Goal: Task Accomplishment & Management: Manage account settings

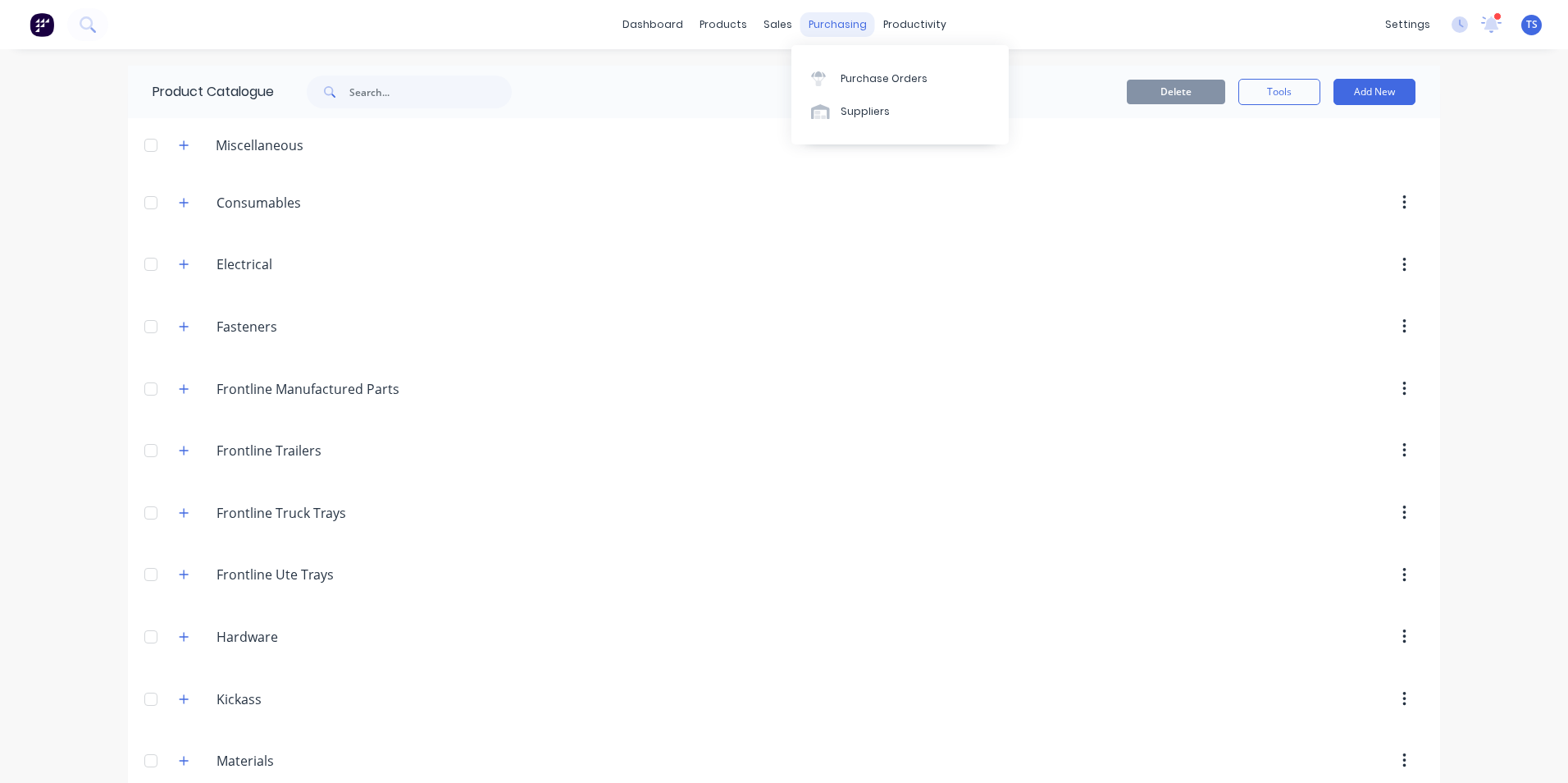
click at [824, 28] on div "purchasing" at bounding box center [837, 24] width 74 height 24
click at [867, 78] on div "Purchase Orders" at bounding box center [883, 78] width 87 height 15
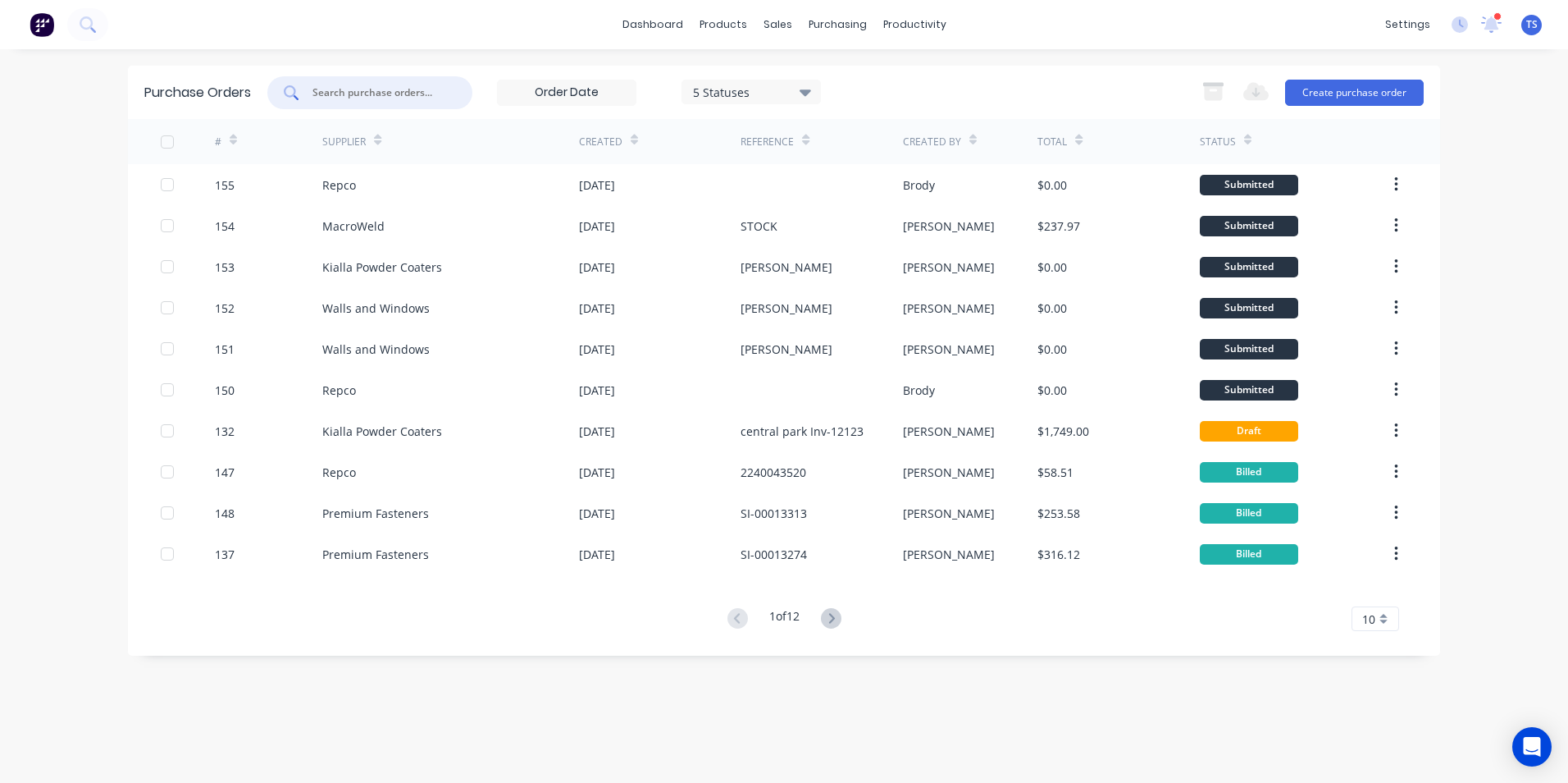
click at [327, 91] on input "text" at bounding box center [378, 93] width 136 height 17
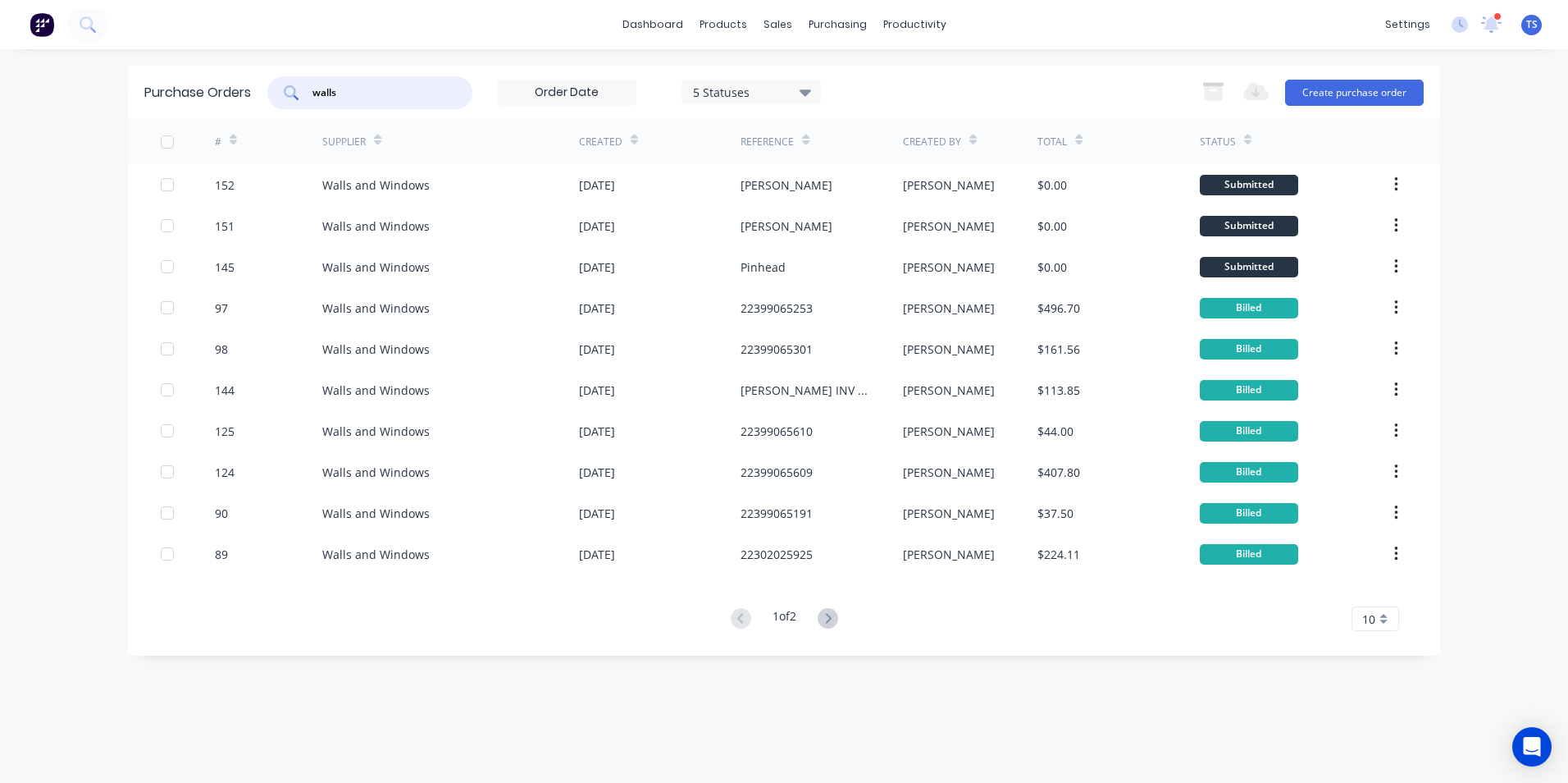
type input "walls"
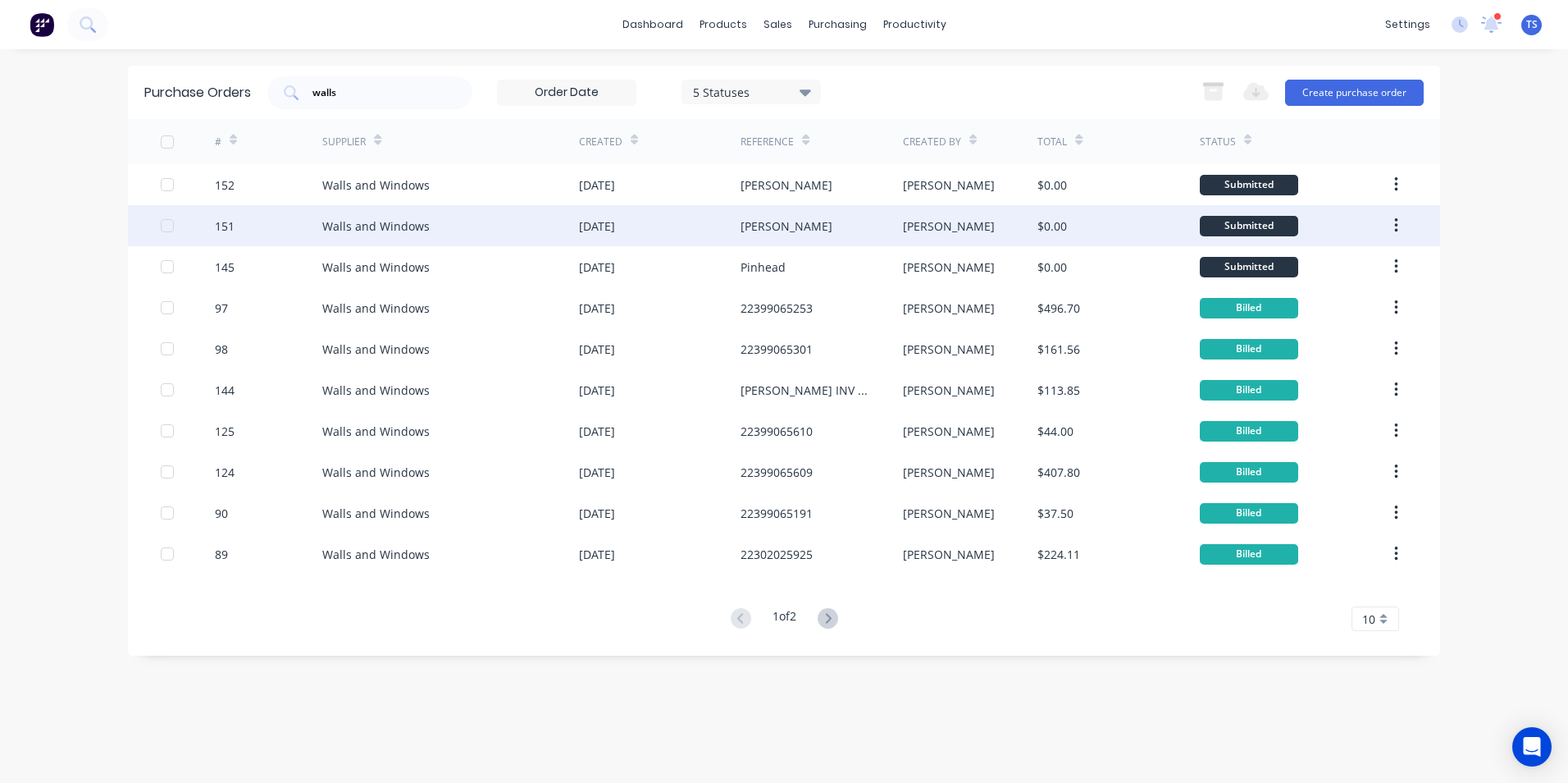
click at [399, 224] on div "Walls and Windows" at bounding box center [376, 227] width 107 height 18
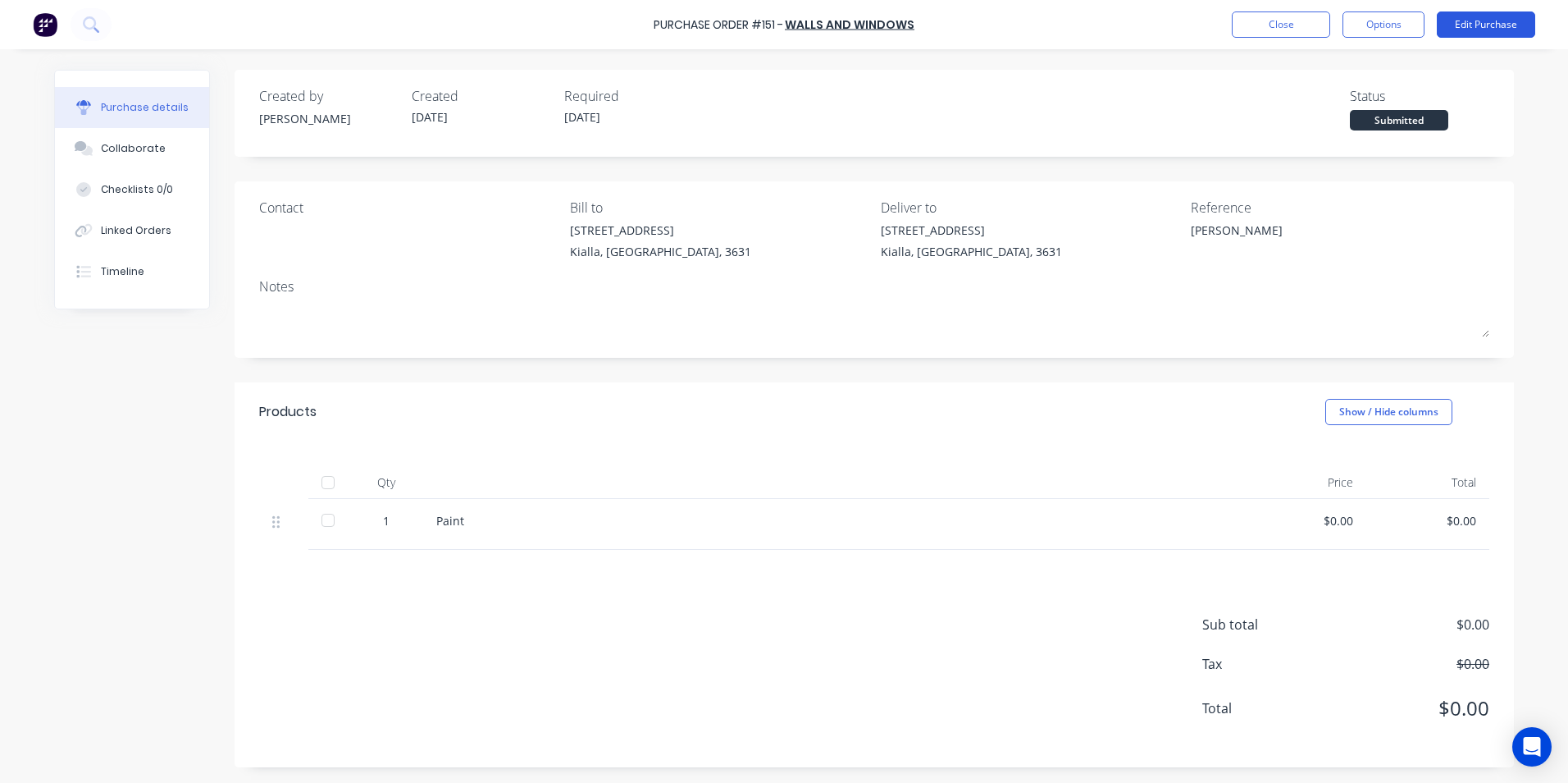
click at [1477, 22] on button "Edit Purchase" at bounding box center [1485, 24] width 99 height 26
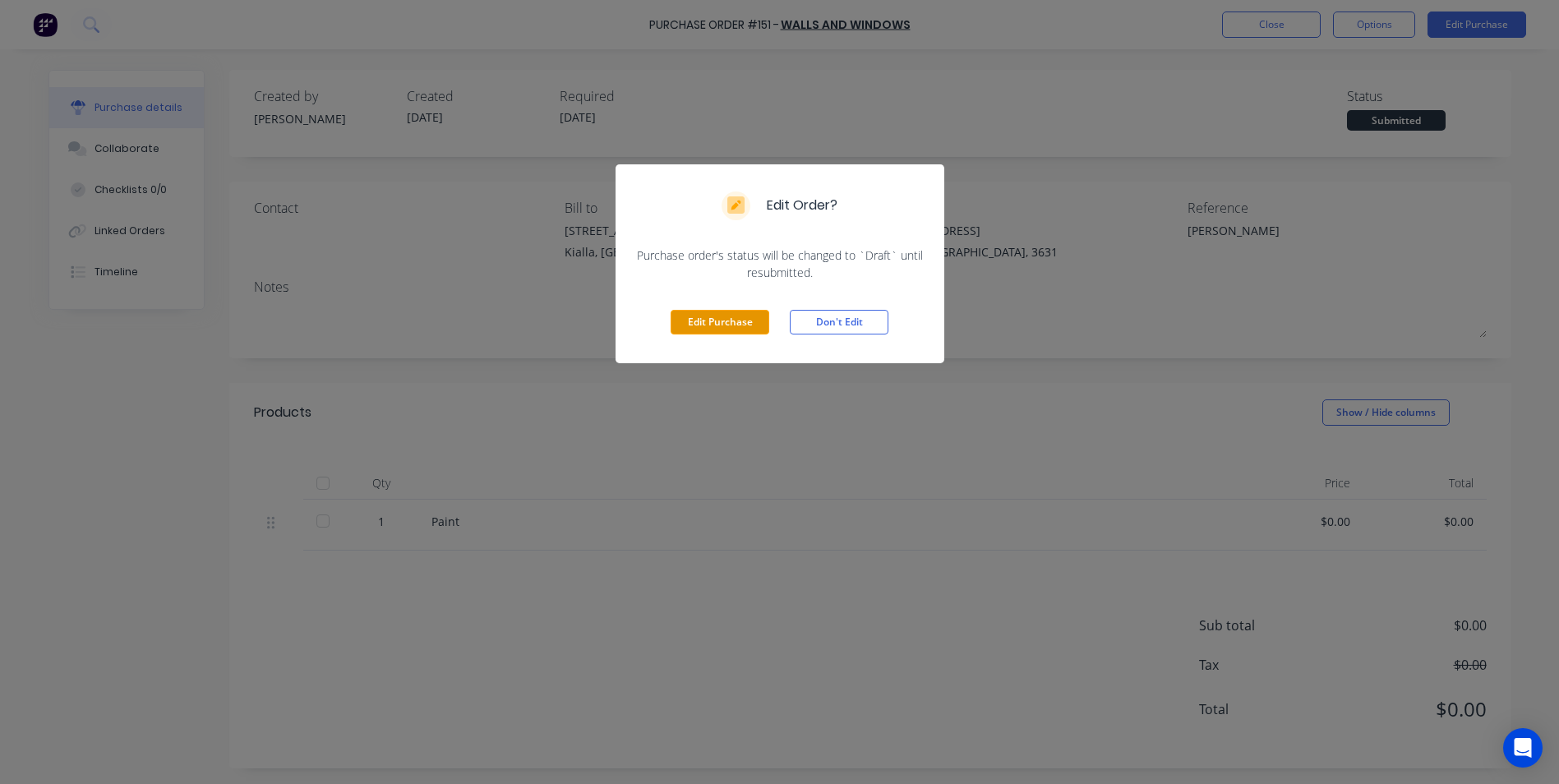
click at [717, 324] on button "Edit Purchase" at bounding box center [720, 322] width 99 height 24
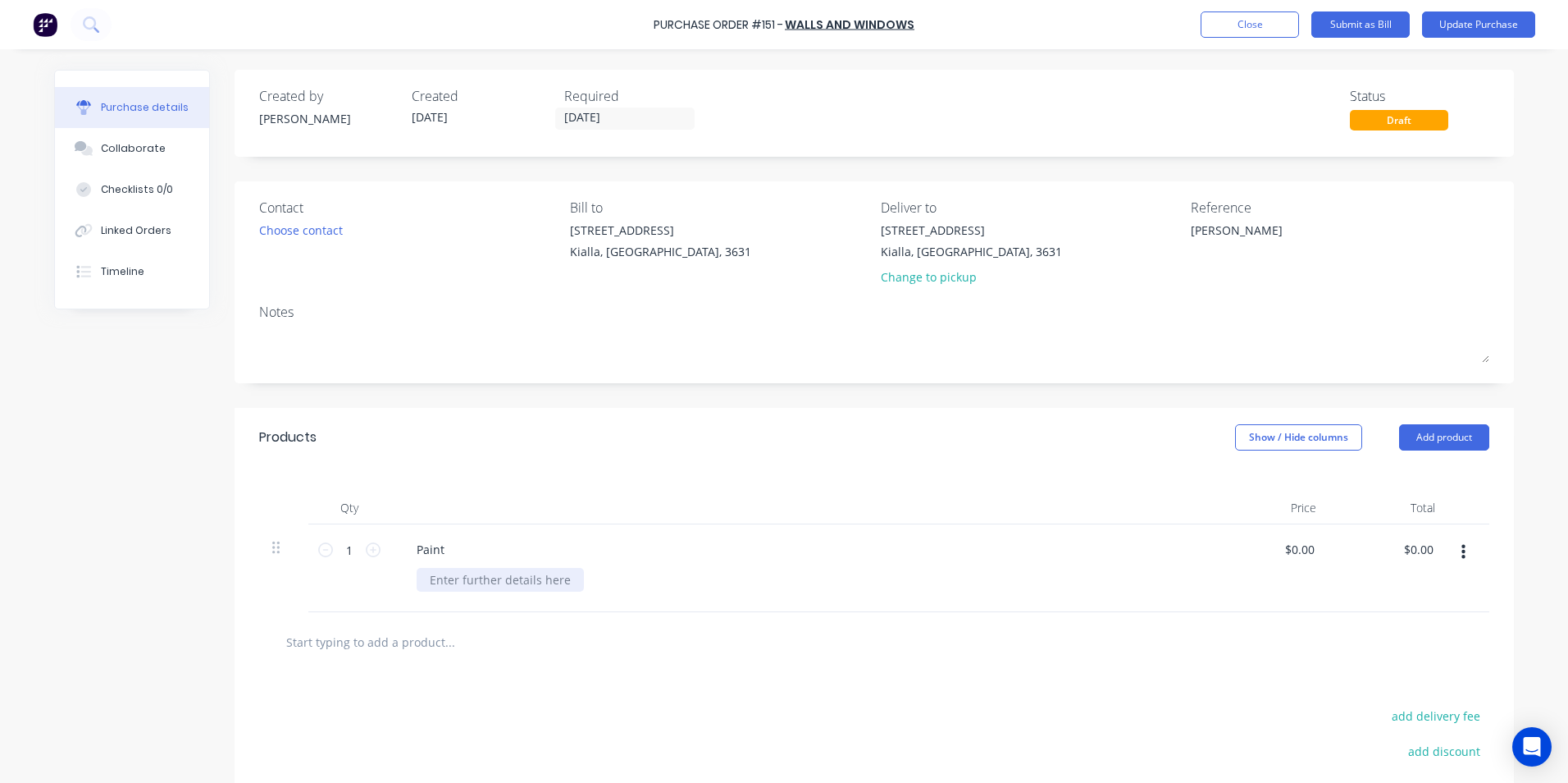
type textarea "x"
click at [432, 580] on div at bounding box center [500, 580] width 167 height 23
type textarea "x"
type input "0.0000"
click at [1307, 546] on input "0.0000" at bounding box center [1299, 549] width 38 height 23
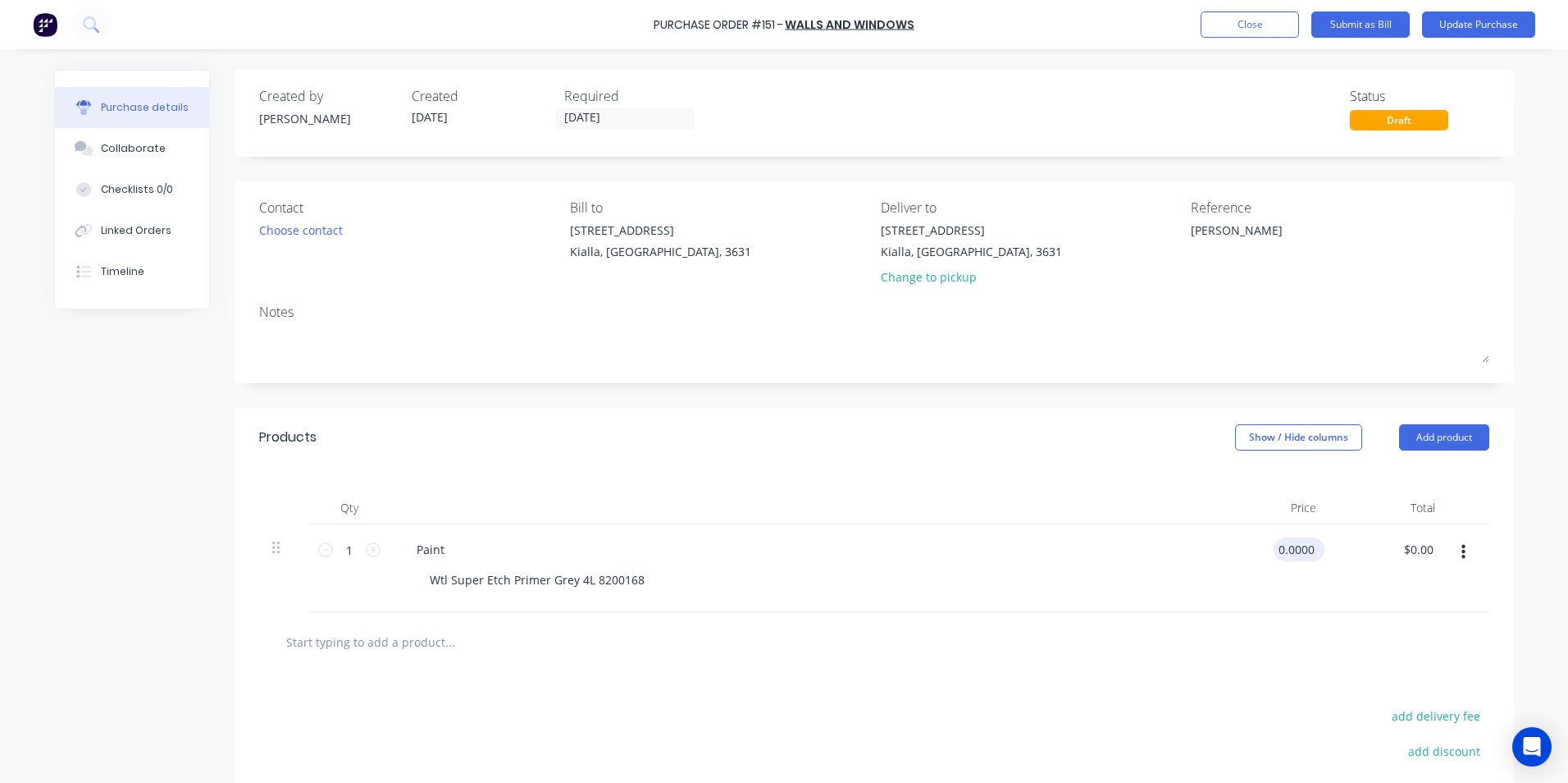
drag, startPoint x: 1307, startPoint y: 548, endPoint x: 1273, endPoint y: 548, distance: 34.0
click at [1273, 548] on input "0.0000" at bounding box center [1295, 549] width 44 height 23
type textarea "x"
type input "$0.00"
click at [1312, 551] on div "$0.00 0.0000" at bounding box center [1299, 549] width 51 height 23
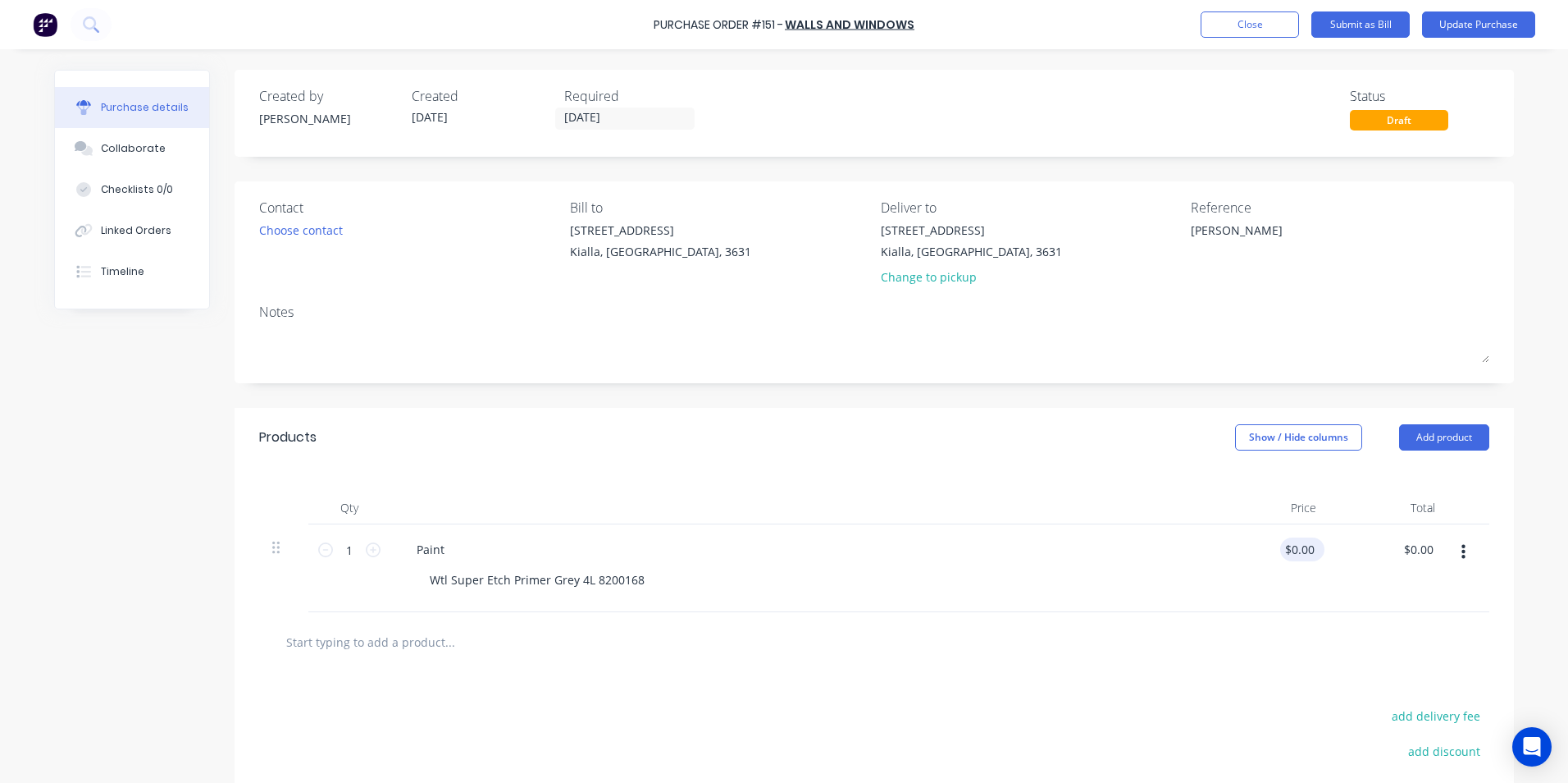
type textarea "x"
drag, startPoint x: 1308, startPoint y: 549, endPoint x: 1248, endPoint y: 548, distance: 60.0
click at [1248, 548] on div "0 0" at bounding box center [1269, 568] width 119 height 88
type input "68.18"
type textarea "x"
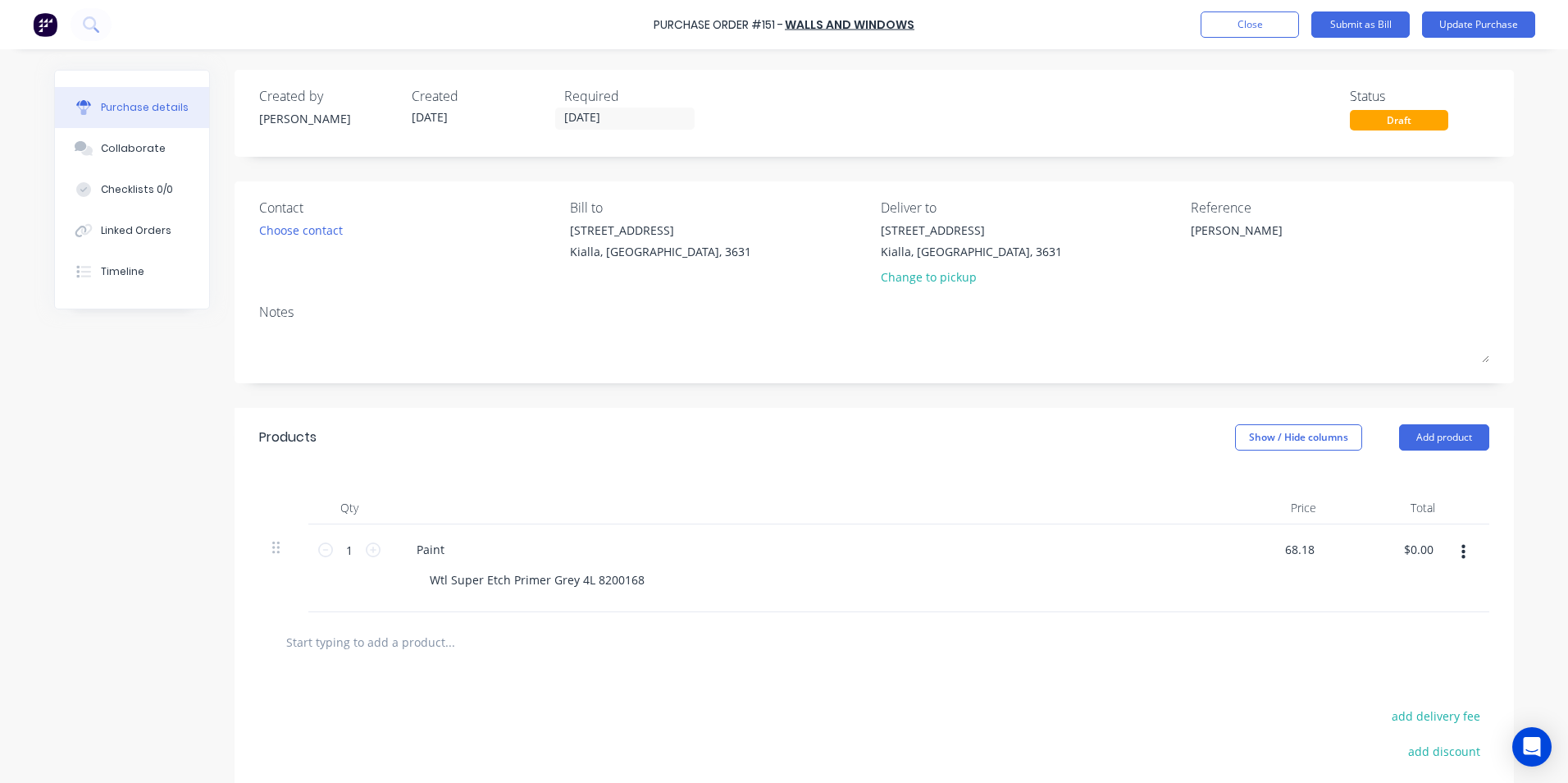
type input "$68.18"
click at [1427, 574] on div "$68.18 $68.18" at bounding box center [1388, 568] width 119 height 88
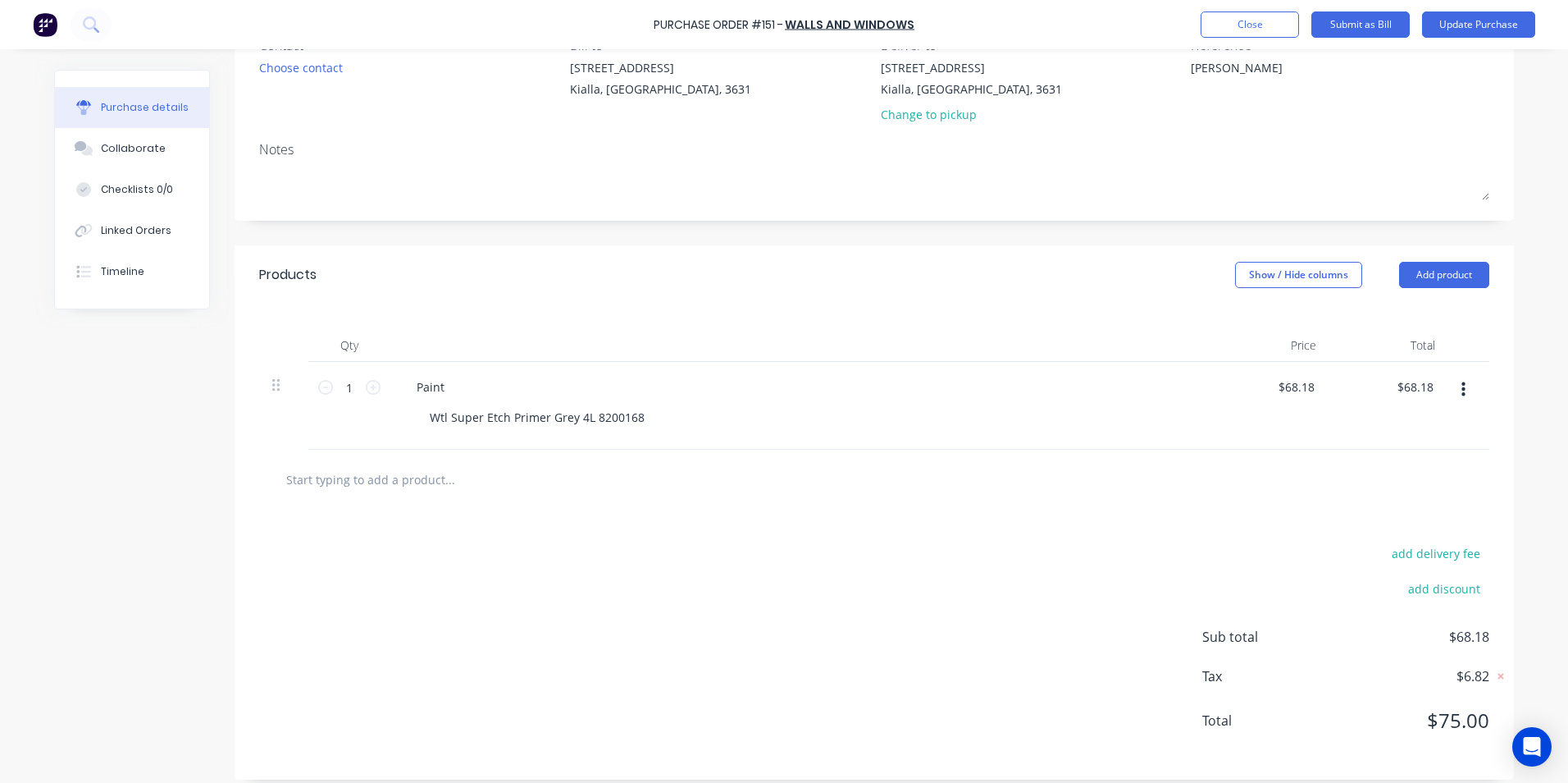
scroll to position [176, 0]
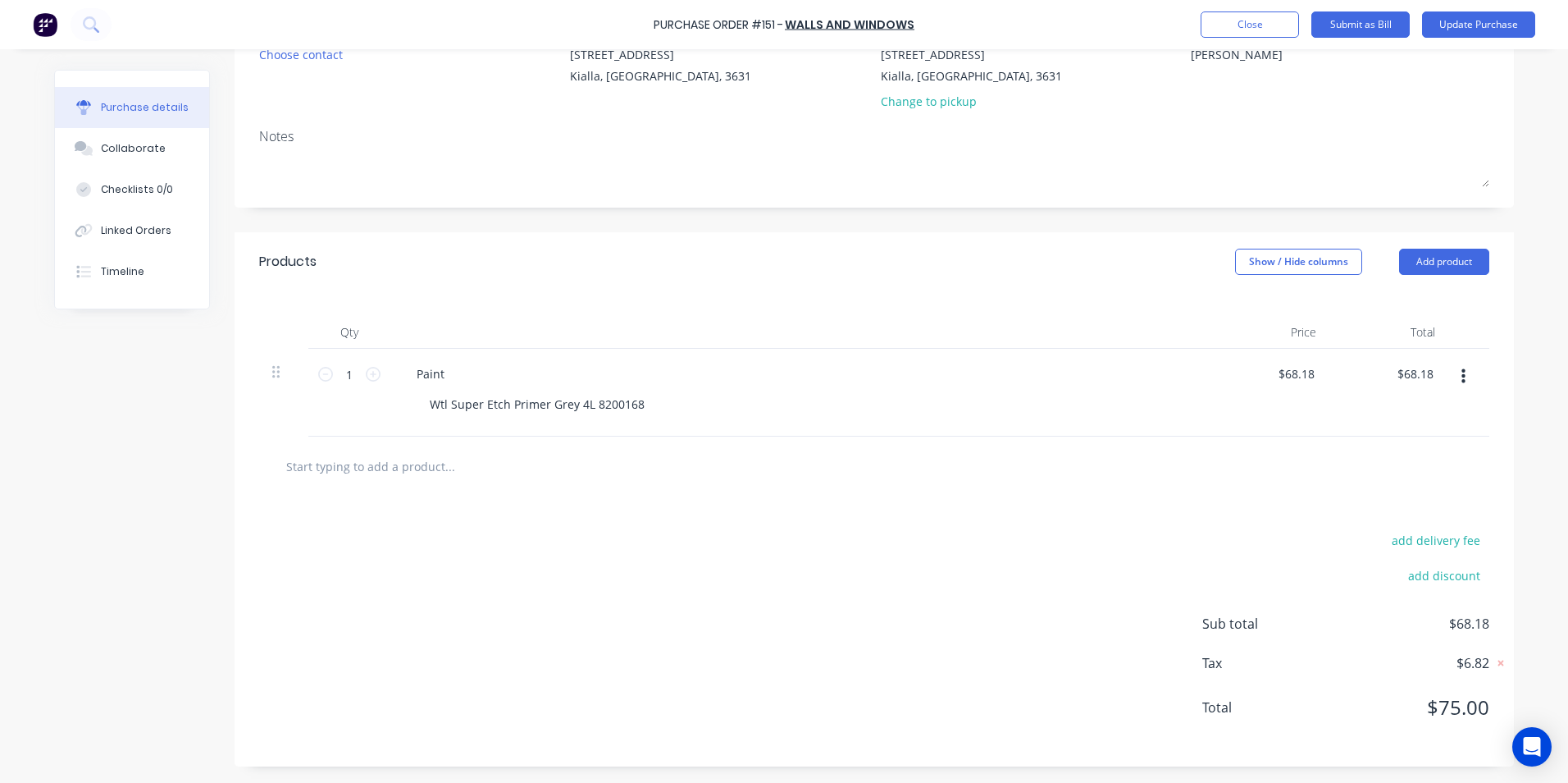
click at [312, 466] on input "text" at bounding box center [449, 467] width 328 height 33
type textarea "x"
type input "C"
type textarea "x"
type input "Co"
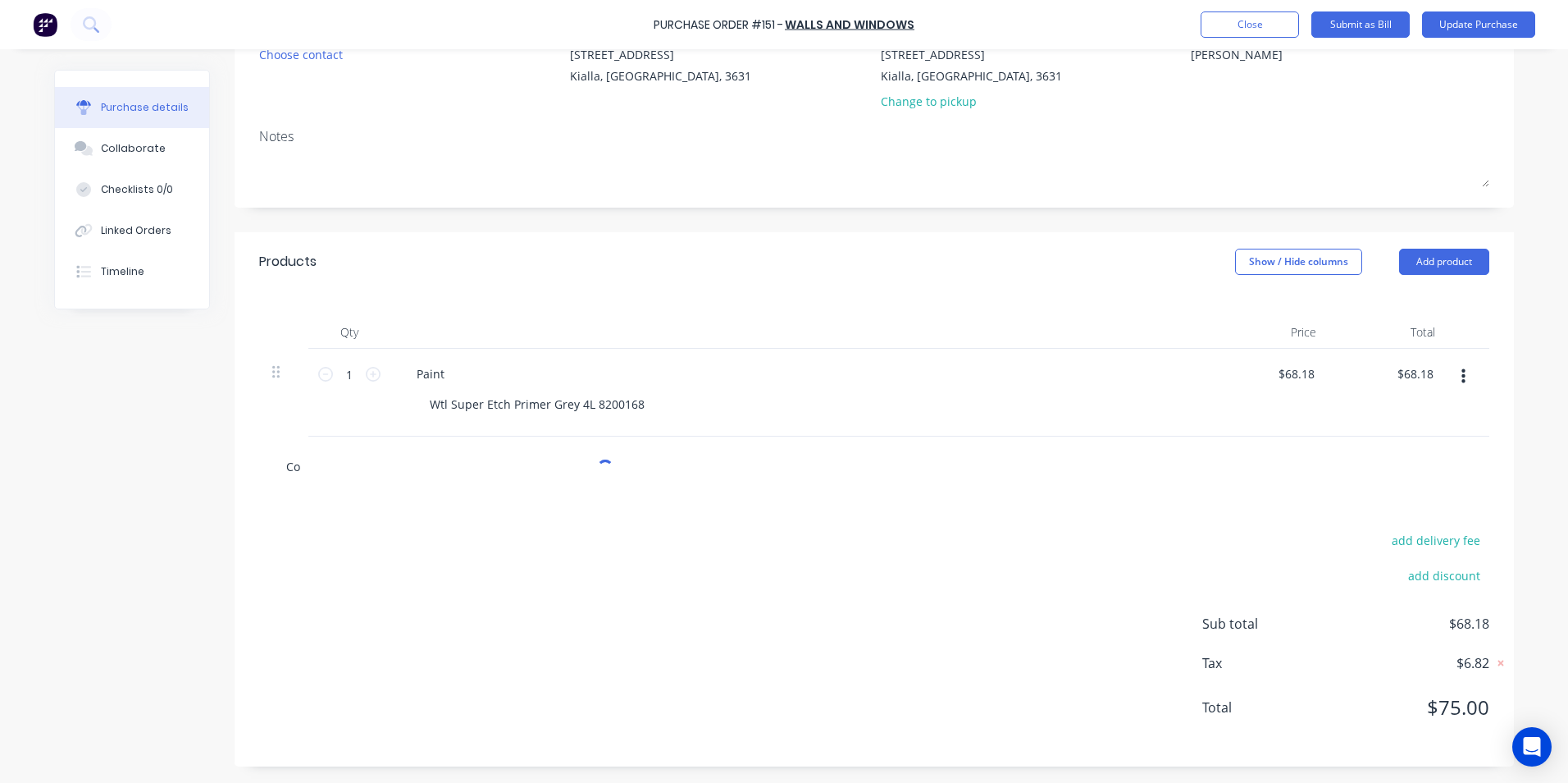
type textarea "x"
type input "Con"
type textarea "x"
type input "Conc"
type textarea "x"
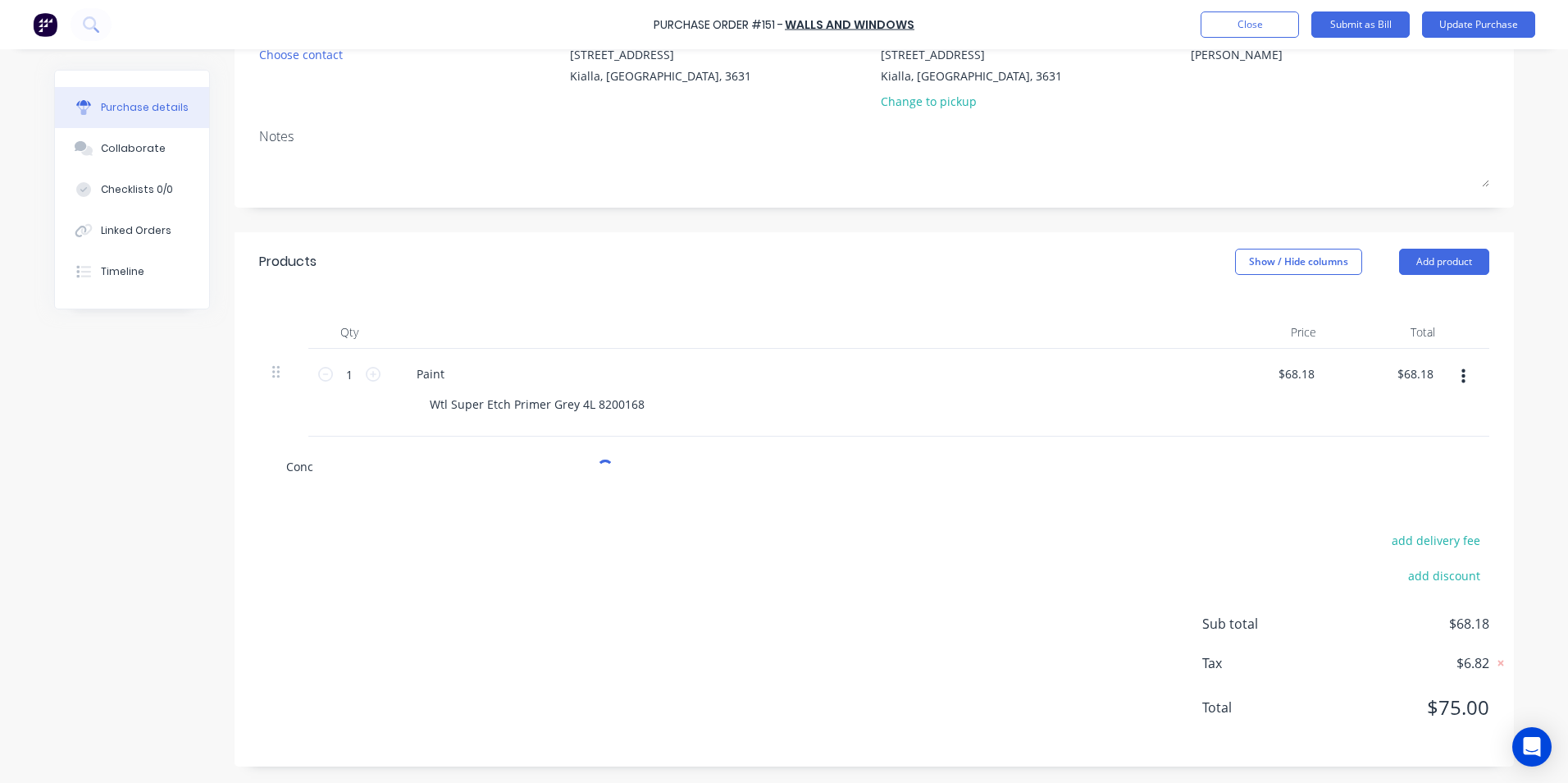
type input "Conce"
type textarea "x"
type input "Concep"
type textarea "x"
type input "Concept"
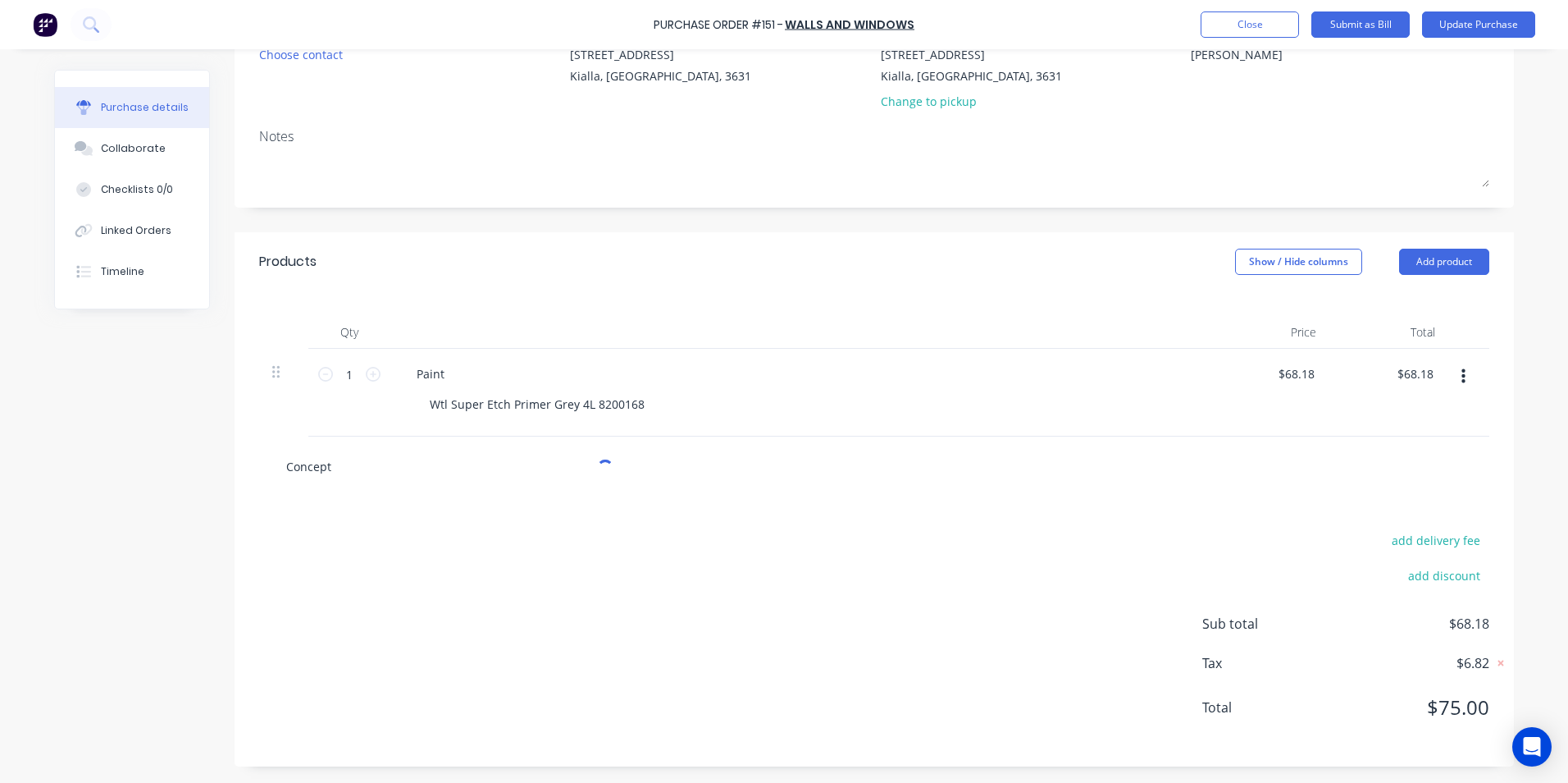
type textarea "x"
type input "Concept"
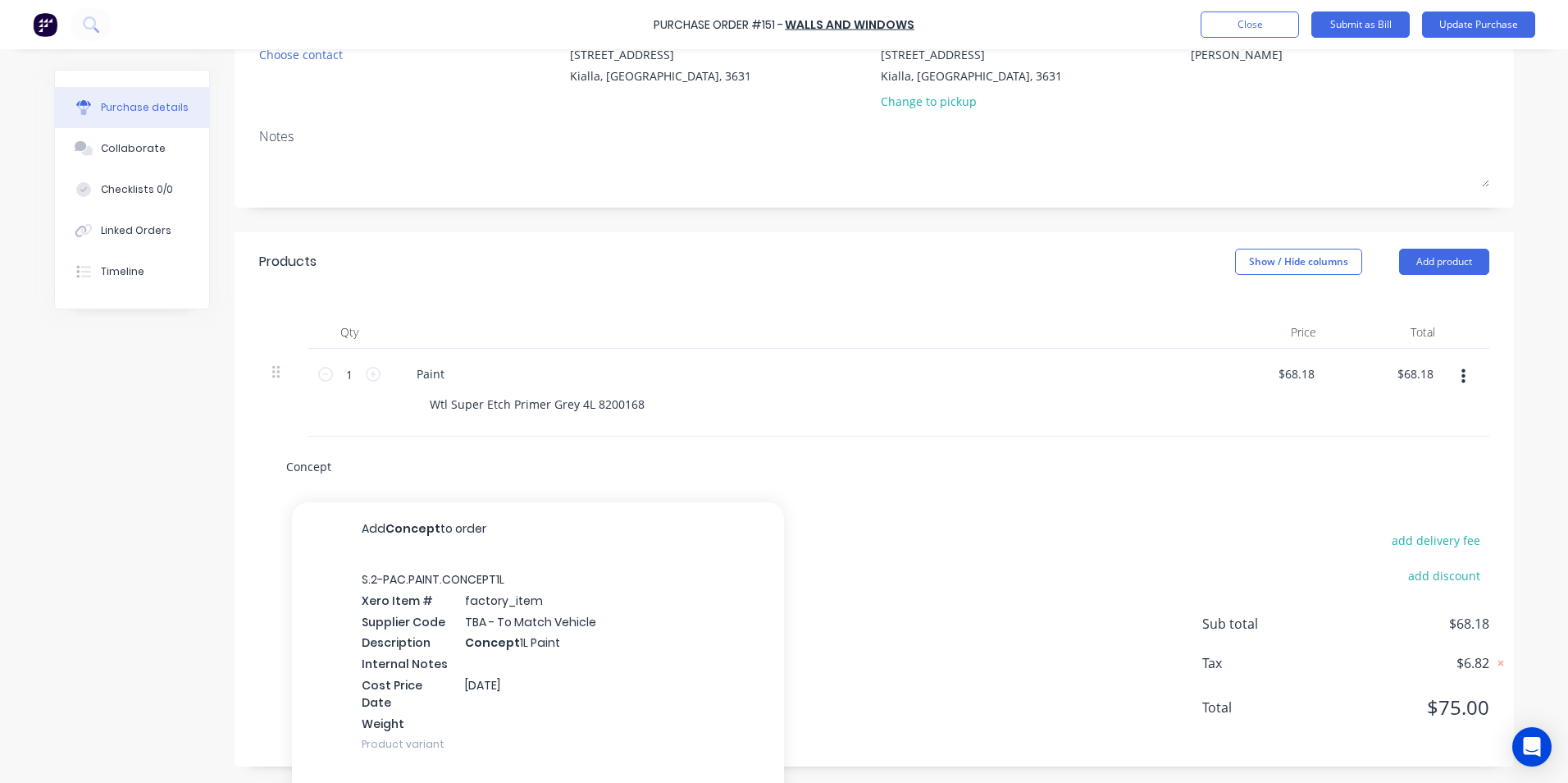
type textarea "x"
type input "Concept 1"
type textarea "x"
type input "Concept 1L"
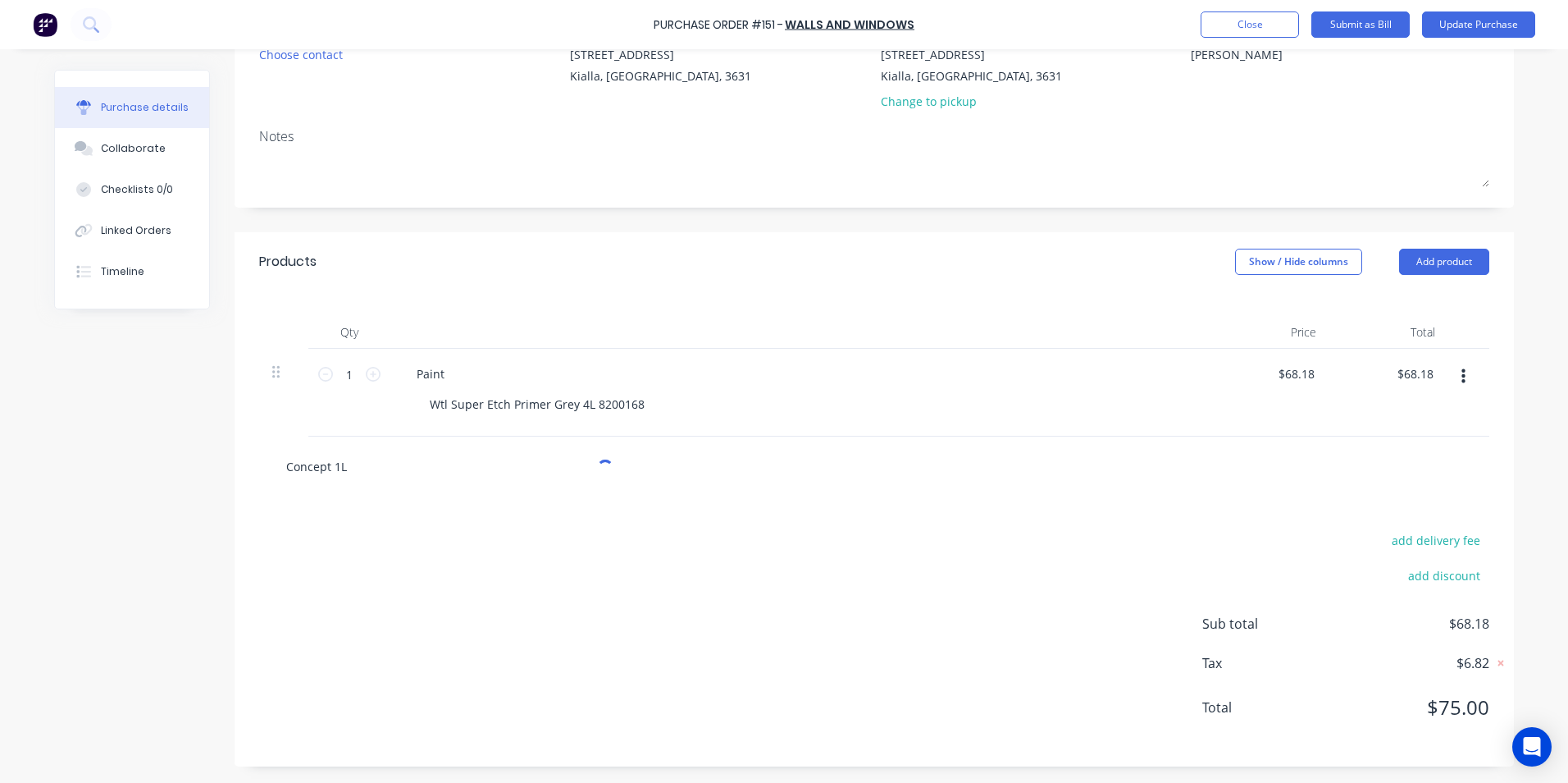
type textarea "x"
type input "Concept 1L"
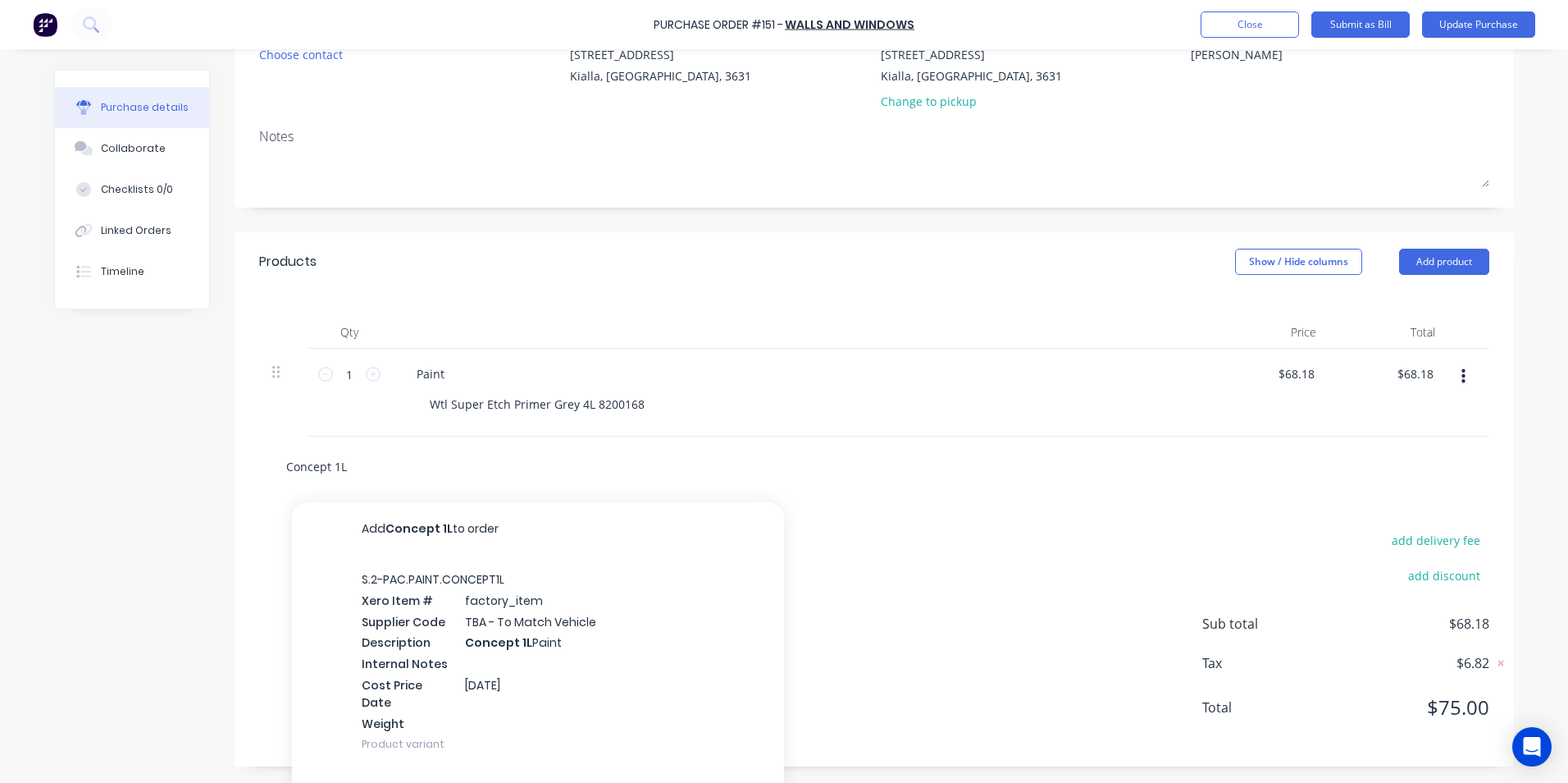
type textarea "x"
type input "Concept 1L 2"
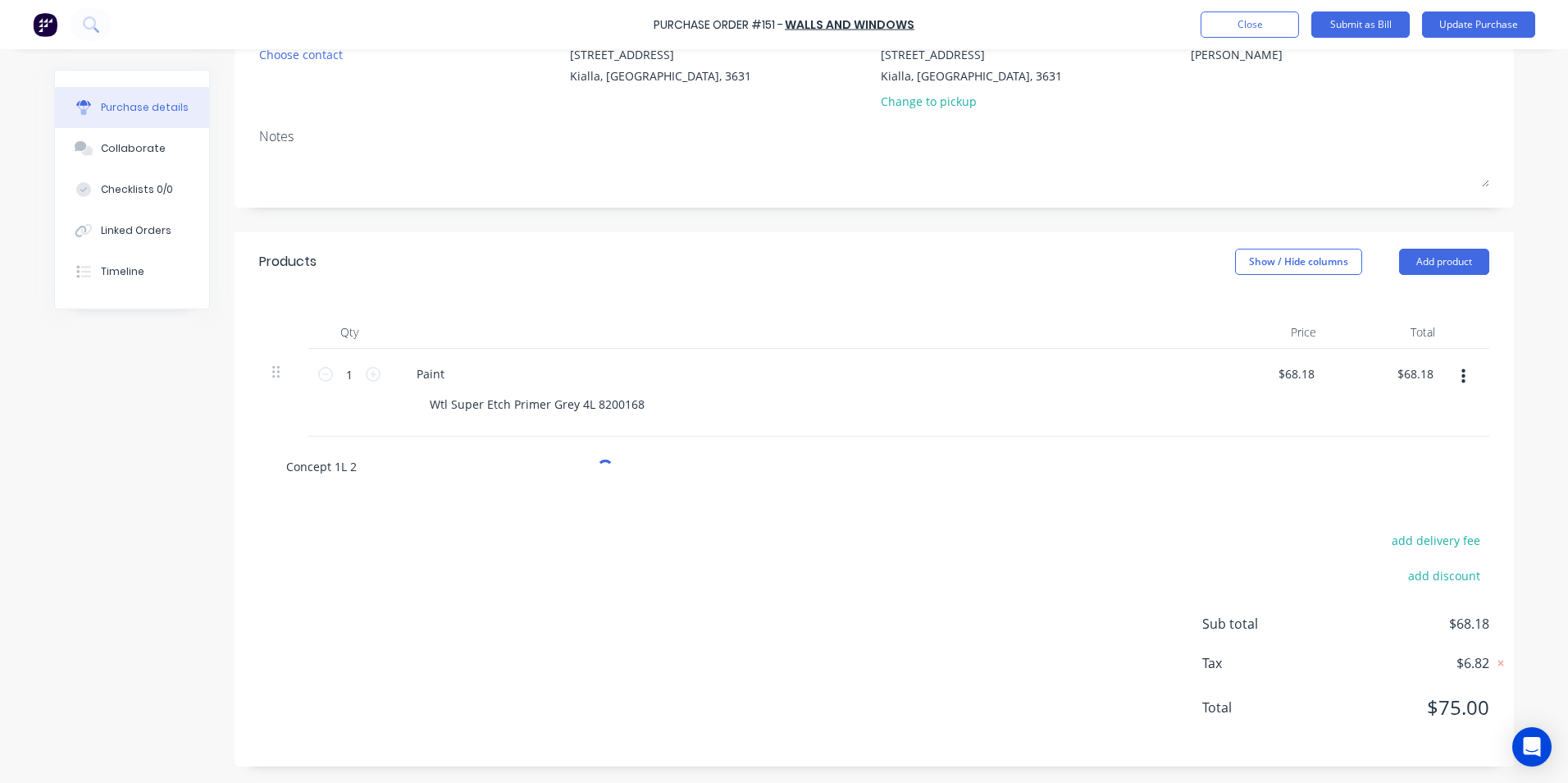
type textarea "x"
type input "Concept 1L 2K"
type textarea "x"
type input "Concept 1L 2K"
type textarea "x"
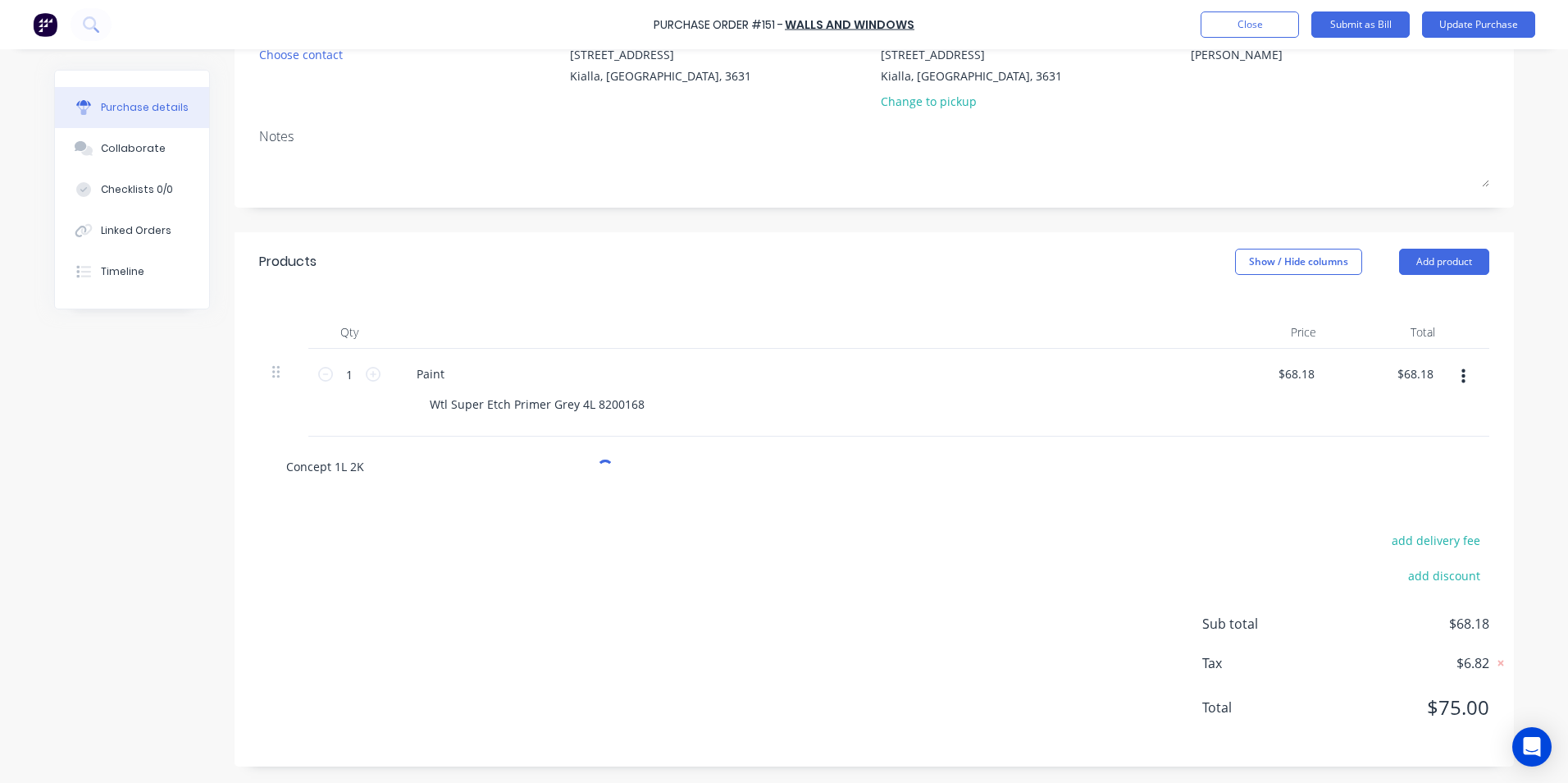
type input "Concept 1L 2K S"
type textarea "x"
type input "Concept 1L 2K So"
type textarea "x"
type input "Concept 1L 2K Sol"
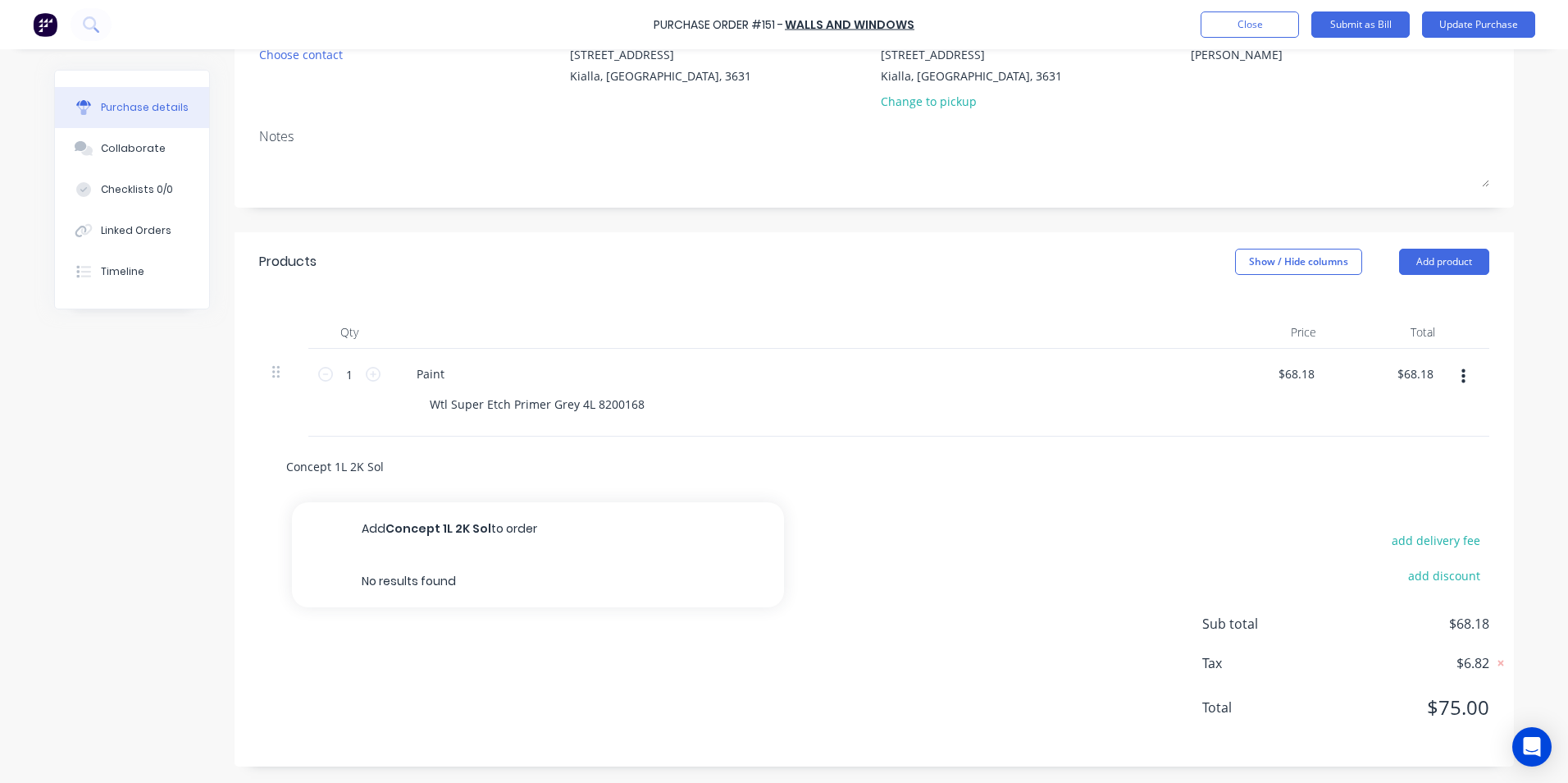
type textarea "x"
type input "Concept 1L 2K Soli"
type textarea "x"
type input "Concept 1L 2K Solid"
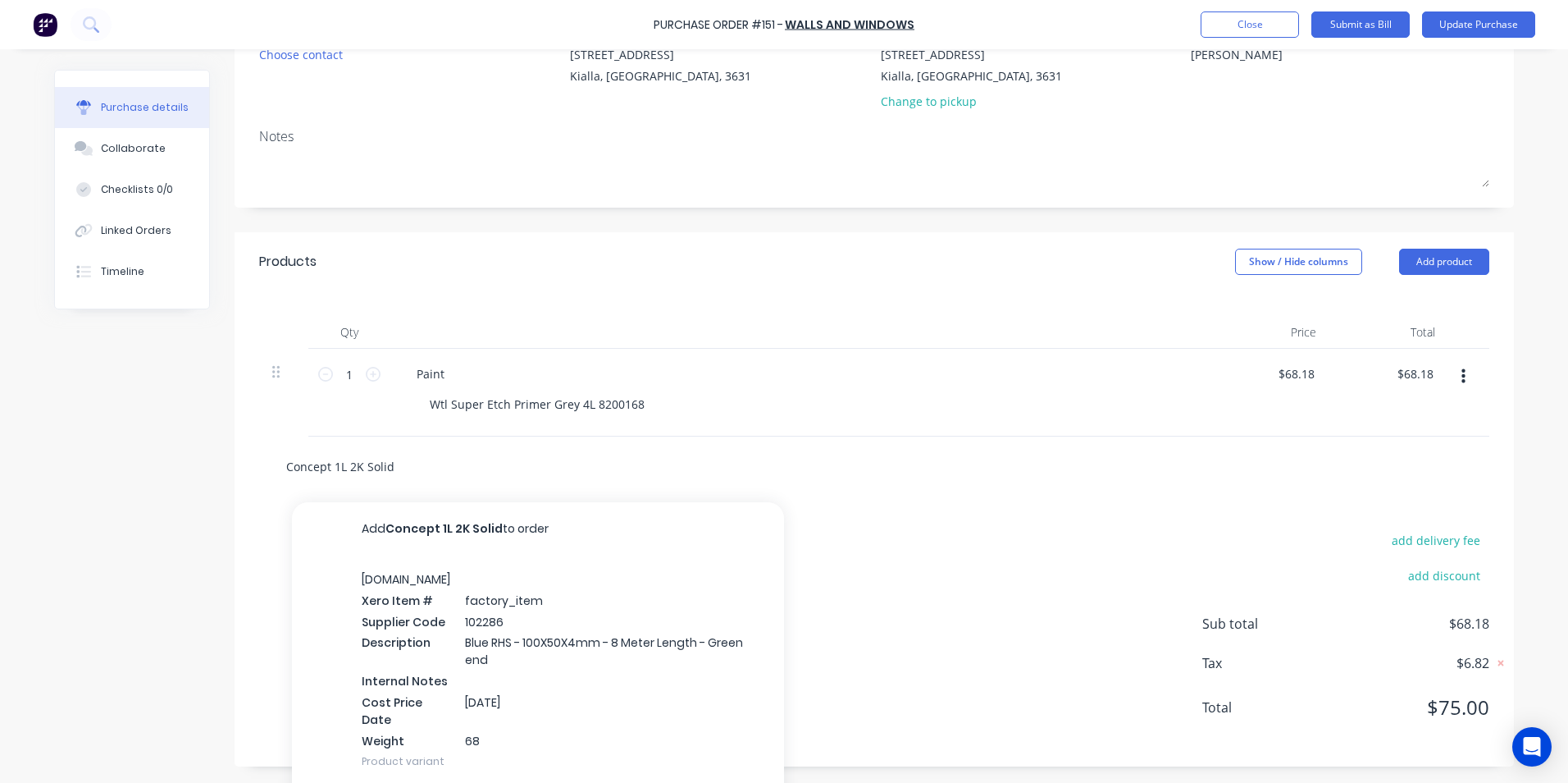
type textarea "x"
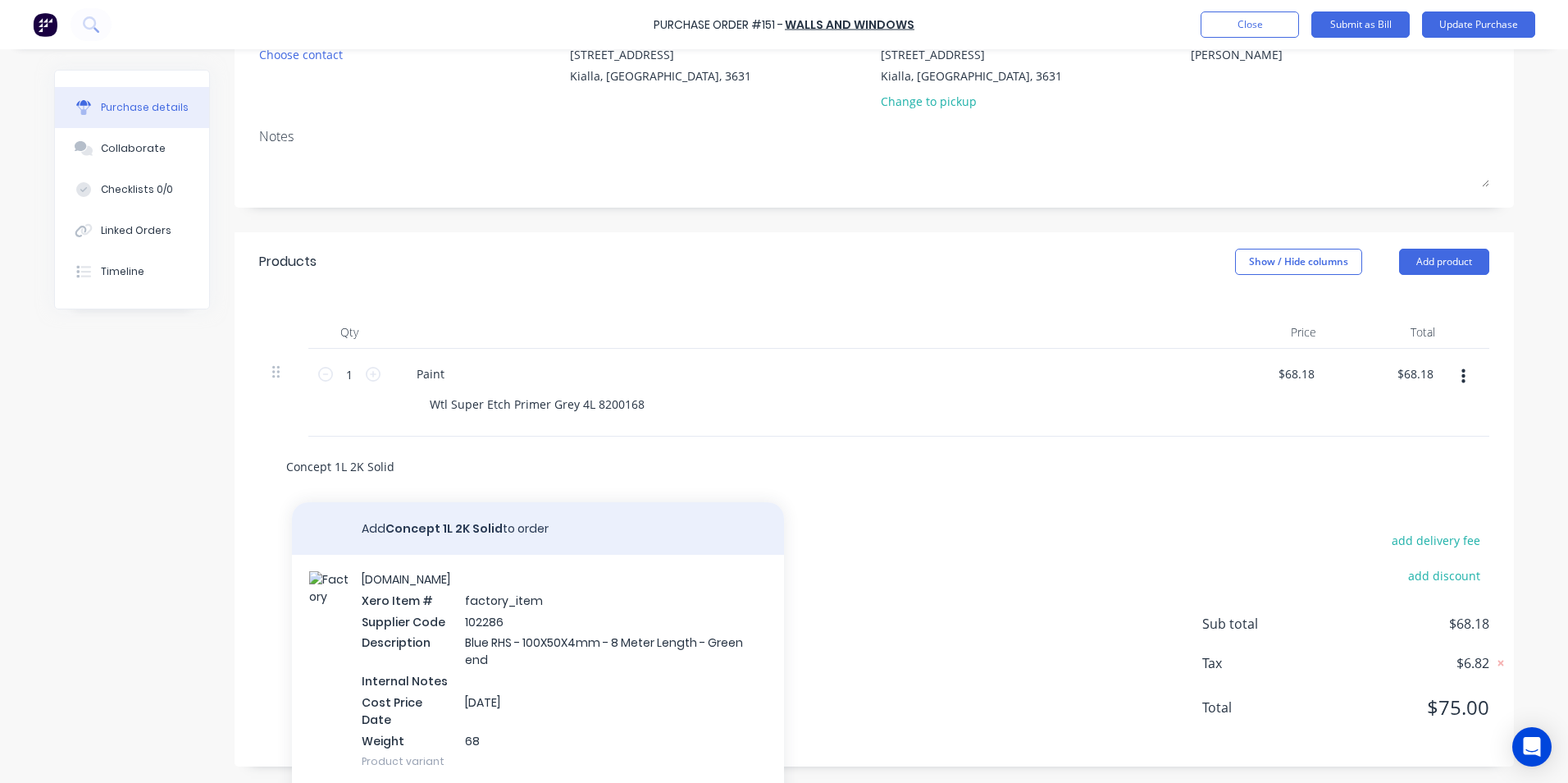
type input "Concept 1L 2K Solid"
click at [461, 526] on button "Add Concept 1L 2K Solid to order" at bounding box center [538, 528] width 492 height 53
type textarea "x"
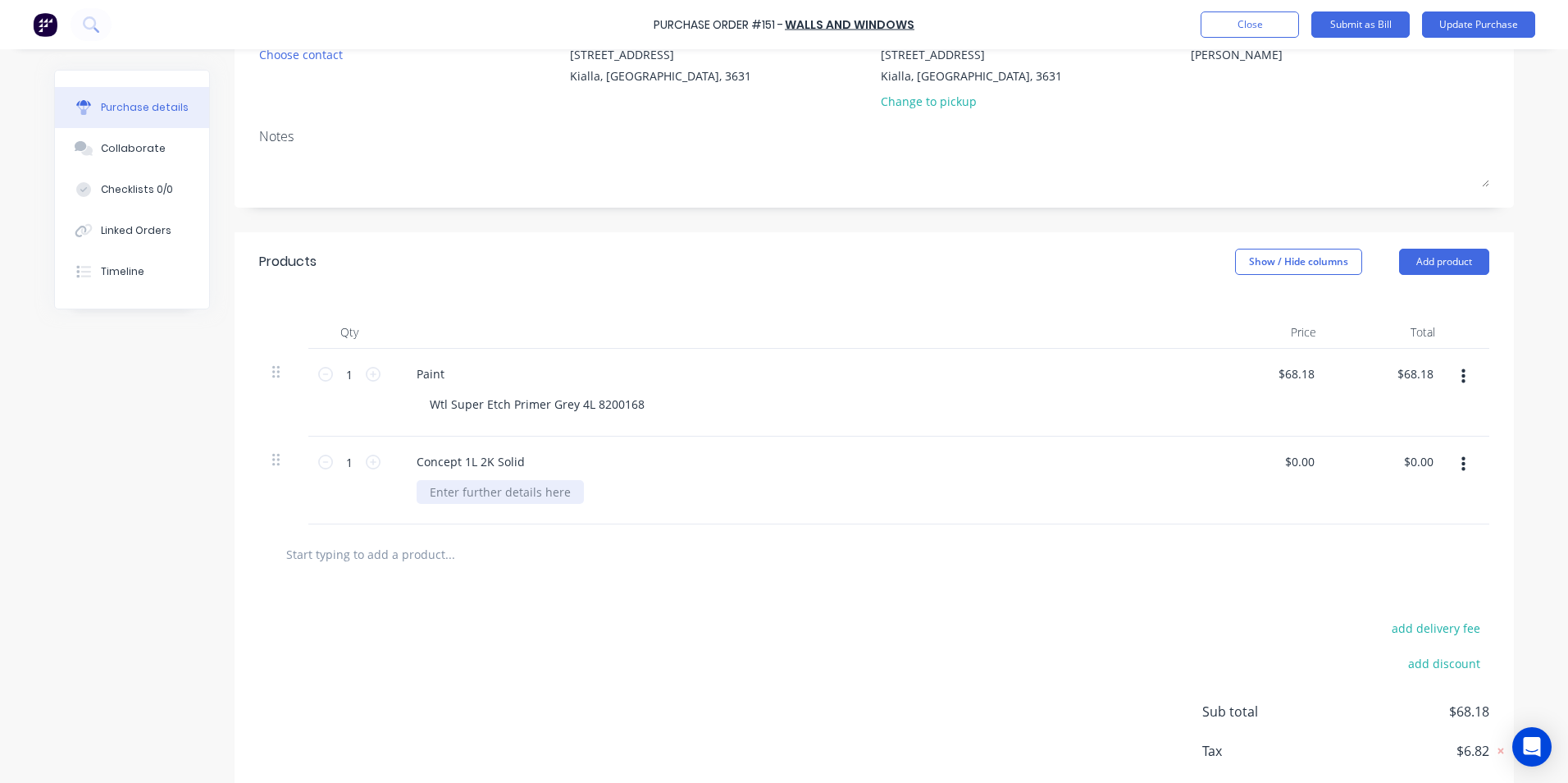
type textarea "x"
click at [449, 496] on div at bounding box center [500, 492] width 167 height 23
type textarea "x"
drag, startPoint x: 1308, startPoint y: 460, endPoint x: 1283, endPoint y: 464, distance: 25.3
click at [1286, 464] on input "0.00" at bounding box center [1302, 462] width 31 height 23
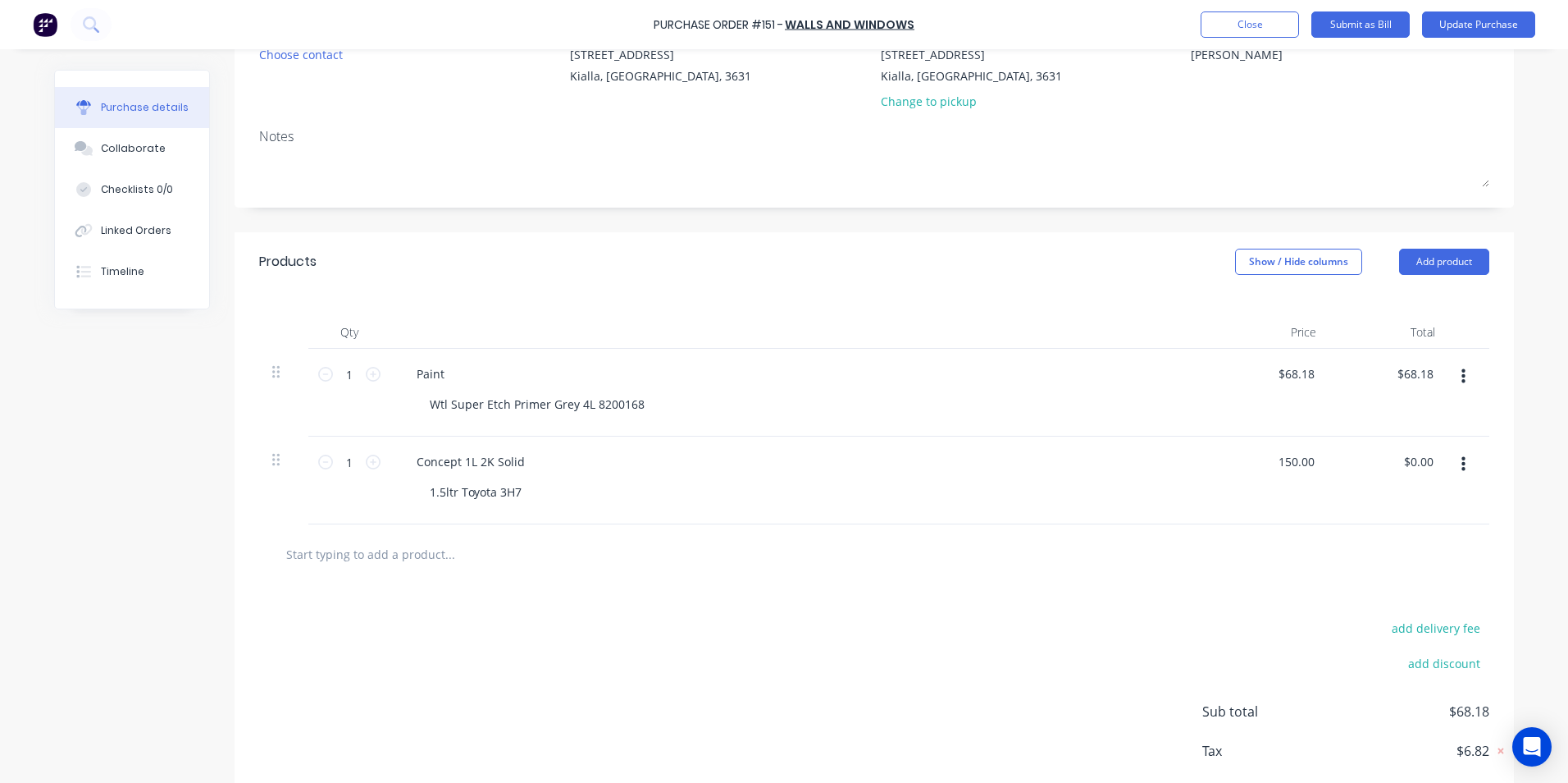
type input "150.00"
type textarea "x"
type input "$150.00"
click at [1411, 494] on div "$150.00 $150.00" at bounding box center [1388, 480] width 119 height 88
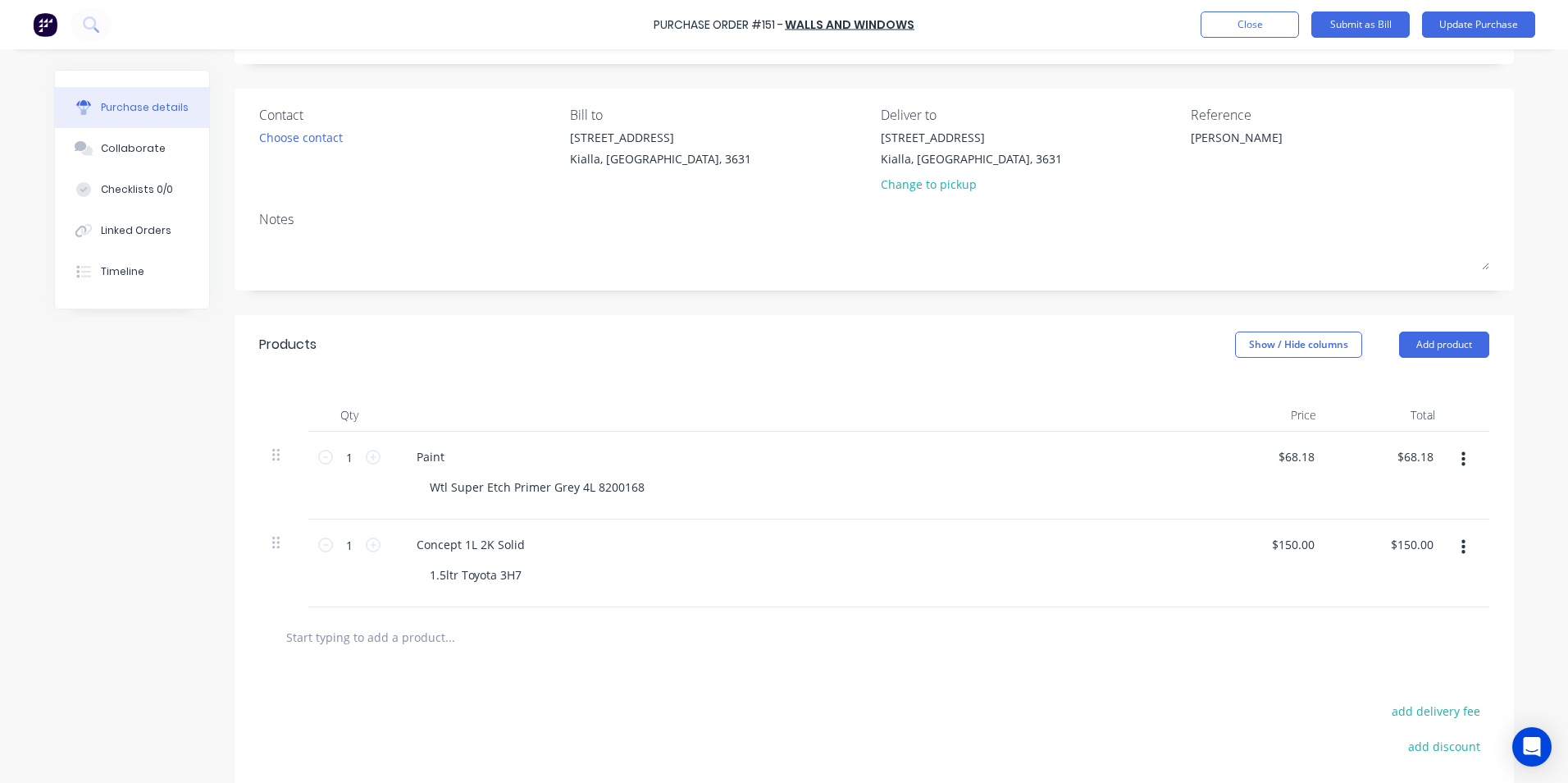
scroll to position [0, 0]
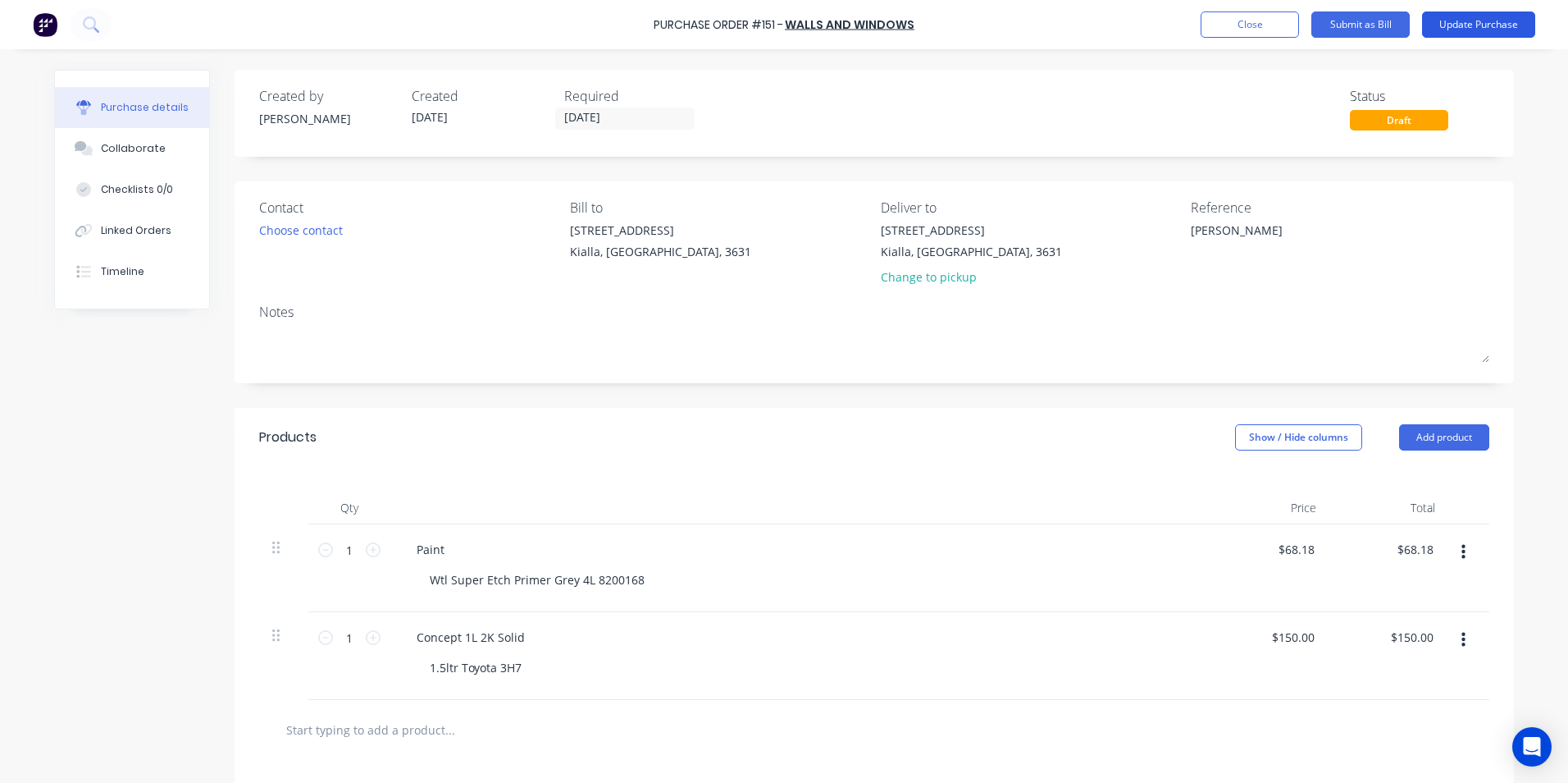
click at [1487, 23] on button "Update Purchase" at bounding box center [1478, 24] width 113 height 26
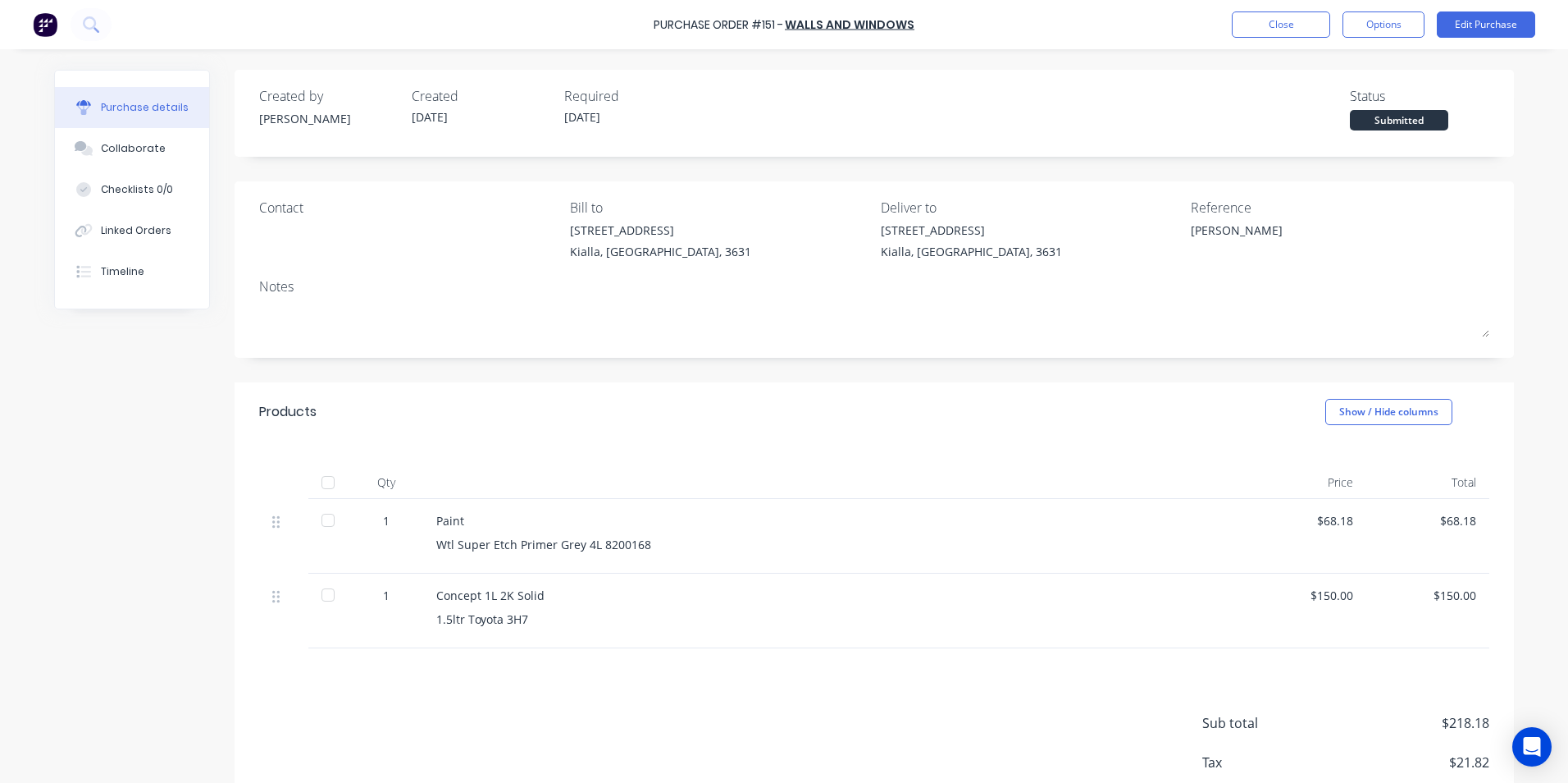
click at [323, 519] on div at bounding box center [328, 520] width 33 height 33
click at [322, 594] on div at bounding box center [328, 595] width 33 height 33
click at [1468, 24] on button "Edit Purchase" at bounding box center [1485, 24] width 99 height 26
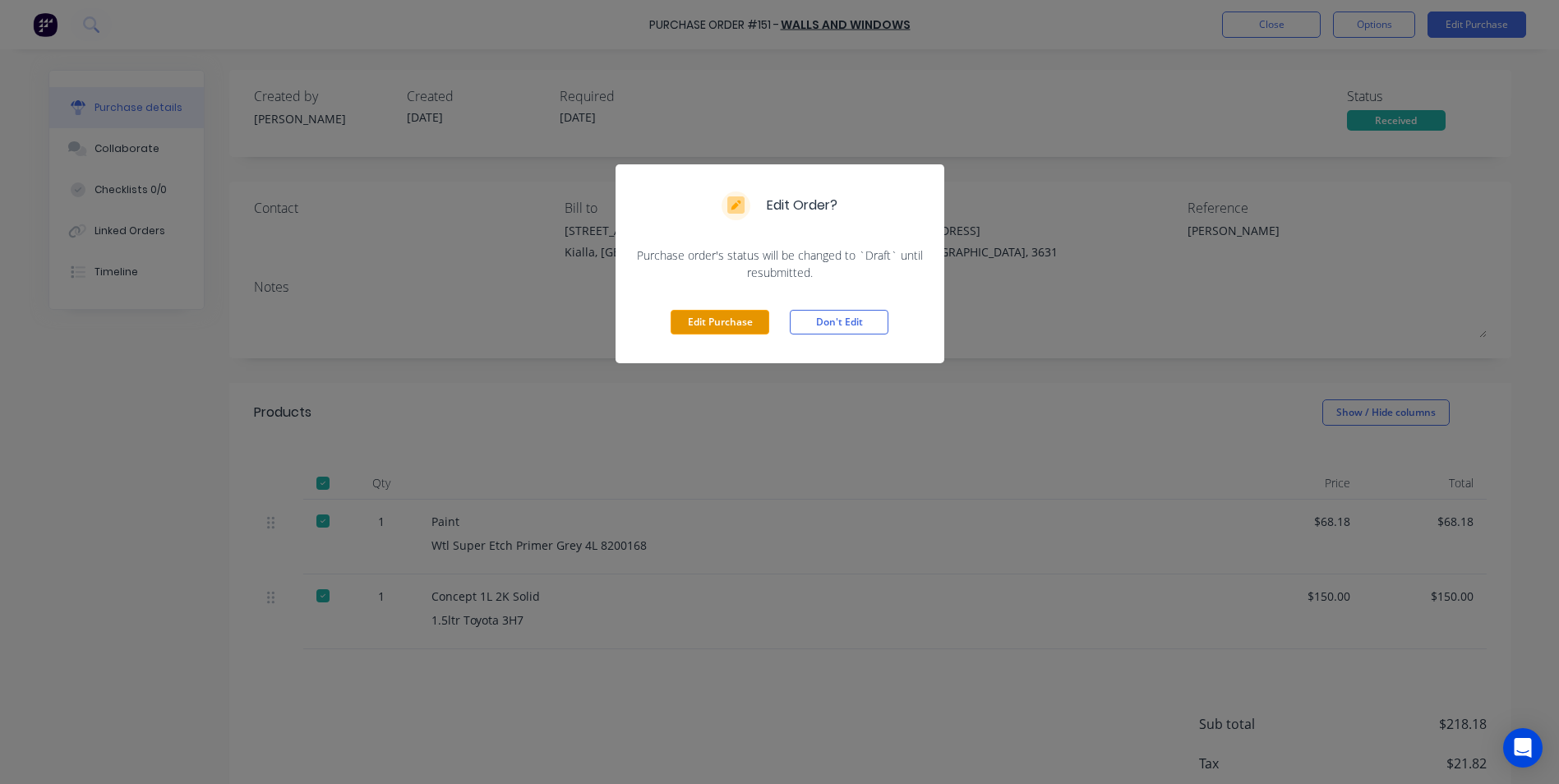
click at [700, 324] on button "Edit Purchase" at bounding box center [720, 322] width 99 height 24
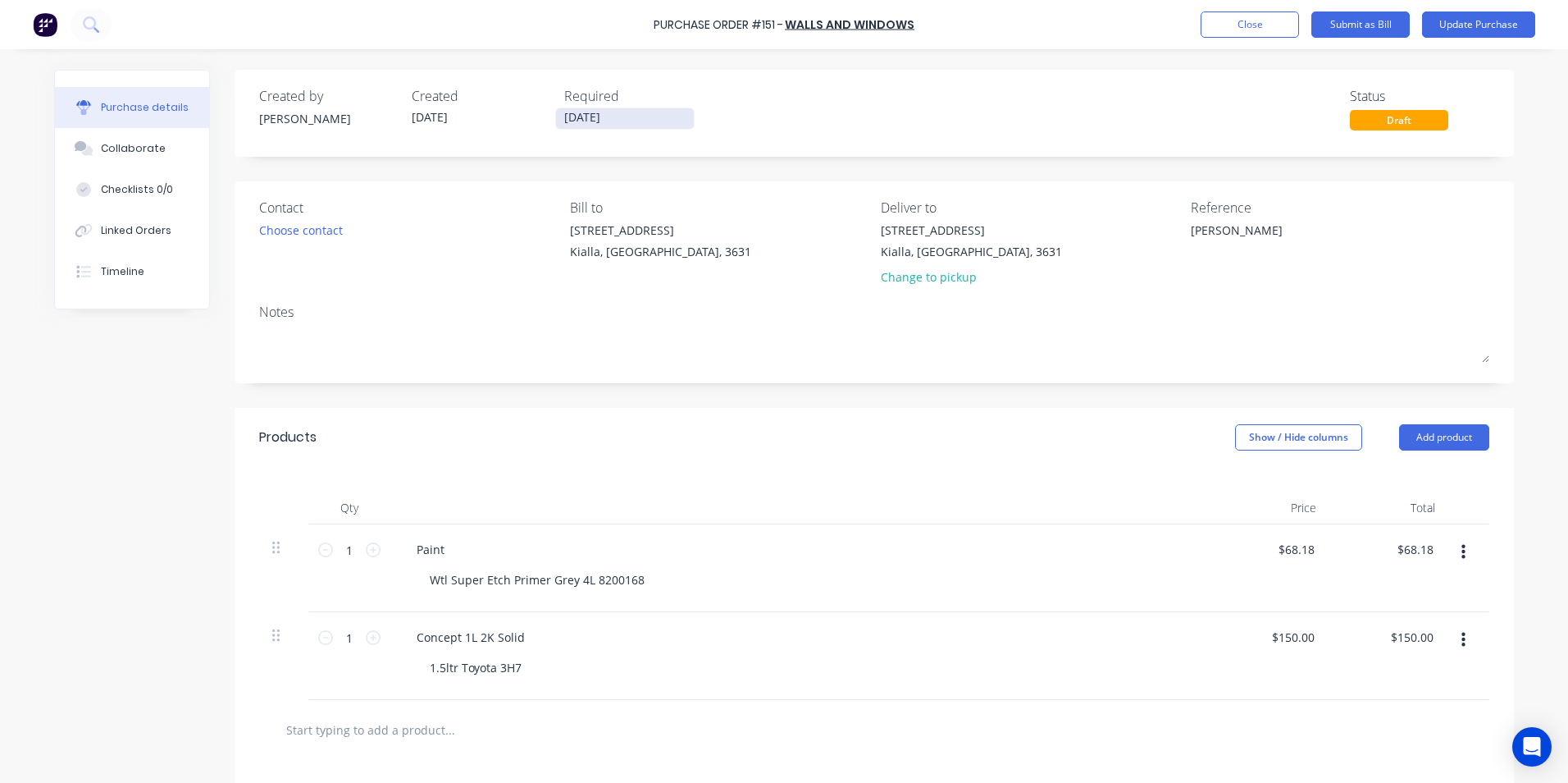
drag, startPoint x: 603, startPoint y: 117, endPoint x: 584, endPoint y: 115, distance: 19.1
click at [584, 115] on input "01/09/25" at bounding box center [624, 118] width 138 height 21
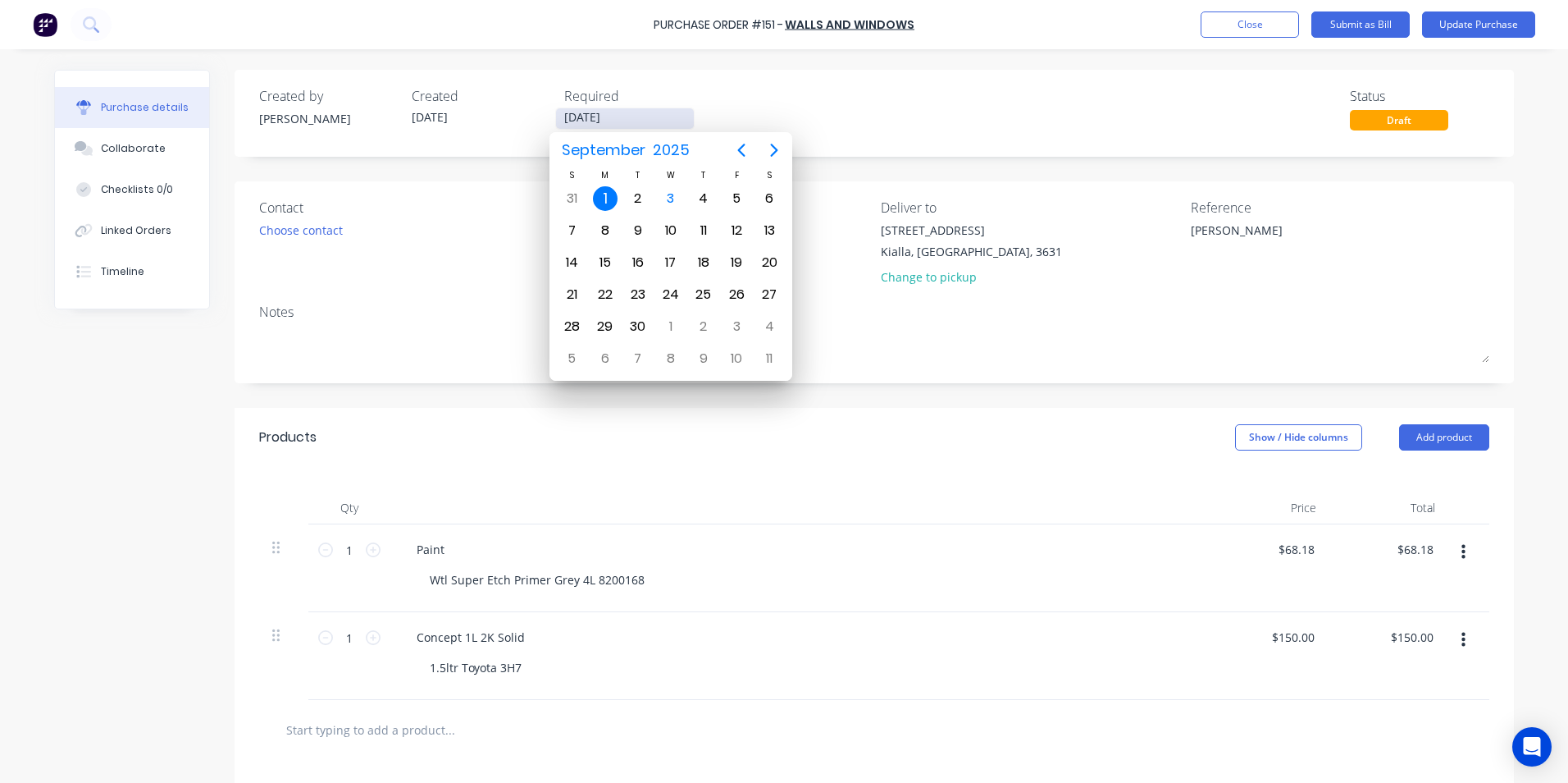
click at [630, 116] on input "01/09/25" at bounding box center [624, 118] width 138 height 21
click at [776, 149] on icon "Next page" at bounding box center [775, 149] width 8 height 13
click at [737, 328] on div "31" at bounding box center [736, 326] width 24 height 24
type textarea "x"
type input "31/10/25"
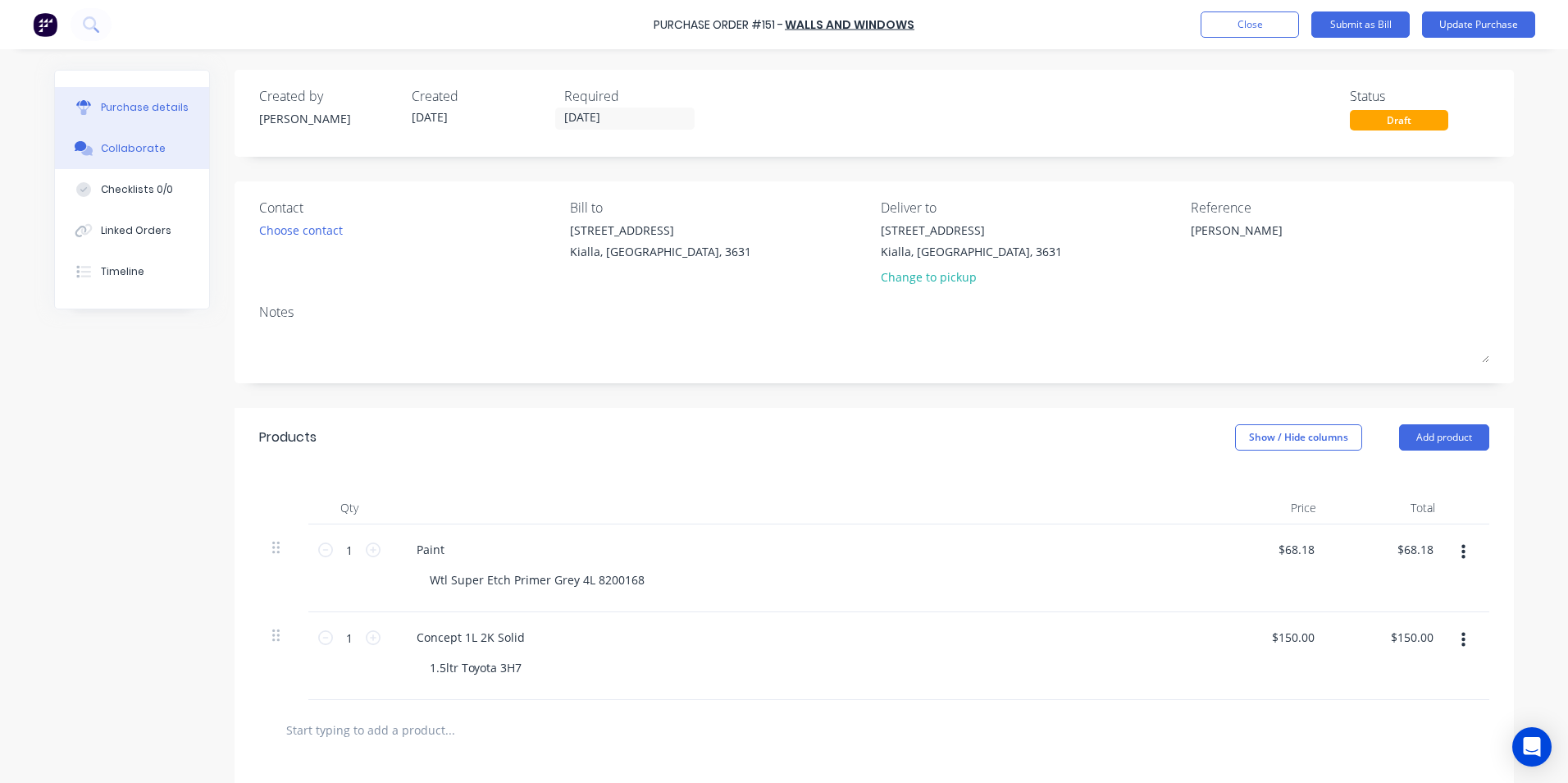
click at [101, 155] on div "Collaborate" at bounding box center [133, 148] width 64 height 15
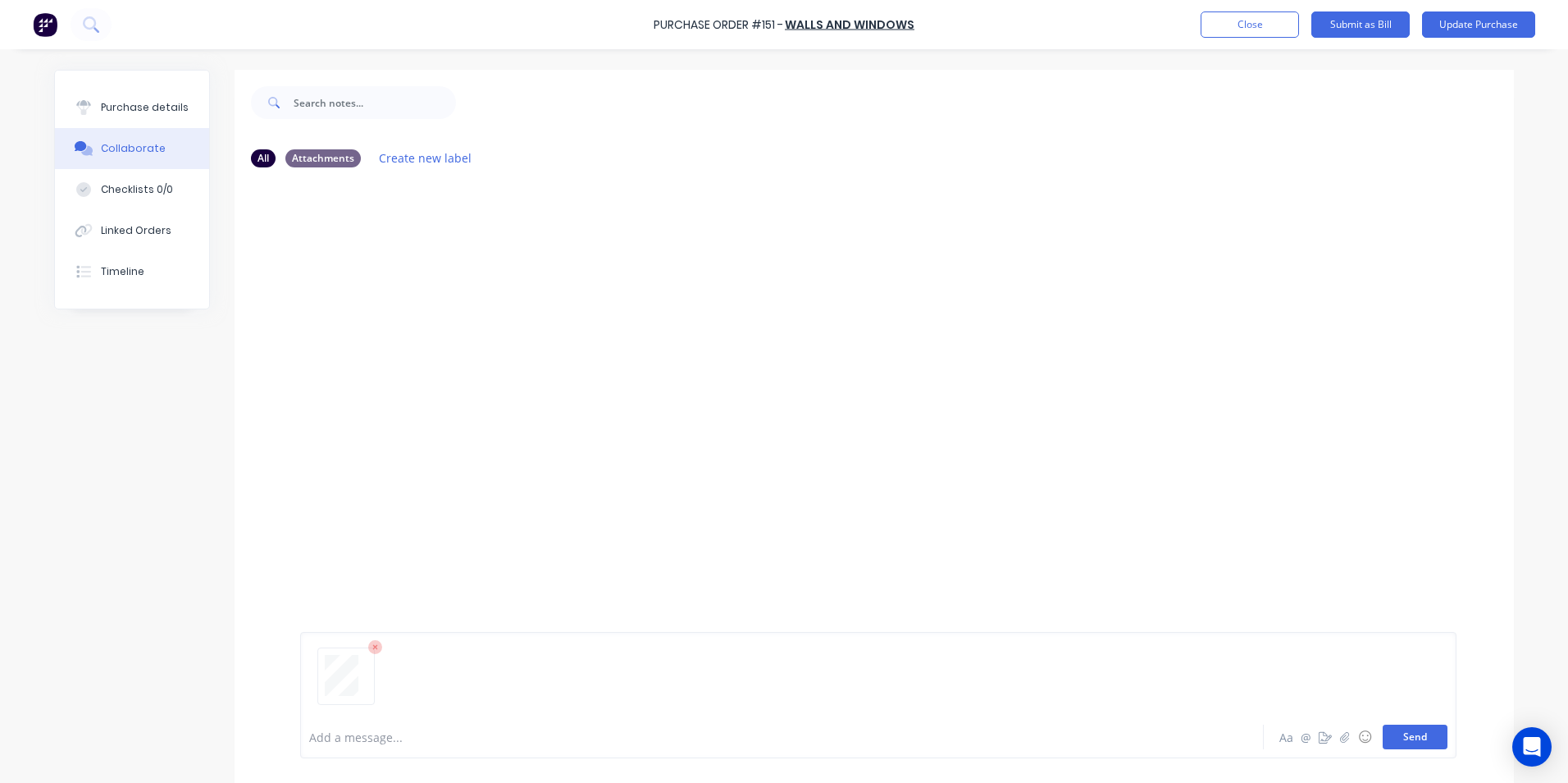
click at [1397, 743] on button "Send" at bounding box center [1415, 736] width 64 height 24
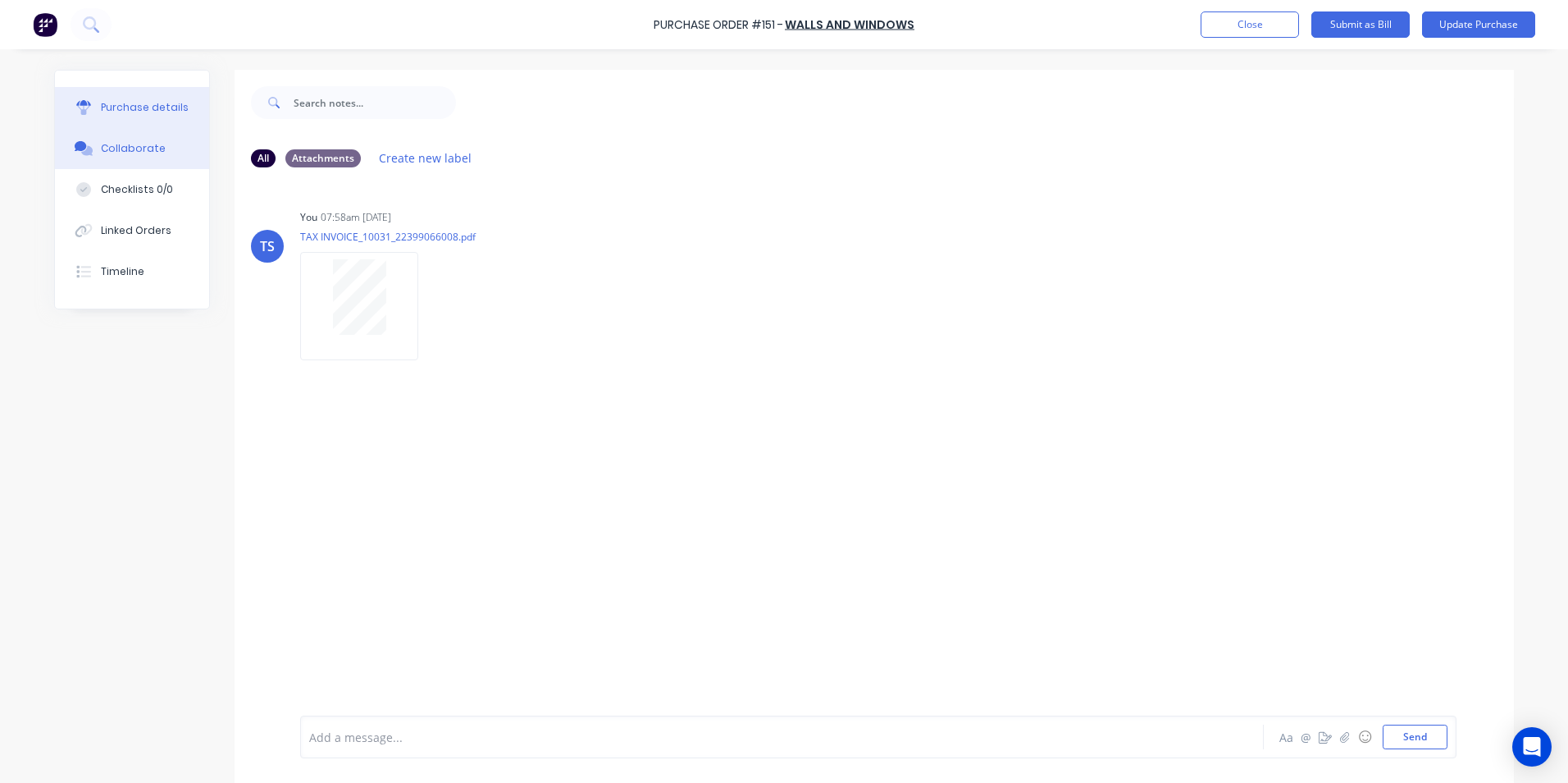
click at [105, 103] on div "Purchase details" at bounding box center [144, 107] width 88 height 15
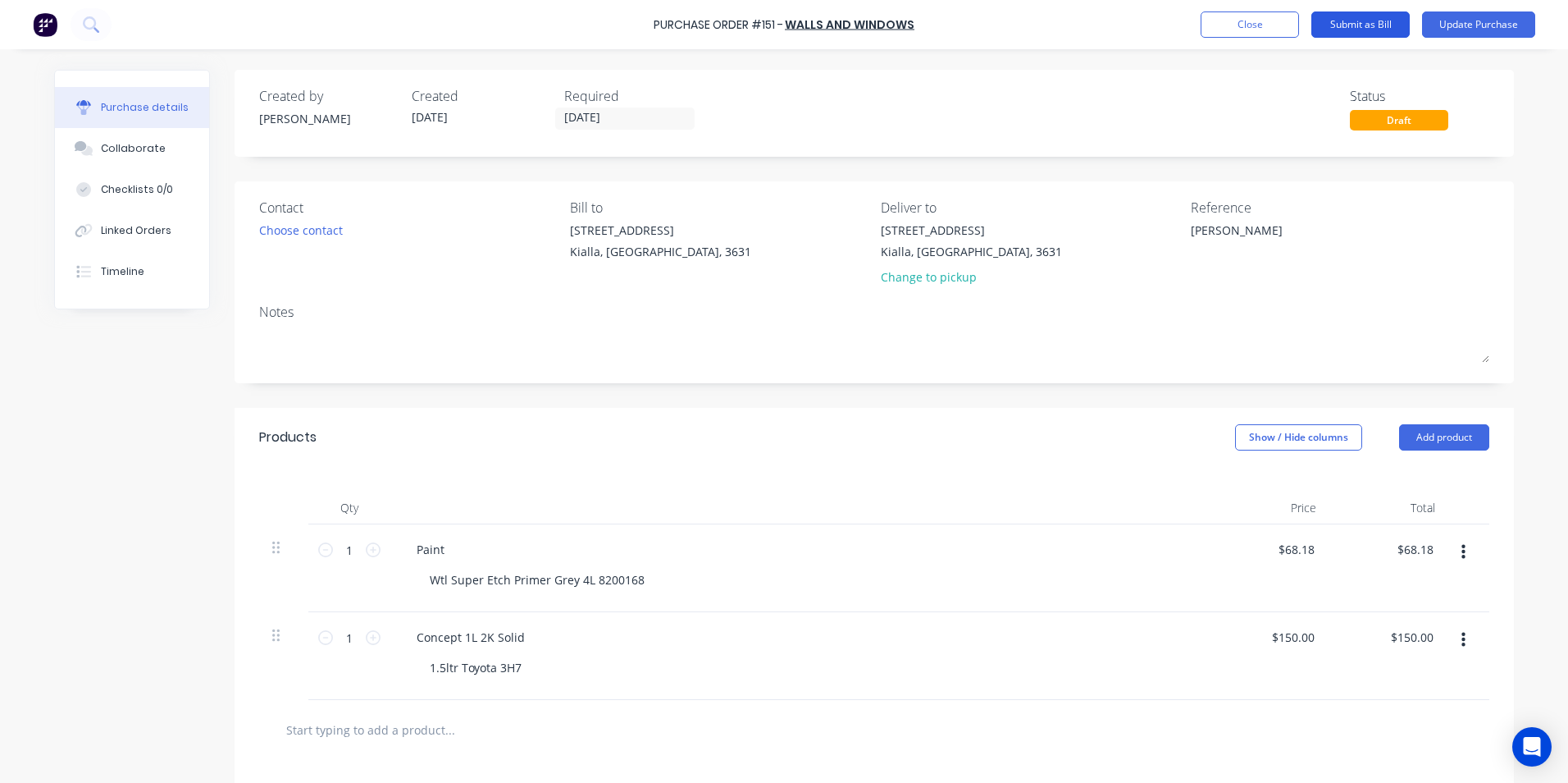
click at [1347, 25] on button "Submit as Bill" at bounding box center [1360, 24] width 99 height 26
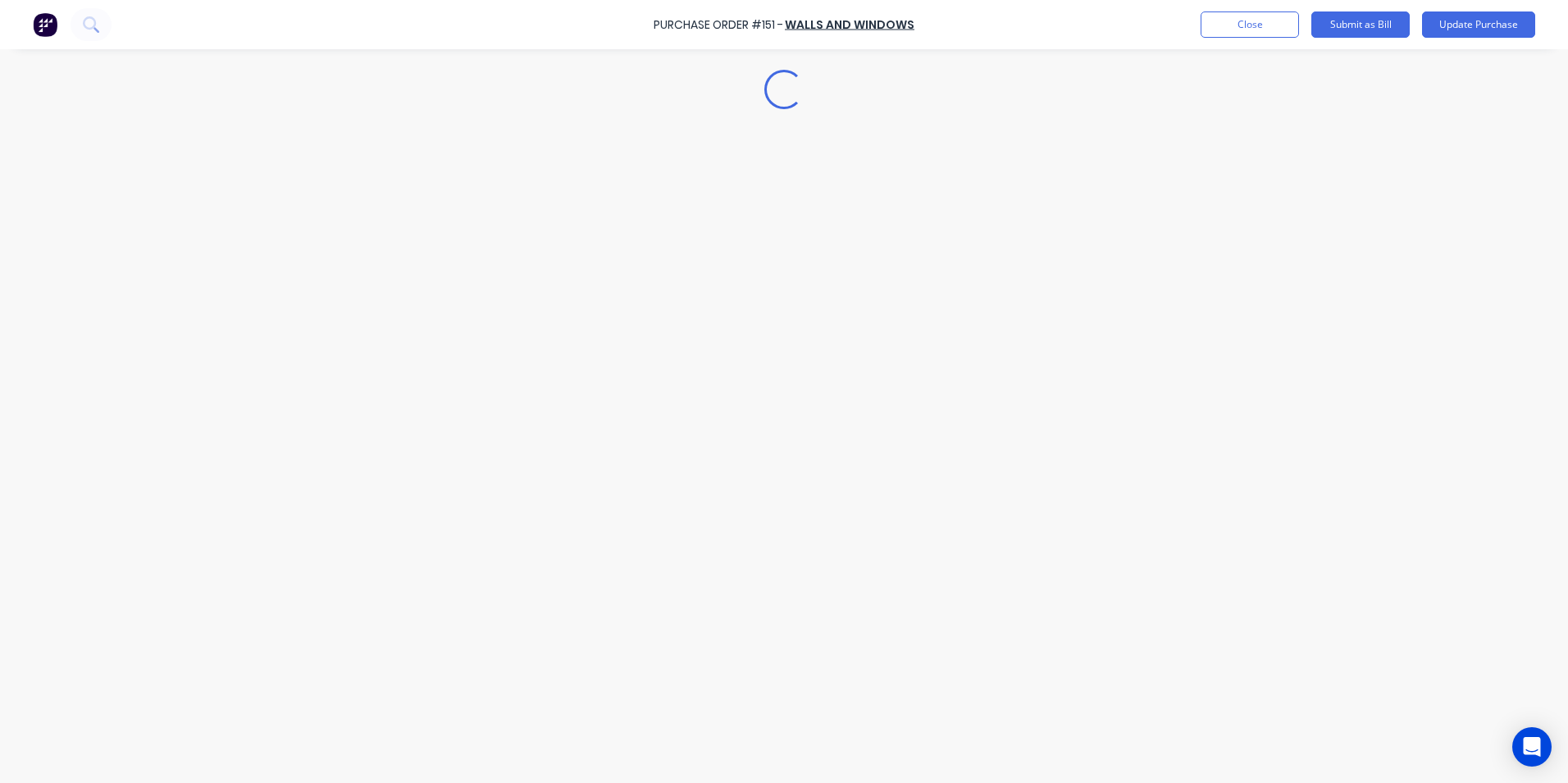
type textarea "x"
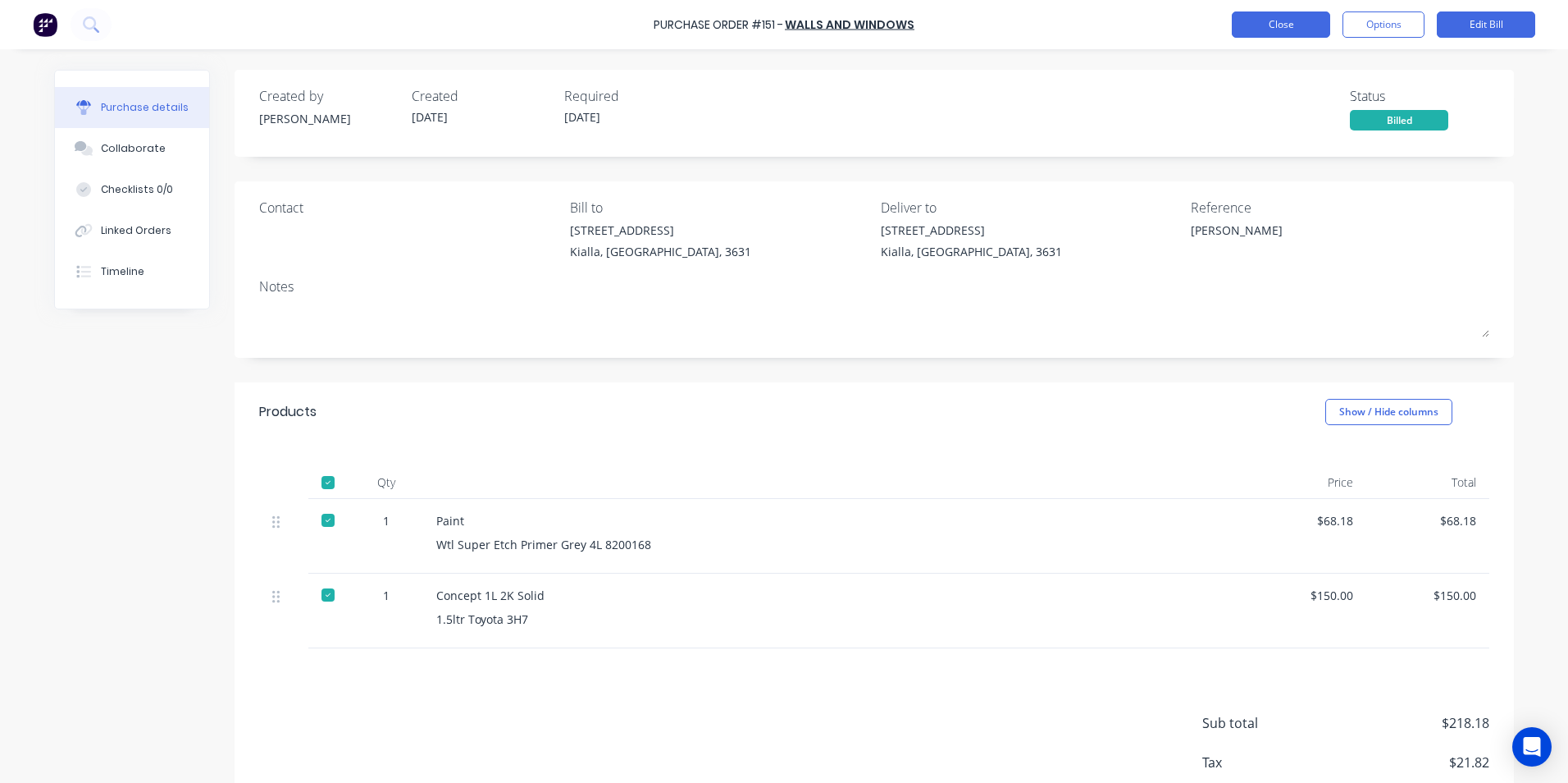
click at [1256, 28] on button "Close" at bounding box center [1280, 24] width 99 height 26
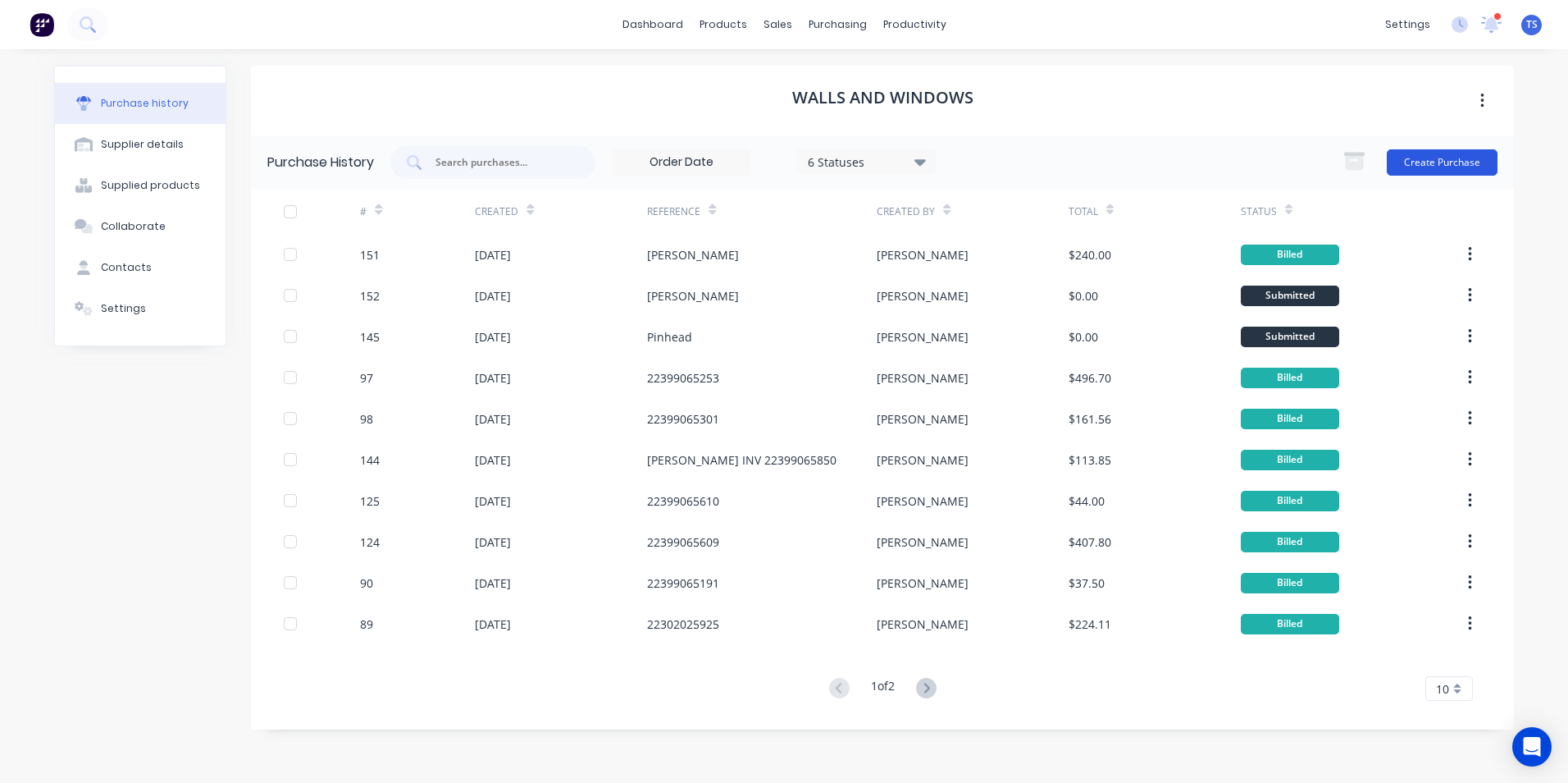
click at [1467, 164] on button "Create Purchase" at bounding box center [1441, 162] width 110 height 26
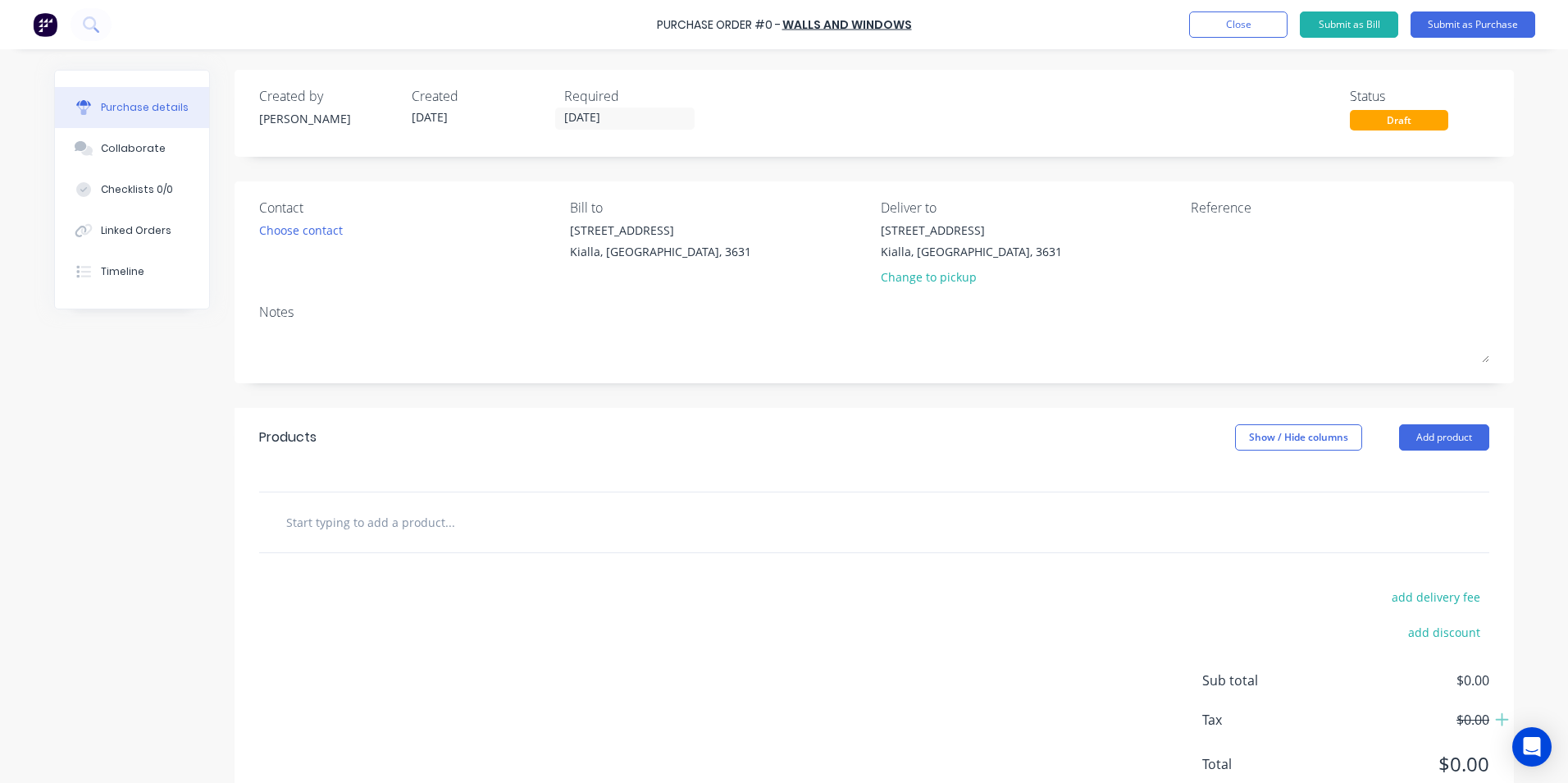
click at [371, 520] on input "text" at bounding box center [449, 522] width 328 height 33
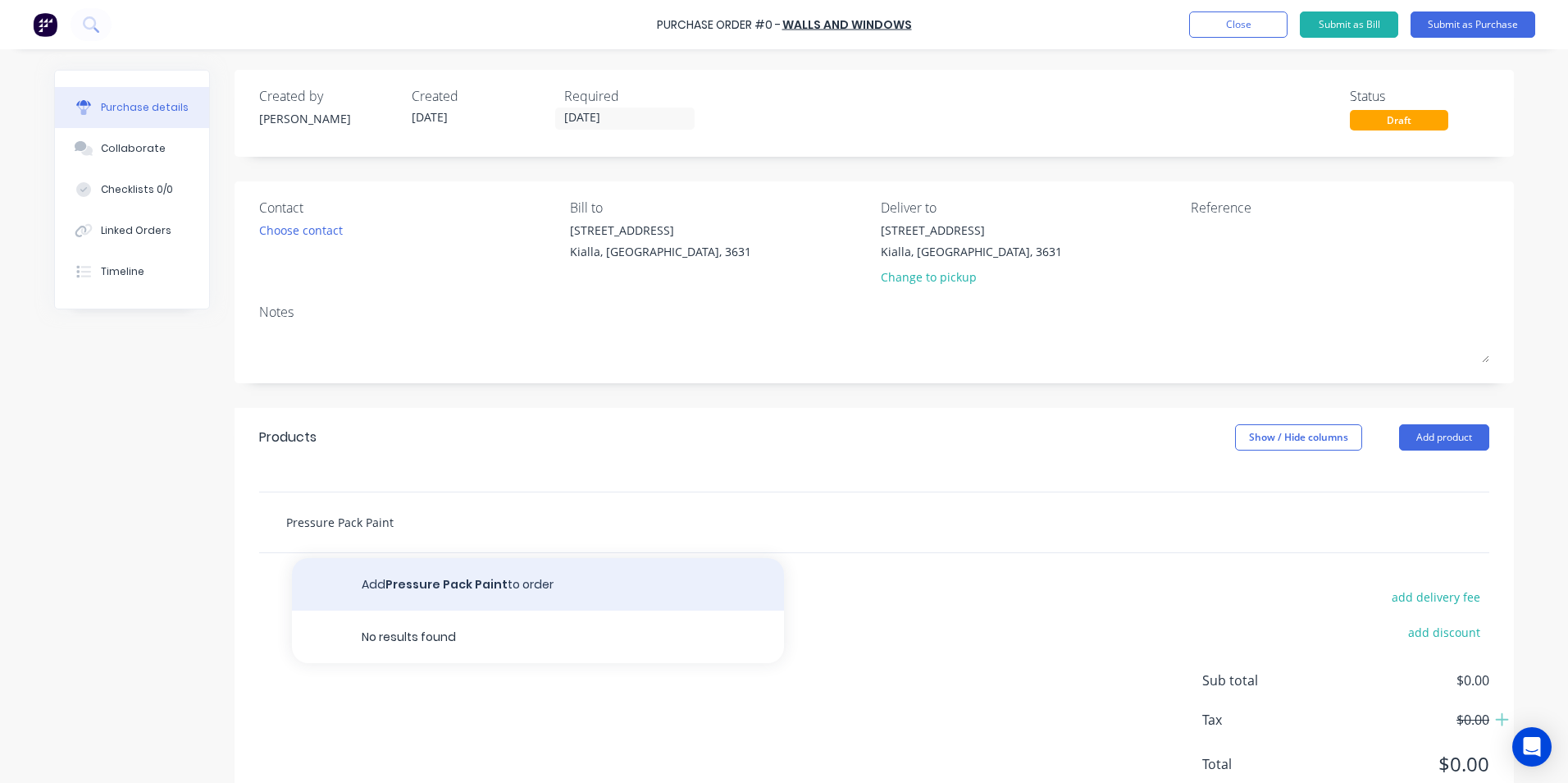
type input "Pressure Pack Paint"
click at [489, 579] on button "Add Pressure Pack Paint to order" at bounding box center [538, 584] width 492 height 53
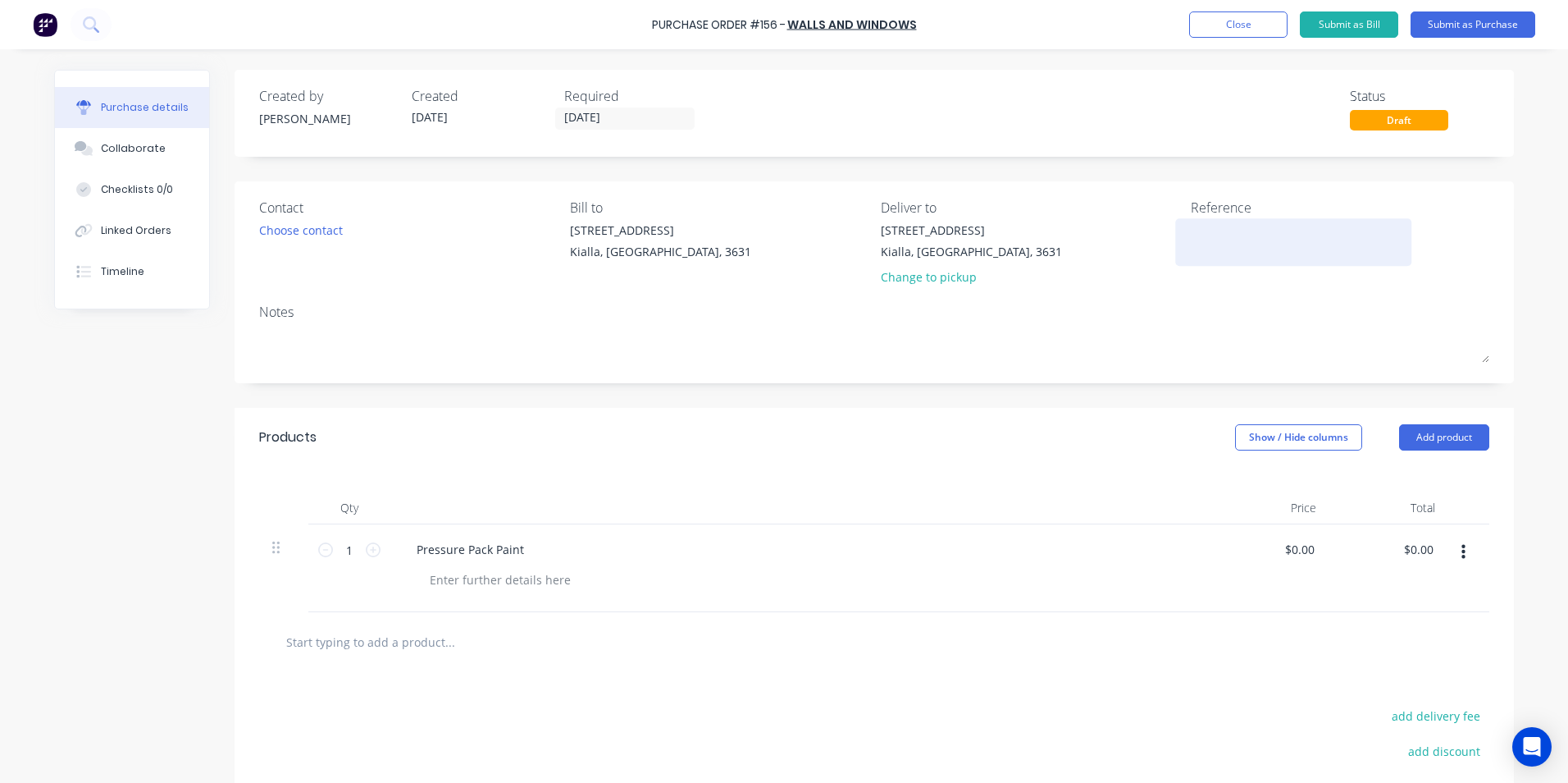
click at [1194, 231] on textarea at bounding box center [1293, 240] width 205 height 37
type textarea "F"
type textarea "x"
type textarea "Fi"
type textarea "x"
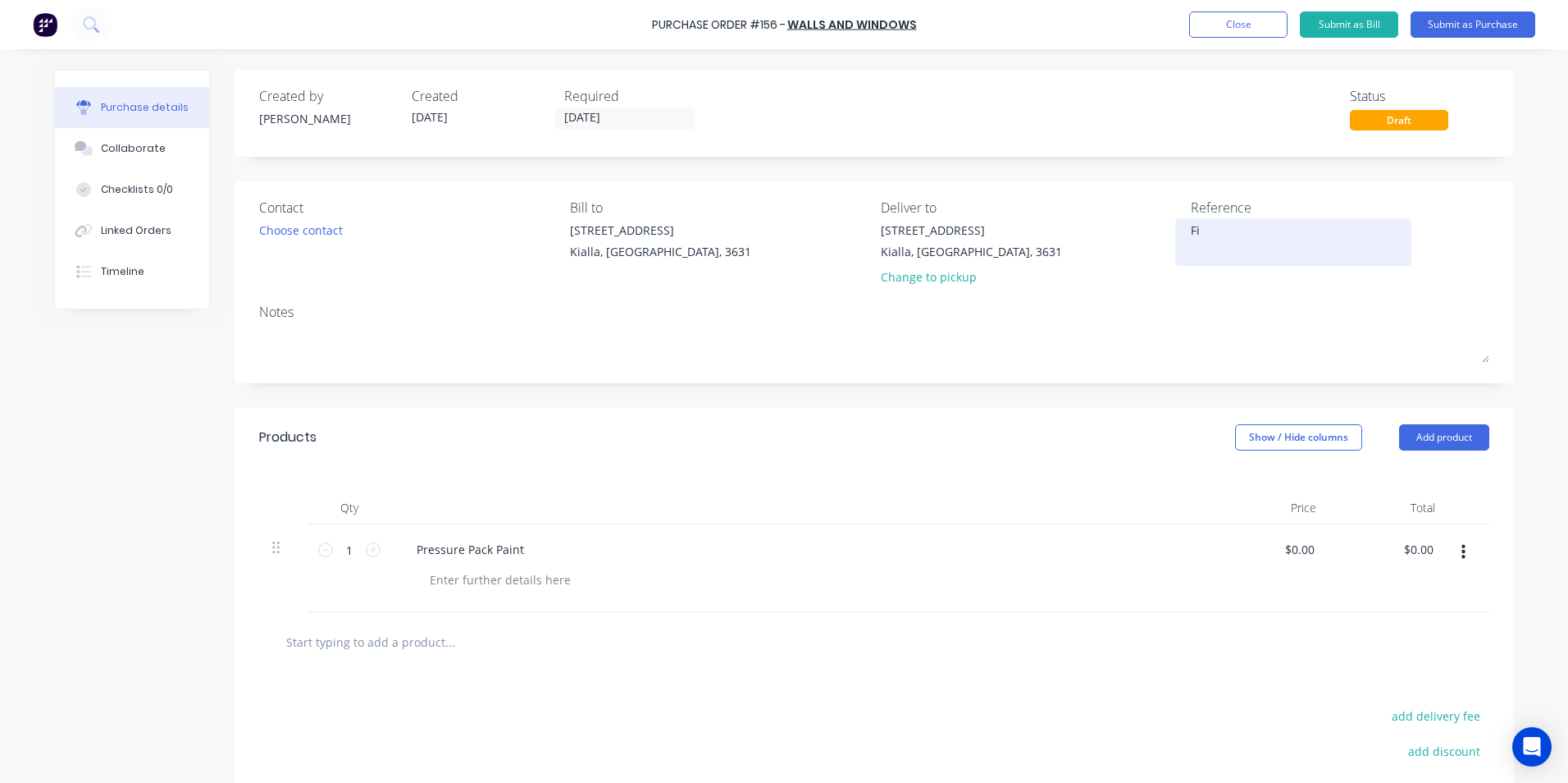
type textarea "Fit"
type textarea "x"
type textarea "Fit Off"
type textarea "x"
type textarea "Fit Off"
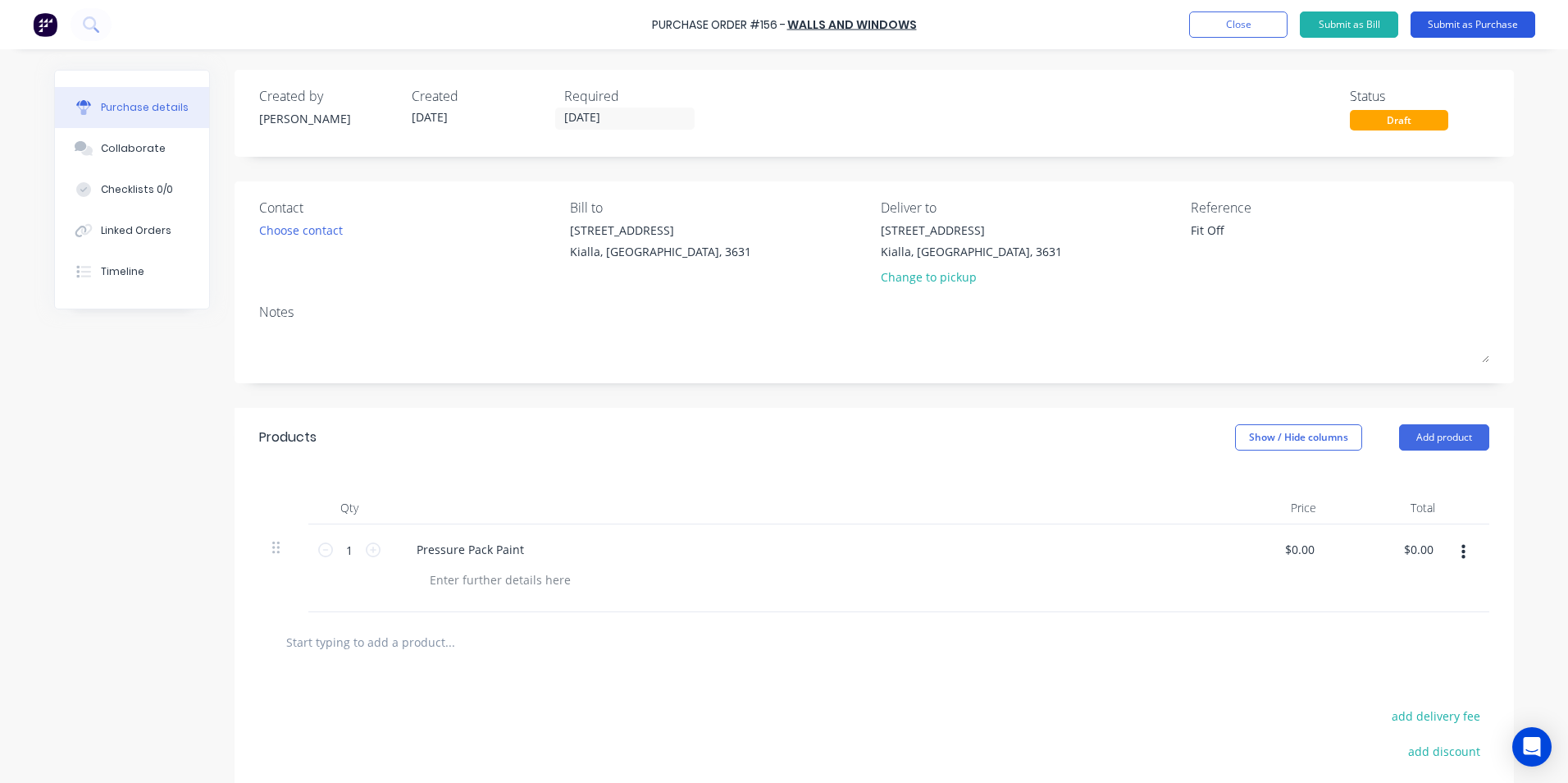
click at [1497, 23] on button "Submit as Purchase" at bounding box center [1472, 24] width 125 height 26
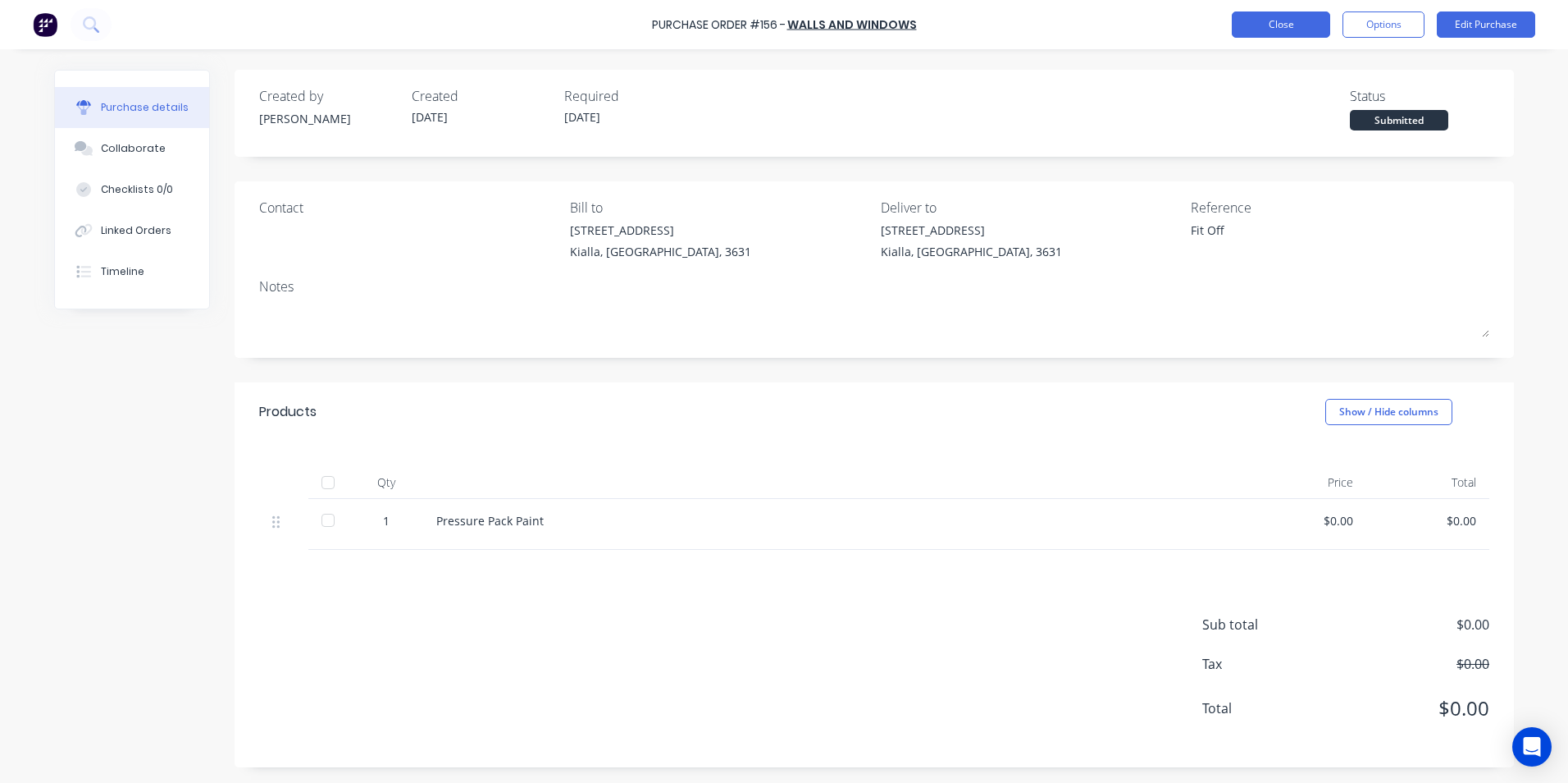
click at [1309, 28] on button "Close" at bounding box center [1280, 24] width 99 height 26
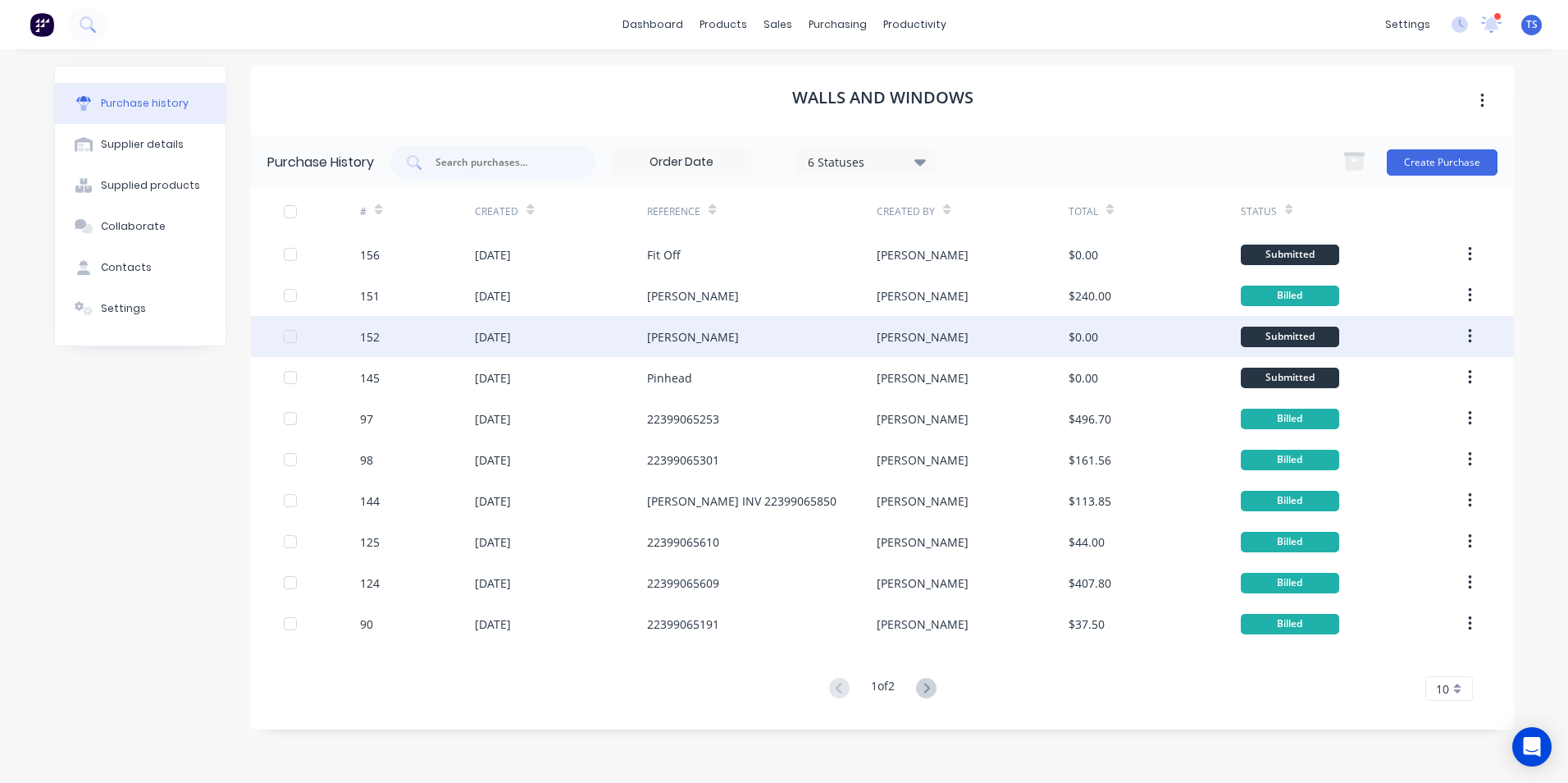
click at [382, 337] on div "152" at bounding box center [418, 337] width 115 height 41
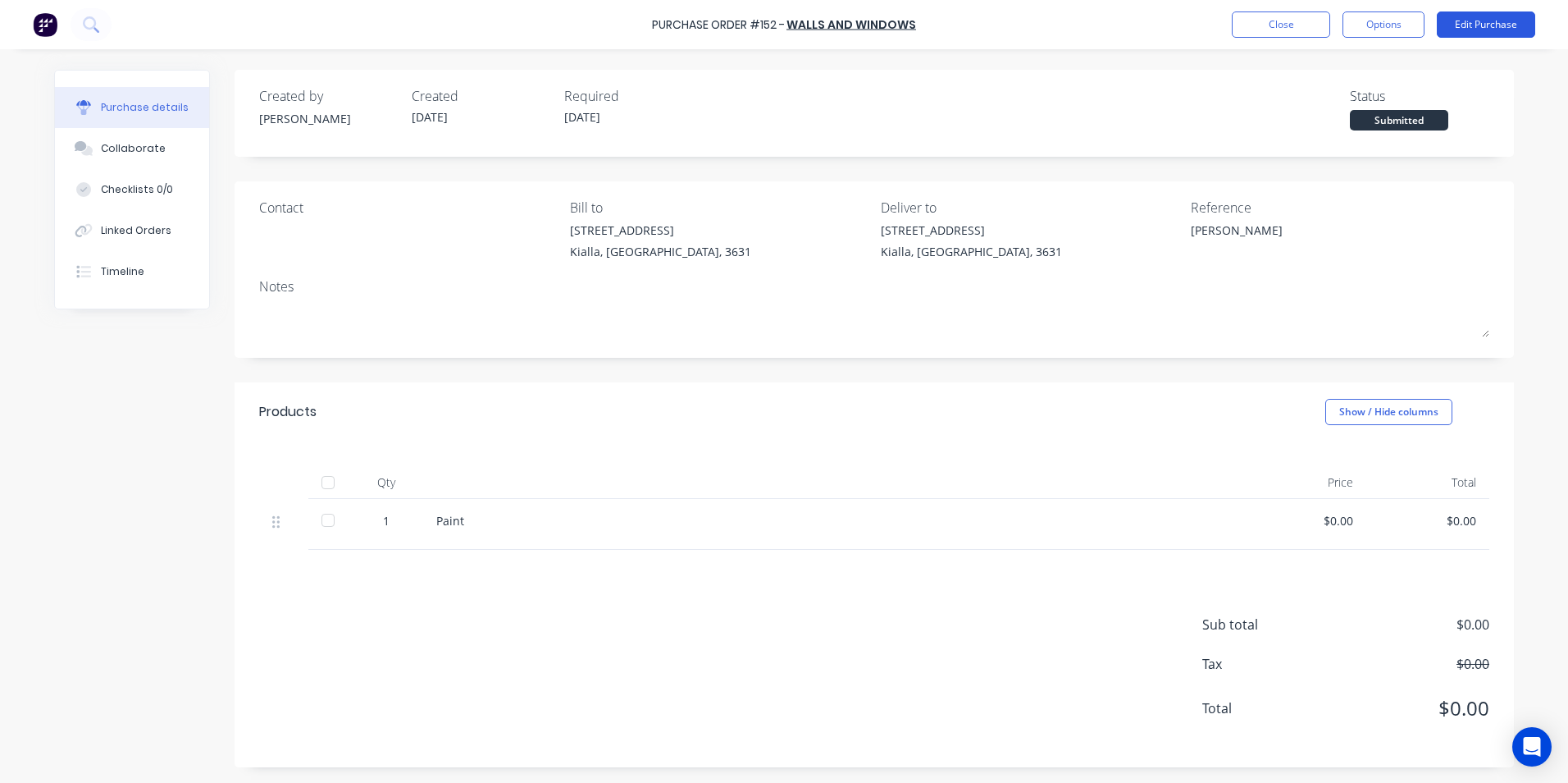
click at [1482, 20] on button "Edit Purchase" at bounding box center [1485, 24] width 99 height 26
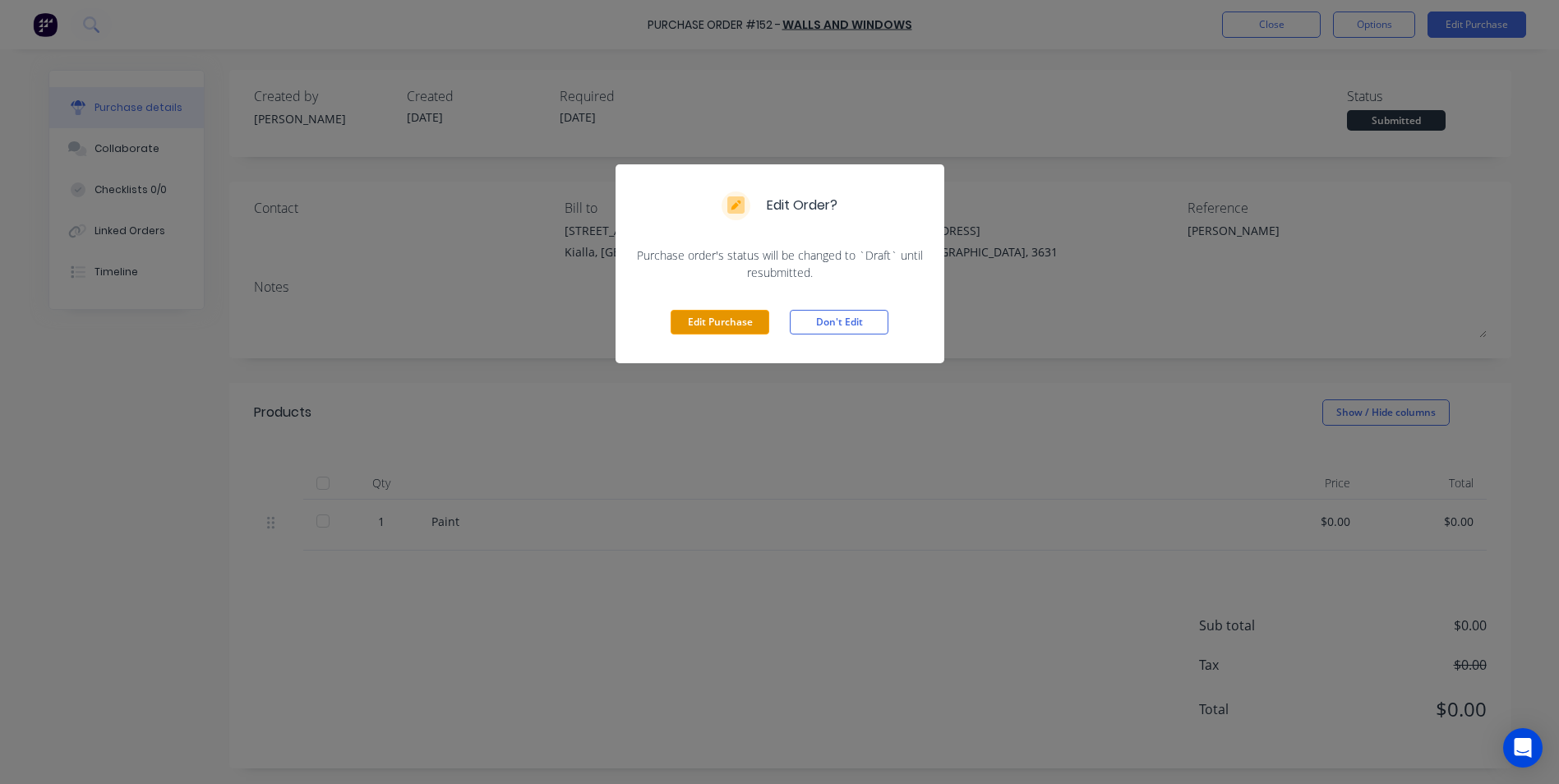
click at [722, 327] on button "Edit Purchase" at bounding box center [720, 322] width 99 height 24
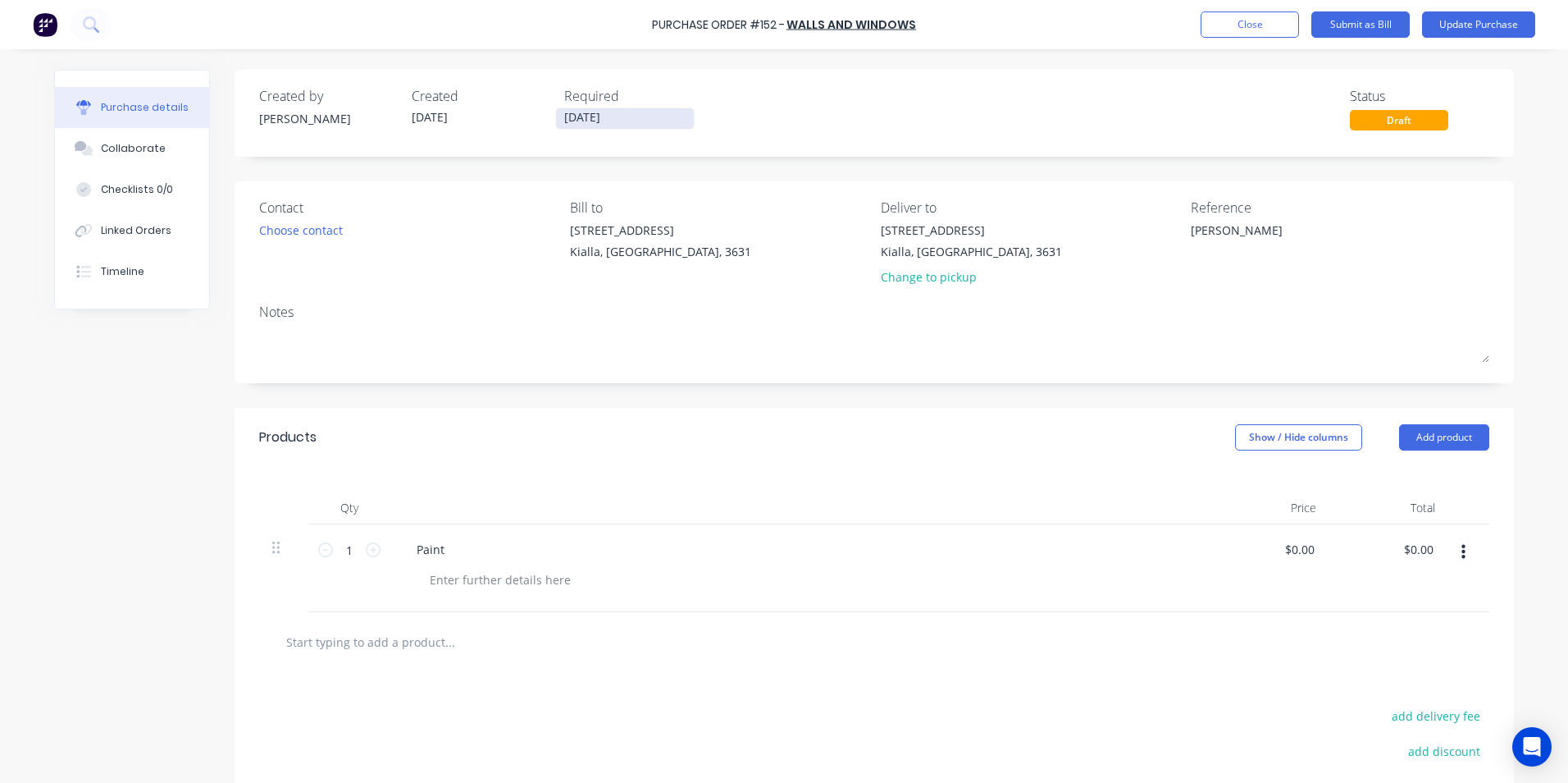
click at [616, 116] on input "01/09/25" at bounding box center [624, 118] width 138 height 21
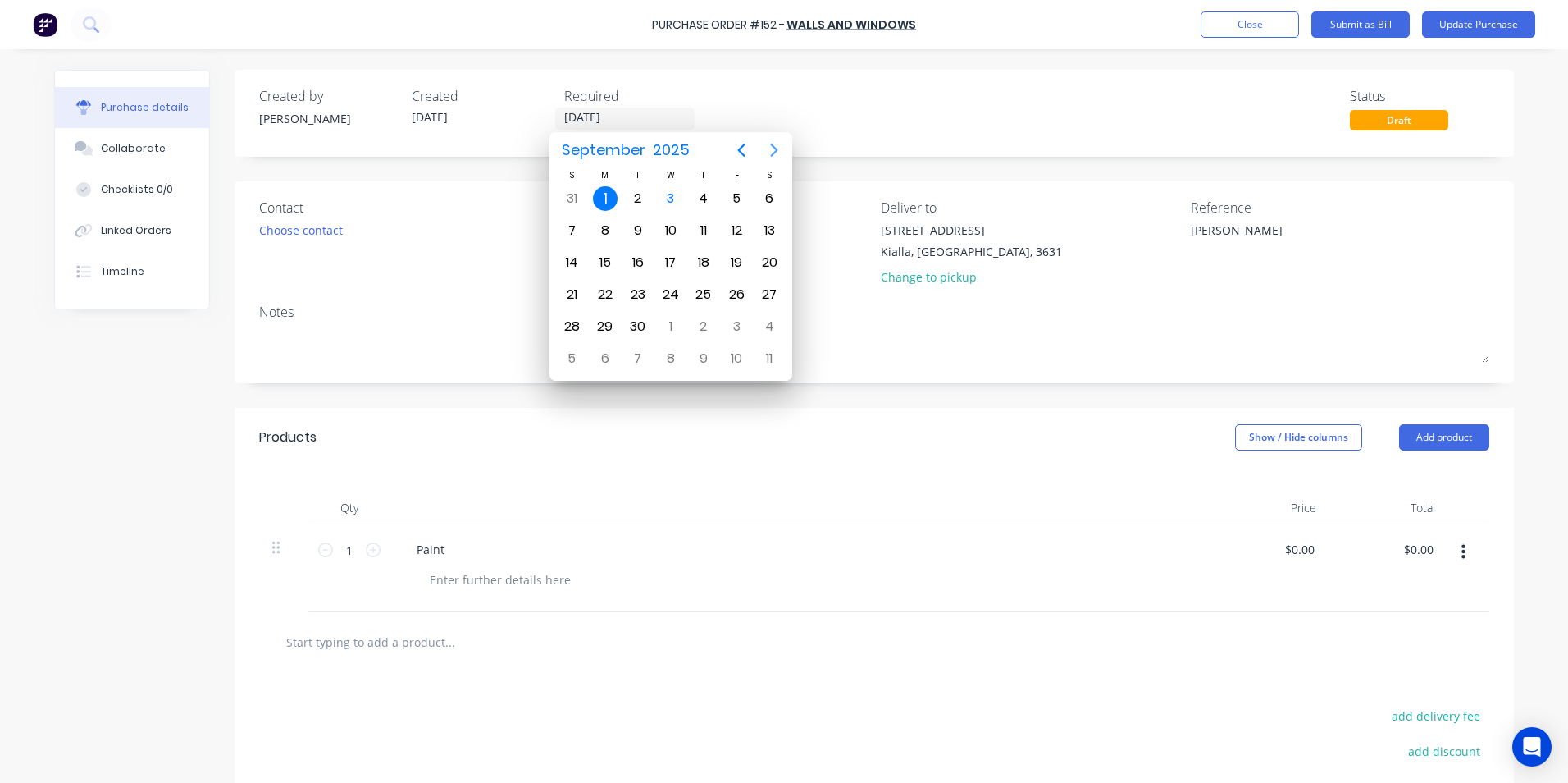
click at [770, 146] on icon "Next page" at bounding box center [774, 150] width 20 height 20
click at [736, 325] on div "31" at bounding box center [736, 326] width 24 height 24
type textarea "x"
type input "31/10/25"
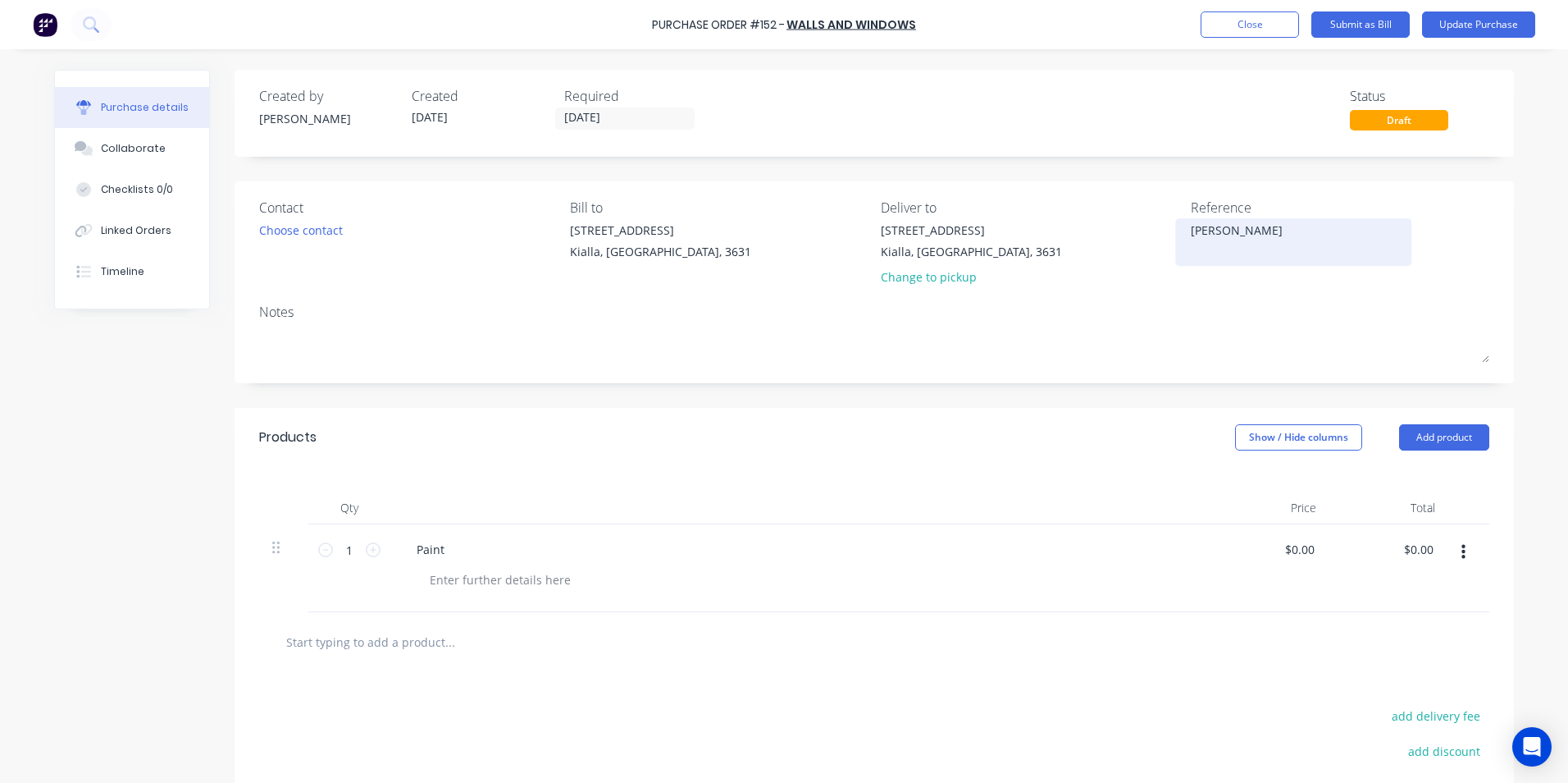
click at [1215, 231] on textarea "Jamie" at bounding box center [1293, 240] width 205 height 37
type textarea "Jamie 22399066009"
type textarea "x"
type textarea "Jamie 22399066009"
click at [411, 559] on div "Paint" at bounding box center [429, 549] width 54 height 23
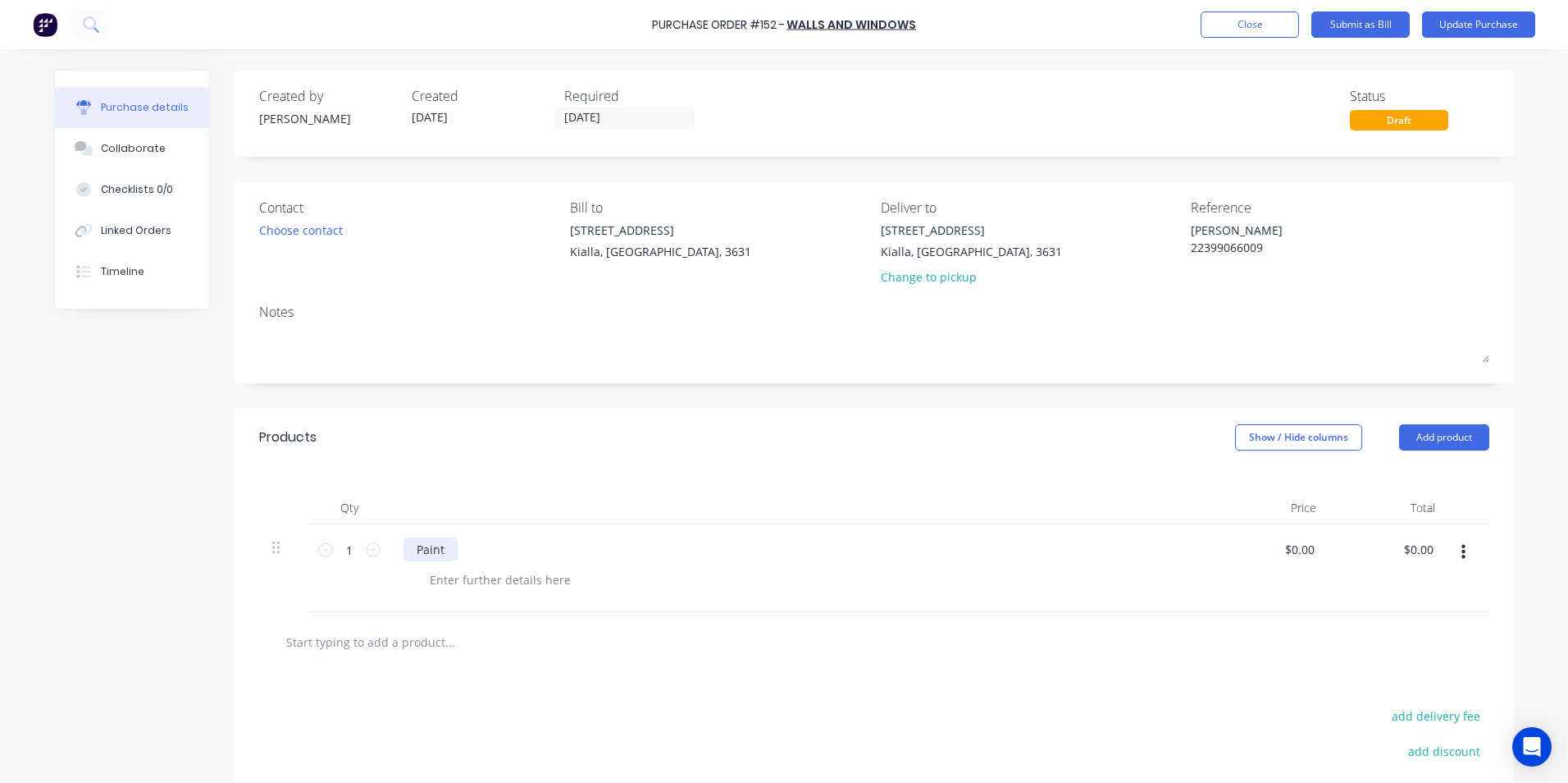
type textarea "x"
click at [447, 553] on div "Paint" at bounding box center [429, 549] width 54 height 23
type textarea "x"
click at [465, 568] on div at bounding box center [500, 580] width 167 height 23
click at [1312, 549] on div "$0.00 $0.00" at bounding box center [1302, 549] width 44 height 23
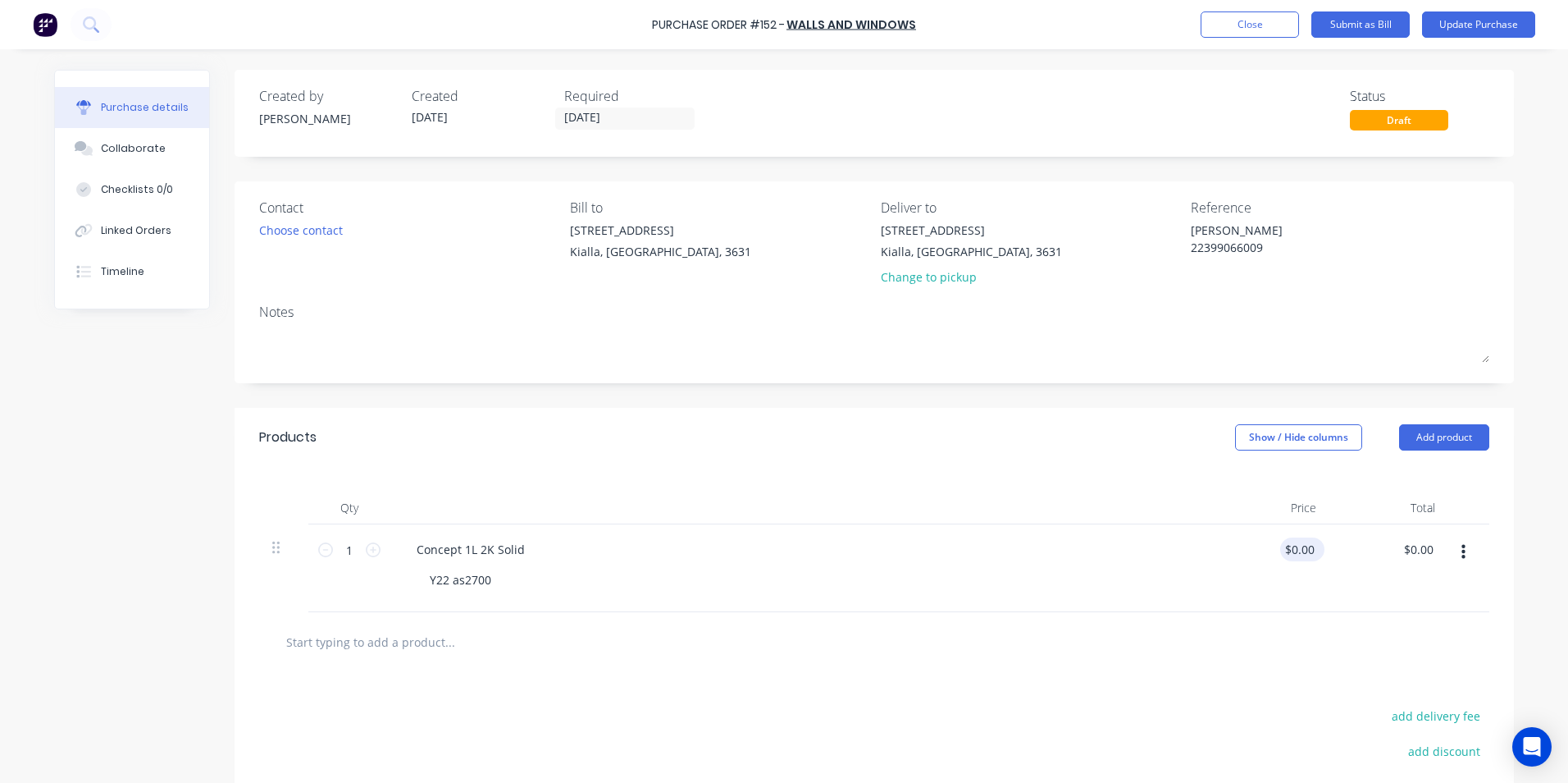
type textarea "x"
type input "0.0000"
drag, startPoint x: 1308, startPoint y: 549, endPoint x: 1271, endPoint y: 552, distance: 37.1
click at [1273, 552] on input "0.0000" at bounding box center [1295, 549] width 44 height 23
type input "100.00"
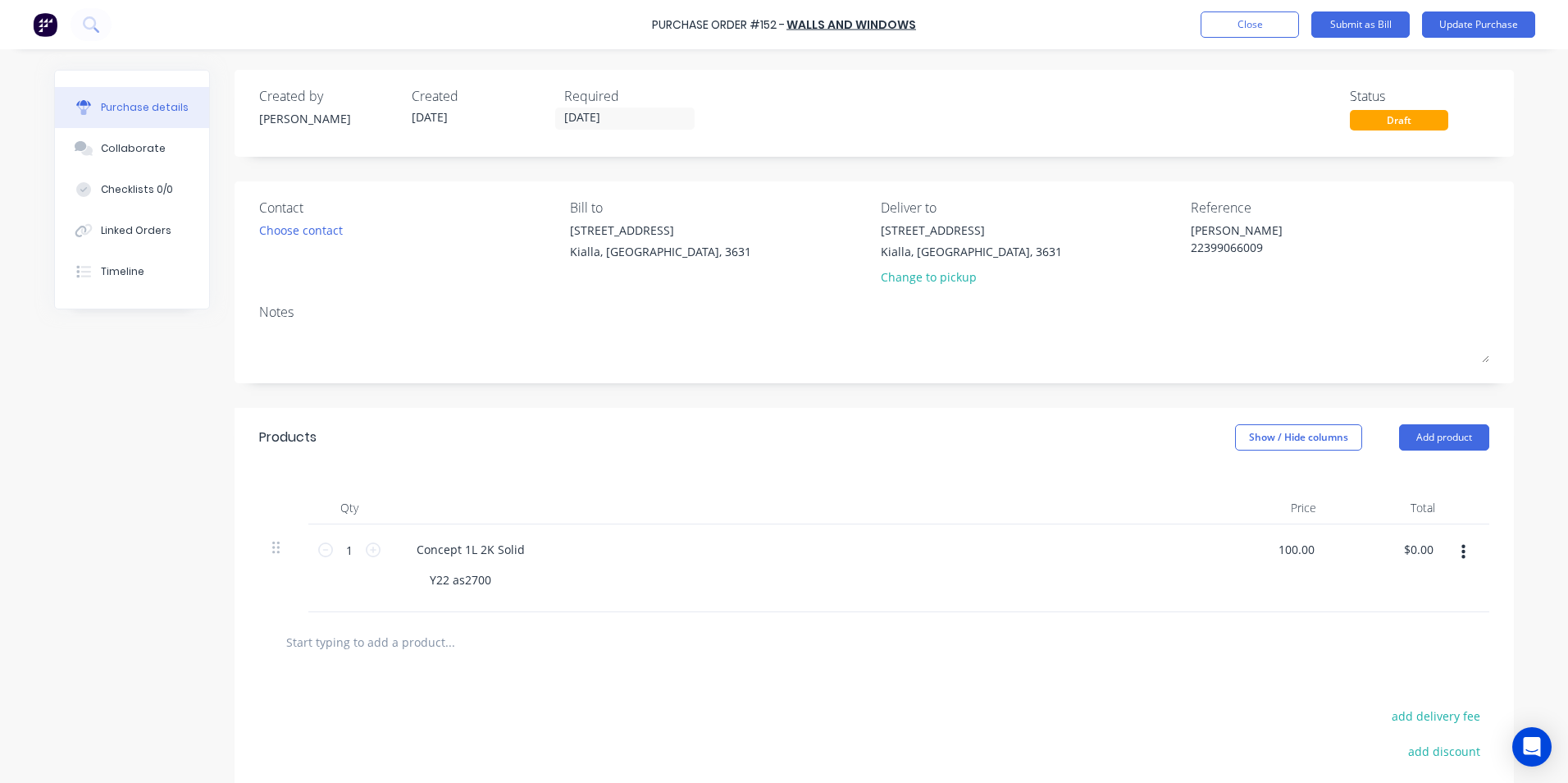
type textarea "x"
type input "$100.00"
click at [1420, 575] on div "$100.00 $0.00" at bounding box center [1388, 568] width 119 height 88
click at [378, 646] on input "text" at bounding box center [449, 641] width 328 height 33
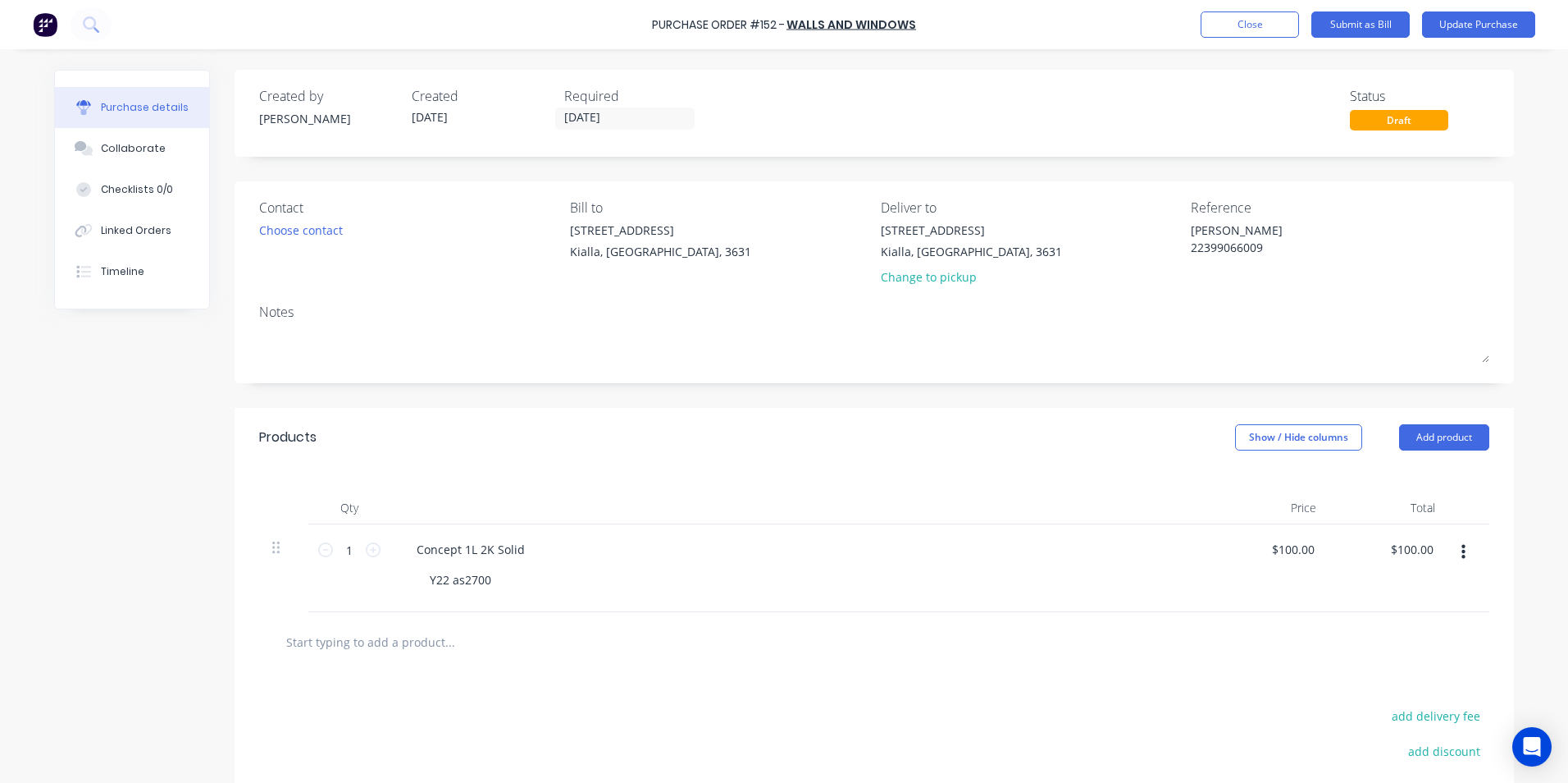
type textarea "x"
type input "C"
type textarea "x"
type input "Co"
type textarea "x"
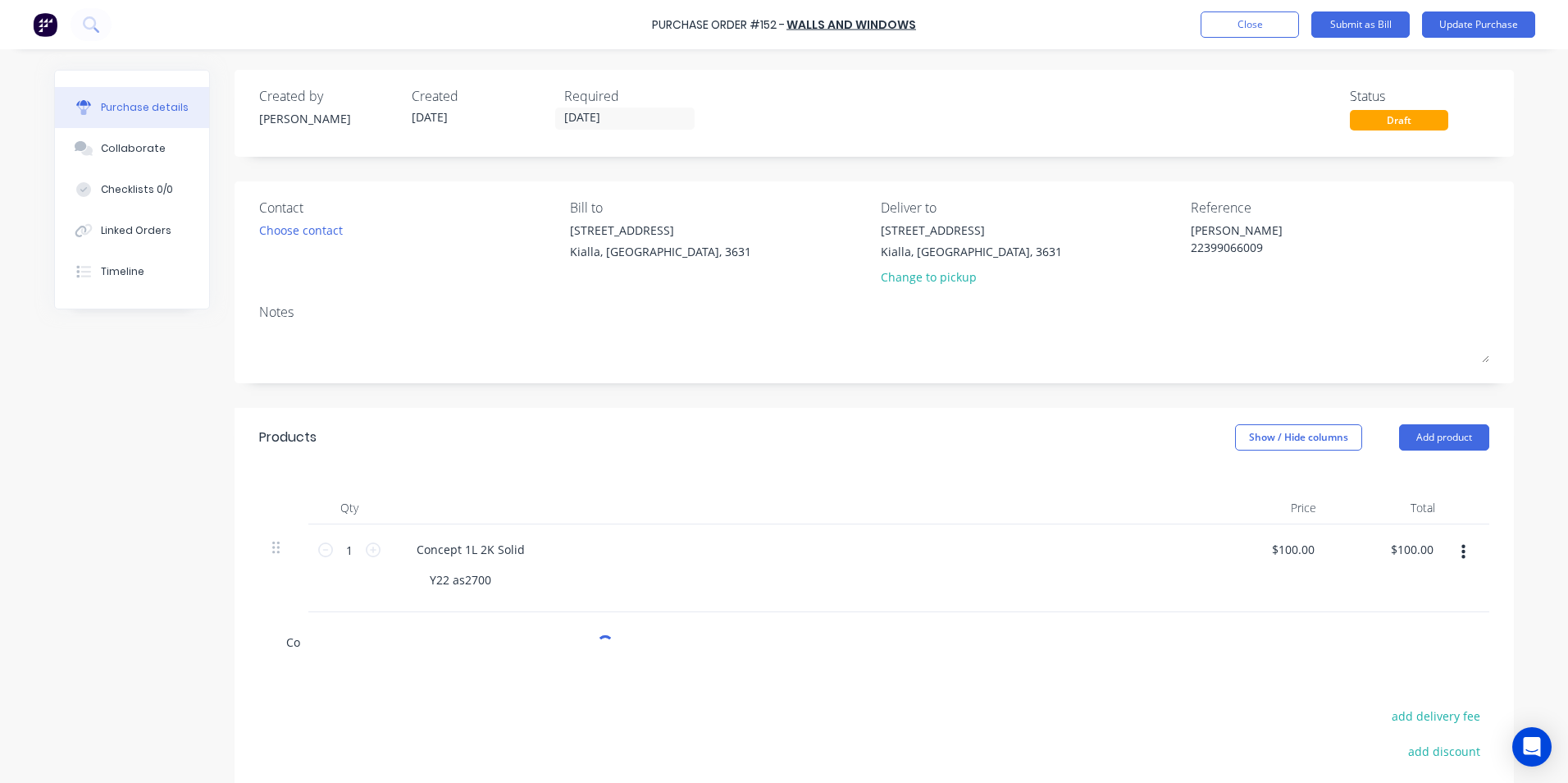
type input "Con"
type textarea "x"
type input "Con"
type textarea "x"
type input "Con M"
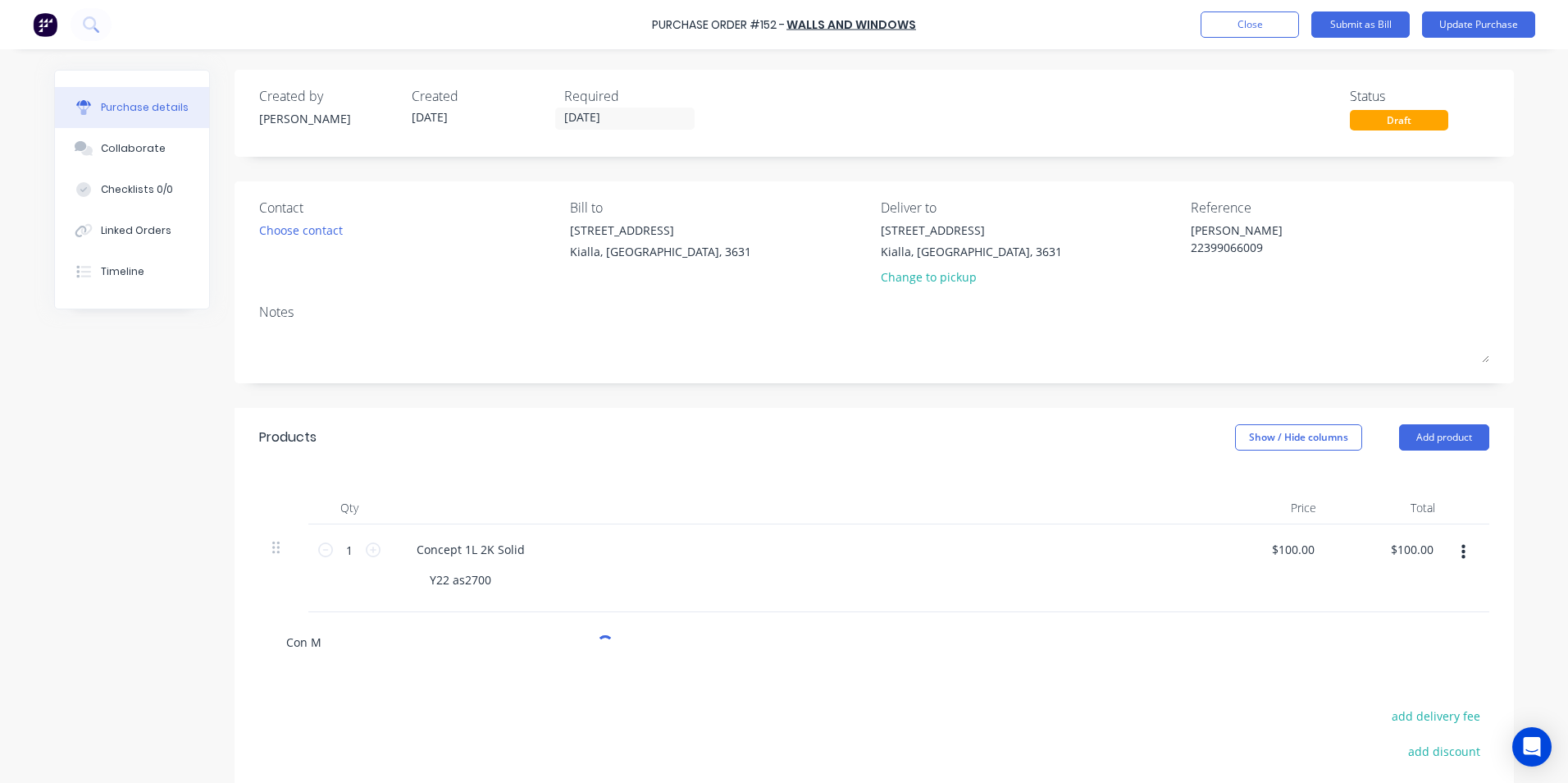
type textarea "x"
type input "Con Ms"
type textarea "x"
type input "Con Ms-"
type textarea "x"
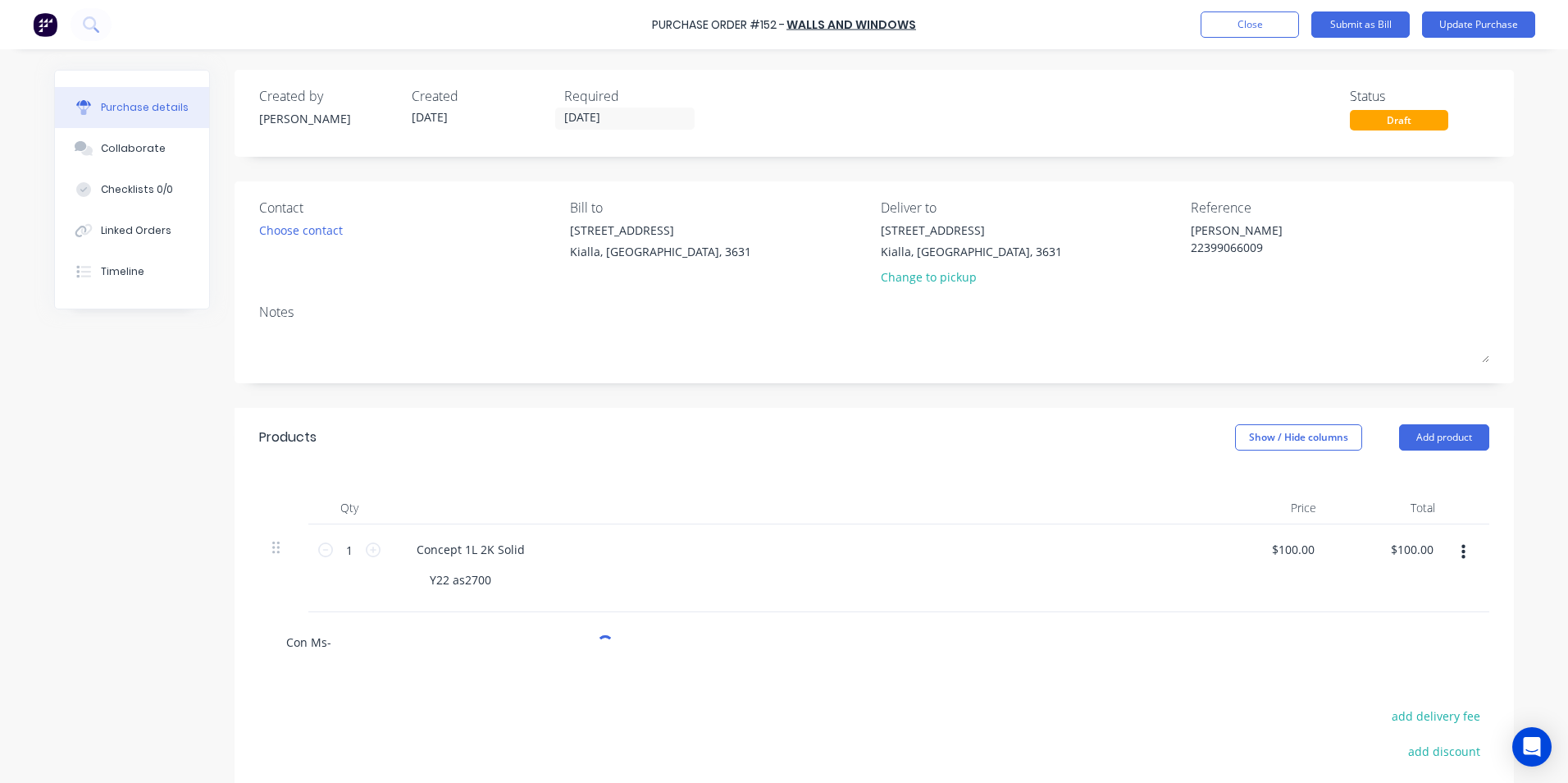
type input "Con Ms-1"
type textarea "x"
type input "Con Ms-10"
type textarea "x"
type input "Con Ms-100"
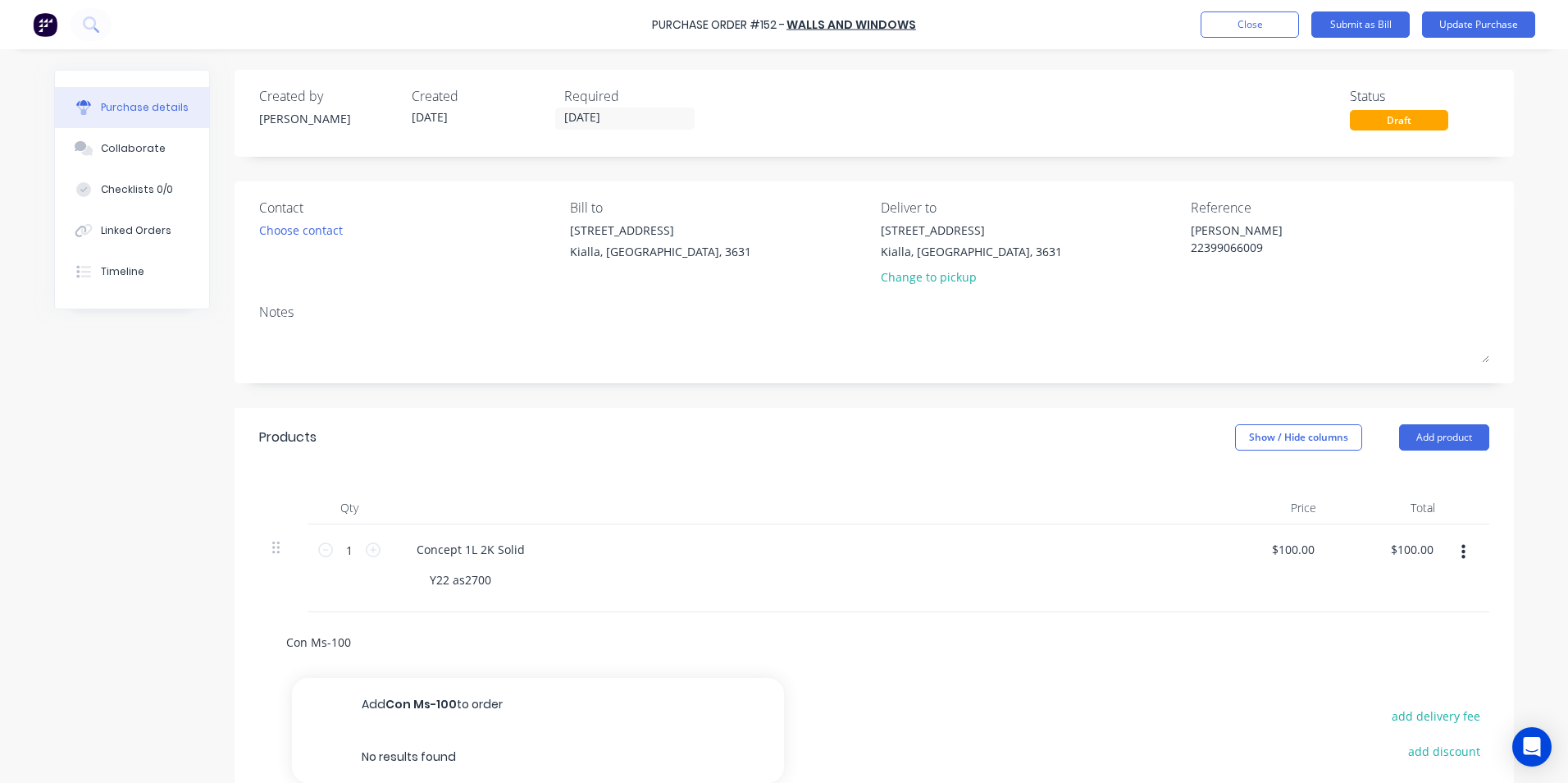
type textarea "x"
type input "Con Ms-100"
type textarea "x"
type input "Con Ms-100 2"
type textarea "x"
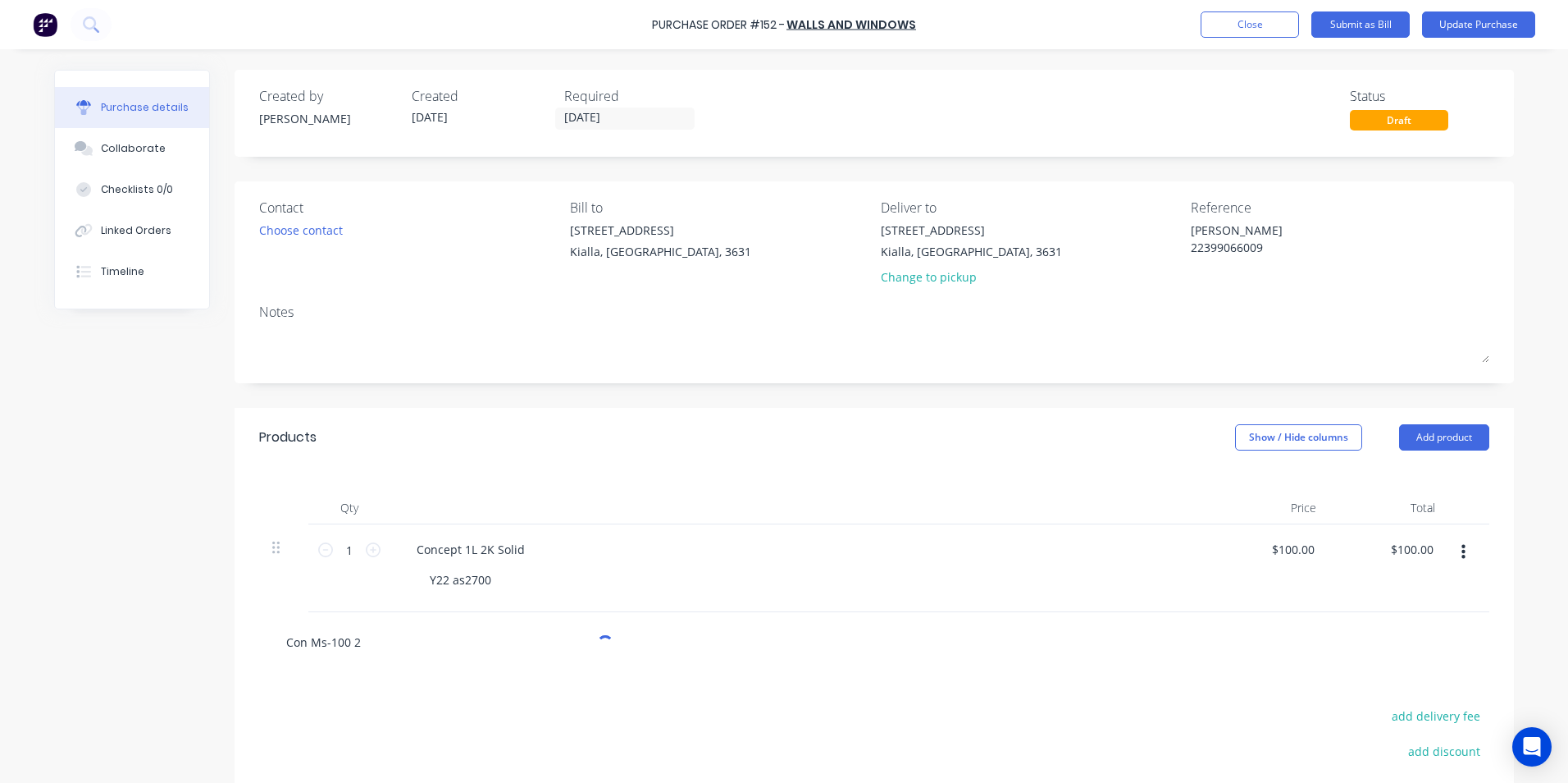
type input "Con Ms-100 2K"
type textarea "x"
type input "Con Ms-100 2K"
type textarea "x"
type input "Con Ms-100 2K P"
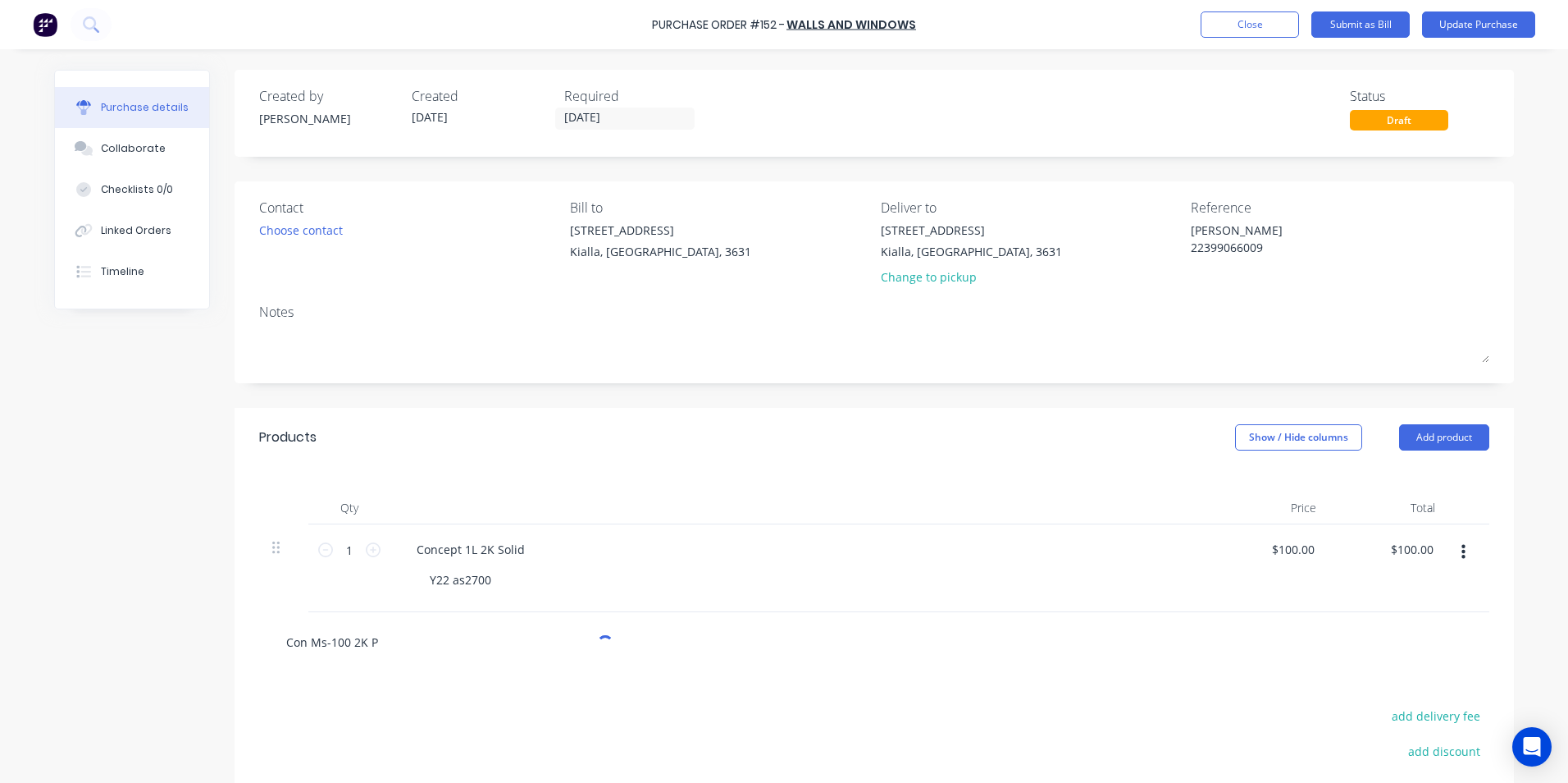
type textarea "x"
type input "Con Ms-100 2K Pr"
type textarea "x"
type input "Con Ms-100 2K Pri"
type textarea "x"
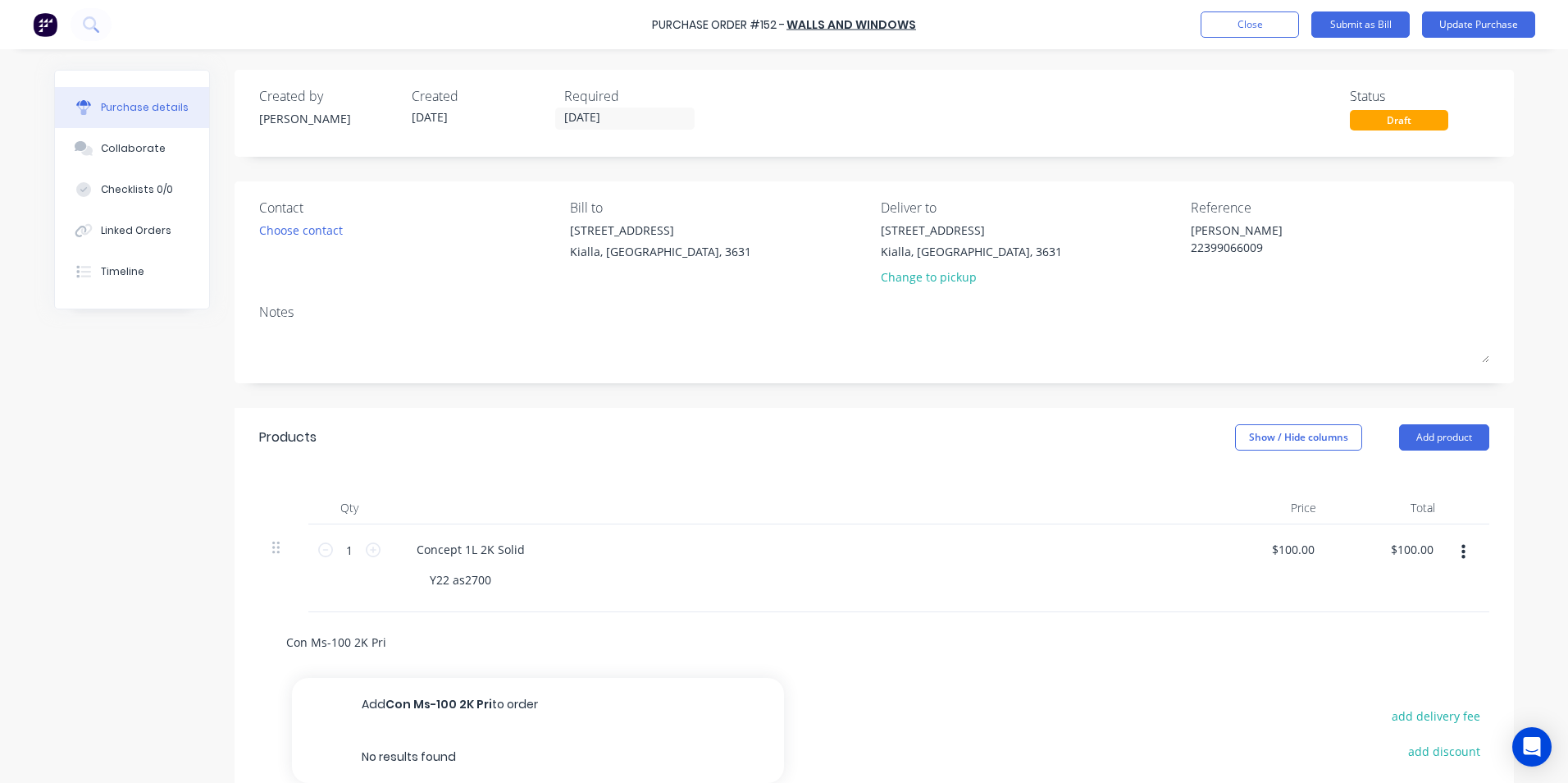
type input "Con Ms-100 2K Prim"
type textarea "x"
type input "Con Ms-100 2K Prime"
type textarea "x"
type input "Con Ms-100 2K Primer"
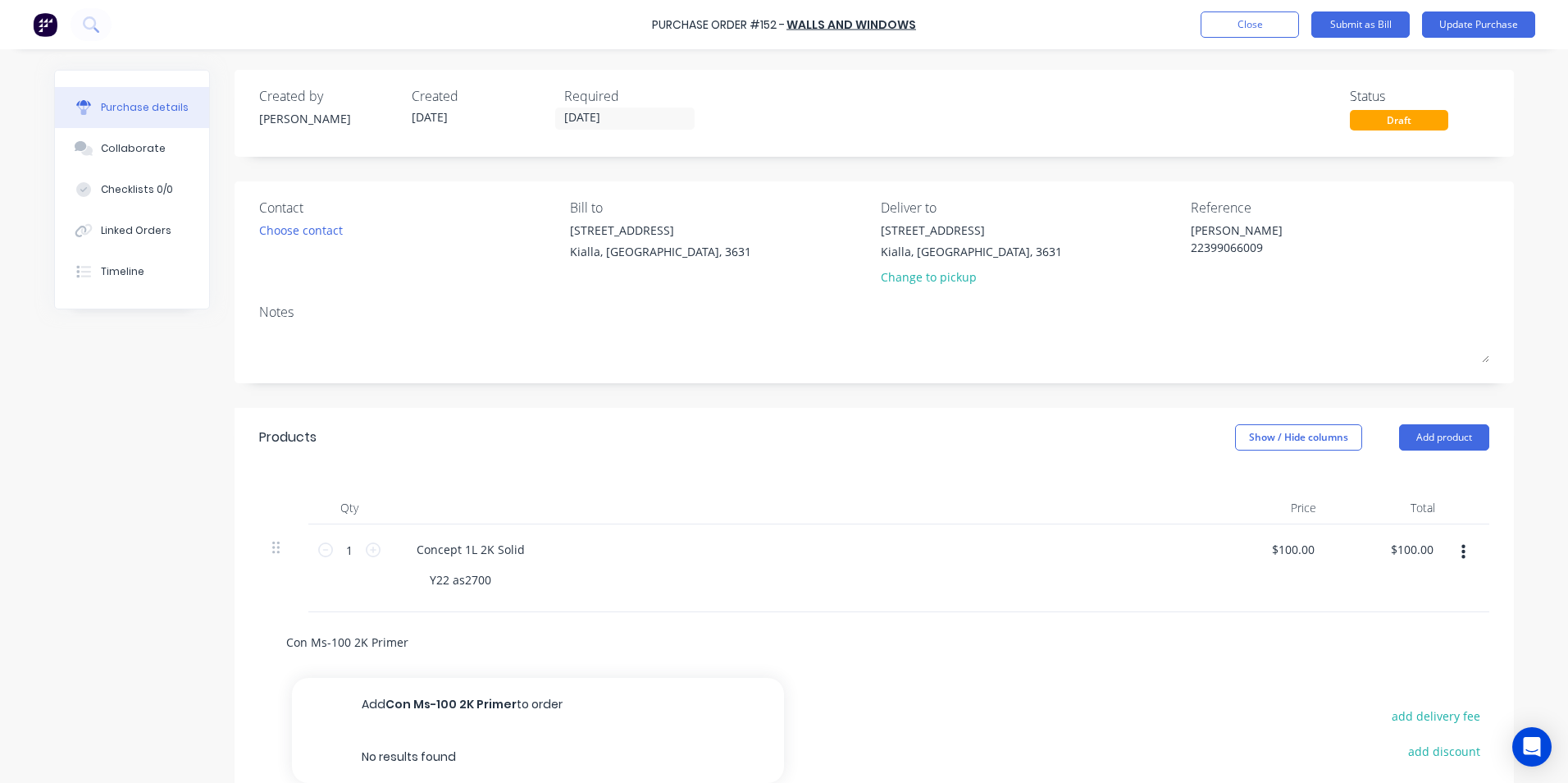
type textarea "x"
type input "Con Ms-100 2K Primer"
type textarea "x"
type input "Con Ms-100 2K Primer K"
type textarea "x"
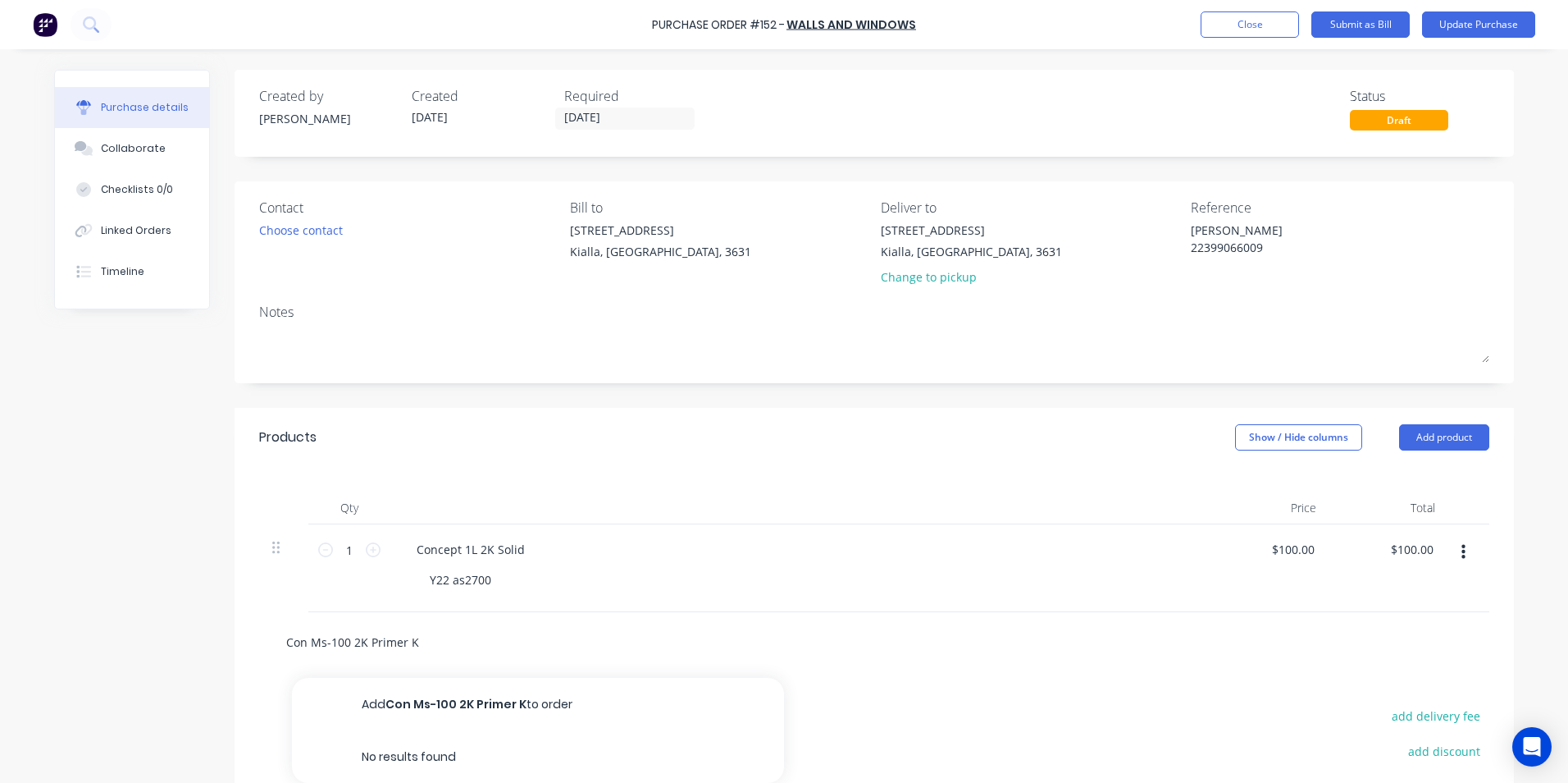
type input "Con Ms-100 2K Primer Ki"
type textarea "x"
type input "Con Ms-100 2K Primer Kit"
type textarea "x"
type input "Con Ms-100 2K Primer Kit"
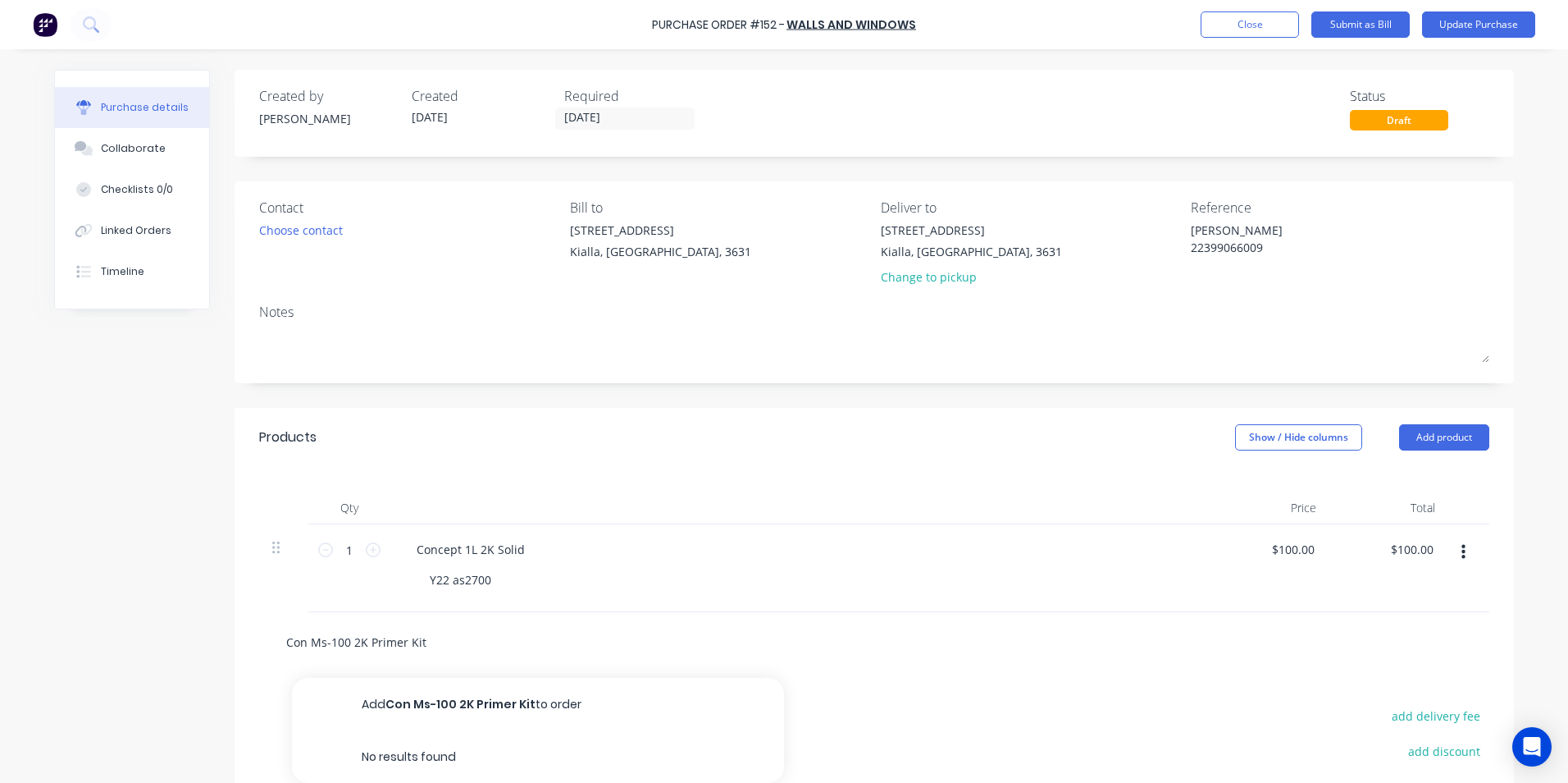
type textarea "x"
type input "Con Ms-100 2K Primer Kit G"
type textarea "x"
type input "Con Ms-100 2K Primer Kit Gr"
type textarea "x"
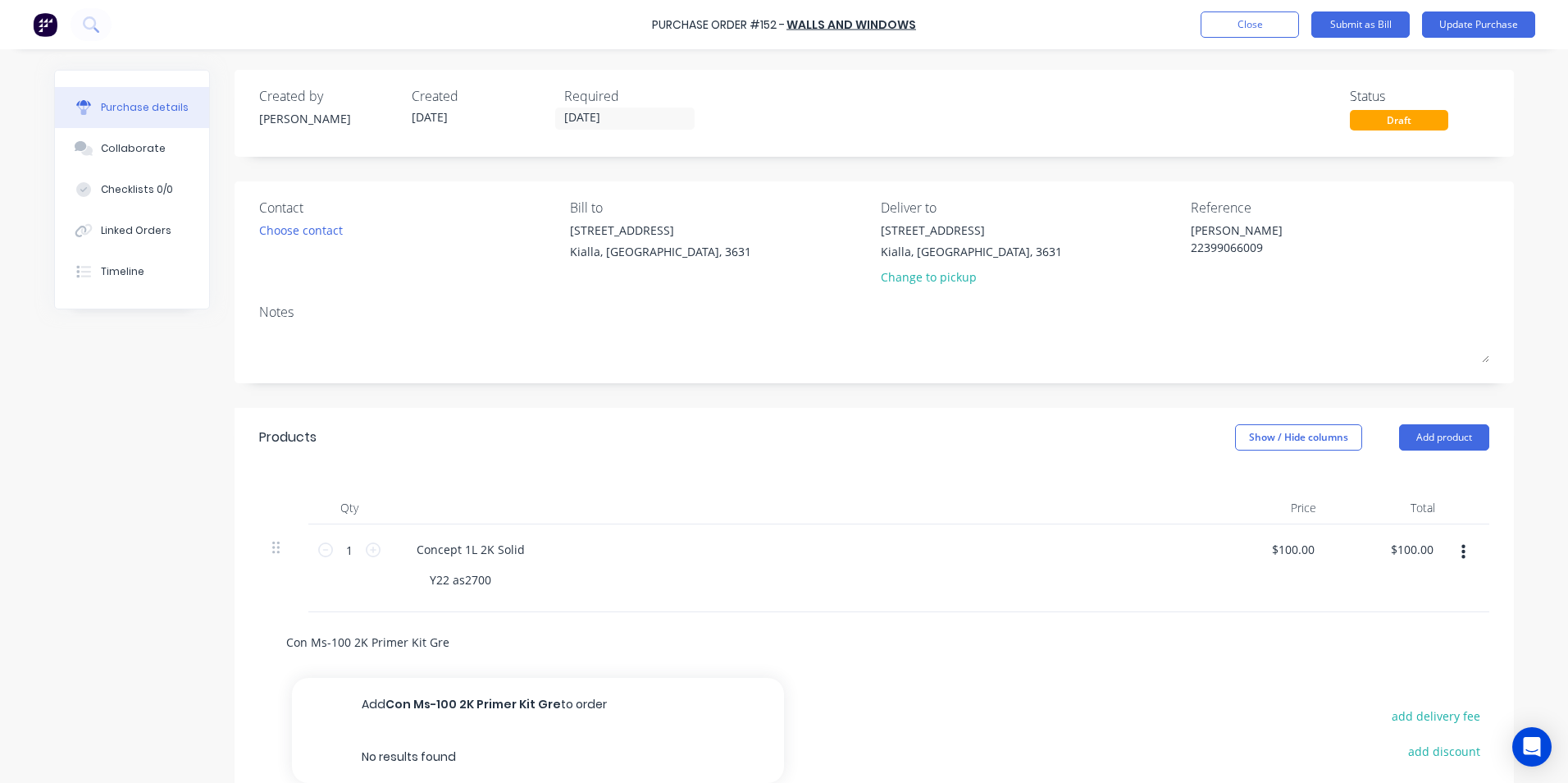
type input "Con Ms-100 2K Primer Kit Grey"
type textarea "x"
type input "Con Ms-100 2K Primer Kit Greyu"
type textarea "x"
type input "Con Ms-100 2K Primer Kit Greyu"
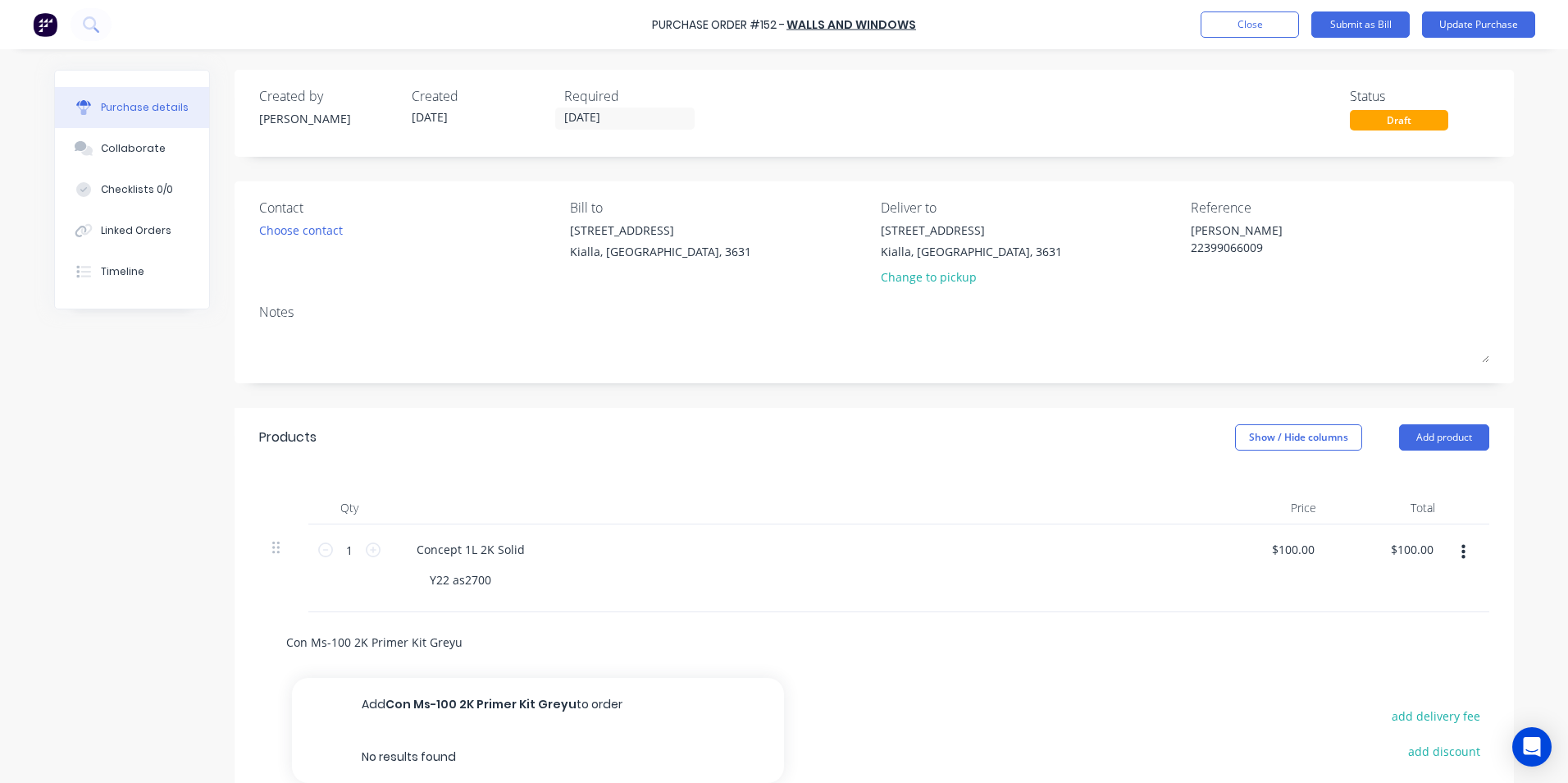
type textarea "x"
type input "Con Ms-100 2K Primer Kit Greyu 1."
type textarea "x"
type input "Con Ms-100 2K Primer Kit Greyu 1.2"
type textarea "x"
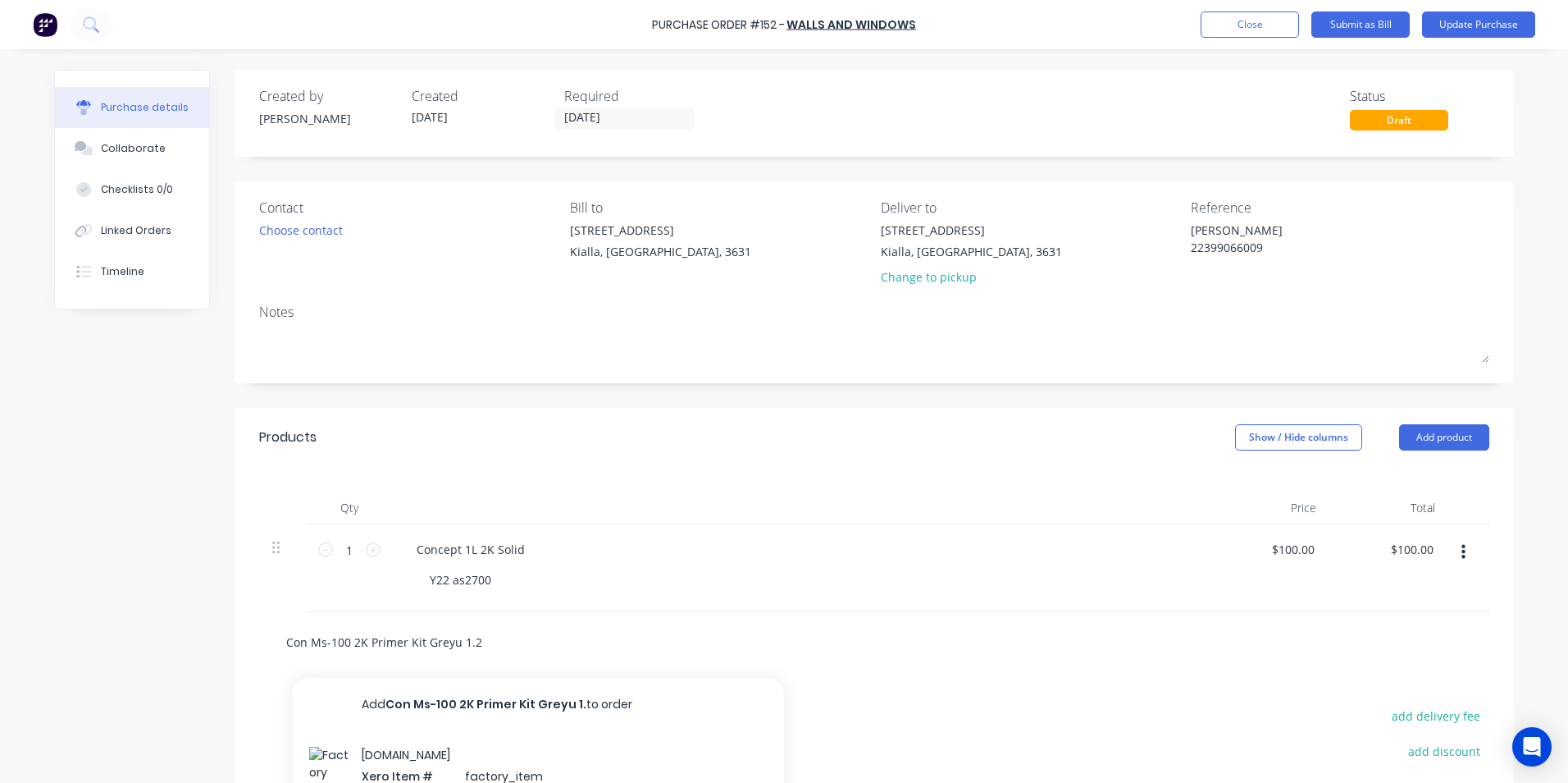
type input "Con Ms-100 2K Primer Kit Greyu 1.25"
type textarea "x"
type input "Con Ms-100 2K Primer Kit Greyu 1.25L"
type textarea "x"
type input "Con Ms-100 2K Primer Kit Grey 1.25L"
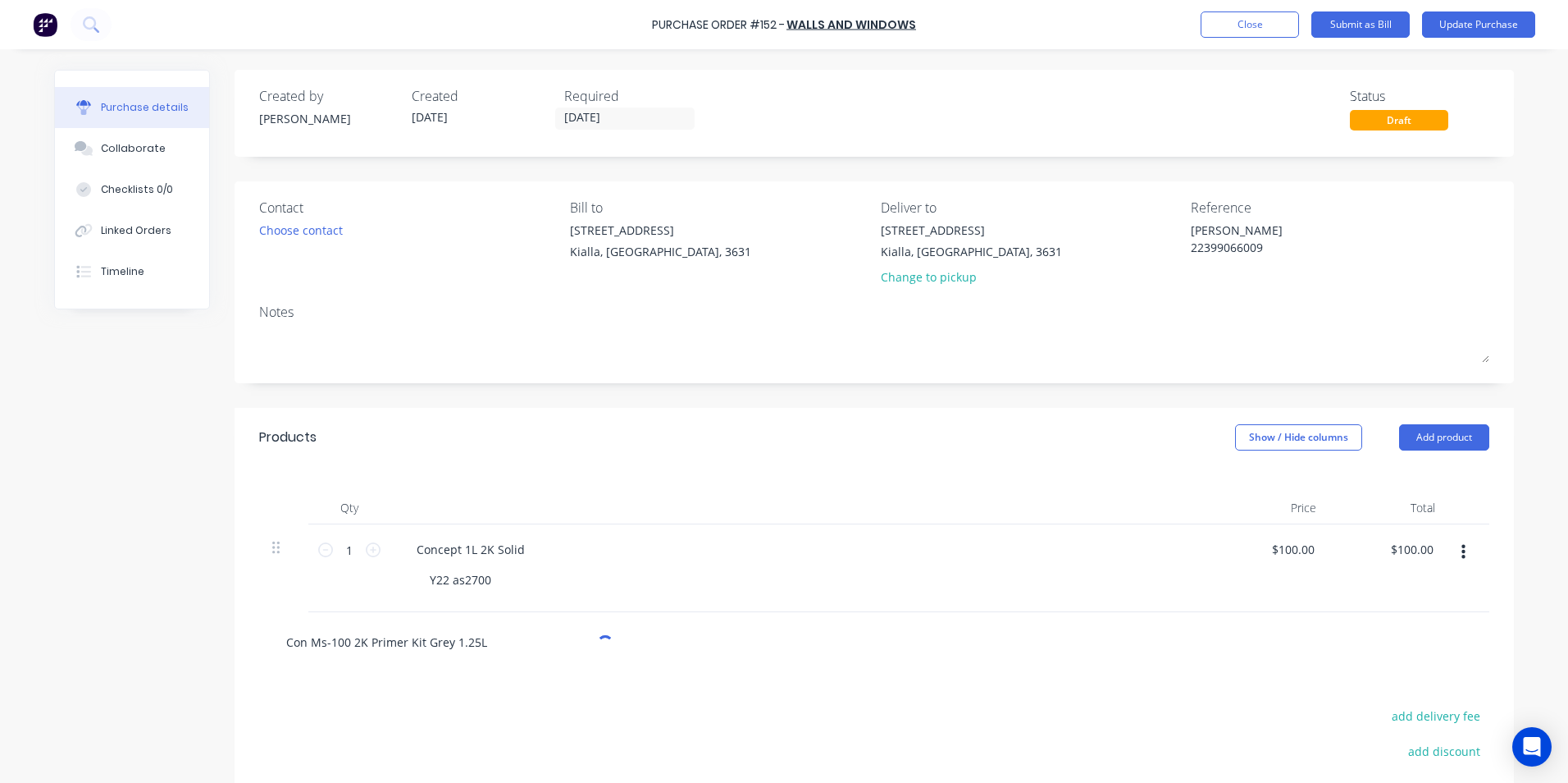
type textarea "x"
click at [498, 644] on input "Con Ms-100 2K Primer Kit Grey 1.25L" at bounding box center [449, 641] width 328 height 33
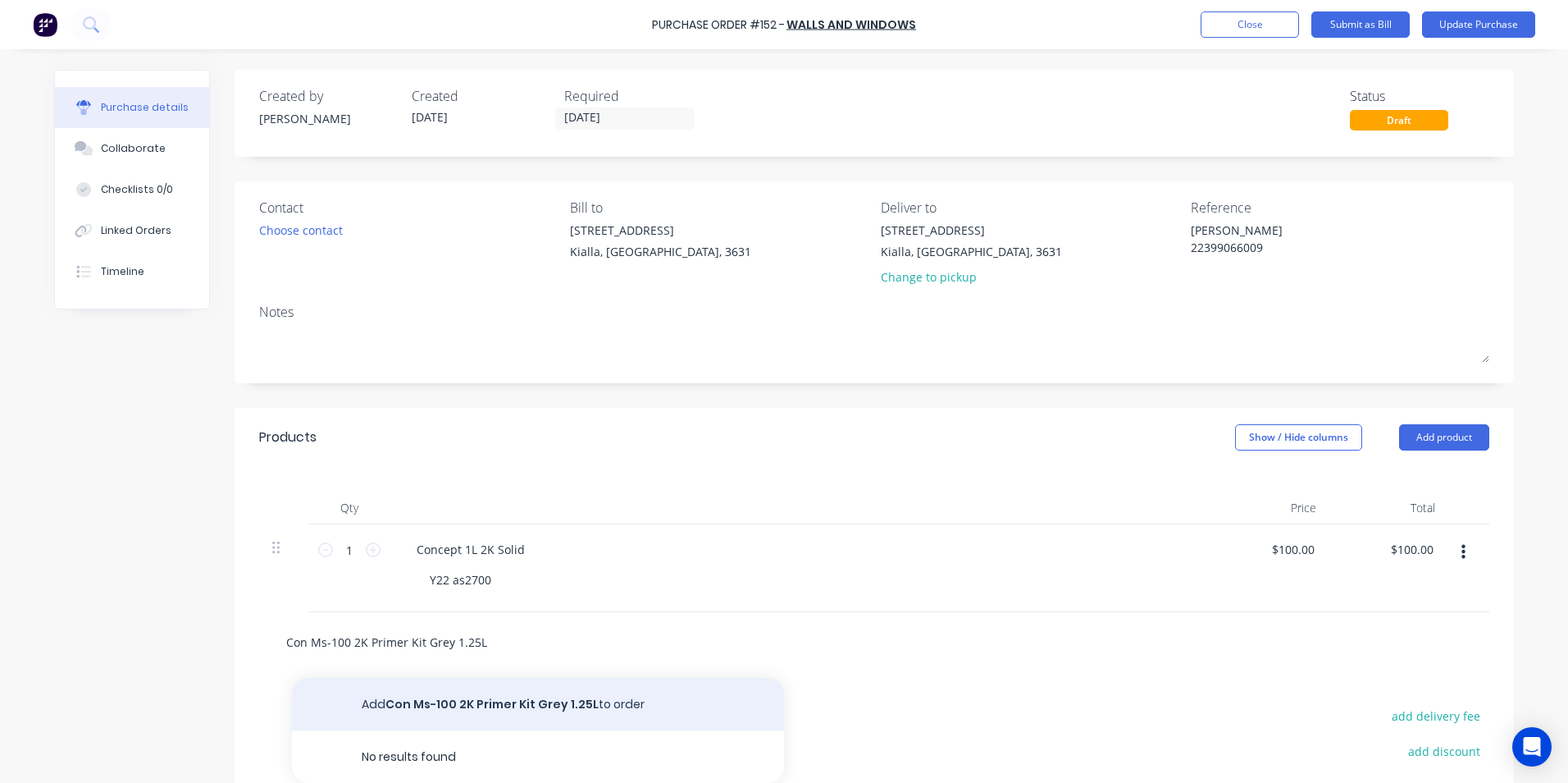
type input "Con Ms-100 2K Primer Kit Grey 1.25L"
click at [478, 704] on button "Add Con Ms-100 2K Primer Kit Grey 1.25L to order" at bounding box center [538, 704] width 492 height 53
type textarea "x"
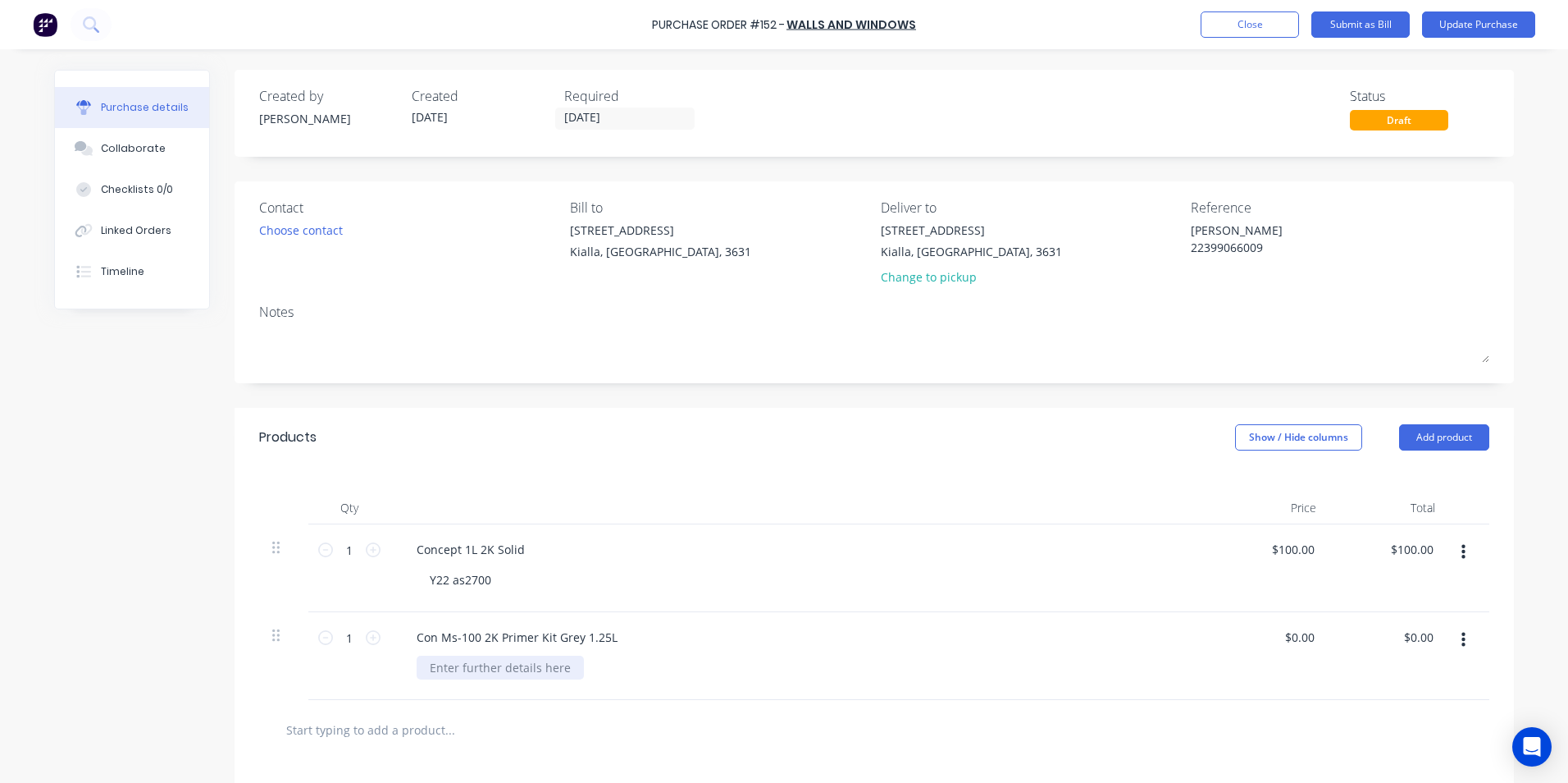
type textarea "x"
click at [470, 666] on div at bounding box center [500, 667] width 167 height 23
click at [919, 671] on div "810010422" at bounding box center [807, 667] width 781 height 23
type textarea "x"
drag, startPoint x: 1311, startPoint y: 638, endPoint x: 1252, endPoint y: 645, distance: 59.4
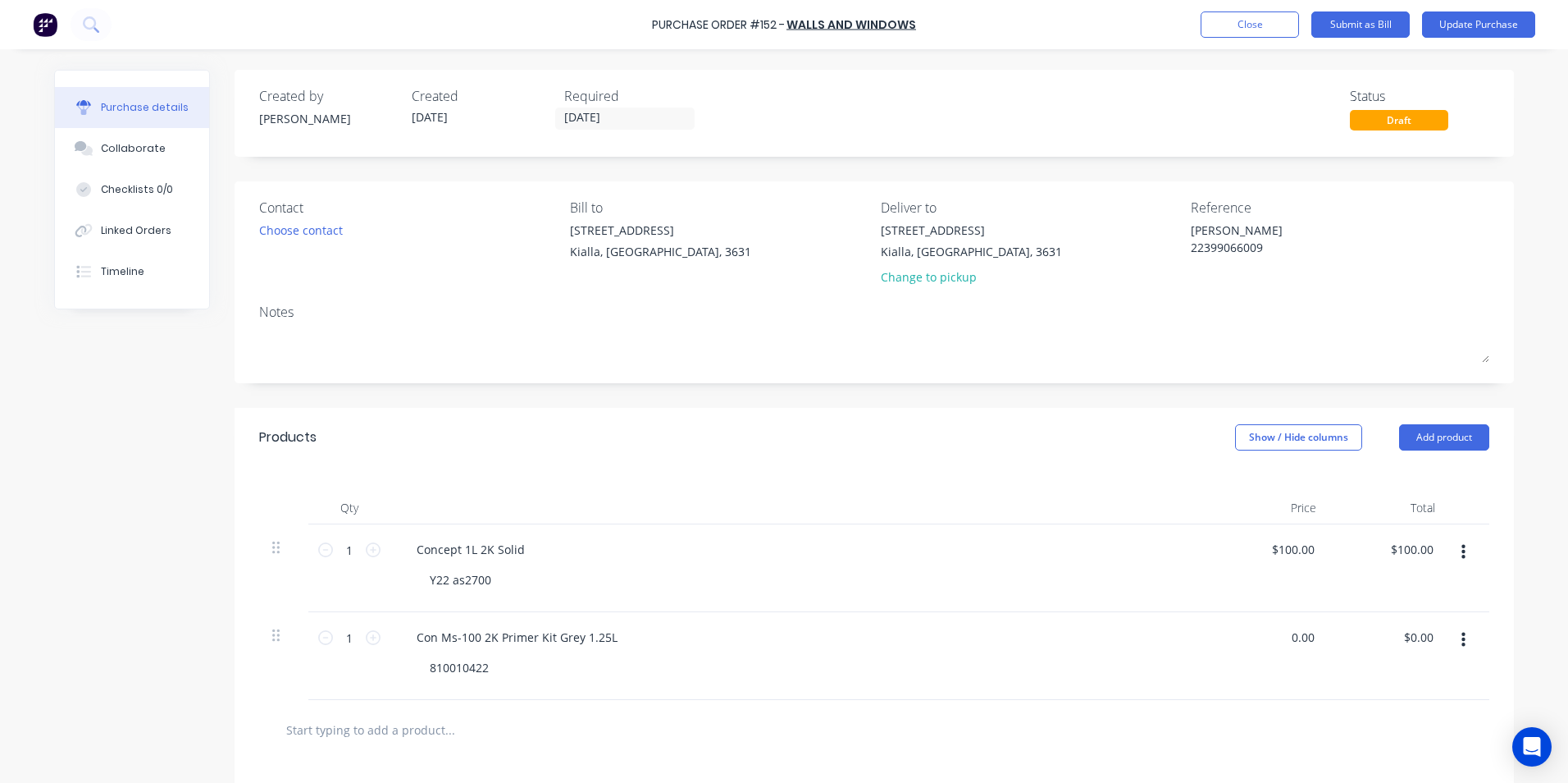
click at [1252, 645] on div "0.00 0.00" at bounding box center [1269, 656] width 119 height 88
type input "42.72"
type textarea "x"
type input "$42.72"
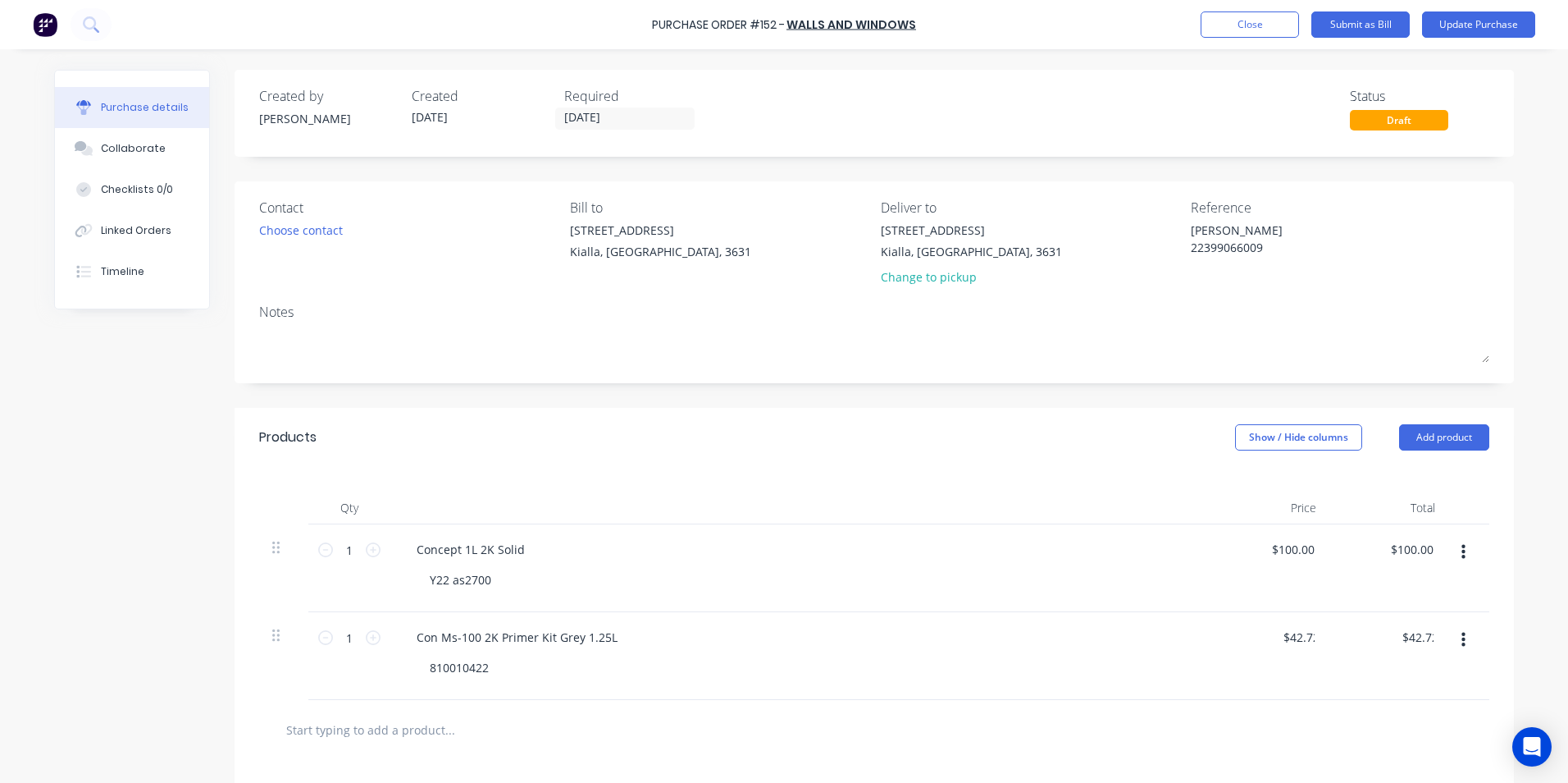
click at [1389, 651] on div "$42.72 $0.00" at bounding box center [1388, 656] width 119 height 88
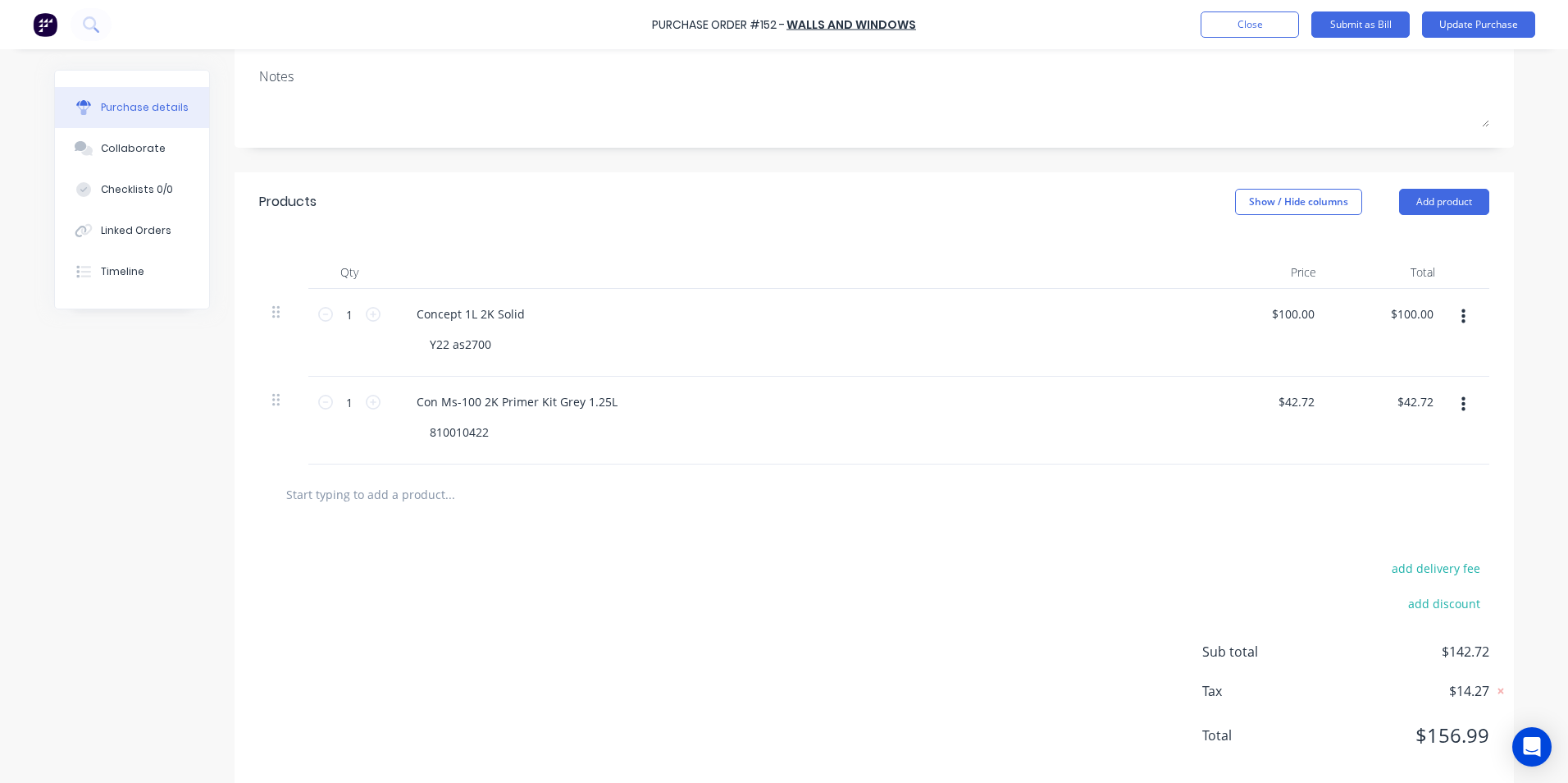
scroll to position [264, 0]
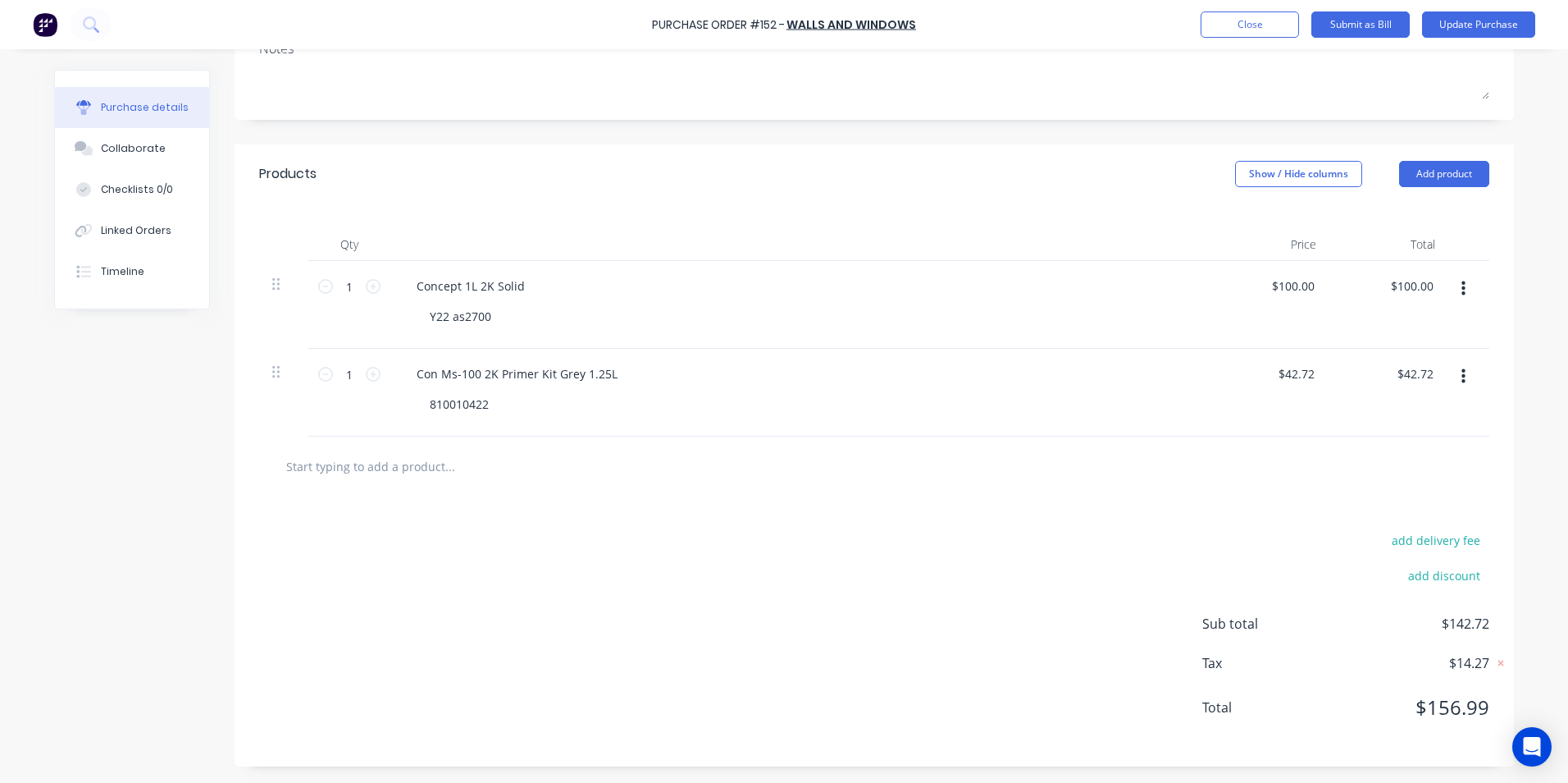
click at [1227, 461] on div at bounding box center [874, 467] width 1204 height 33
type textarea "x"
click at [1310, 372] on input "42.72" at bounding box center [1295, 374] width 44 height 23
type input "42.73"
type textarea "x"
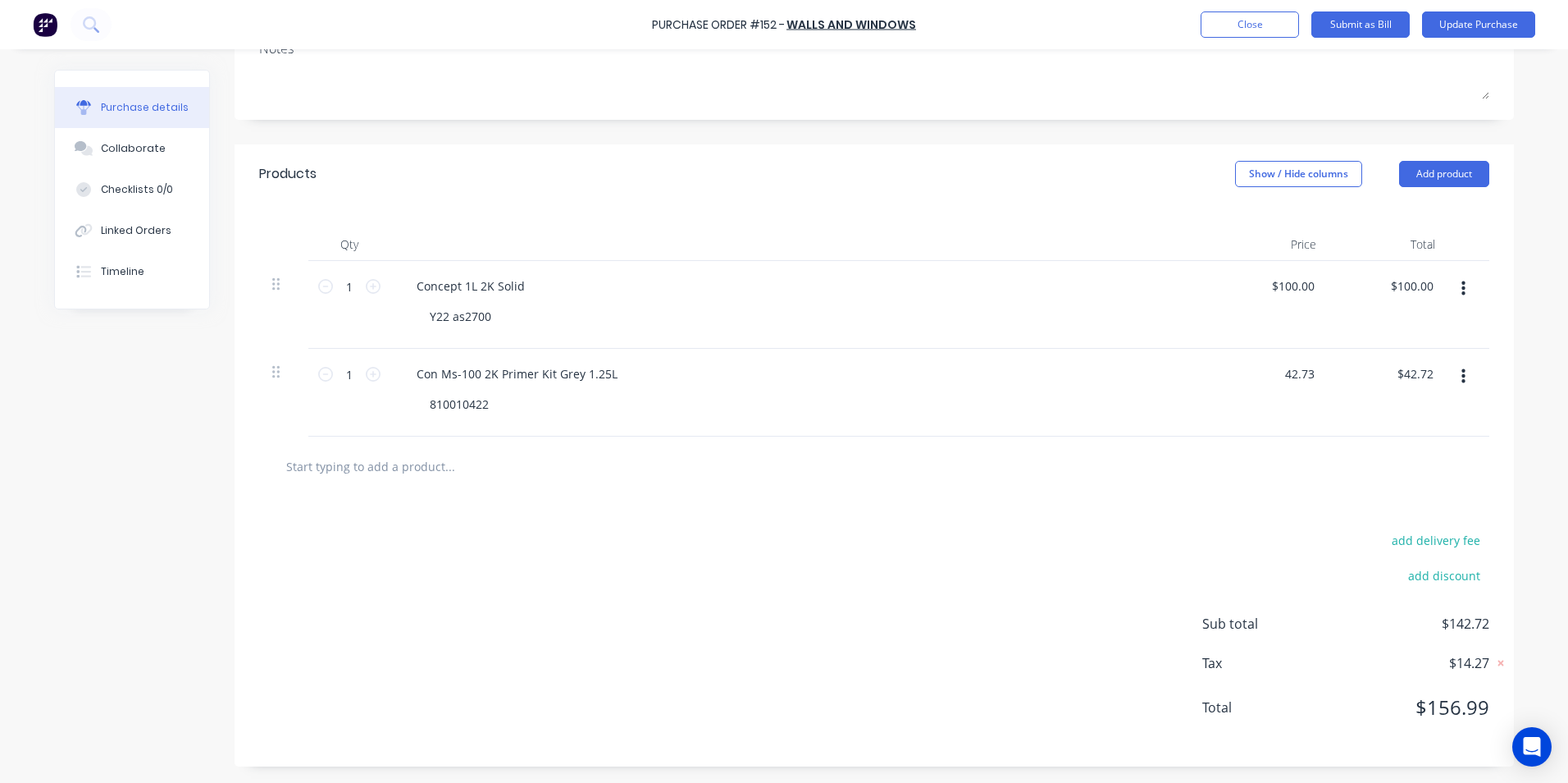
type input "$42.73"
click at [1078, 520] on div "add delivery fee add discount Sub total $142.72 Tax $14.27 Total $156.99" at bounding box center [873, 631] width 1279 height 269
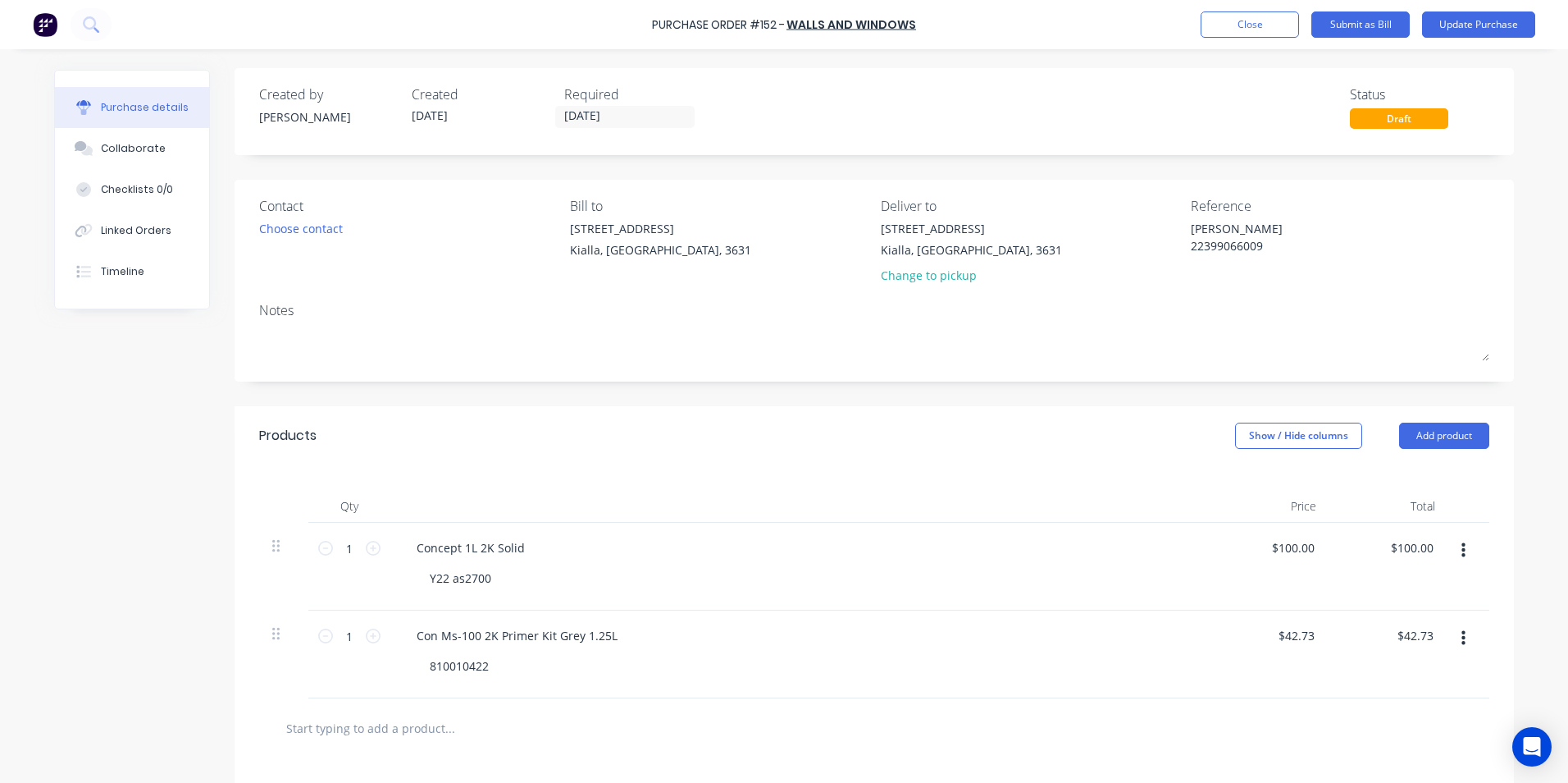
scroll to position [0, 0]
click at [1487, 24] on button "Update Purchase" at bounding box center [1478, 24] width 113 height 26
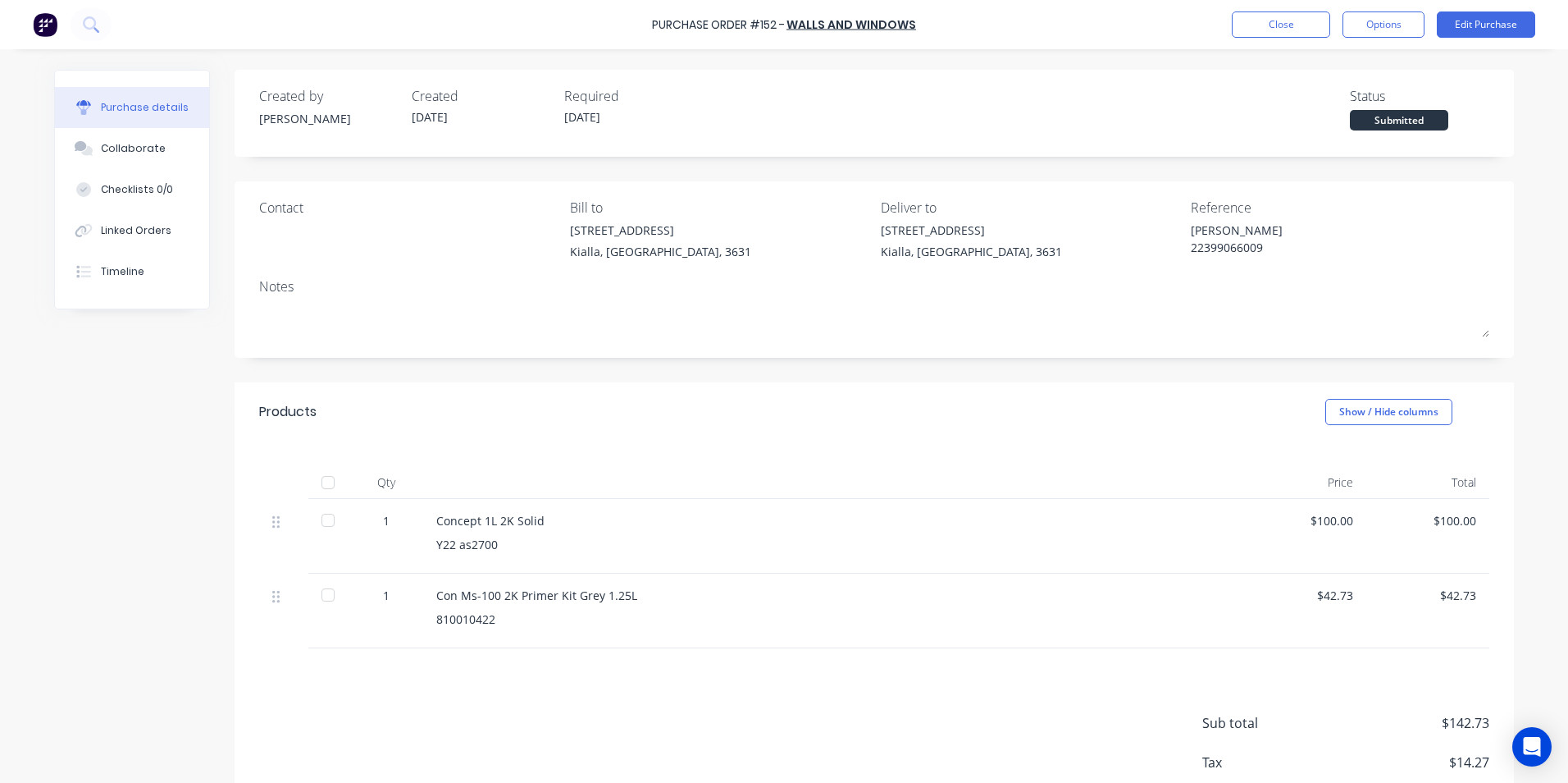
click at [325, 519] on div at bounding box center [328, 520] width 33 height 33
click at [321, 593] on div at bounding box center [328, 595] width 33 height 33
click at [157, 149] on button "Collaborate" at bounding box center [132, 148] width 154 height 41
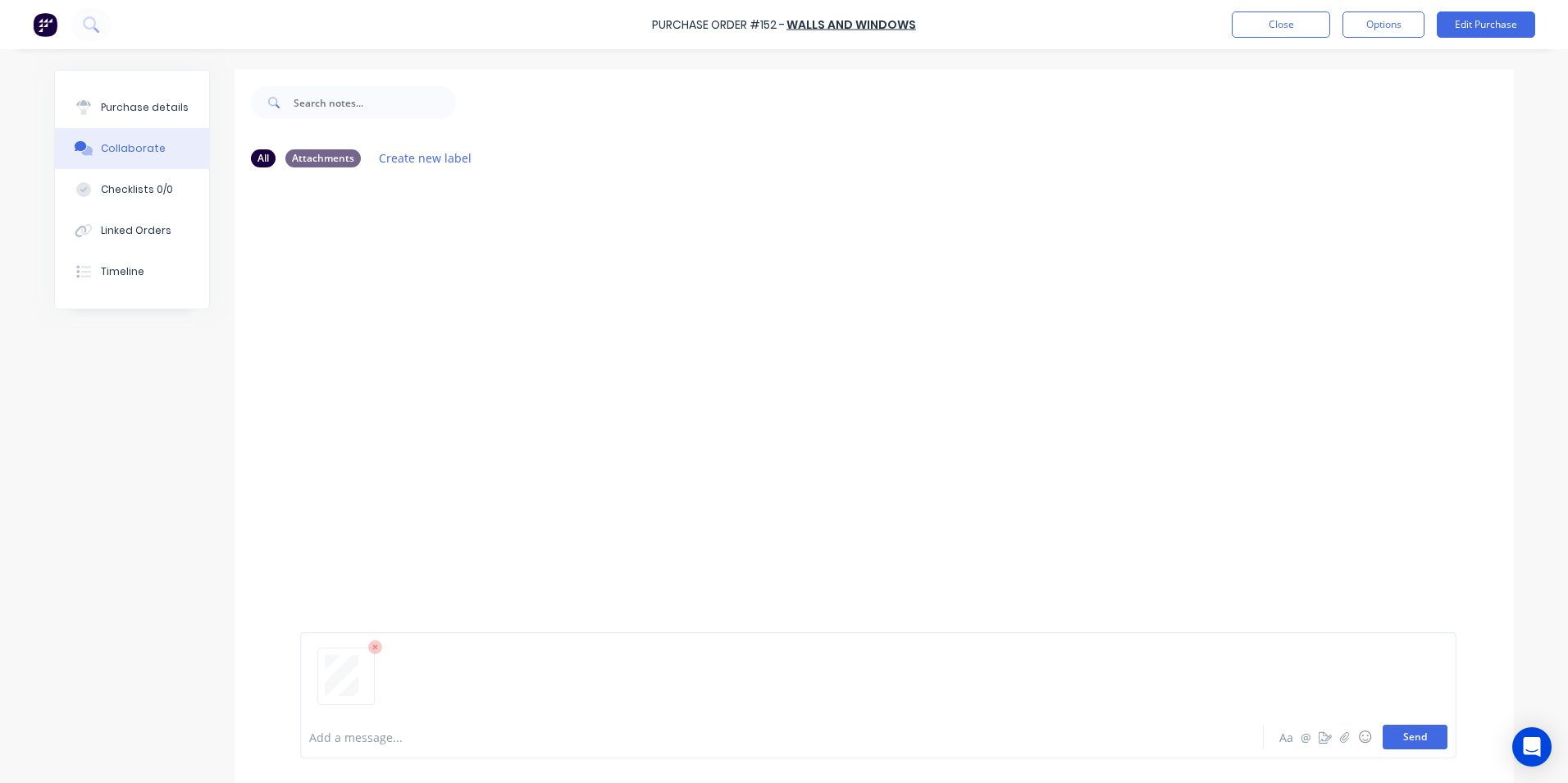
click at [1400, 738] on button "Send" at bounding box center [1415, 736] width 64 height 24
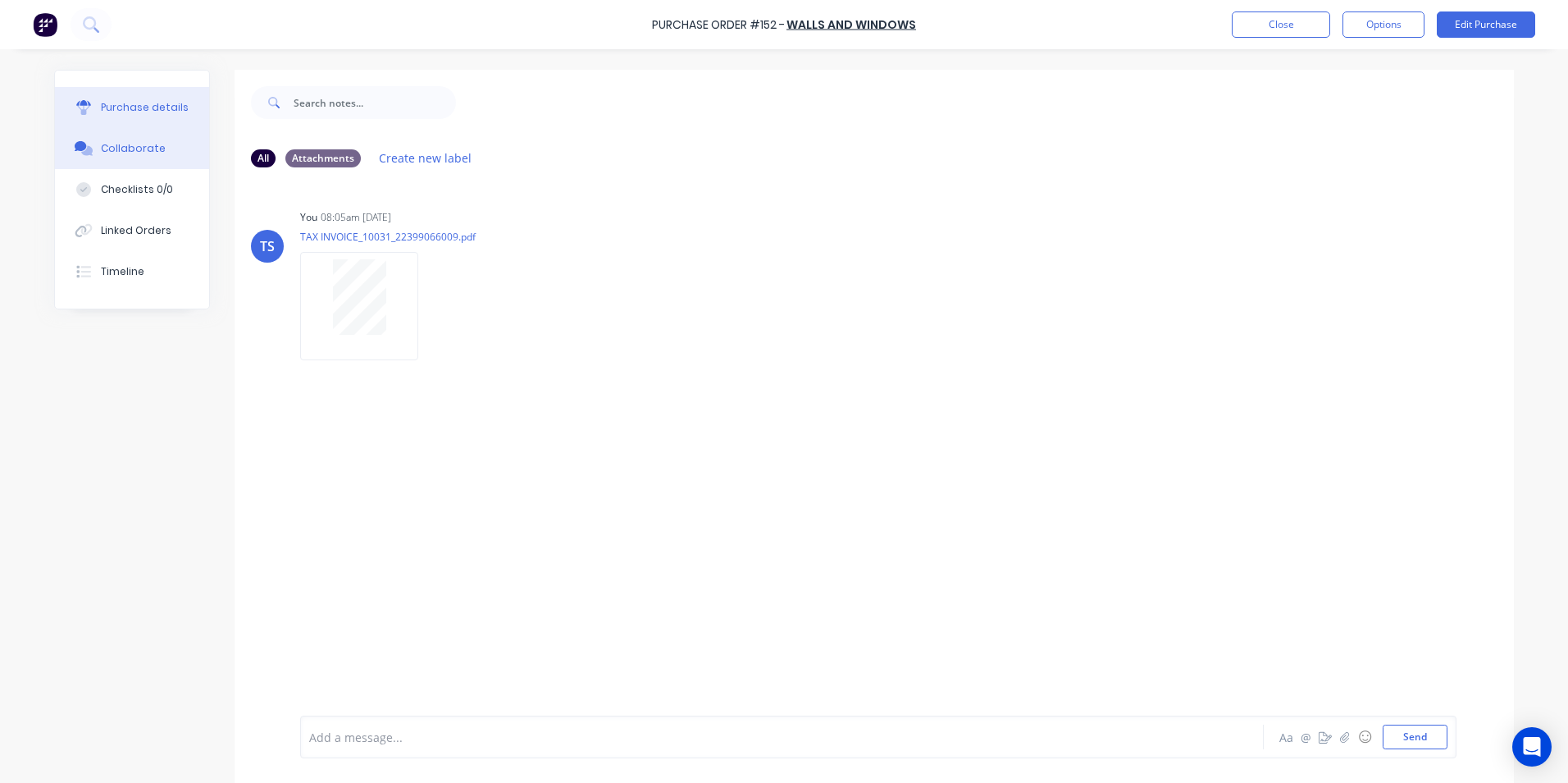
click at [132, 105] on div "Purchase details" at bounding box center [144, 107] width 88 height 15
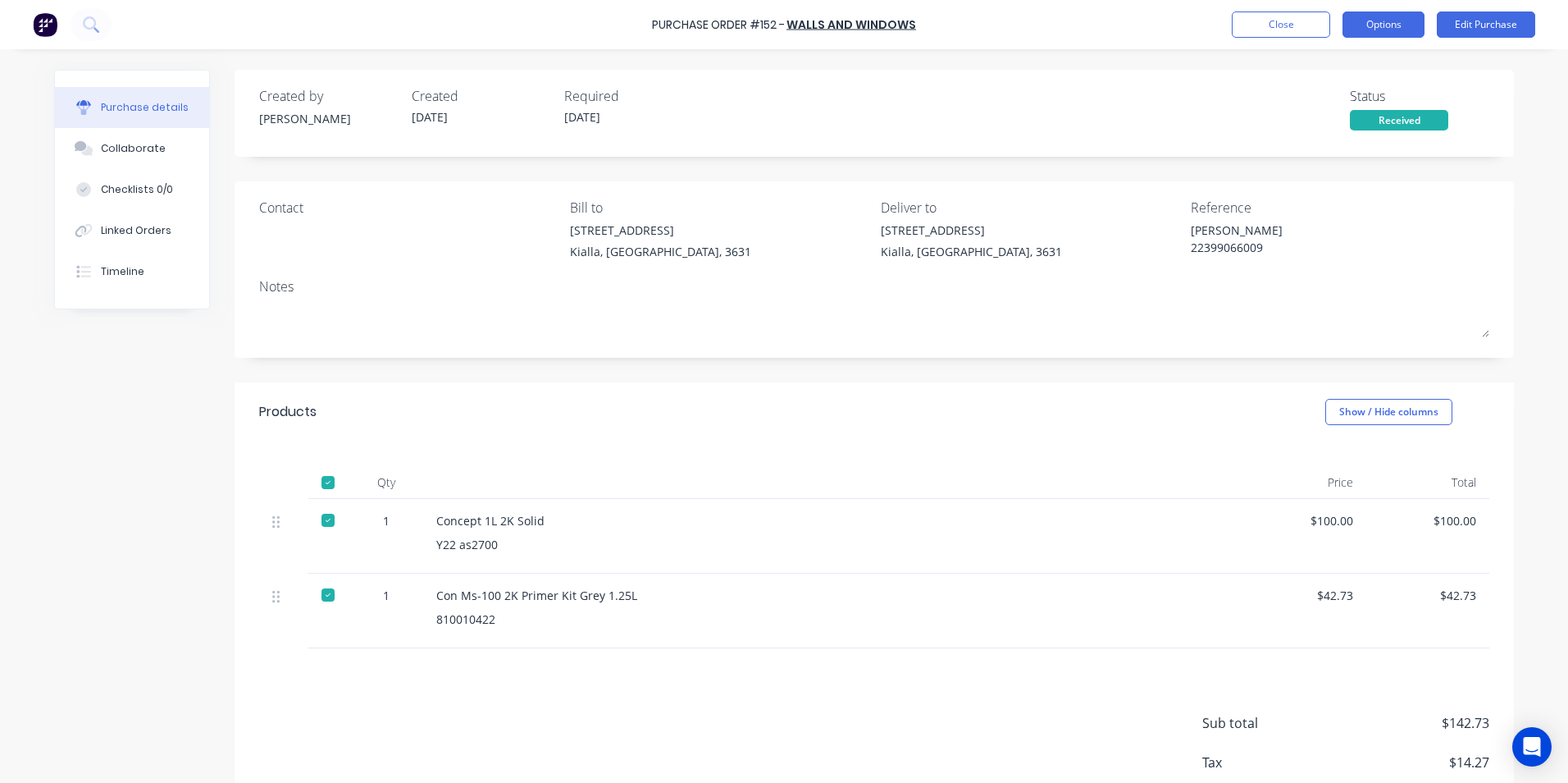
click at [1394, 21] on button "Options" at bounding box center [1384, 24] width 82 height 26
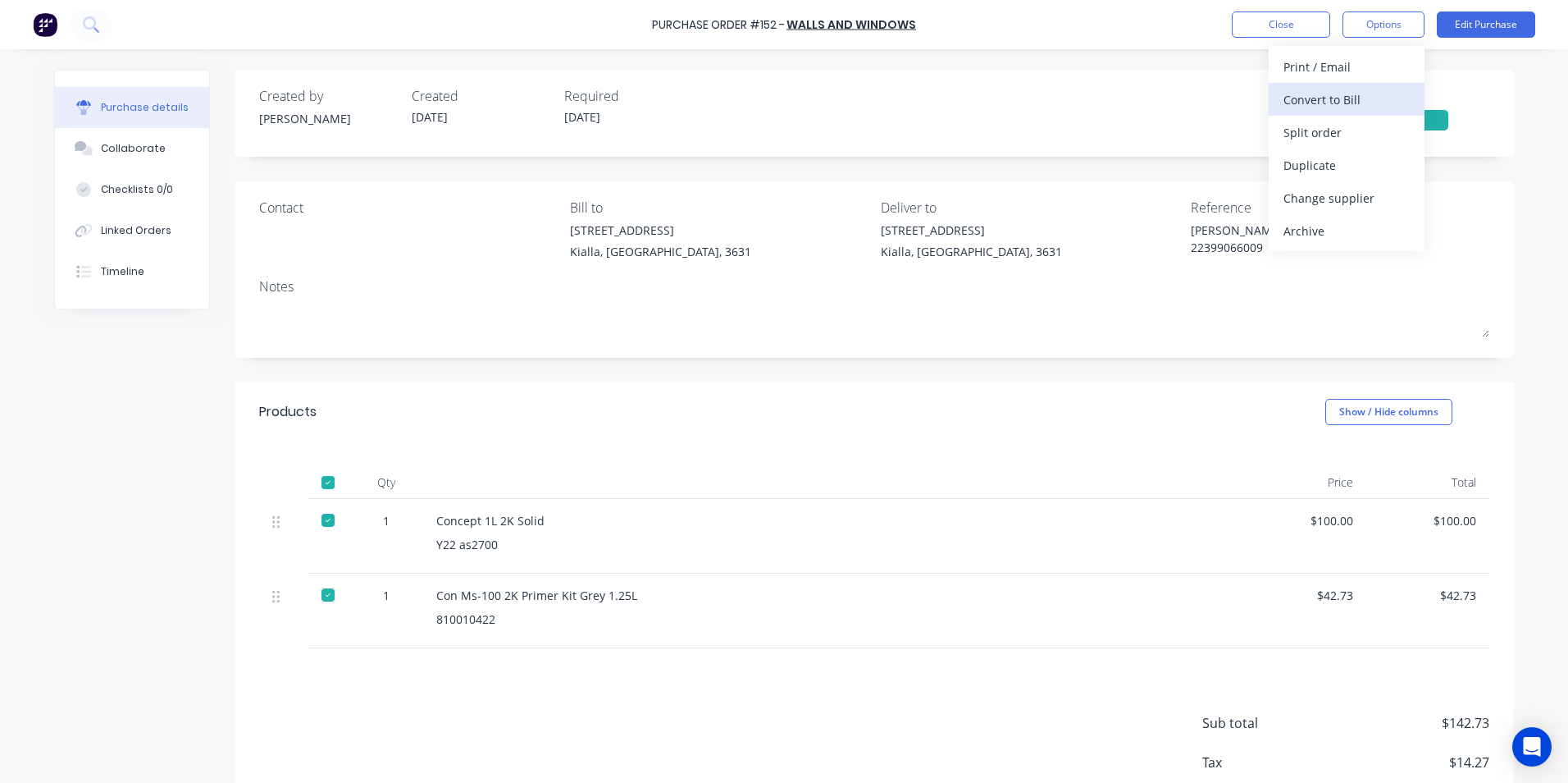
click at [1318, 101] on div "Convert to Bill" at bounding box center [1346, 100] width 126 height 23
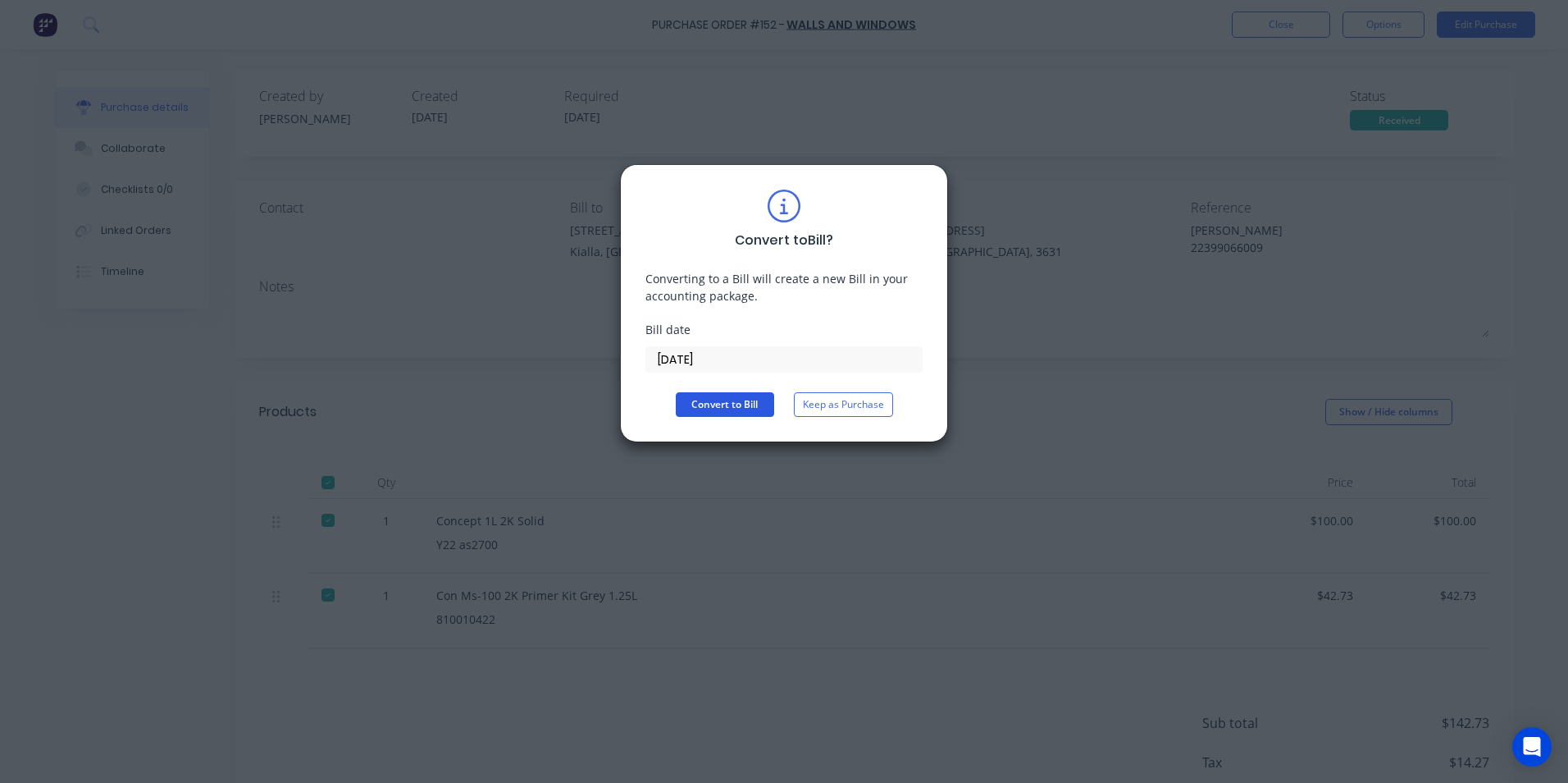
click at [742, 407] on button "Convert to Bill" at bounding box center [724, 404] width 99 height 24
type textarea "x"
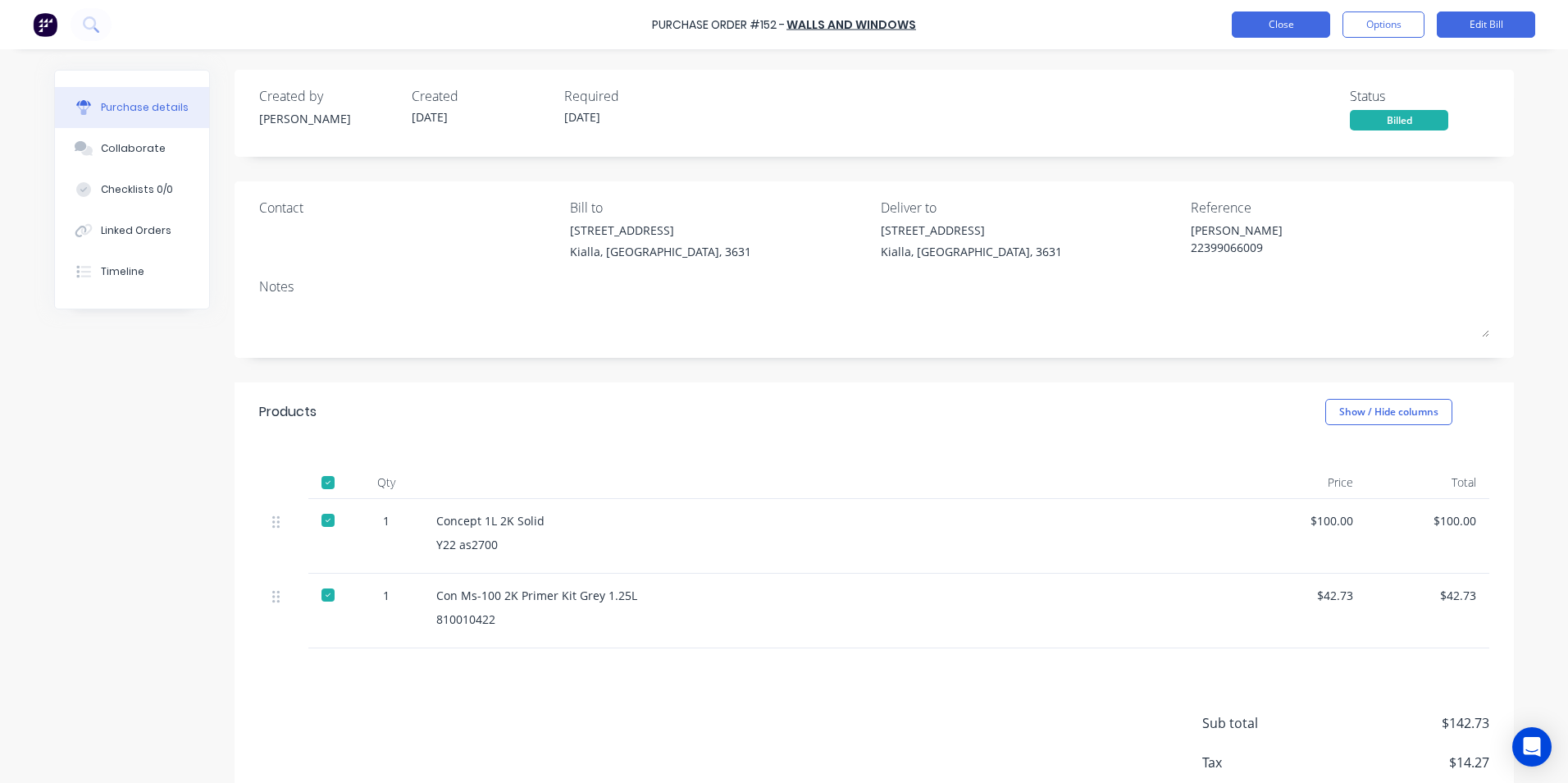
click at [1285, 22] on button "Close" at bounding box center [1280, 24] width 99 height 26
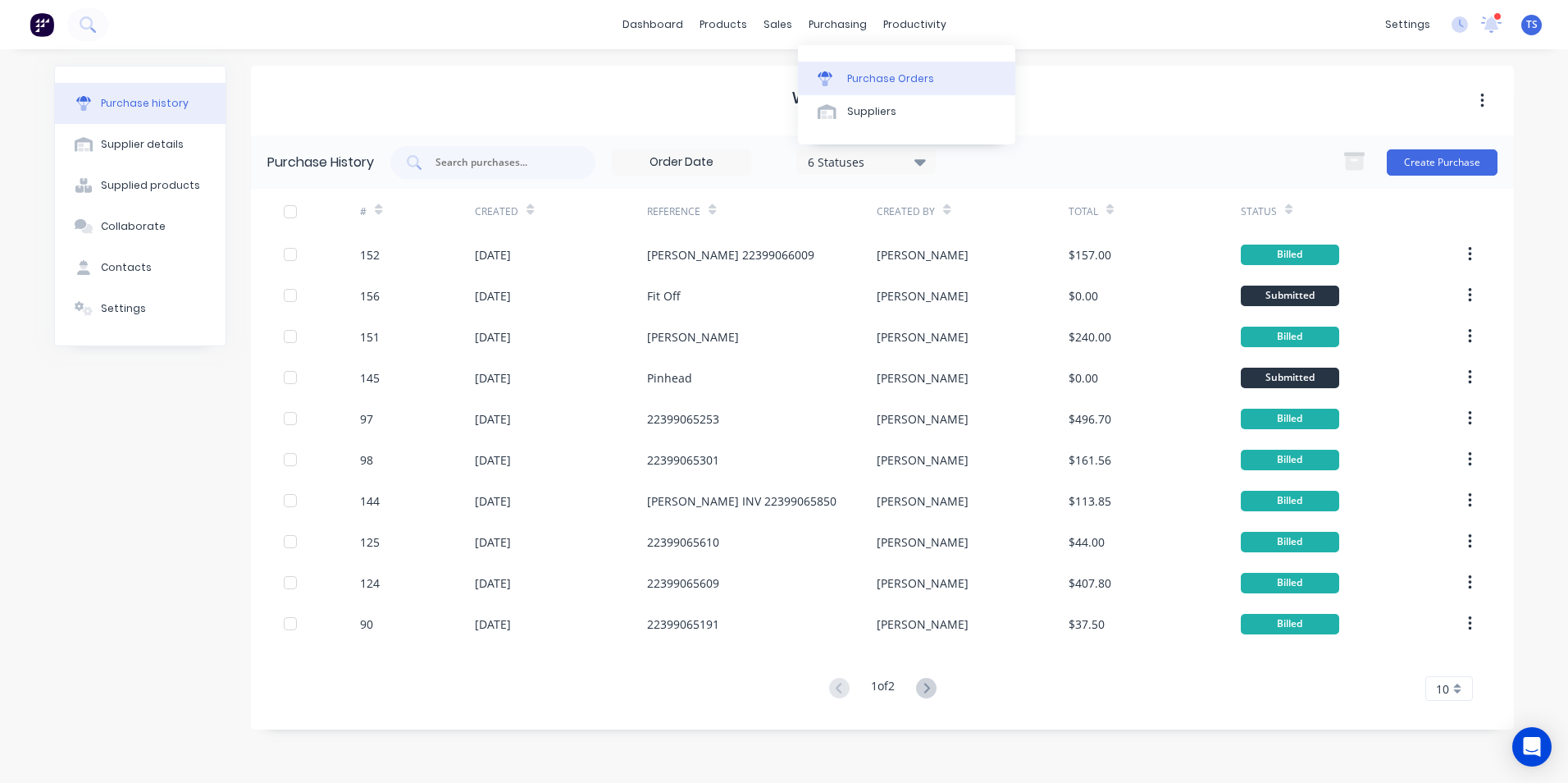
click at [849, 79] on div "Purchase Orders" at bounding box center [890, 78] width 87 height 15
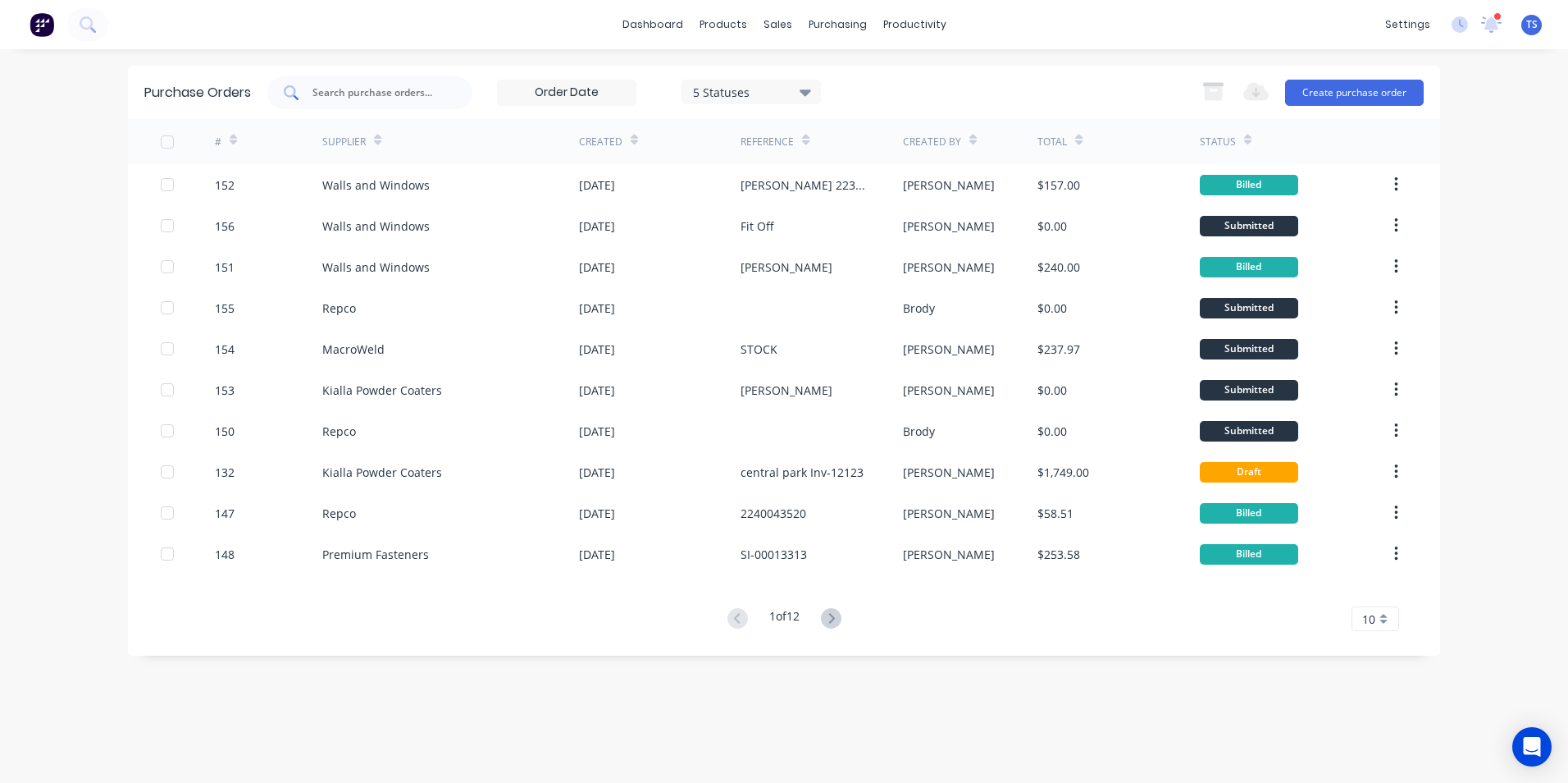
click at [351, 91] on input "text" at bounding box center [378, 93] width 136 height 17
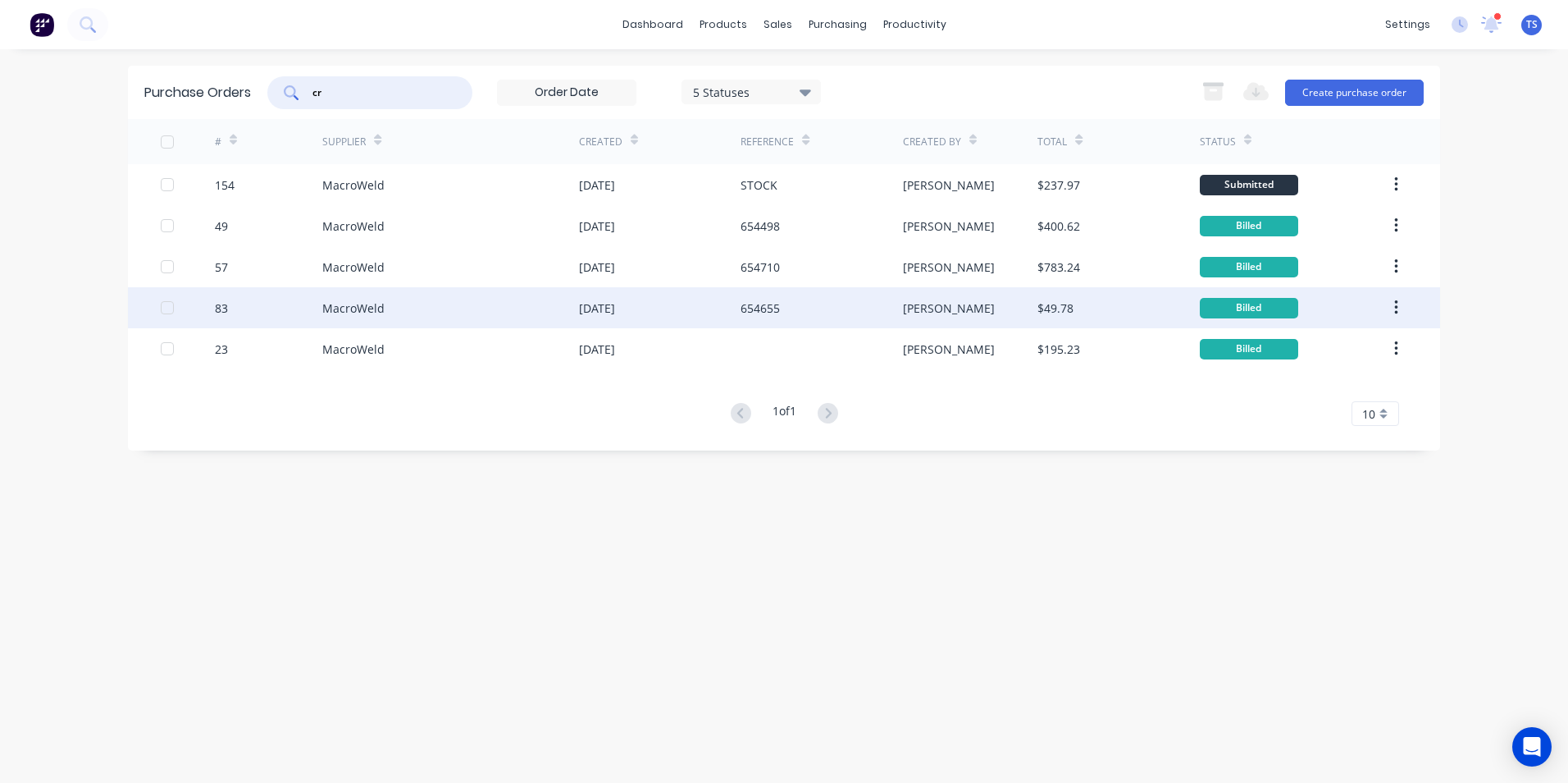
type input "c"
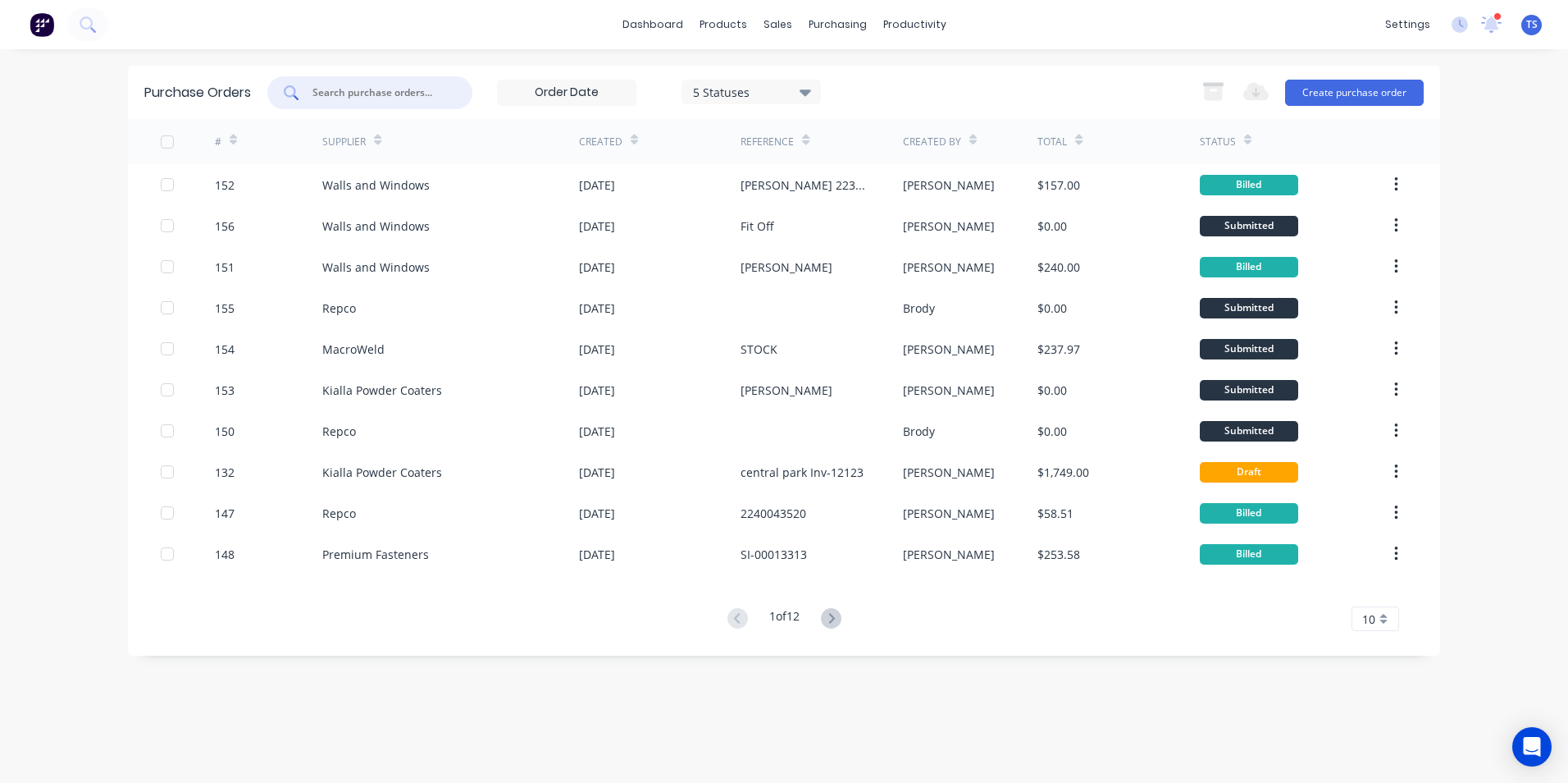
click at [342, 90] on input "text" at bounding box center [378, 93] width 136 height 17
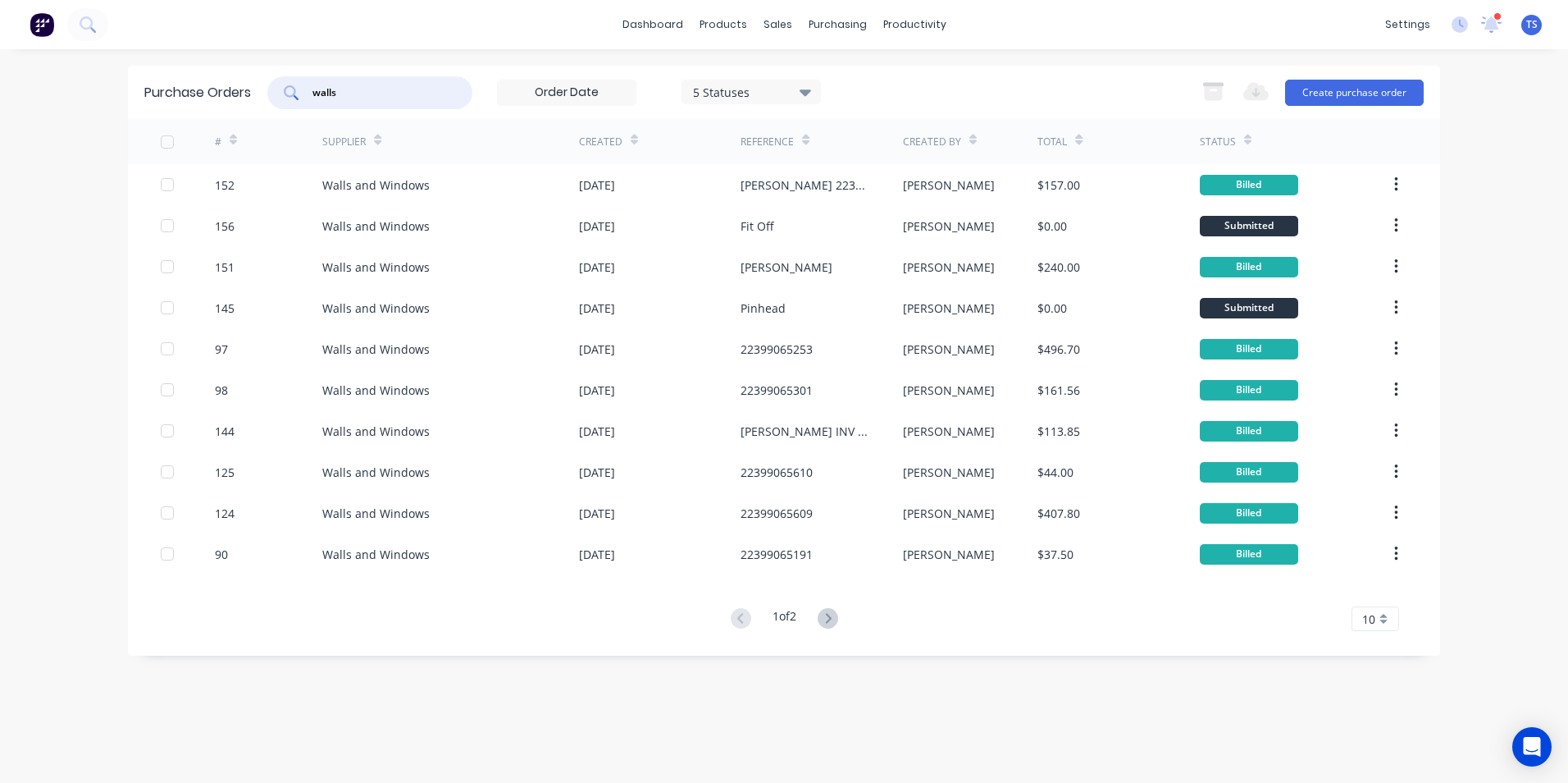
type input "walls"
click at [811, 93] on icon at bounding box center [805, 92] width 12 height 18
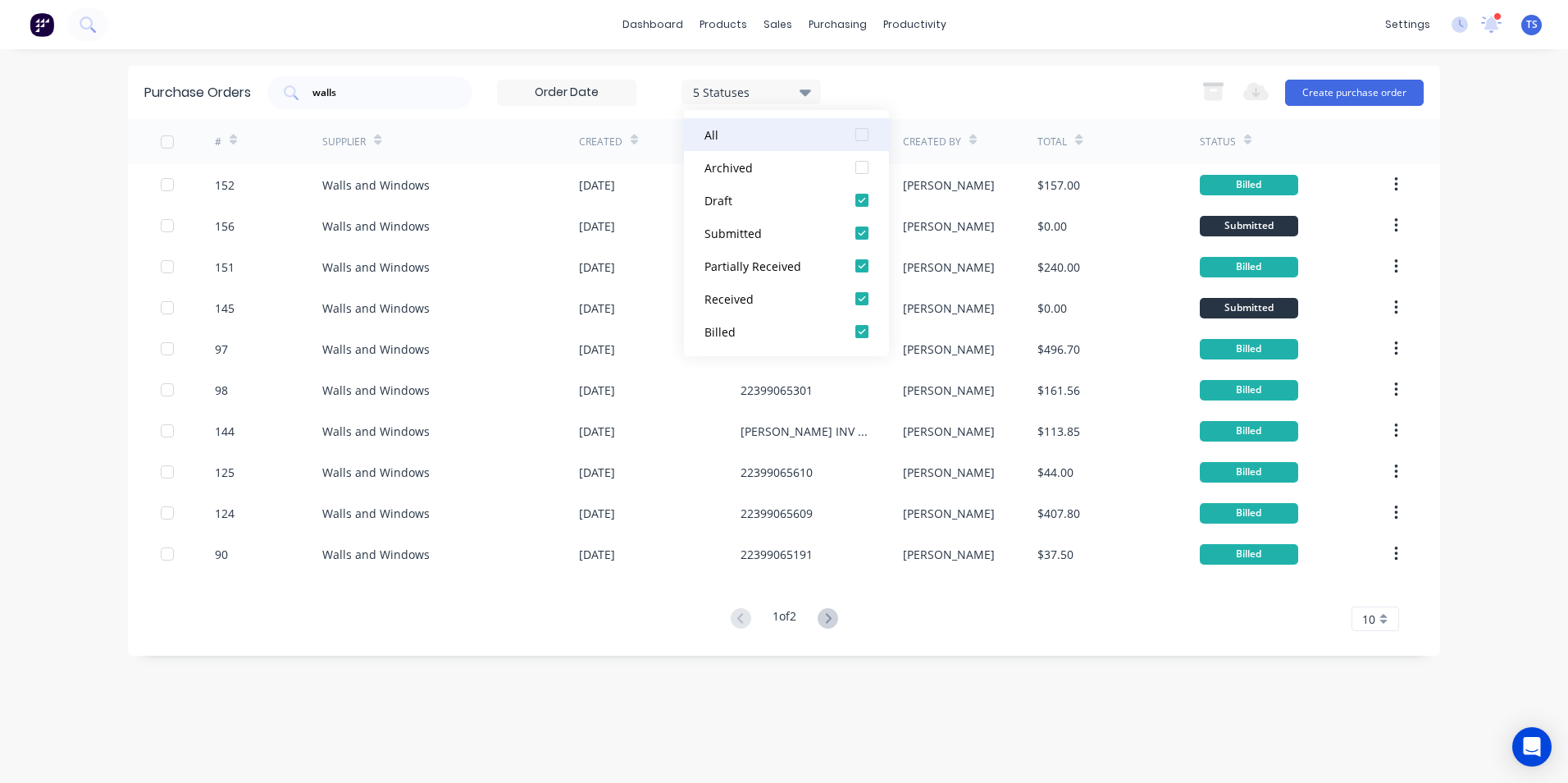
click at [865, 135] on div at bounding box center [862, 135] width 33 height 33
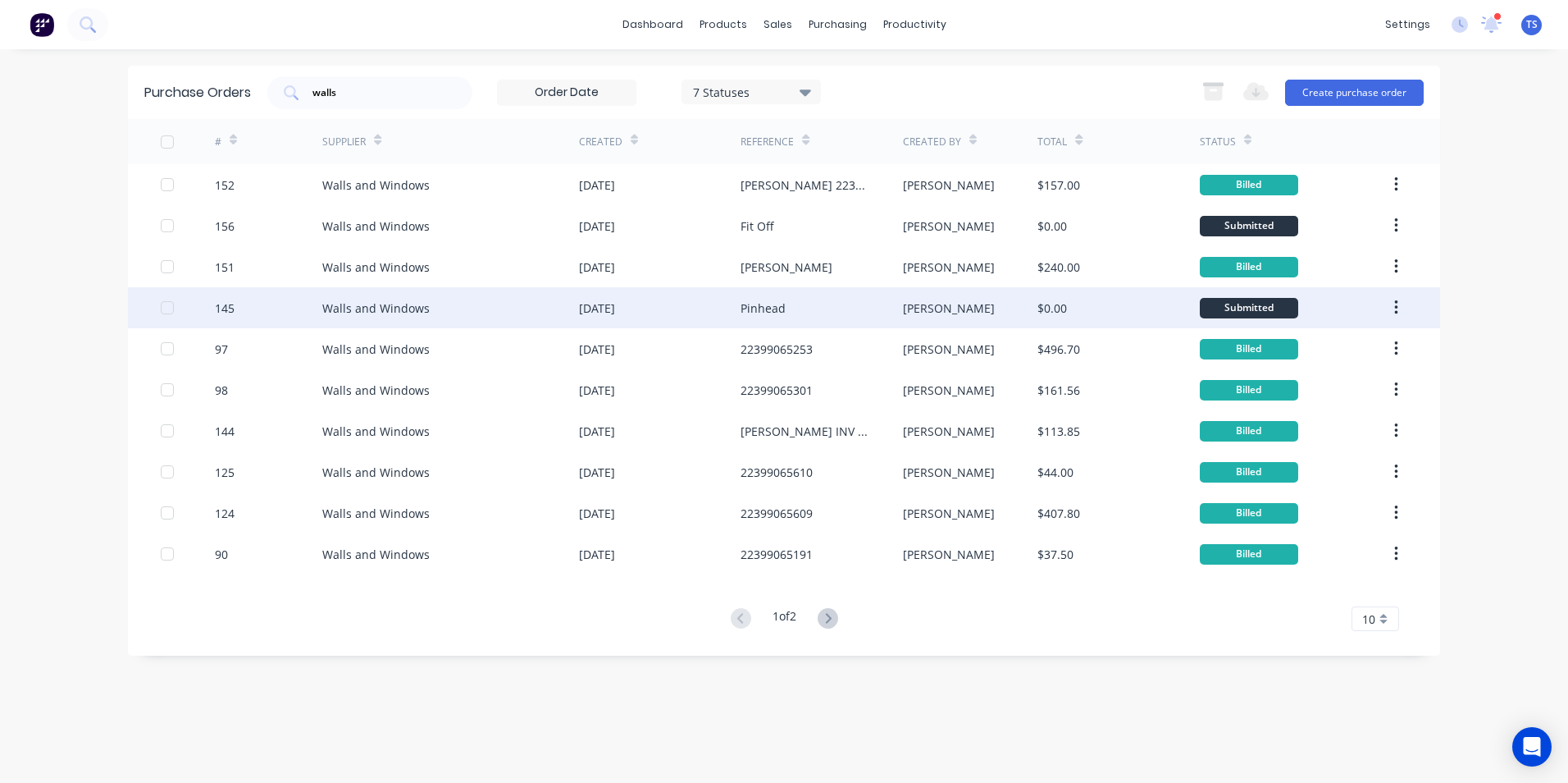
click at [226, 307] on div "145" at bounding box center [224, 309] width 20 height 18
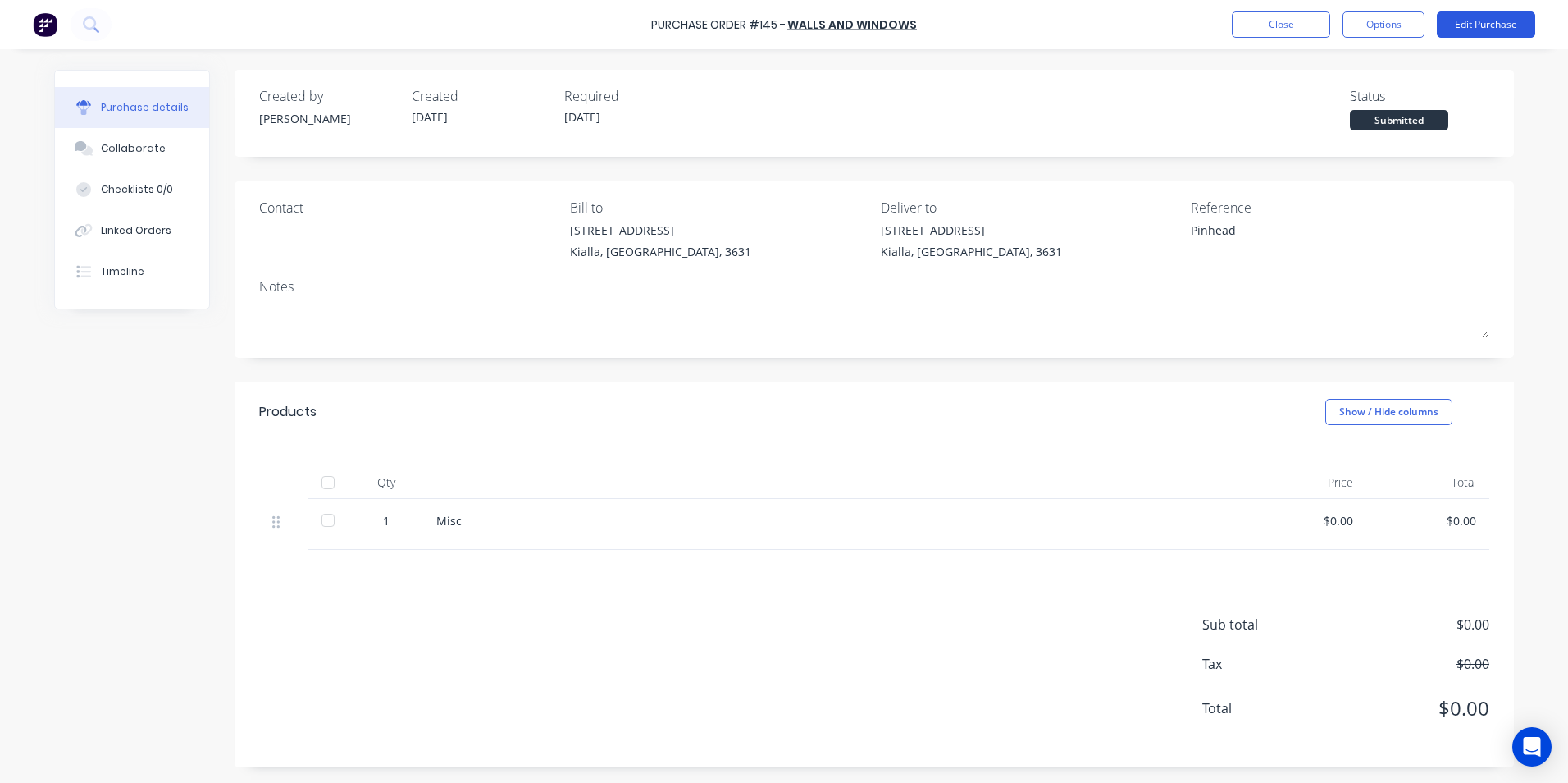
click at [1478, 25] on button "Edit Purchase" at bounding box center [1485, 24] width 99 height 26
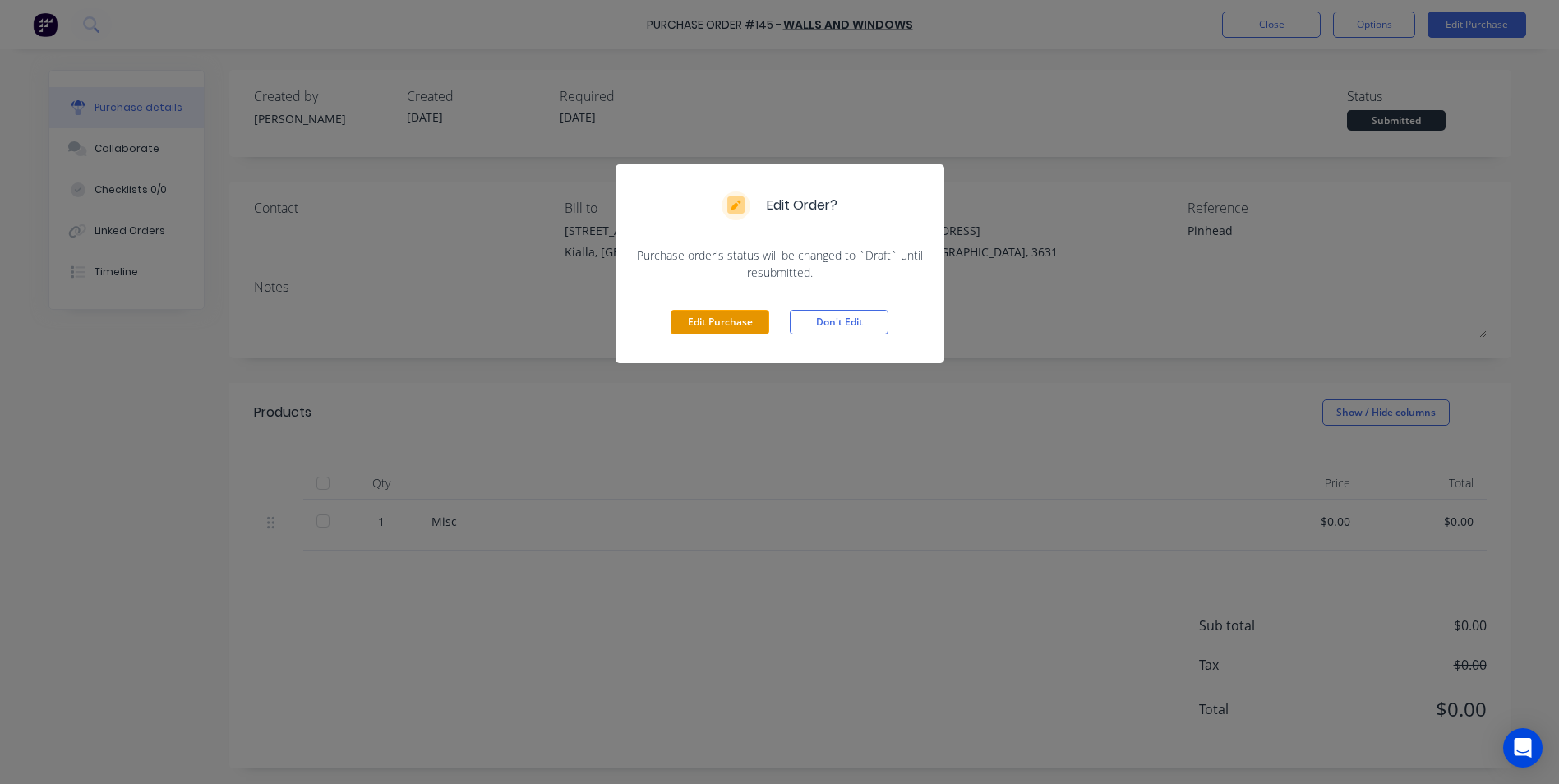
click at [719, 318] on button "Edit Purchase" at bounding box center [720, 322] width 99 height 24
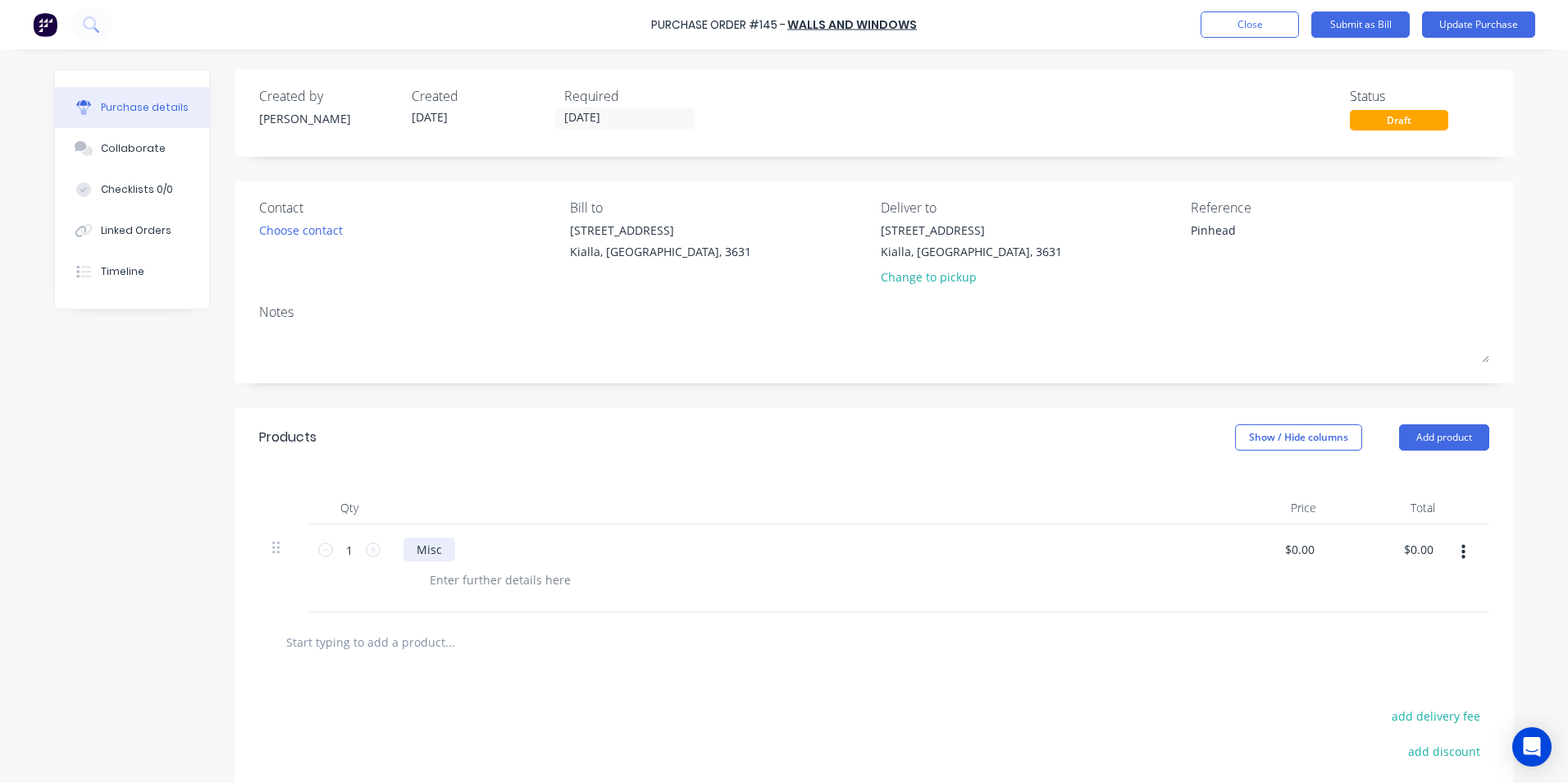
click at [431, 544] on div "Misc" at bounding box center [428, 549] width 52 height 23
type textarea "x"
drag, startPoint x: 444, startPoint y: 550, endPoint x: 408, endPoint y: 548, distance: 36.1
click at [408, 548] on div "Misc" at bounding box center [428, 549] width 52 height 23
type textarea "x"
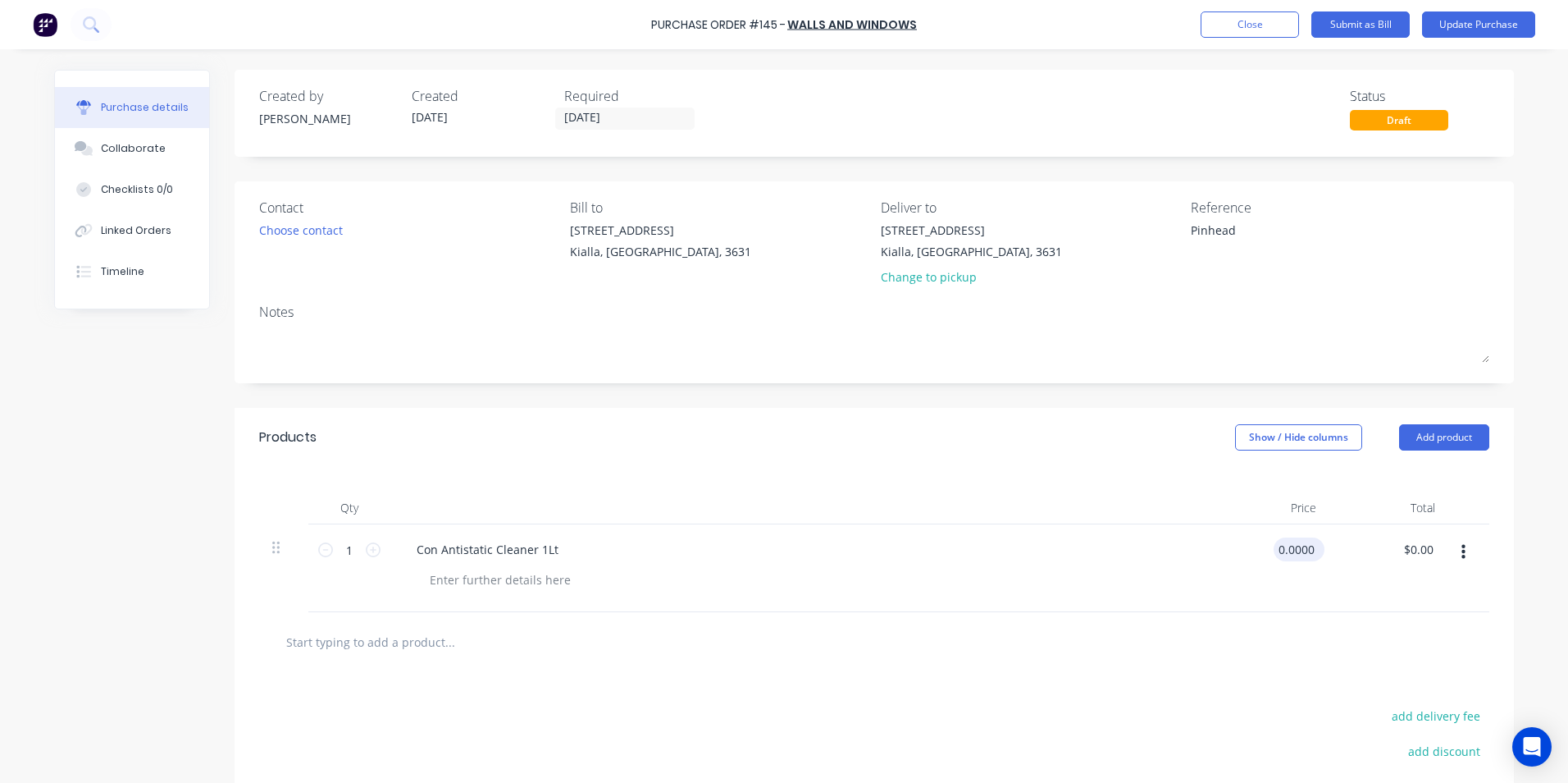
drag, startPoint x: 1308, startPoint y: 550, endPoint x: 1267, endPoint y: 556, distance: 41.4
click at [1273, 556] on div "0.0000 0.0000" at bounding box center [1295, 549] width 44 height 23
type input "29.95"
type textarea "x"
type input "$29.95"
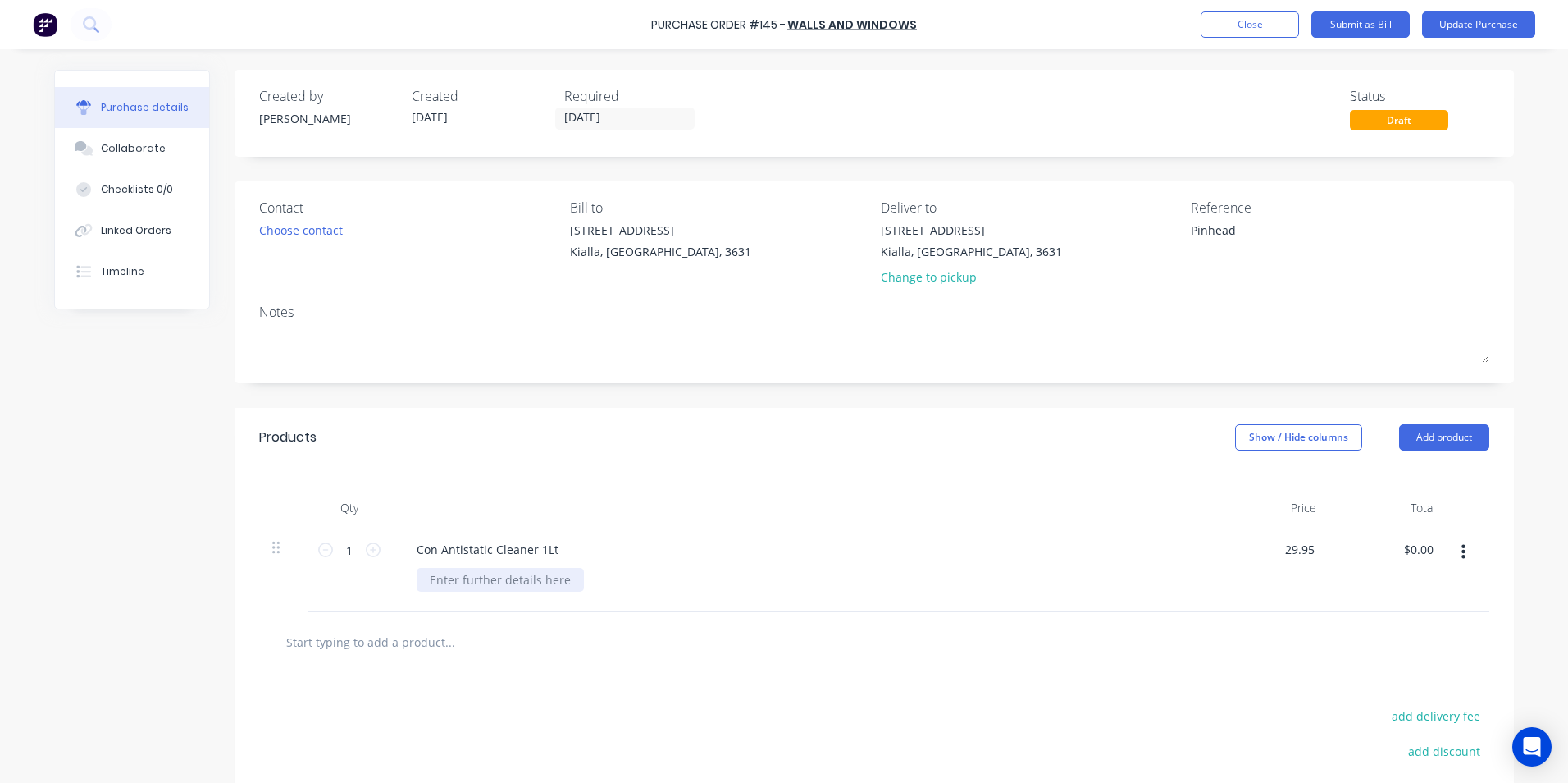
type input "$29.95"
click at [470, 578] on div at bounding box center [500, 580] width 167 height 23
click at [425, 578] on div "810010429" at bounding box center [459, 580] width 85 height 23
click at [385, 643] on input "text" at bounding box center [449, 641] width 328 height 33
type textarea "x"
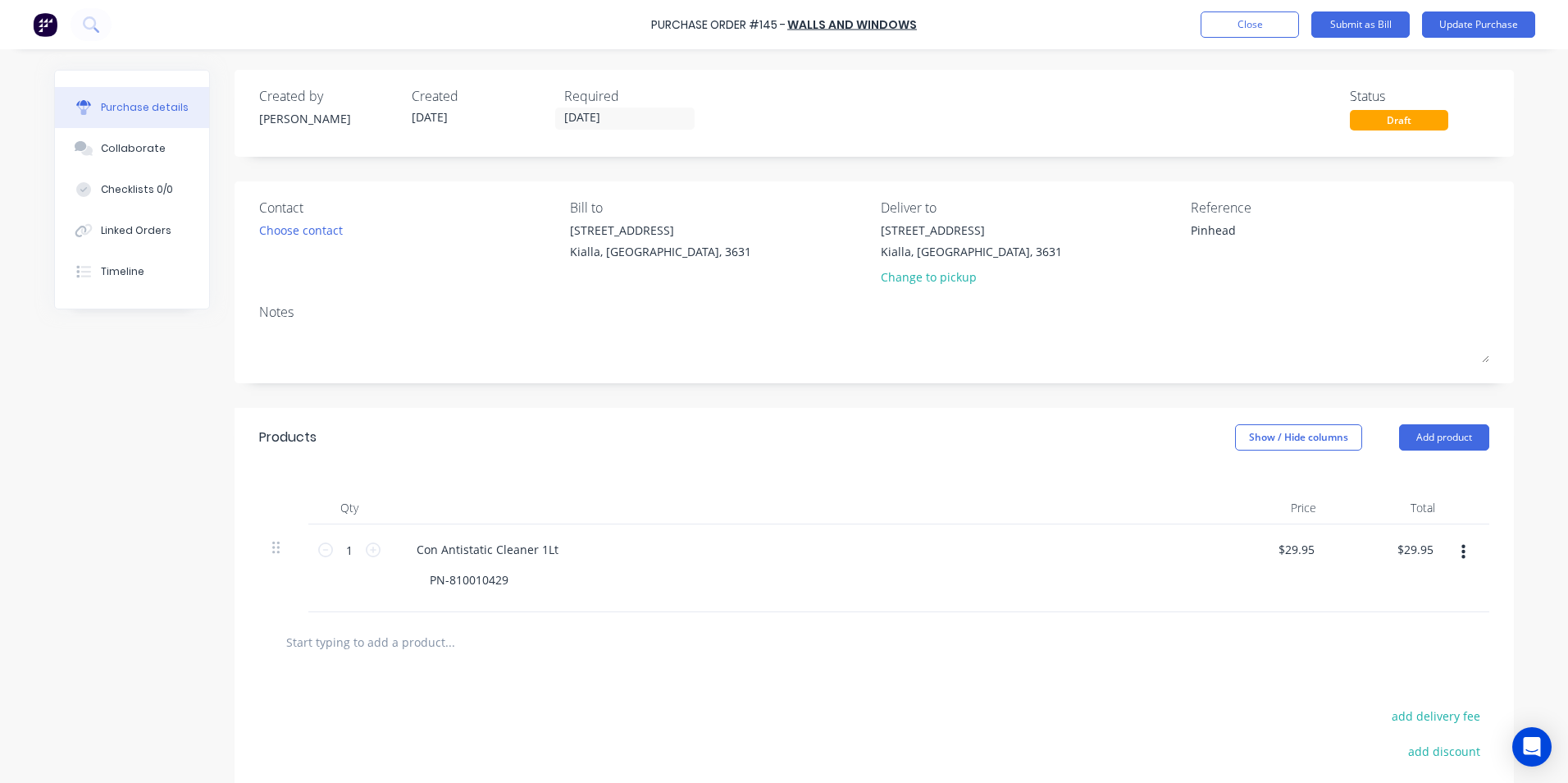
type input "G"
type textarea "x"
type input "GP"
type textarea "x"
type input "GPI"
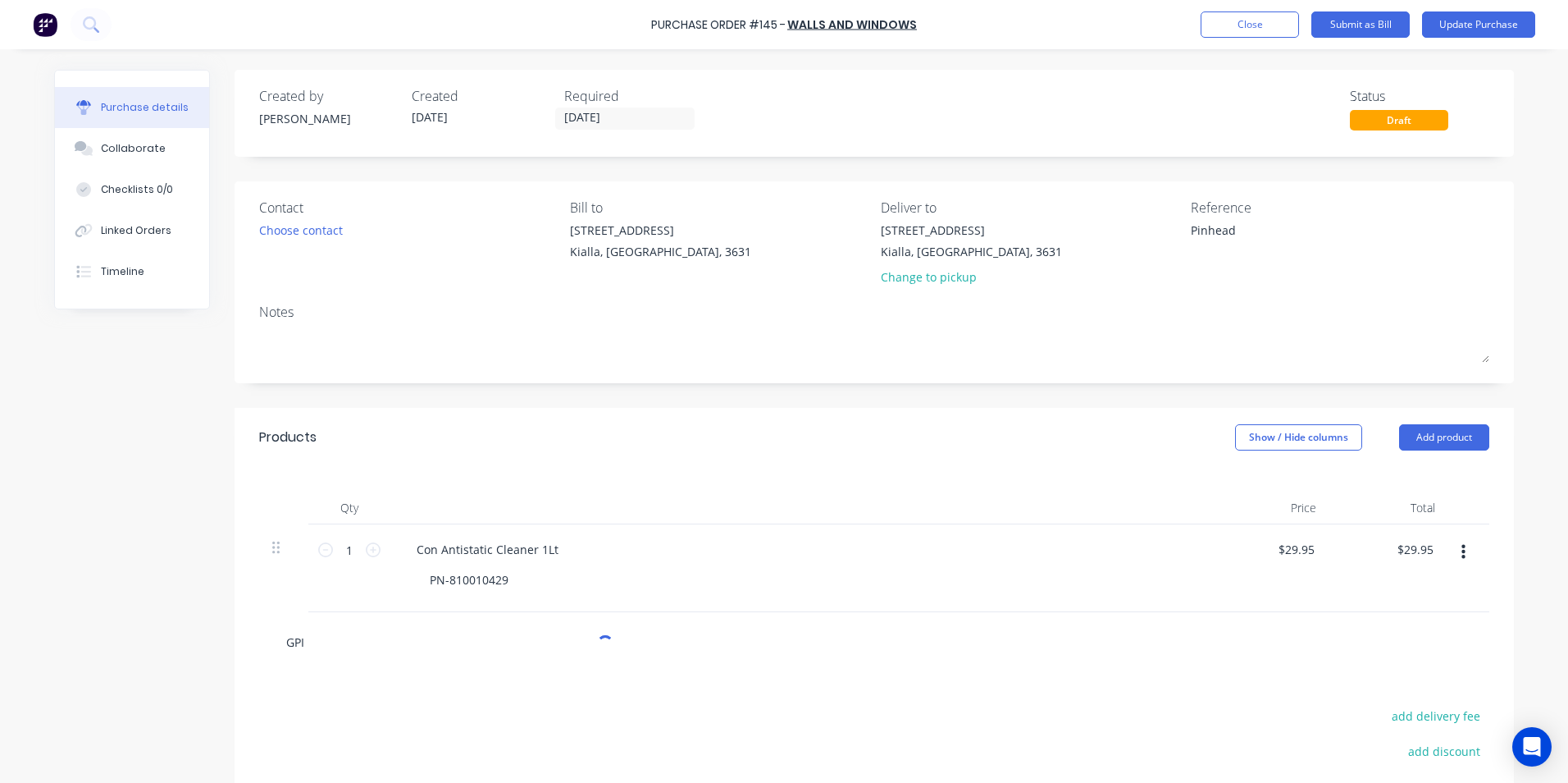
type textarea "x"
type input "GPI"
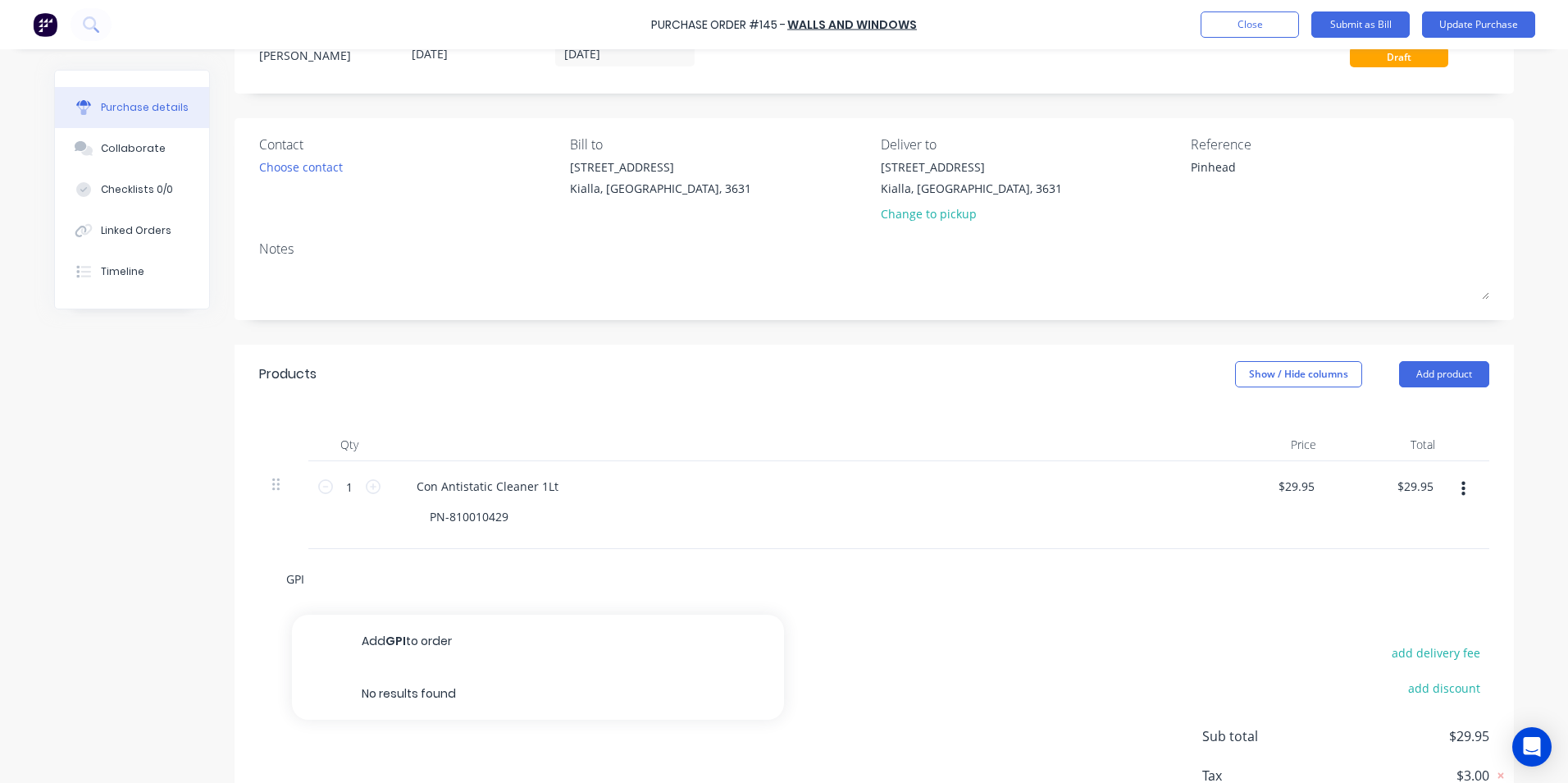
scroll to position [176, 0]
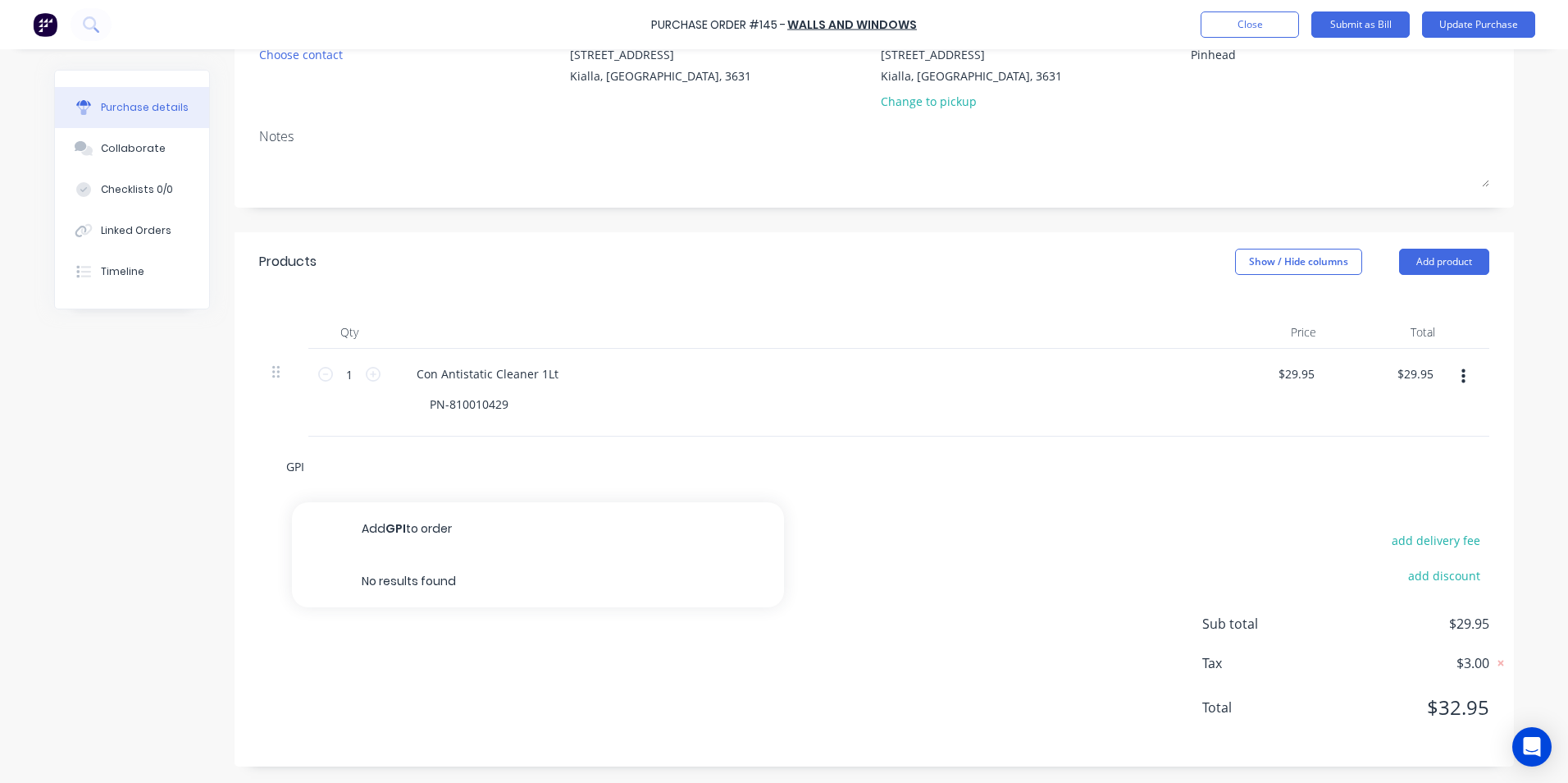
type textarea "x"
type input "GPI"
type textarea "x"
type input "GPI S"
type textarea "x"
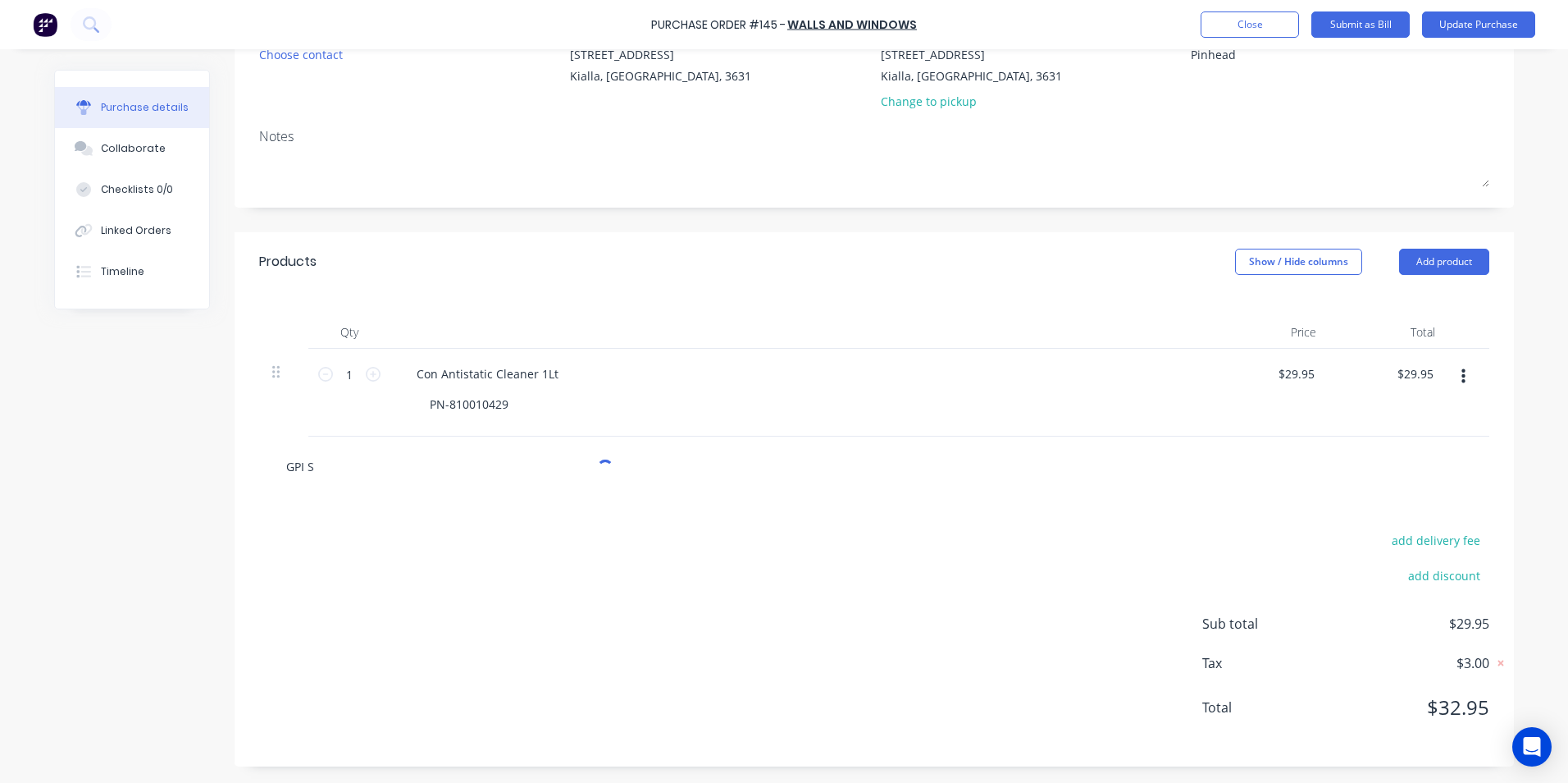
type input "GPI Sc"
type textarea "x"
type input "GPI Sco"
type textarea "x"
type input "GPI Scou"
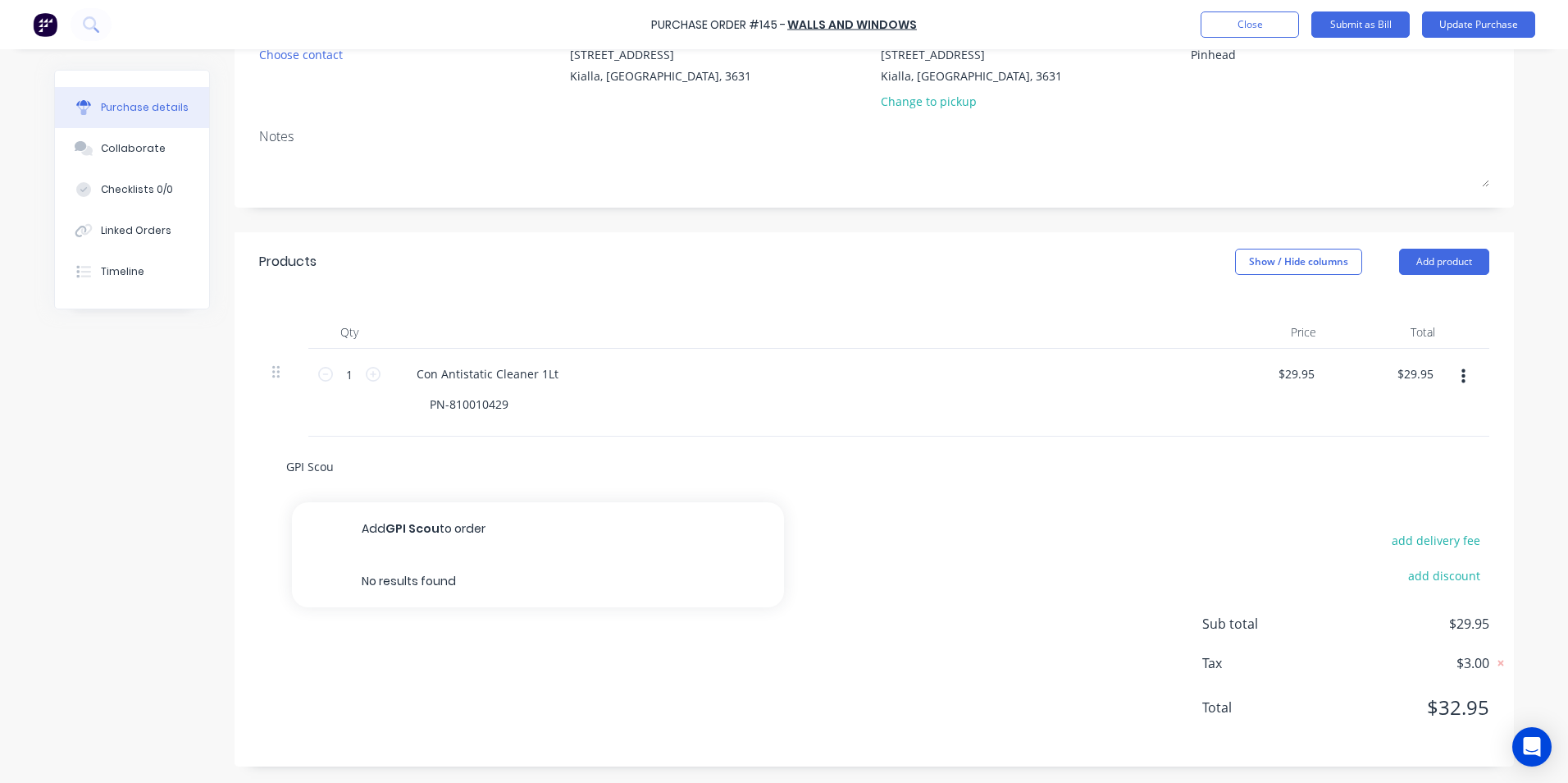
type textarea "x"
type input "GPI Scour"
type textarea "x"
type input "GPI Scoure"
type textarea "x"
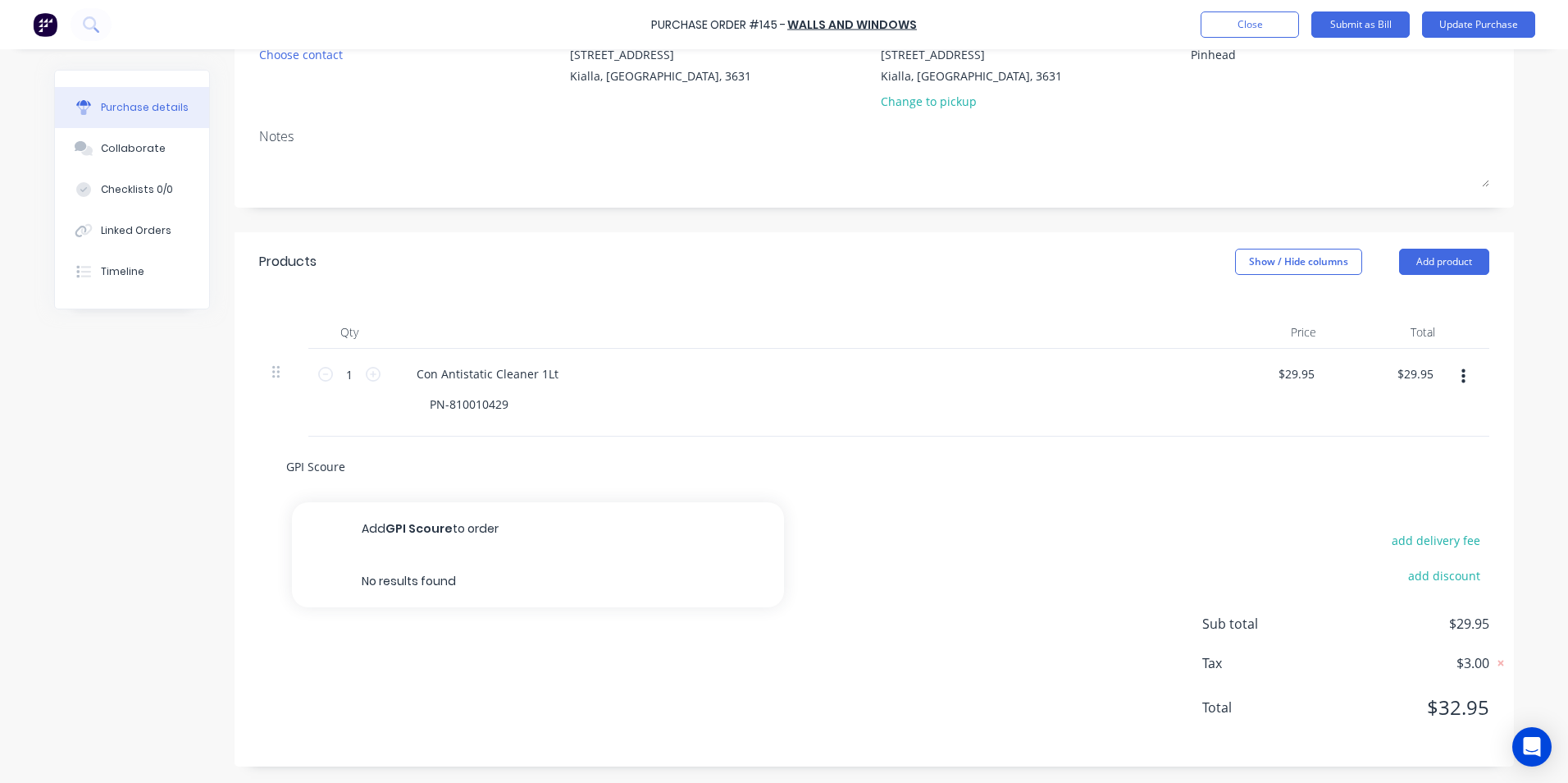
type input "GPI Scourer"
type textarea "x"
type input "GPI Scourer"
type textarea "x"
type input "GPI Scourer P"
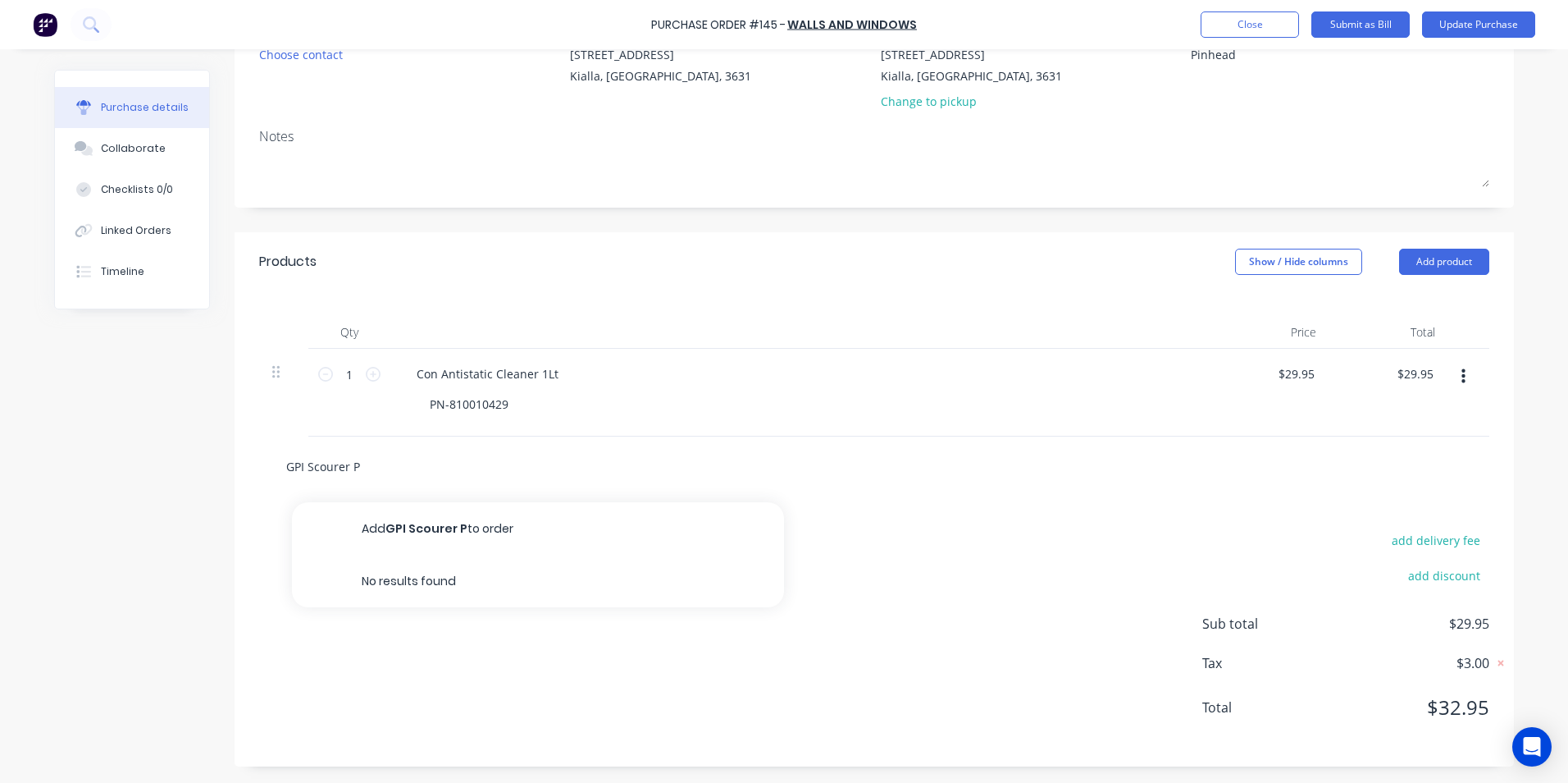
type textarea "x"
type input "GPI Scourer Pd"
type textarea "x"
type input "GPI Scourer Pd"
type textarea "x"
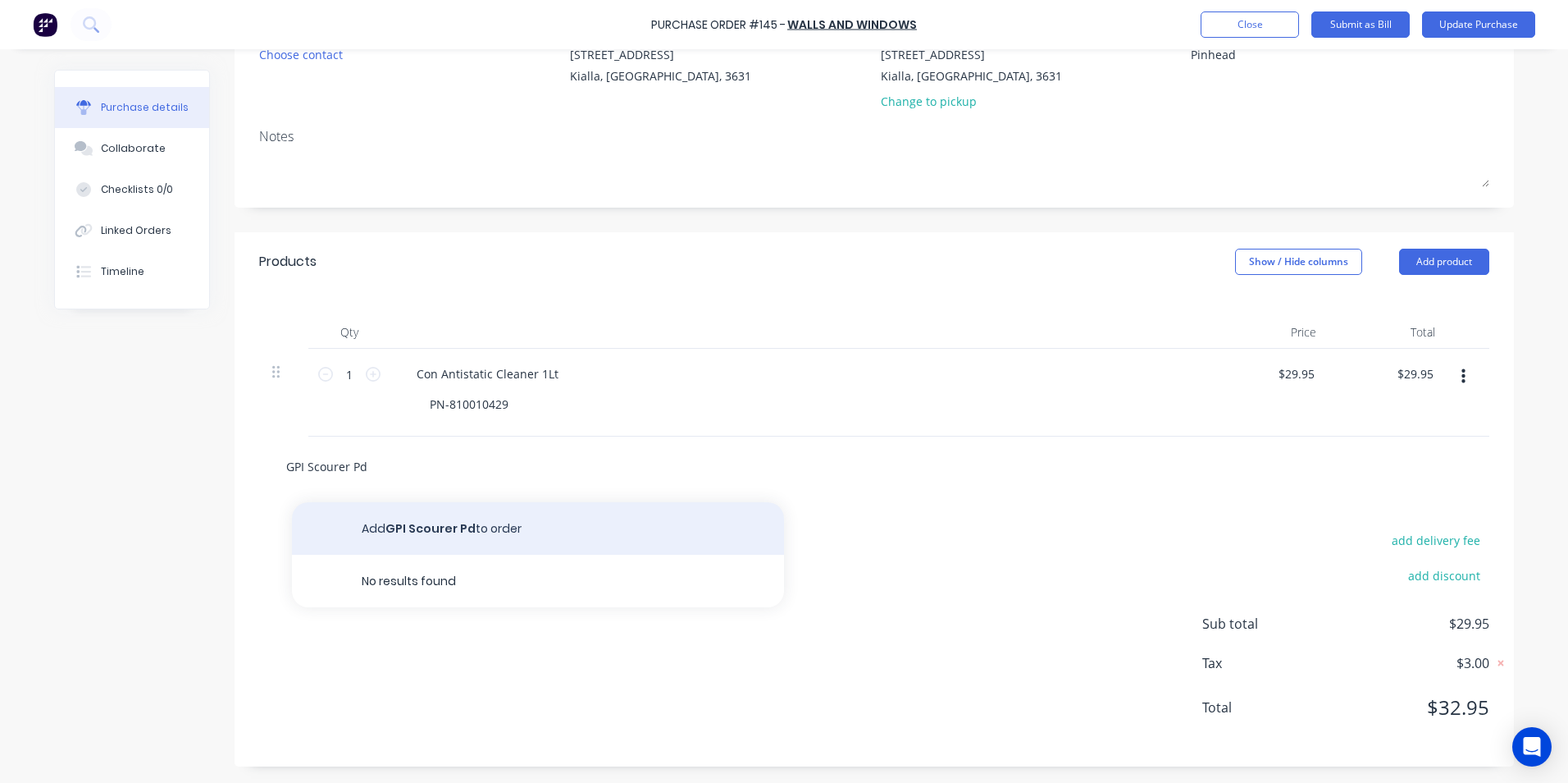
type input "GPI Scourer Pd"
click at [396, 525] on button "Add GPI Scourer Pd to order" at bounding box center [538, 528] width 492 height 53
type textarea "x"
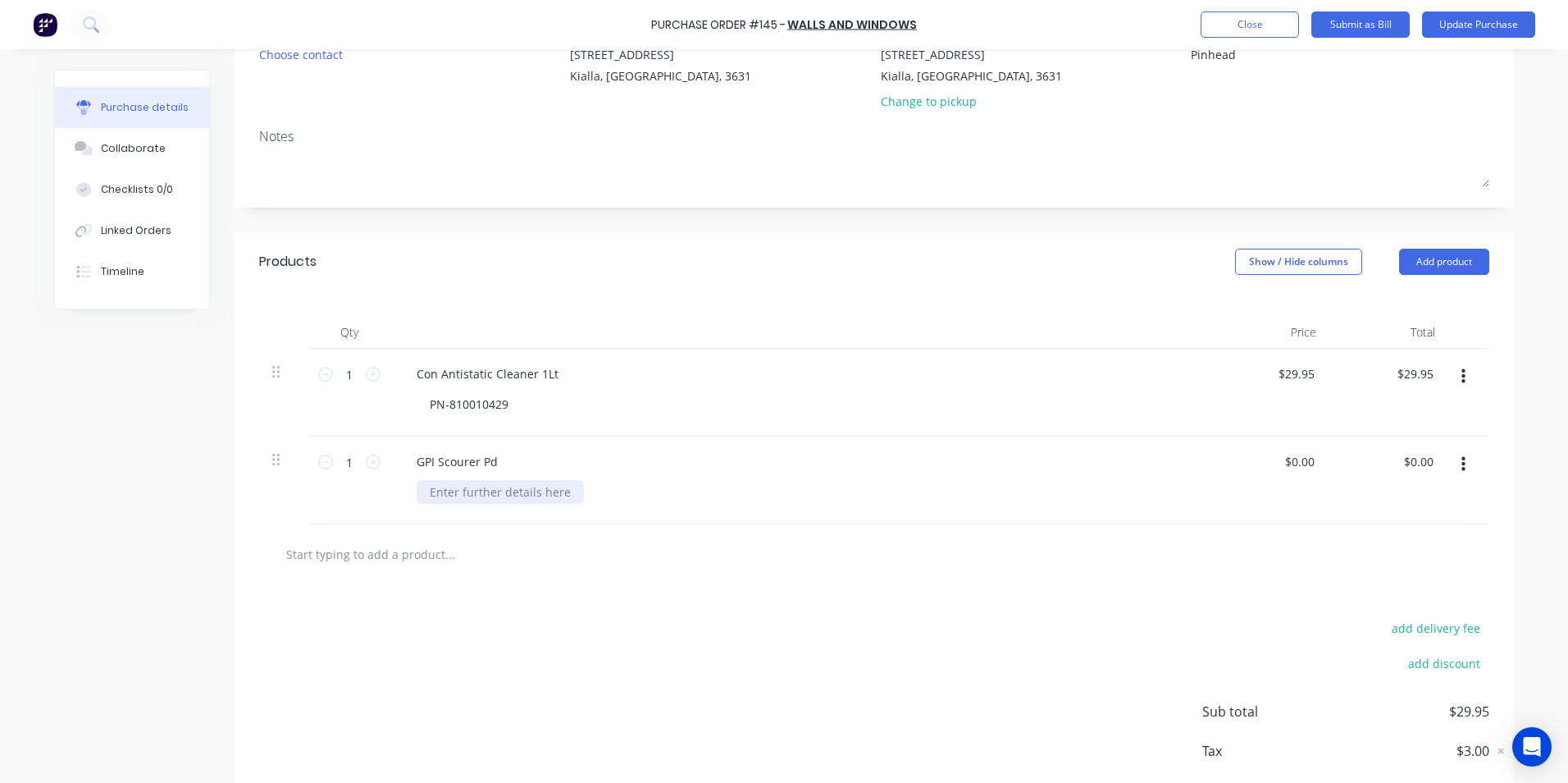
type textarea "x"
click at [426, 492] on div at bounding box center [500, 492] width 167 height 23
click at [1312, 461] on div "$0.00 $0.00" at bounding box center [1302, 462] width 44 height 23
click at [373, 460] on icon at bounding box center [373, 462] width 15 height 15
type textarea "x"
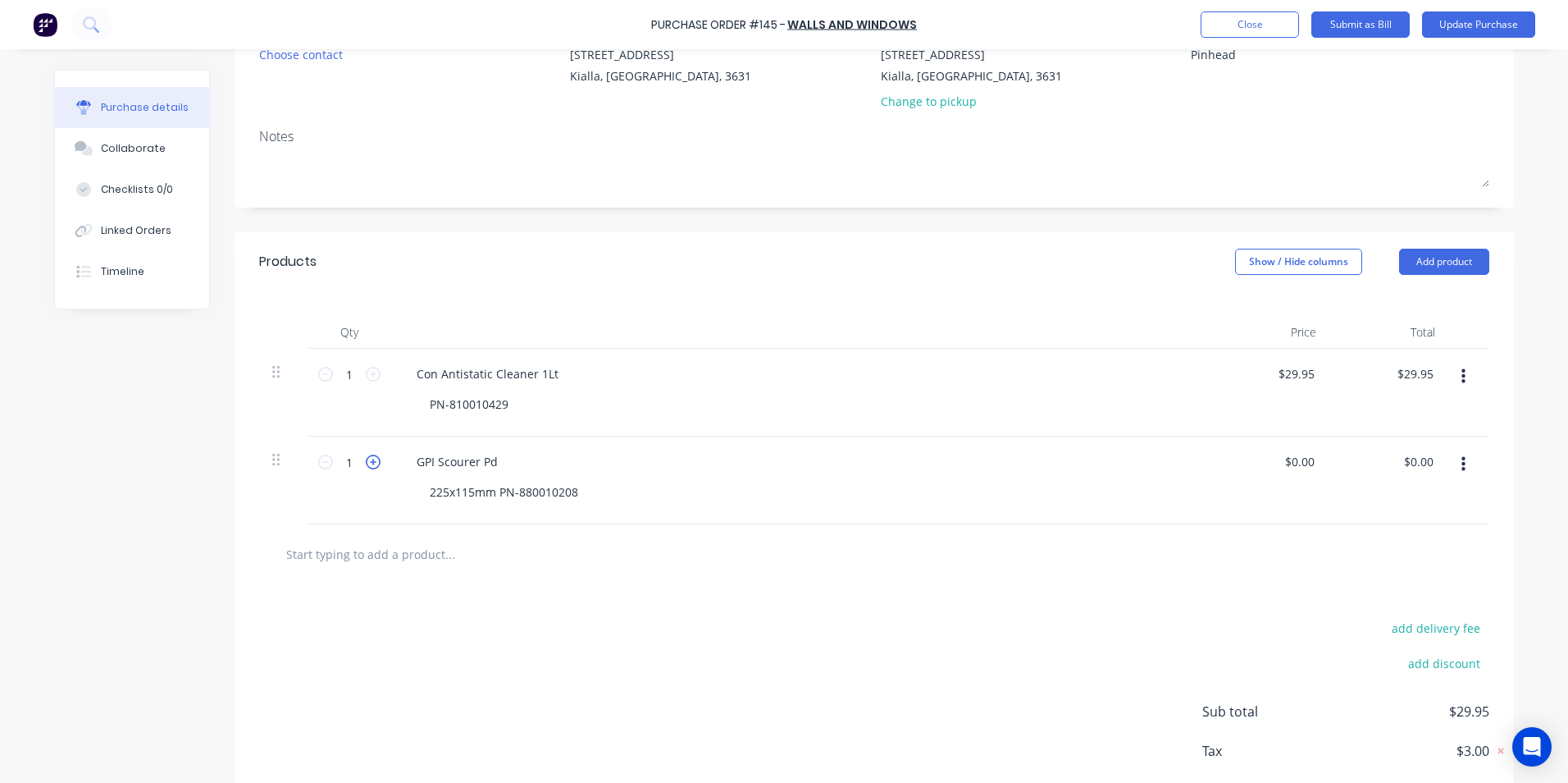
type input "2"
click at [370, 466] on icon at bounding box center [373, 462] width 15 height 15
type textarea "x"
type input "3"
click at [366, 457] on icon at bounding box center [373, 462] width 15 height 15
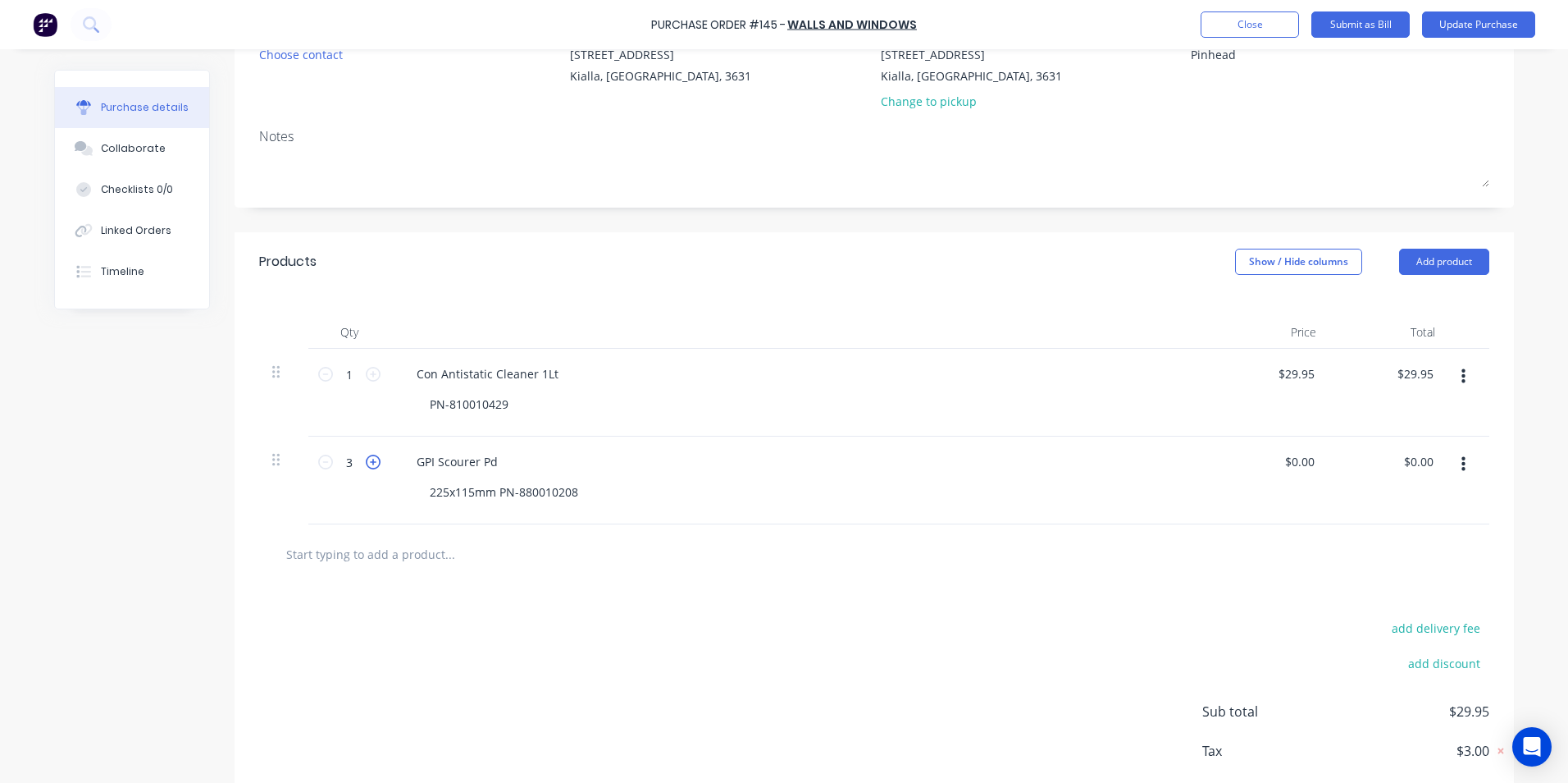
type textarea "x"
type input "4"
type textarea "x"
type input "0.00"
click at [1308, 461] on input "0.00" at bounding box center [1299, 462] width 38 height 23
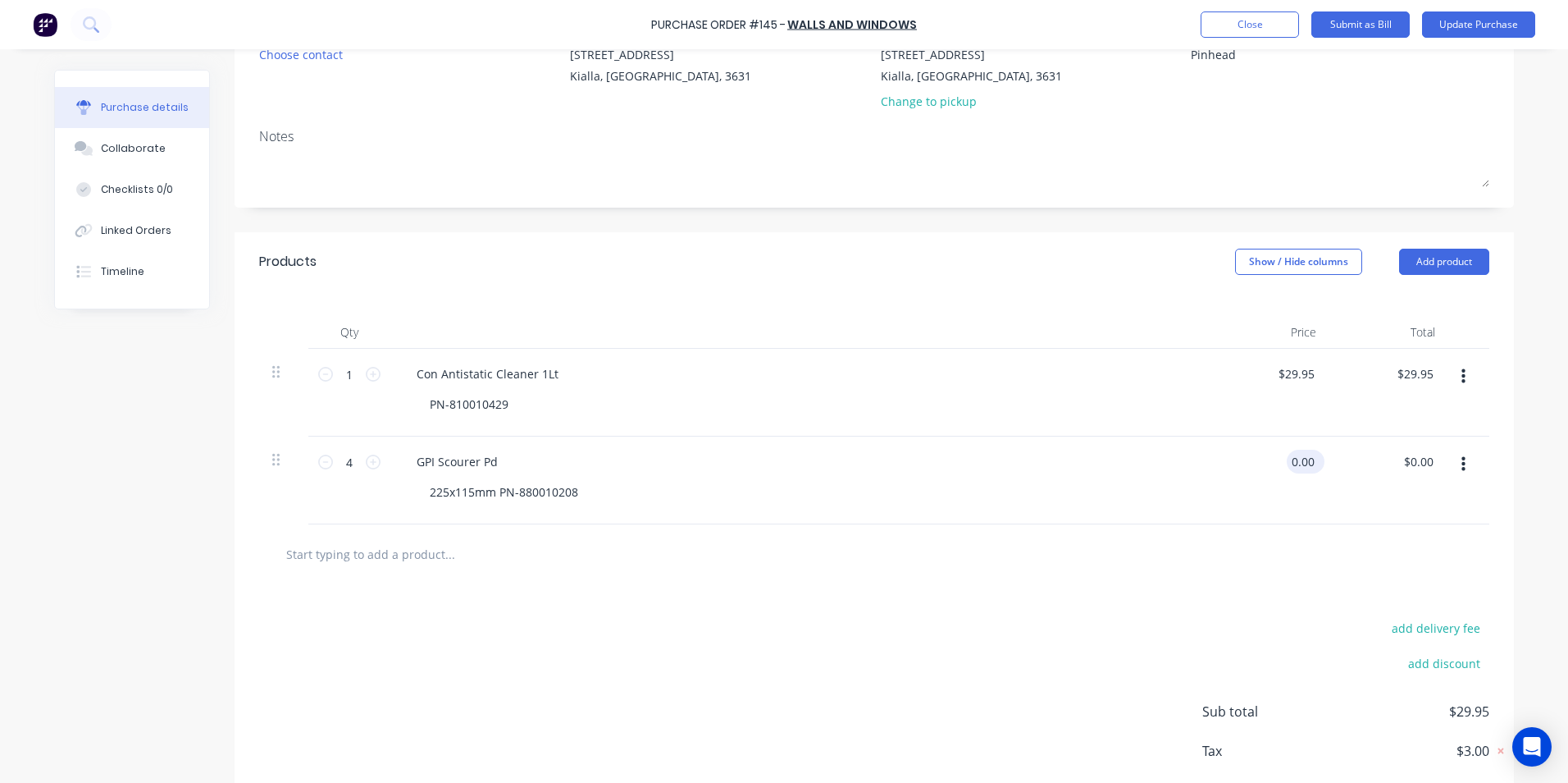
type textarea "x"
drag, startPoint x: 1307, startPoint y: 461, endPoint x: 1283, endPoint y: 469, distance: 25.3
click at [1286, 469] on input "0.00" at bounding box center [1302, 462] width 31 height 23
type input "2.68"
type textarea "x"
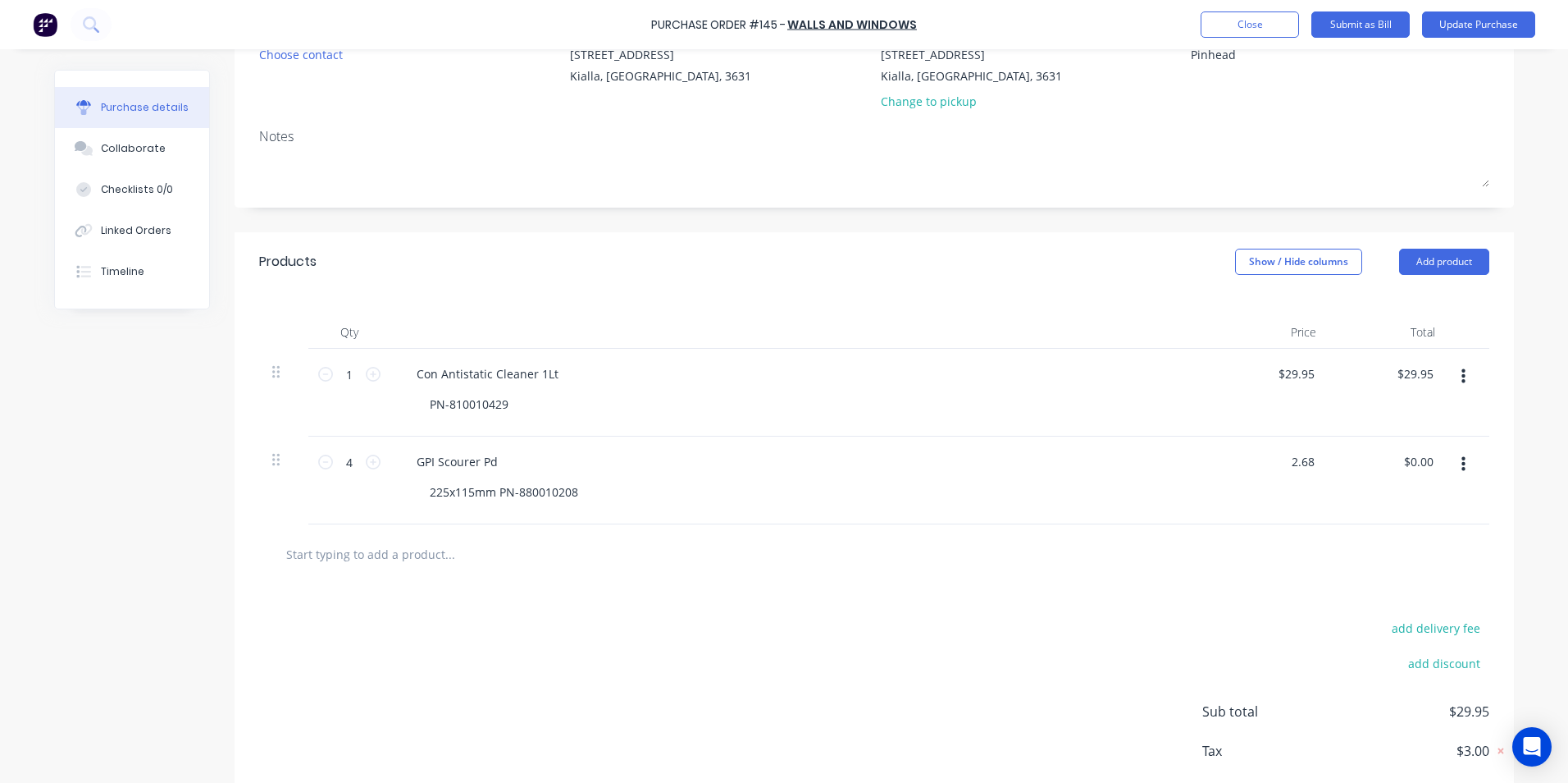
type input "$2.68"
type input "$10.72"
click at [1404, 474] on div "$10.72 $0.00" at bounding box center [1388, 480] width 119 height 88
click at [419, 553] on input "text" at bounding box center [449, 554] width 328 height 33
type textarea "x"
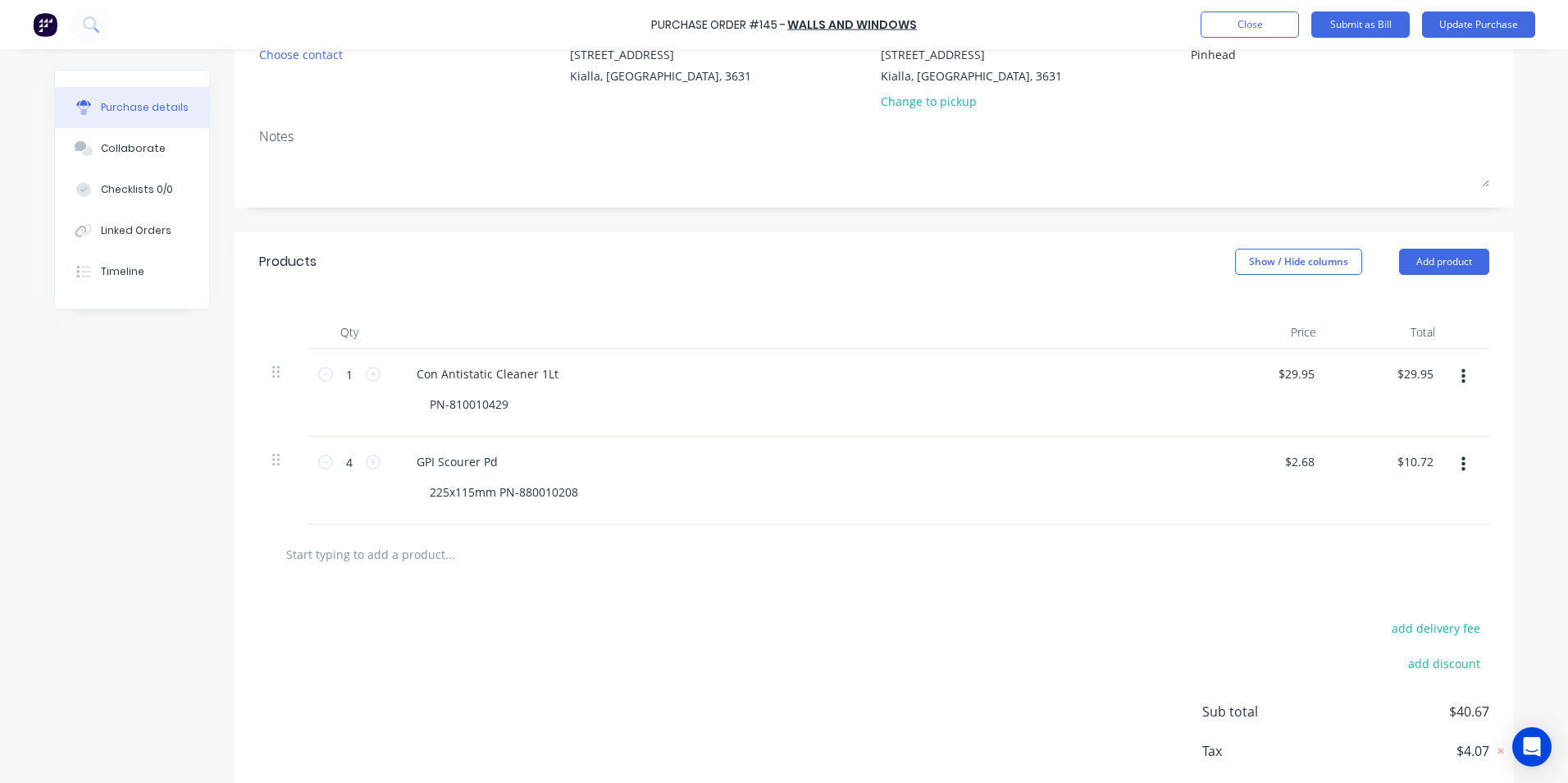
type input "G"
type textarea "x"
type input "Ge"
type textarea "x"
type input "Ger"
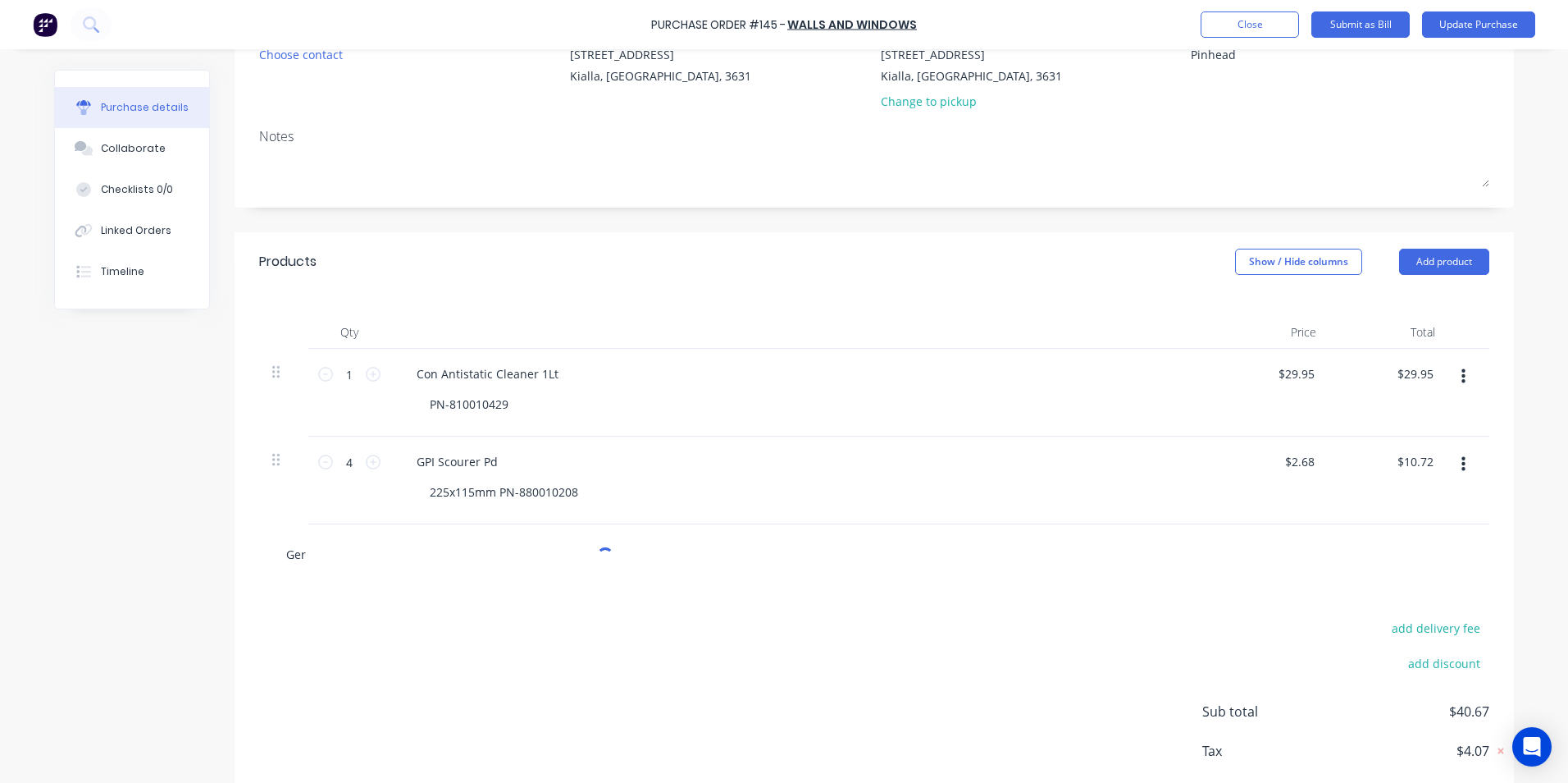
type textarea "x"
type input "Gers"
type textarea "x"
type input "Gerso"
type textarea "x"
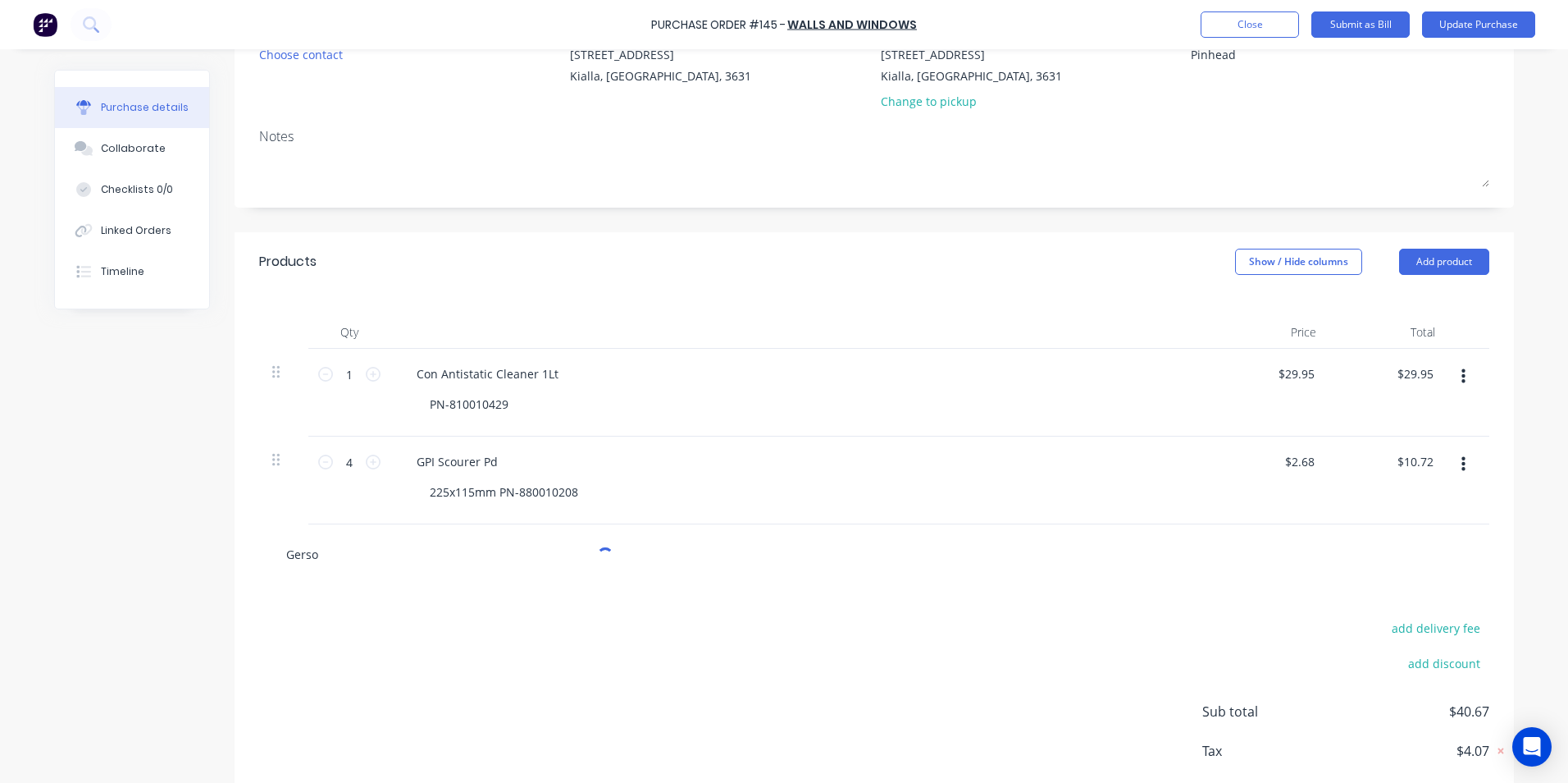
type input "Gerson"
type textarea "x"
type input "Gerson"
type textarea "x"
type input "Gerson Y"
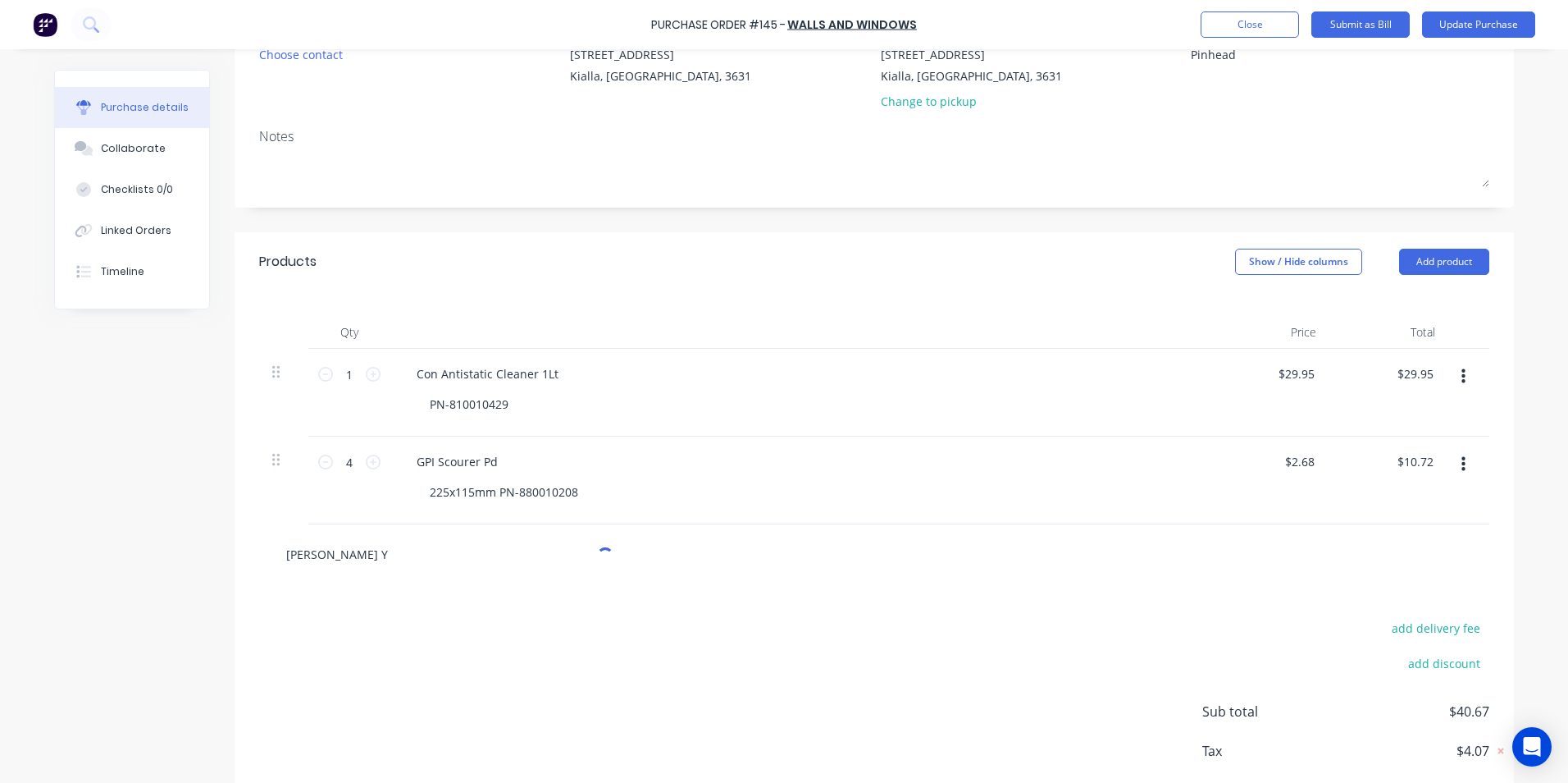
type textarea "x"
type input "Gerson Ye"
type textarea "x"
type input "Gerson Yel"
type textarea "x"
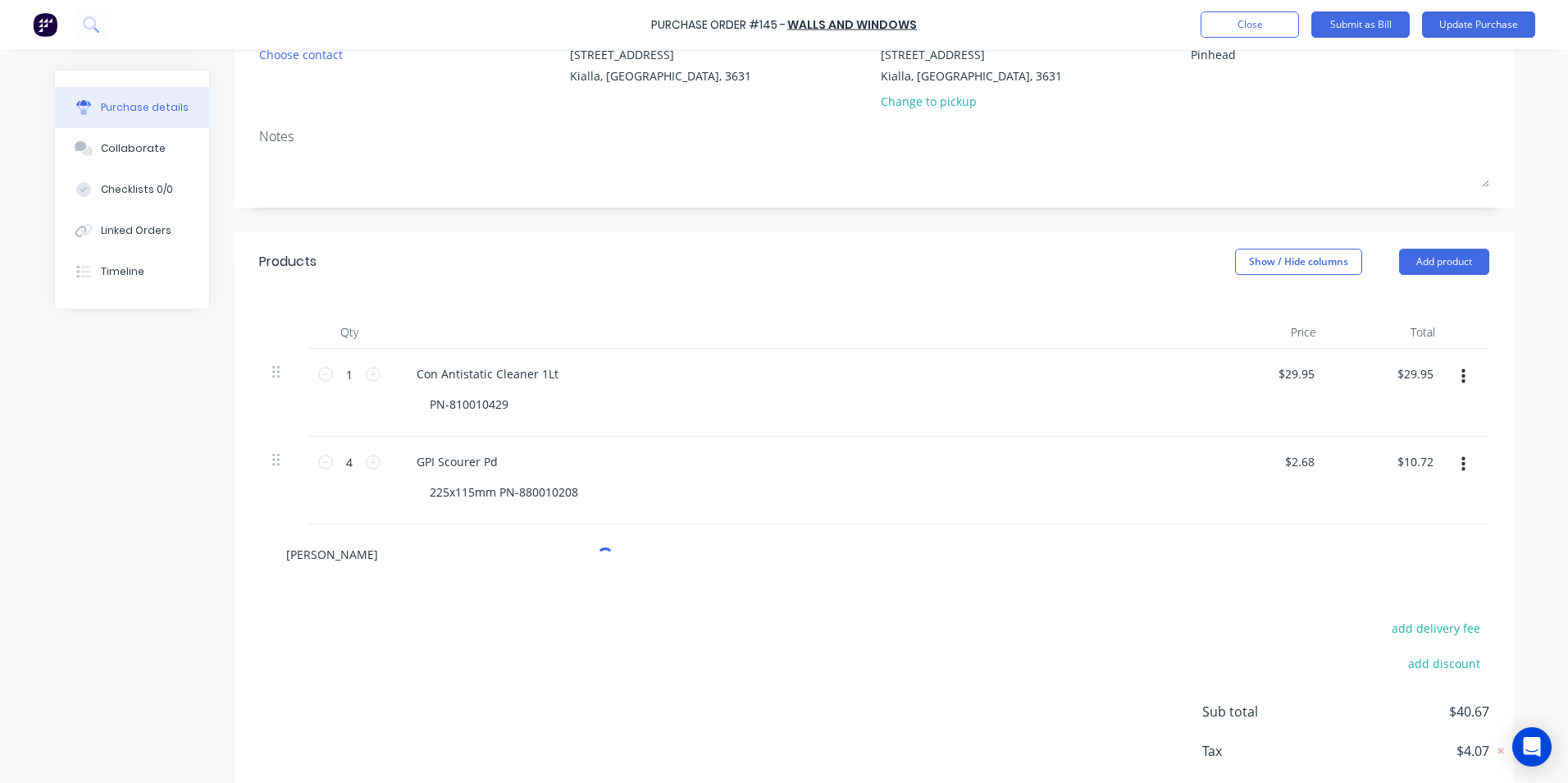
type input "Gerson Yell"
type textarea "x"
type input "Gerson Yello"
type textarea "x"
type input "Gerson Yellow"
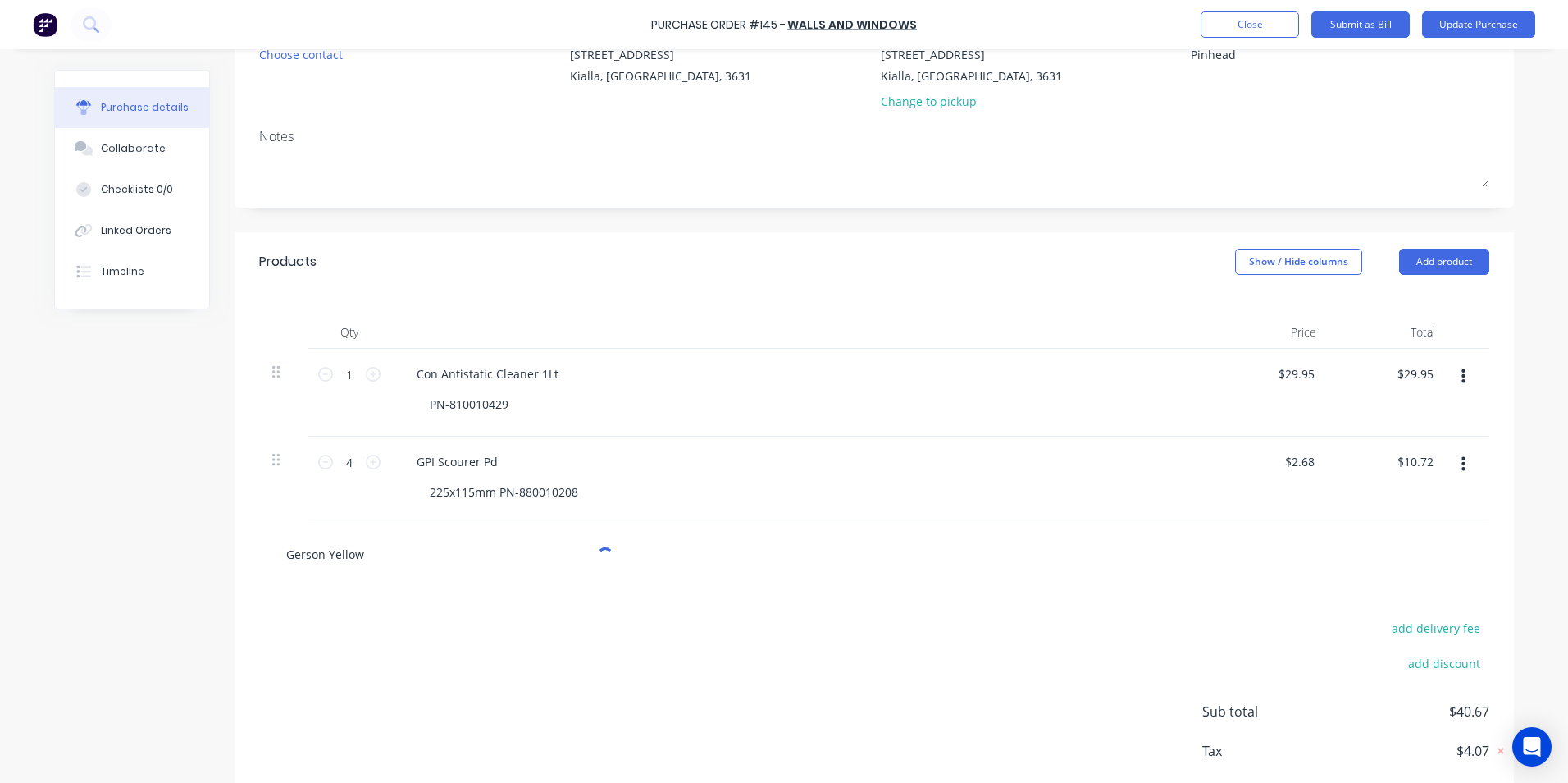
type textarea "x"
type input "Gerson Yellow"
type textarea "x"
type input "Gerson Yellow T"
type textarea "x"
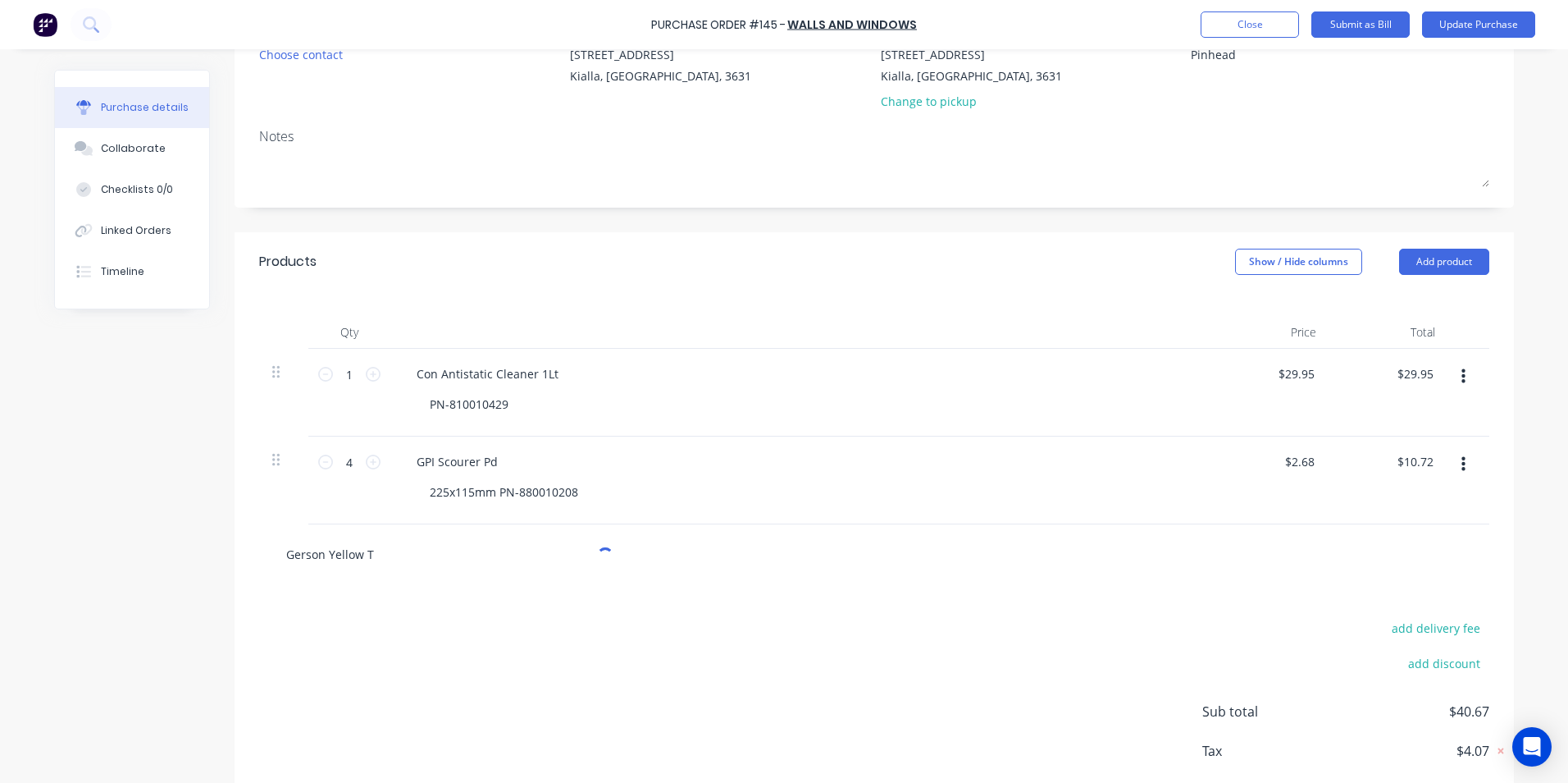
type input "Gerson Yellow Ta"
type textarea "x"
type input "Gerson Yellow Tac"
type textarea "x"
type input "Gerson Yellow Tack"
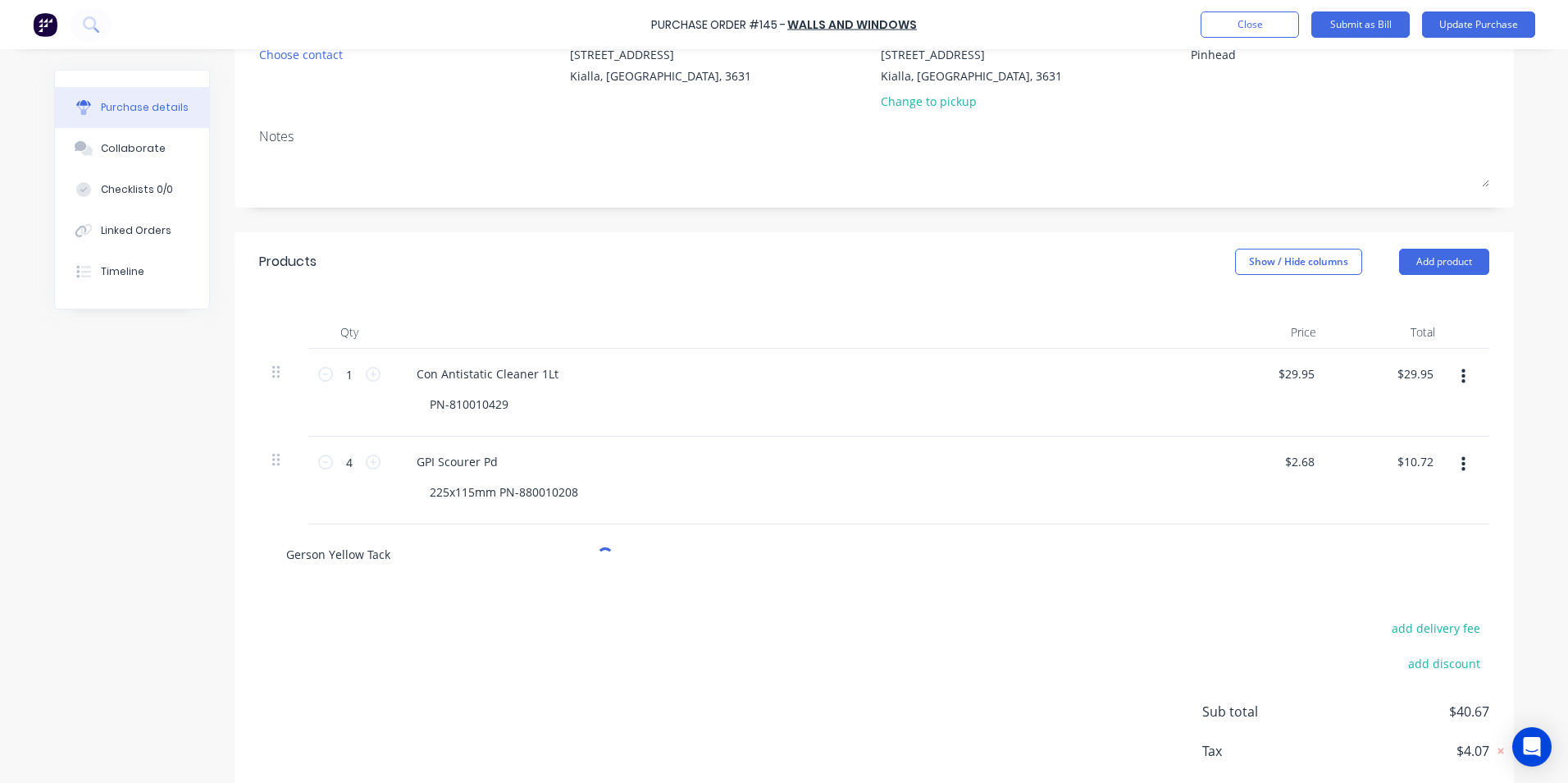
type textarea "x"
type input "Gerson Yellow Tack"
type textarea "x"
type input "Gerson Yellow Tack C"
type textarea "x"
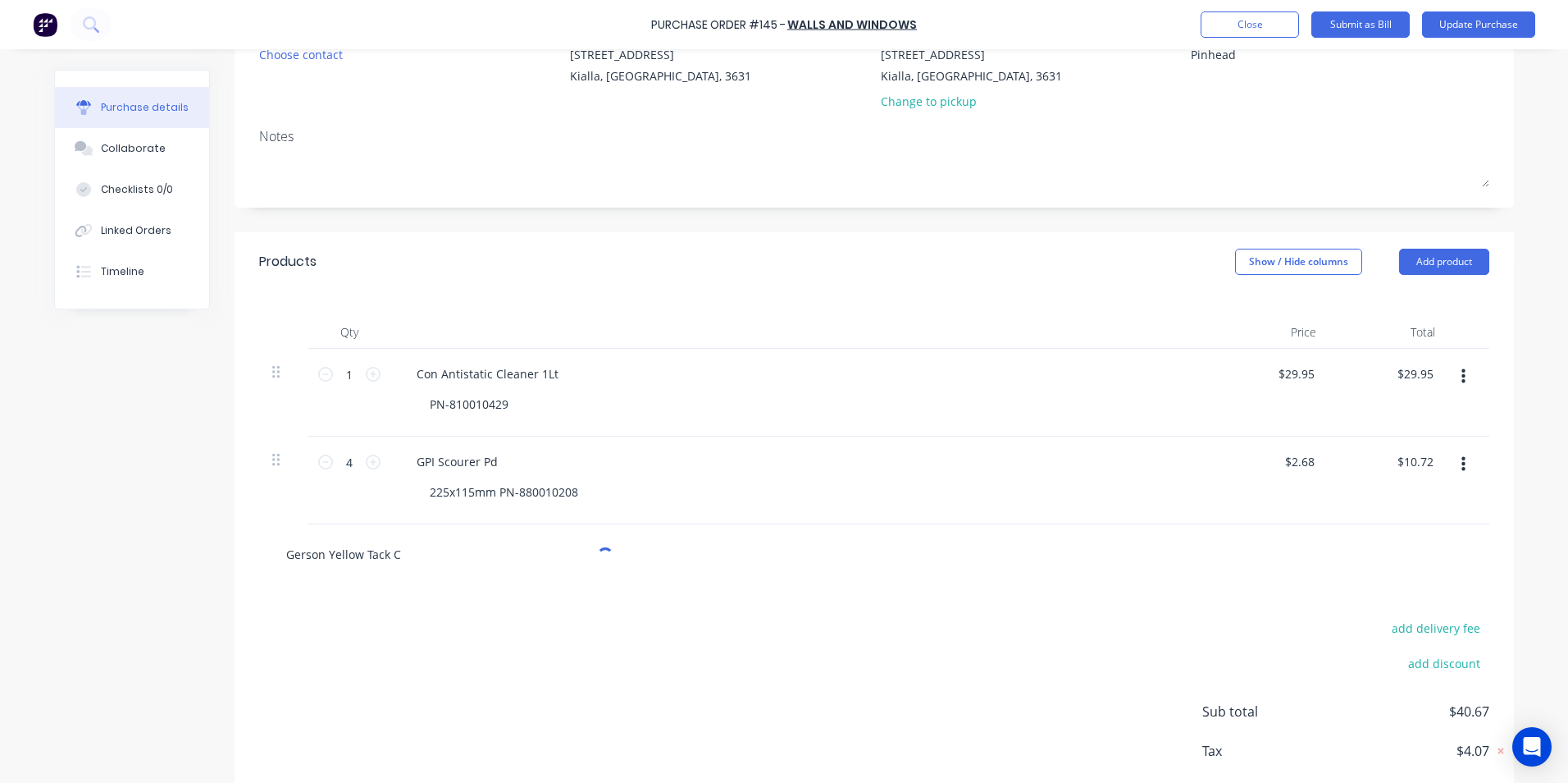
type input "Gerson Yellow Tack Cl"
type textarea "x"
type input "Gerson Yellow Tack Clo"
type textarea "x"
type input "Gerson Yellow Tack Clot"
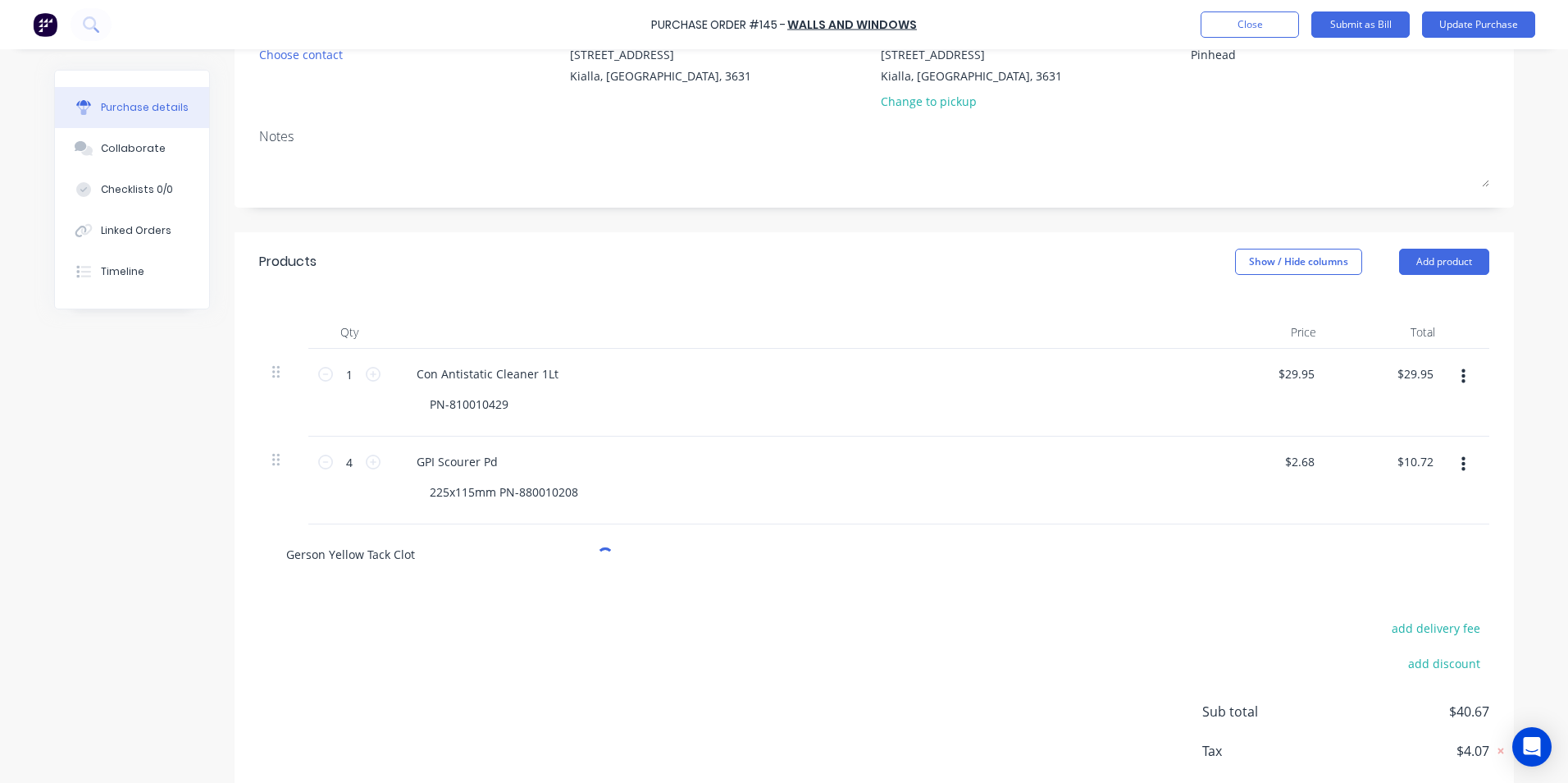
type textarea "x"
type input "Gerson Yellow Tack Cloth"
type textarea "x"
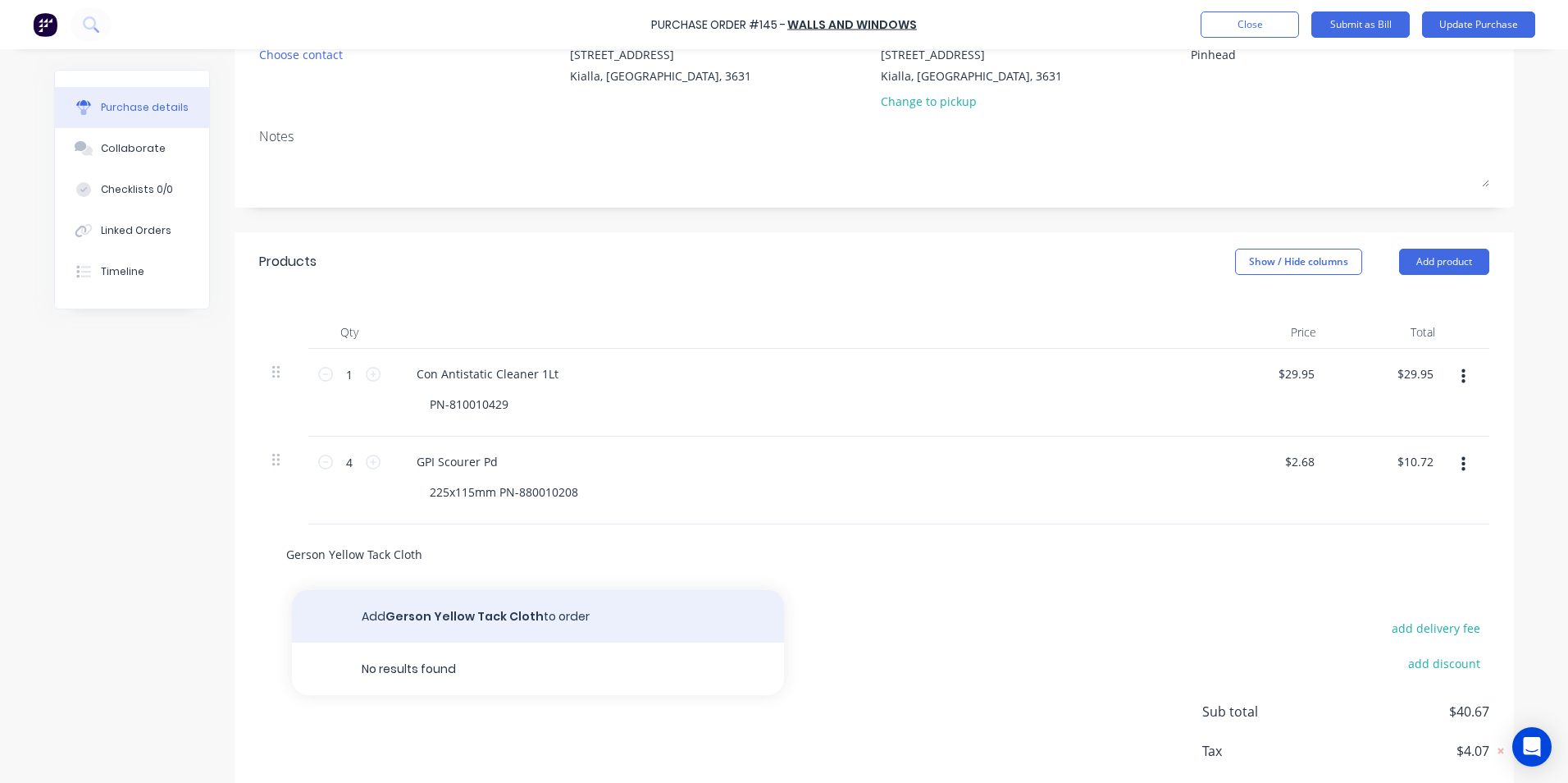
type input "Gerson Yellow Tack Cloth"
click at [408, 615] on button "Add Gerson Yellow Tack Cloth to order" at bounding box center [538, 616] width 492 height 53
type textarea "x"
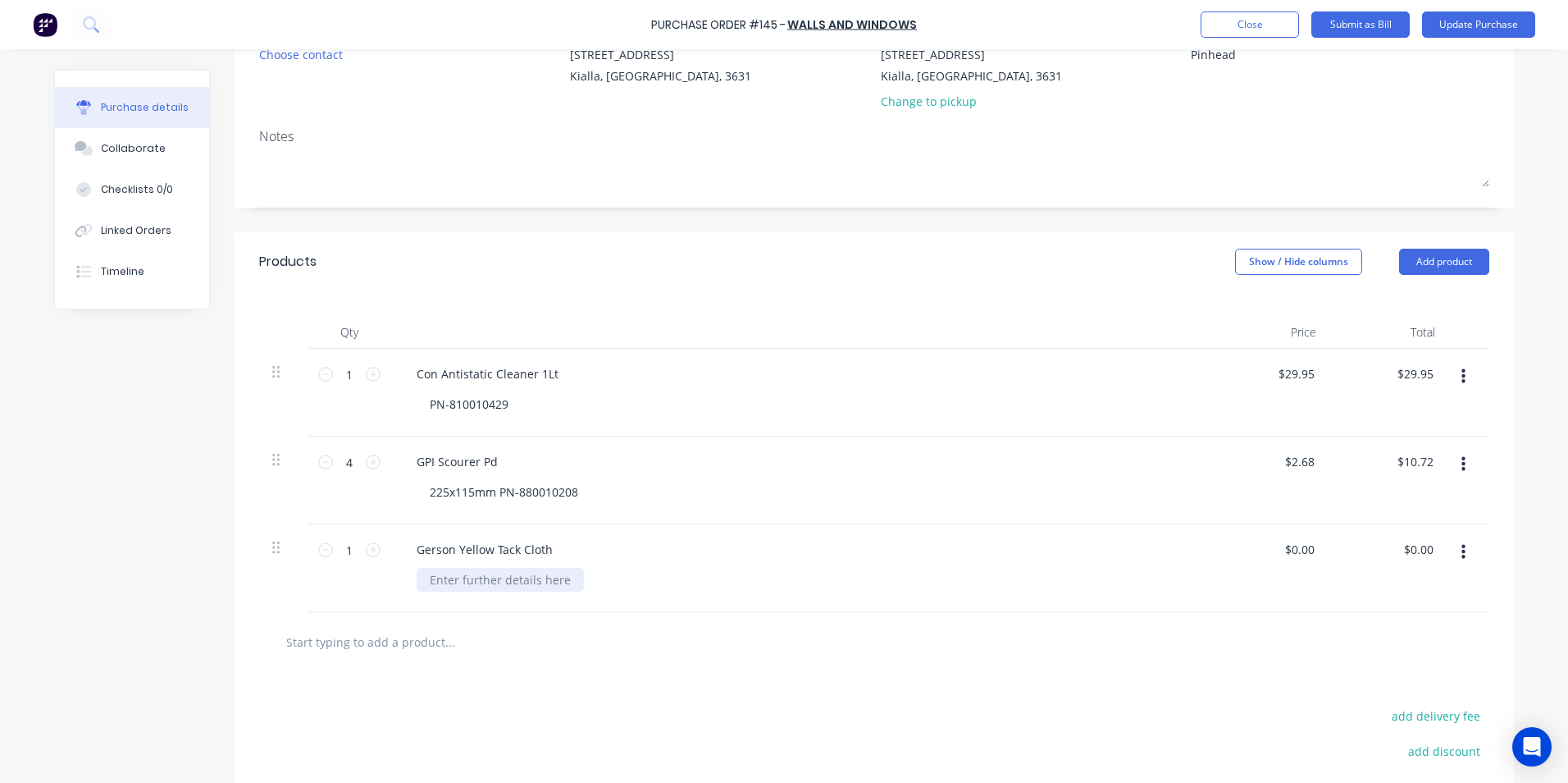
click at [445, 576] on div at bounding box center [500, 580] width 167 height 23
type textarea "x"
drag, startPoint x: 1306, startPoint y: 548, endPoint x: 1286, endPoint y: 550, distance: 20.1
click at [1286, 550] on input "0.00" at bounding box center [1302, 549] width 31 height 23
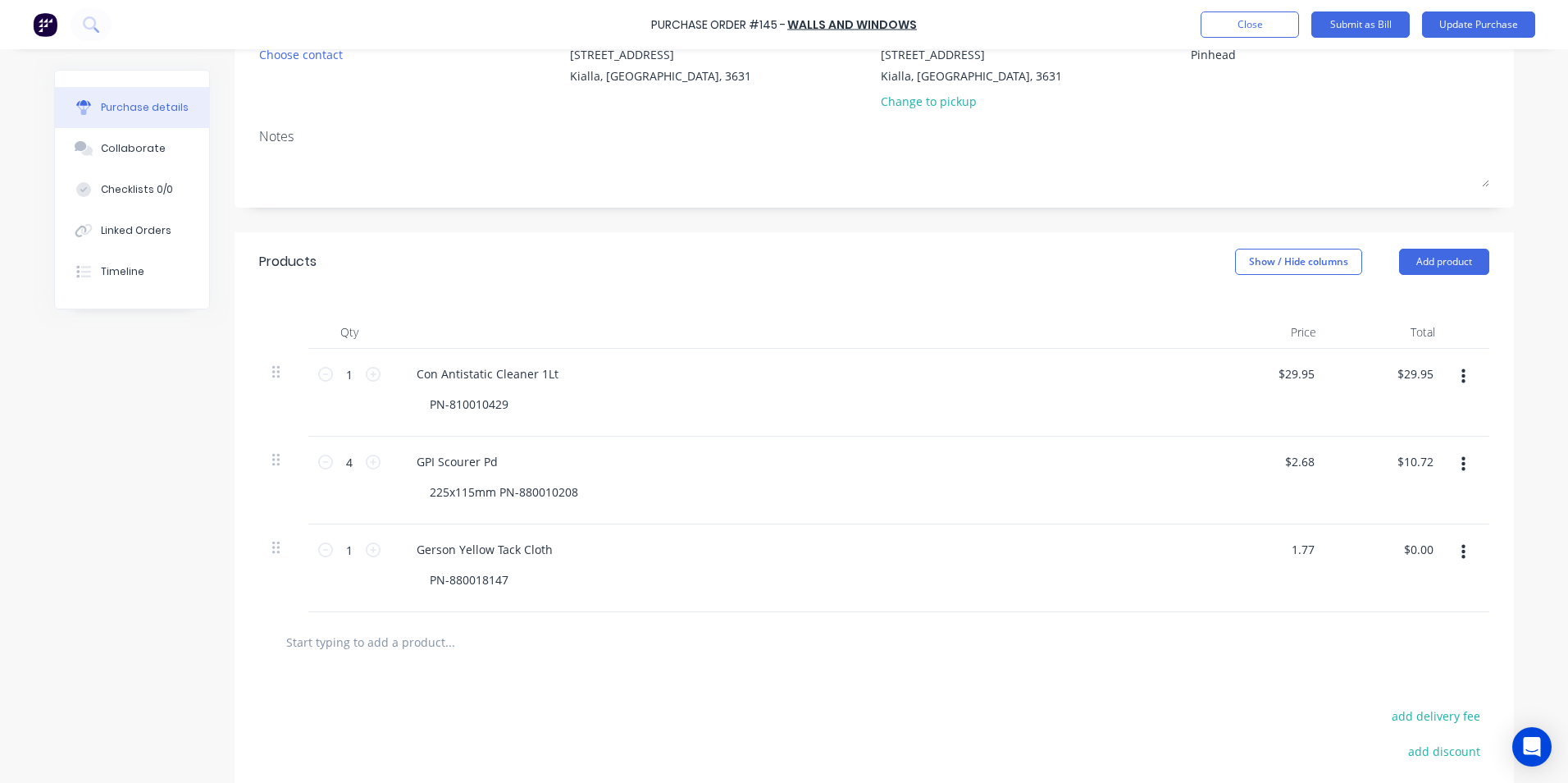
type input "1.77"
type textarea "x"
type input "$1.77"
click at [1412, 571] on div "$1.77 $0.00" at bounding box center [1388, 568] width 119 height 88
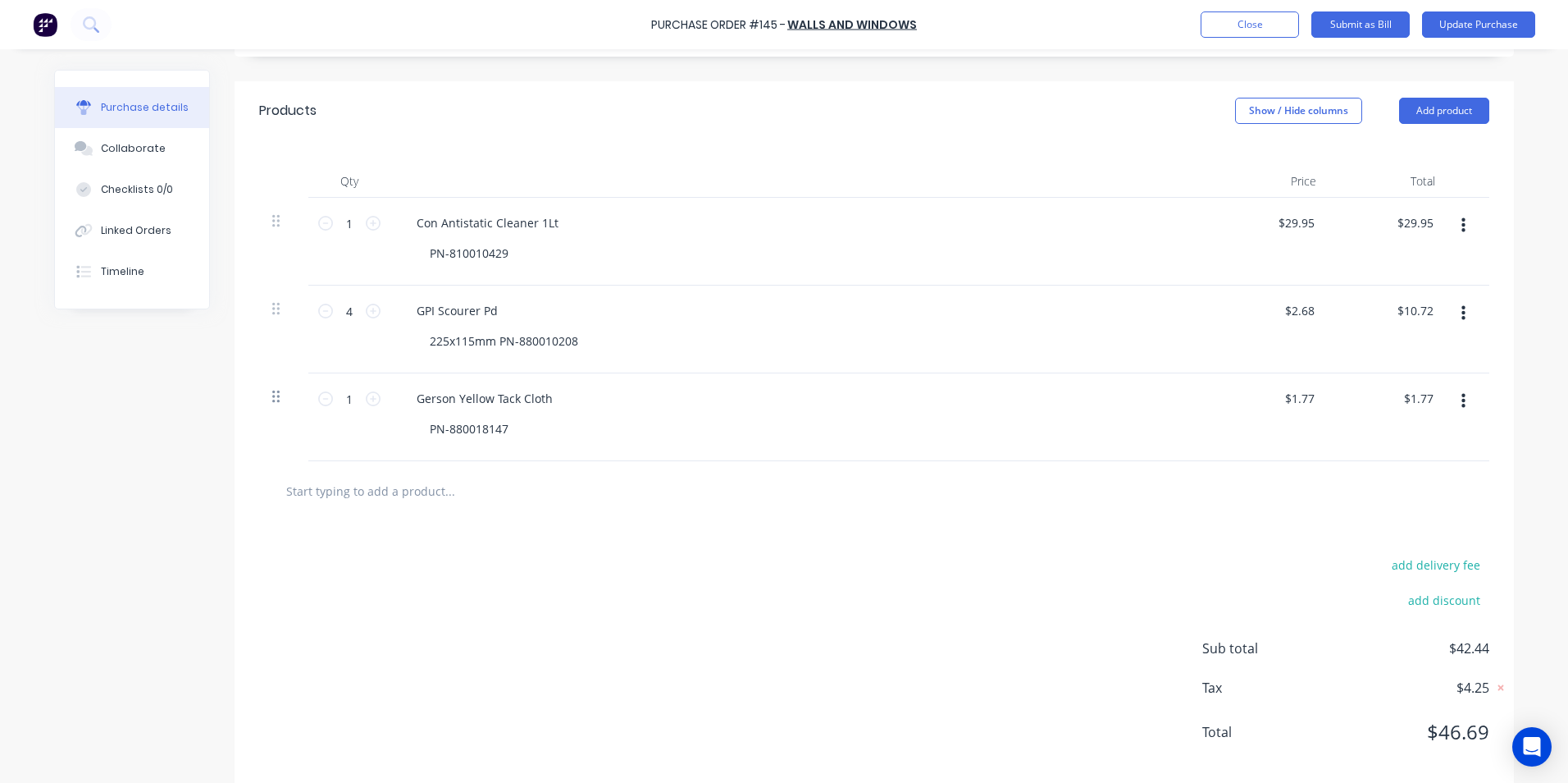
scroll to position [340, 0]
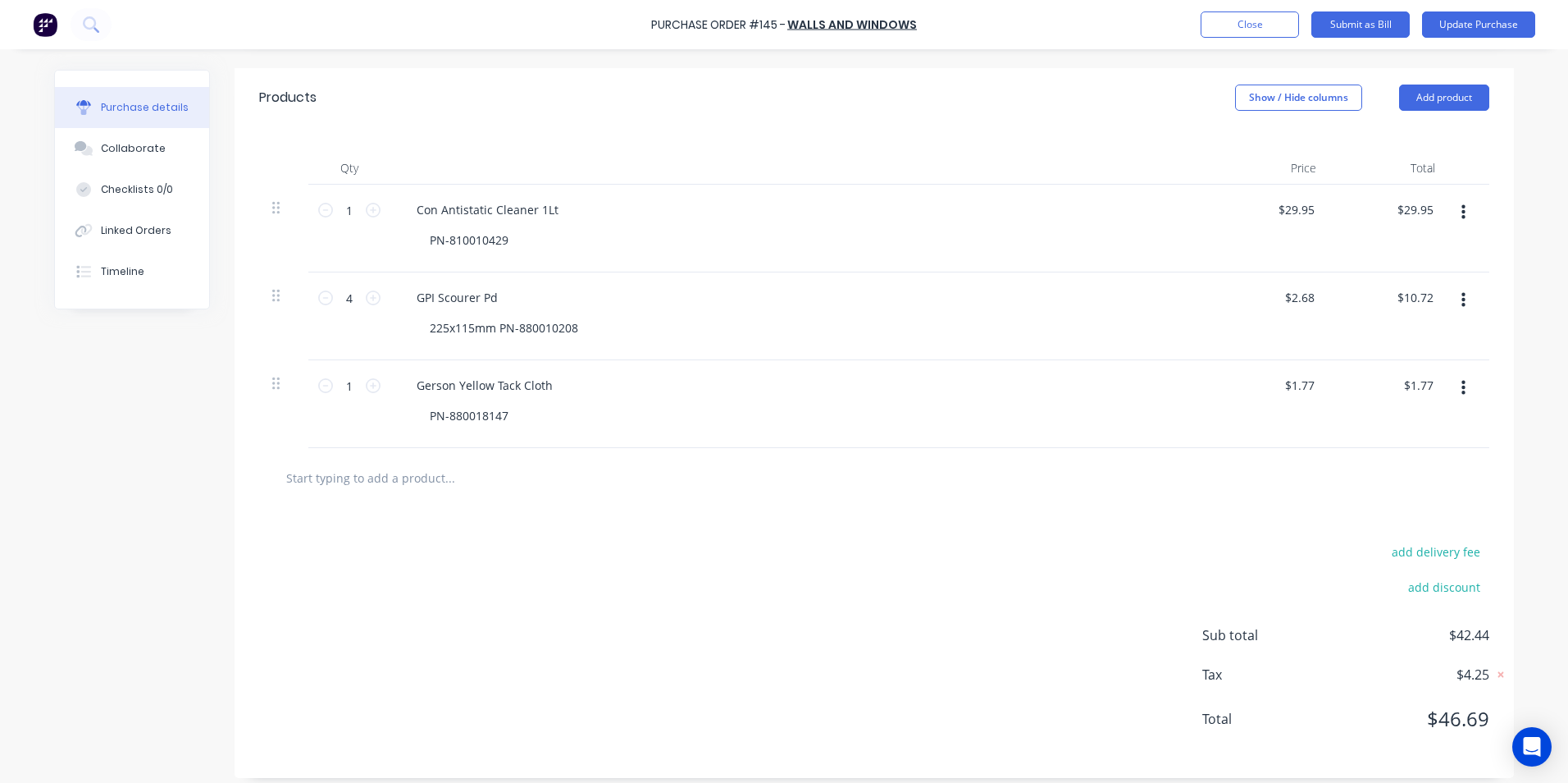
type textarea "x"
click at [404, 475] on input "text" at bounding box center [449, 477] width 328 height 33
type input "G"
type textarea "x"
type input "Gp"
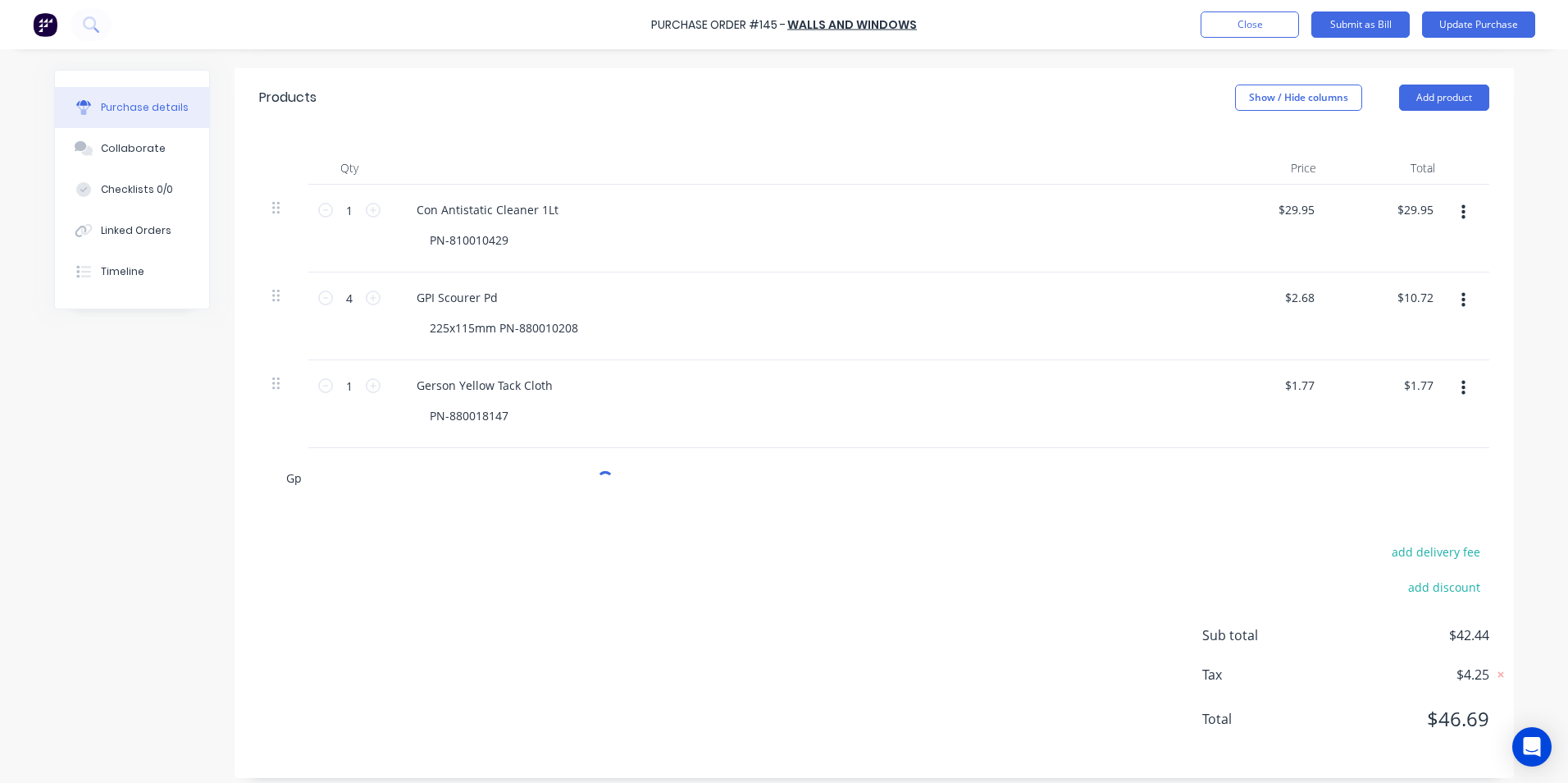
type textarea "x"
type input "Gpi"
type textarea "x"
type input "Gpi"
type textarea "x"
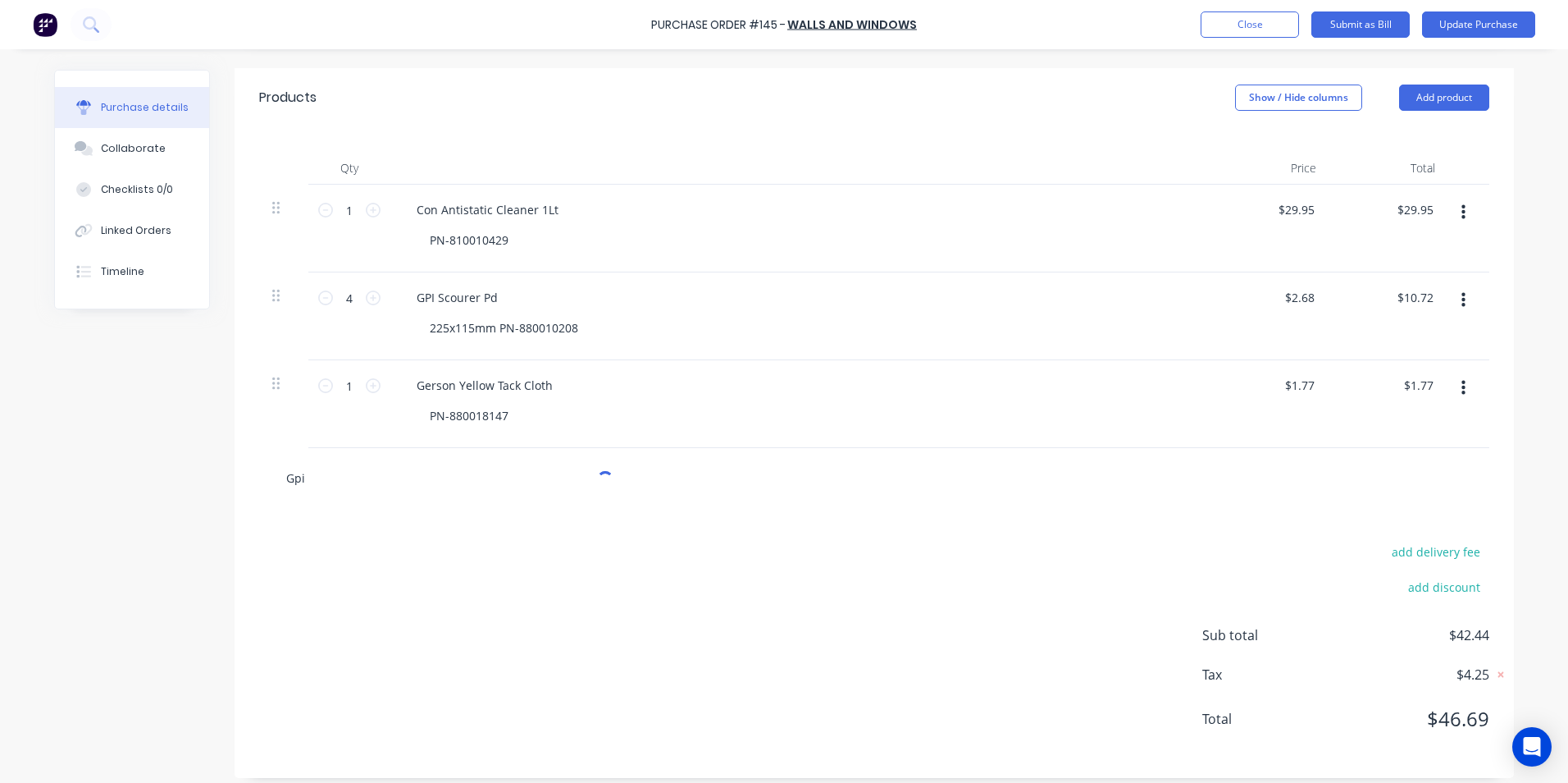
type input "Gpi V"
type textarea "x"
type input "Gpi Ve"
type textarea "x"
type input "Gpi Vel"
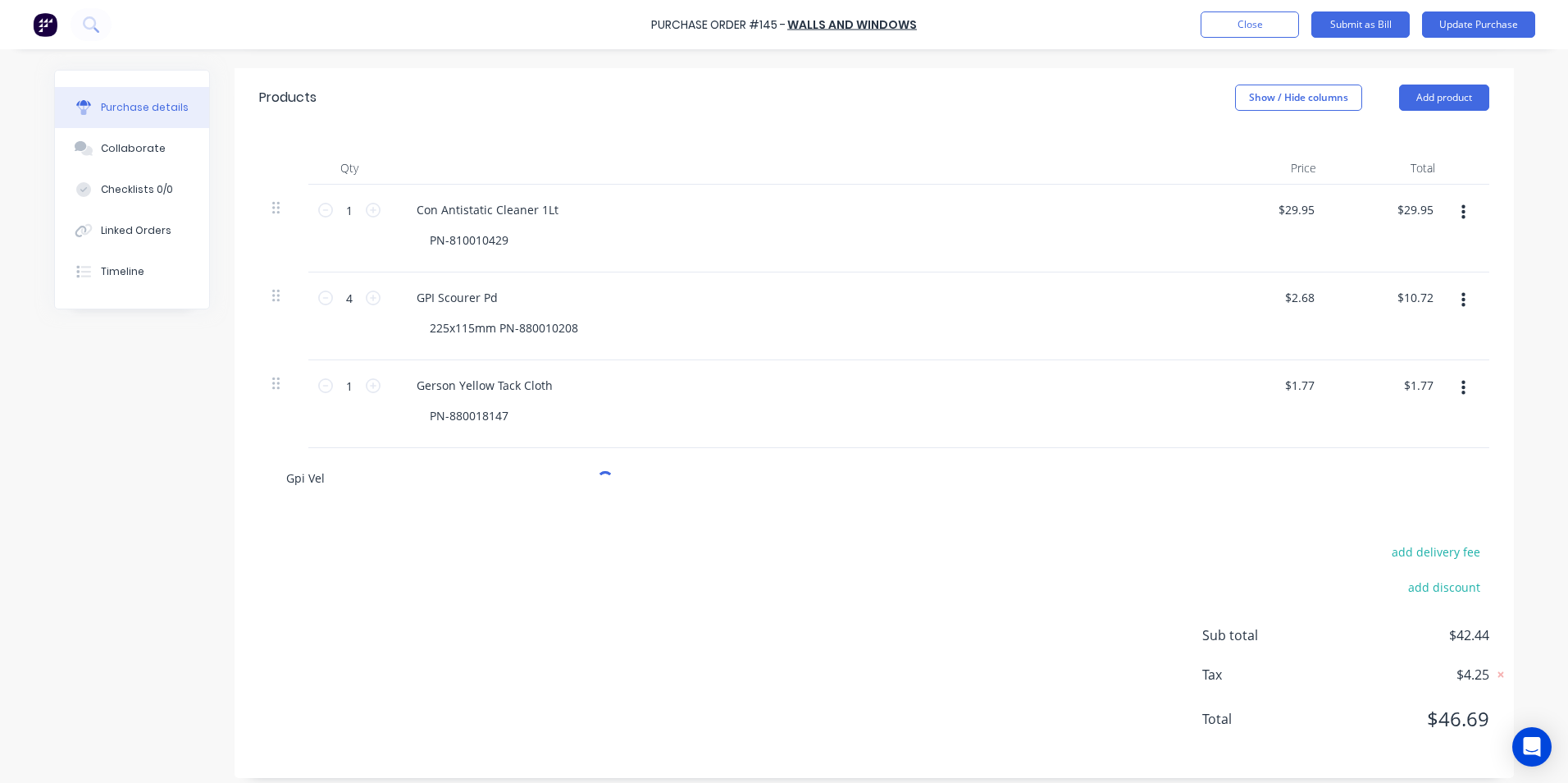
type textarea "x"
type input "Gpi Velo"
type textarea "x"
type input "Gpi Veloc"
type textarea "x"
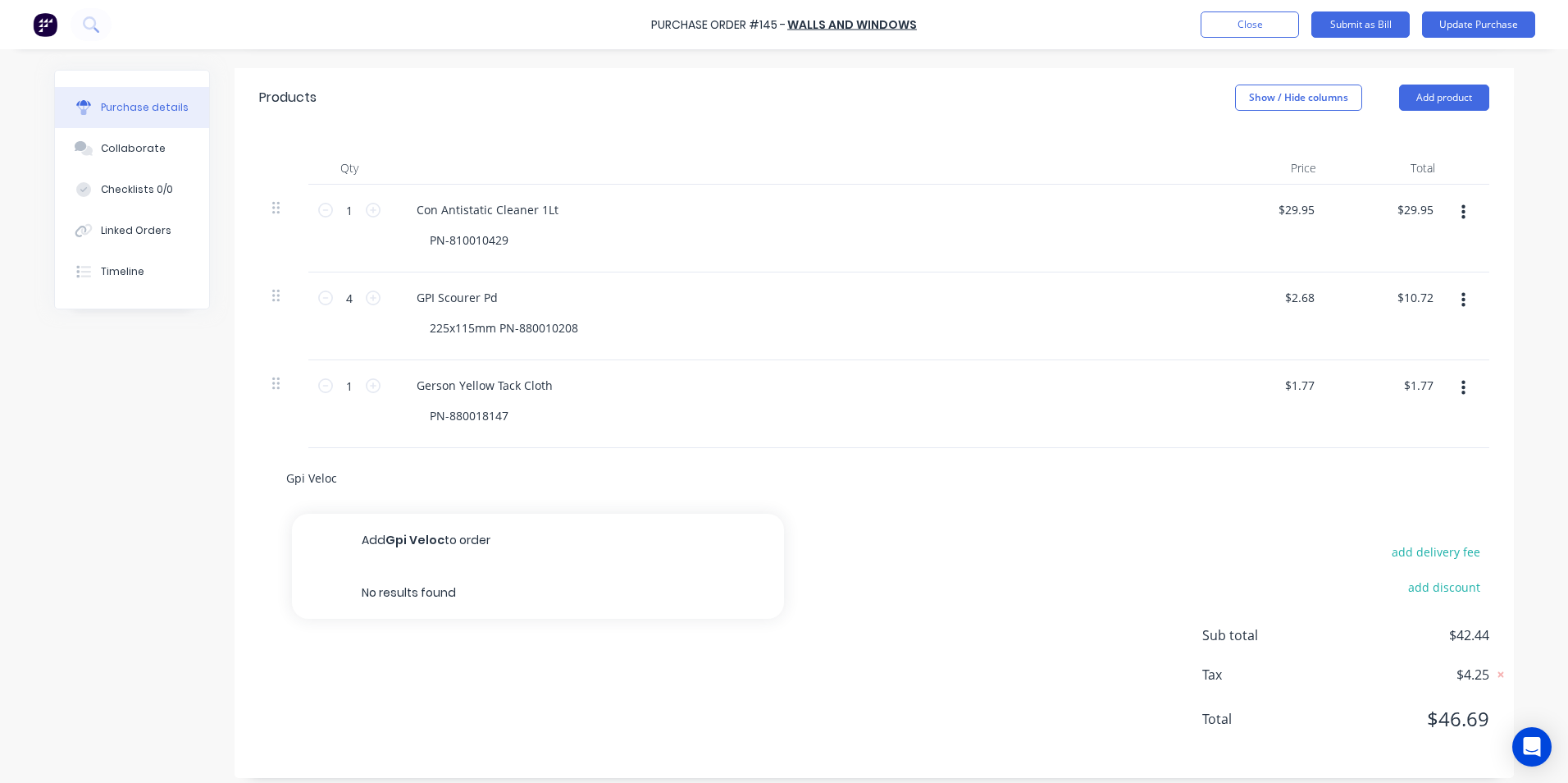
type input "Gpi Veloci"
type textarea "x"
type input "Gpi Velocit"
type textarea "x"
type input "Gpi Velocity"
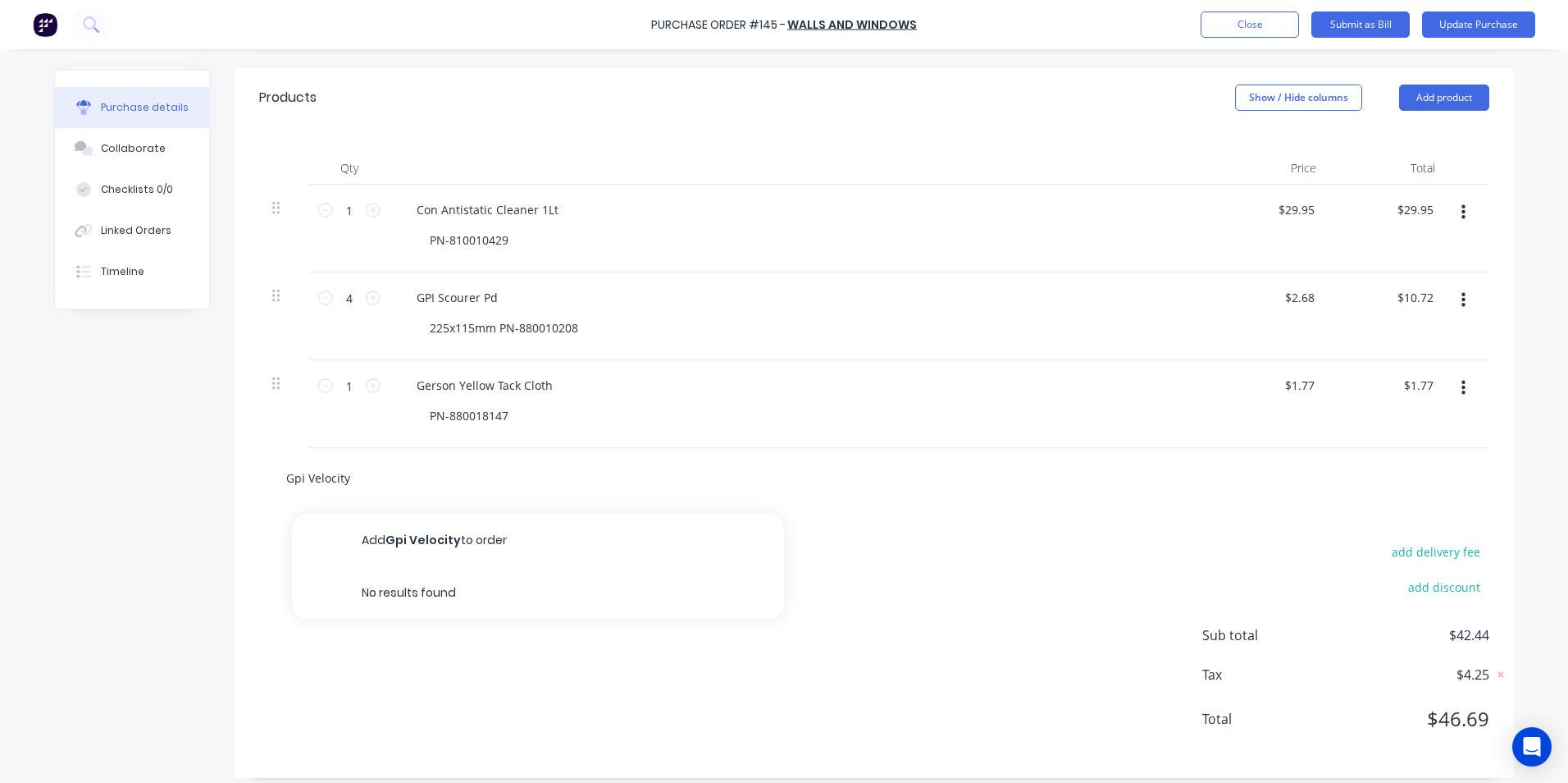
type textarea "x"
type input "Gpi Velocity"
type textarea "x"
type input "Gpi Velocity M"
type textarea "x"
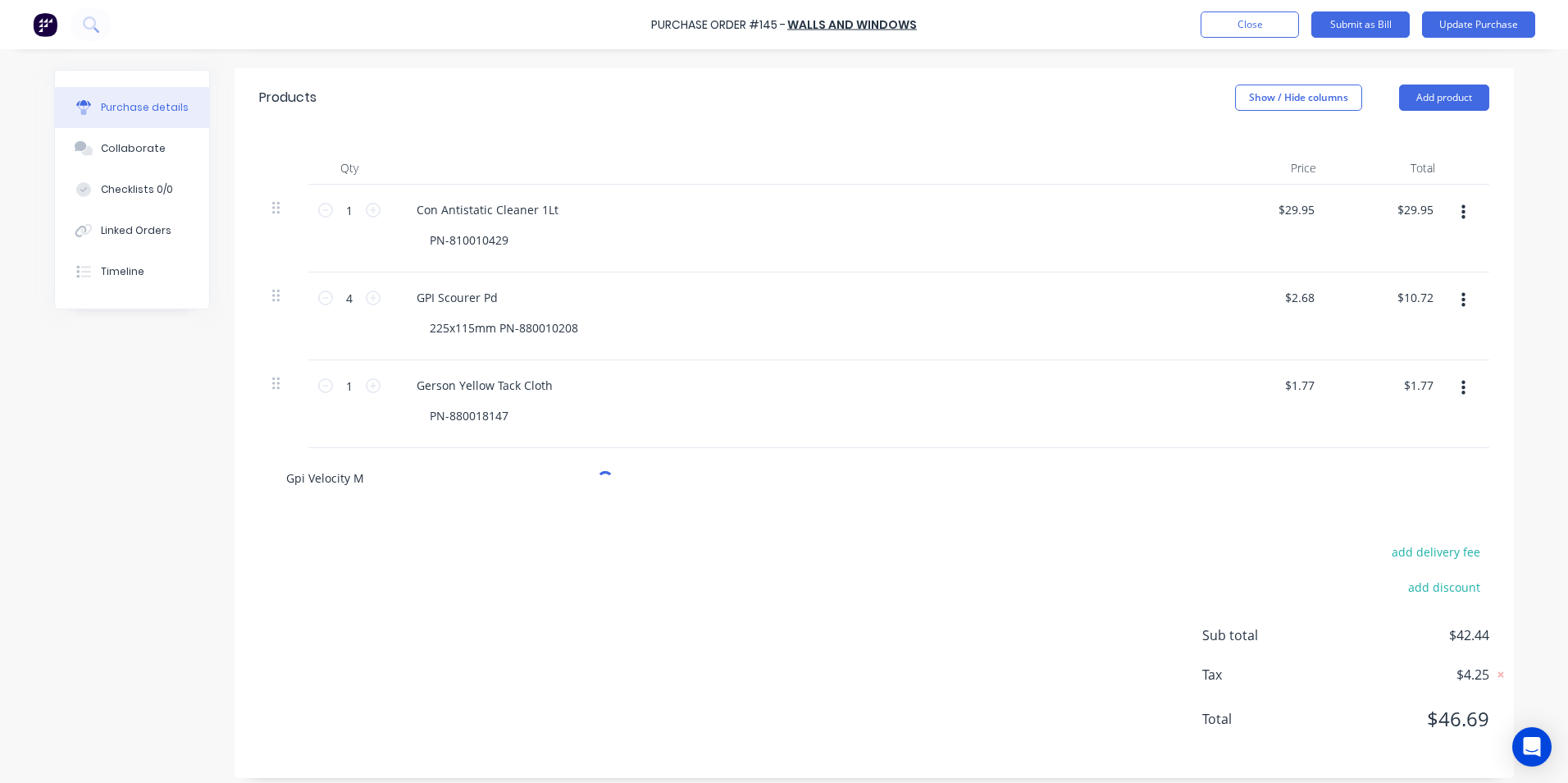
type input "Gpi Velocity Mi"
type textarea "x"
type input "Gpi Velocity Mixi"
type textarea "x"
type input "Gpi Velocity Mixin"
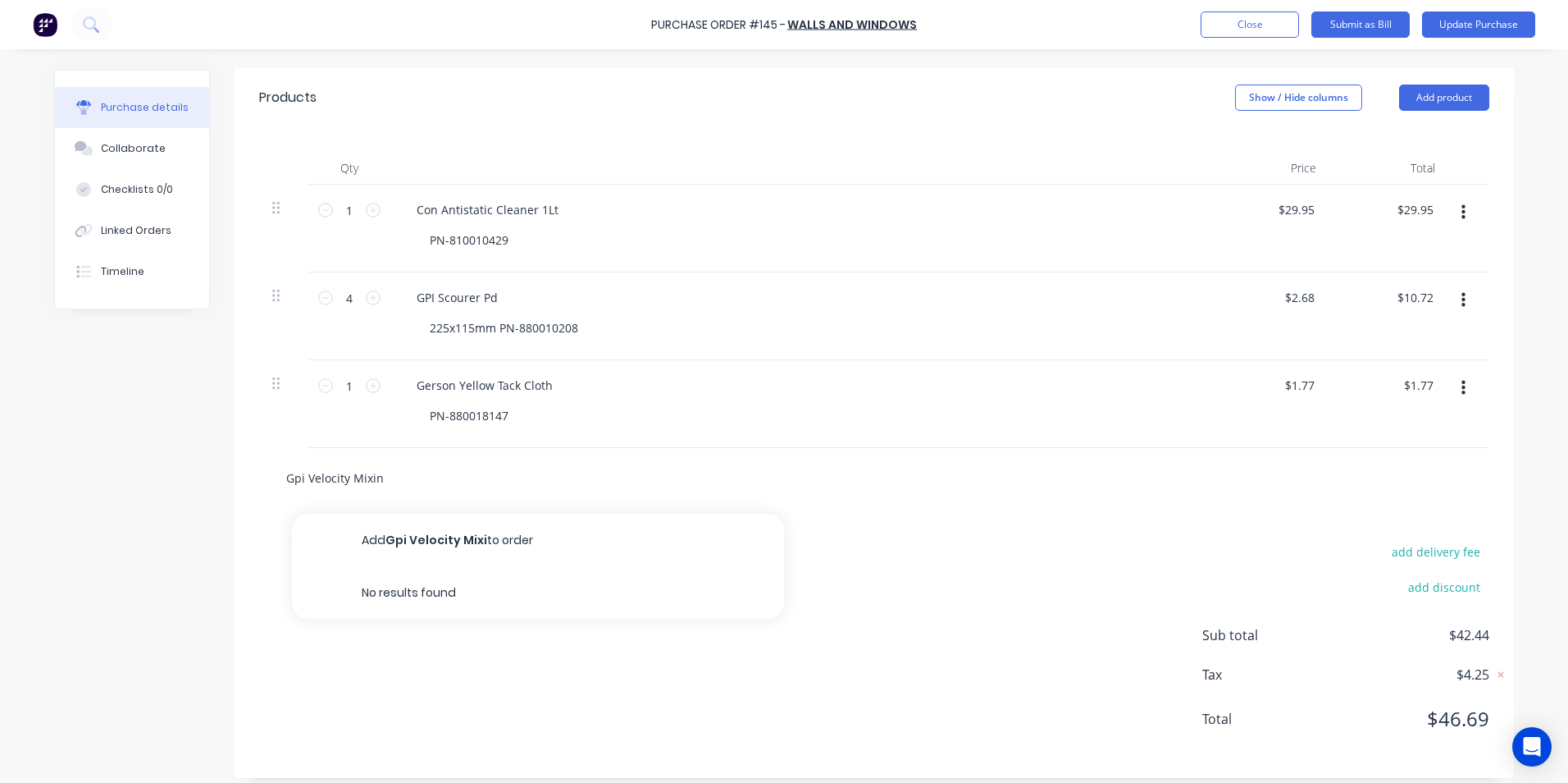
type textarea "x"
type input "Gpi Velocity Mixing"
type textarea "x"
type input "Gpi Velocity Mixing"
type textarea "x"
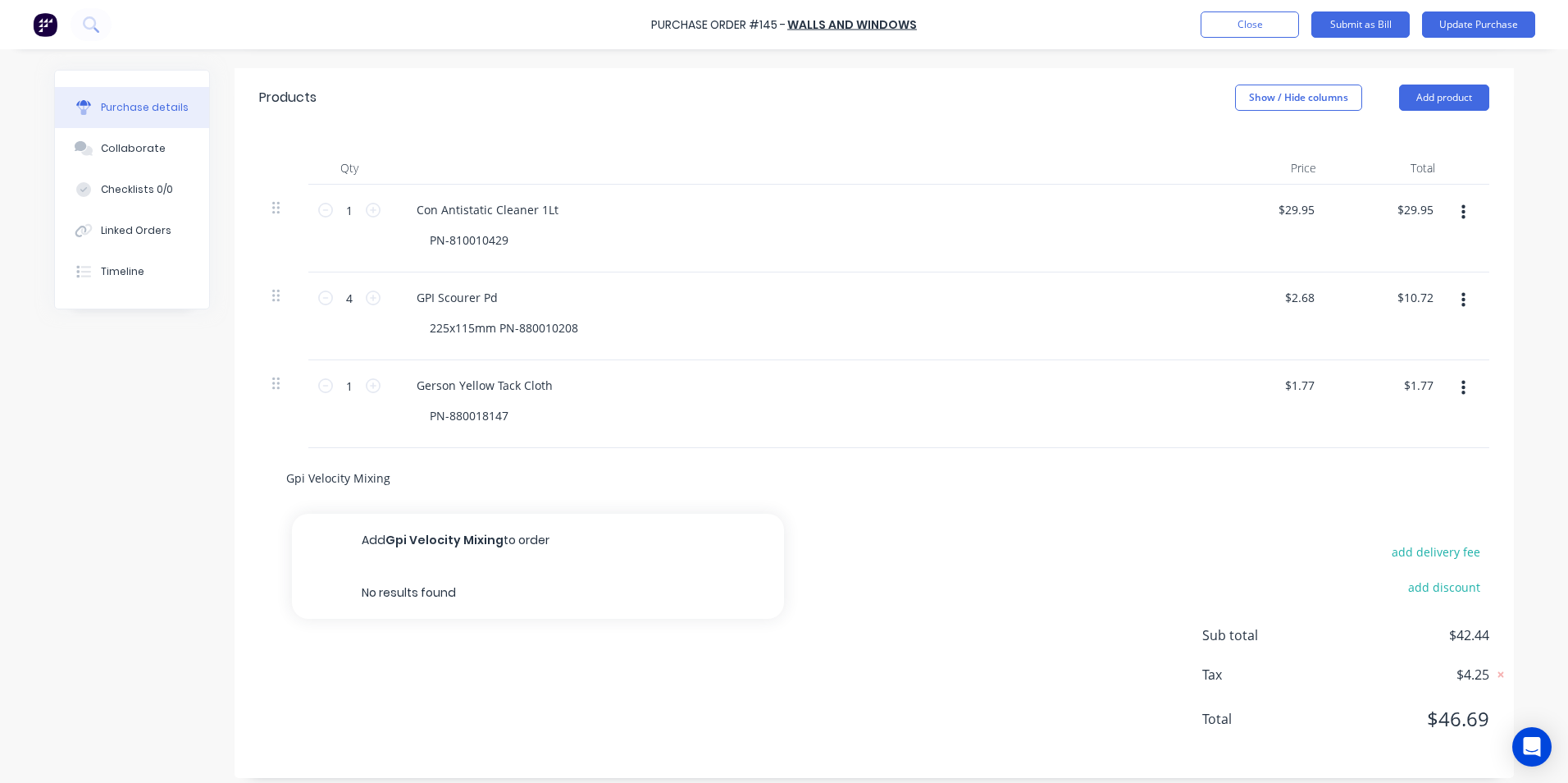
type input "Gpi Velocity Mixing C"
type textarea "x"
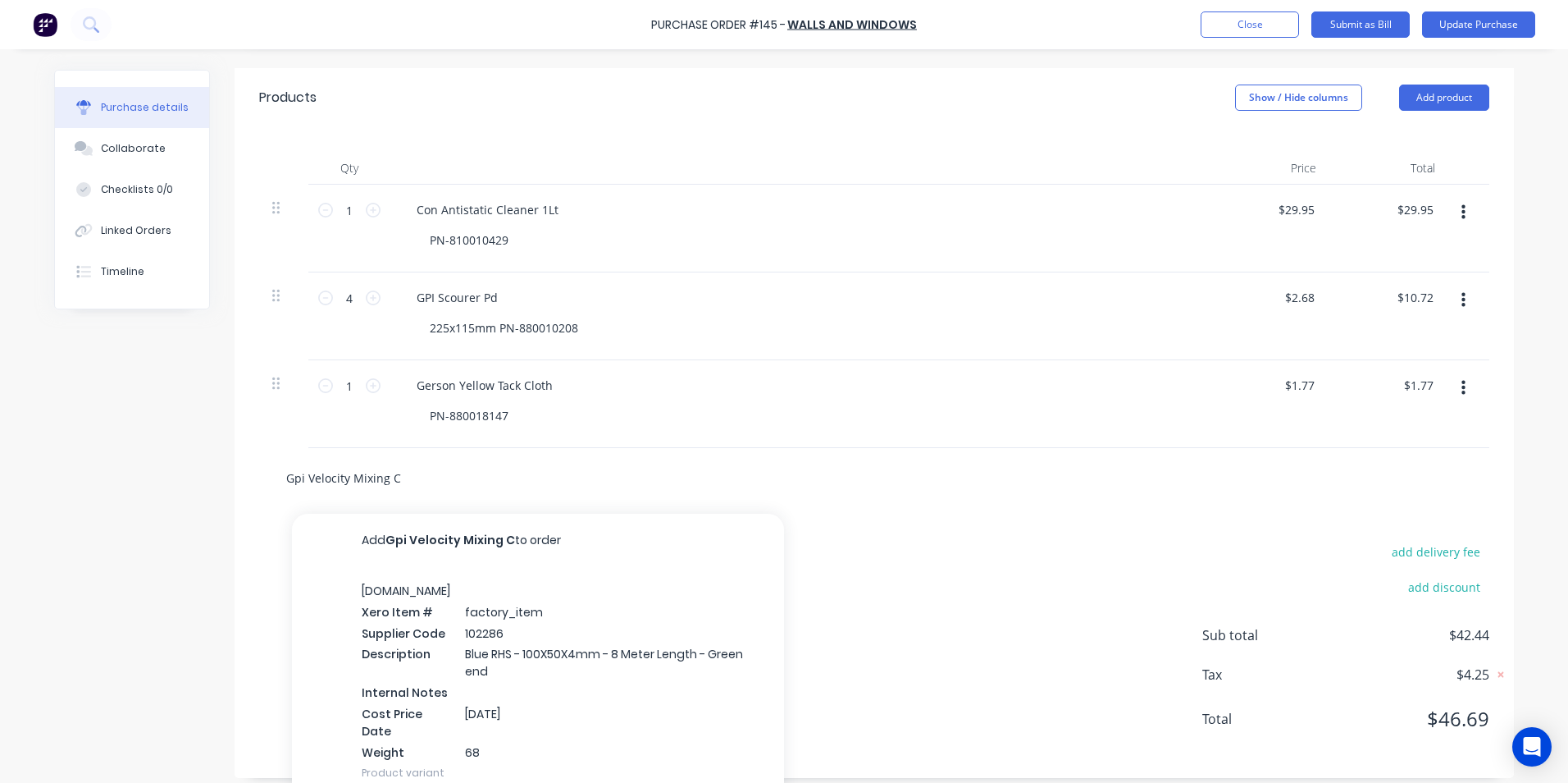
type input "Gpi Velocity Mixing Cu"
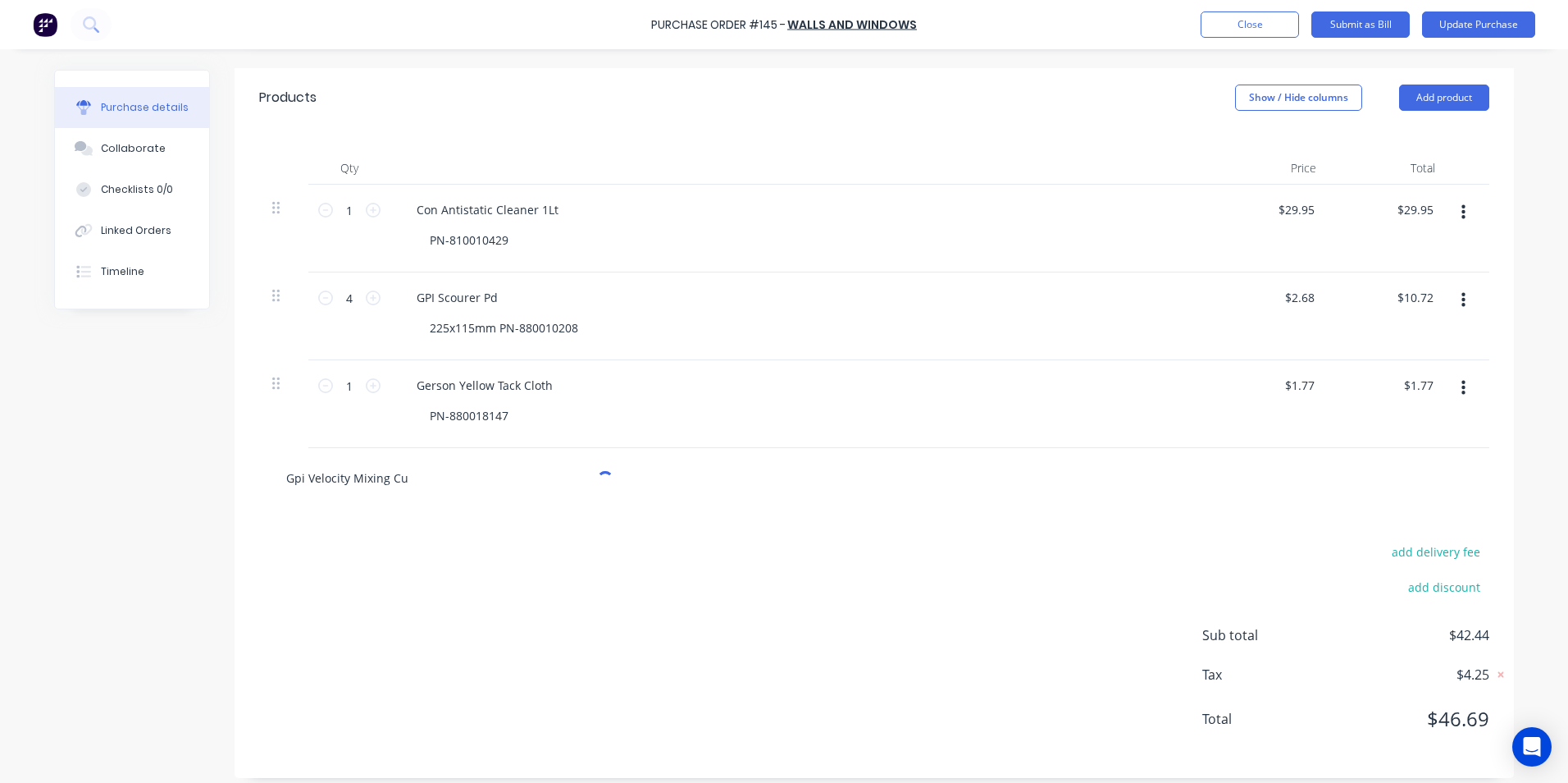
type textarea "x"
type input "Gpi Velocity Mixing Cup"
type textarea "x"
type input "Gpi Velocity Mixing Cup"
type textarea "x"
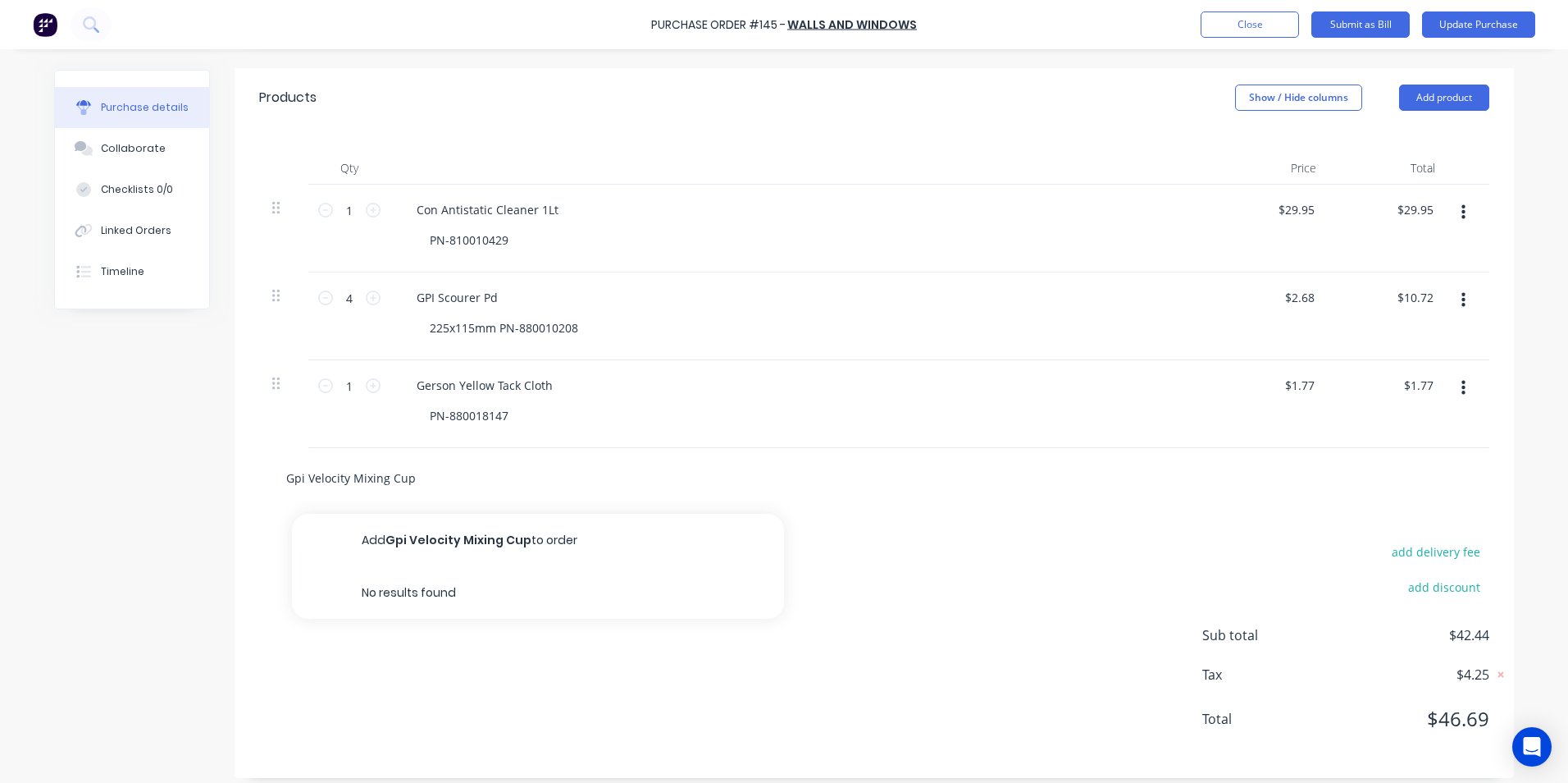
type input "Gpi Velocity Mixing Cup 4"
type textarea "x"
type input "Gpi Velocity Mixing Cup 40"
type textarea "x"
type input "Gpi Velocity Mixing Cup 400"
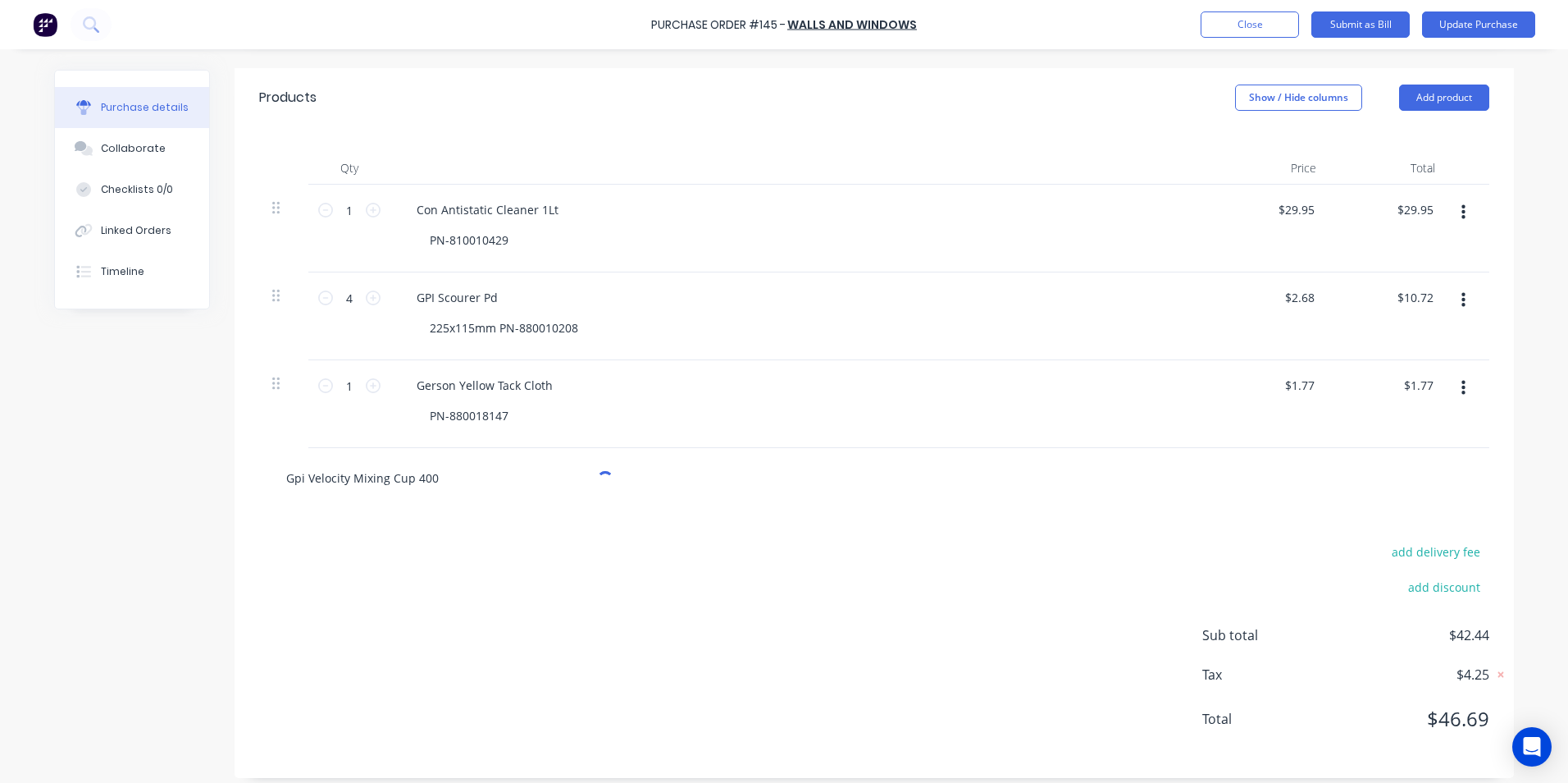
type textarea "x"
type input "Gpi Velocity Mixing Cup 400m"
type textarea "x"
type input "Gpi Velocity Mixing Cup 400ml"
type textarea "x"
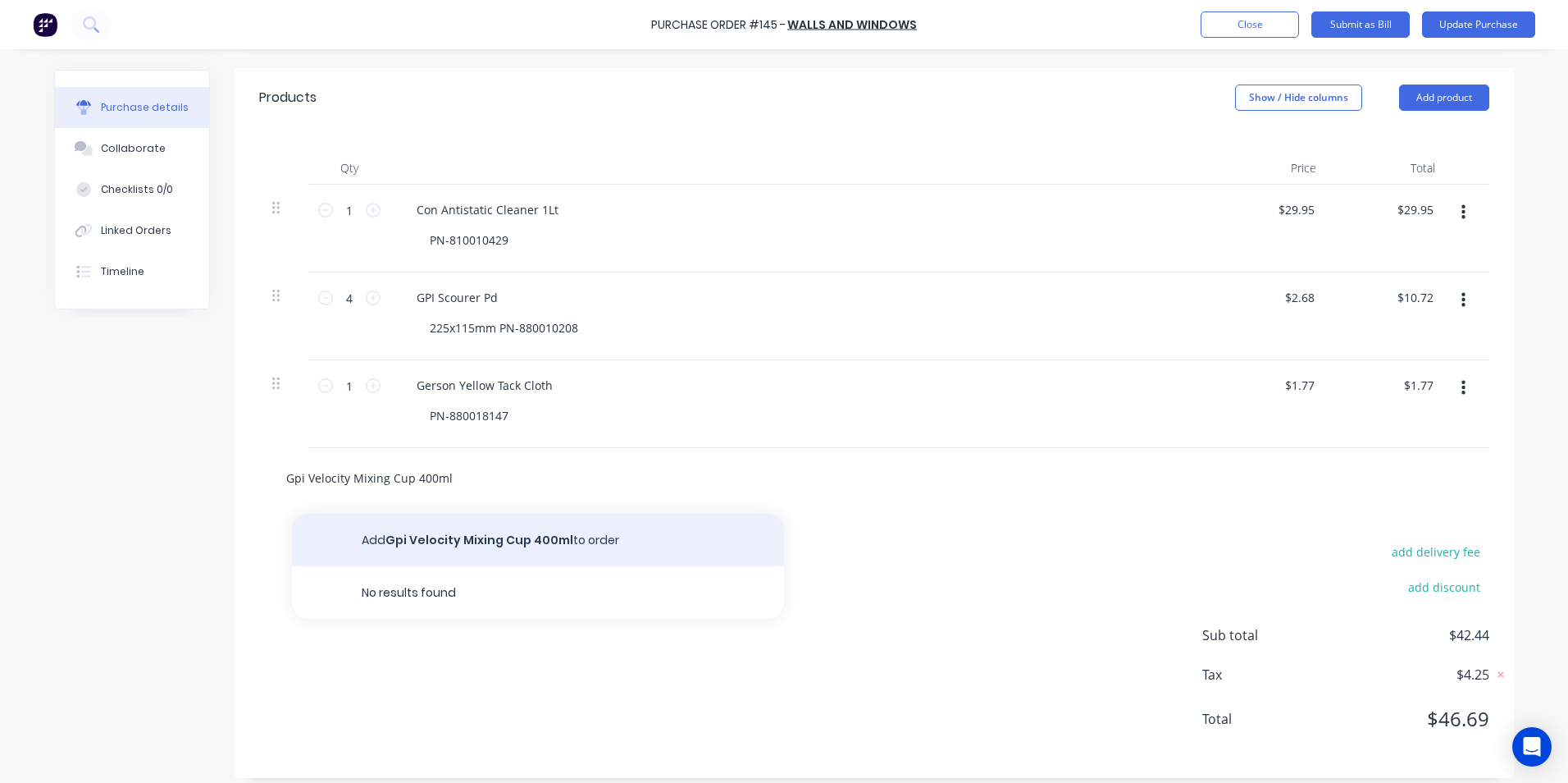
type input "Gpi Velocity Mixing Cup 400ml"
click at [547, 538] on button "Add Gpi Velocity Mixing Cup 400ml to order" at bounding box center [538, 540] width 492 height 53
type textarea "x"
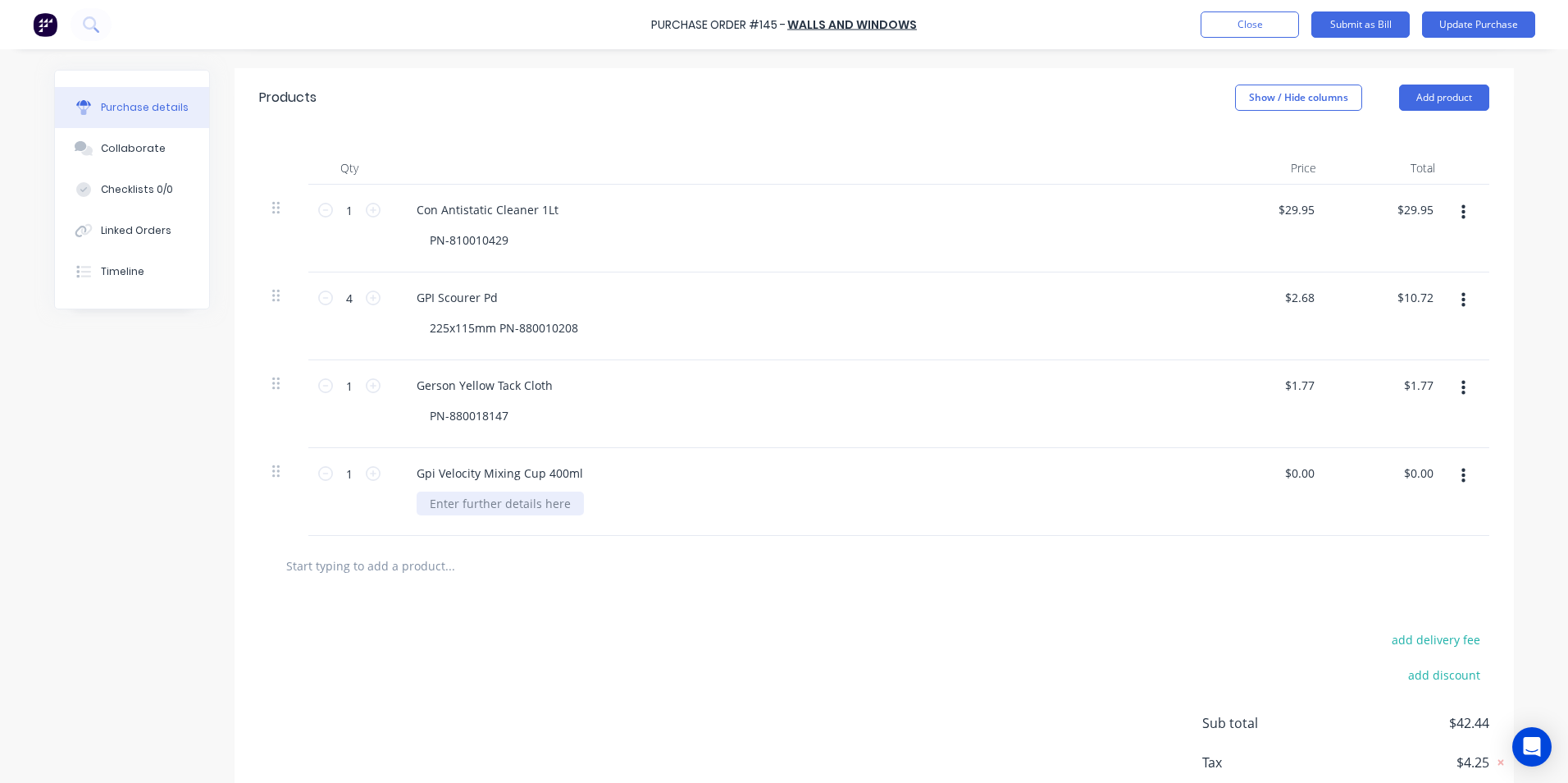
type textarea "x"
click at [468, 500] on div at bounding box center [500, 503] width 167 height 23
click at [368, 476] on icon at bounding box center [373, 473] width 15 height 15
type textarea "x"
type input "2"
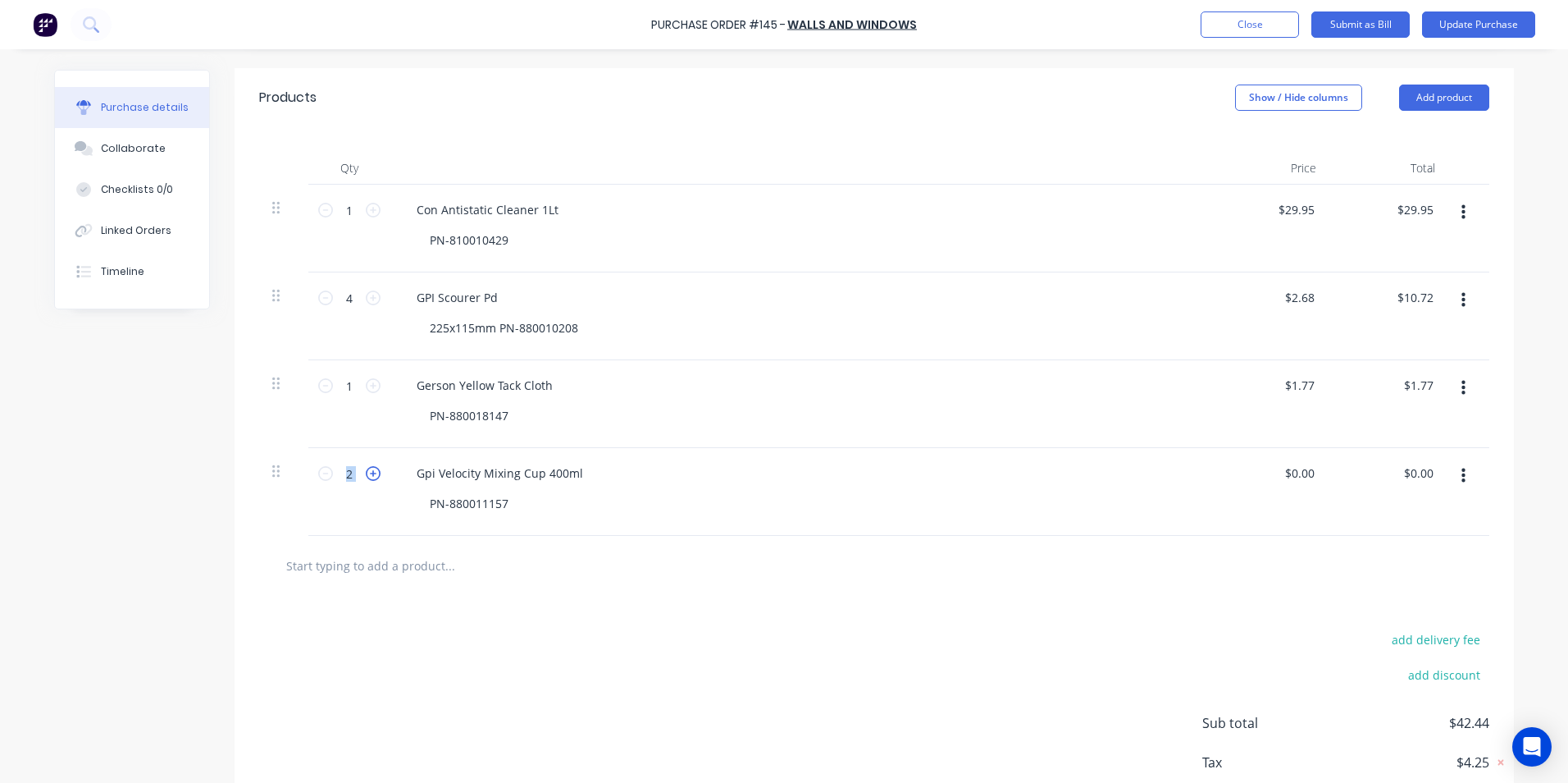
click at [368, 476] on icon at bounding box center [373, 473] width 15 height 15
type textarea "x"
type input "3"
click at [368, 476] on icon at bounding box center [373, 473] width 15 height 15
type textarea "x"
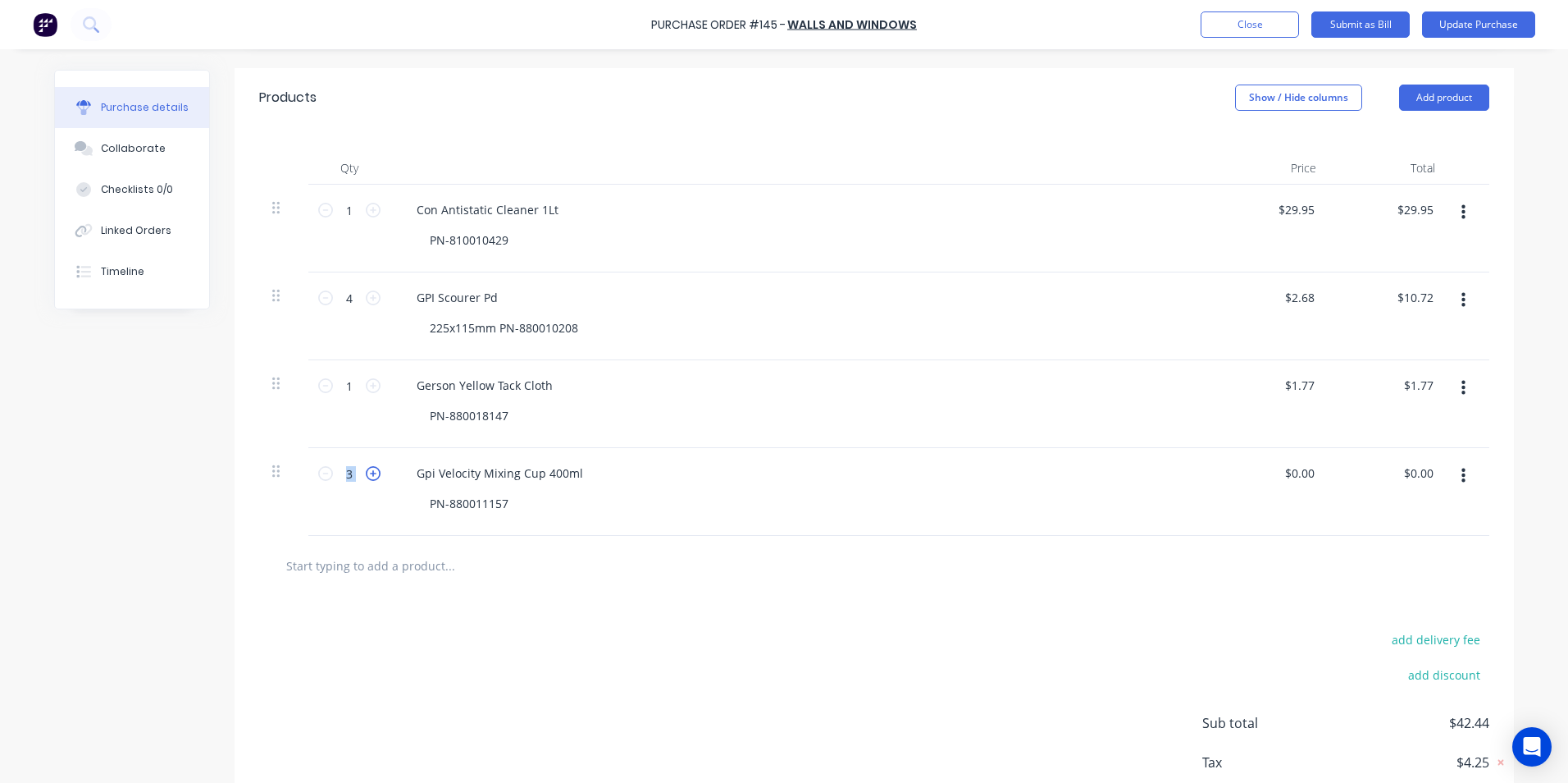
type input "4"
click at [368, 476] on icon at bounding box center [373, 473] width 15 height 15
type textarea "x"
type input "5"
click at [368, 476] on icon at bounding box center [373, 473] width 15 height 15
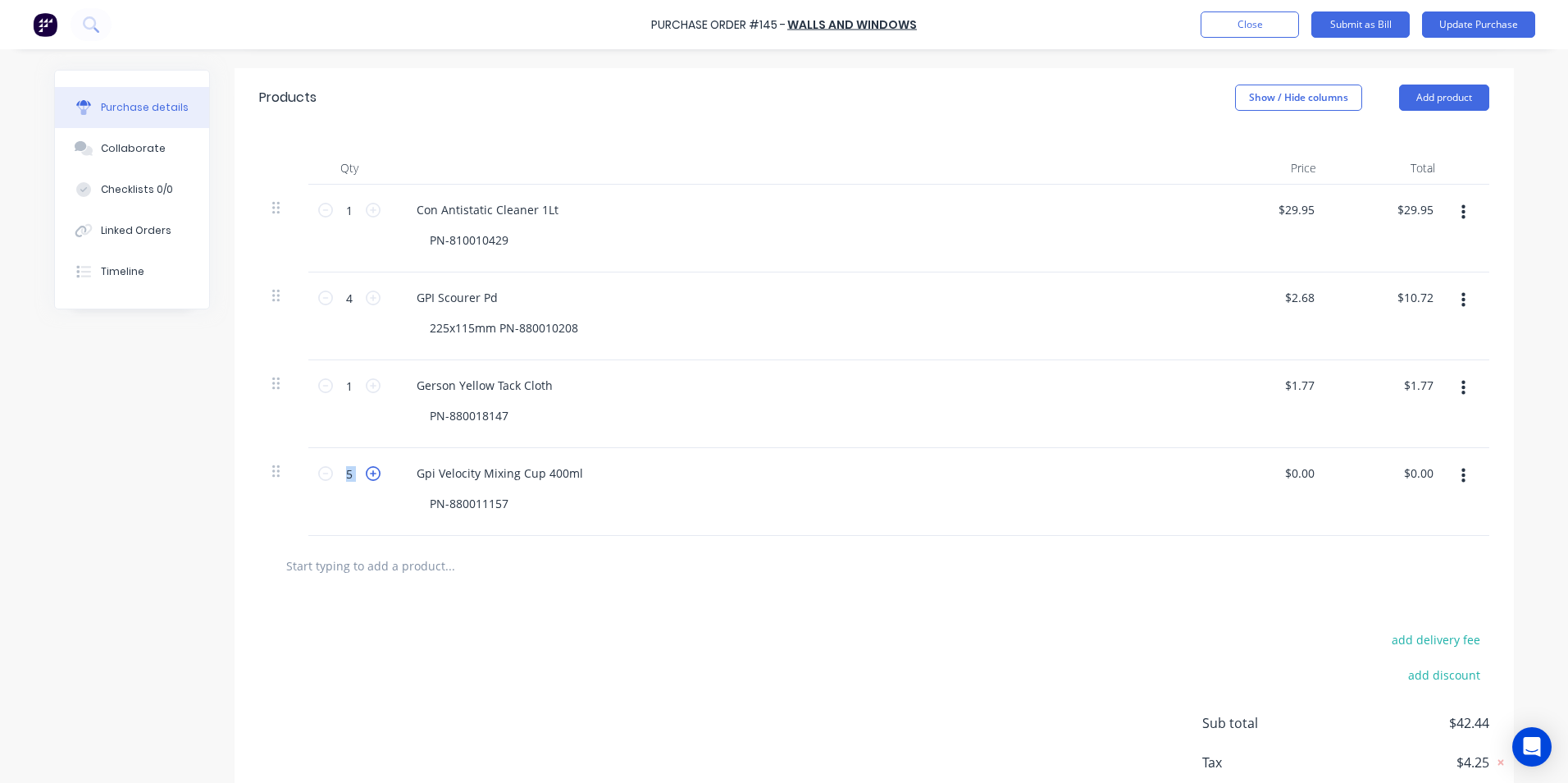
type textarea "x"
type input "6"
type textarea "x"
drag, startPoint x: 1311, startPoint y: 472, endPoint x: 1251, endPoint y: 472, distance: 60.0
click at [1251, 472] on div "0.00 0.00" at bounding box center [1269, 492] width 119 height 88
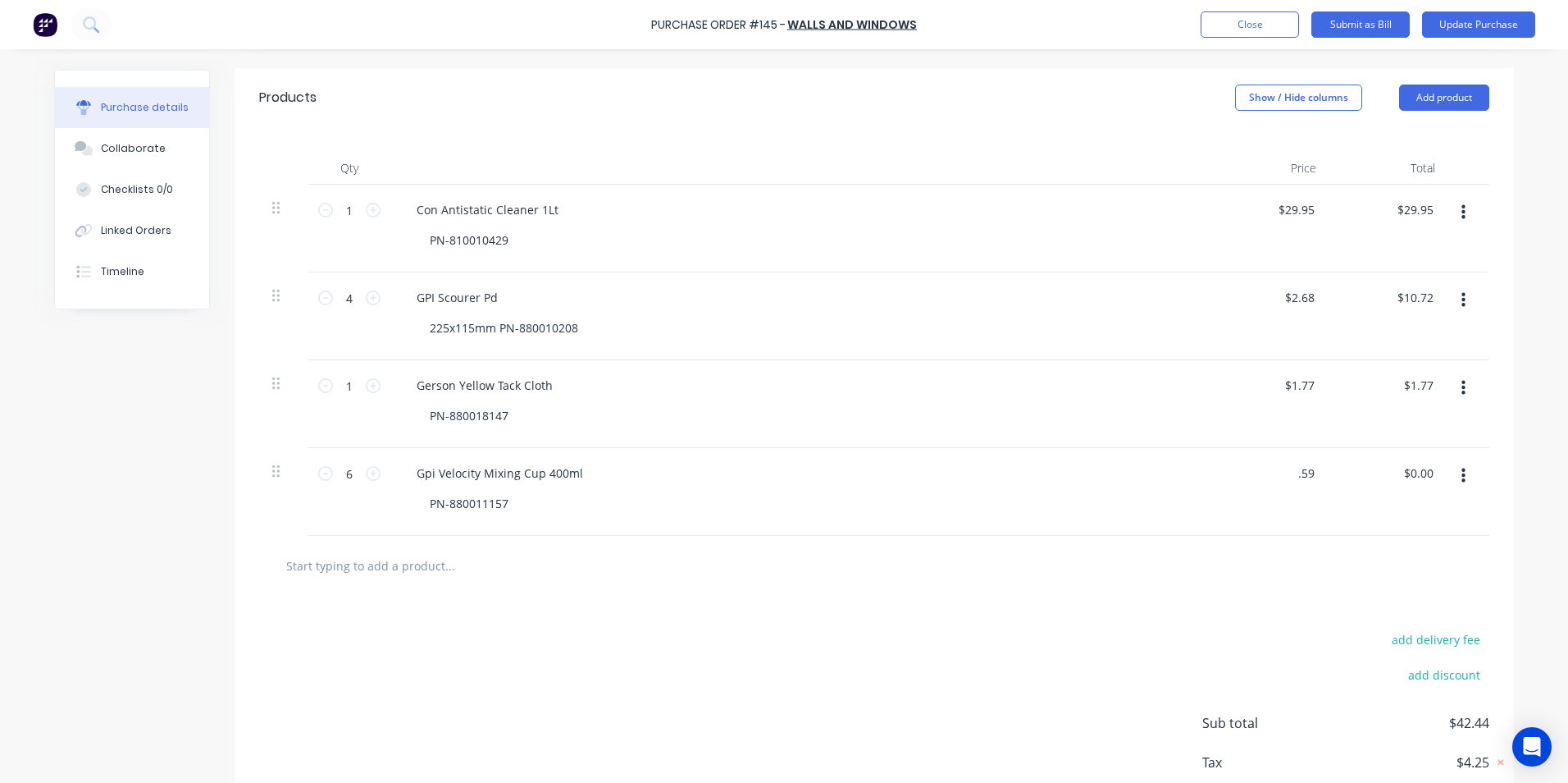
type input ".59"
type textarea "x"
type input "$0.59"
type input "$3.54"
click at [1410, 496] on div "$3.54 $0.00" at bounding box center [1388, 492] width 119 height 88
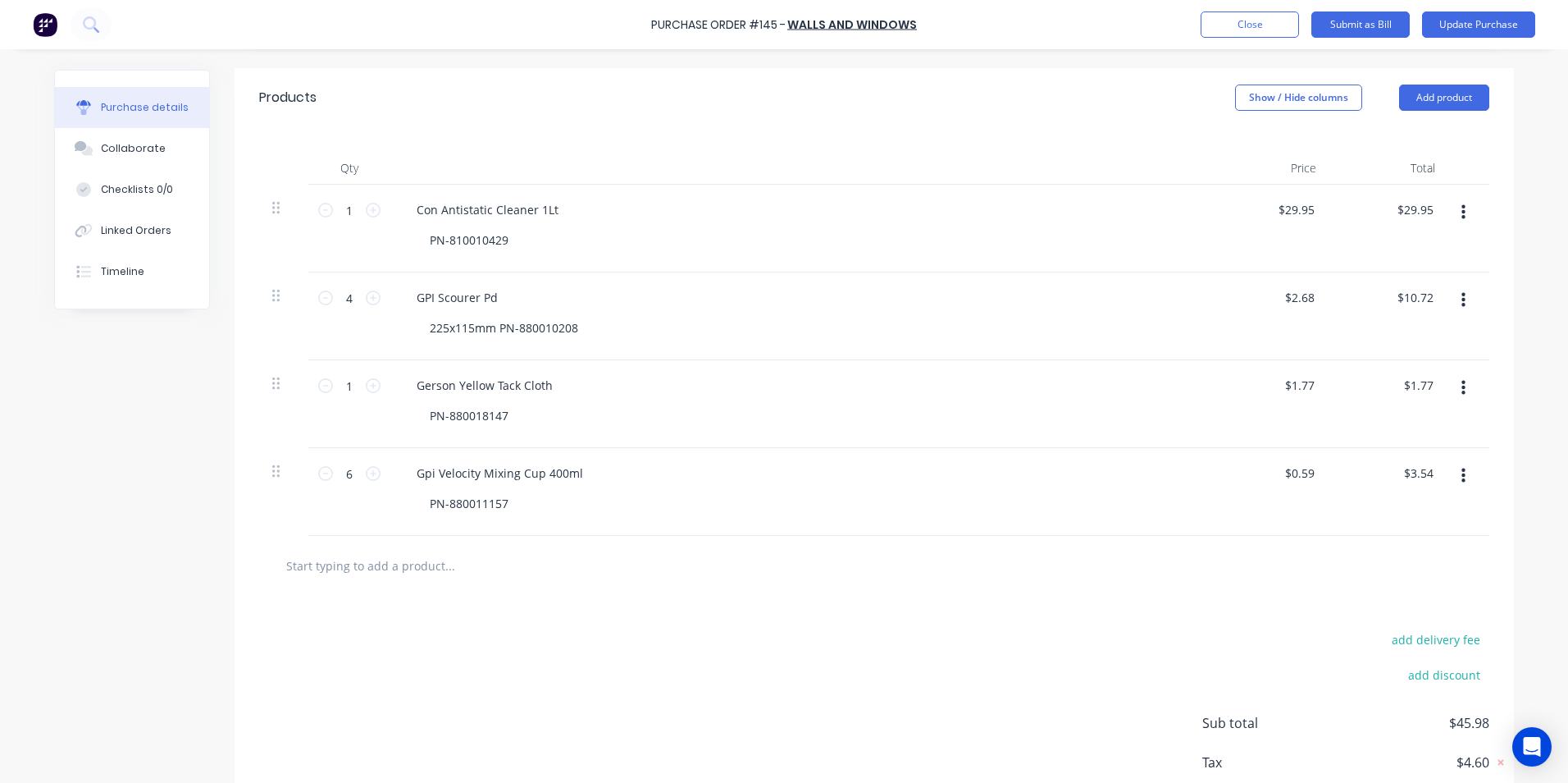
click at [388, 568] on input "text" at bounding box center [449, 565] width 328 height 33
click at [356, 563] on input "text" at bounding box center [449, 565] width 328 height 33
type textarea "x"
type input "C"
type textarea "x"
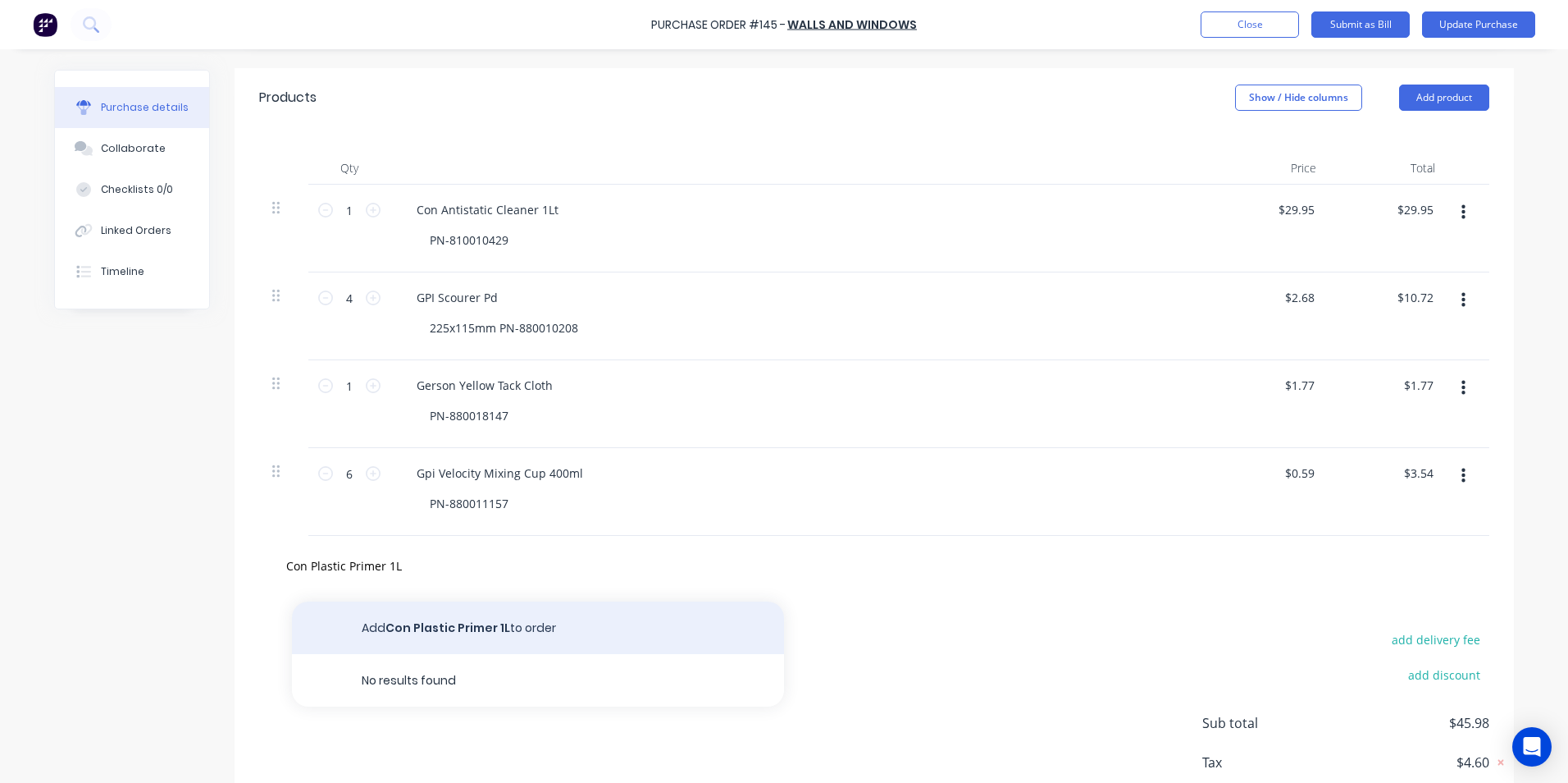
click at [505, 626] on button "Add Con Plastic Primer 1L to order" at bounding box center [538, 628] width 492 height 53
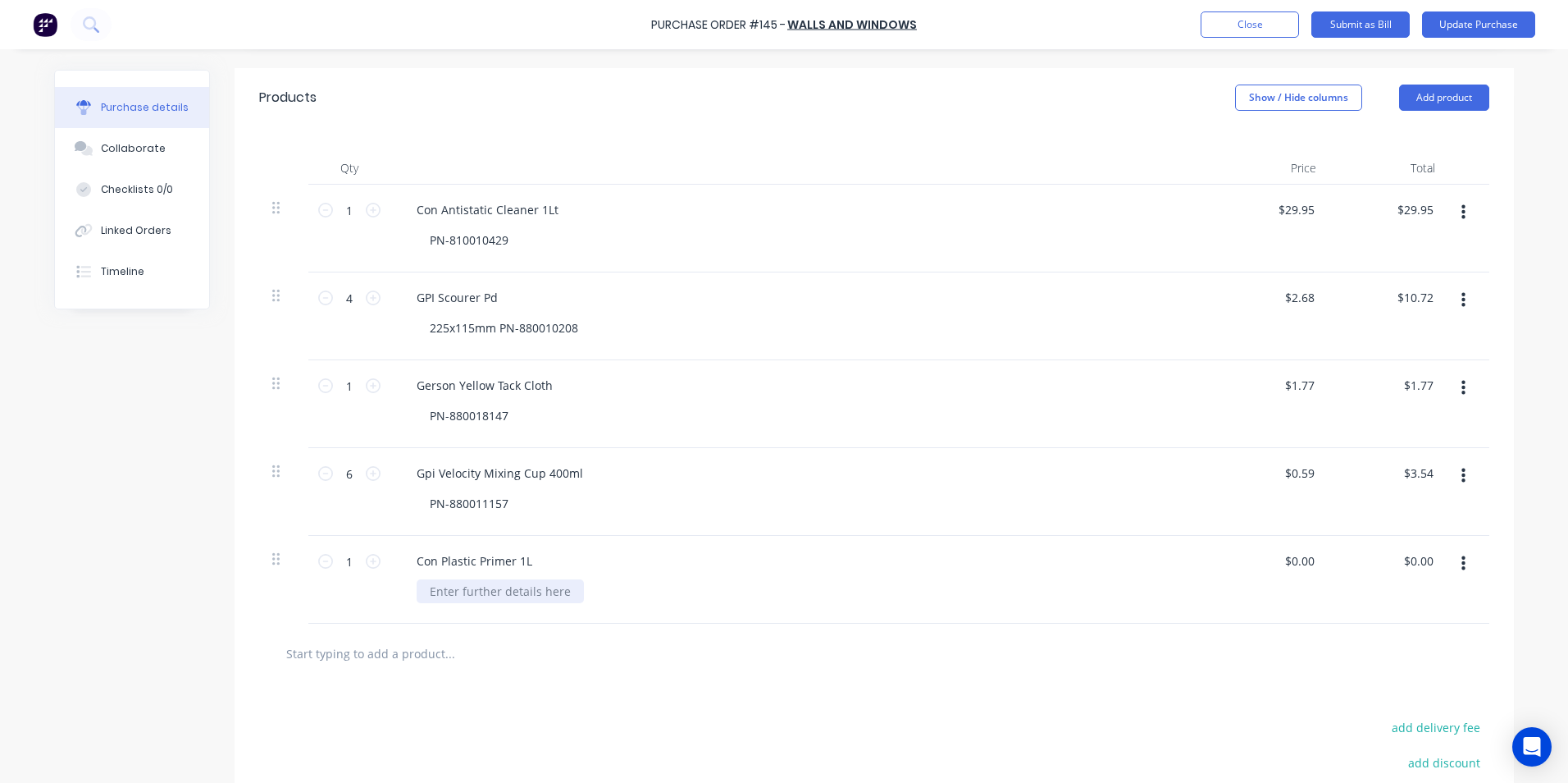
click at [455, 594] on div at bounding box center [500, 591] width 167 height 23
click at [1290, 581] on div "$0.00 $0.00" at bounding box center [1269, 580] width 119 height 88
drag, startPoint x: 1308, startPoint y: 559, endPoint x: 1257, endPoint y: 563, distance: 51.2
click at [1257, 563] on div "0.00 0.00" at bounding box center [1269, 580] width 119 height 88
drag, startPoint x: 1430, startPoint y: 587, endPoint x: 1415, endPoint y: 587, distance: 15.0
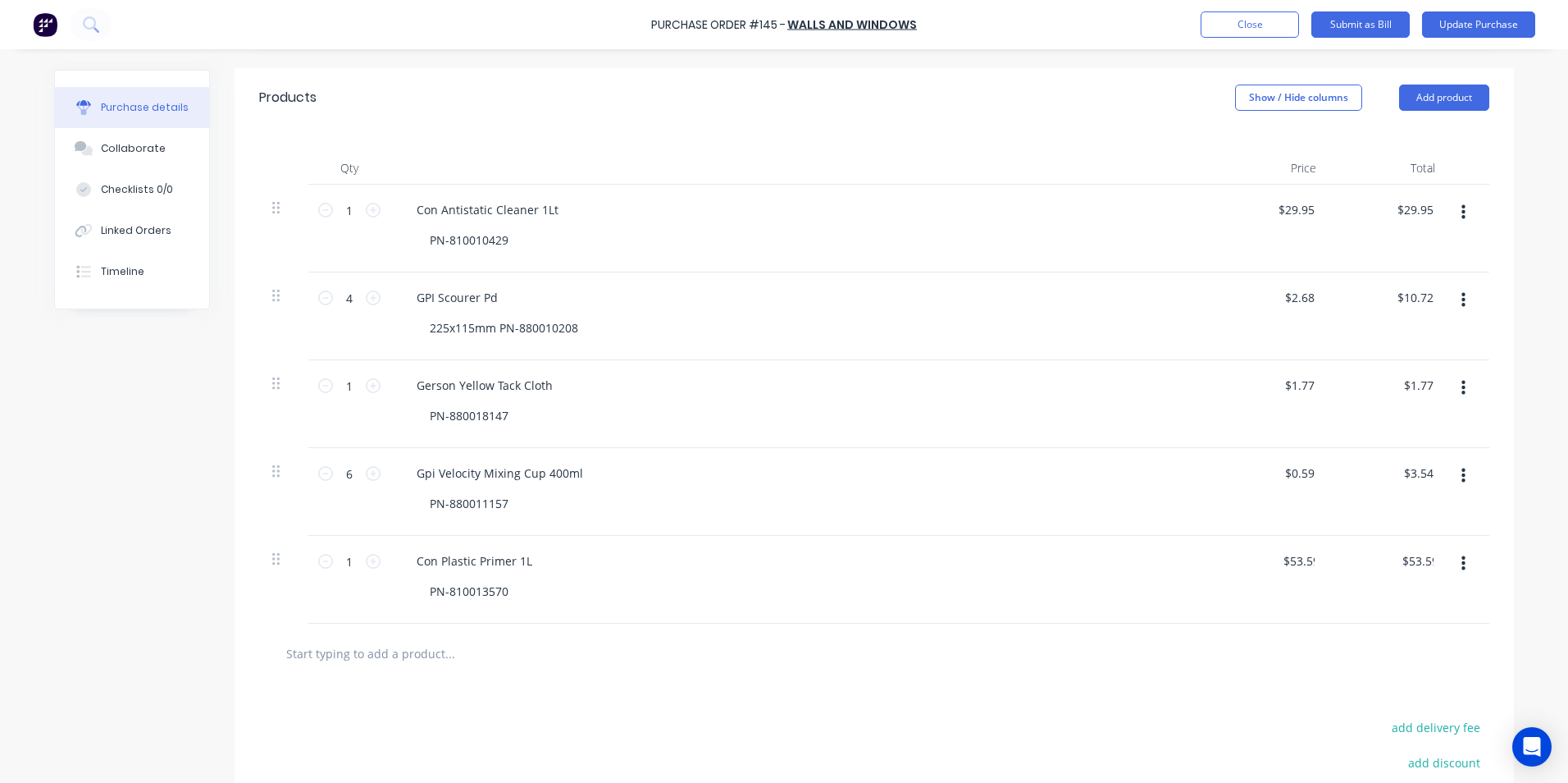
click at [1430, 587] on div "$53.59 $0.00" at bounding box center [1388, 580] width 119 height 88
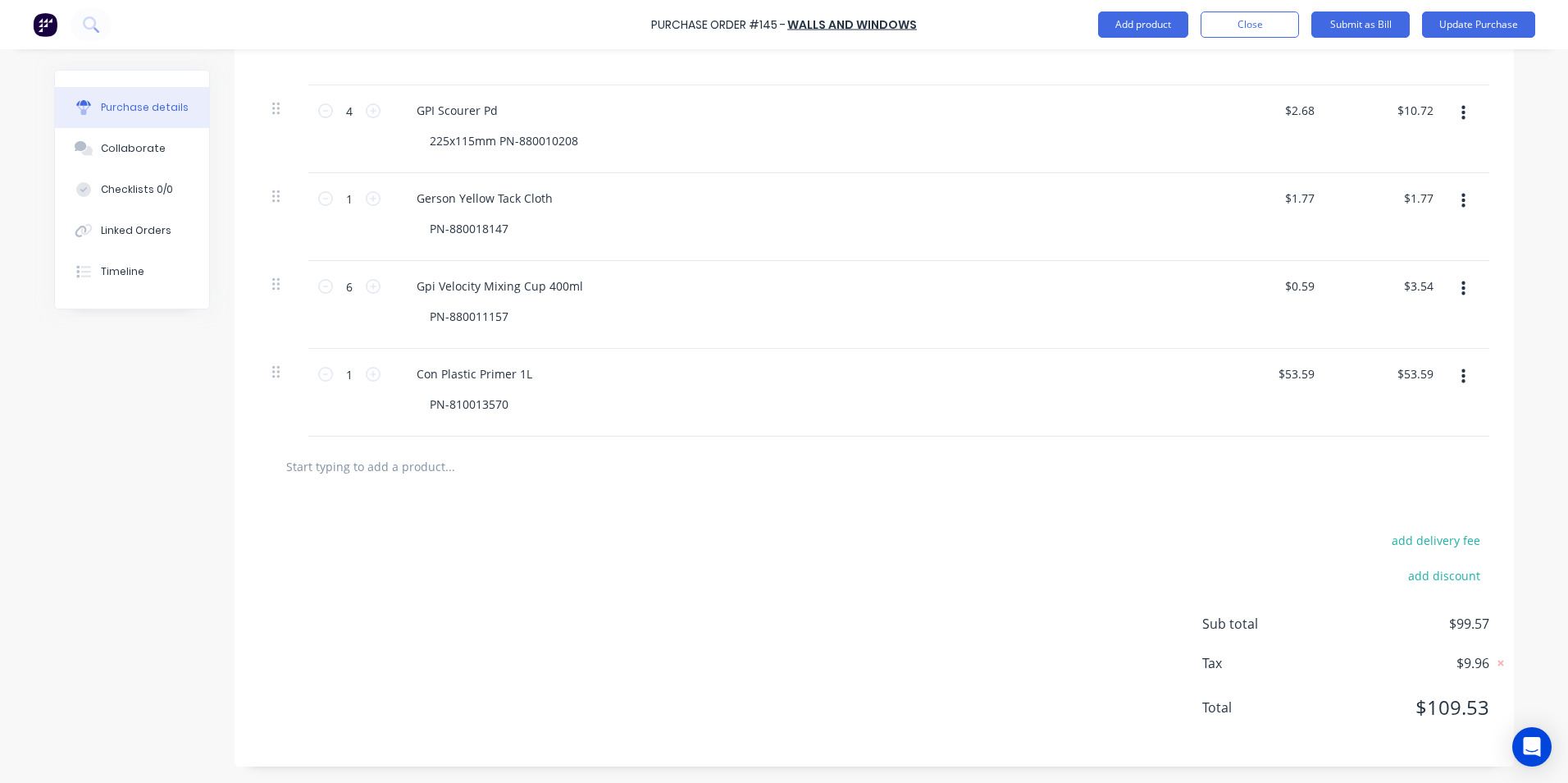
scroll to position [444, 0]
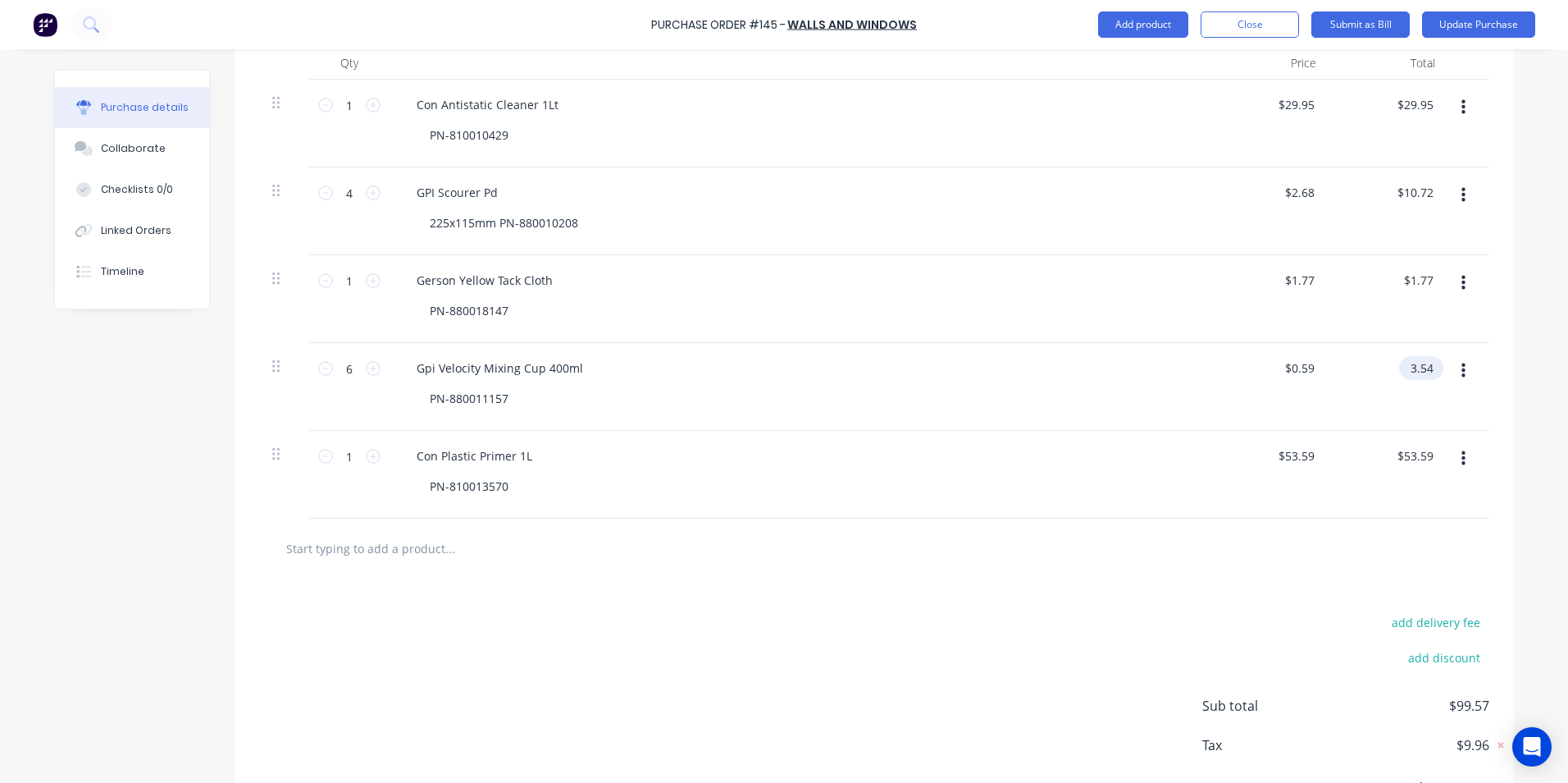
click at [1427, 365] on input "3.54" at bounding box center [1418, 368] width 38 height 23
click at [1324, 594] on div "add delivery fee add discount Sub total $99.57 Tax $9.96 Total $109.53" at bounding box center [873, 713] width 1279 height 269
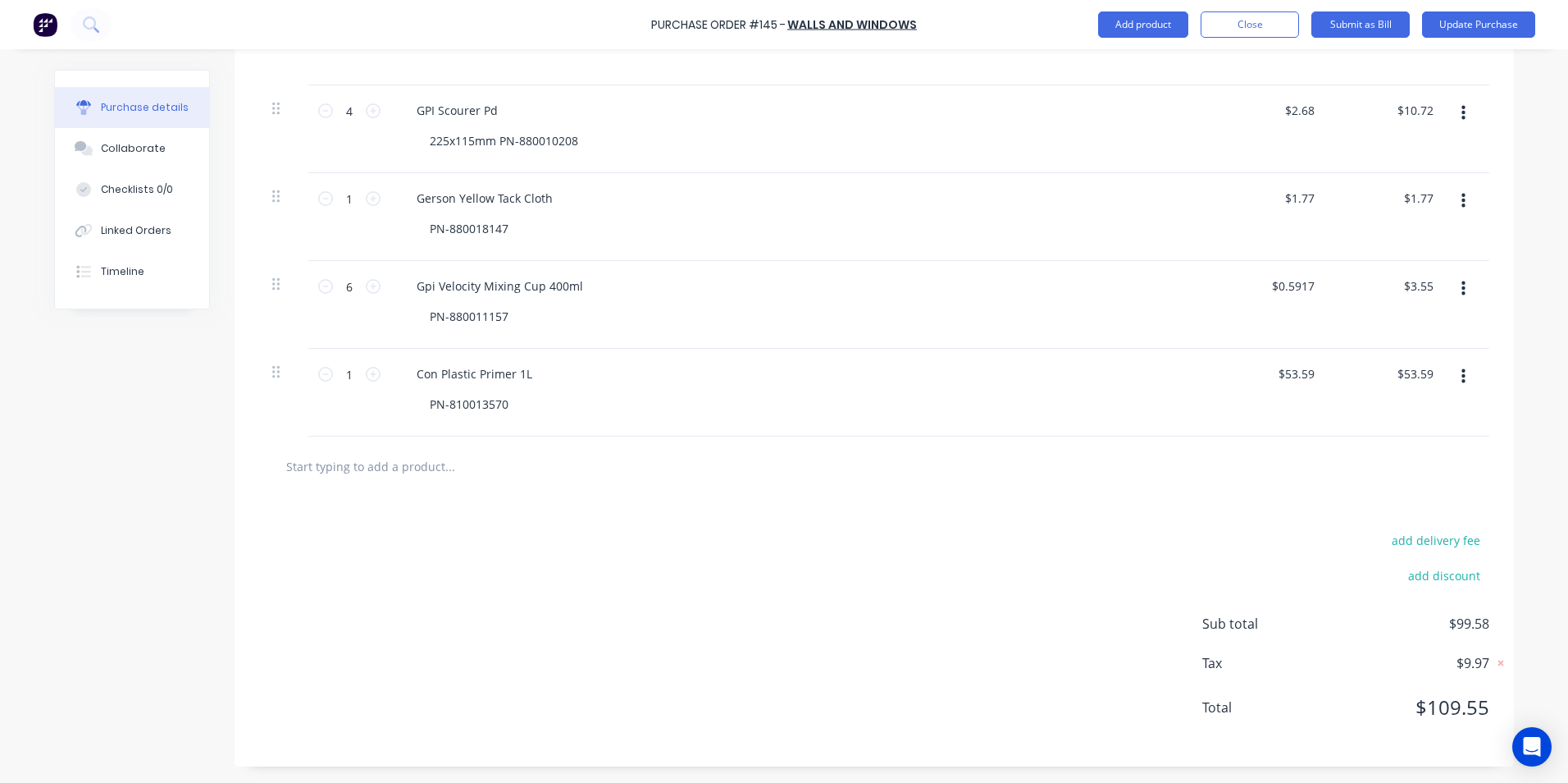
scroll to position [0, 0]
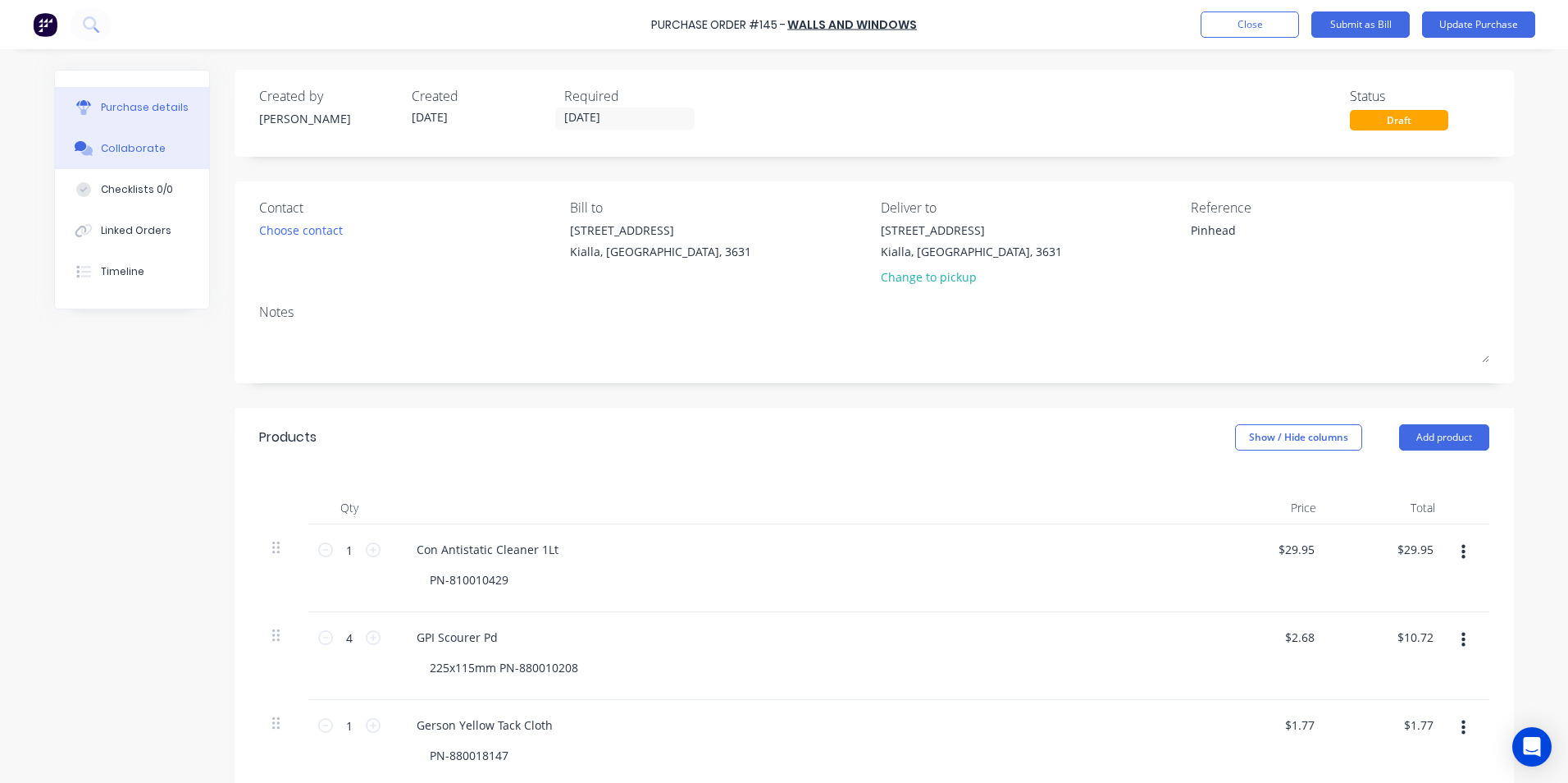
click at [112, 149] on div "Collaborate" at bounding box center [133, 148] width 64 height 15
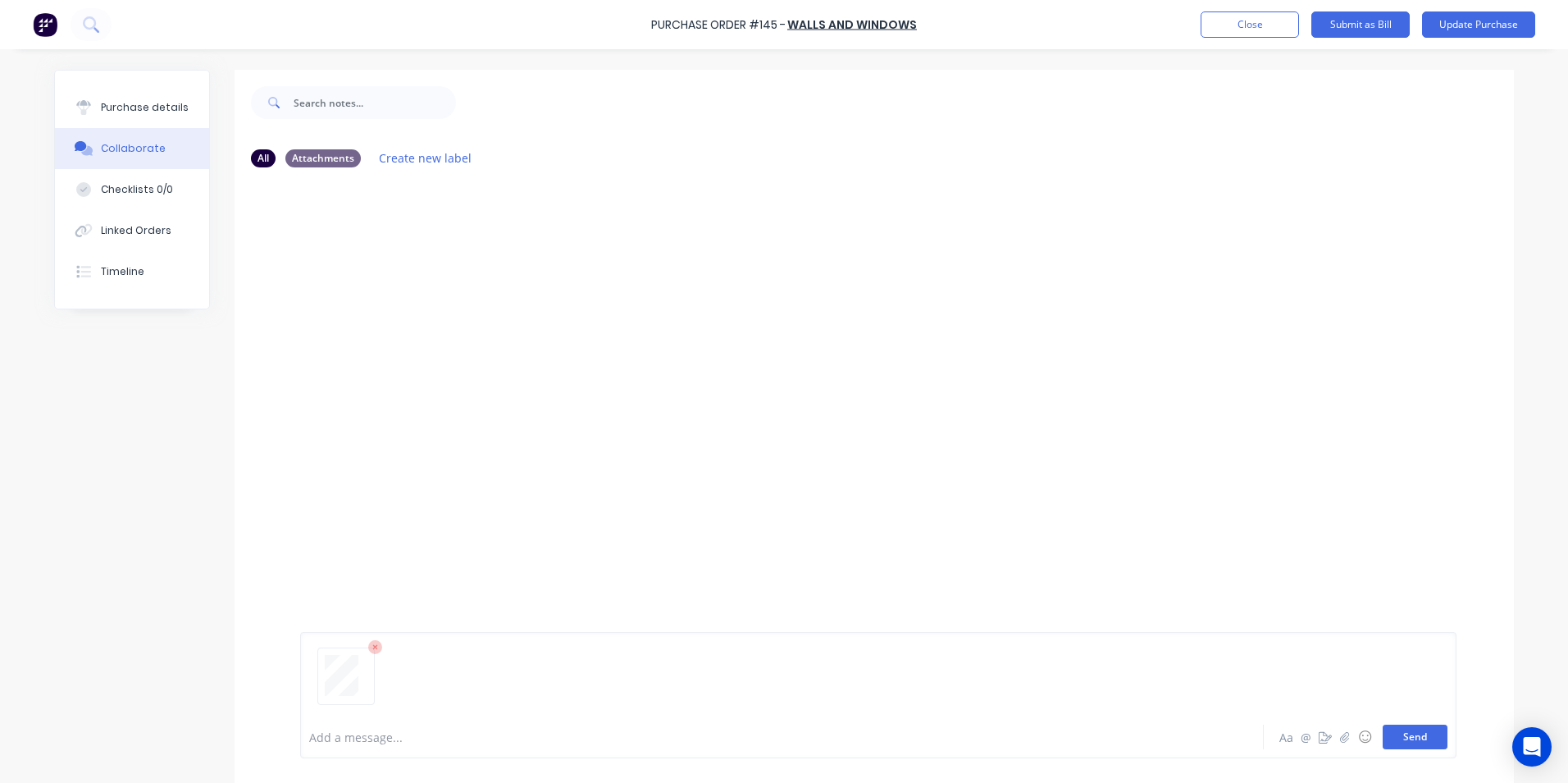
click at [1408, 742] on button "Send" at bounding box center [1415, 736] width 64 height 24
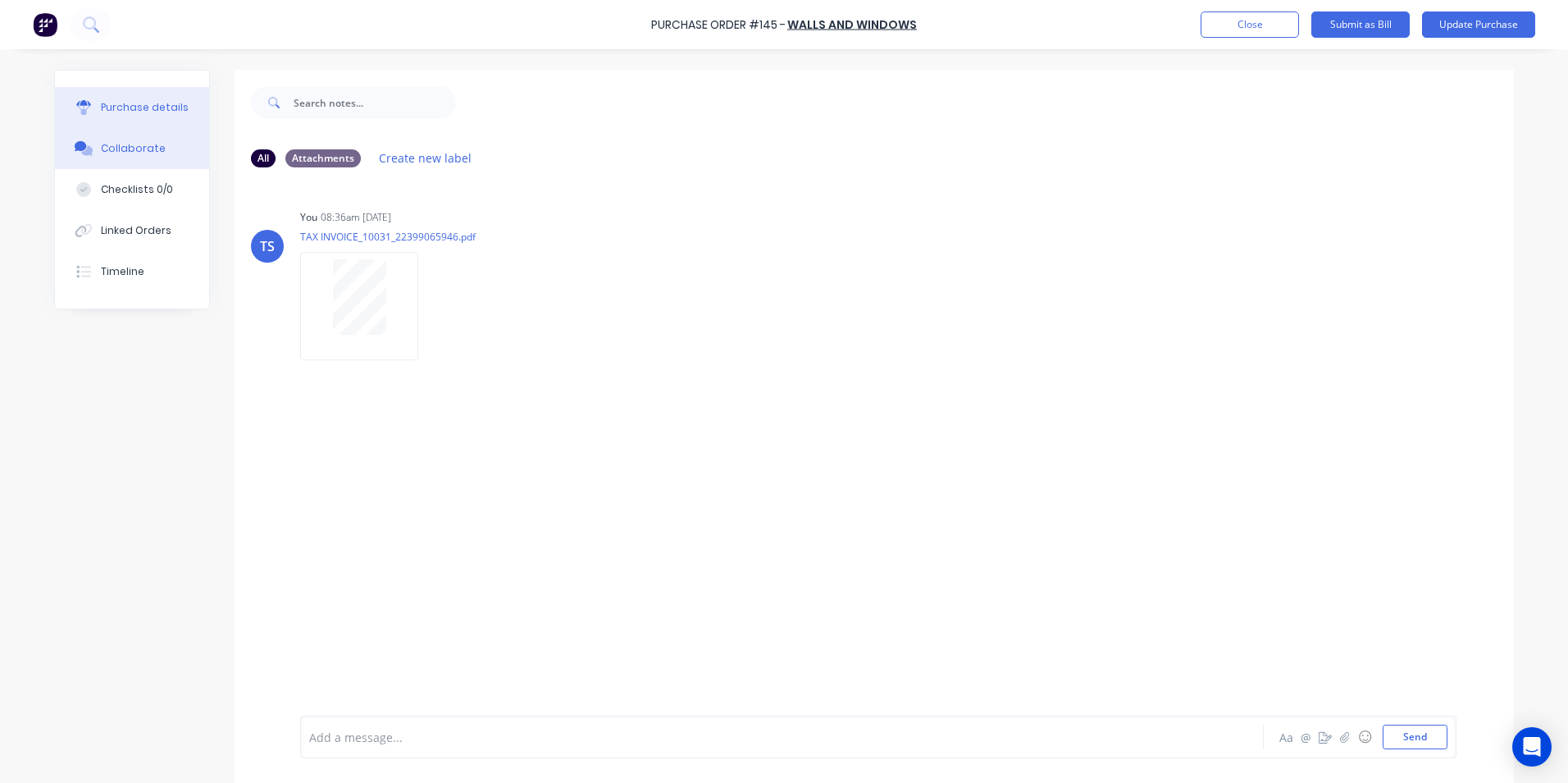
click at [166, 107] on div "Purchase details" at bounding box center [144, 107] width 88 height 15
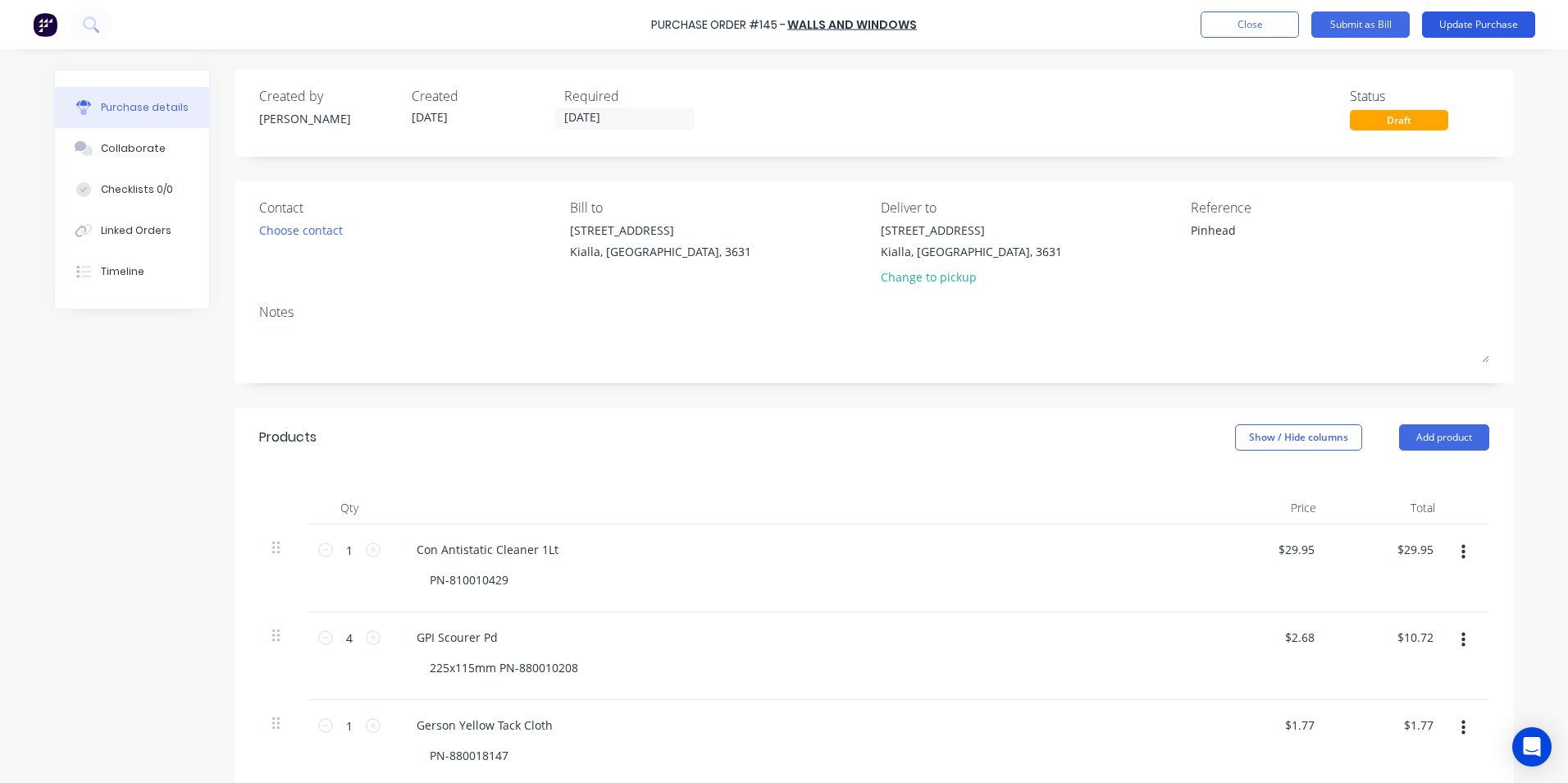
click at [1502, 23] on button "Update Purchase" at bounding box center [1478, 24] width 113 height 26
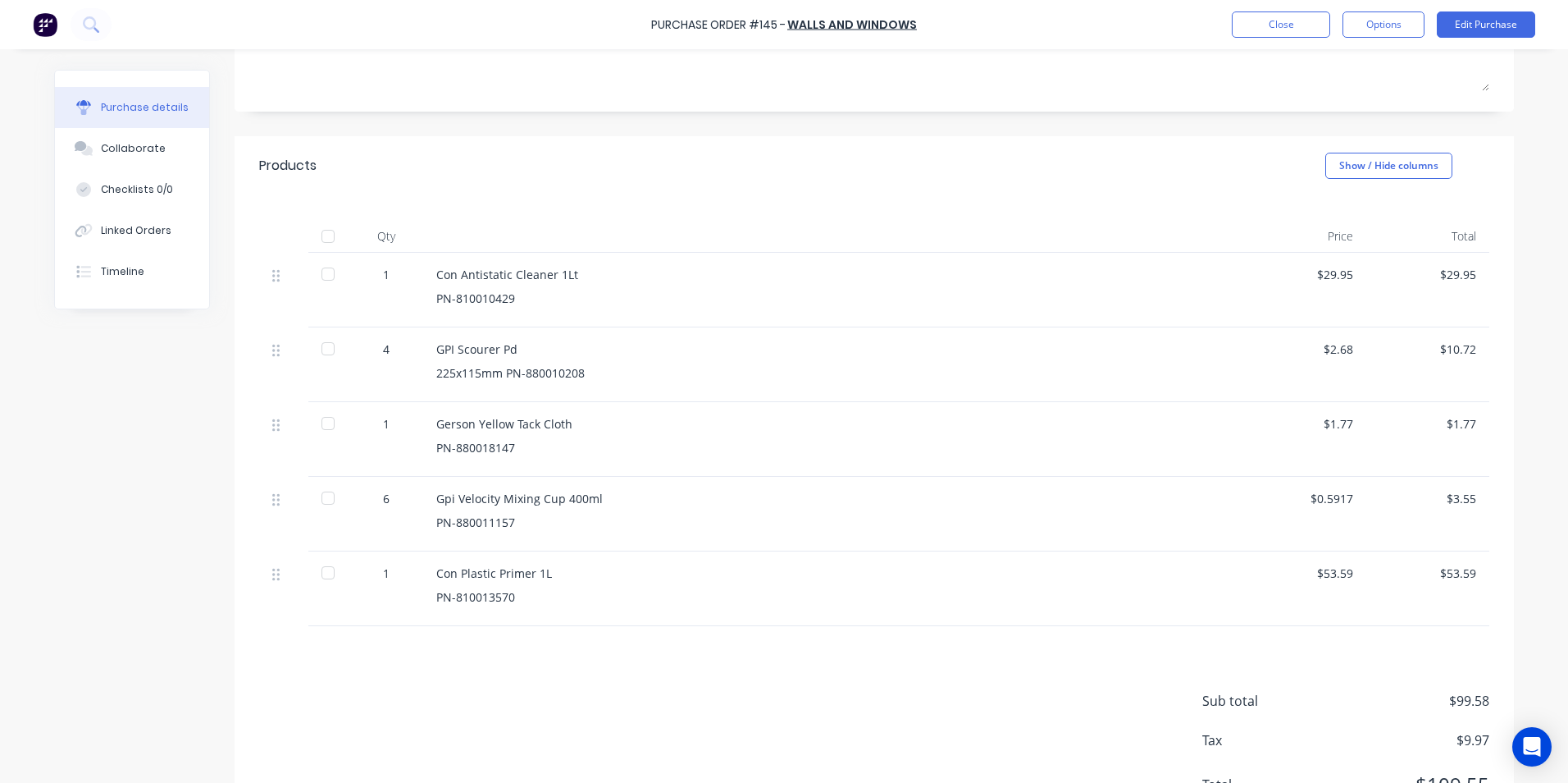
scroll to position [323, 0]
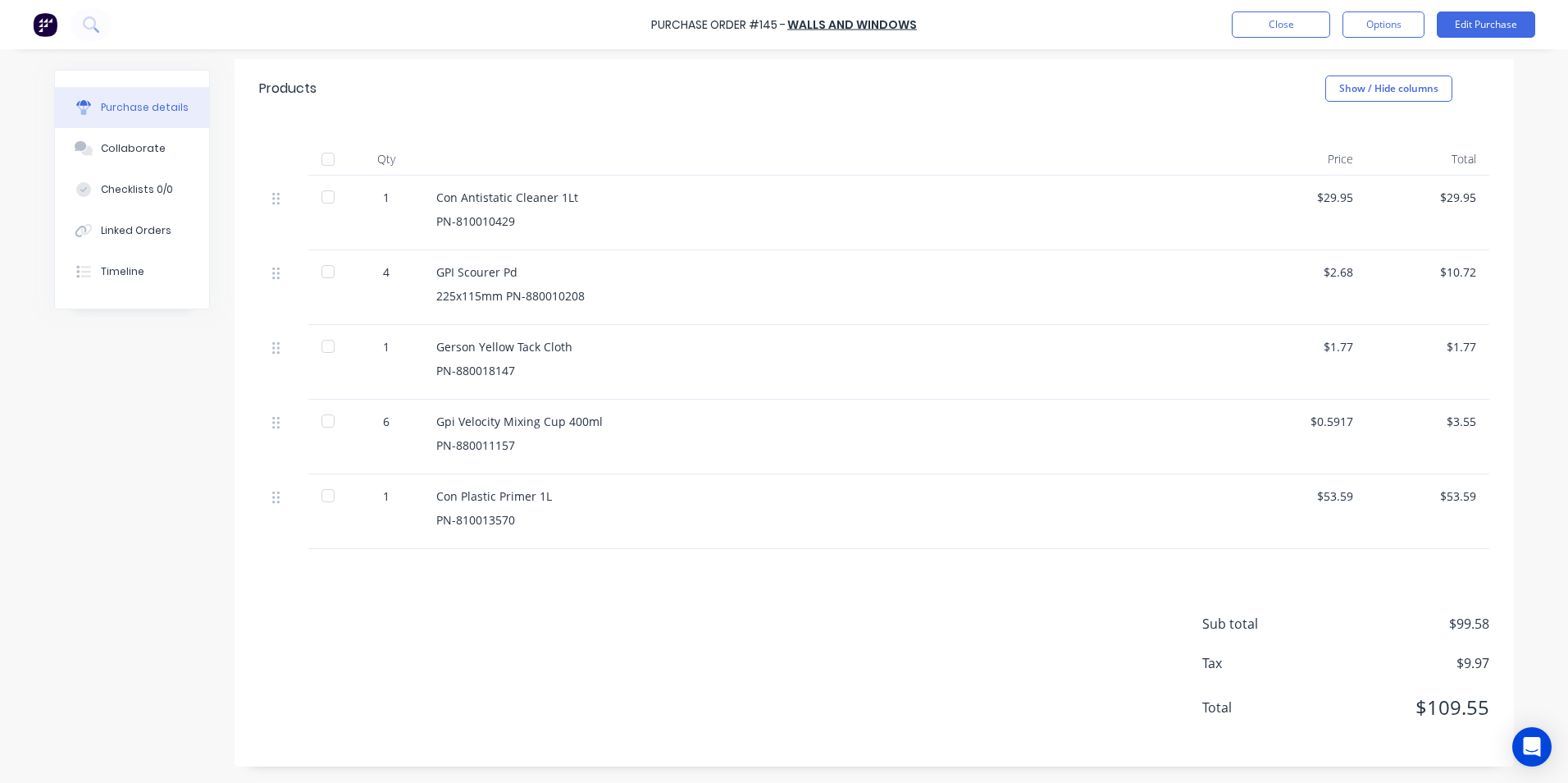
click at [326, 200] on div at bounding box center [328, 197] width 33 height 33
click at [322, 271] on div at bounding box center [328, 271] width 33 height 33
click at [319, 345] on div at bounding box center [328, 347] width 33 height 33
click at [325, 422] on div at bounding box center [328, 421] width 33 height 33
click at [321, 497] on div at bounding box center [328, 496] width 33 height 33
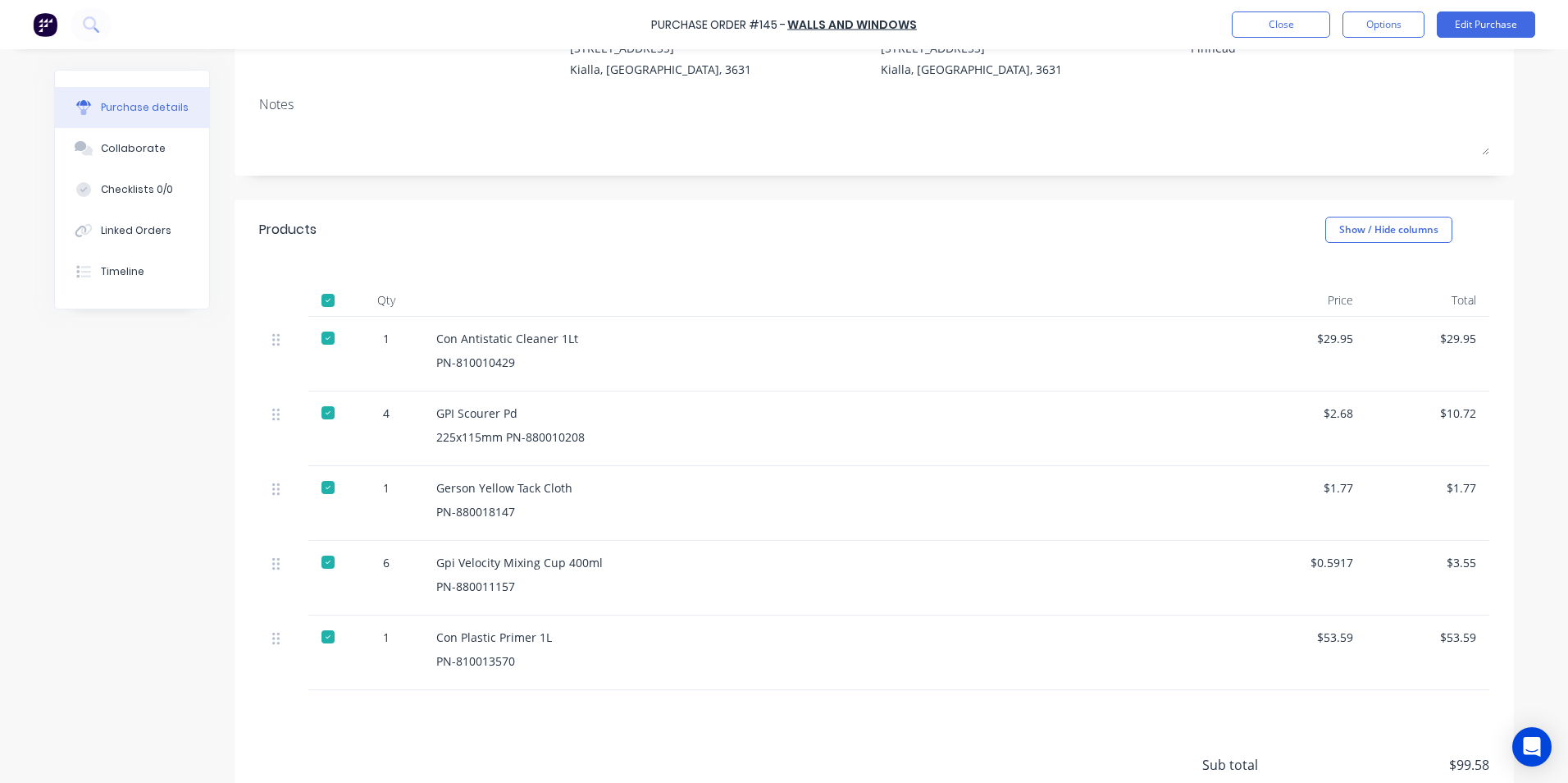
scroll to position [0, 0]
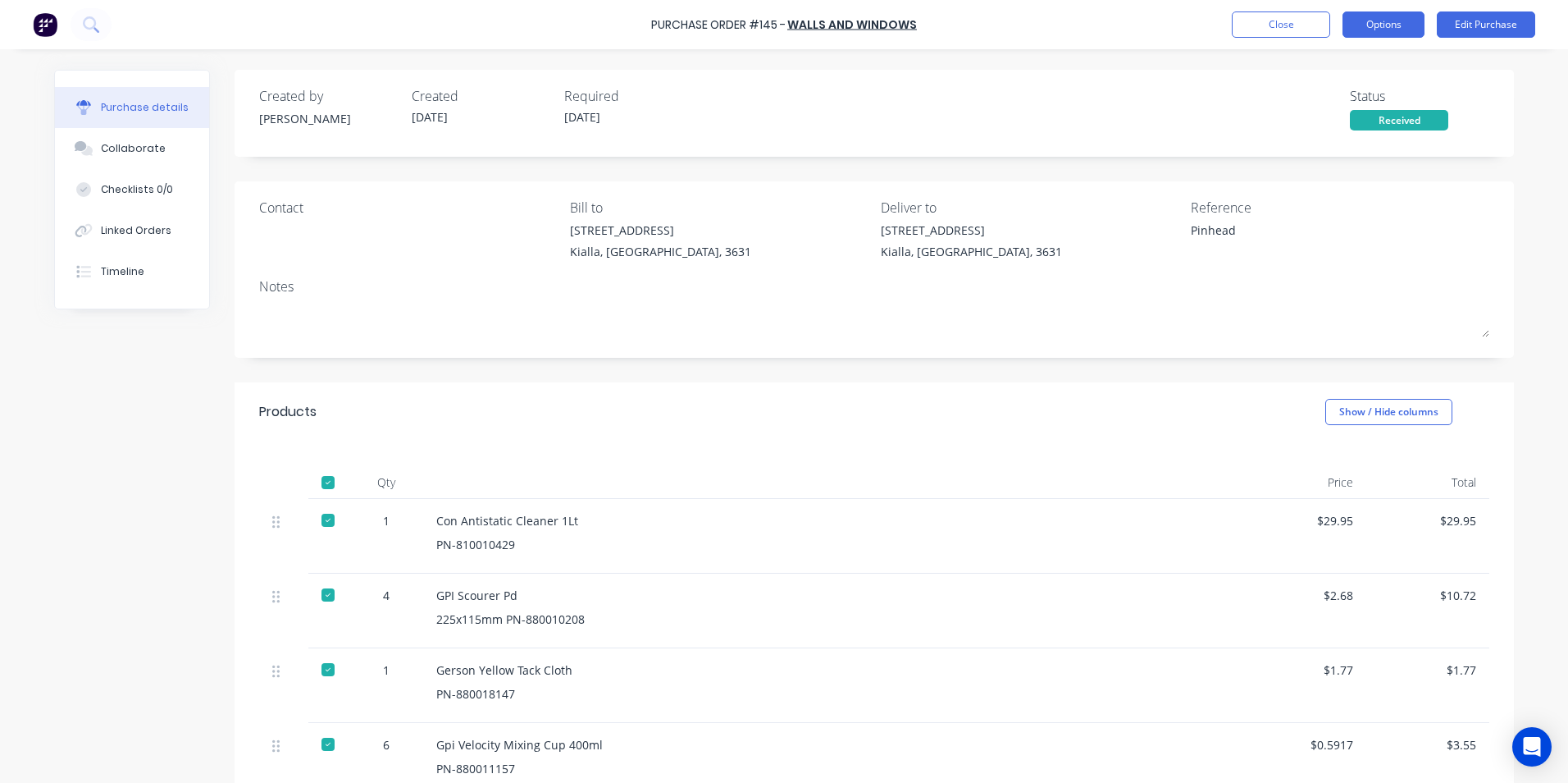
click at [1367, 22] on button "Options" at bounding box center [1384, 24] width 82 height 26
click at [1002, 439] on div "Products Show / Hide columns" at bounding box center [873, 412] width 1279 height 60
click at [1476, 21] on button "Edit Purchase" at bounding box center [1485, 24] width 99 height 26
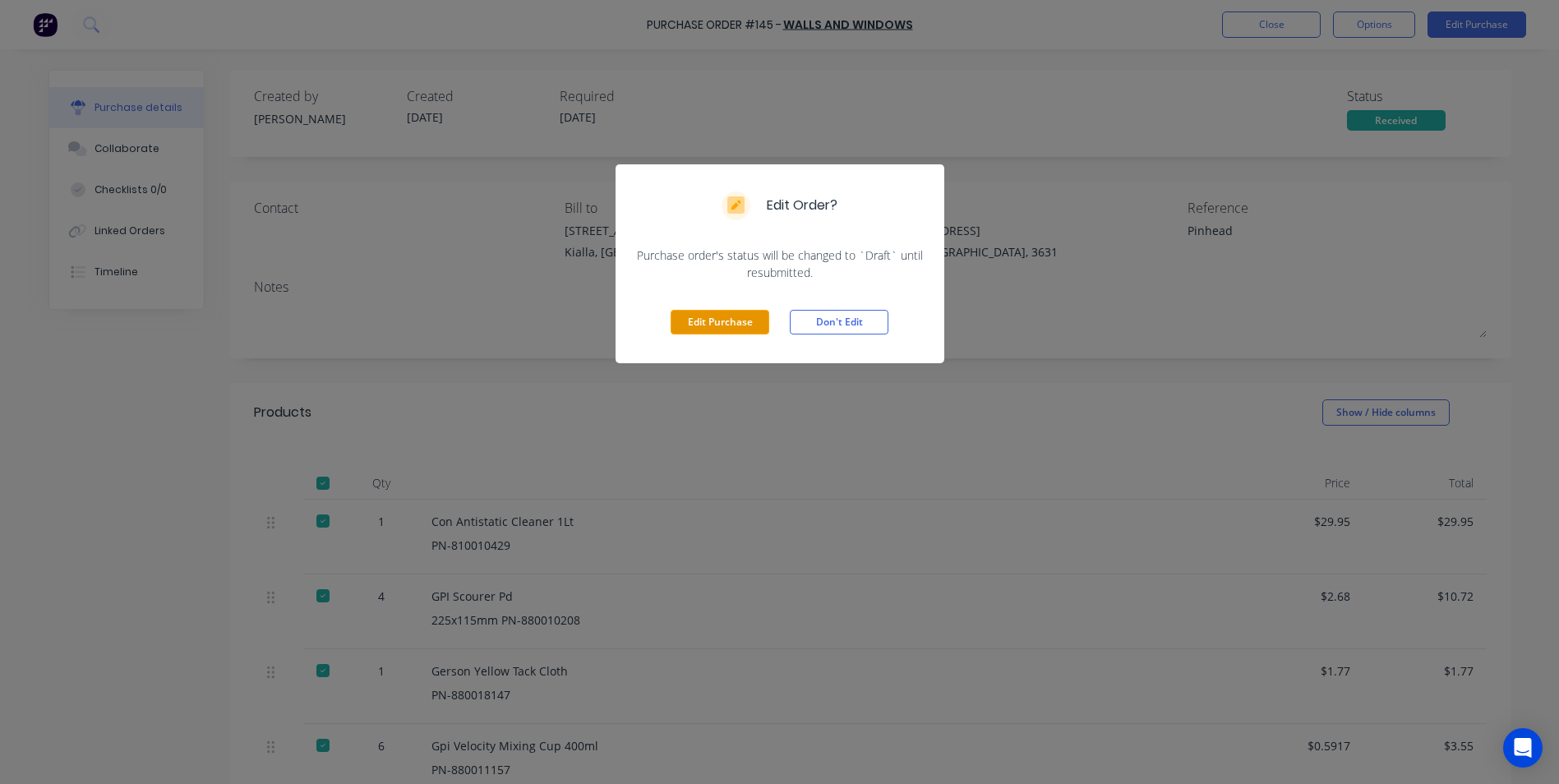
click at [718, 319] on button "Edit Purchase" at bounding box center [720, 322] width 99 height 24
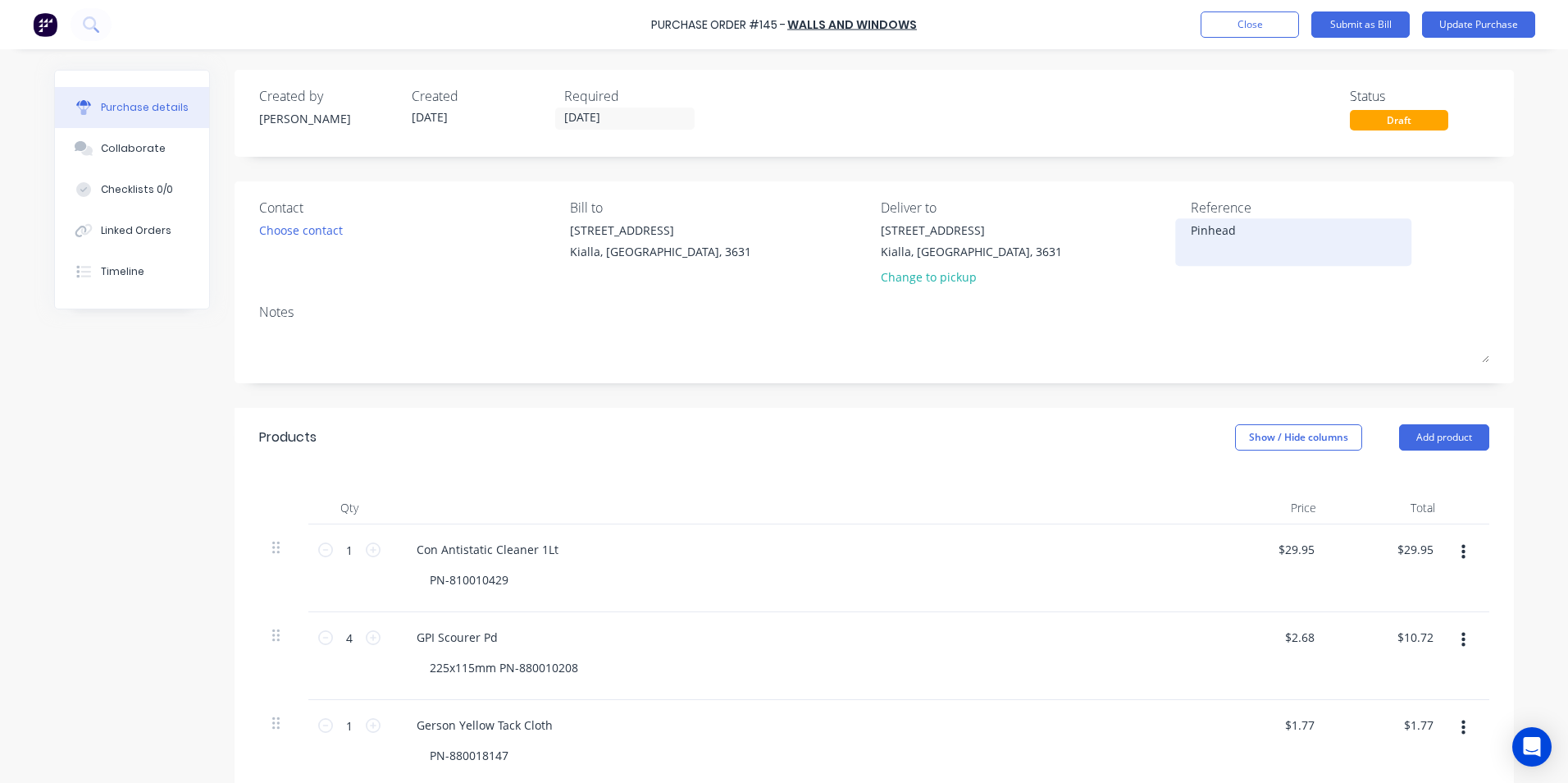
drag, startPoint x: 1230, startPoint y: 228, endPoint x: 1333, endPoint y: 239, distance: 103.6
click at [1231, 228] on textarea "Pinhead" at bounding box center [1293, 240] width 205 height 37
click at [1190, 228] on textarea "Pinhead" at bounding box center [1293, 240] width 205 height 37
click at [644, 118] on input "28/08/25" at bounding box center [624, 118] width 138 height 21
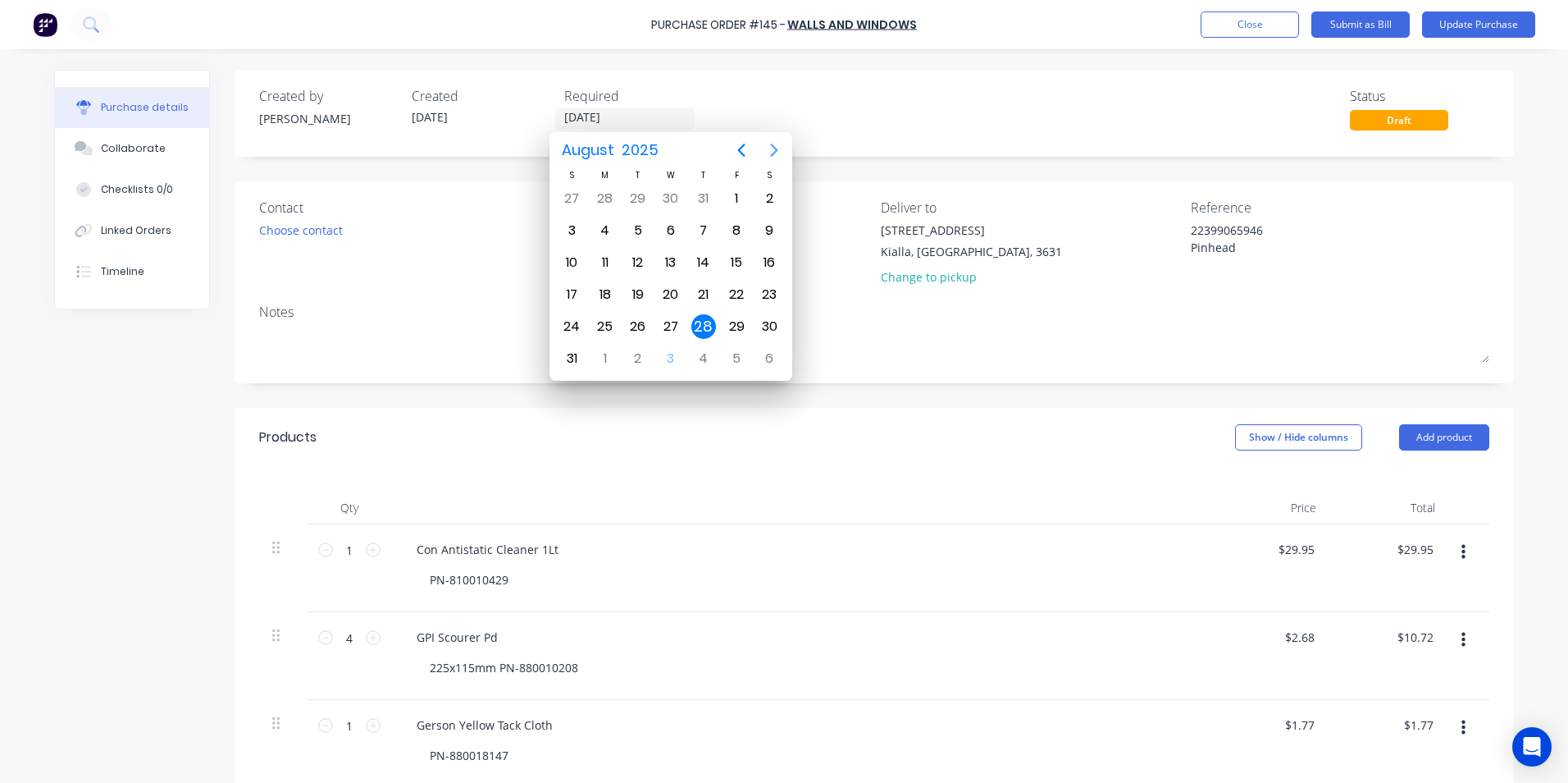
click at [773, 147] on icon "Next page" at bounding box center [774, 150] width 20 height 20
click at [640, 325] on div "30" at bounding box center [637, 326] width 24 height 24
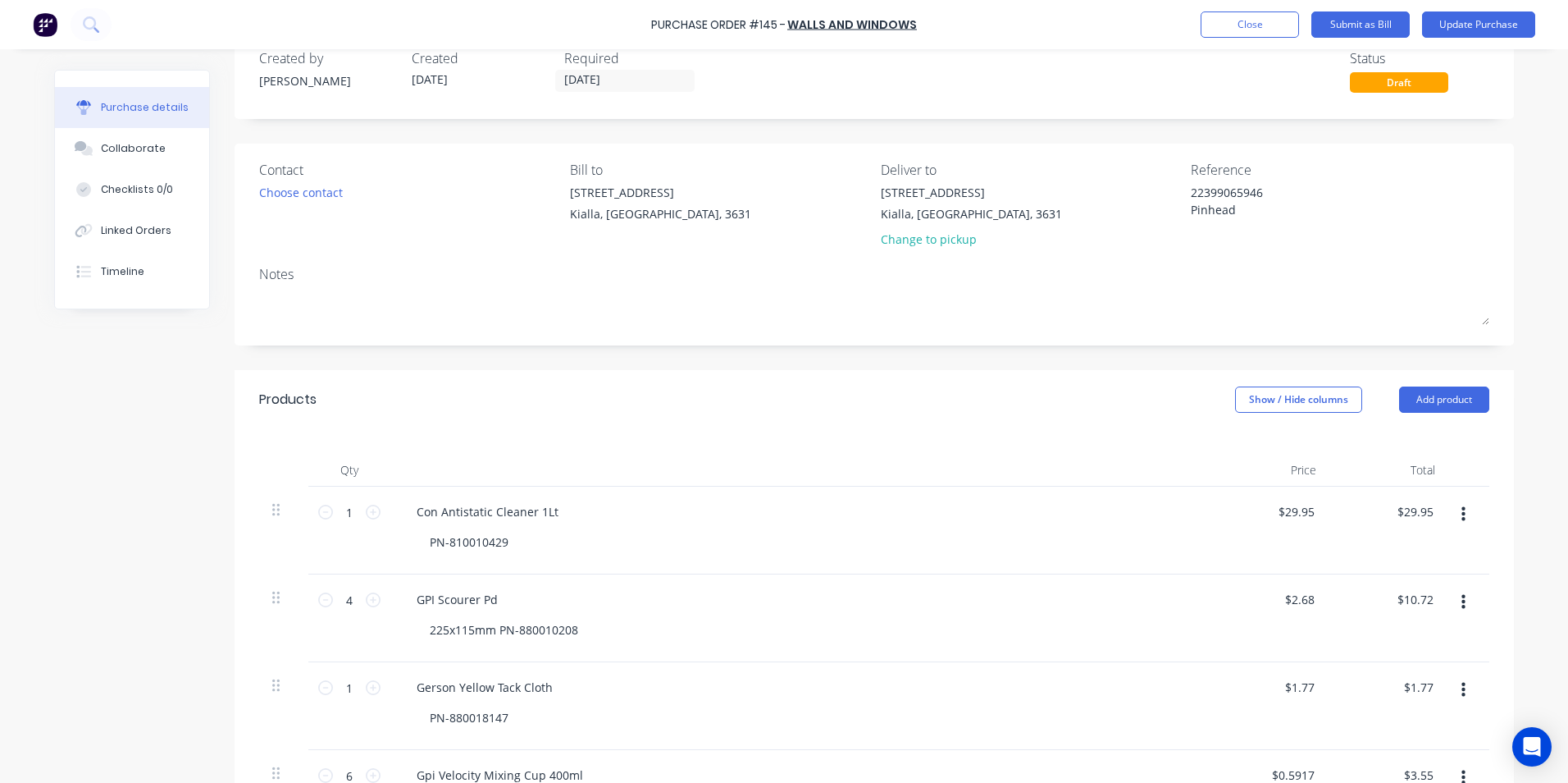
scroll to position [34, 0]
click at [1374, 27] on button "Submit as Bill" at bounding box center [1360, 24] width 99 height 26
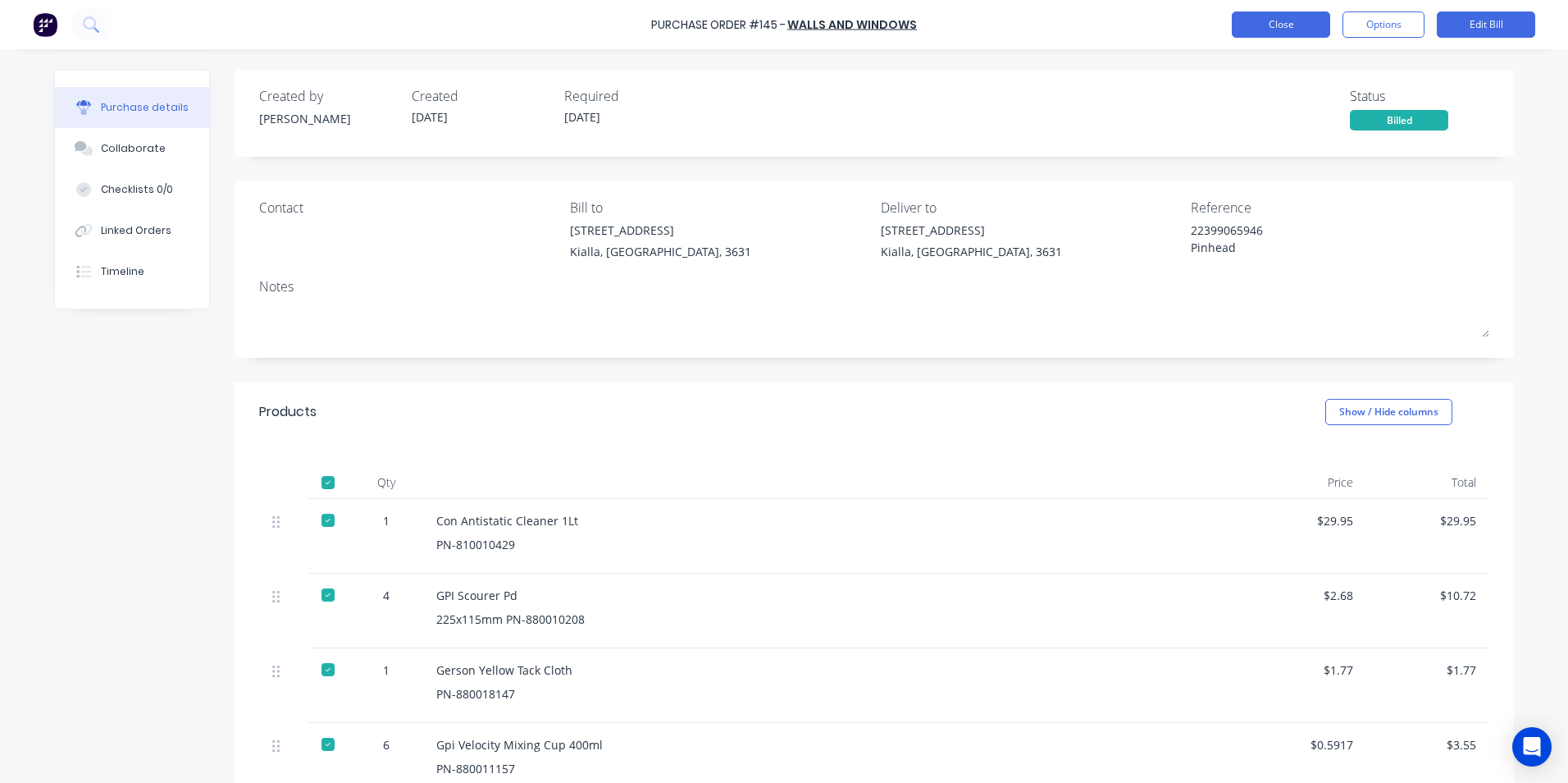
click at [1296, 27] on button "Close" at bounding box center [1280, 24] width 99 height 26
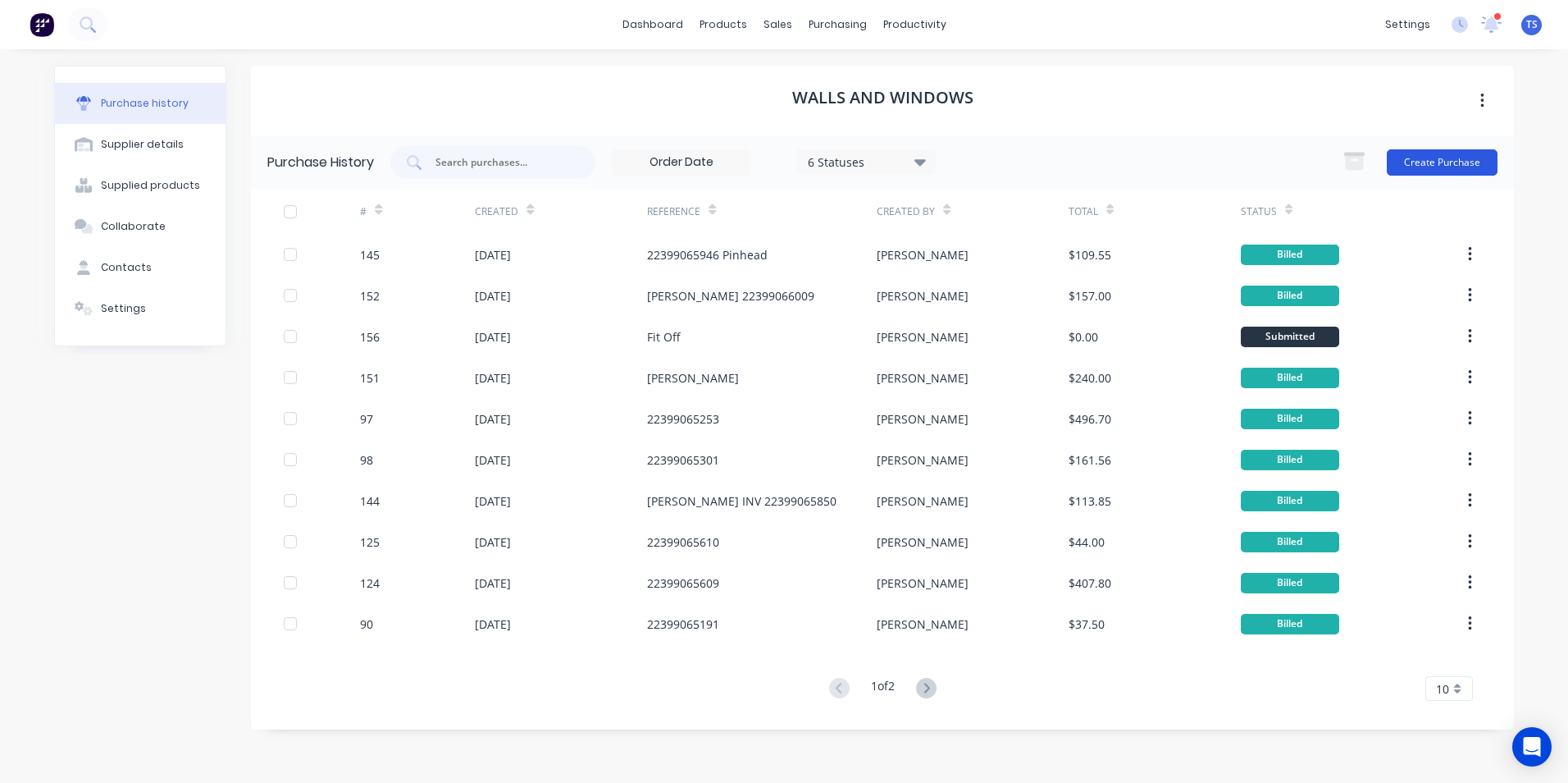
click at [1441, 159] on button "Create Purchase" at bounding box center [1441, 162] width 110 height 26
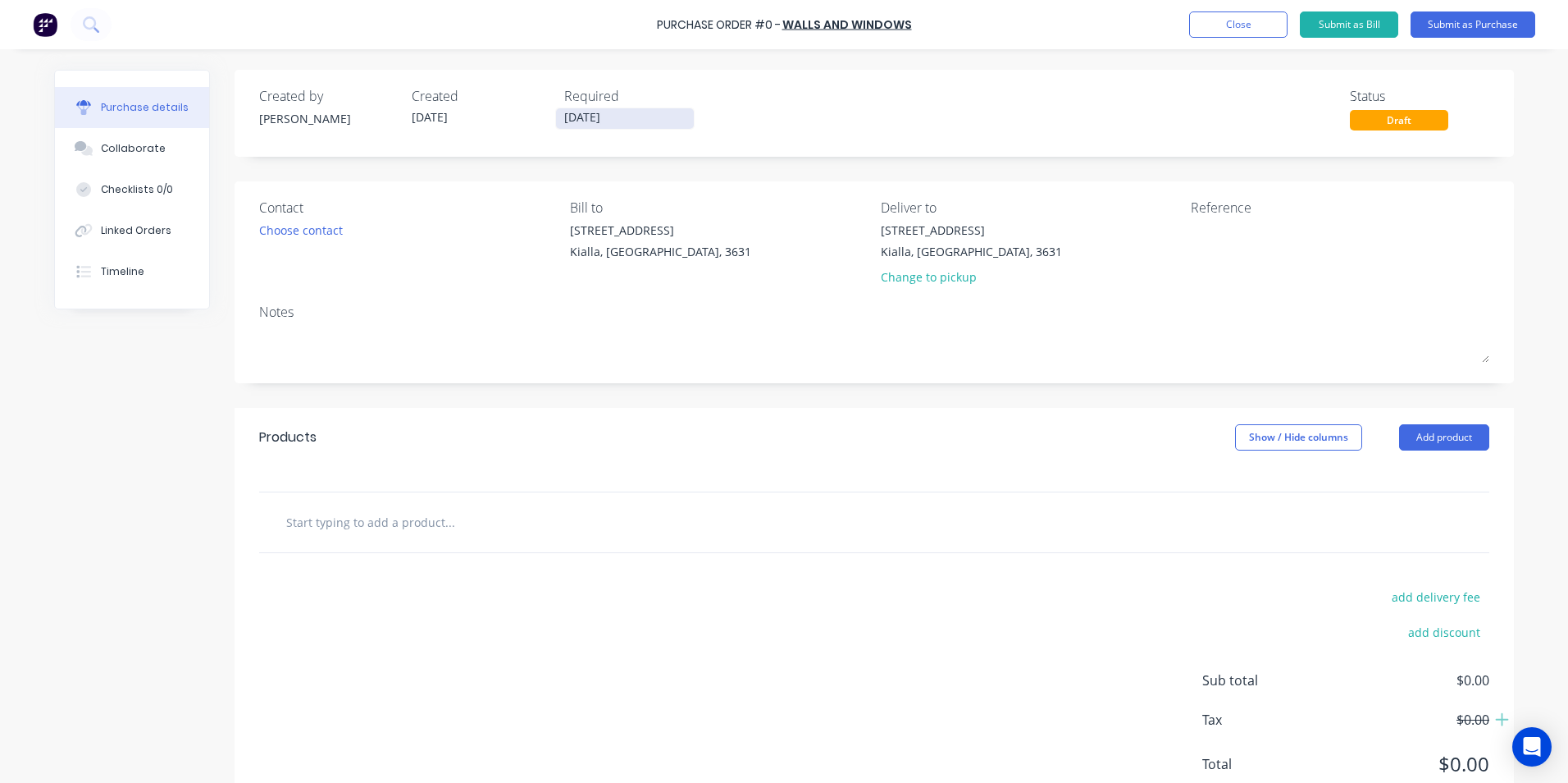
click at [611, 121] on input "03/09/25" at bounding box center [624, 118] width 138 height 21
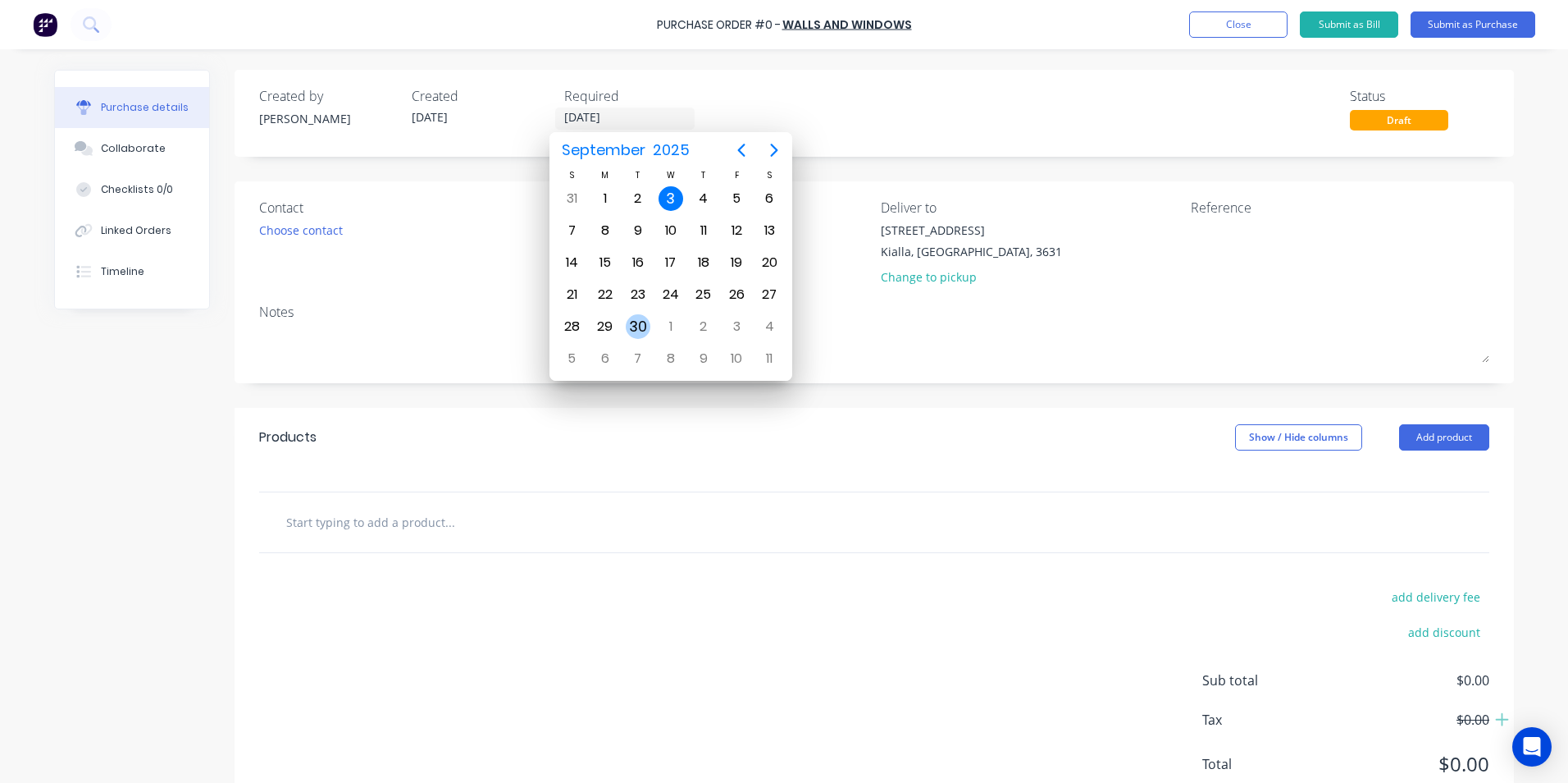
click at [640, 326] on div "30" at bounding box center [637, 326] width 24 height 24
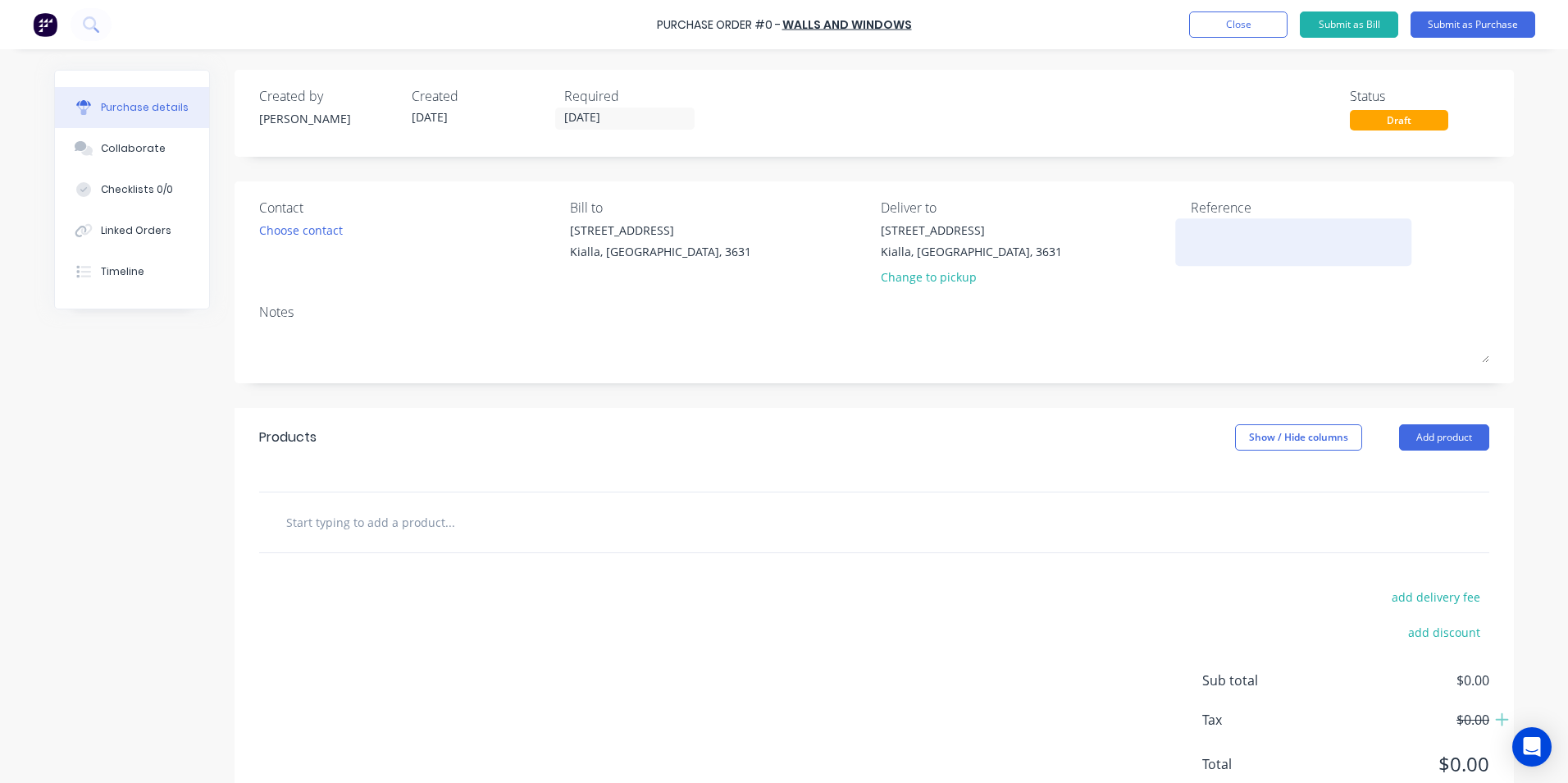
click at [1193, 240] on textarea at bounding box center [1293, 240] width 205 height 37
click at [289, 519] on input "text" at bounding box center [449, 522] width 328 height 33
click at [1433, 439] on button "Add product" at bounding box center [1444, 436] width 90 height 26
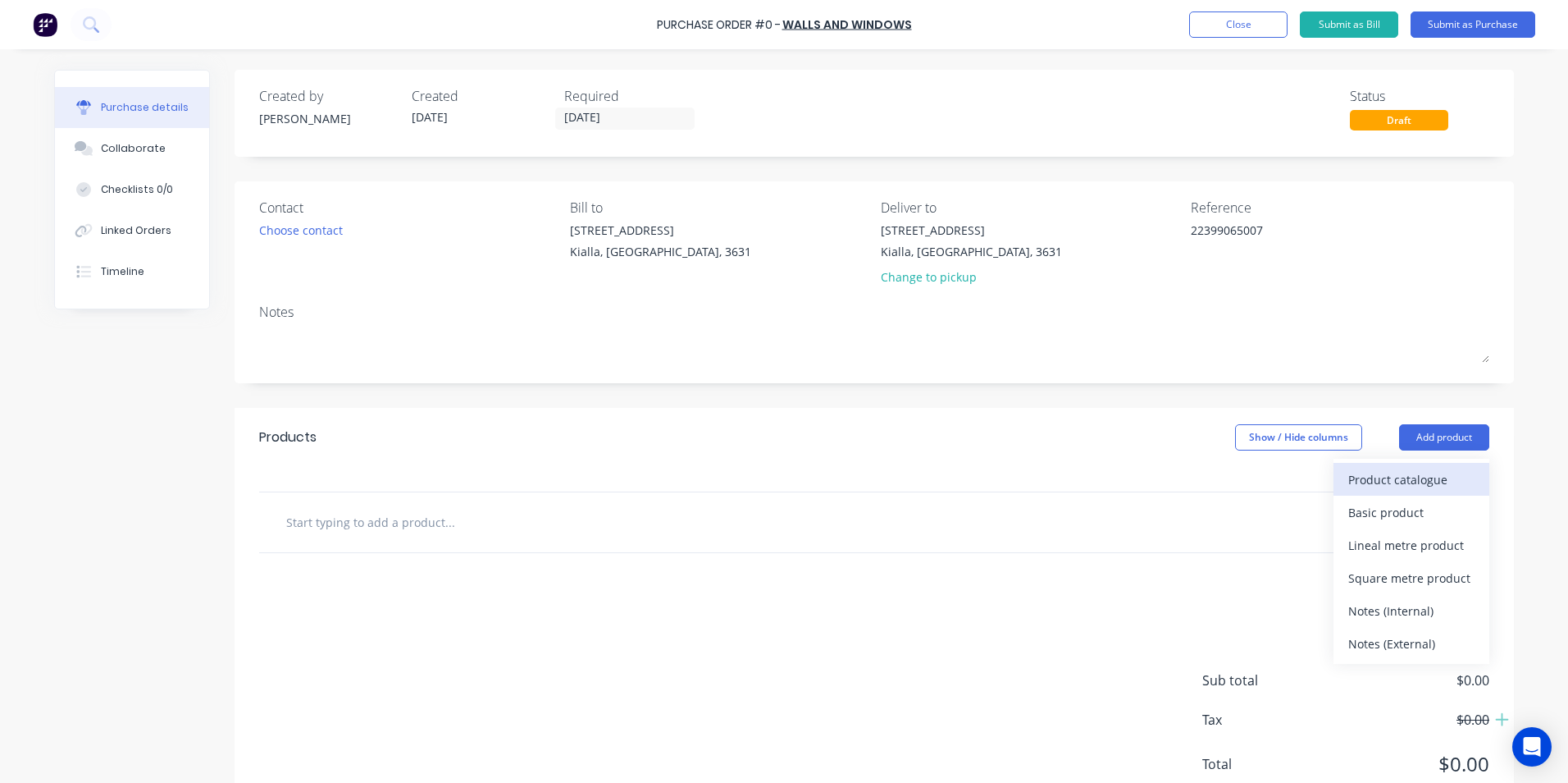
click at [1376, 479] on div "Product catalogue" at bounding box center [1411, 479] width 126 height 23
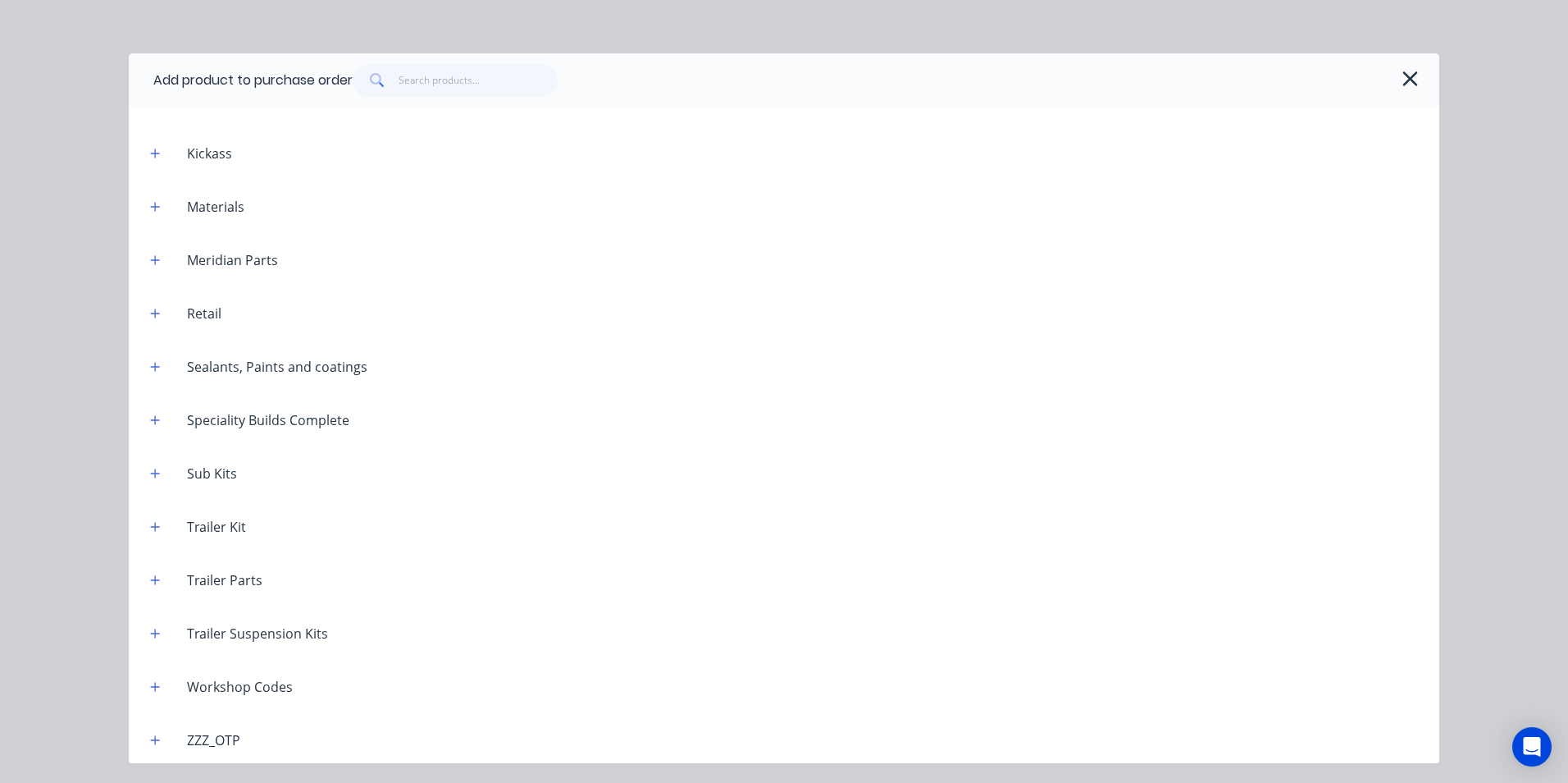
scroll to position [1420, 0]
click at [157, 680] on icon "button" at bounding box center [155, 683] width 10 height 12
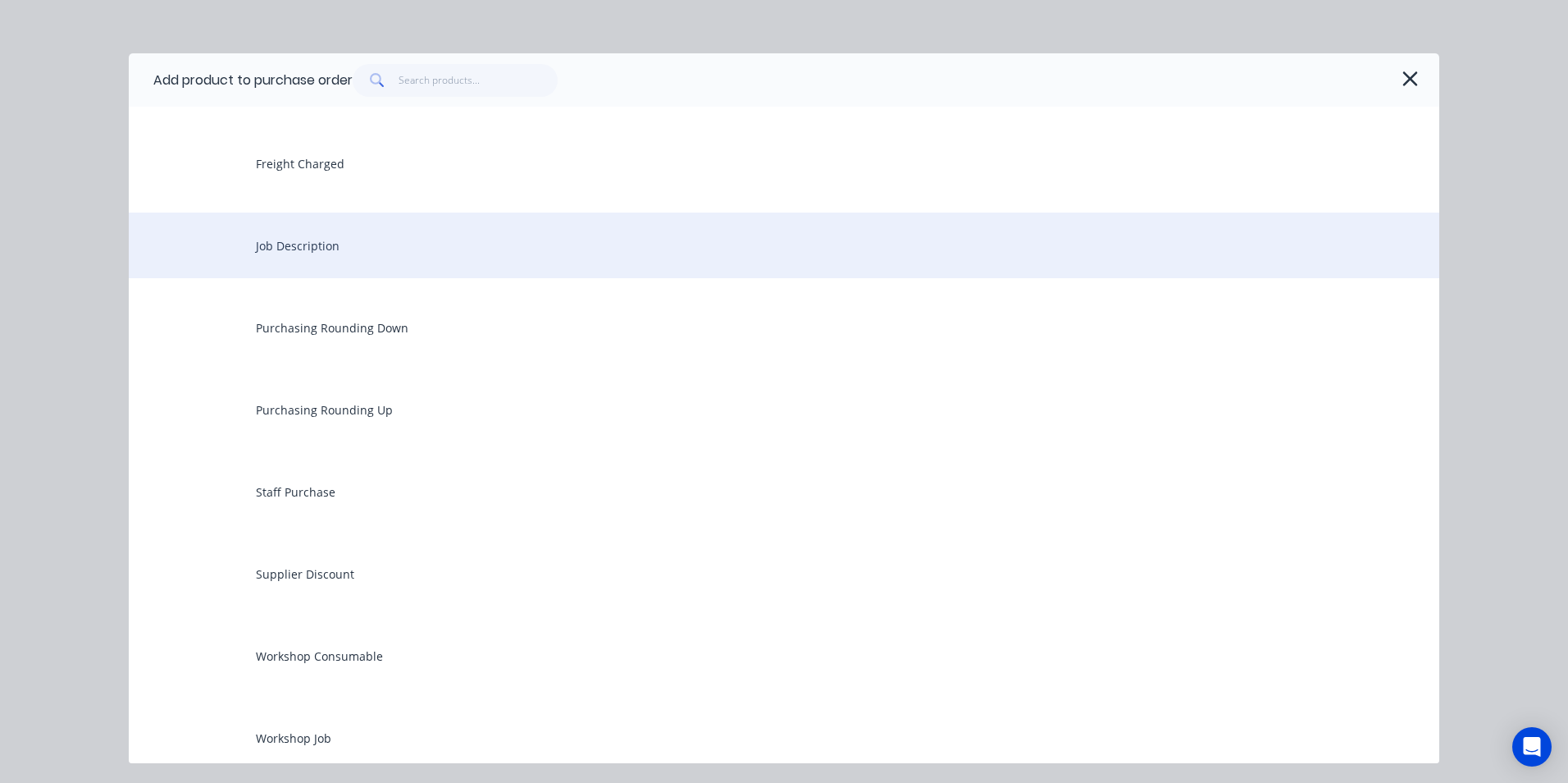
scroll to position [2322, 0]
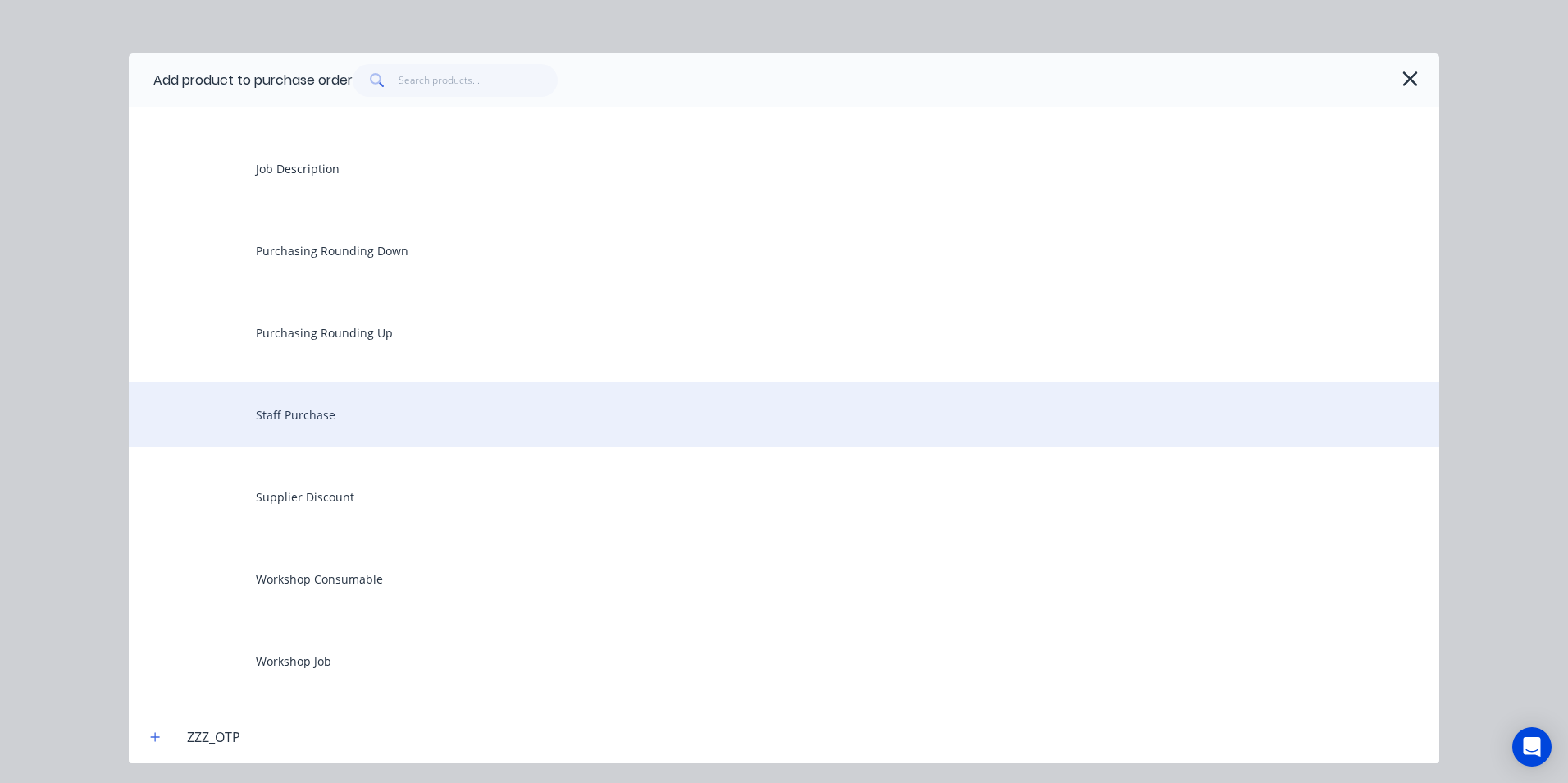
click at [301, 414] on div "Staff Purchase" at bounding box center [784, 414] width 1310 height 65
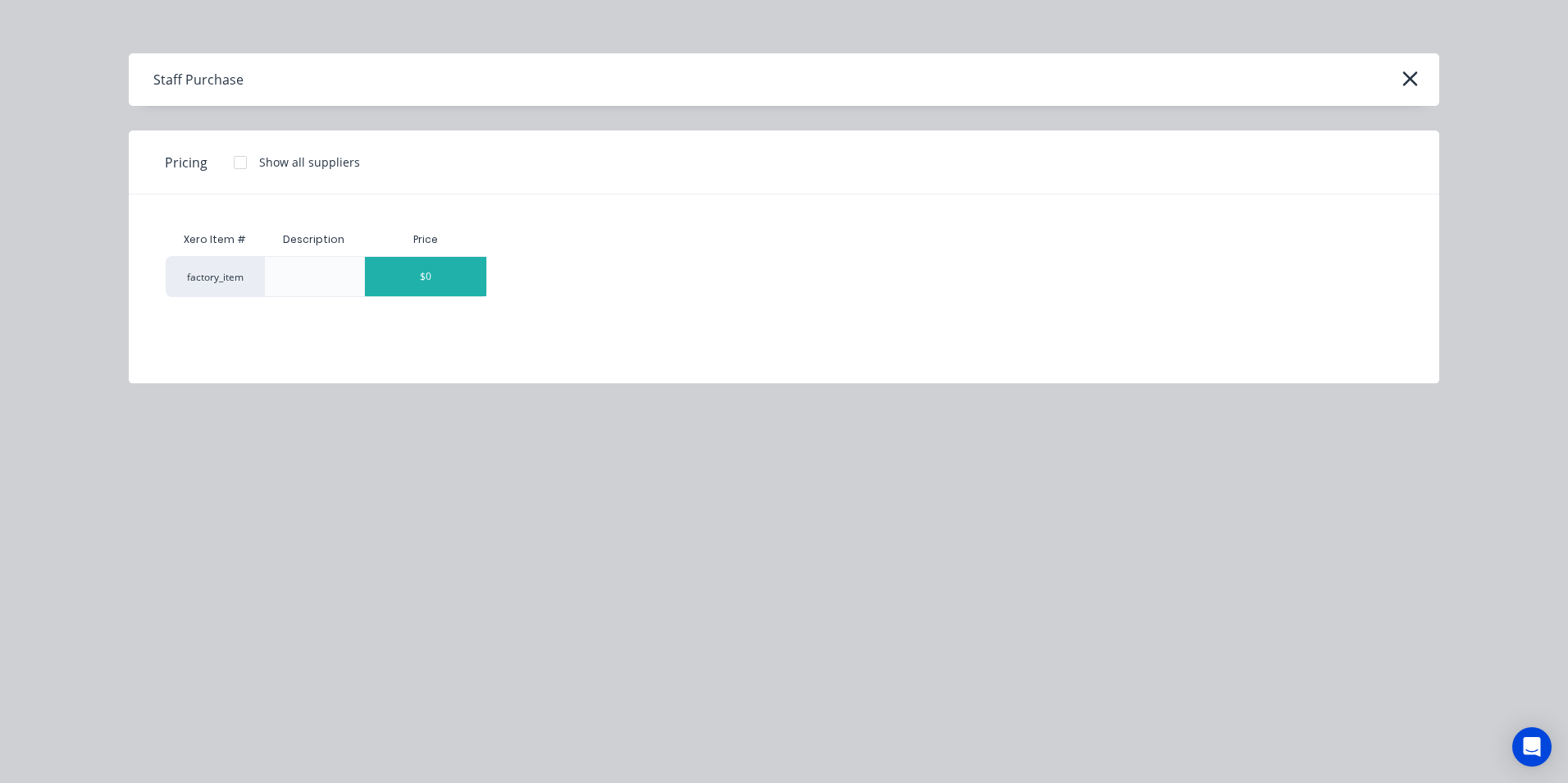
click at [474, 272] on div "$0" at bounding box center [425, 276] width 121 height 39
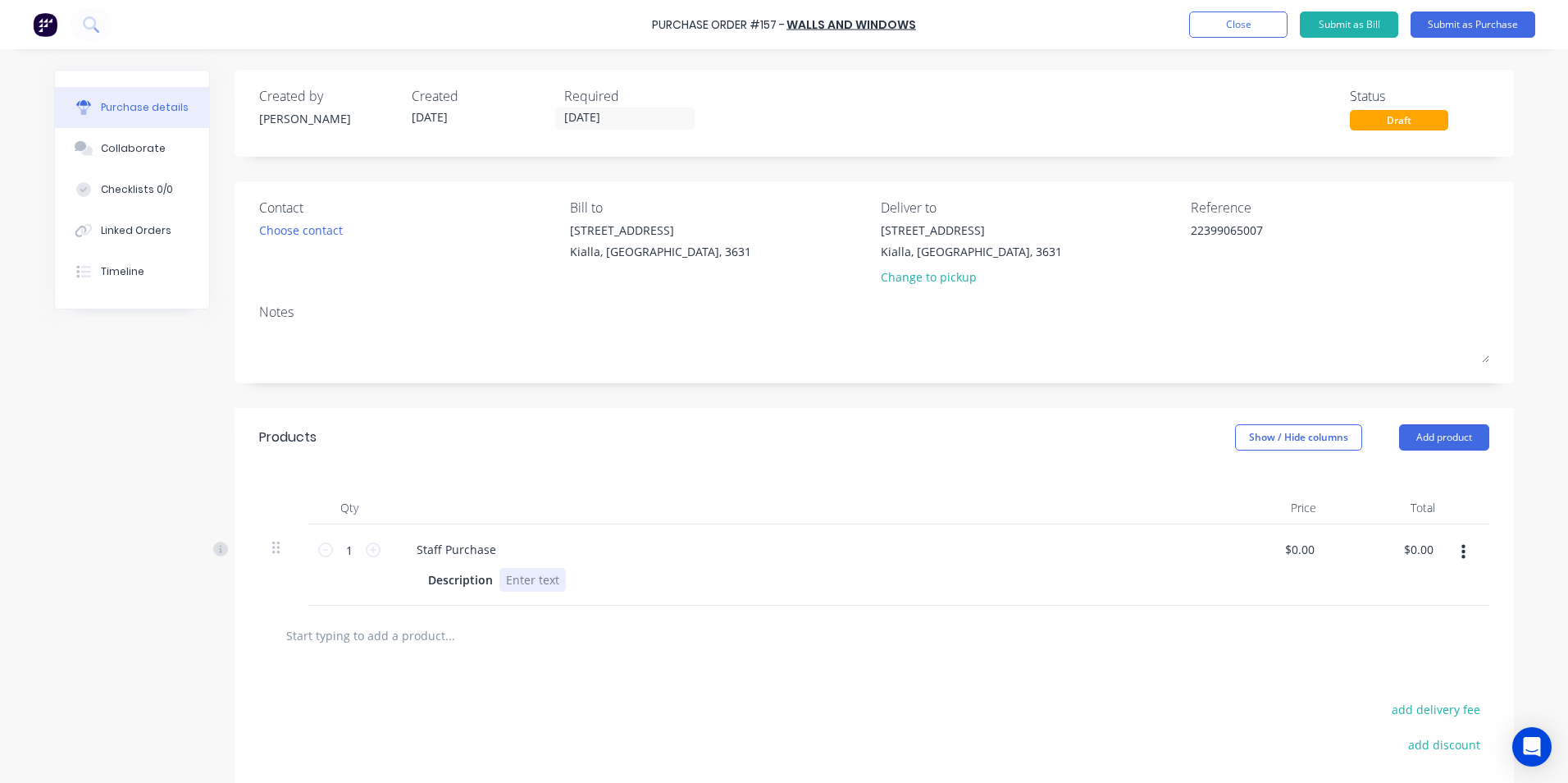
click at [510, 583] on div at bounding box center [533, 580] width 66 height 23
click at [1198, 254] on textarea "22399065007" at bounding box center [1293, 240] width 205 height 37
click at [1268, 236] on textarea "22399065007" at bounding box center [1293, 240] width 205 height 37
click at [1467, 22] on button "Submit as Purchase" at bounding box center [1472, 24] width 125 height 26
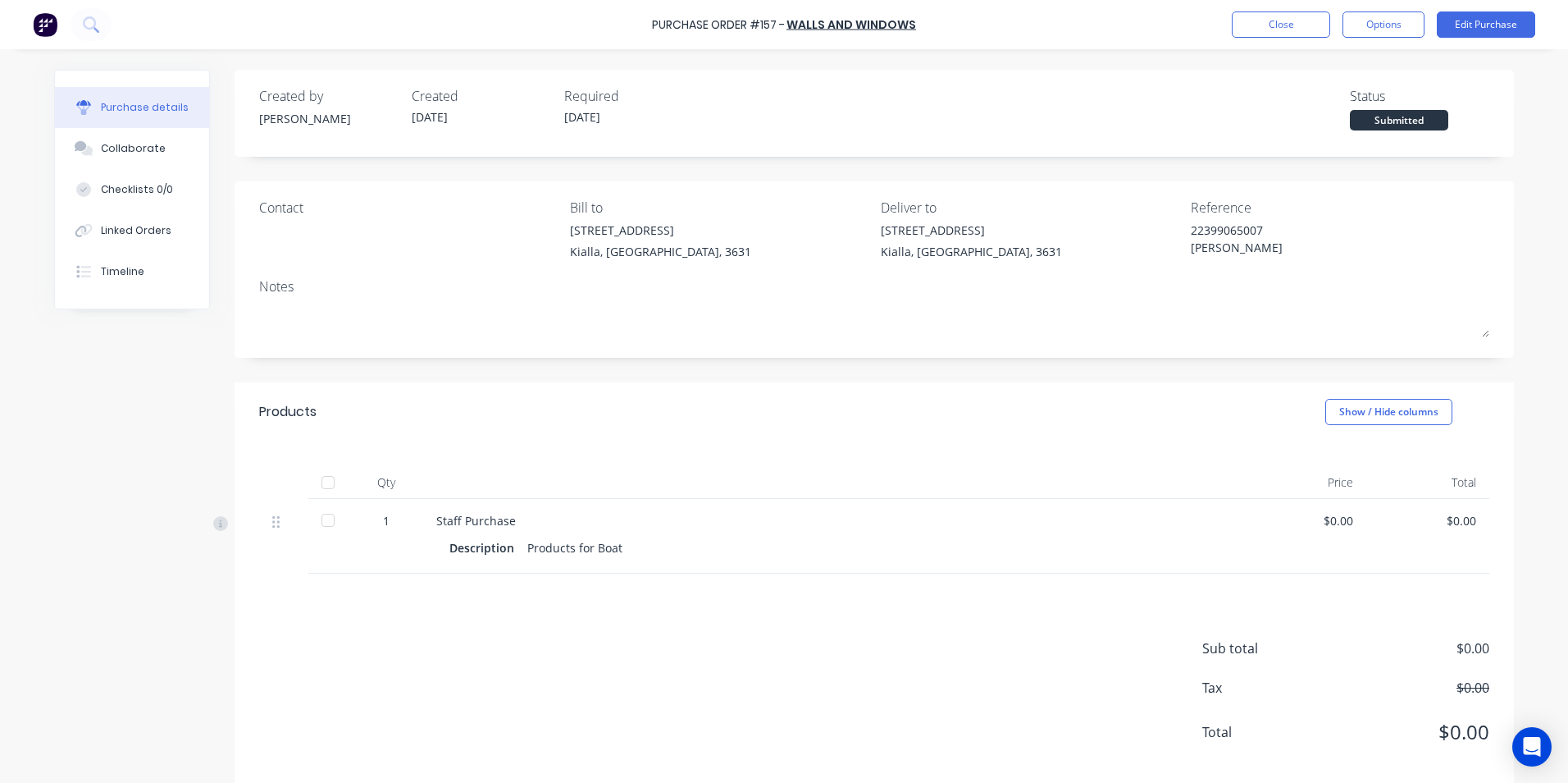
click at [320, 521] on div at bounding box center [328, 520] width 33 height 33
click at [1394, 25] on button "Options" at bounding box center [1384, 24] width 82 height 26
click at [894, 664] on div "Sub total $0.00 Tax $0.00 Total $0.00" at bounding box center [873, 681] width 1279 height 218
click at [1348, 521] on div "$0.00" at bounding box center [1305, 536] width 123 height 74
drag, startPoint x: 1347, startPoint y: 518, endPoint x: 1316, endPoint y: 518, distance: 31.0
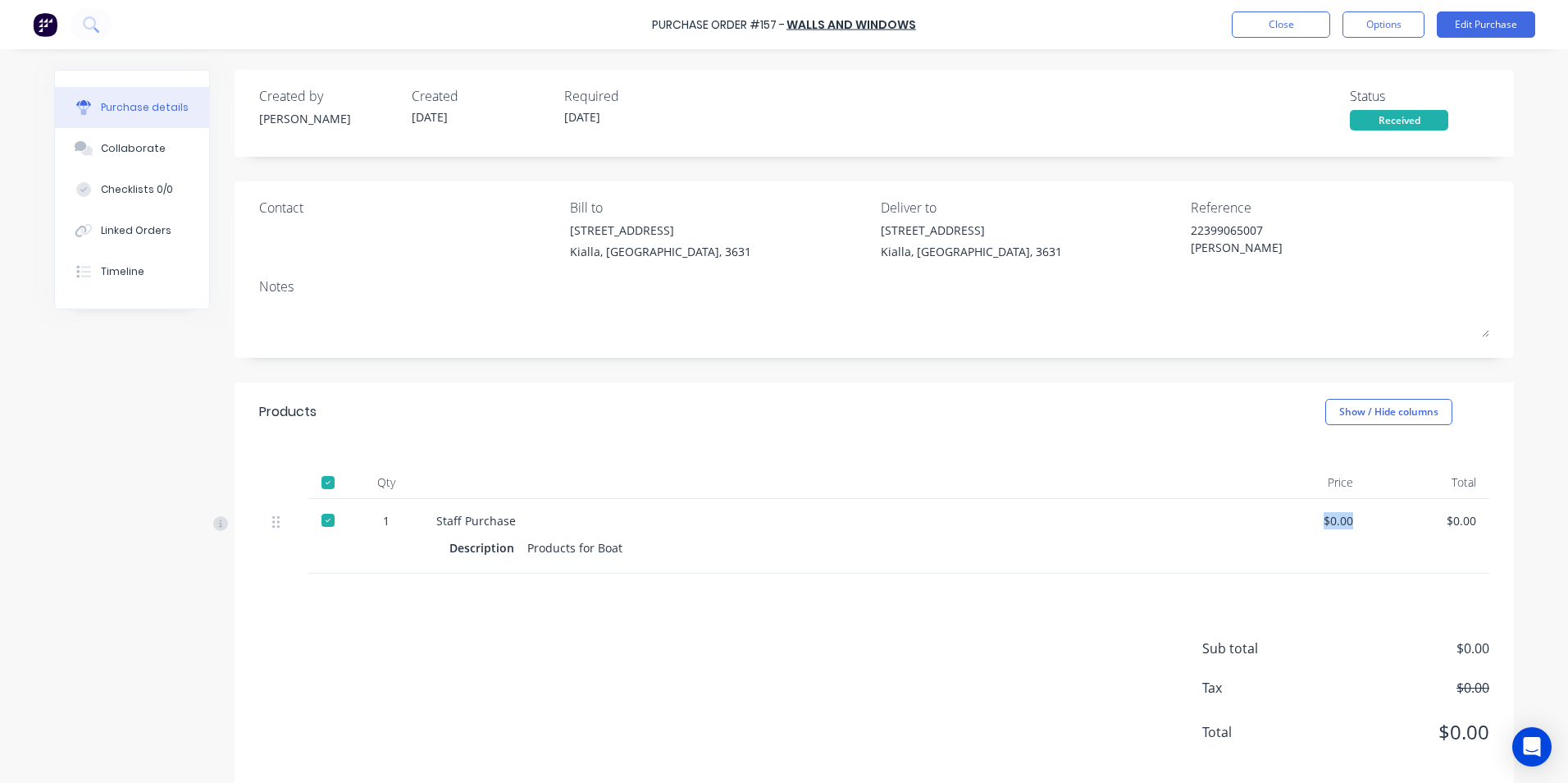
click at [1316, 518] on div "$0.00" at bounding box center [1304, 520] width 97 height 18
click at [1346, 515] on div "$0.00" at bounding box center [1304, 520] width 97 height 18
drag, startPoint x: 1346, startPoint y: 517, endPoint x: 1306, endPoint y: 523, distance: 40.4
click at [1306, 523] on div "$0.00" at bounding box center [1304, 520] width 97 height 18
drag, startPoint x: 1306, startPoint y: 523, endPoint x: 1366, endPoint y: 537, distance: 61.6
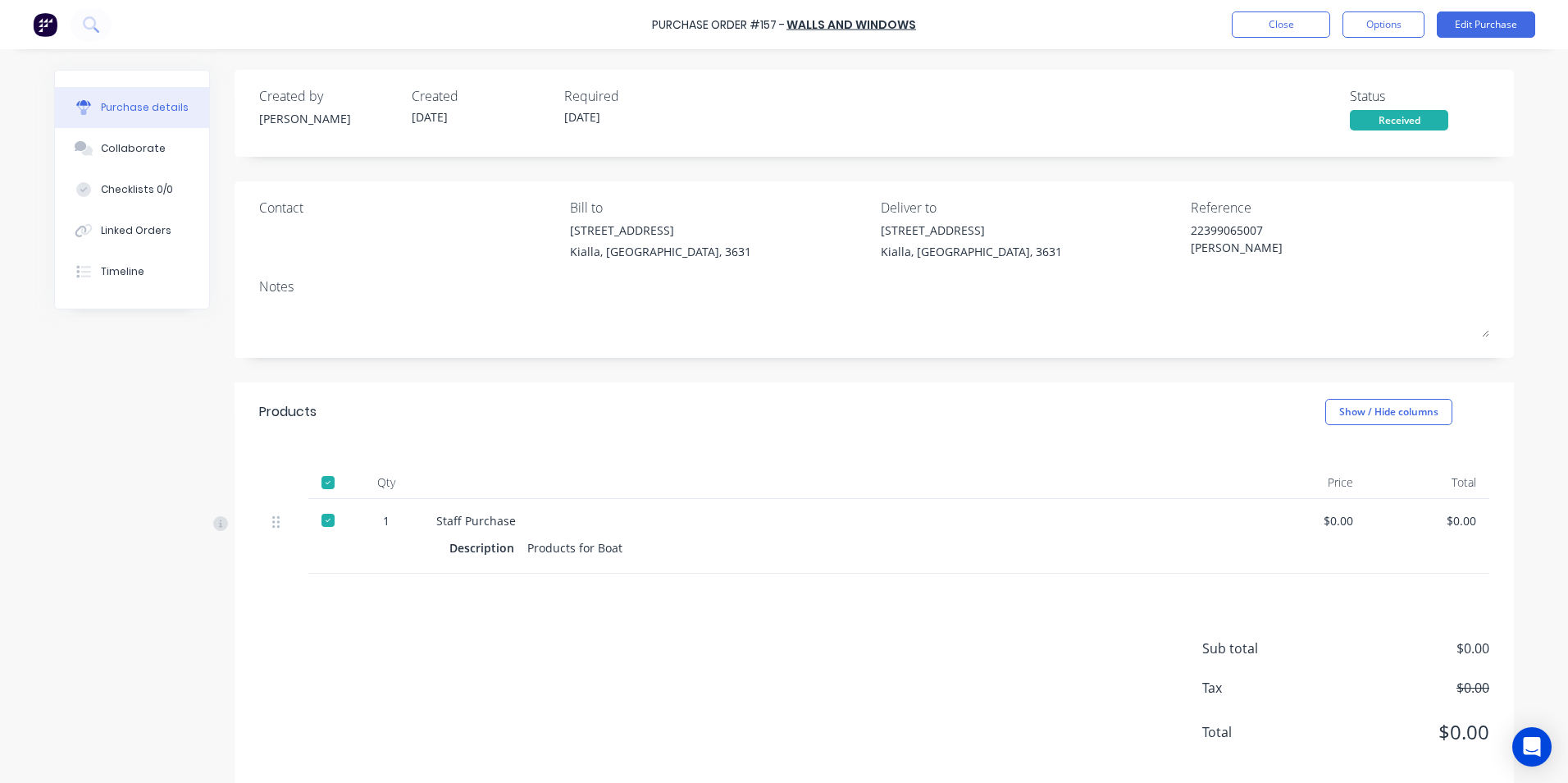
click at [1366, 537] on div "$0.00" at bounding box center [1427, 536] width 123 height 74
click at [1348, 520] on div "$0.00" at bounding box center [1305, 536] width 123 height 74
click at [1481, 24] on button "Edit Purchase" at bounding box center [1485, 24] width 99 height 26
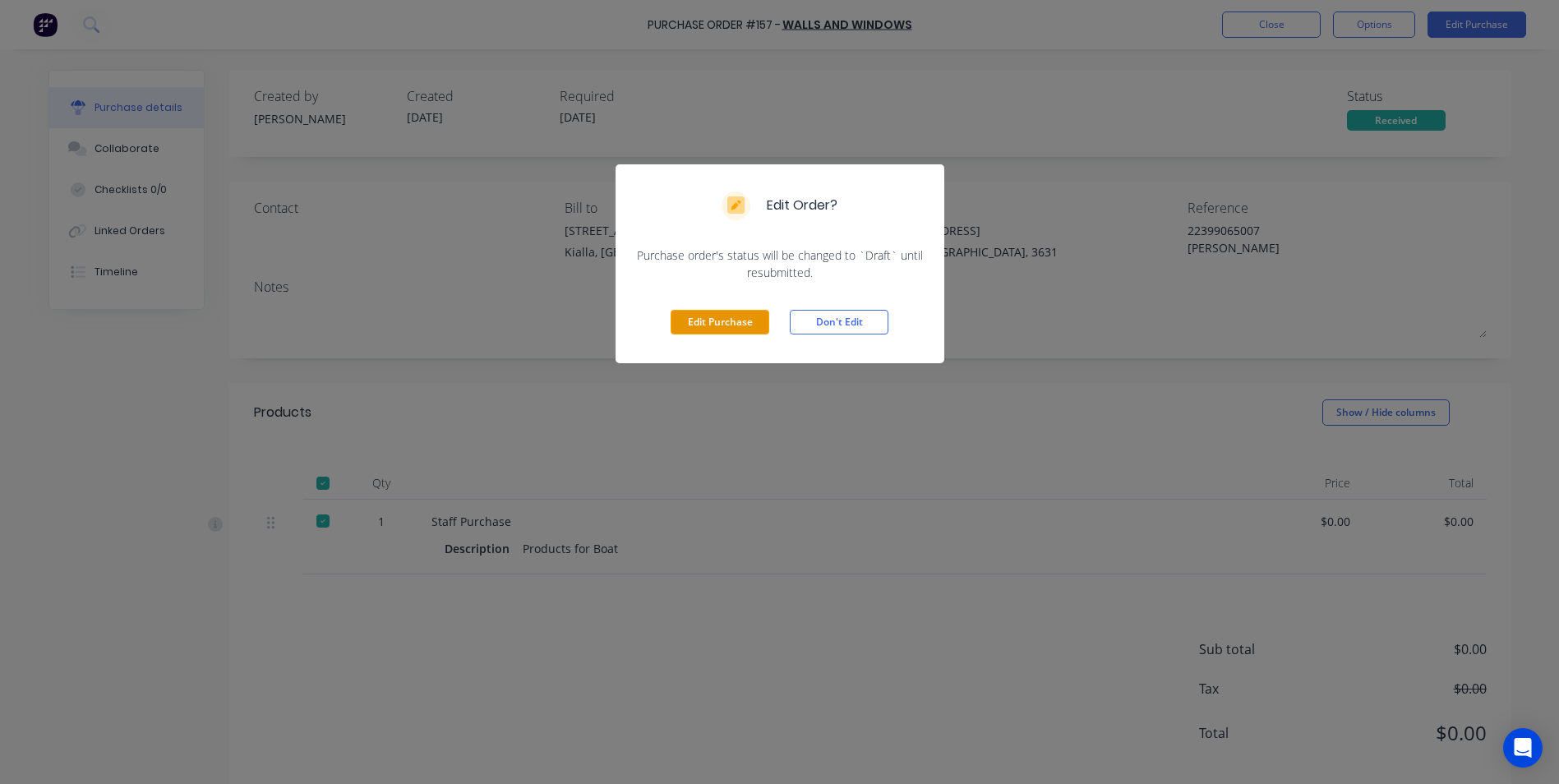
click at [718, 322] on button "Edit Purchase" at bounding box center [720, 322] width 99 height 24
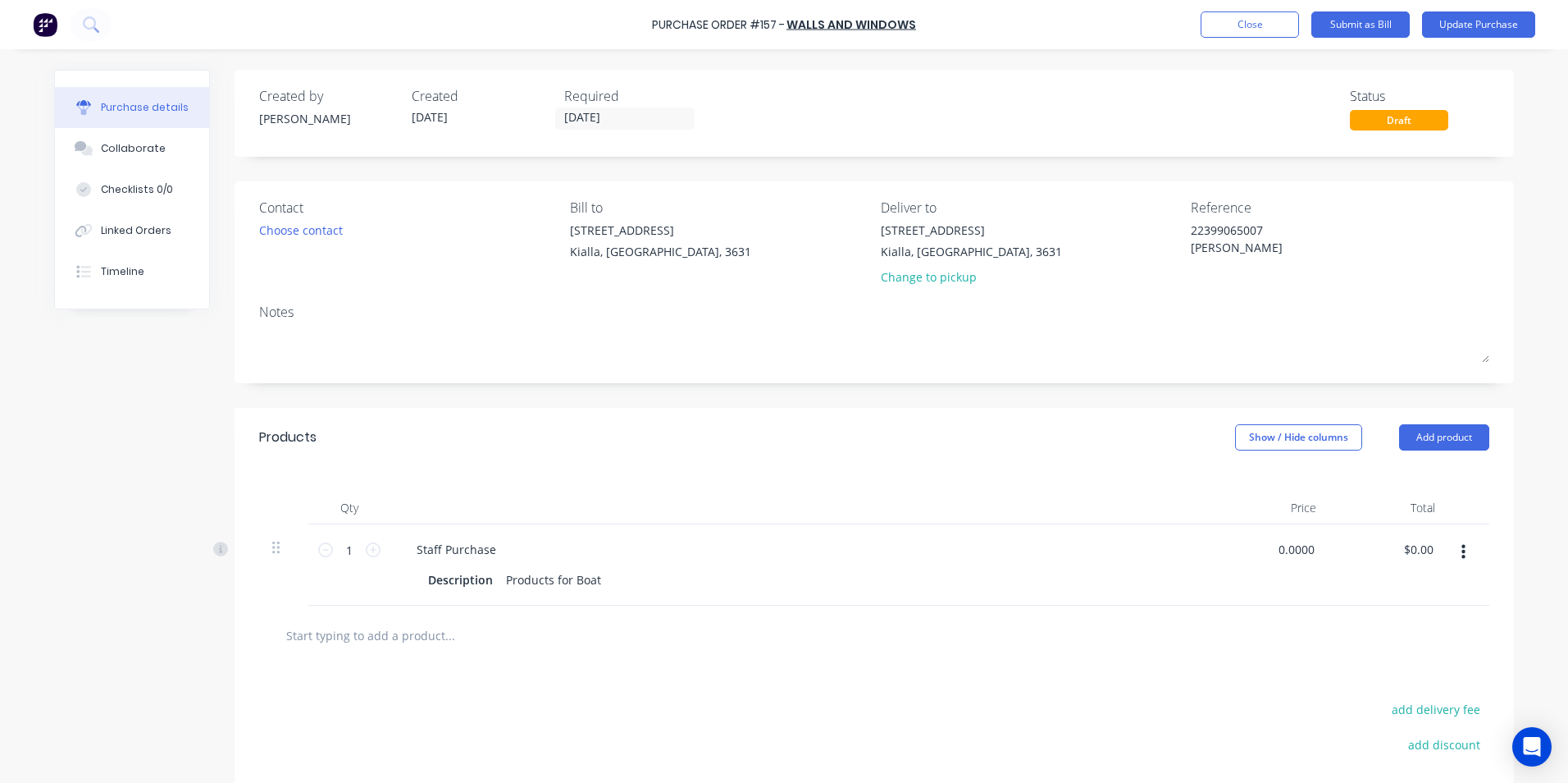
drag, startPoint x: 1307, startPoint y: 546, endPoint x: 1226, endPoint y: 546, distance: 81.0
click at [1226, 546] on div "0.0000 0.0000" at bounding box center [1269, 564] width 119 height 81
click at [1312, 549] on div "$0.00 $0.00" at bounding box center [1302, 549] width 44 height 23
click at [1308, 545] on input "0" at bounding box center [1299, 549] width 38 height 23
drag, startPoint x: 1430, startPoint y: 562, endPoint x: 1438, endPoint y: 570, distance: 11.3
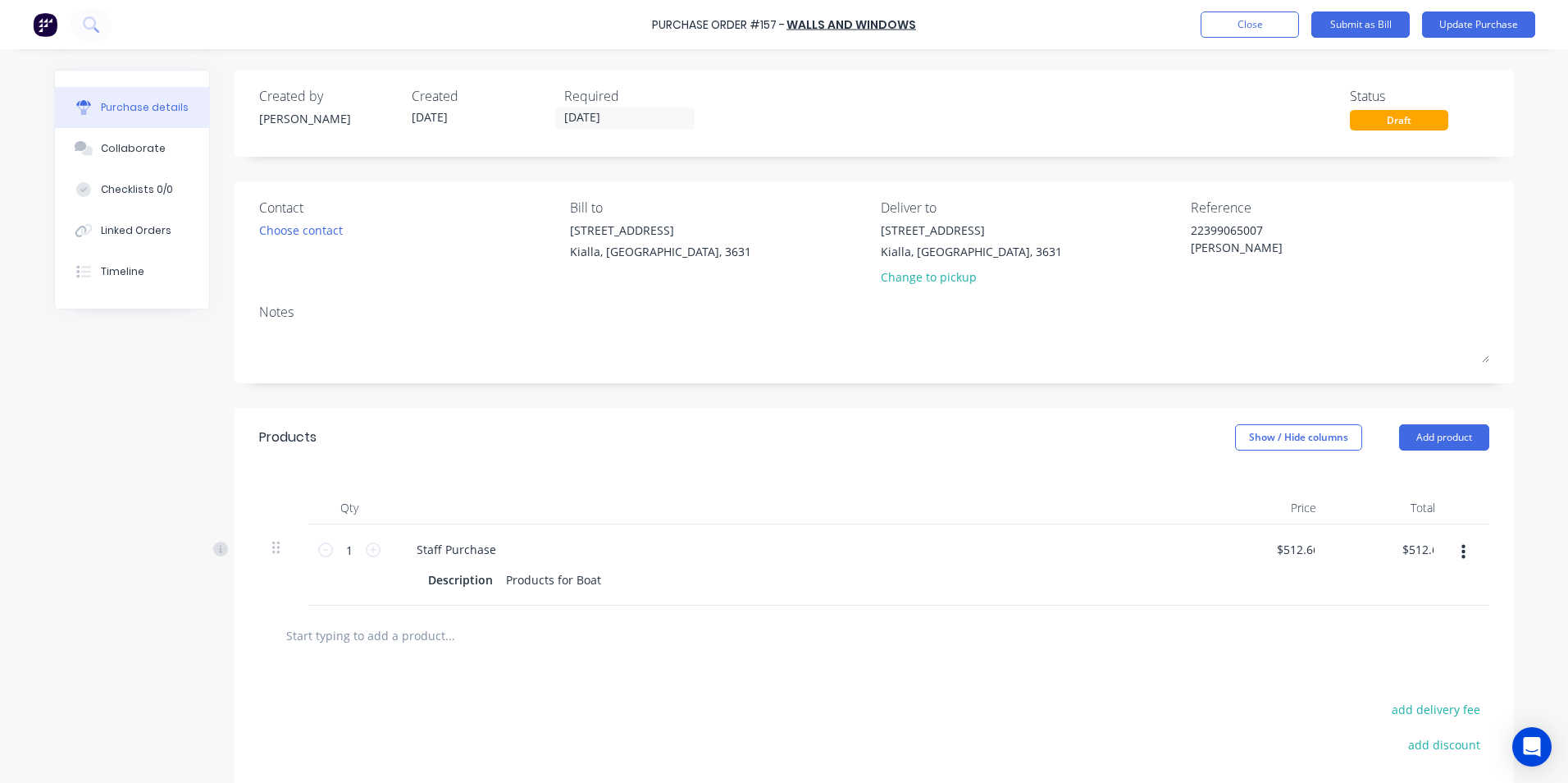
click at [1434, 568] on div "$512.66 $0.00" at bounding box center [1388, 564] width 119 height 81
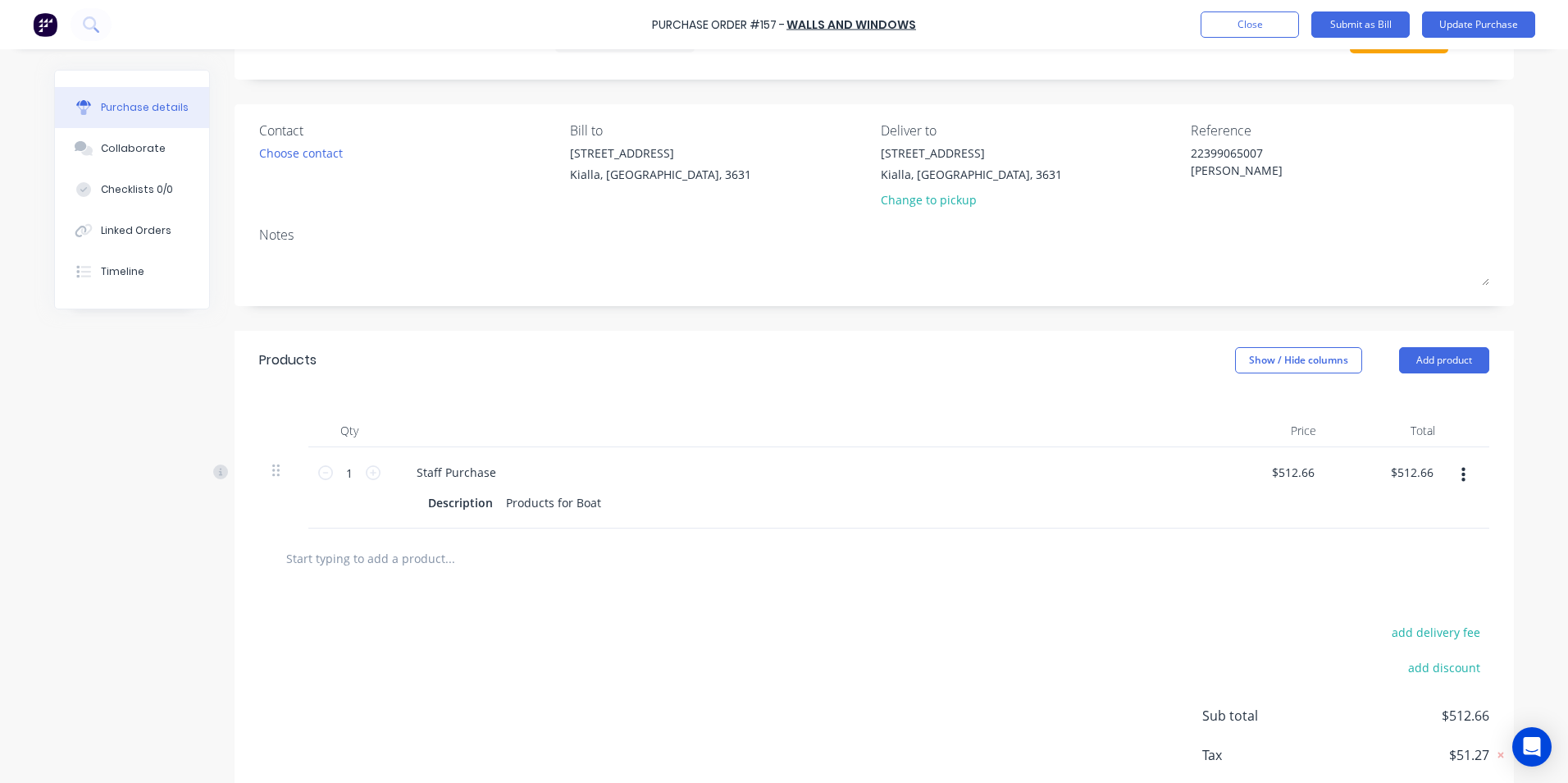
scroll to position [169, 0]
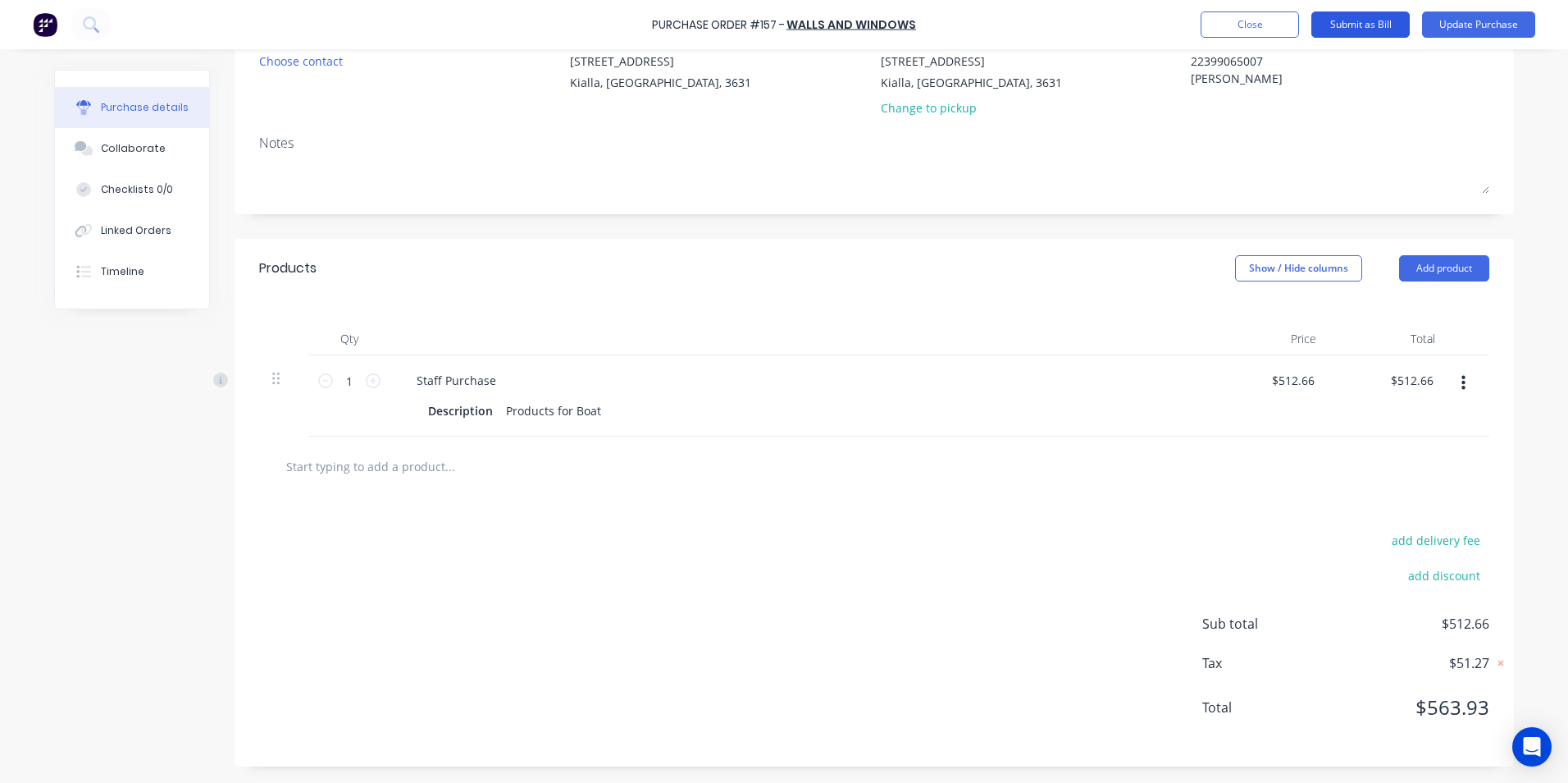
click at [1364, 23] on button "Submit as Bill" at bounding box center [1360, 24] width 99 height 26
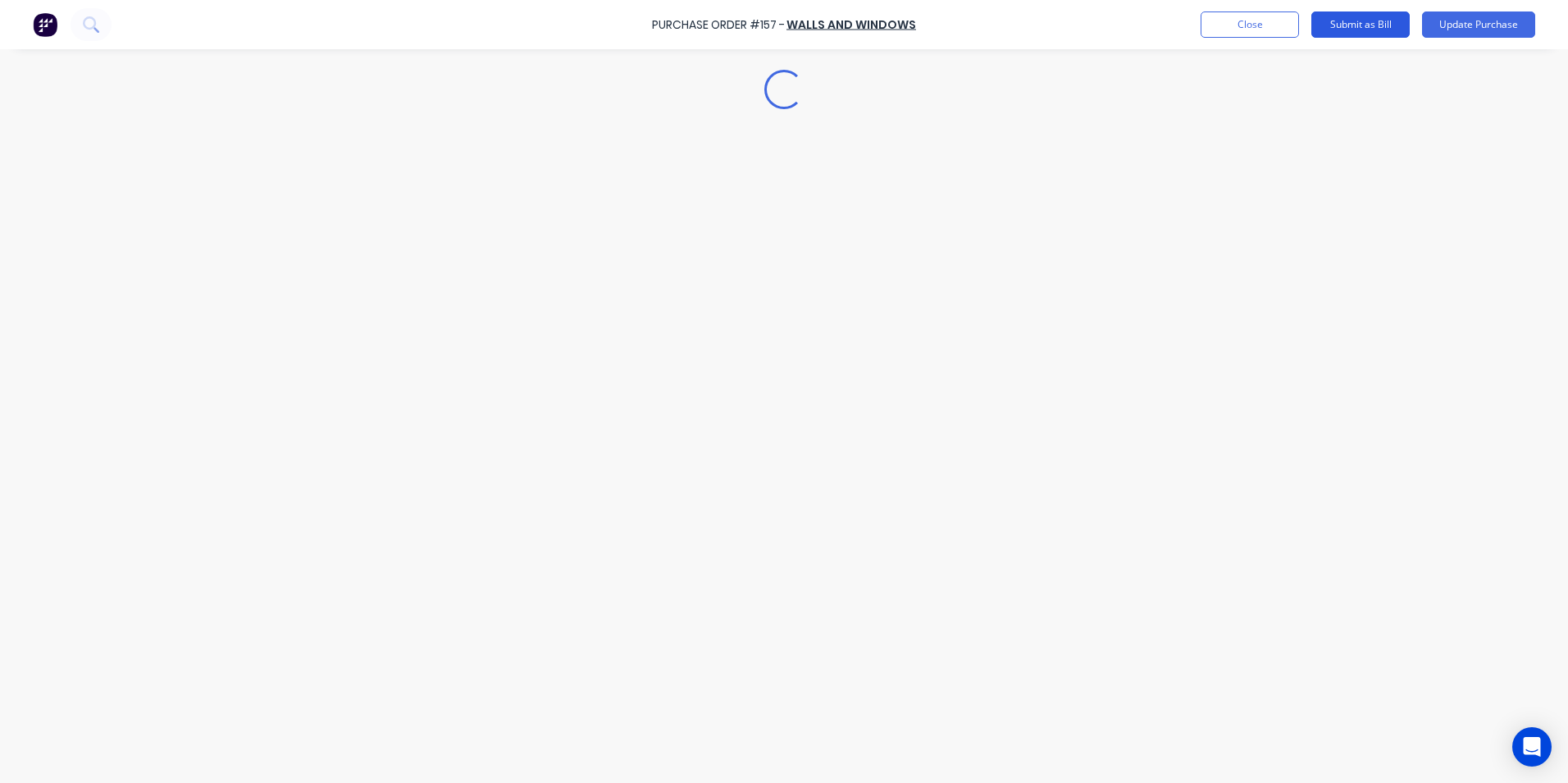
scroll to position [0, 0]
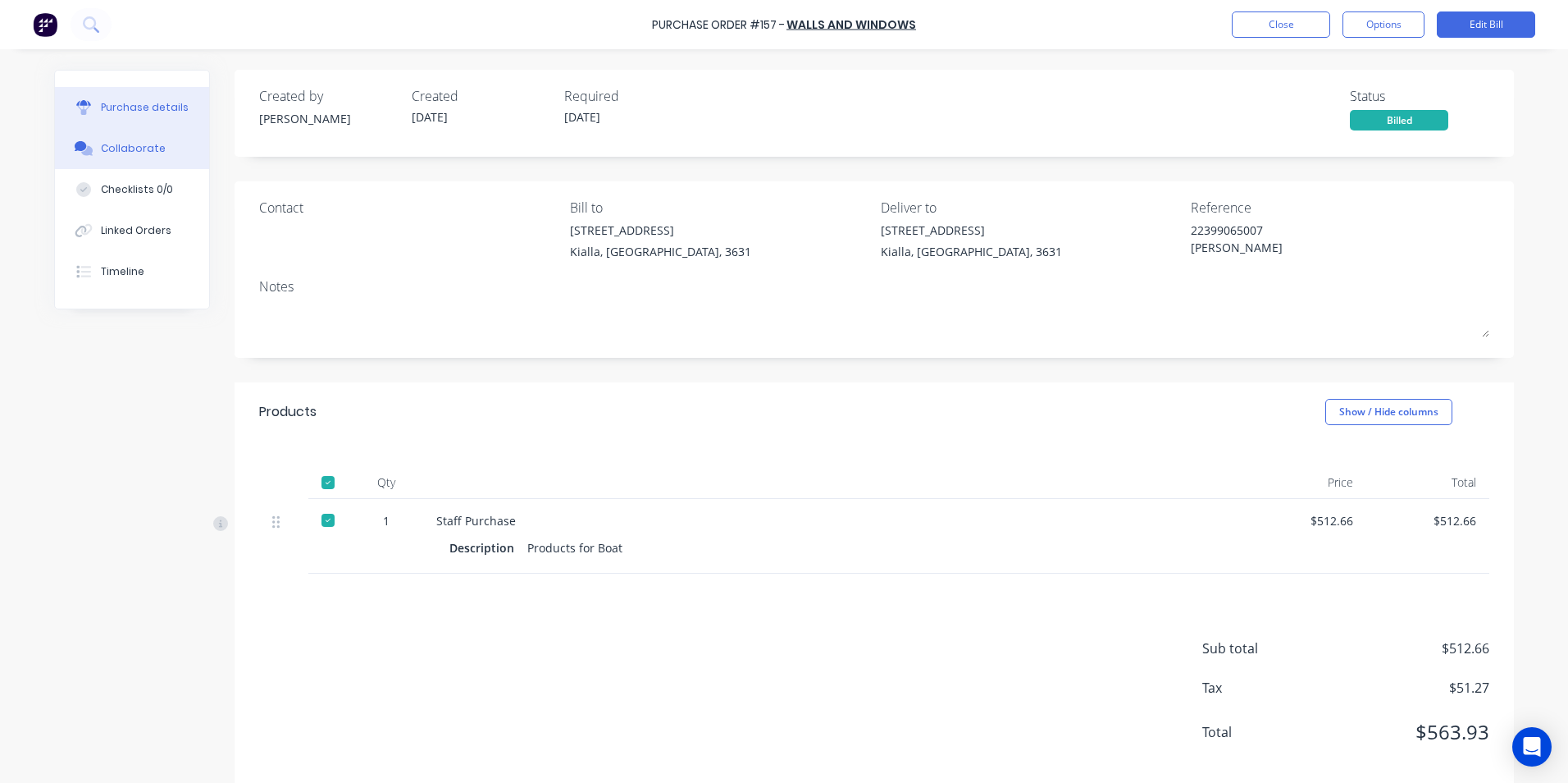
click at [137, 144] on div "Collaborate" at bounding box center [133, 148] width 64 height 15
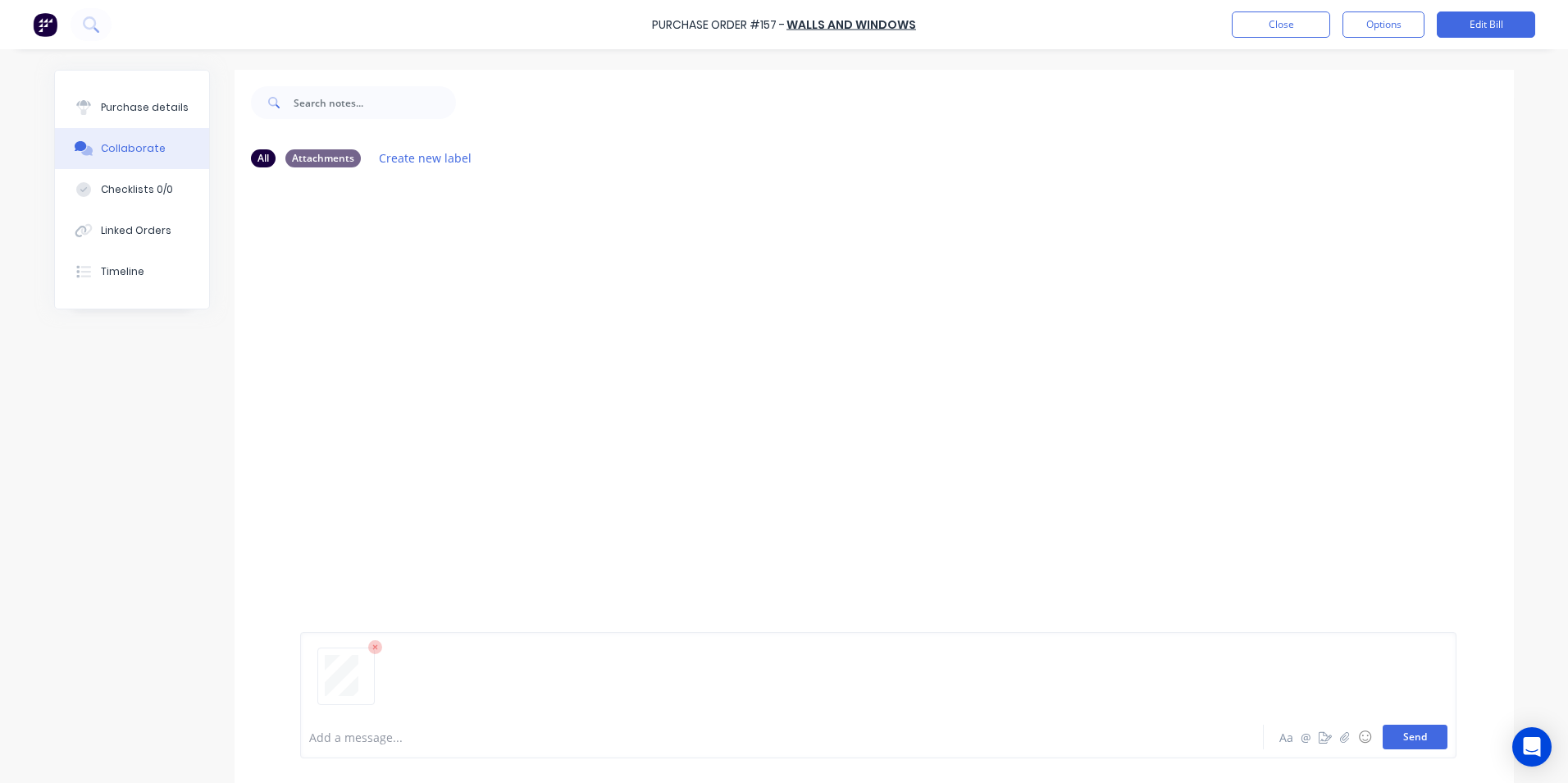
click at [1418, 740] on button "Send" at bounding box center [1415, 736] width 64 height 24
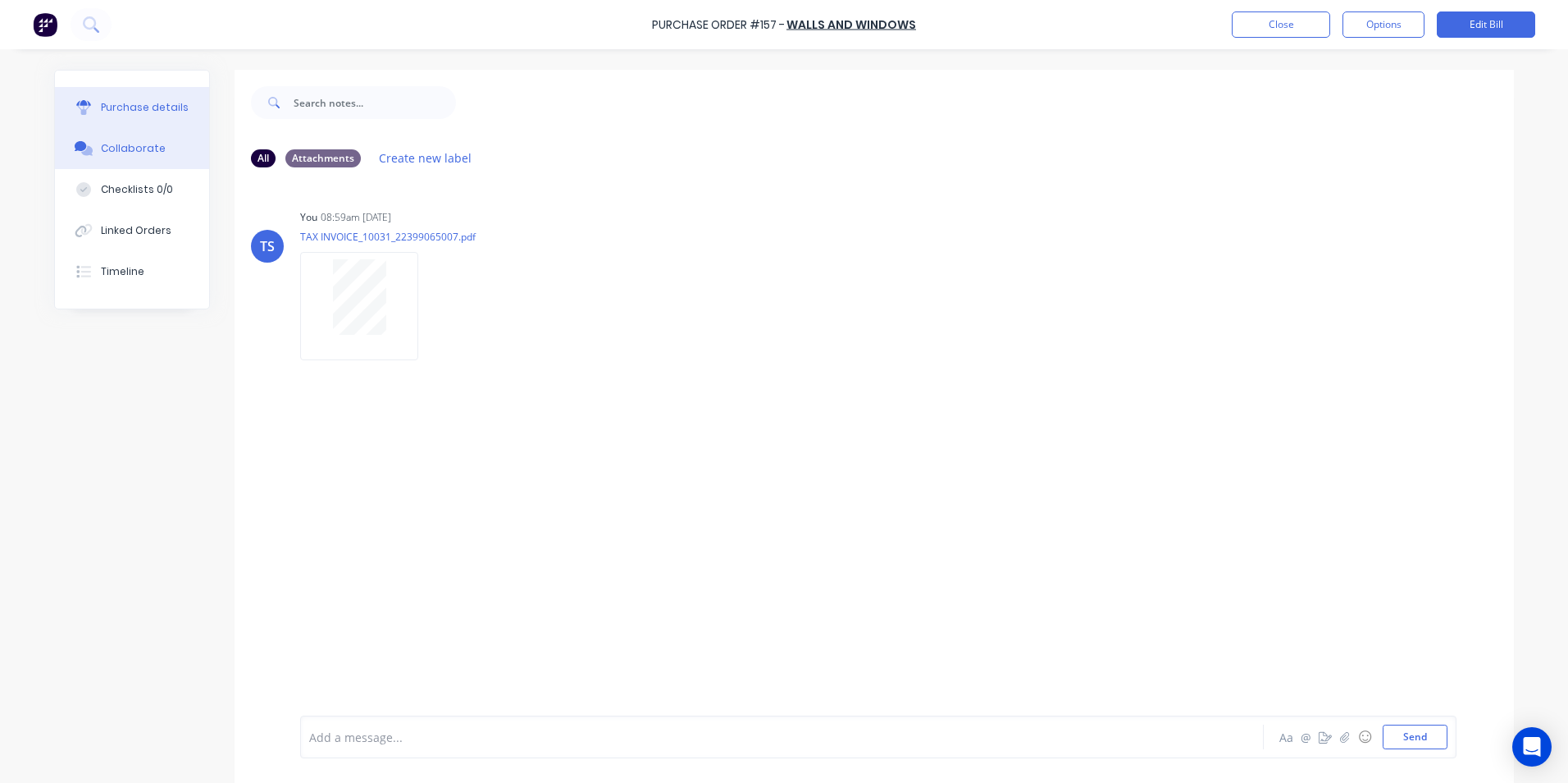
click at [137, 105] on div "Purchase details" at bounding box center [144, 107] width 88 height 15
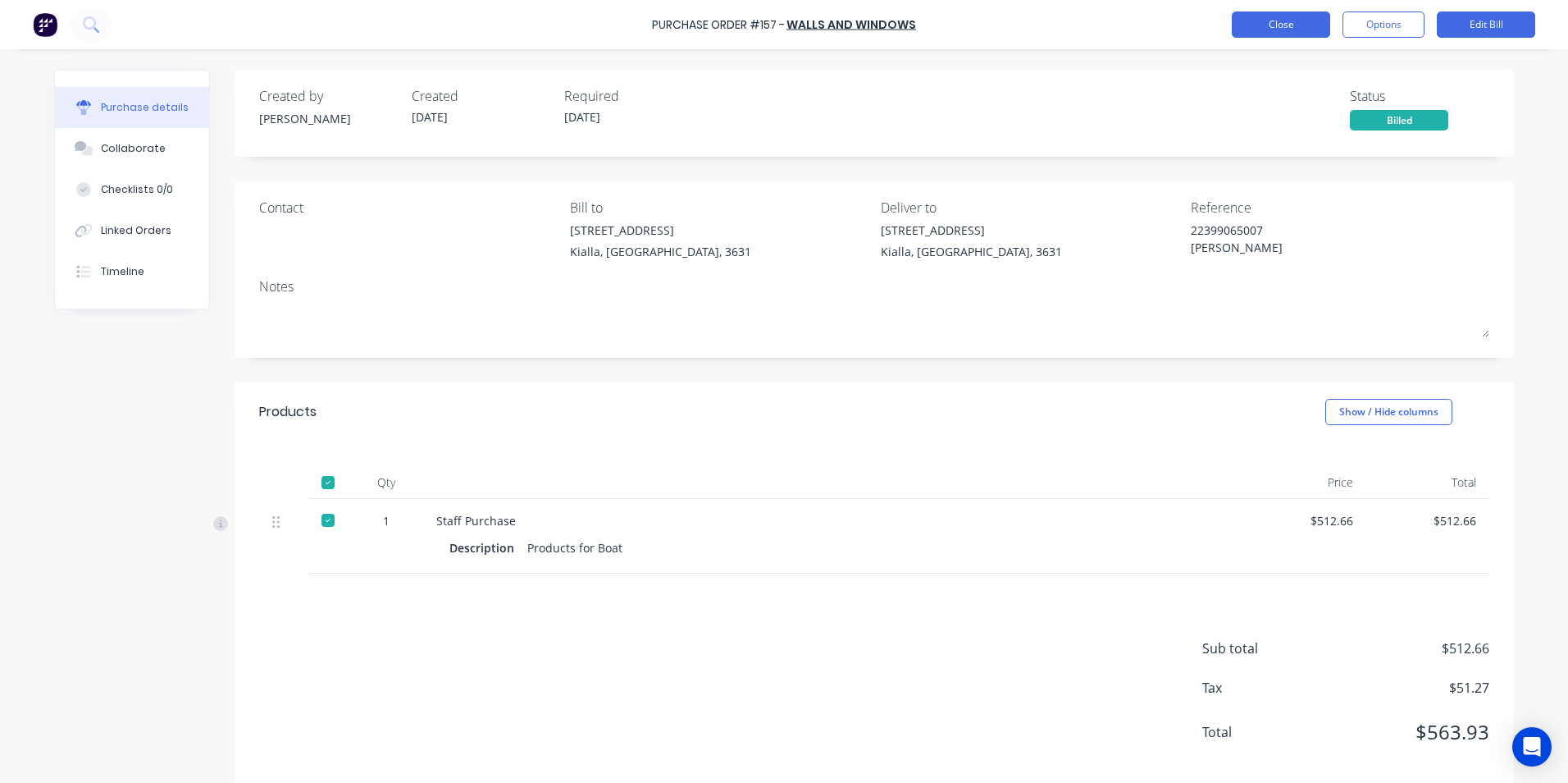
click at [1292, 21] on button "Close" at bounding box center [1280, 24] width 99 height 26
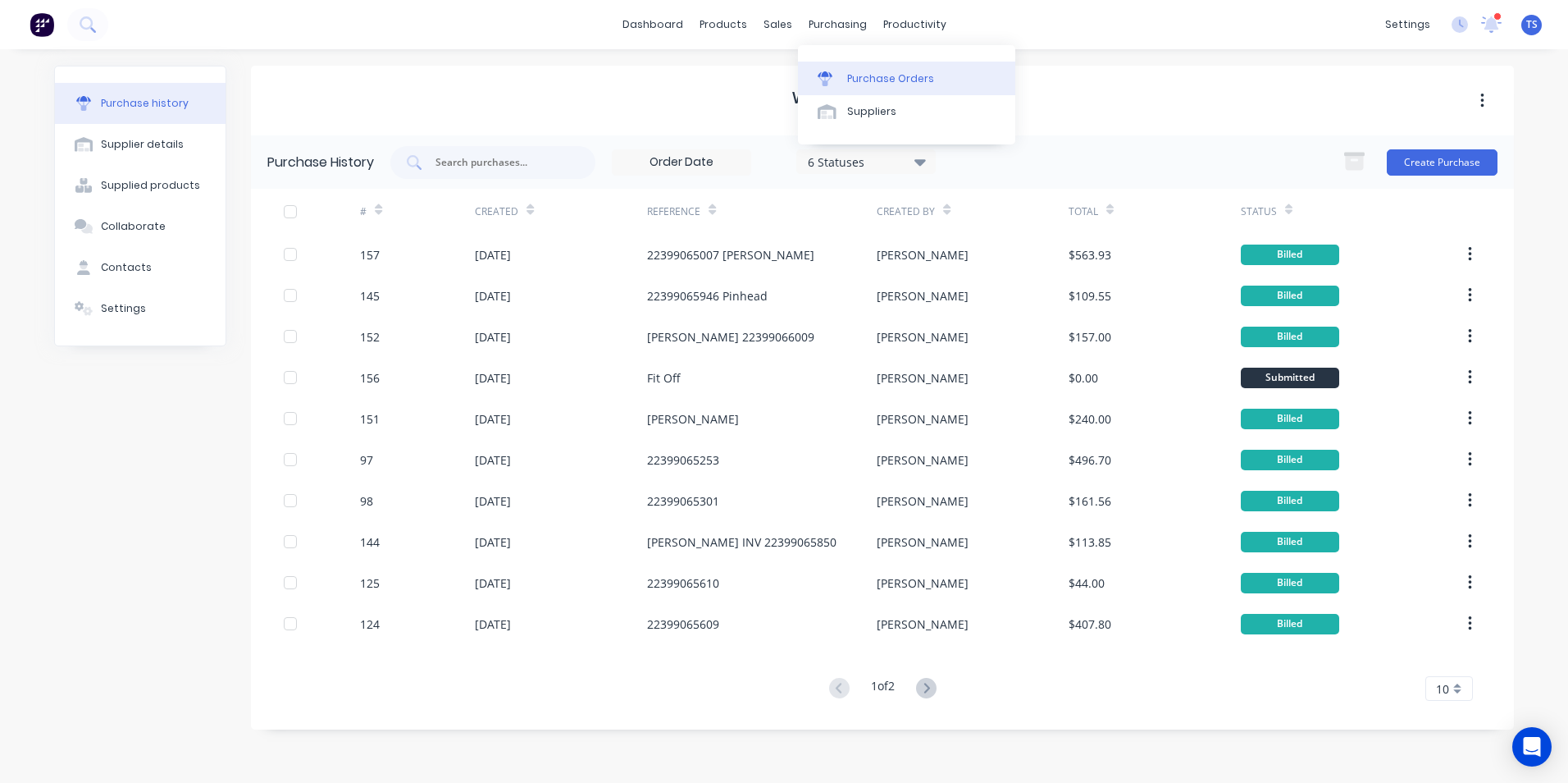
click at [858, 76] on div "Purchase Orders" at bounding box center [890, 78] width 87 height 15
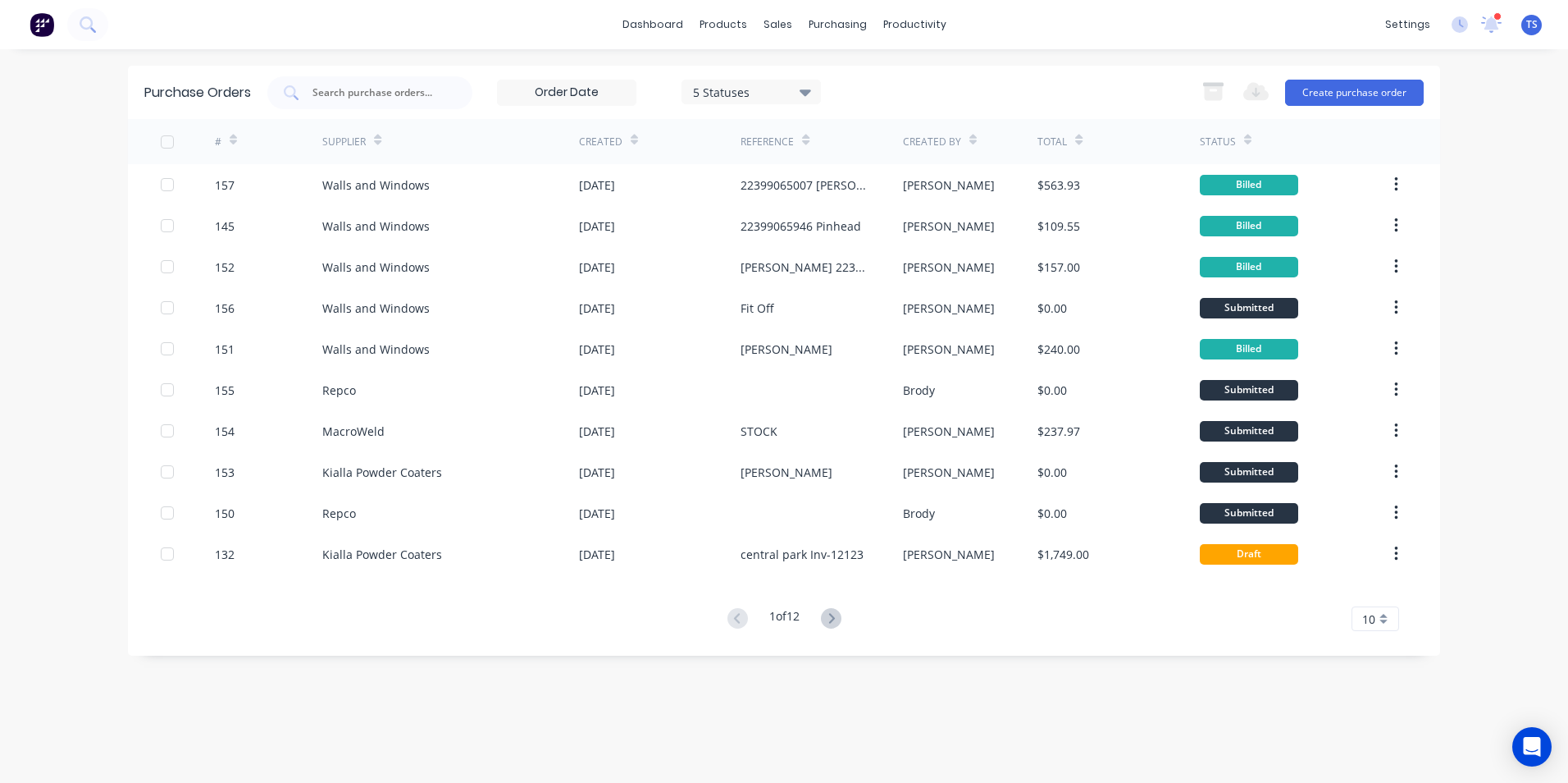
click at [807, 95] on icon at bounding box center [805, 93] width 12 height 7
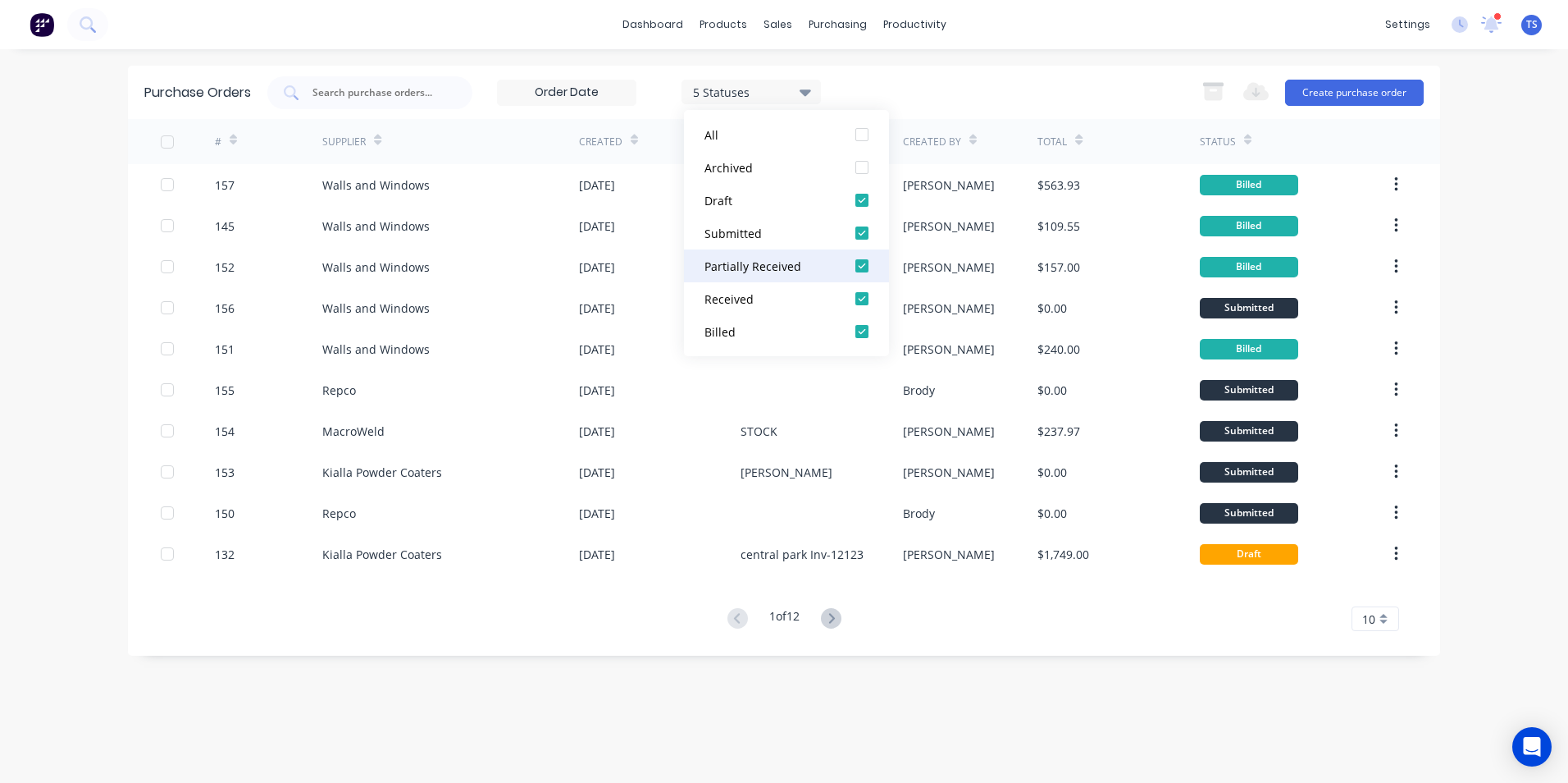
click at [864, 267] on div at bounding box center [862, 266] width 33 height 33
click at [860, 301] on div at bounding box center [862, 299] width 33 height 33
click at [862, 331] on div at bounding box center [862, 332] width 33 height 33
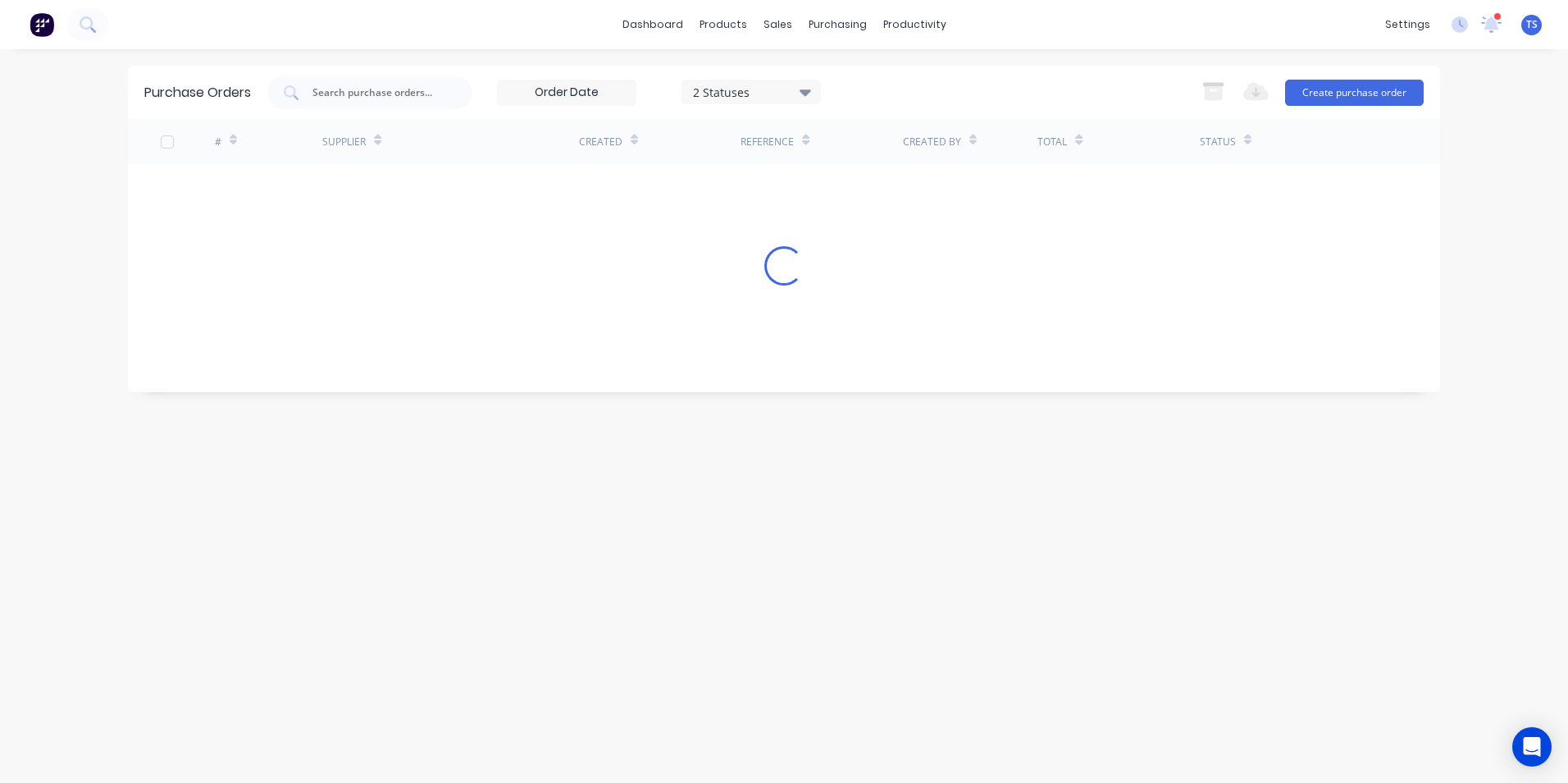
click at [968, 86] on div "2 Statuses 2 Statuses Export to Excel (XLSX) Create purchase order" at bounding box center [845, 93] width 1156 height 33
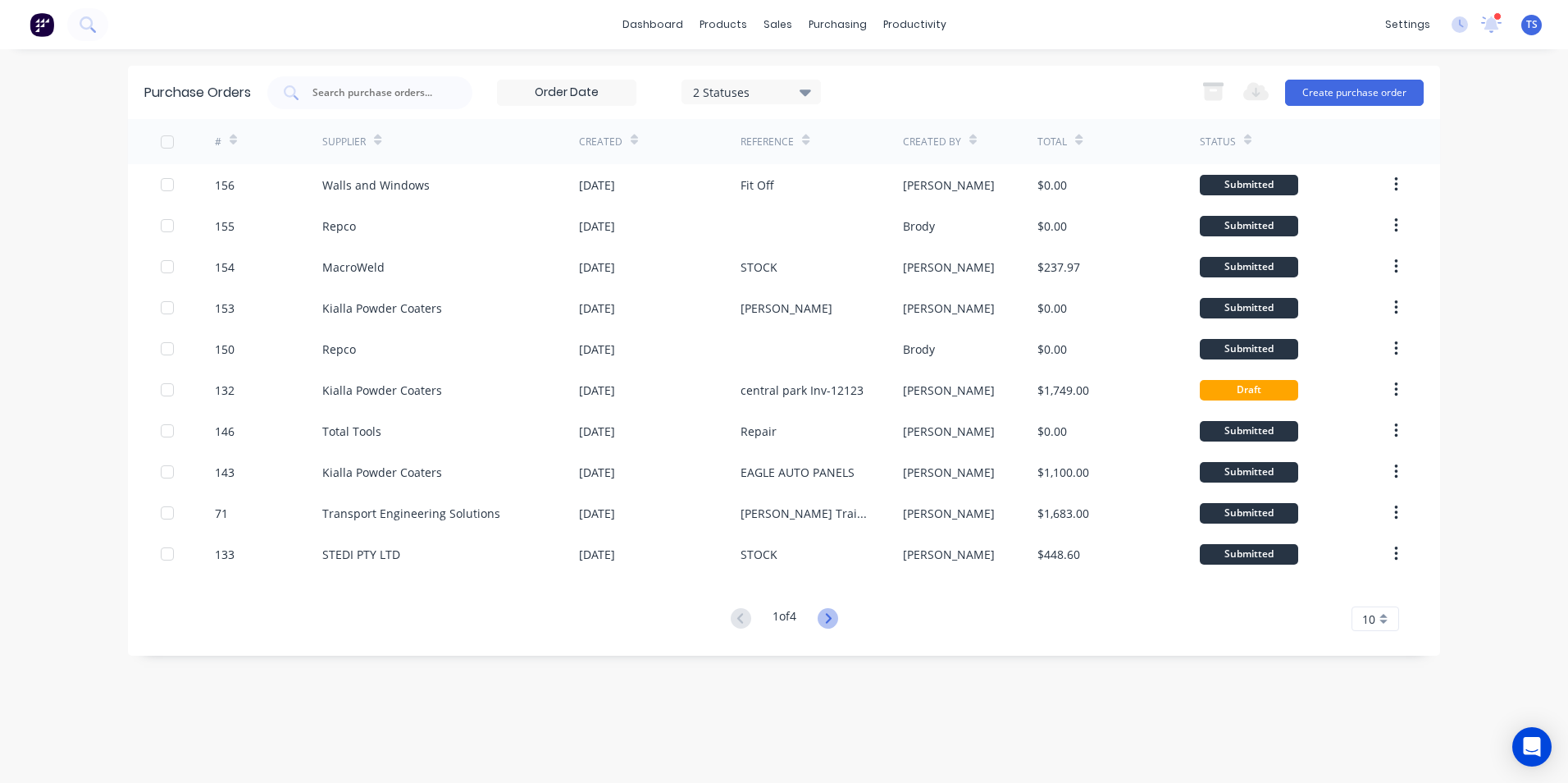
click at [830, 621] on icon at bounding box center [827, 618] width 6 height 10
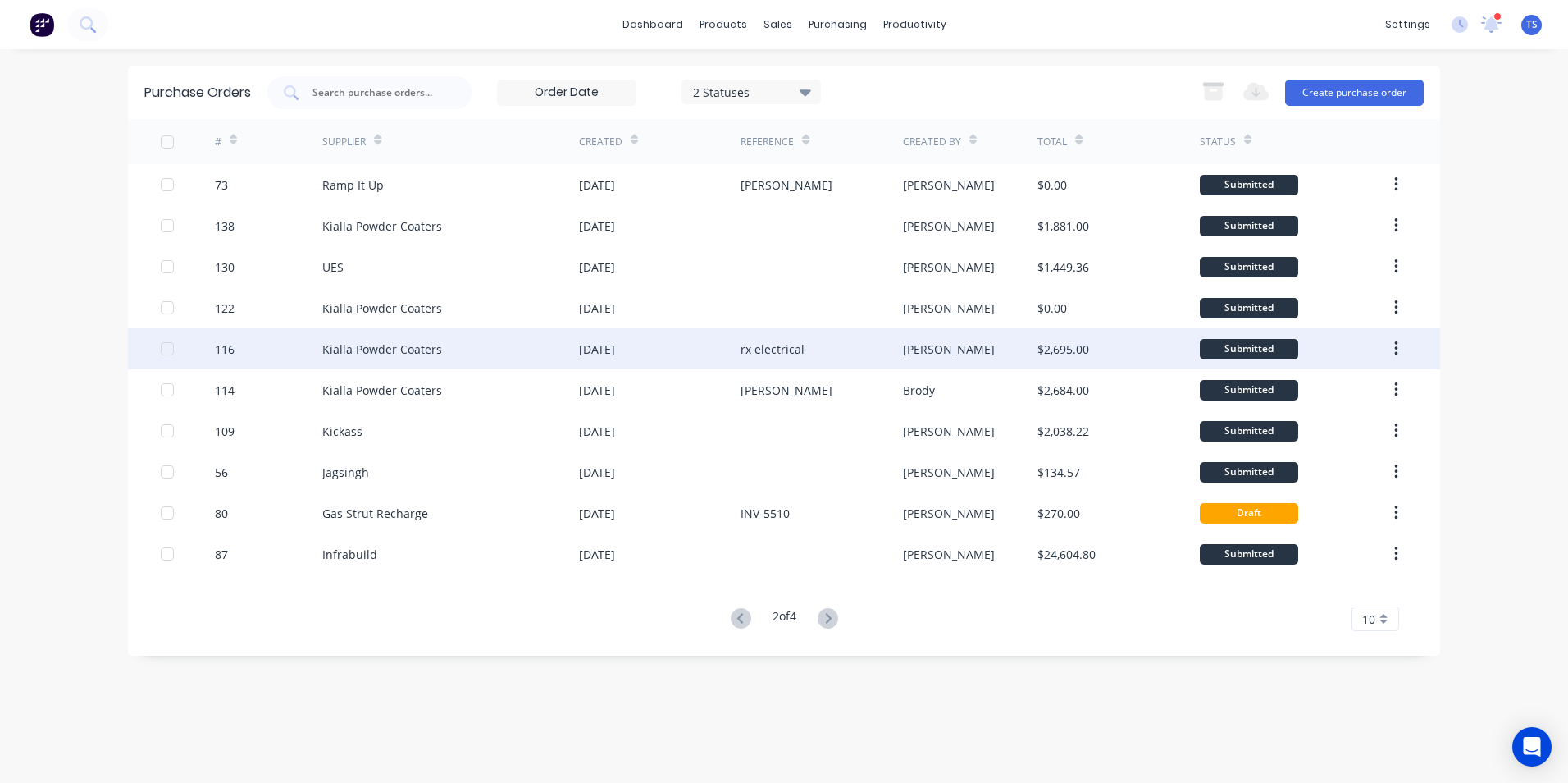
click at [418, 347] on div "Kialla Powder Coaters" at bounding box center [382, 350] width 120 height 18
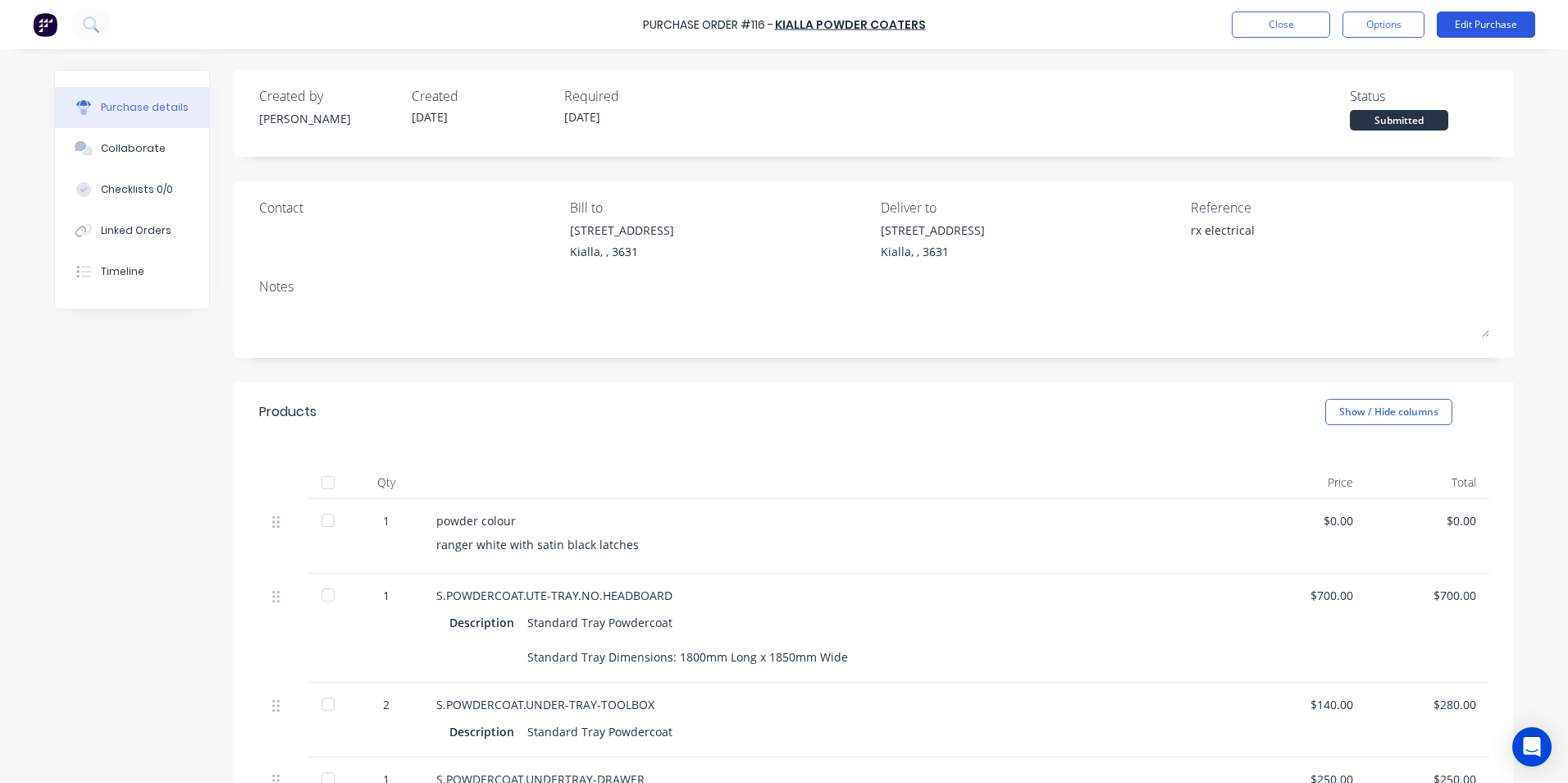
click at [1471, 22] on button "Edit Purchase" at bounding box center [1485, 24] width 99 height 26
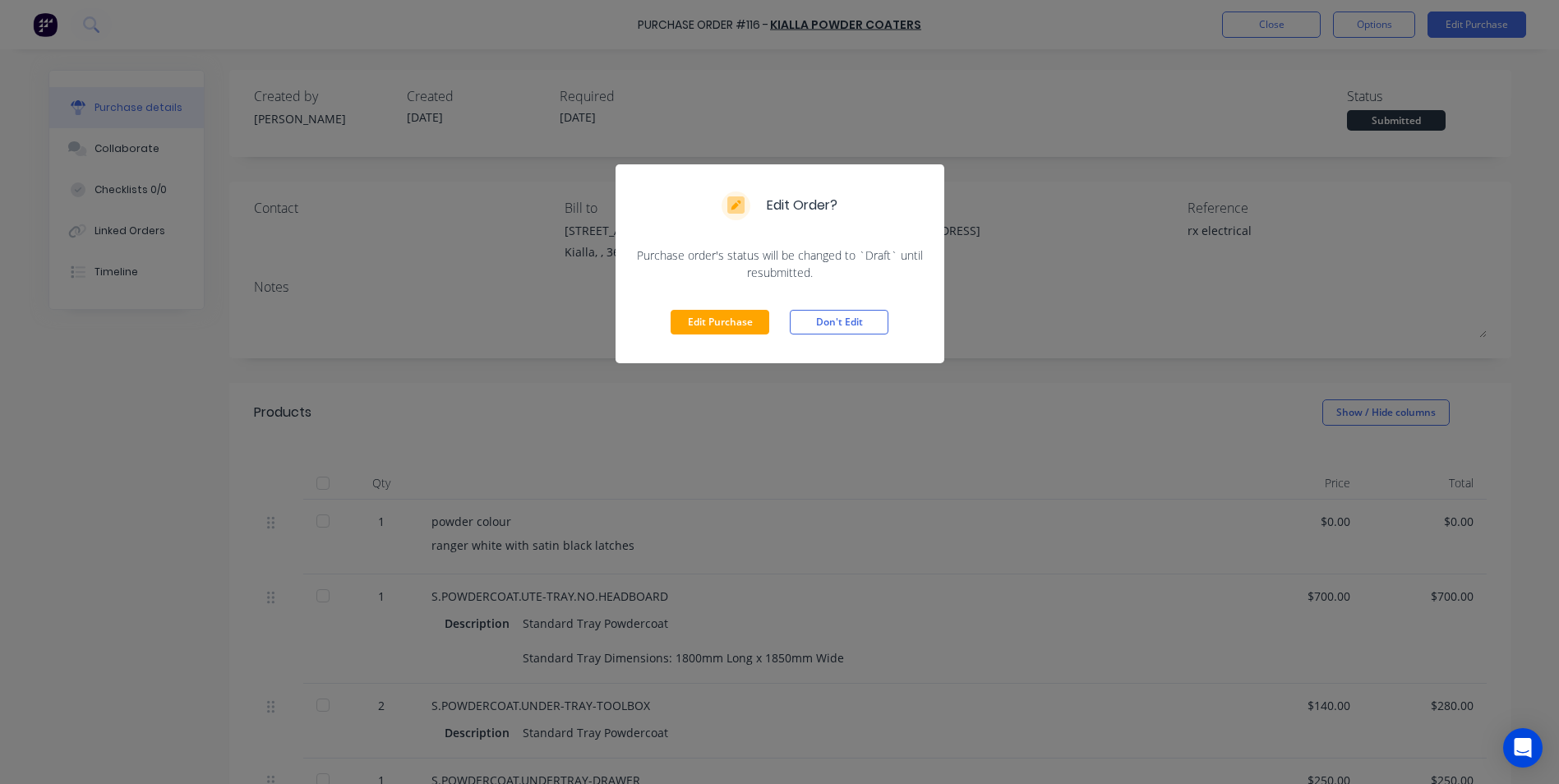
click at [1007, 436] on div "Edit Order? Purchase order's status will be changed to `Draft` until resubmitte…" at bounding box center [780, 392] width 1559 height 784
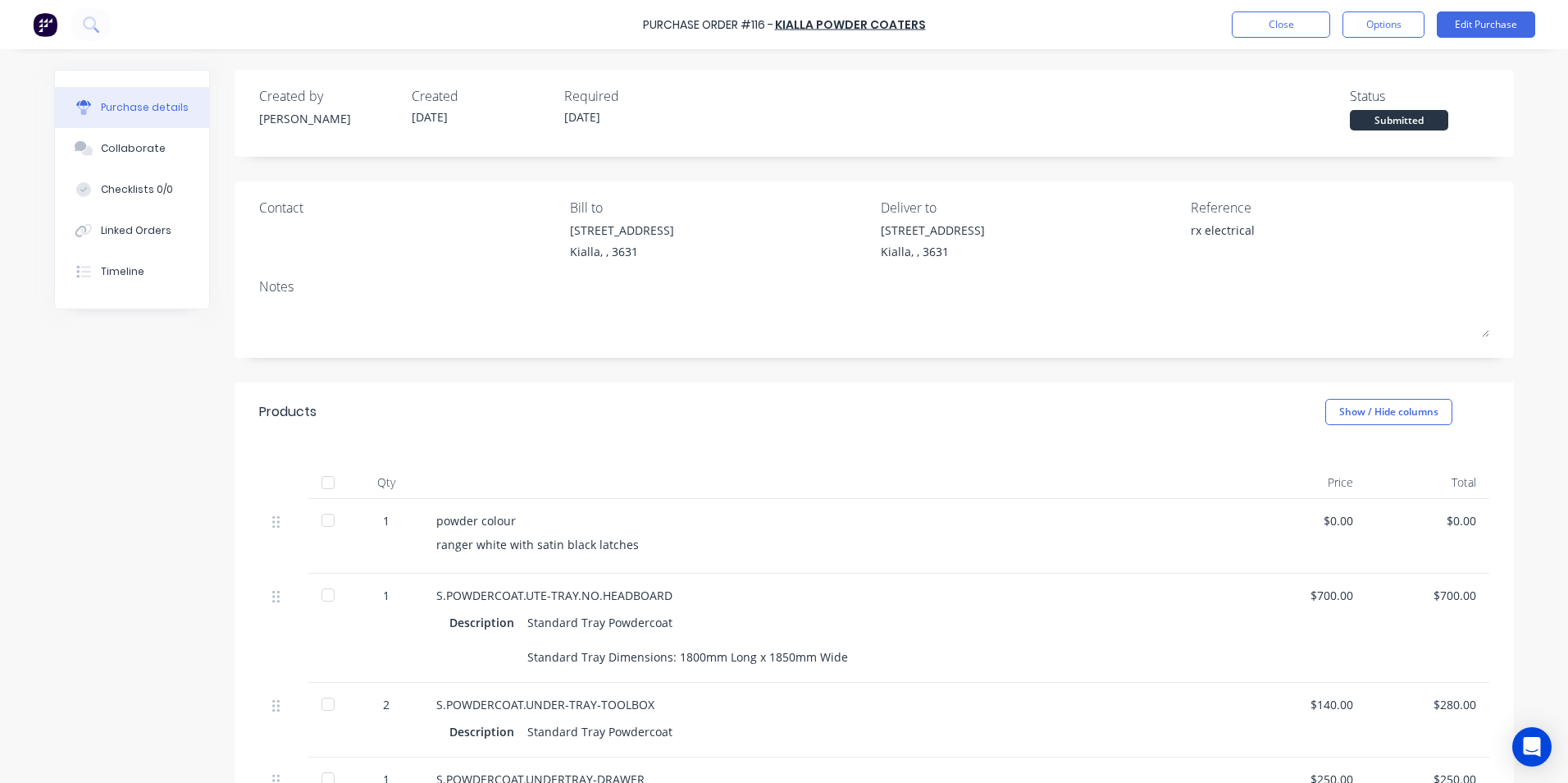
click at [323, 482] on div at bounding box center [328, 482] width 33 height 33
click at [1493, 21] on button "Edit Purchase" at bounding box center [1485, 24] width 99 height 26
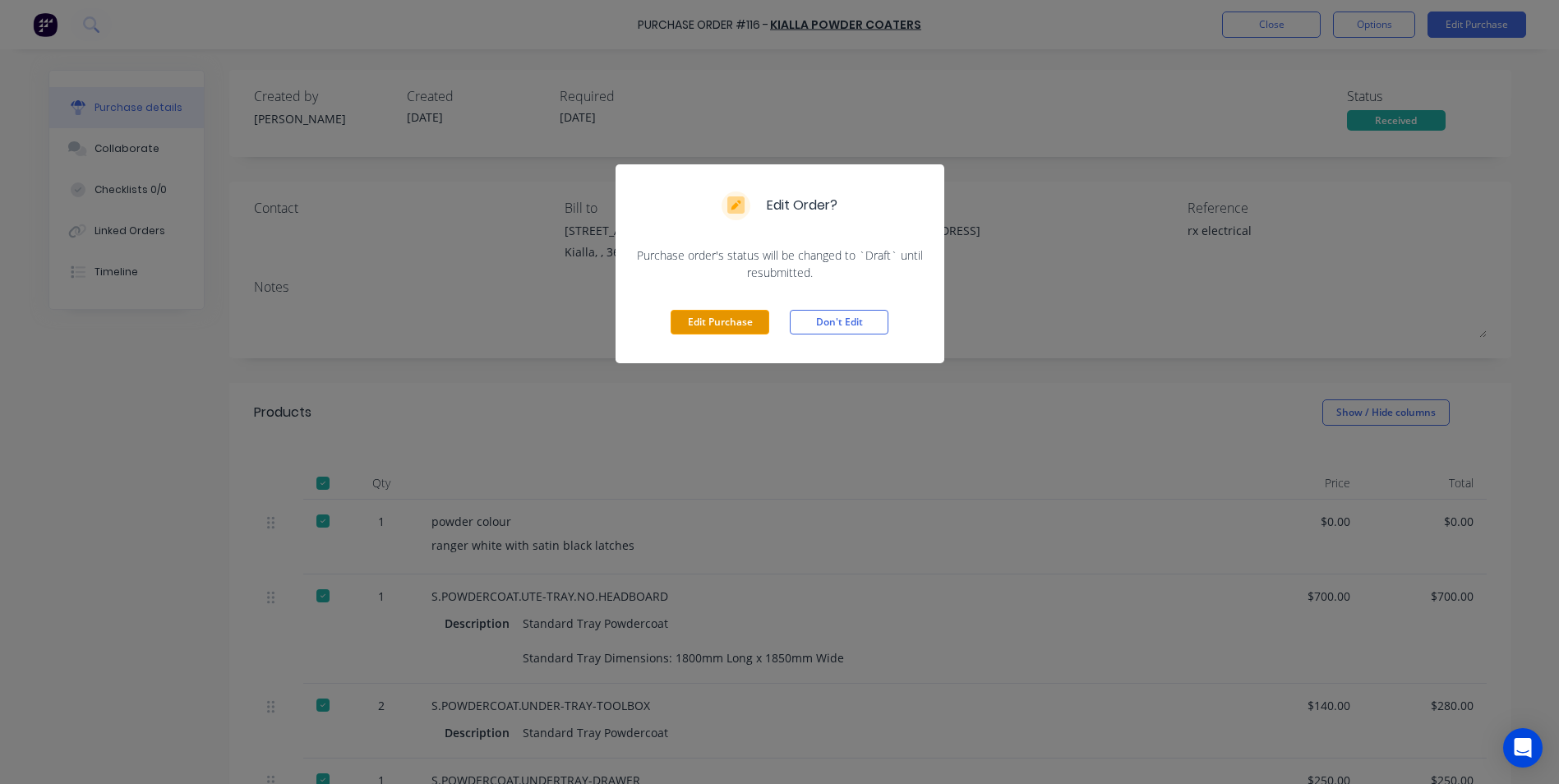
click at [701, 323] on button "Edit Purchase" at bounding box center [720, 322] width 99 height 24
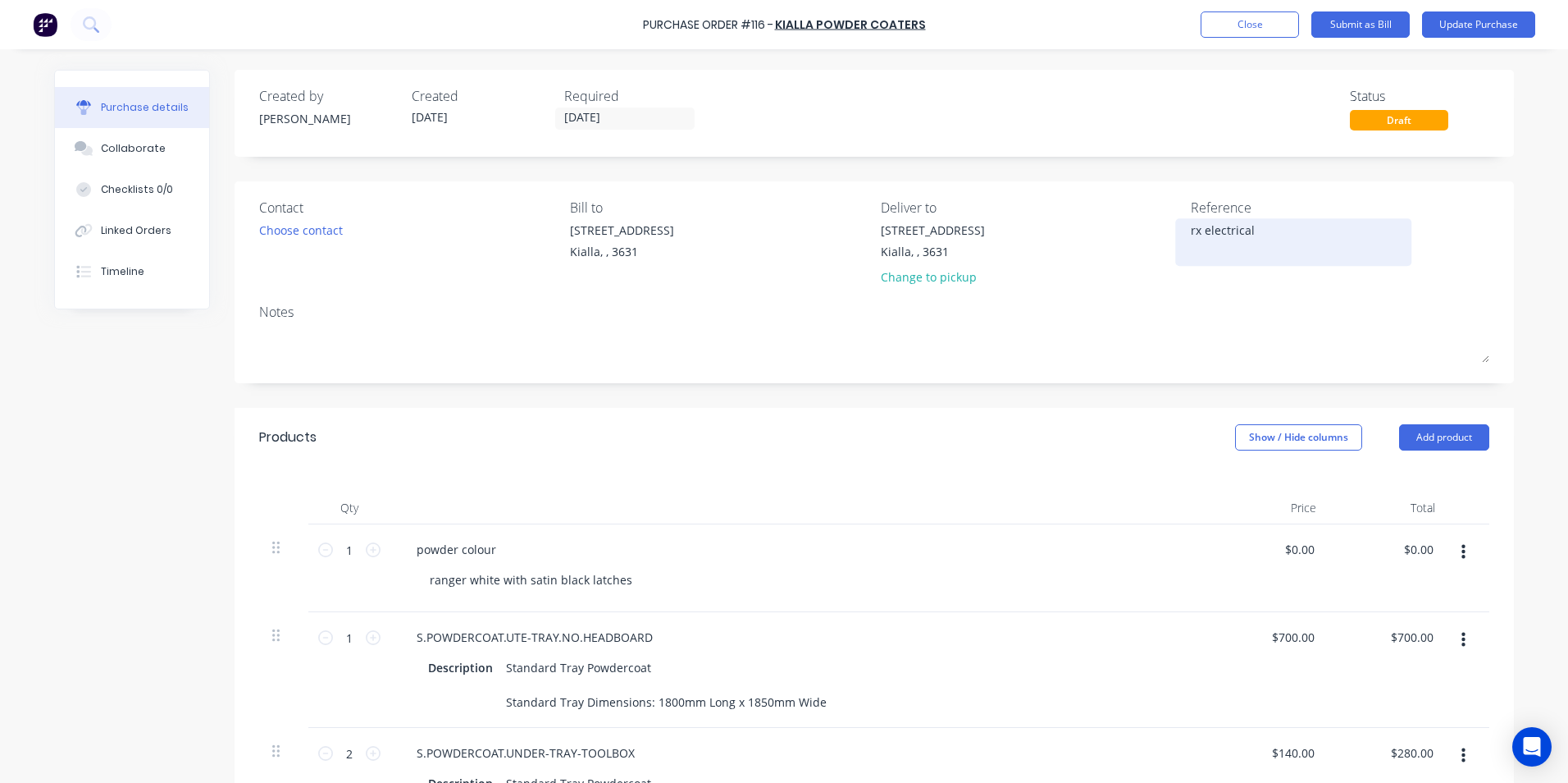
click at [1190, 229] on textarea "rx electrical" at bounding box center [1293, 240] width 205 height 37
type textarea "x"
type textarea "rx electrical"
type textarea "x"
click at [1190, 227] on textarea "rx electrical" at bounding box center [1293, 240] width 205 height 37
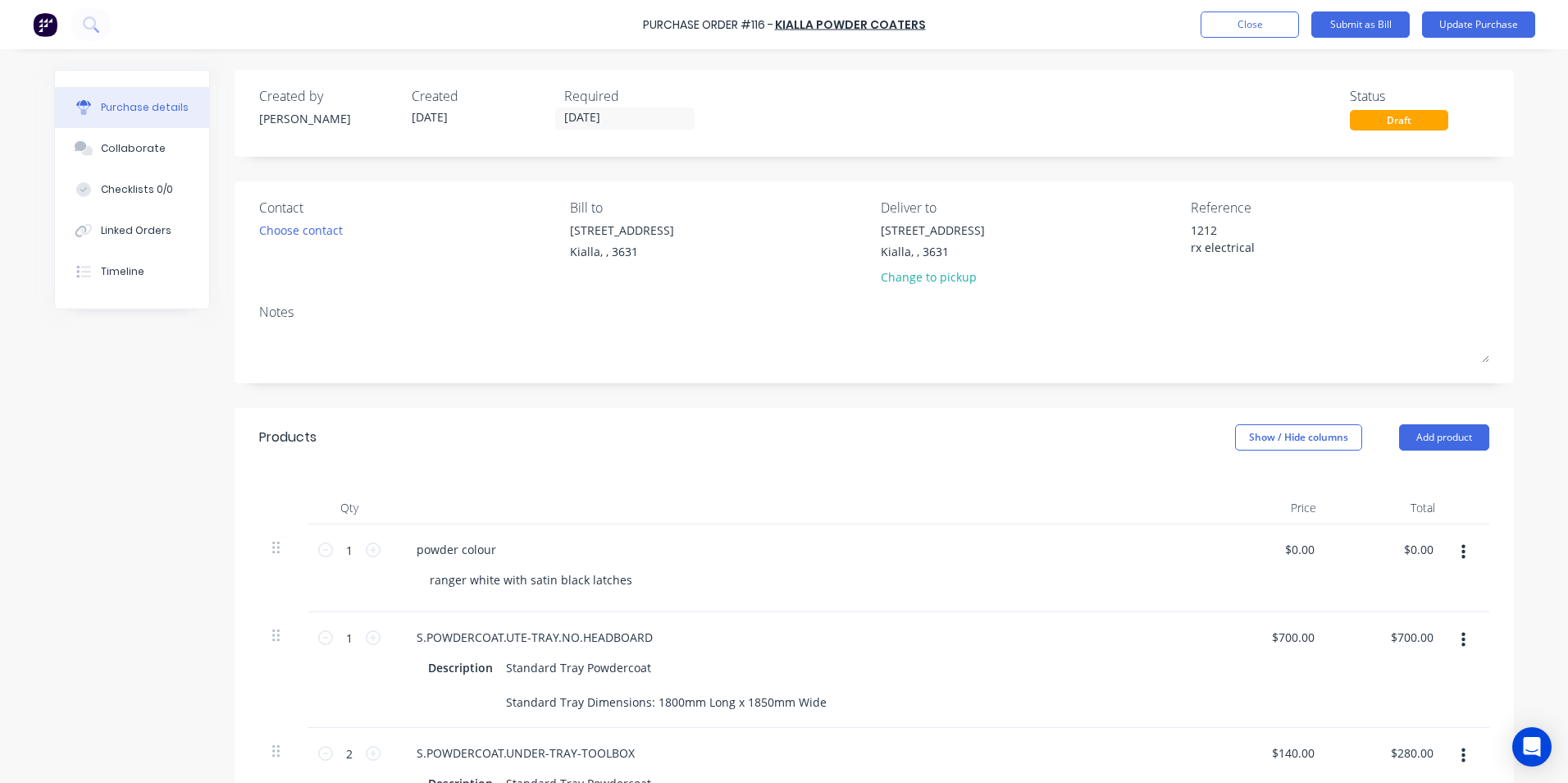
type textarea "12127 rx electrical"
type textarea "x"
click at [1264, 251] on textarea "12127 rx electrical" at bounding box center [1293, 240] width 205 height 37
type textarea "12127 rx el"
type textarea "x"
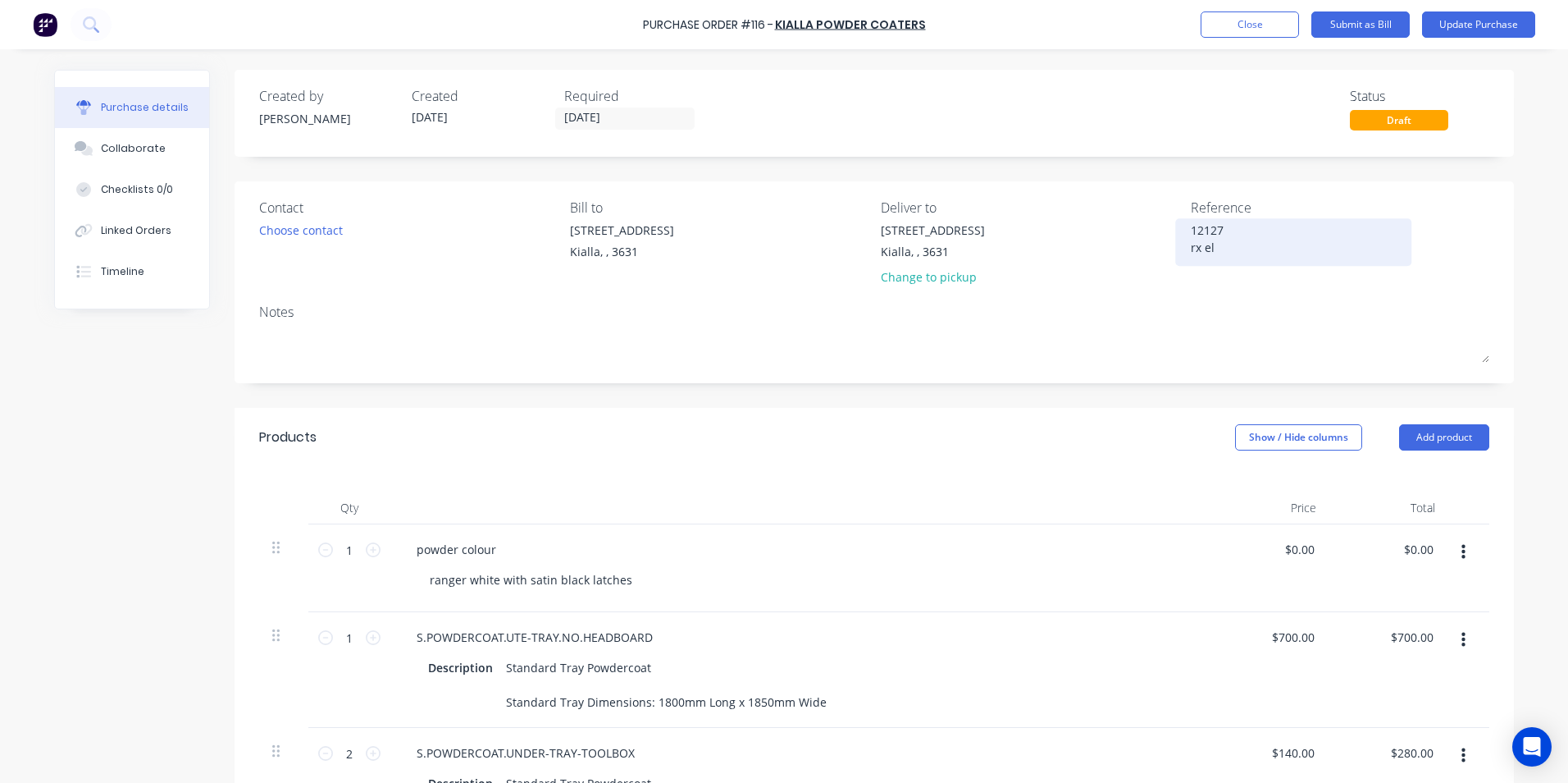
type textarea "12127 rx e"
type textarea "x"
type textarea "12127 rx"
type textarea "x"
type textarea "12127 rx"
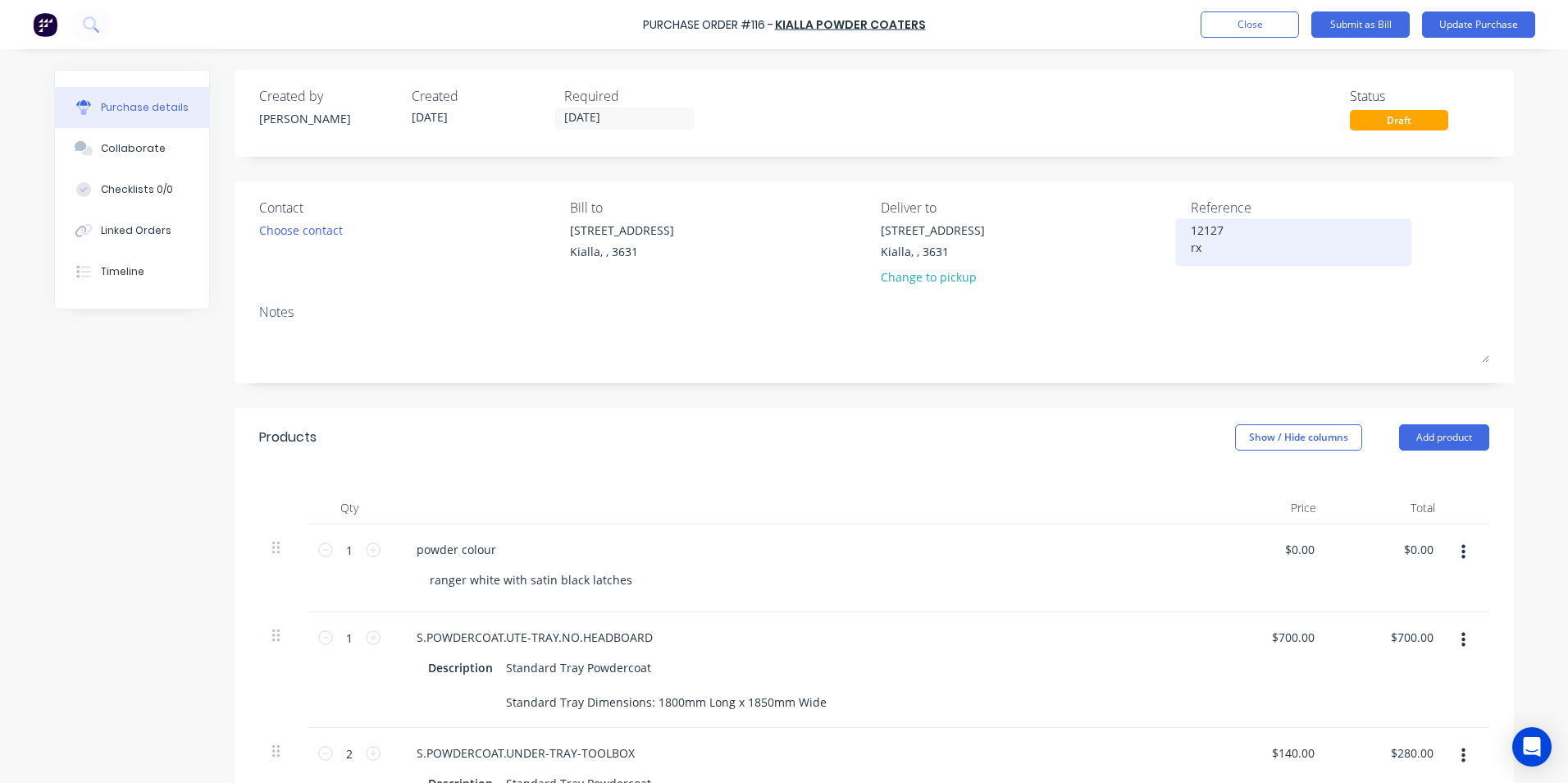
type textarea "x"
type textarea "12127 r"
type textarea "x"
type textarea "12127"
type textarea "x"
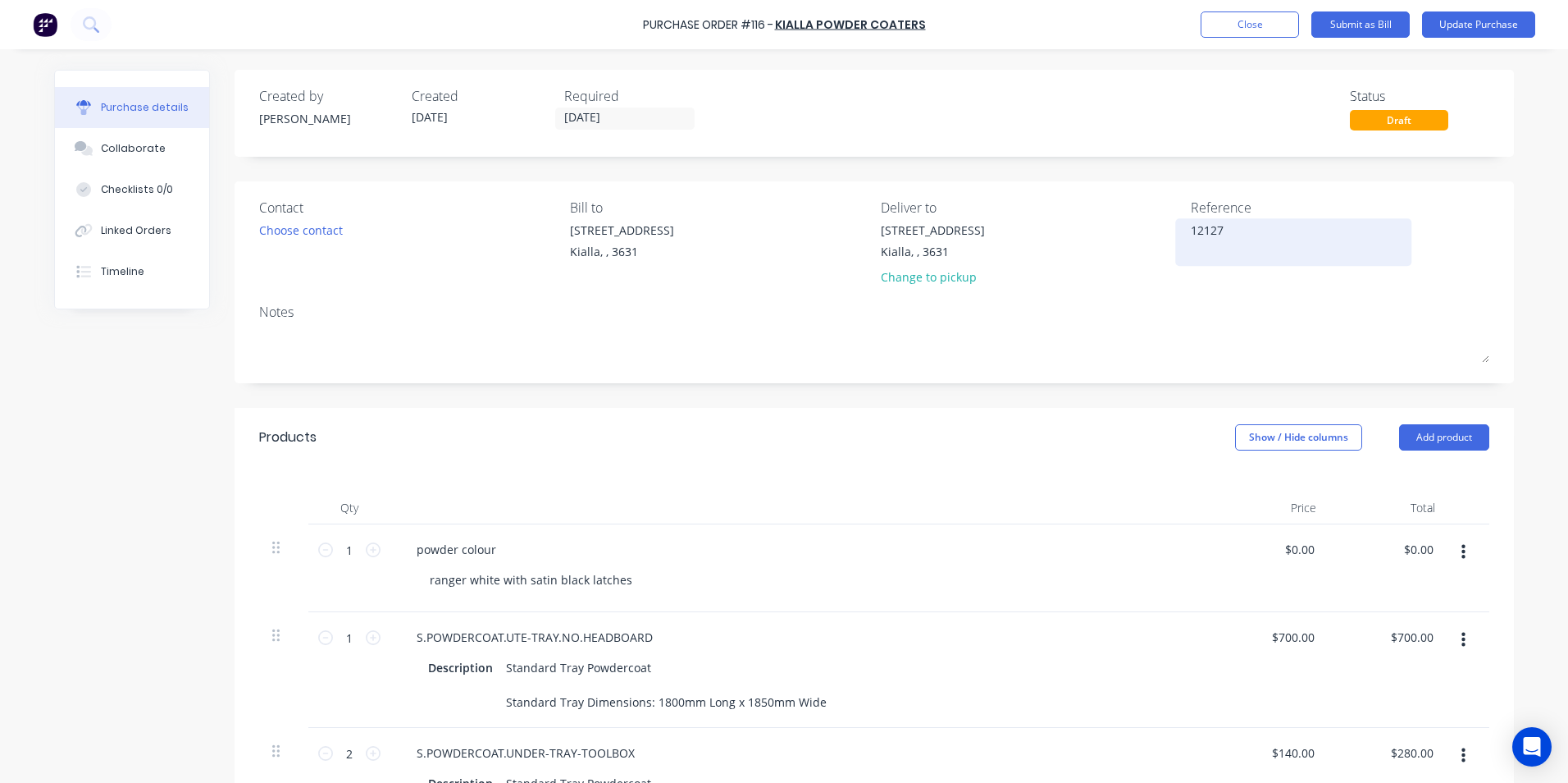
type textarea "12127"
type textarea "x"
type textarea "1212"
type textarea "x"
type textarea "121"
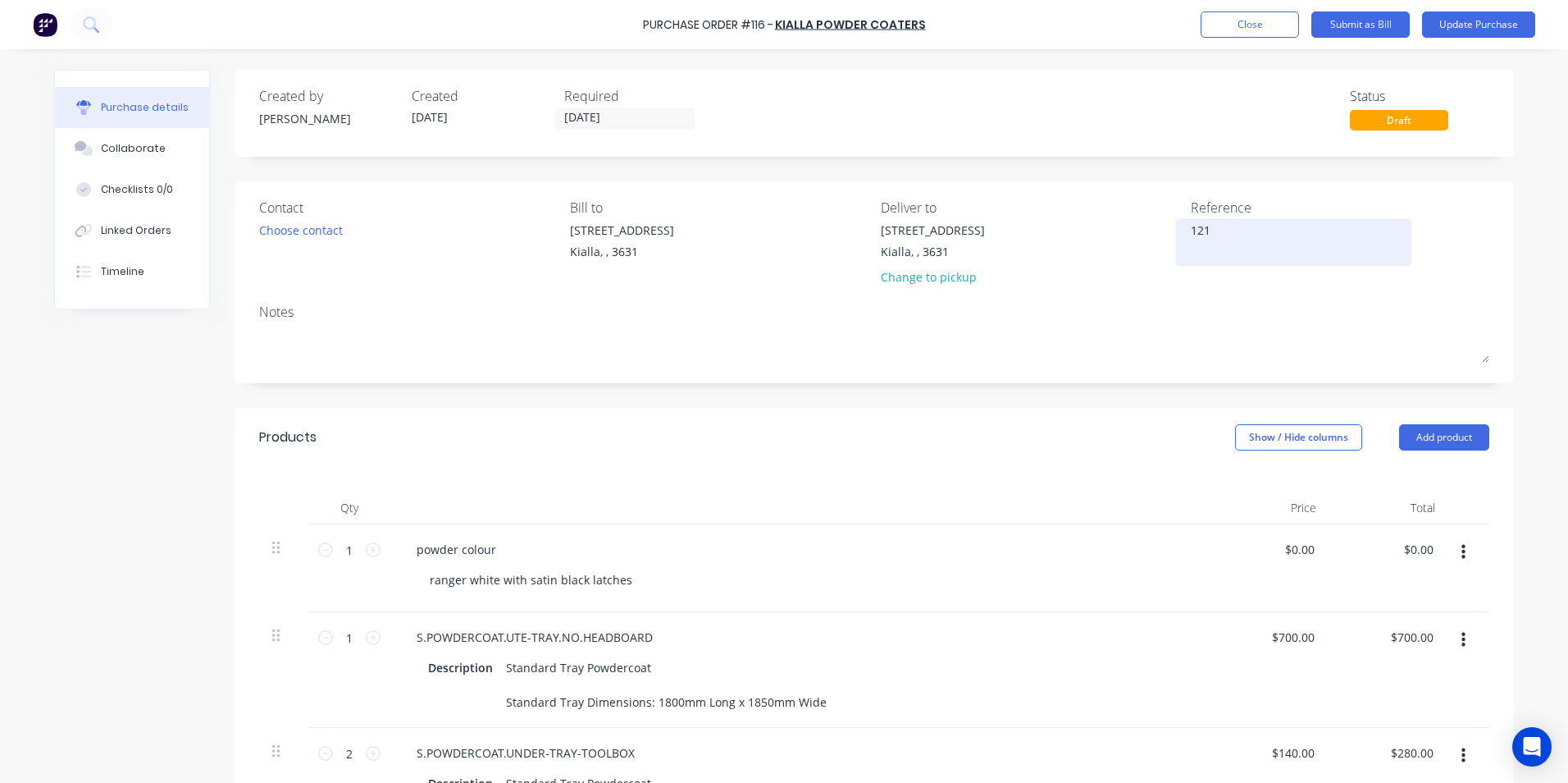
type textarea "x"
type textarea "12"
type textarea "x"
type textarea "121"
type textarea "x"
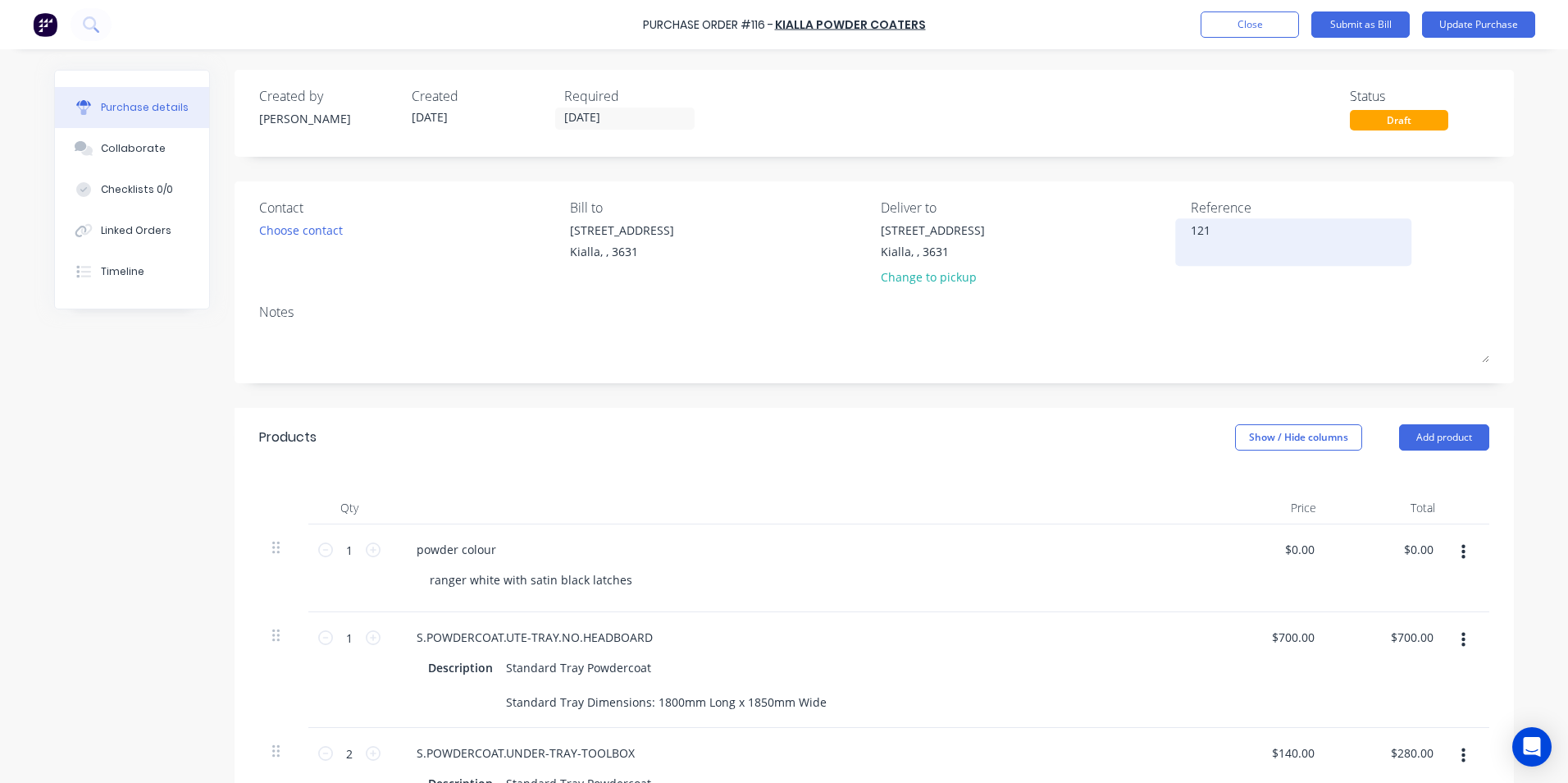
type textarea "1212"
type textarea "x"
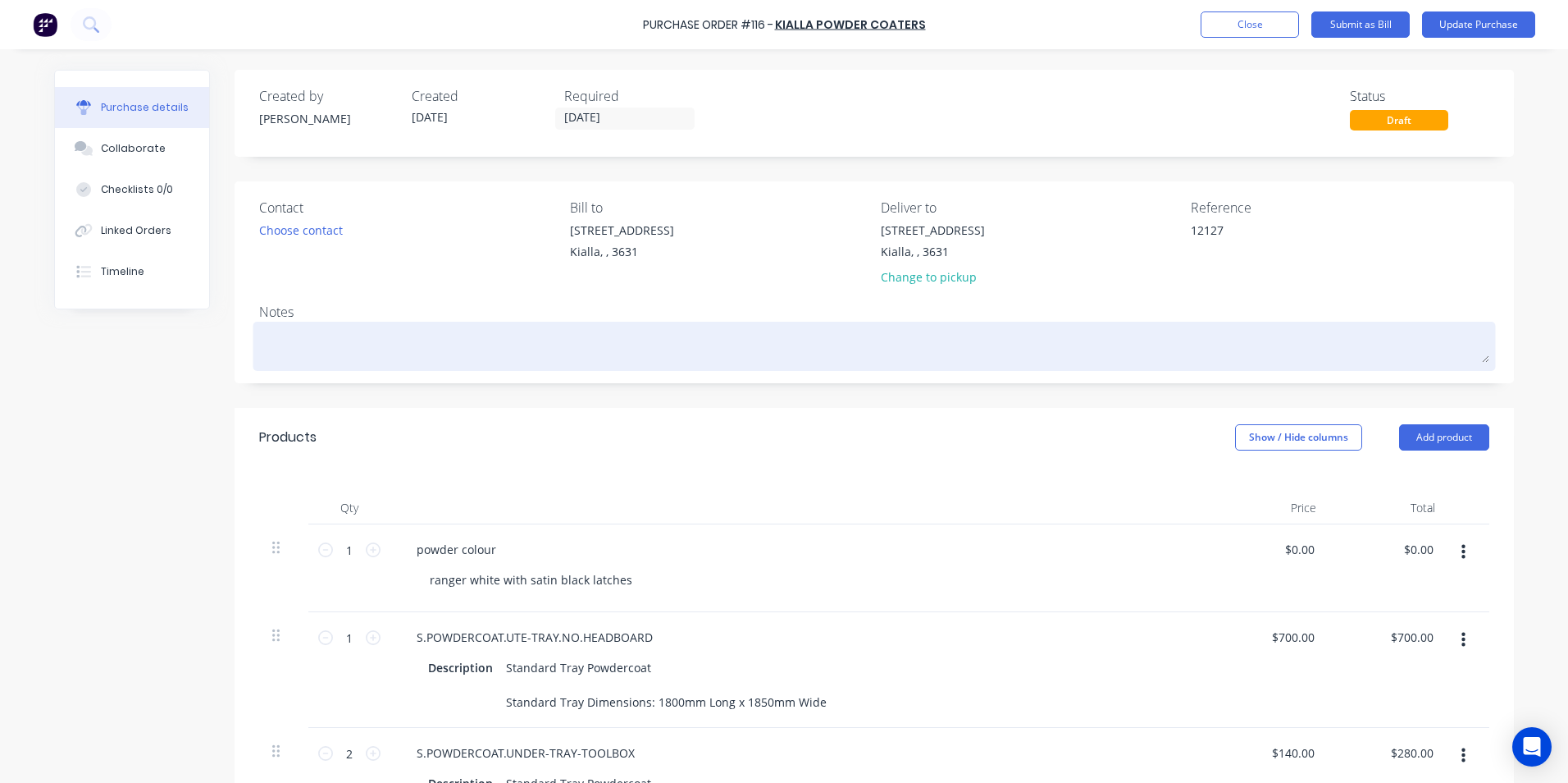
type textarea "12127"
type textarea "x"
type textarea "12127"
click at [271, 337] on textarea at bounding box center [874, 345] width 1229 height 37
type textarea "x"
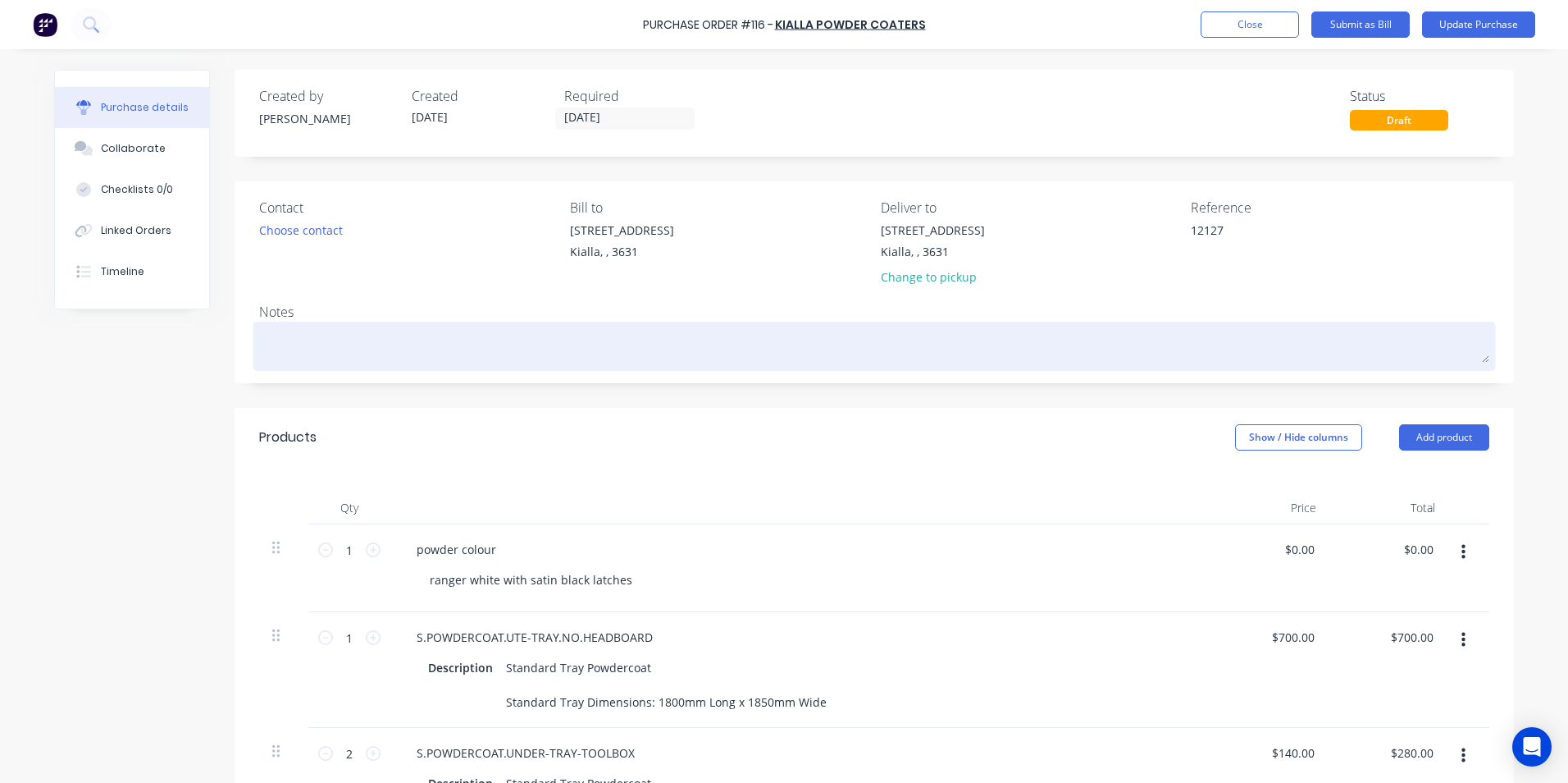
type textarea "R"
type textarea "x"
type textarea "RX"
type textarea "x"
type textarea "RX"
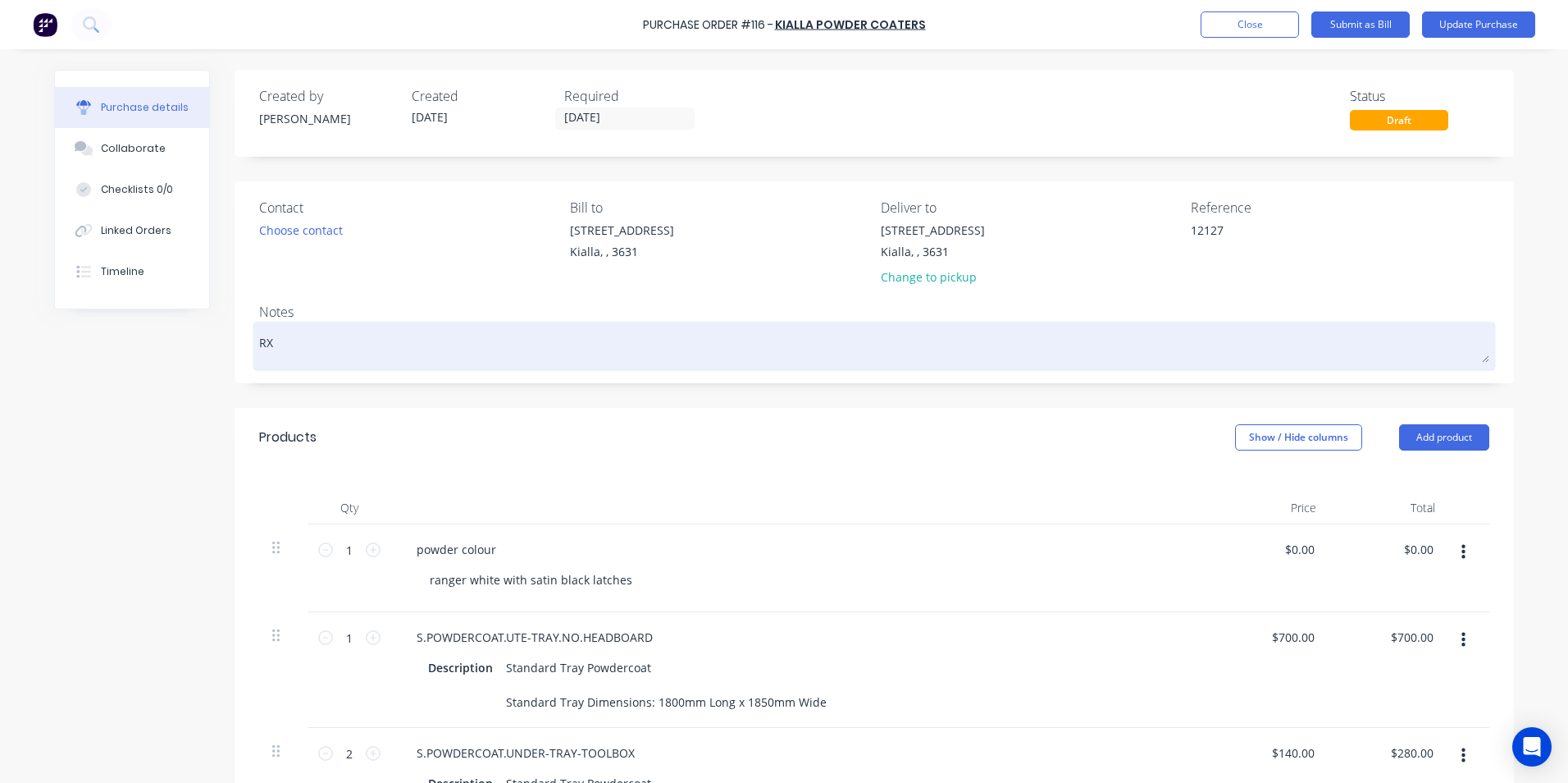
type textarea "x"
type textarea "RX E"
type textarea "x"
type textarea "RX El"
type textarea "x"
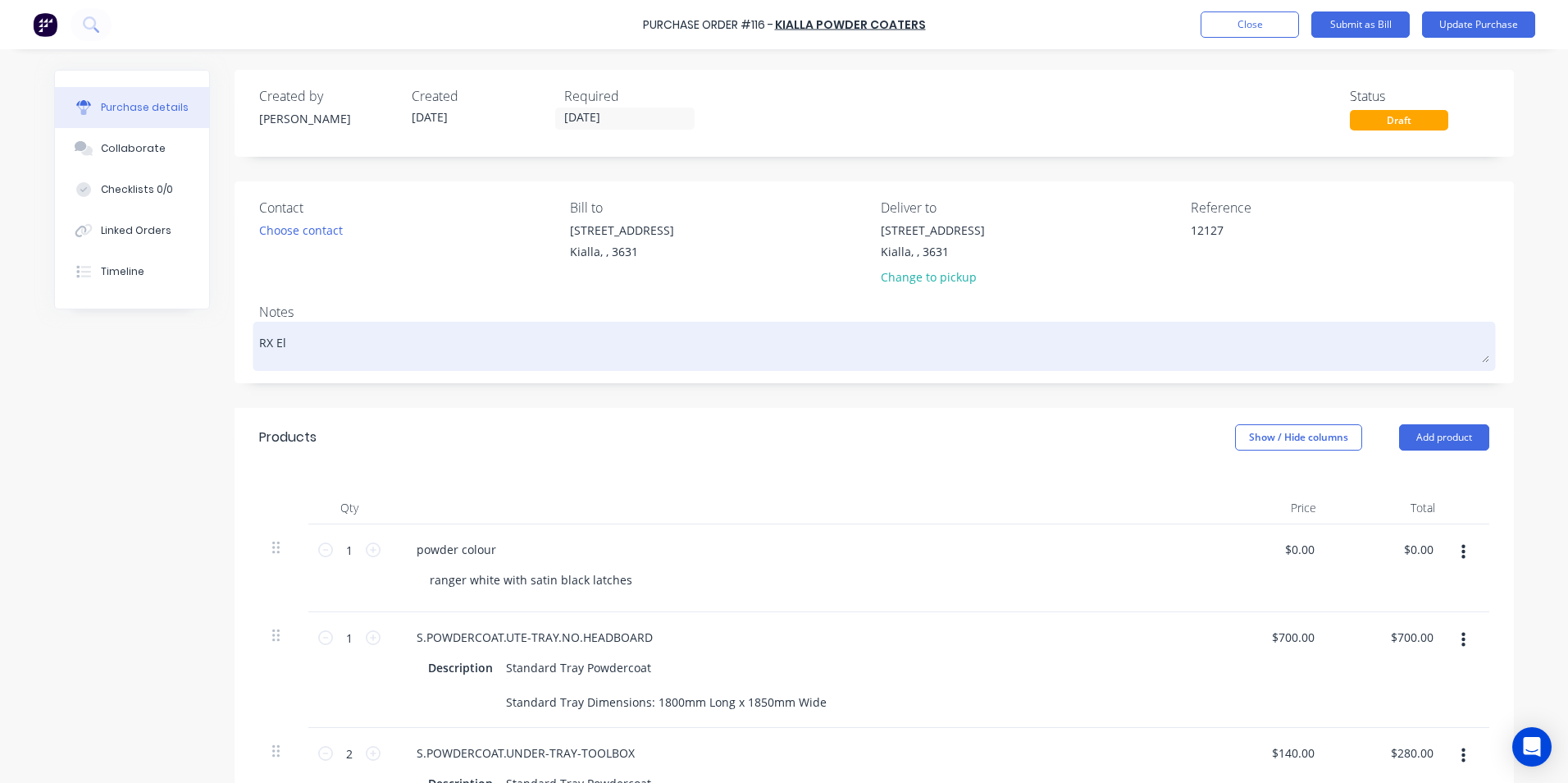
type textarea "RX Ele"
type textarea "x"
type textarea "RX Elec"
type textarea "x"
type textarea "RX Elect"
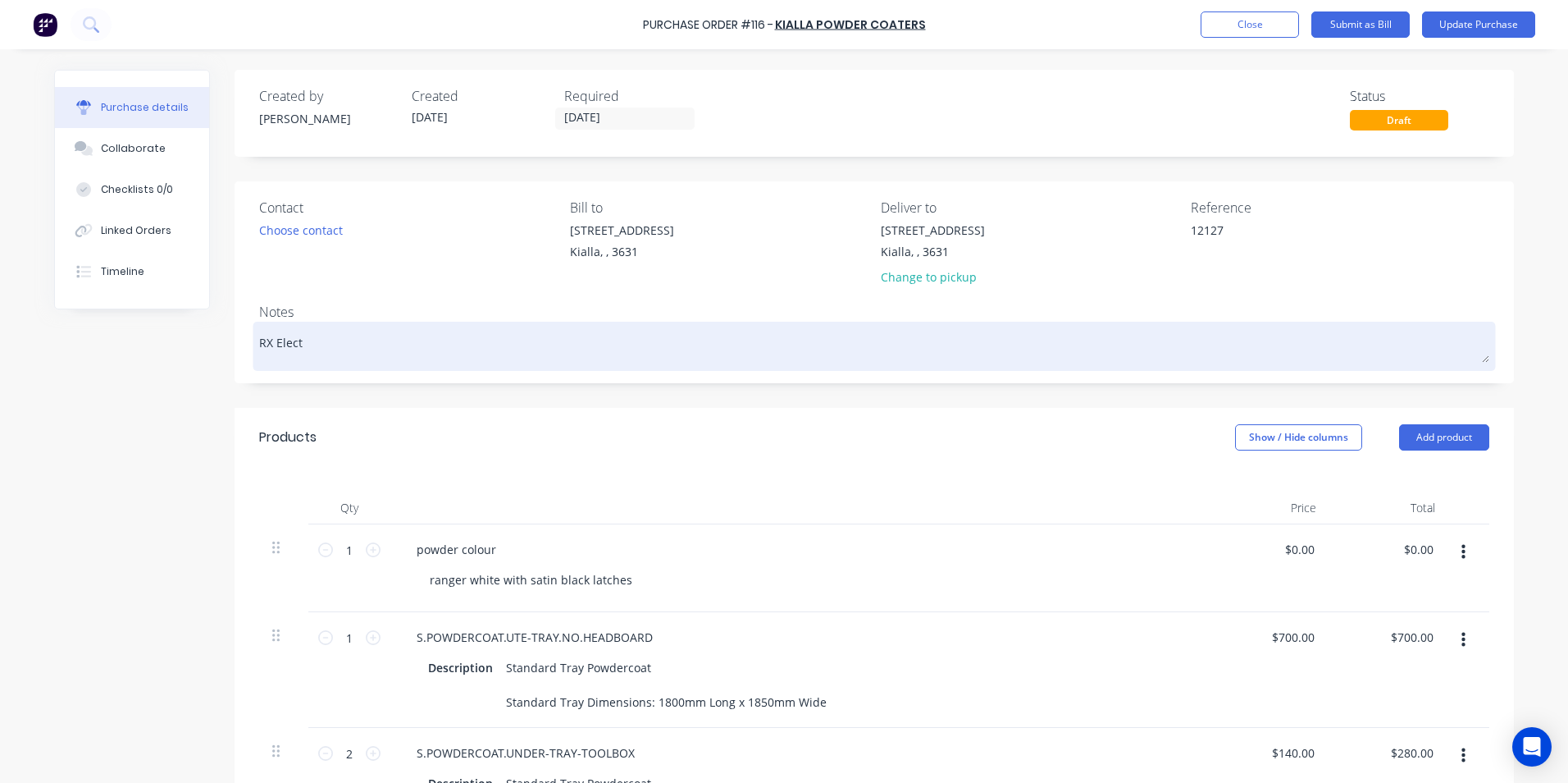
type textarea "x"
type textarea "RX Electr"
type textarea "x"
type textarea "RX Electri"
type textarea "x"
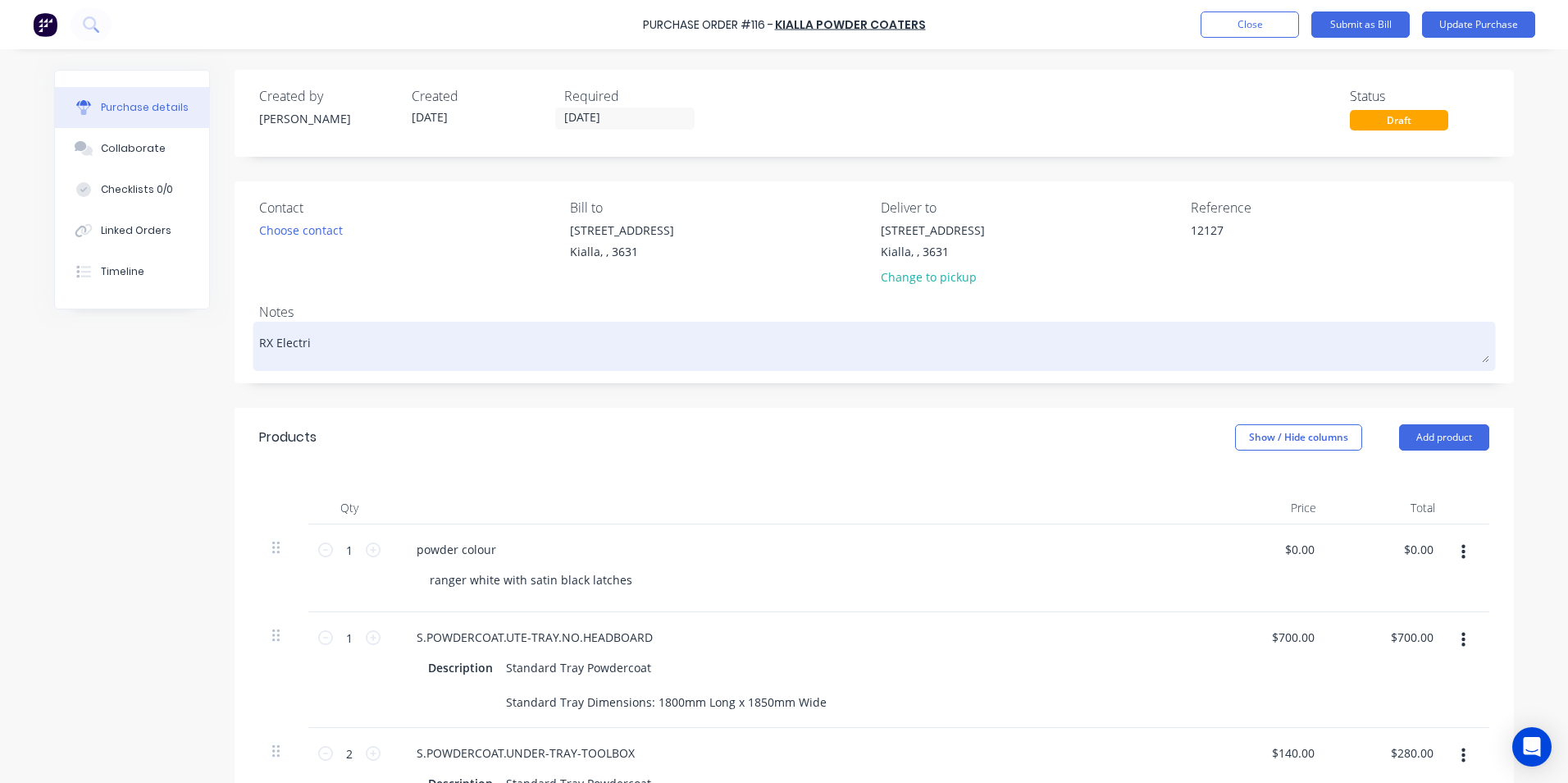
type textarea "RX Electric"
type textarea "x"
type textarea "RX Electrica"
type textarea "x"
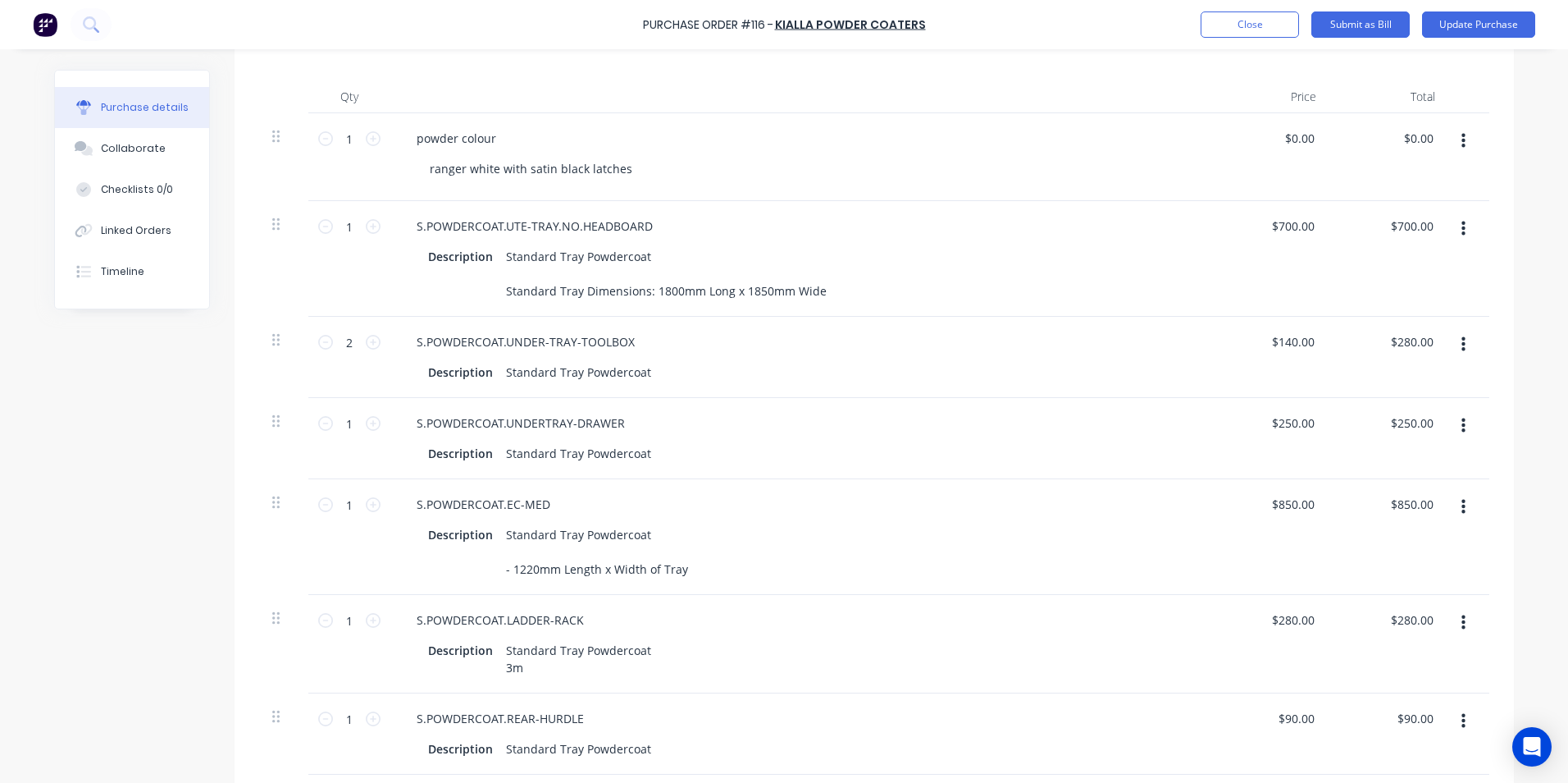
scroll to position [291, 0]
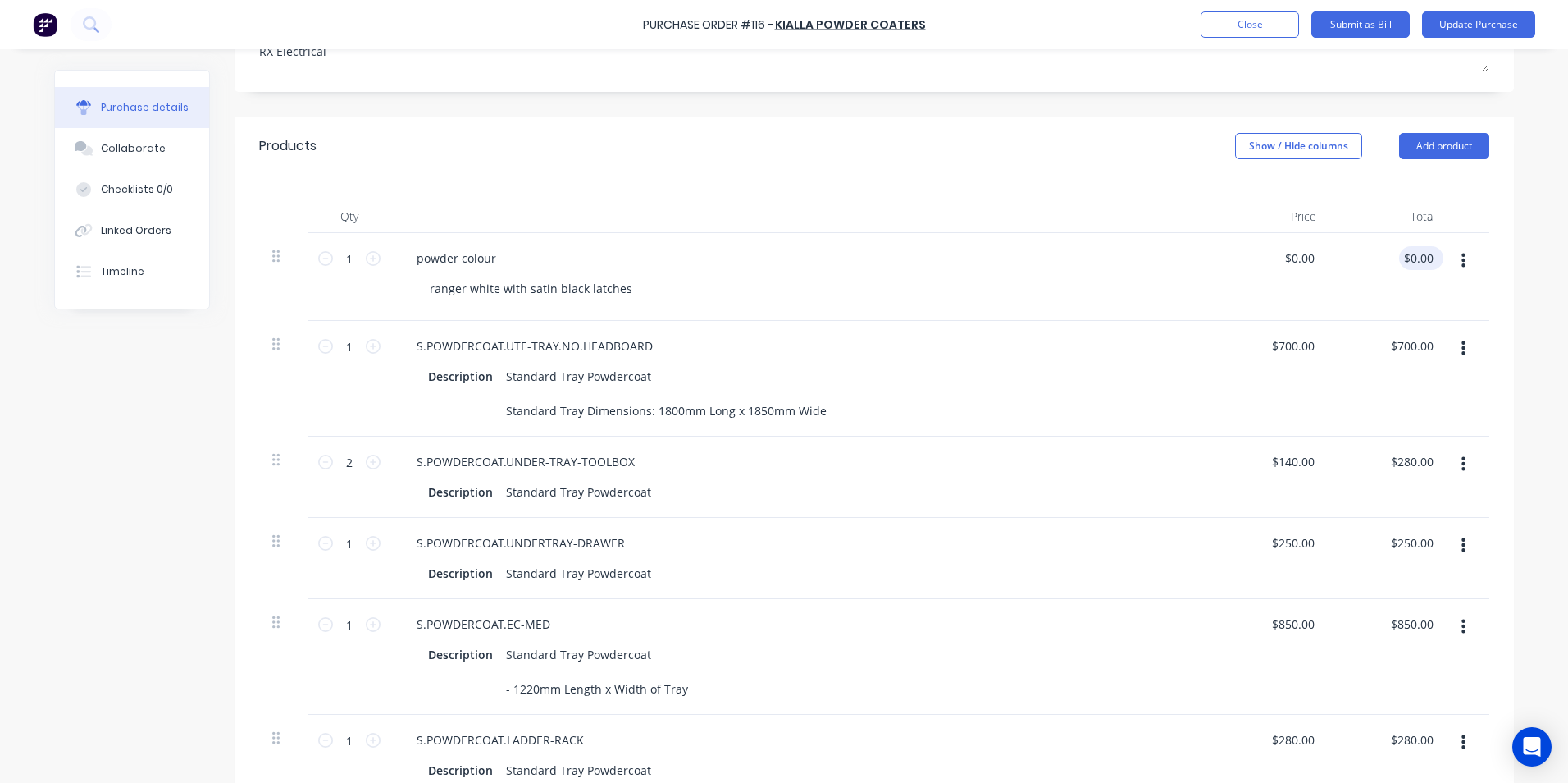
type textarea "RX Electrical"
type textarea "x"
type textarea "RX Electrical"
click at [1427, 260] on input "0.00" at bounding box center [1418, 258] width 38 height 23
type input "0"
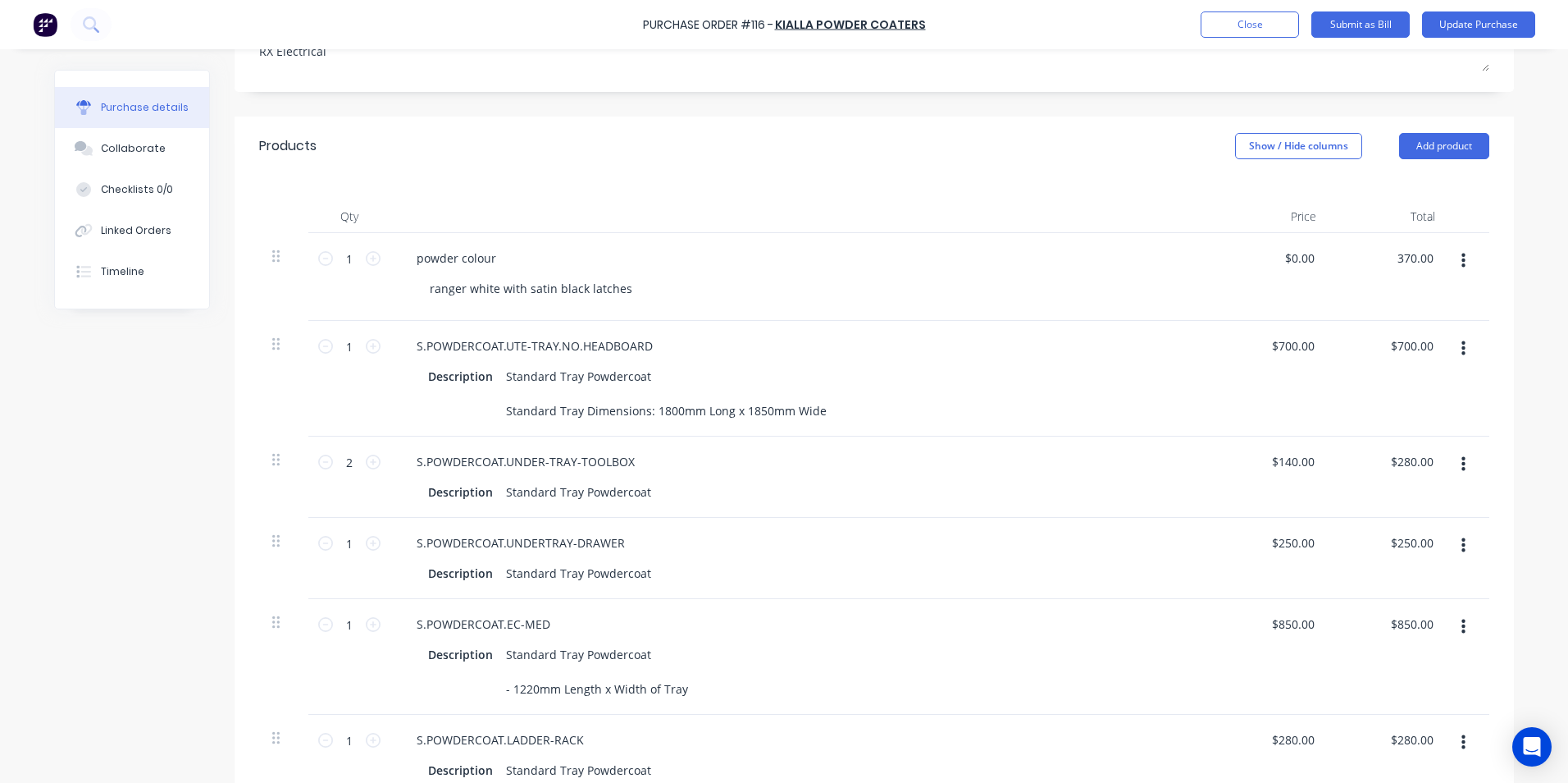
type input "370.00"
type textarea "x"
type input "$370.00"
click at [1027, 666] on div "Description Standard Tray Powdercoat - 1220mm Length x Width of Tray" at bounding box center [797, 672] width 751 height 59
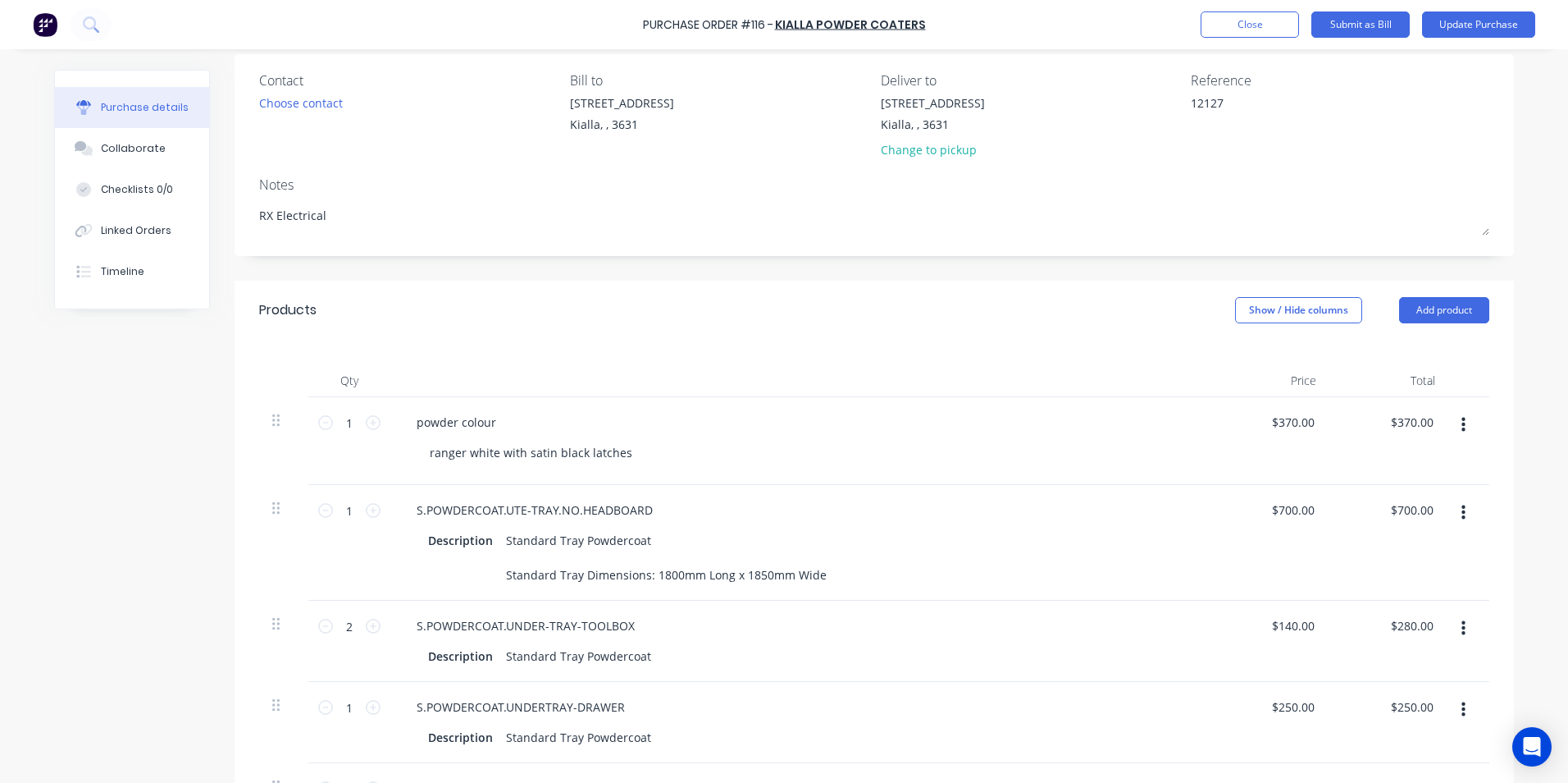
scroll to position [0, 0]
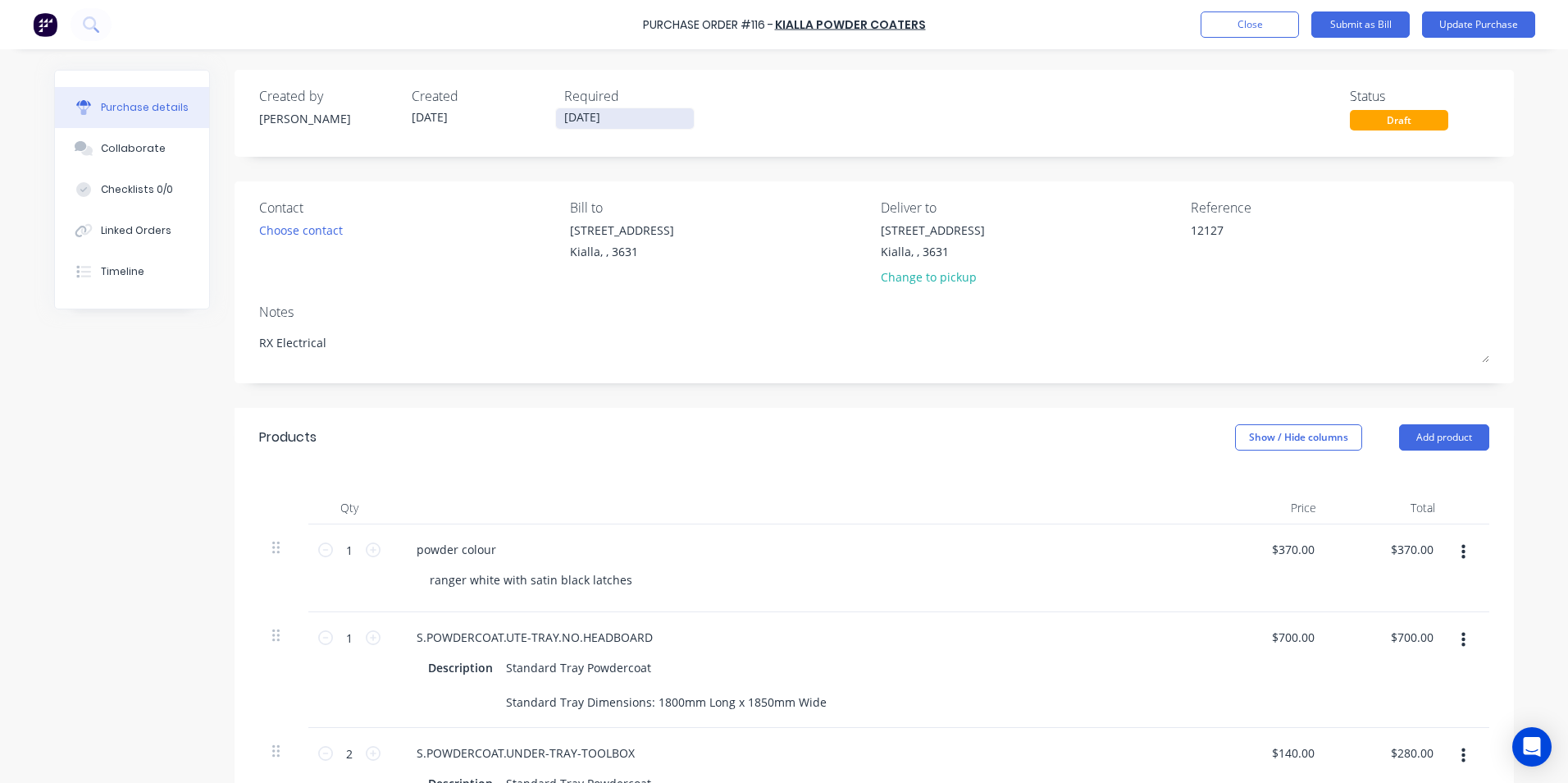
click at [603, 118] on input "19/08/25" at bounding box center [624, 118] width 138 height 21
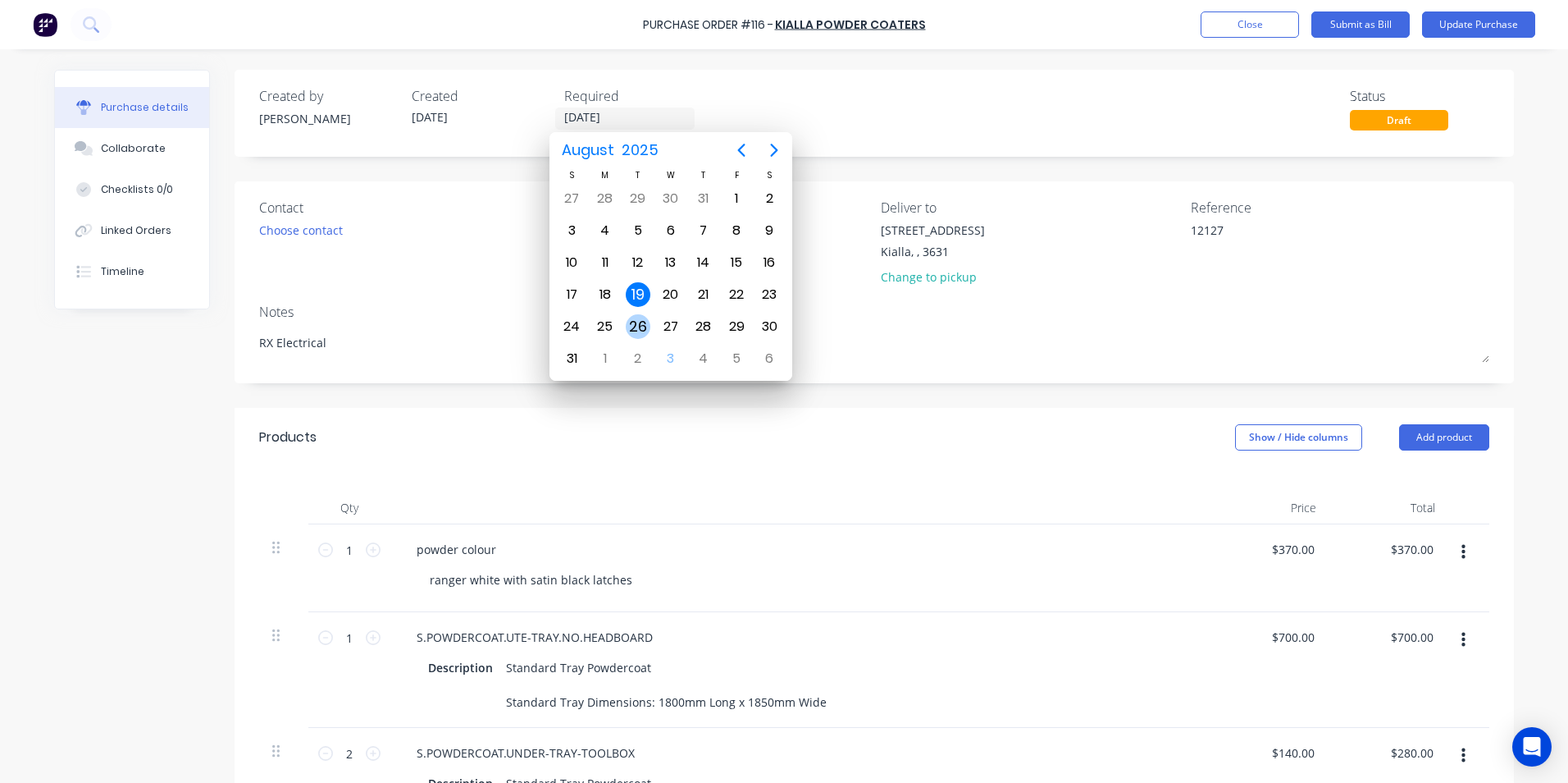
click at [644, 331] on div "26" at bounding box center [637, 326] width 24 height 24
type textarea "x"
type input "26/08/25"
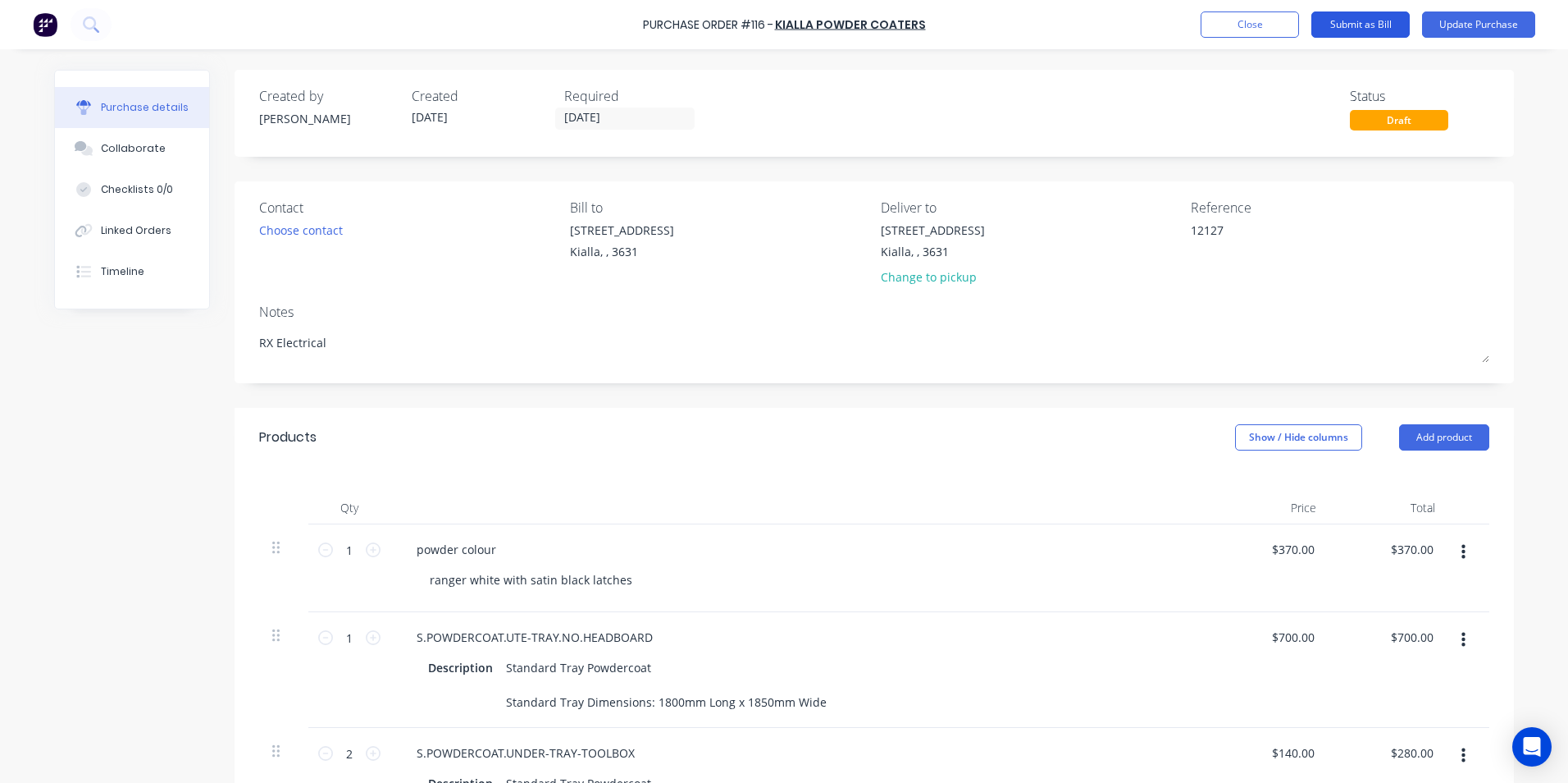
click at [1370, 25] on button "Submit as Bill" at bounding box center [1360, 24] width 99 height 26
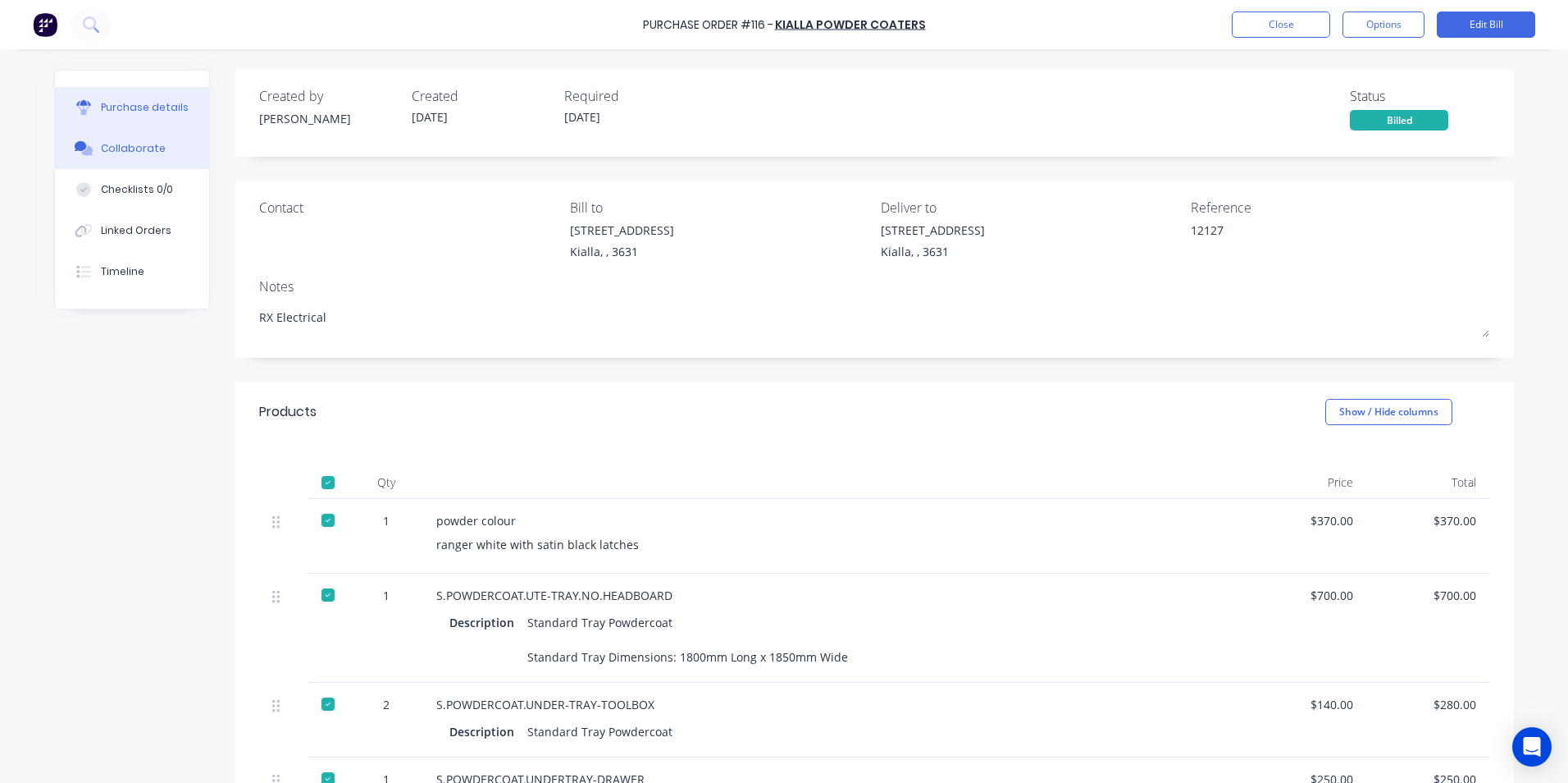
click at [134, 146] on div "Collaborate" at bounding box center [133, 148] width 64 height 15
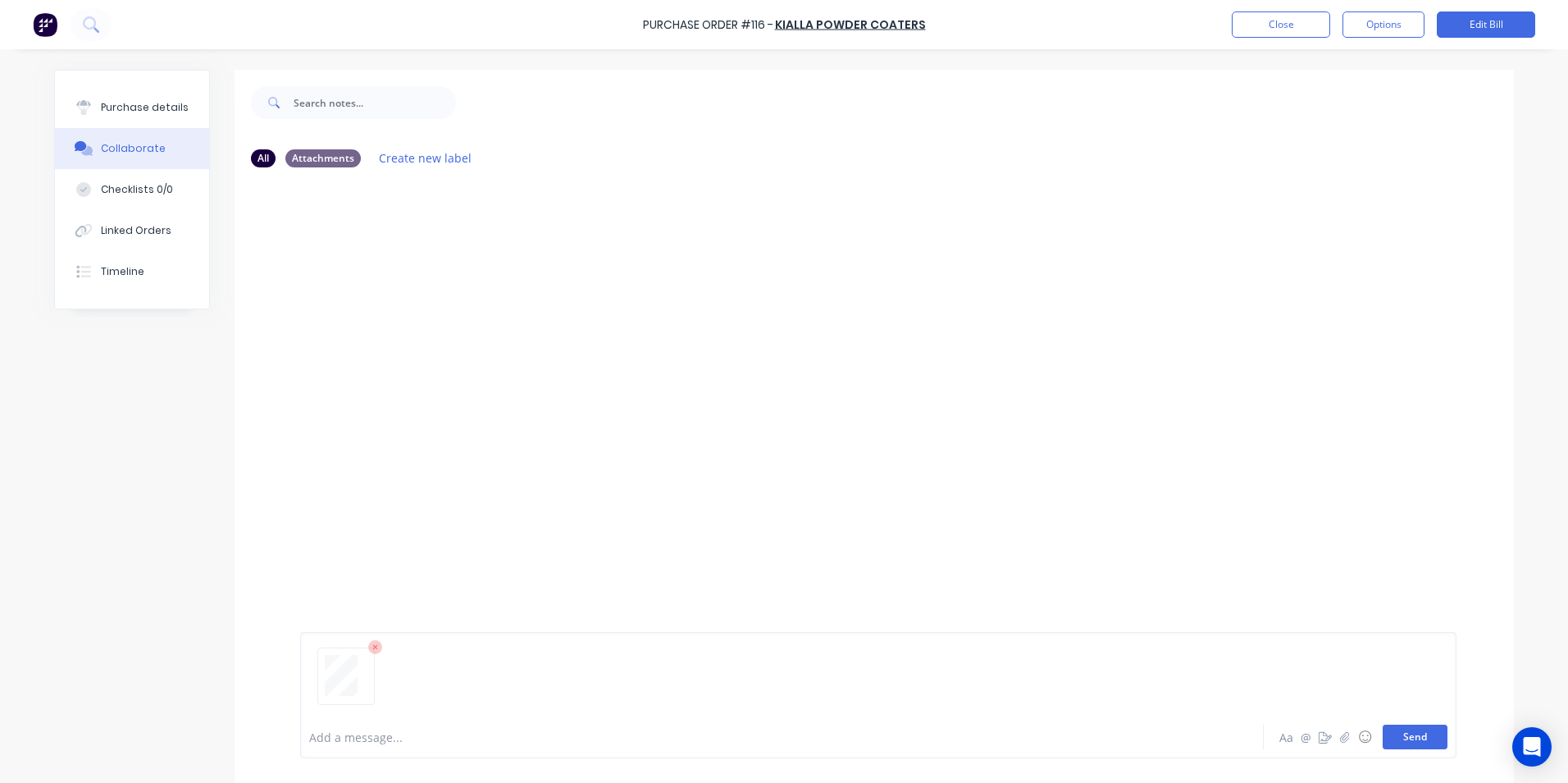
click at [1406, 742] on button "Send" at bounding box center [1415, 736] width 64 height 24
click at [141, 107] on div "Purchase details" at bounding box center [144, 107] width 88 height 15
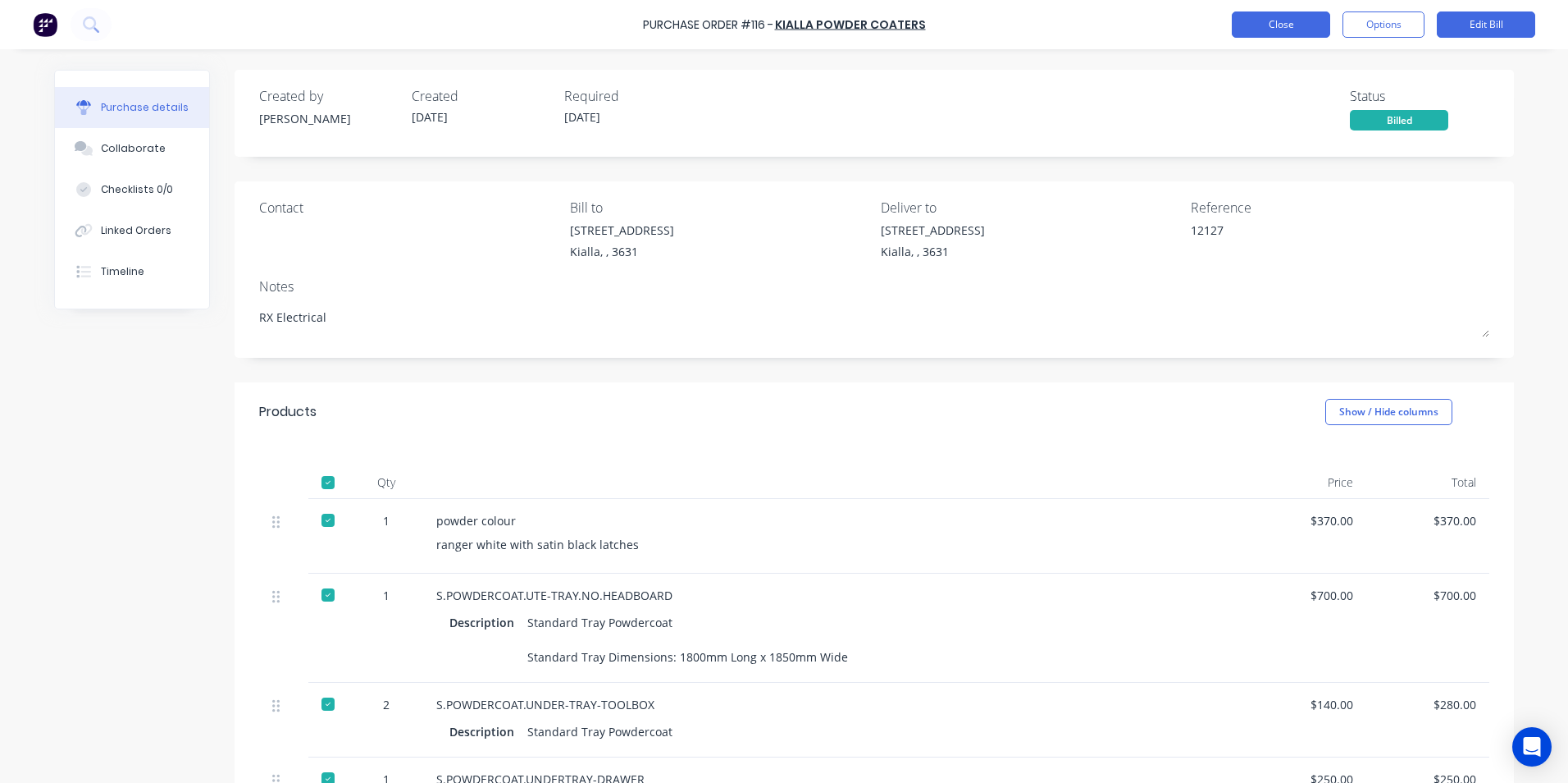
click at [1277, 27] on button "Close" at bounding box center [1280, 24] width 99 height 26
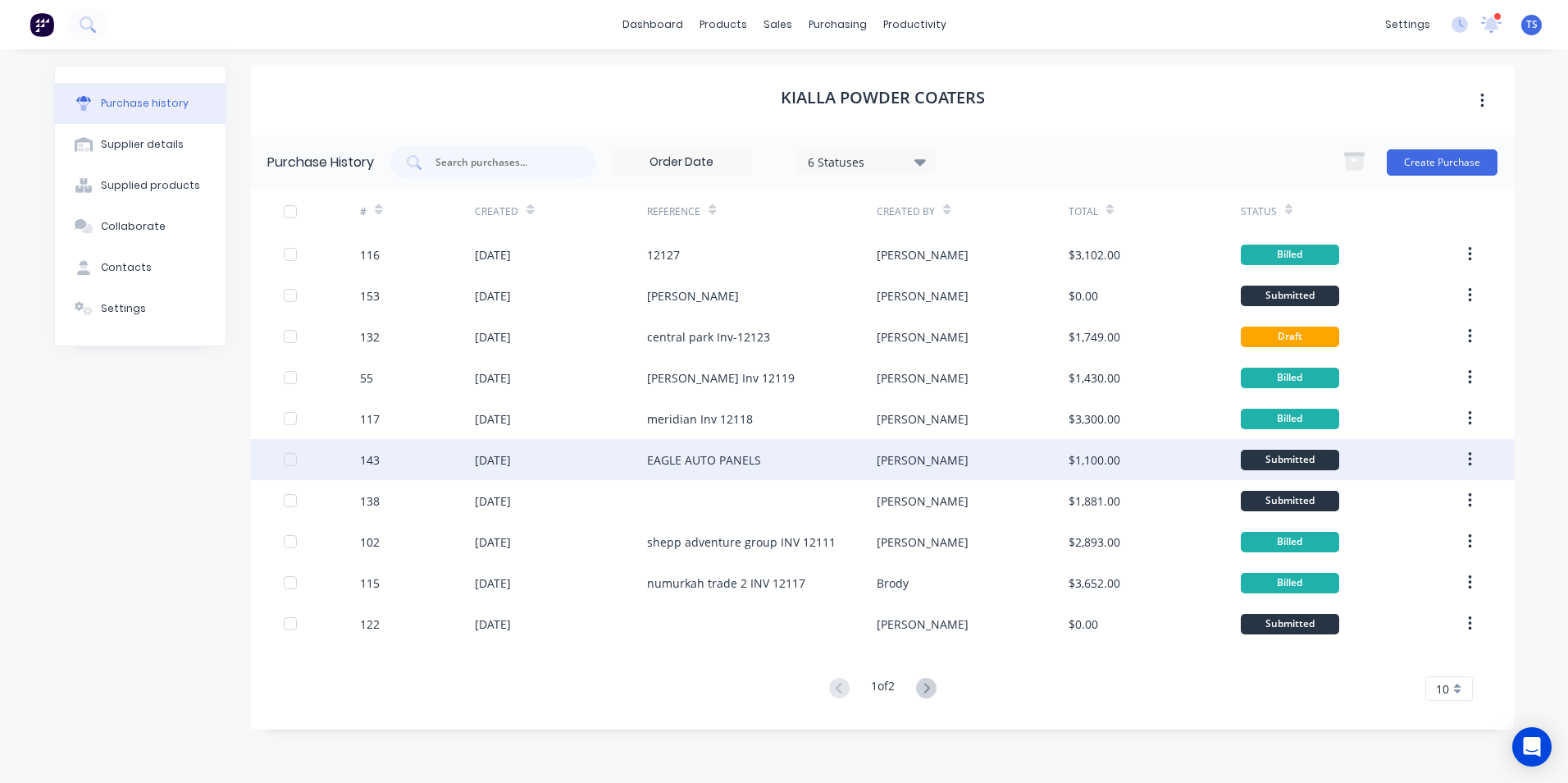
click at [619, 455] on div "26 Aug 2025" at bounding box center [561, 460] width 172 height 41
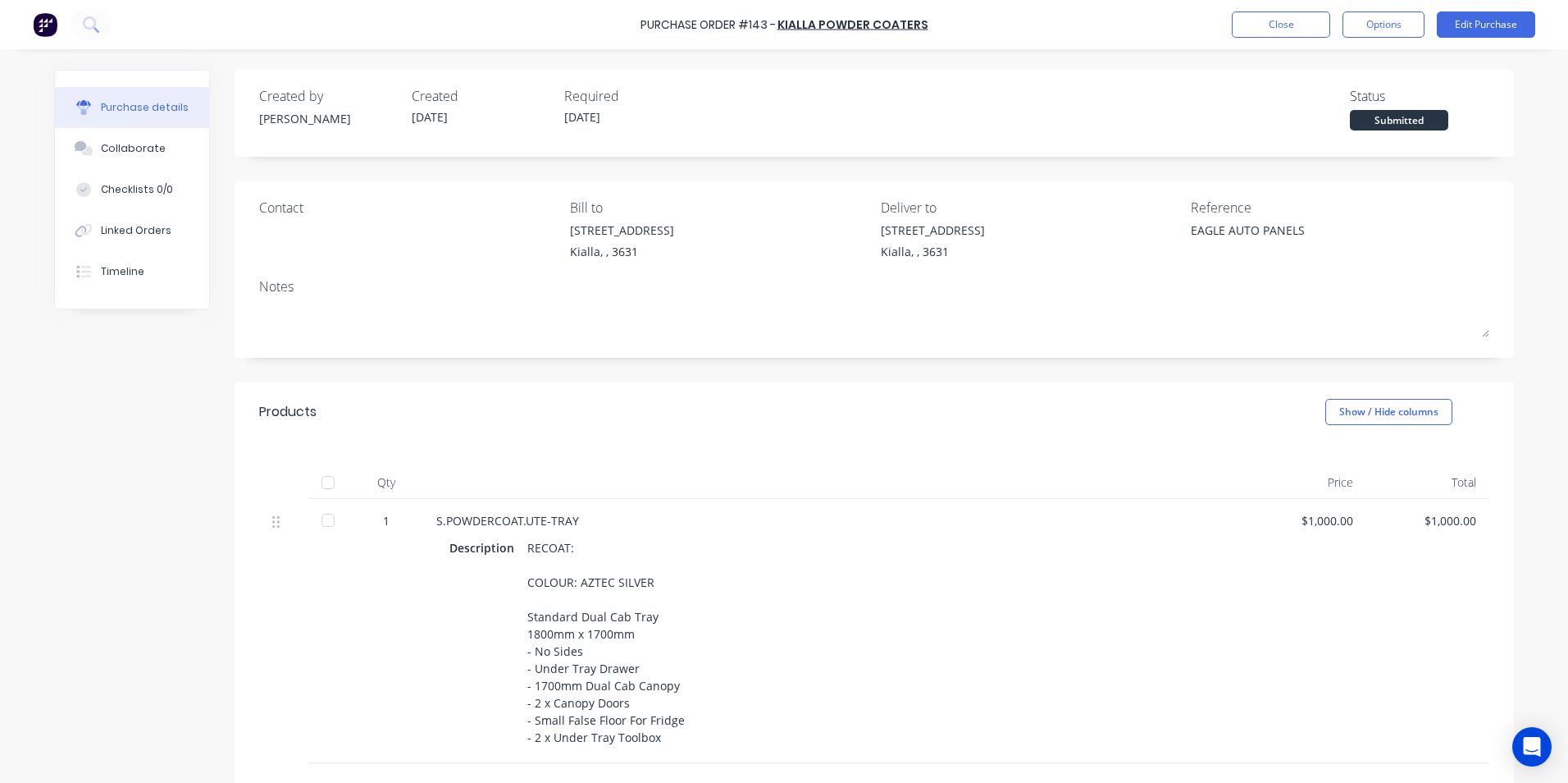
click at [324, 480] on div at bounding box center [328, 482] width 33 height 33
click at [1496, 27] on button "Edit Purchase" at bounding box center [1485, 24] width 99 height 26
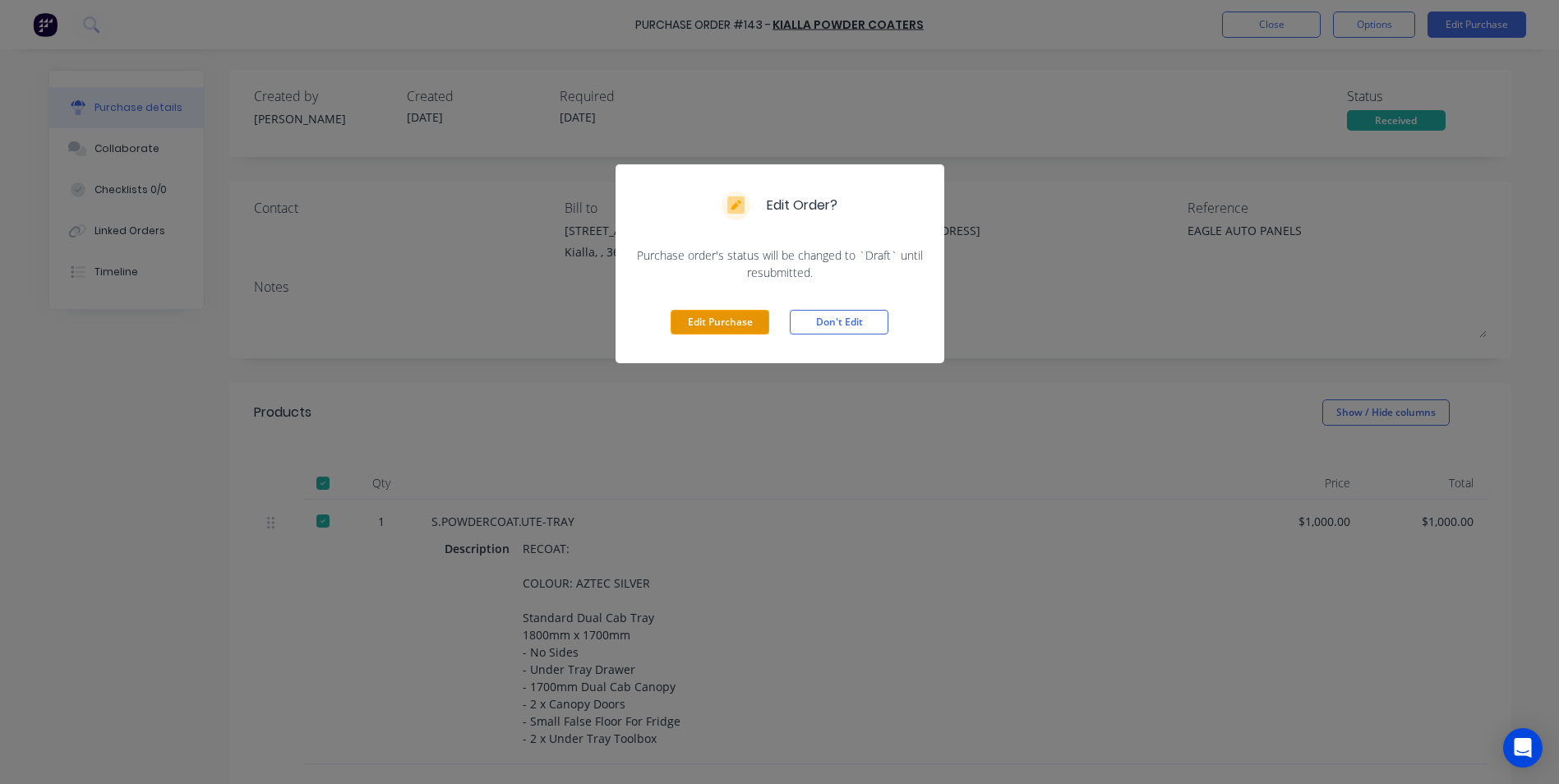
click at [733, 322] on button "Edit Purchase" at bounding box center [720, 322] width 99 height 24
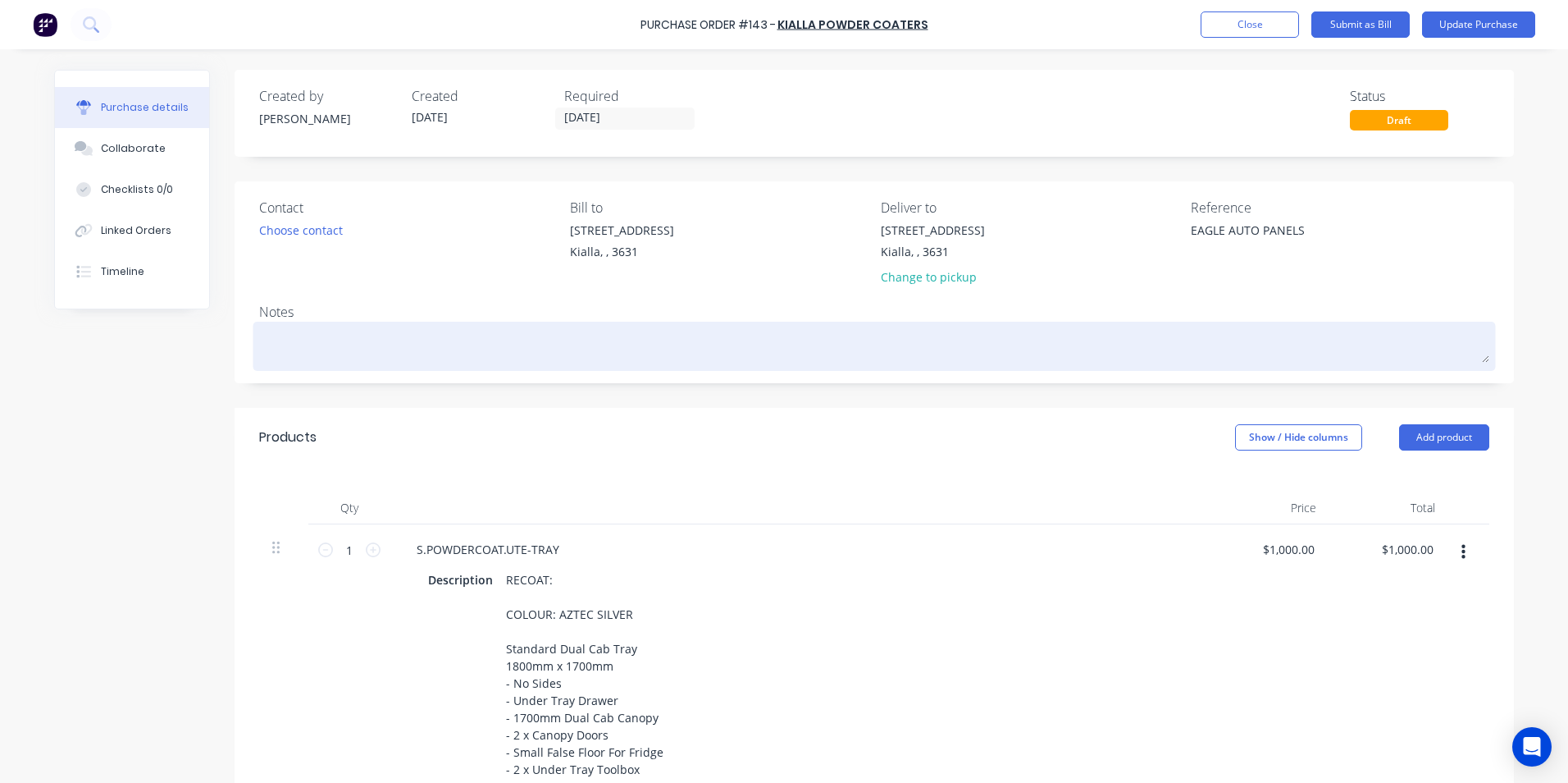
click at [272, 347] on textarea at bounding box center [874, 345] width 1229 height 37
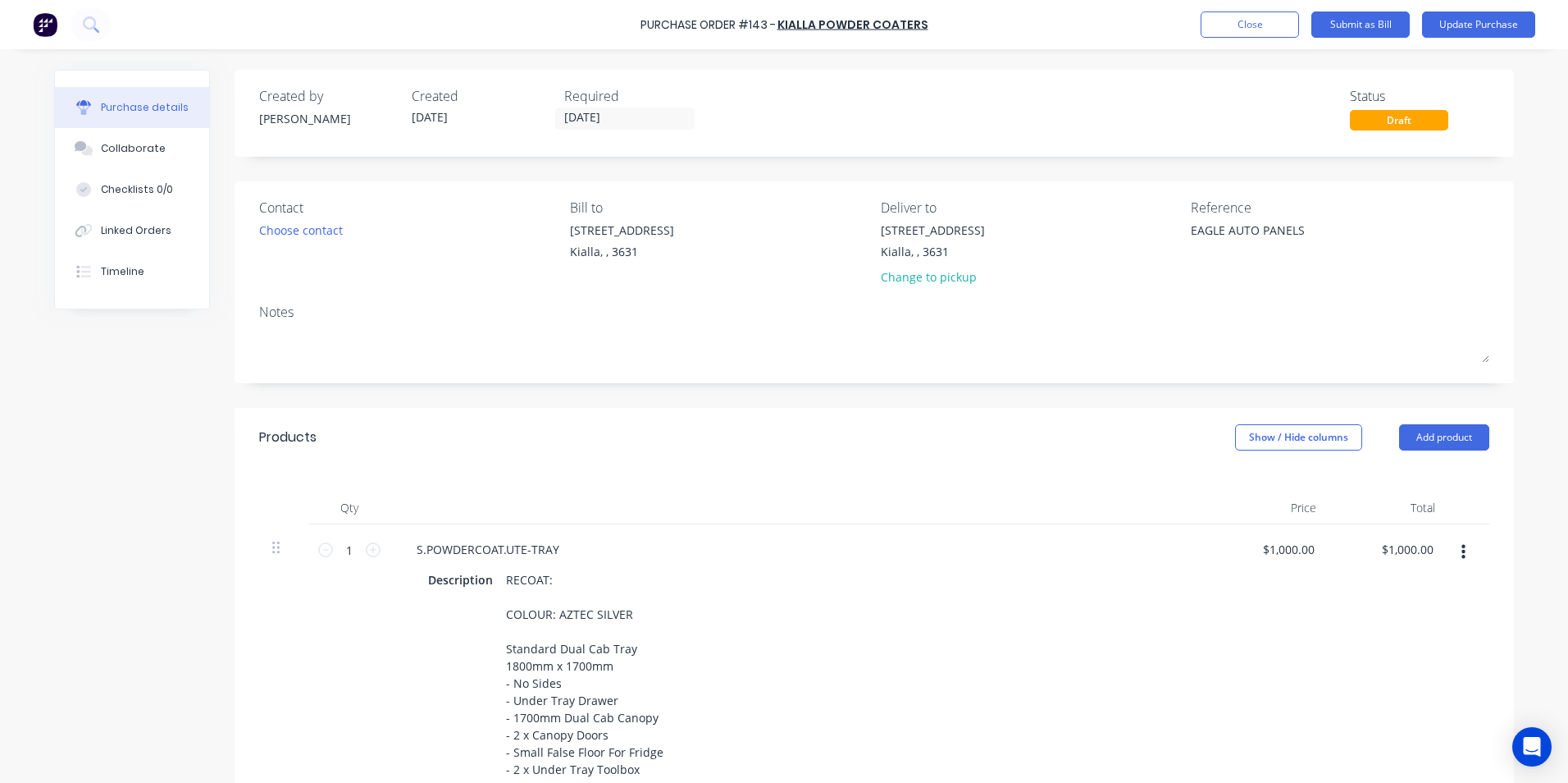
type textarea "x"
type textarea "E"
type textarea "x"
type textarea "Ea"
type textarea "x"
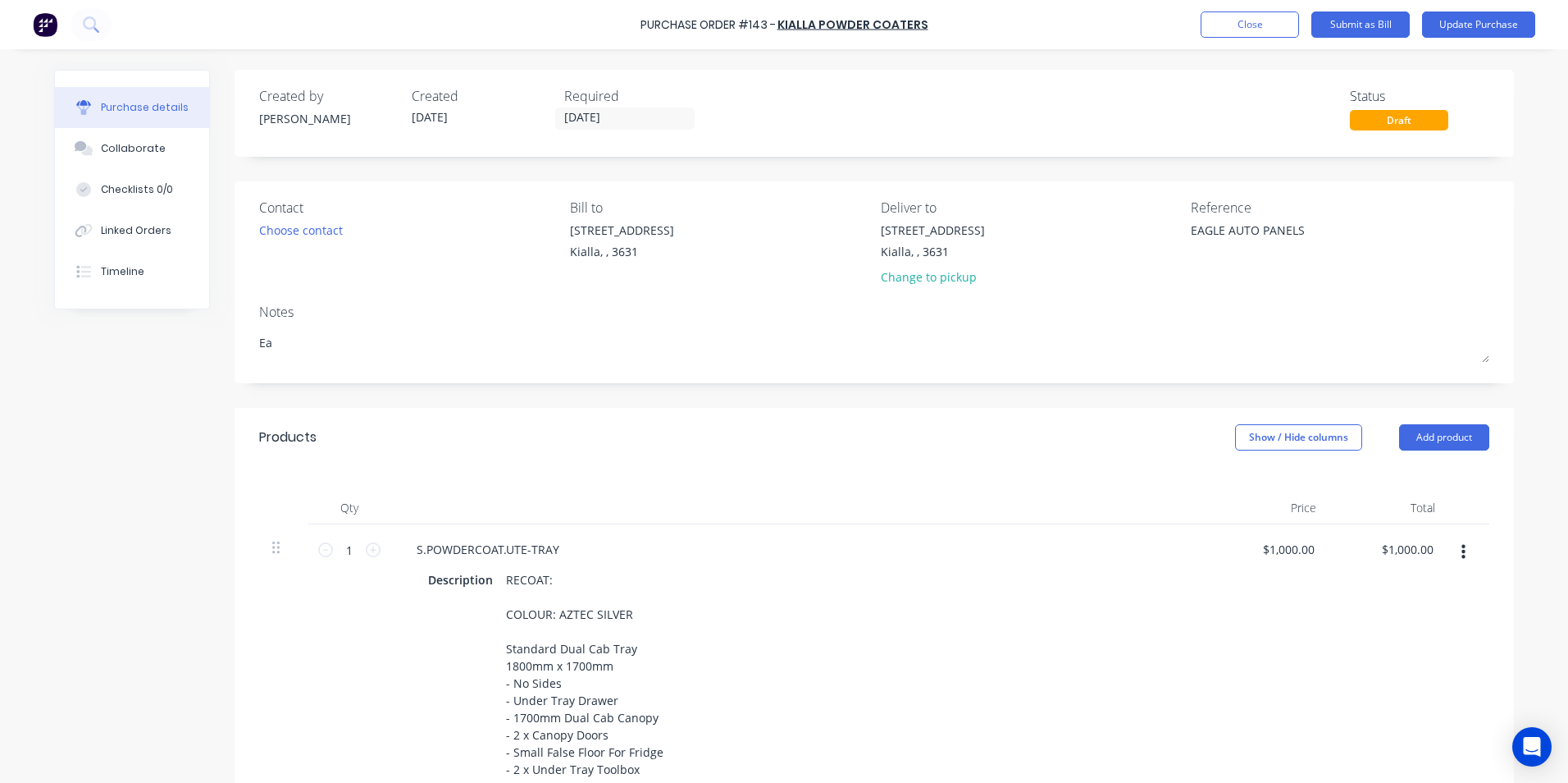
type textarea "Eag"
type textarea "x"
type textarea "Eagl"
type textarea "x"
type textarea "Eagle"
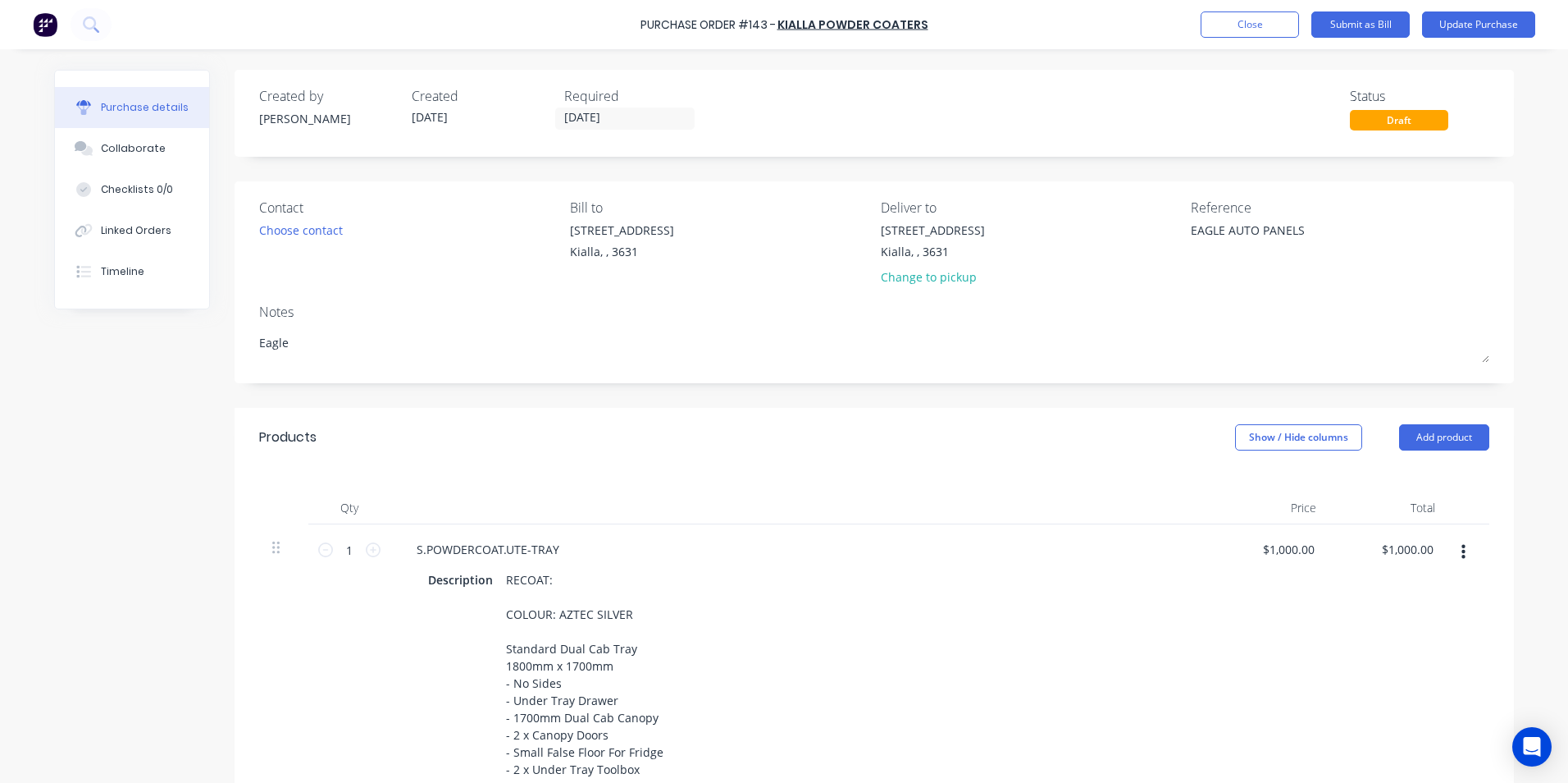
type textarea "x"
type textarea "Eagle"
type textarea "x"
type textarea "Eagle A"
type textarea "x"
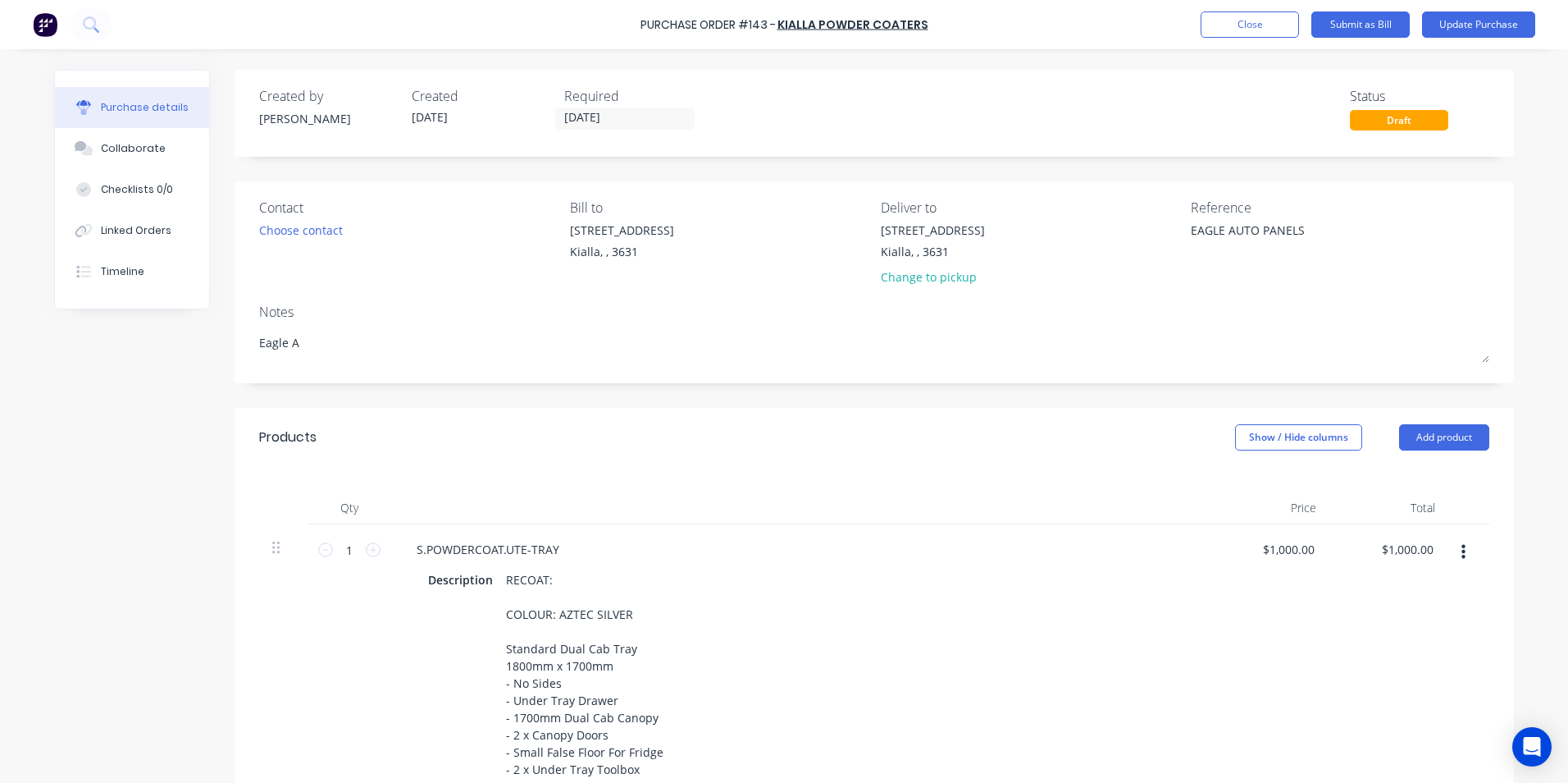
type textarea "Eagle Au"
type textarea "x"
type textarea "Eagle Aut"
type textarea "x"
type textarea "Eagle Auto"
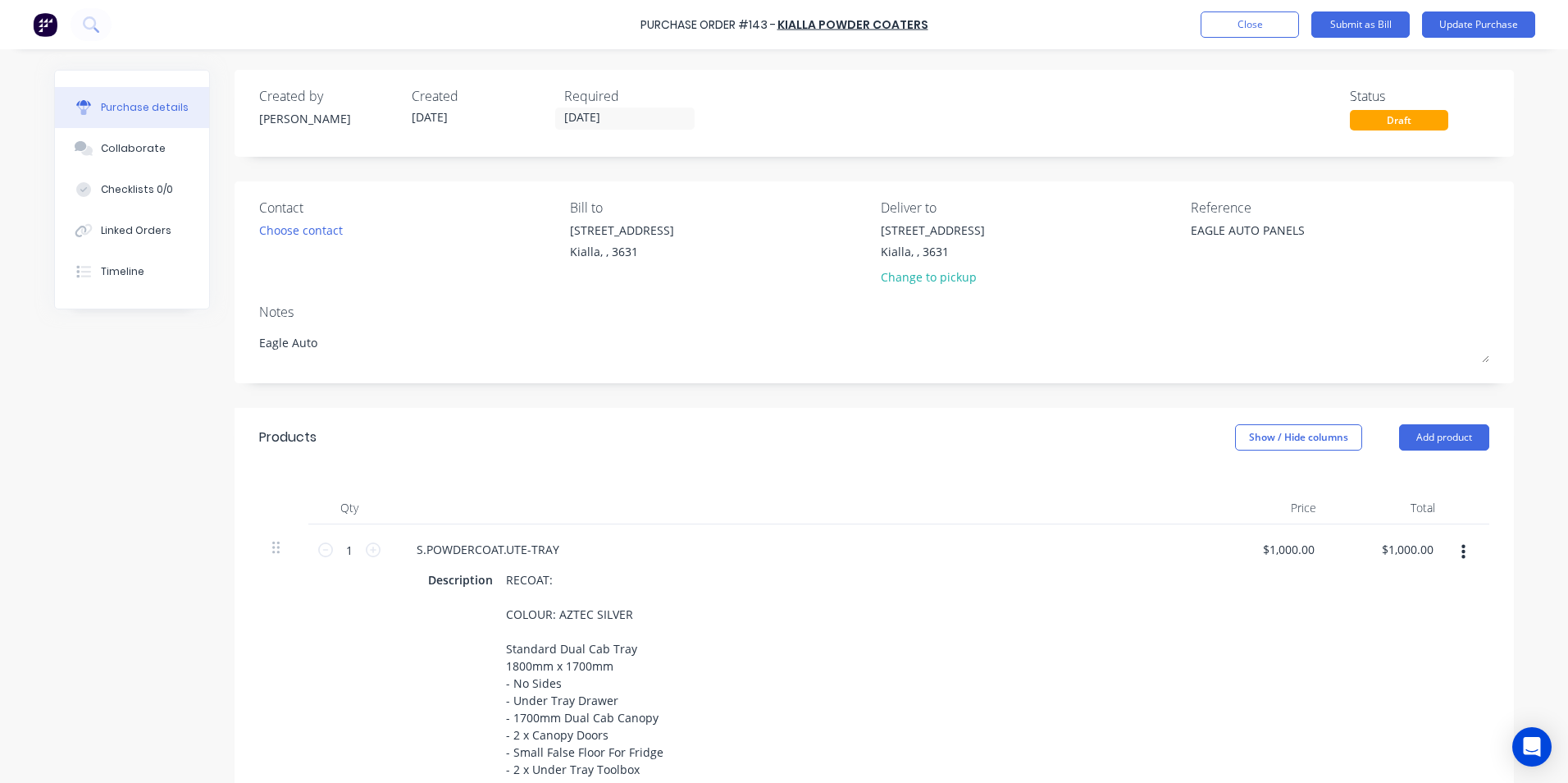
type textarea "x"
type textarea "Eagle Auto"
type textarea "x"
type textarea "Eagle Auto P"
type textarea "x"
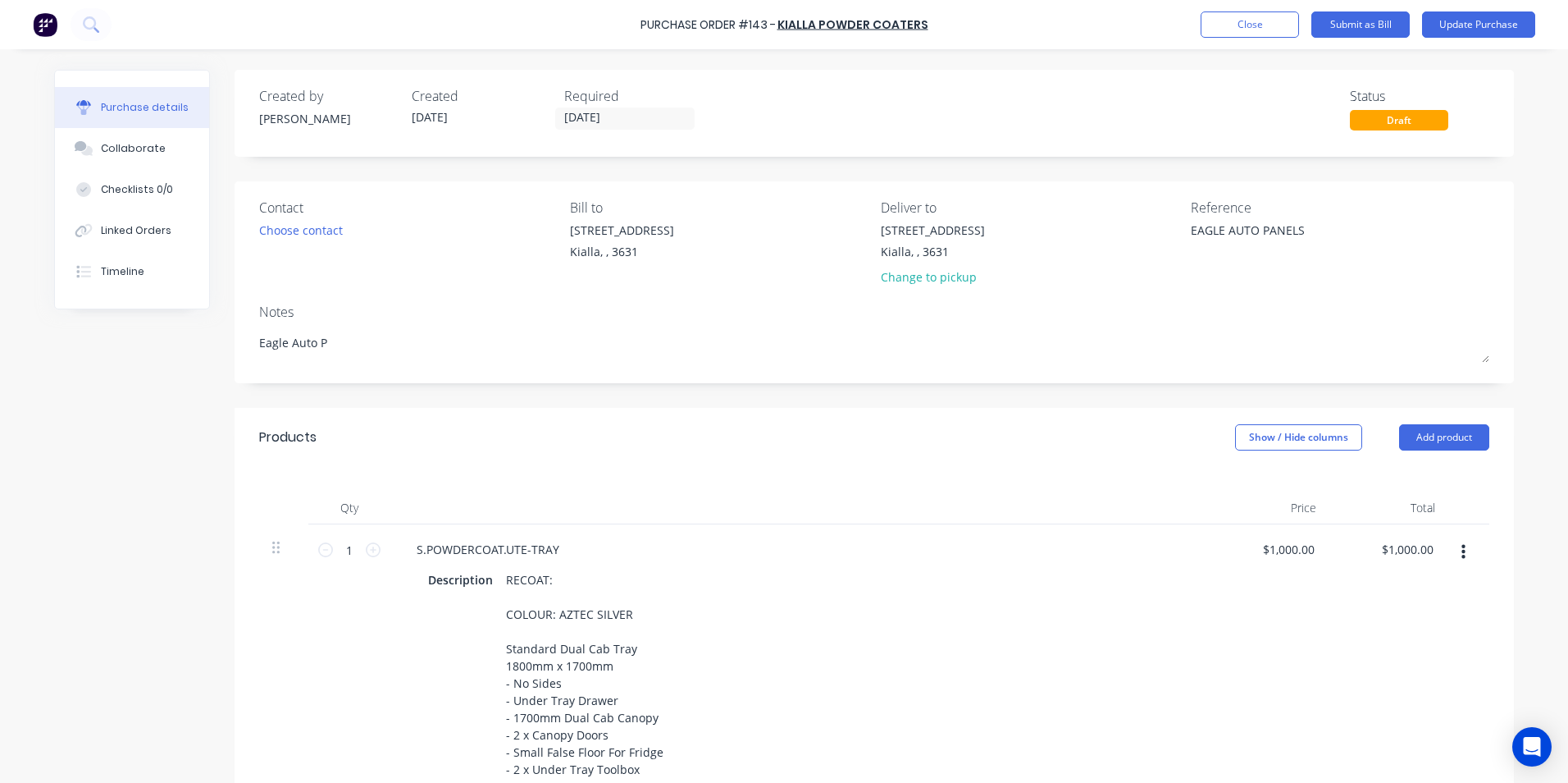
type textarea "Eagle Auto Pa"
type textarea "x"
type textarea "Eagle Auto Pan"
type textarea "x"
type textarea "Eagle Auto Pane"
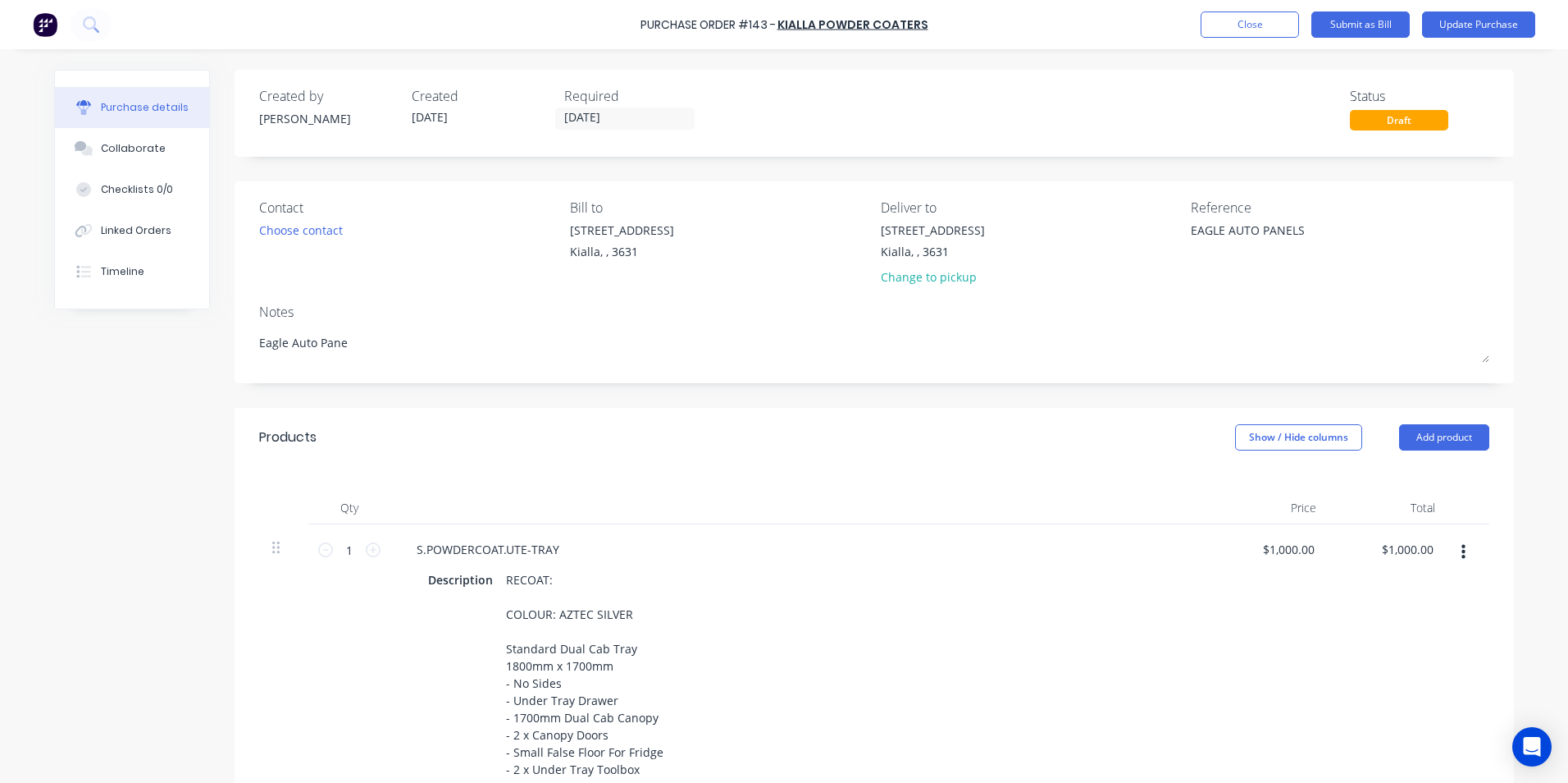
type textarea "x"
type textarea "Eagle Auto Panel"
type textarea "x"
type textarea "Eagle Auto Panels"
type textarea "x"
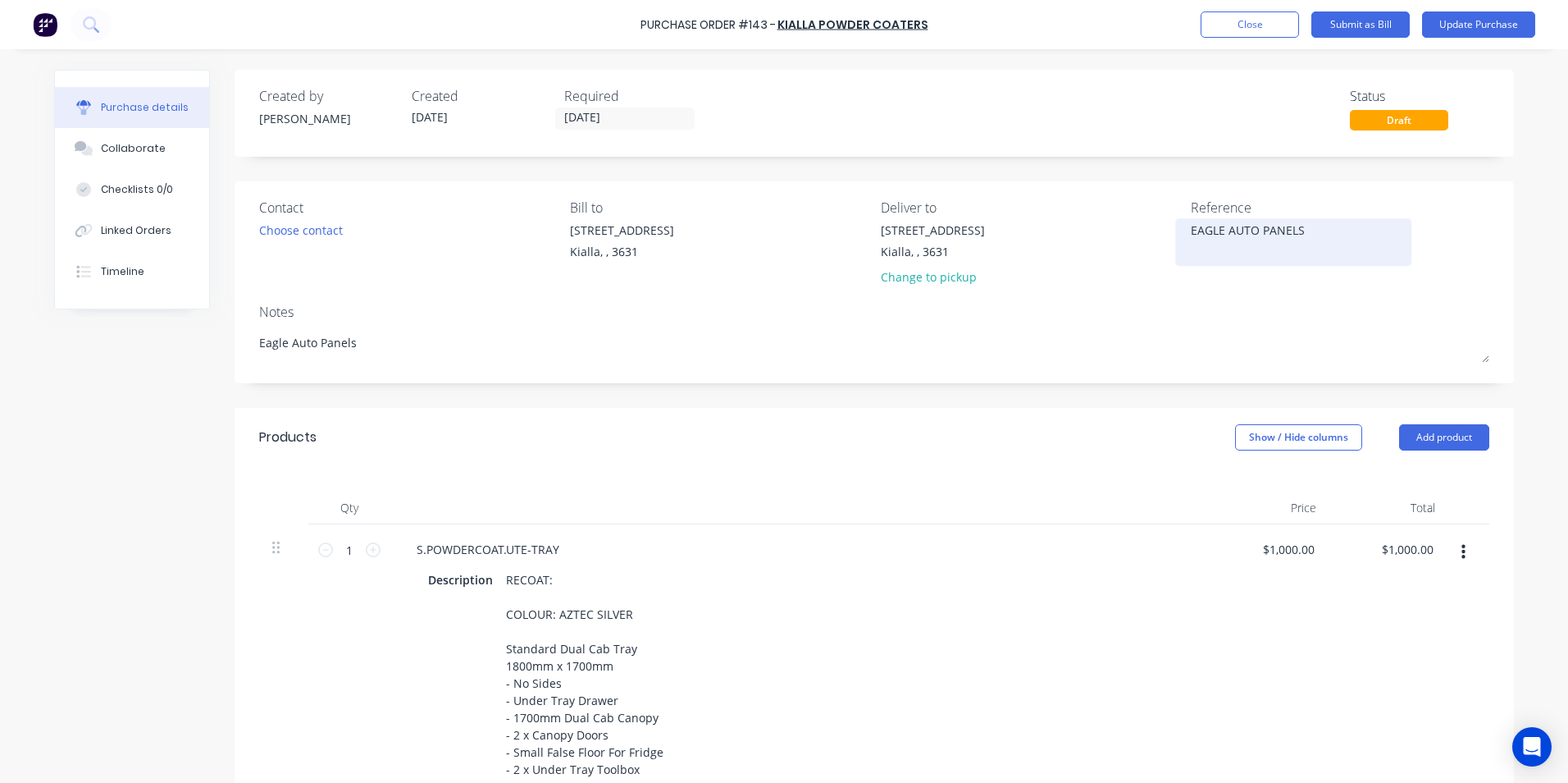
type textarea "Eagle Auto Panels"
drag, startPoint x: 1299, startPoint y: 230, endPoint x: 1177, endPoint y: 231, distance: 122.0
click at [1190, 231] on div "EAGLE AUTO PANELS" at bounding box center [1293, 242] width 205 height 41
type textarea "x"
drag, startPoint x: 1278, startPoint y: 230, endPoint x: 1184, endPoint y: 230, distance: 94.0
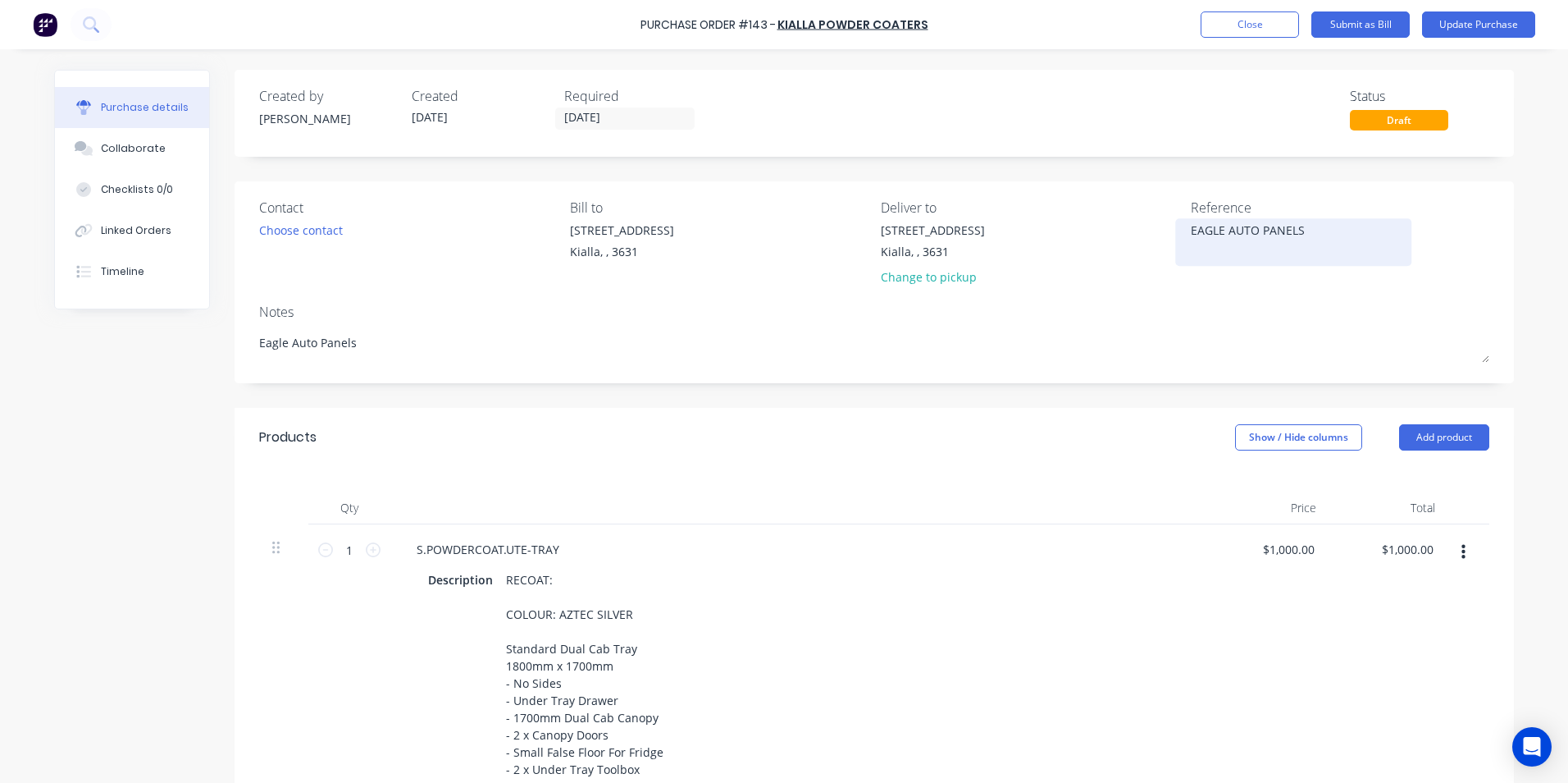
click at [1190, 230] on div "EAGLE AUTO PANELS" at bounding box center [1293, 242] width 205 height 41
type textarea "E"
type textarea "12128"
type textarea "x"
type textarea "12128"
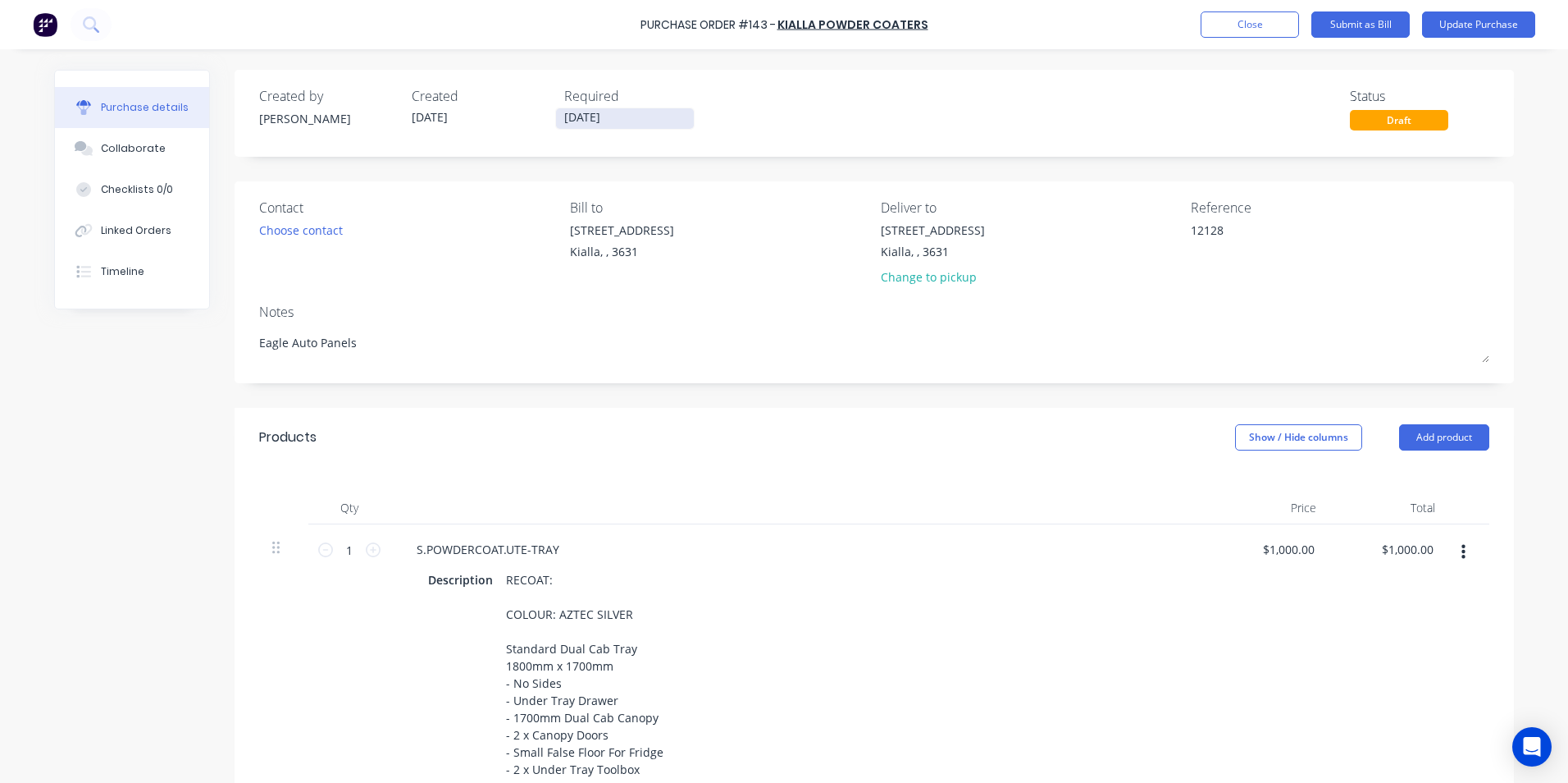
click at [607, 115] on input "26/08/25" at bounding box center [624, 118] width 138 height 21
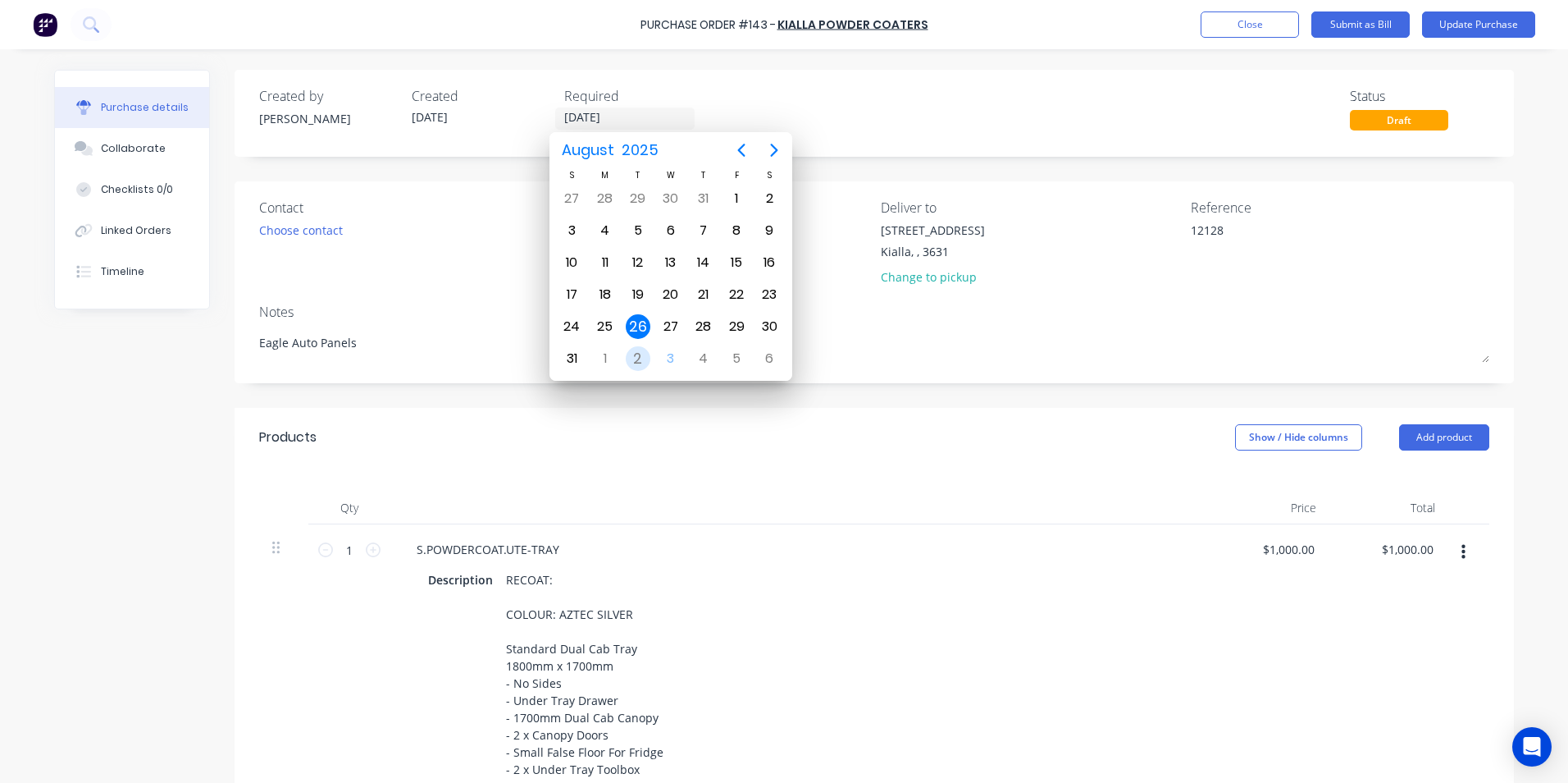
click at [636, 356] on div "2" at bounding box center [637, 358] width 24 height 24
type textarea "x"
type input "02/09/25"
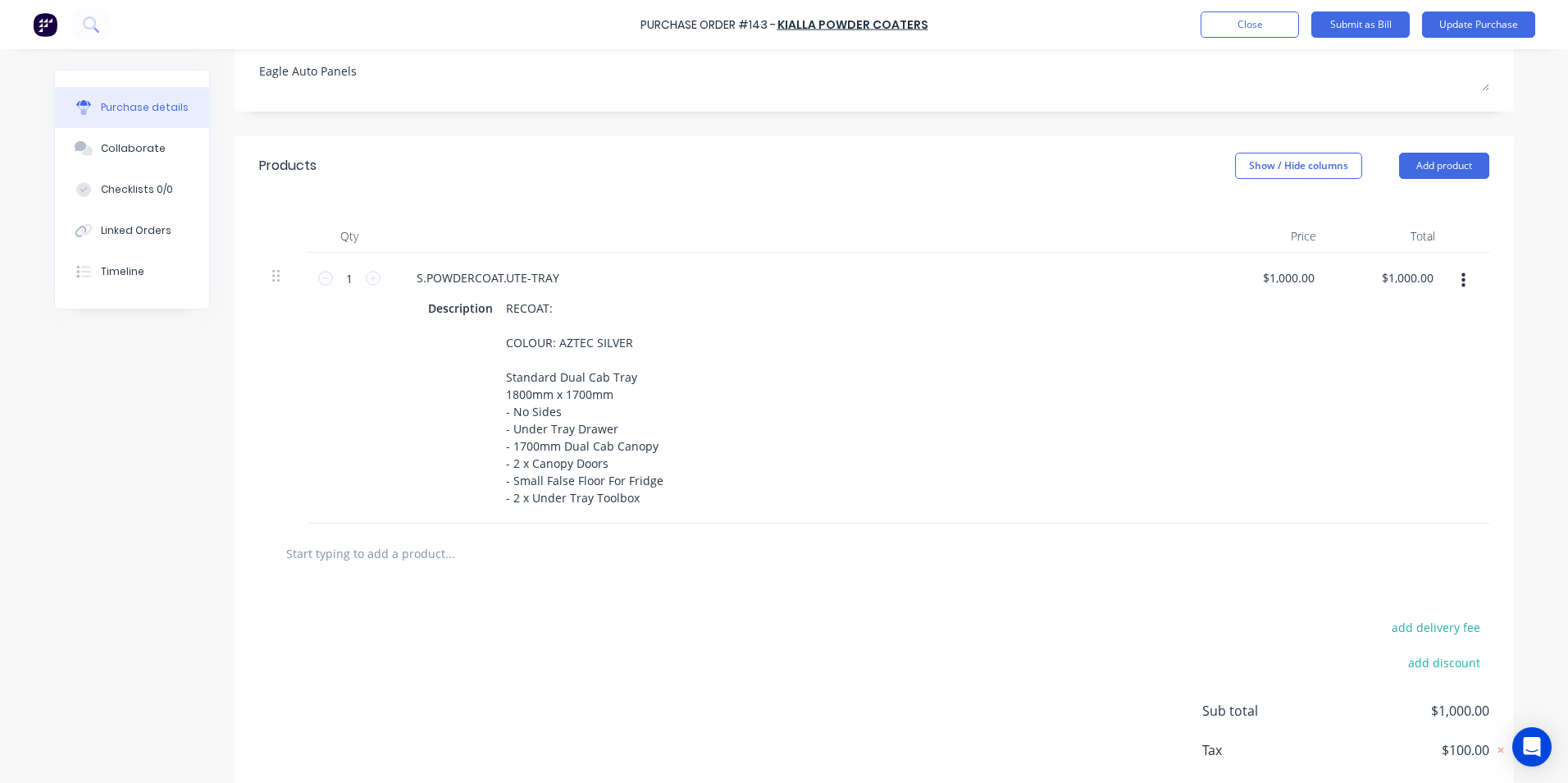
scroll to position [310, 0]
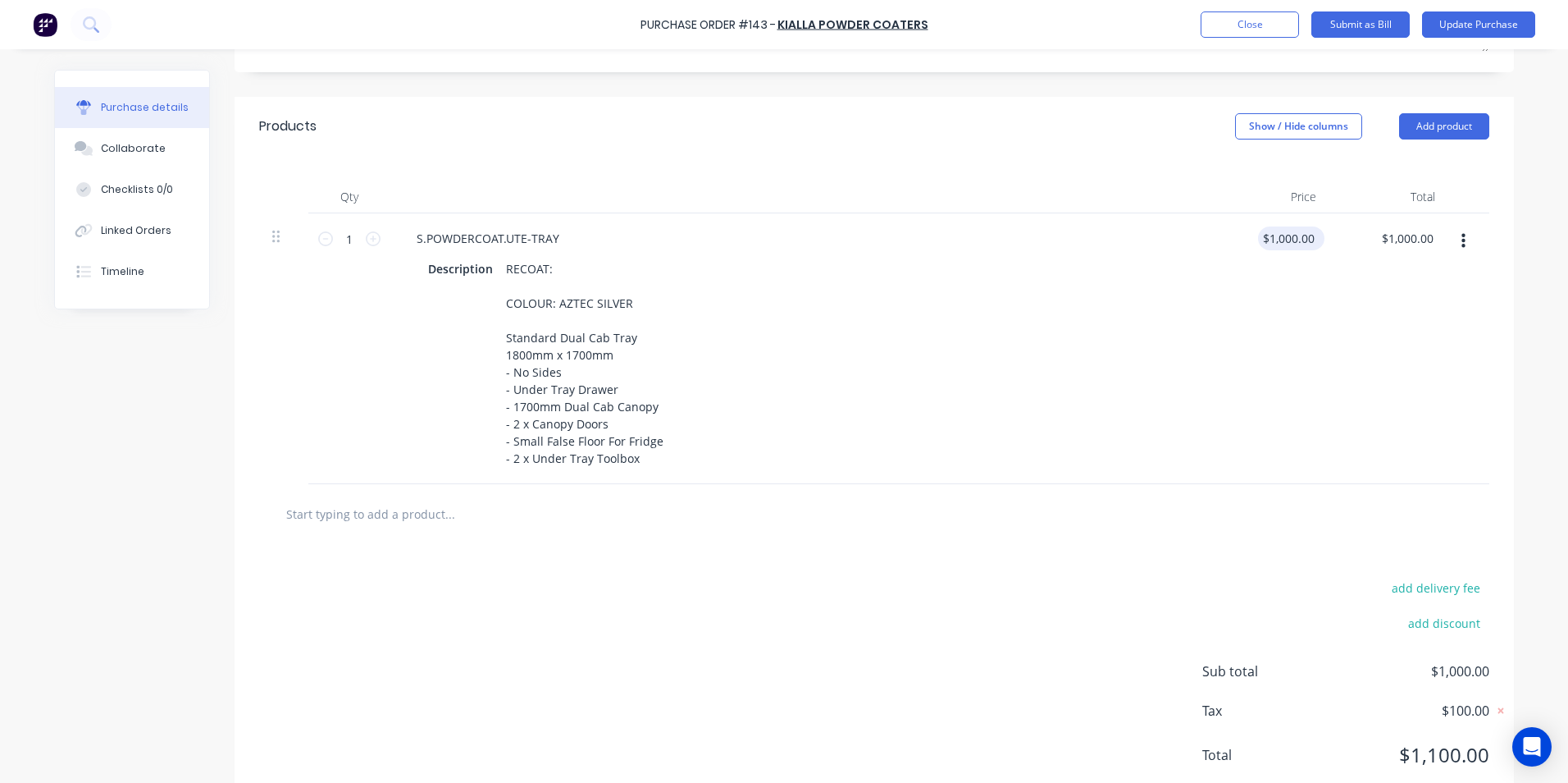
type textarea "x"
type input "1000.0000"
click at [1308, 239] on input "1000.0000" at bounding box center [1286, 238] width 64 height 23
type textarea "x"
click at [1308, 239] on input "1000.0000" at bounding box center [1286, 238] width 64 height 23
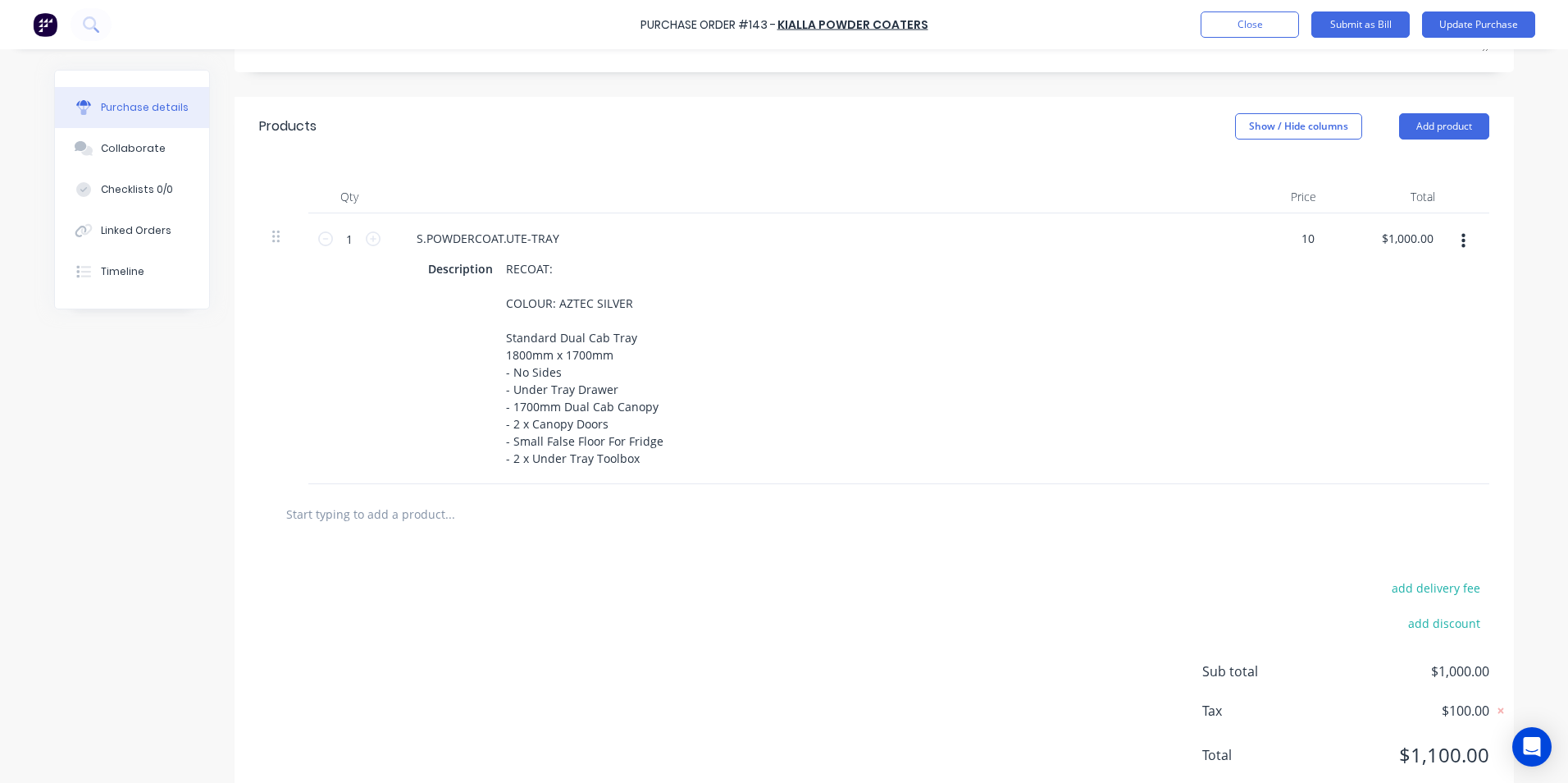
type input "1"
type input "1500.00"
type textarea "x"
type input "$1,500.00"
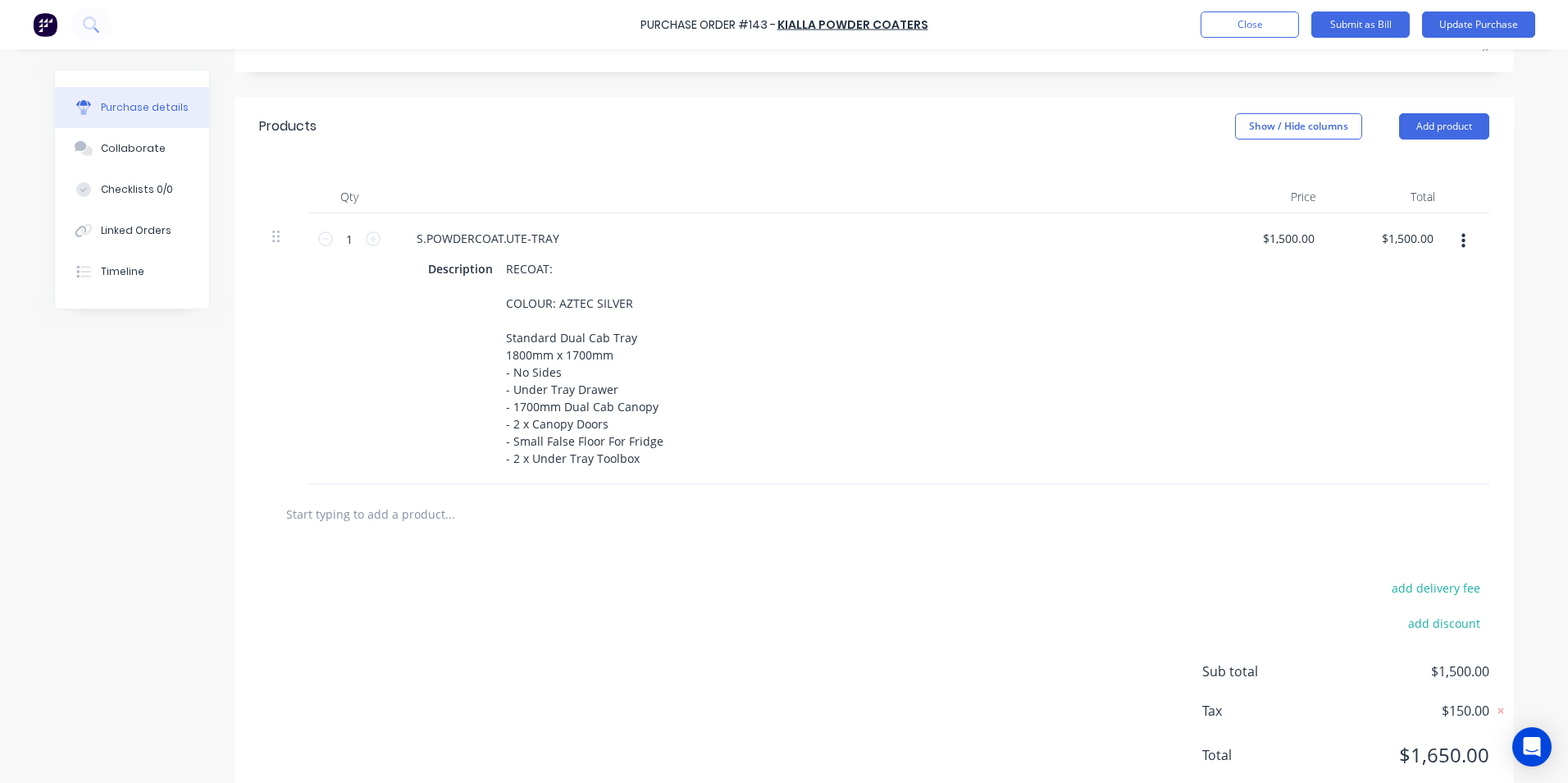
click at [1413, 404] on div "$1,500.00 $1,500.00" at bounding box center [1388, 348] width 119 height 270
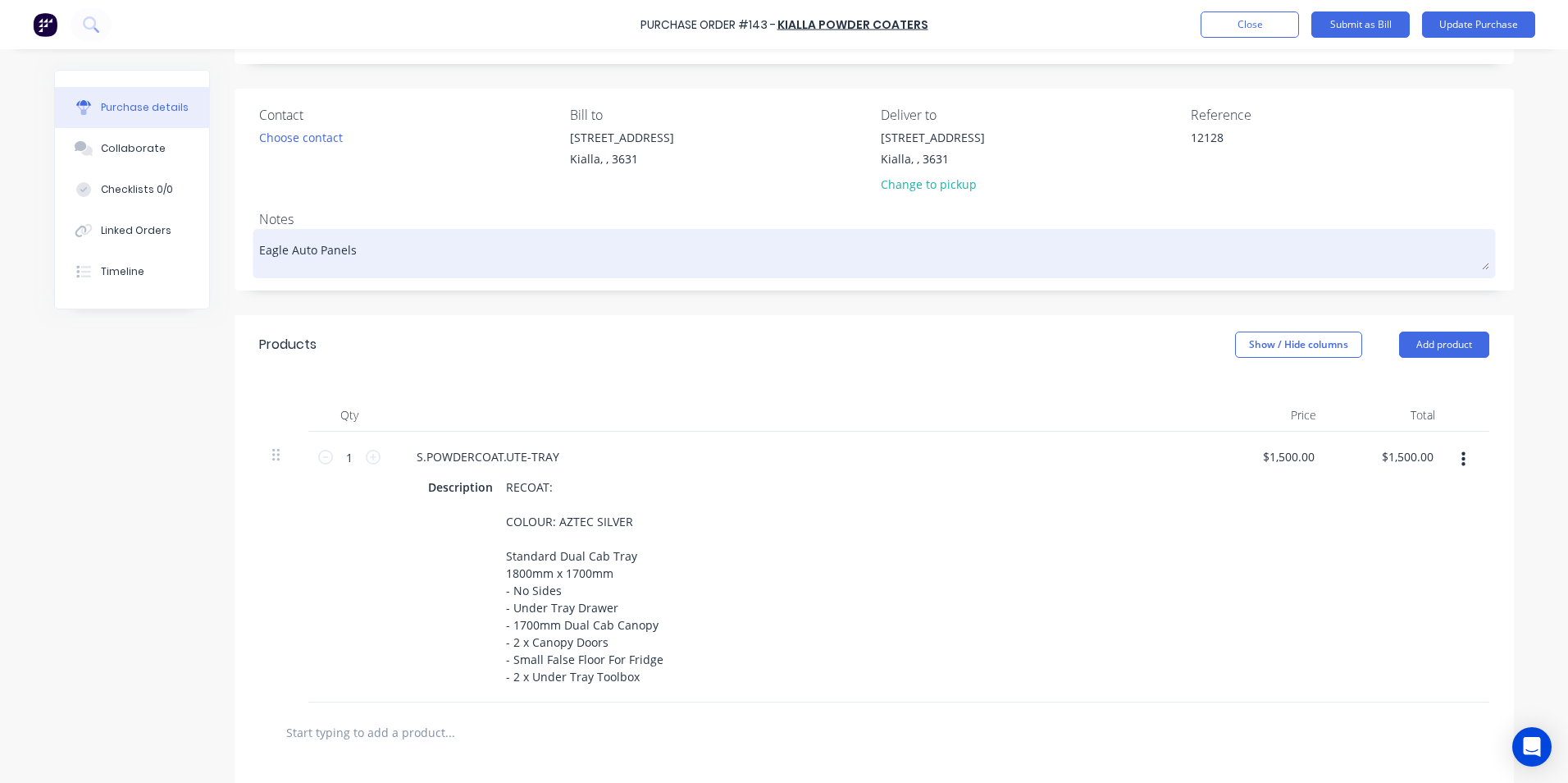
scroll to position [0, 0]
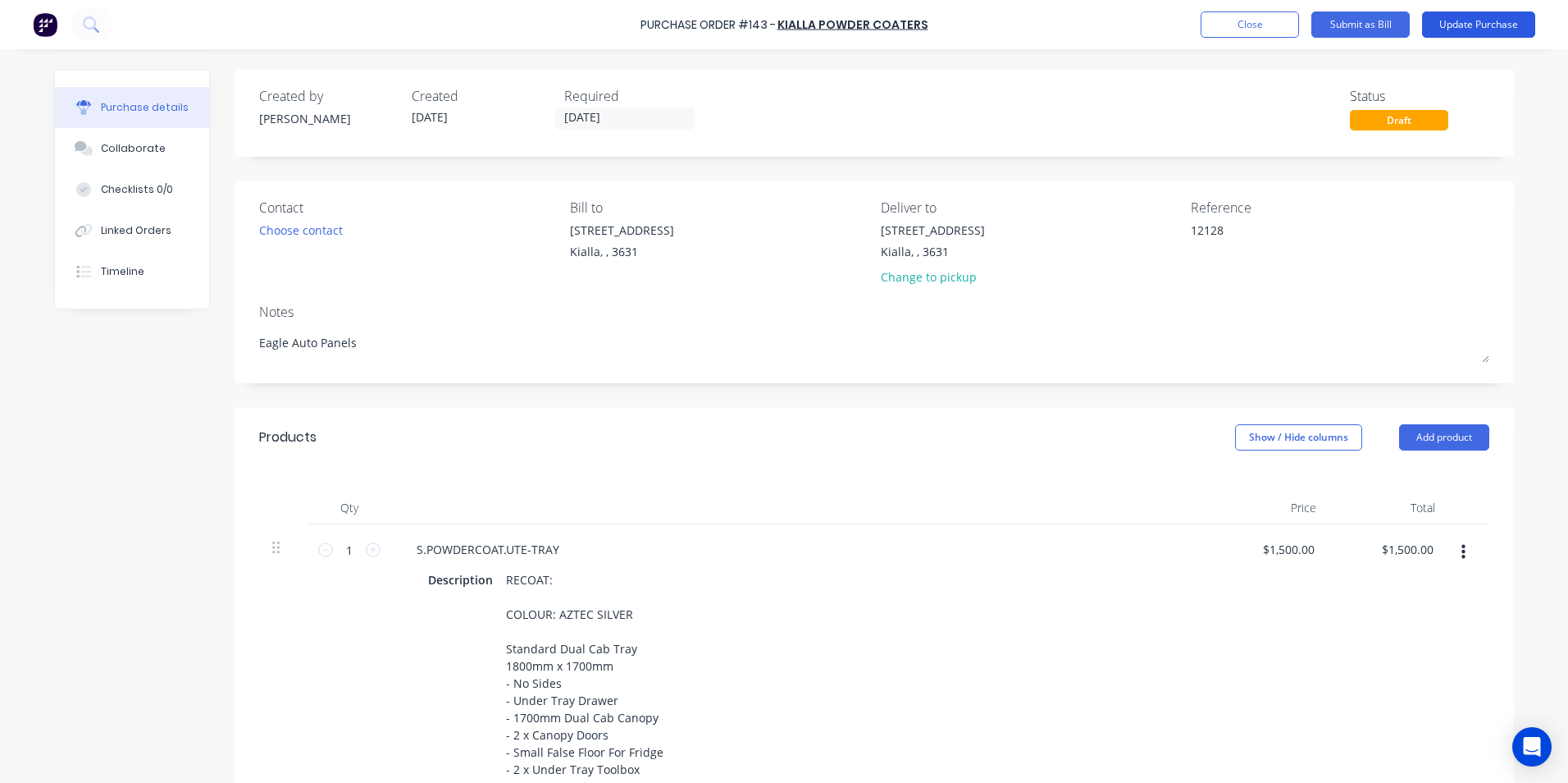
click at [1471, 23] on button "Update Purchase" at bounding box center [1478, 24] width 113 height 26
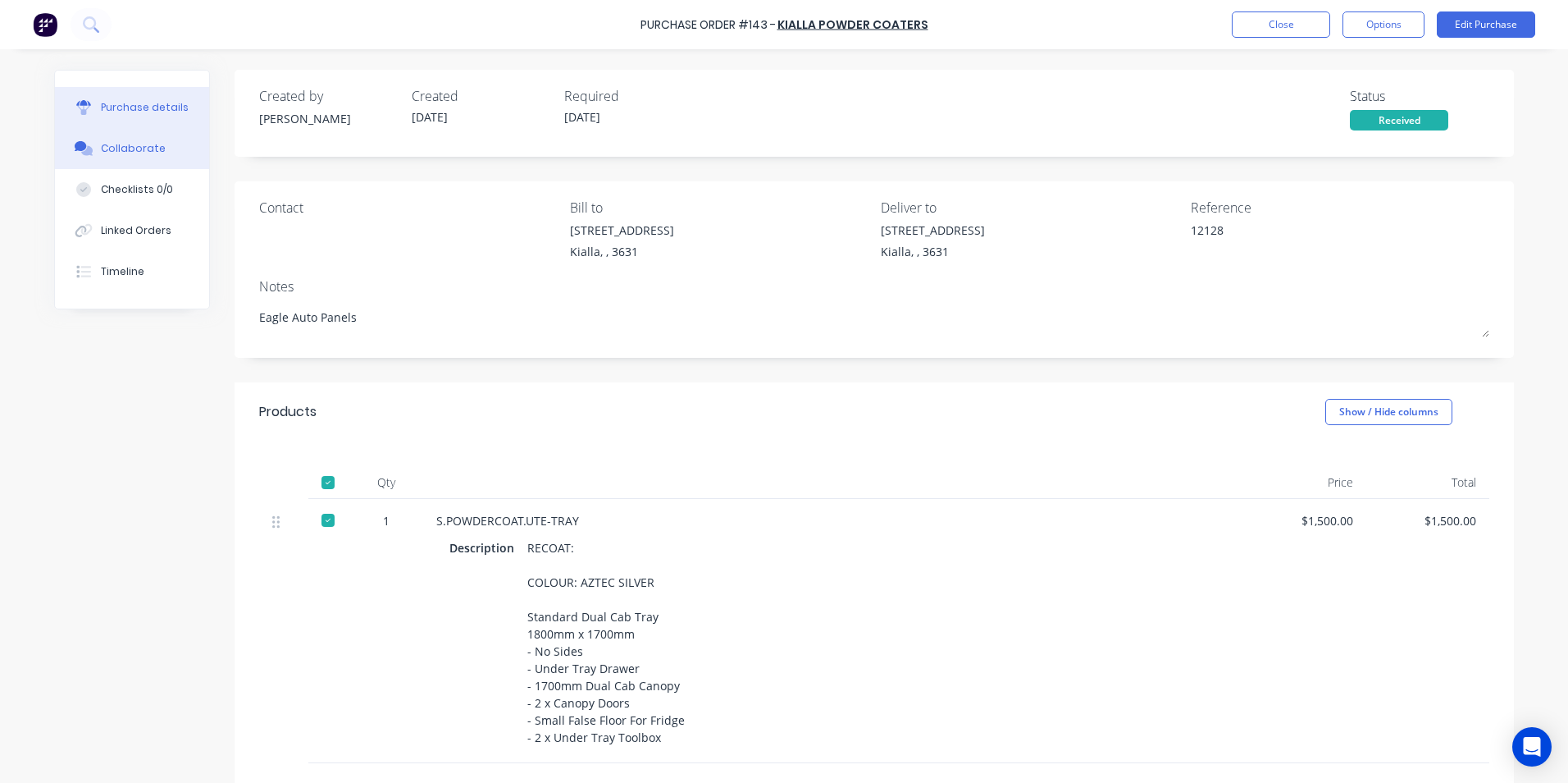
click at [110, 148] on div "Collaborate" at bounding box center [133, 148] width 64 height 15
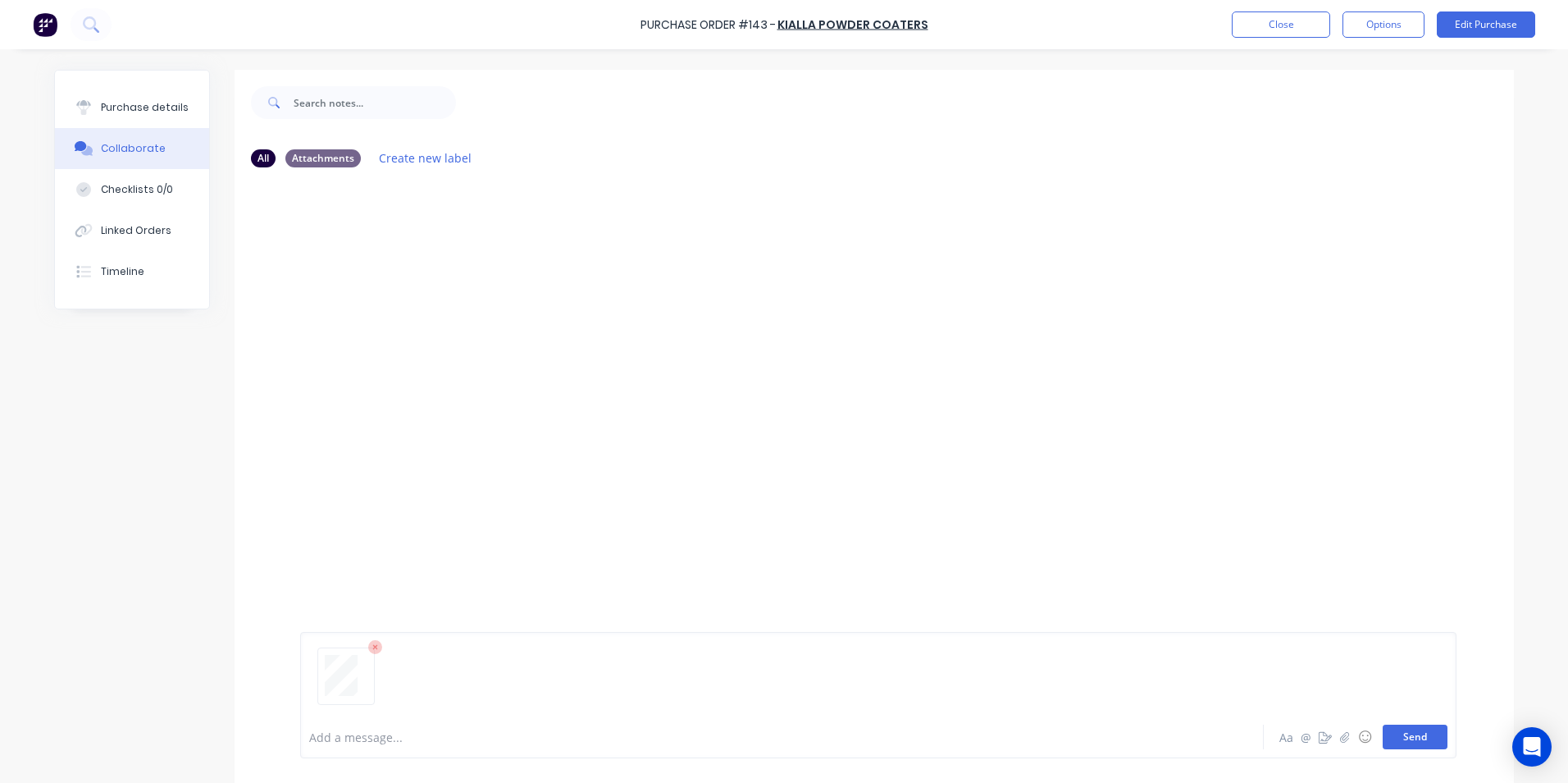
click at [1415, 738] on button "Send" at bounding box center [1415, 736] width 64 height 24
click at [137, 104] on div "Purchase details" at bounding box center [144, 107] width 88 height 15
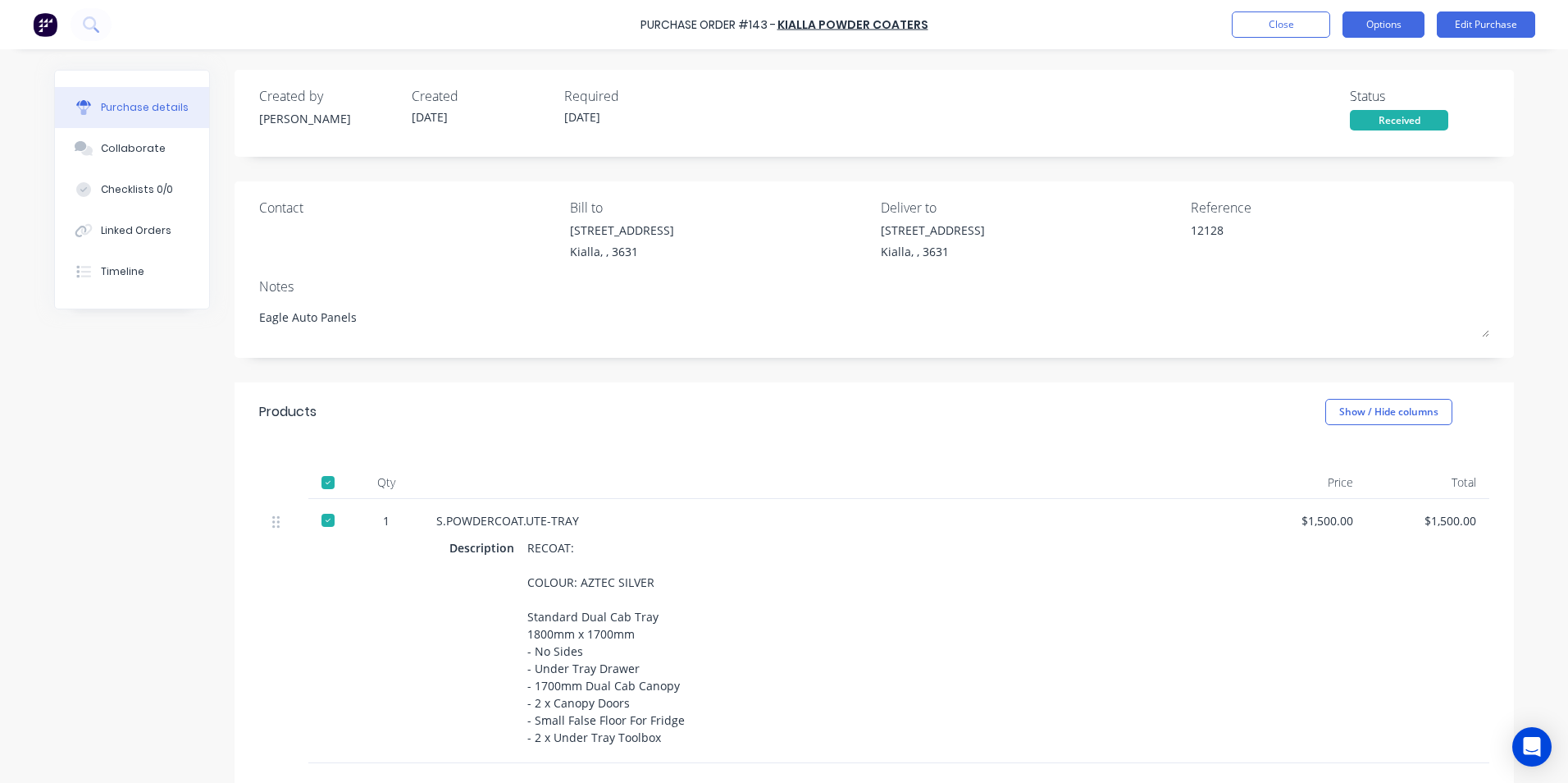
click at [1371, 20] on button "Options" at bounding box center [1384, 24] width 82 height 26
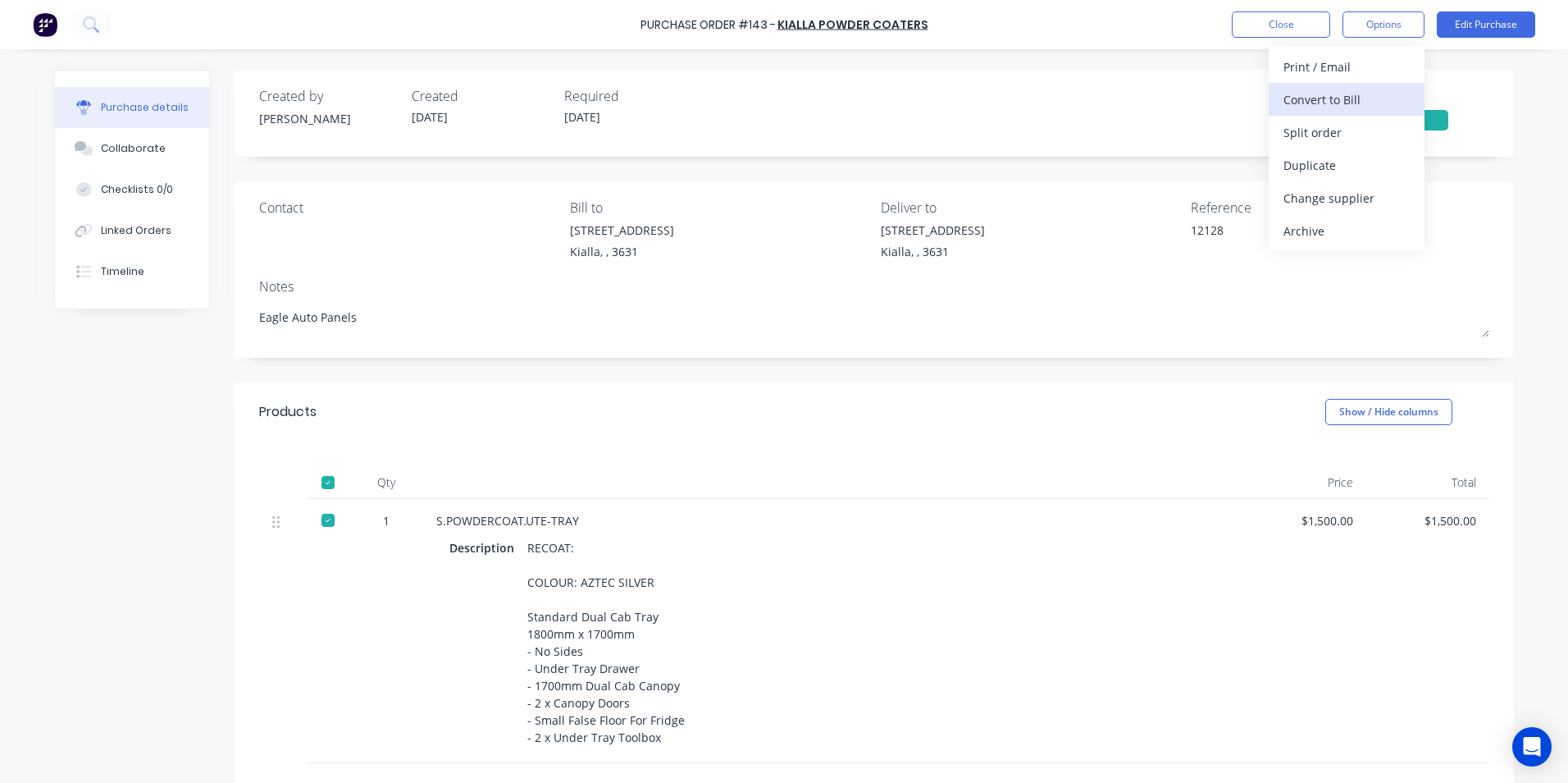
click at [1317, 101] on div "Convert to Bill" at bounding box center [1346, 100] width 126 height 23
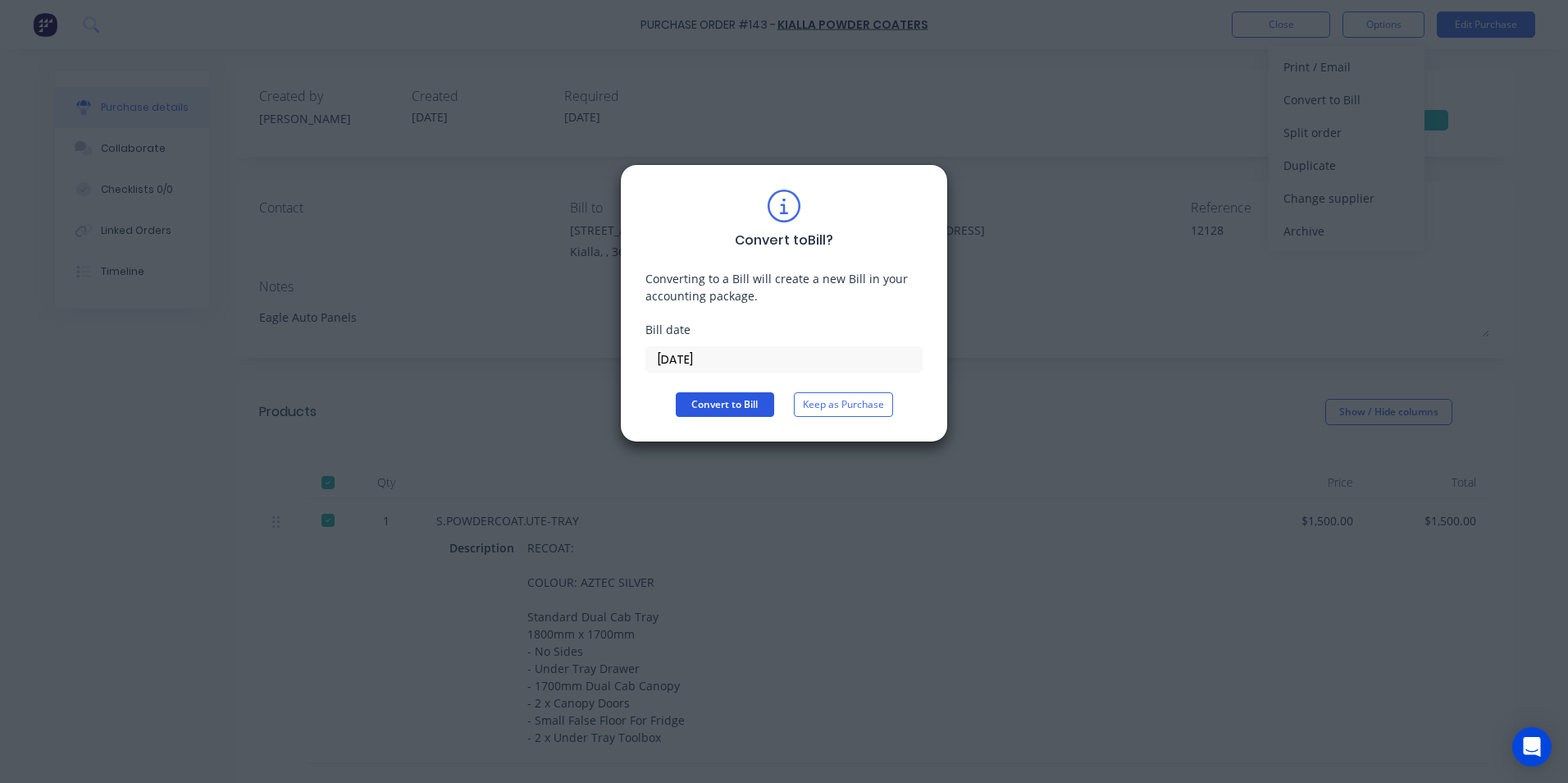
click at [706, 406] on button "Convert to Bill" at bounding box center [724, 404] width 99 height 24
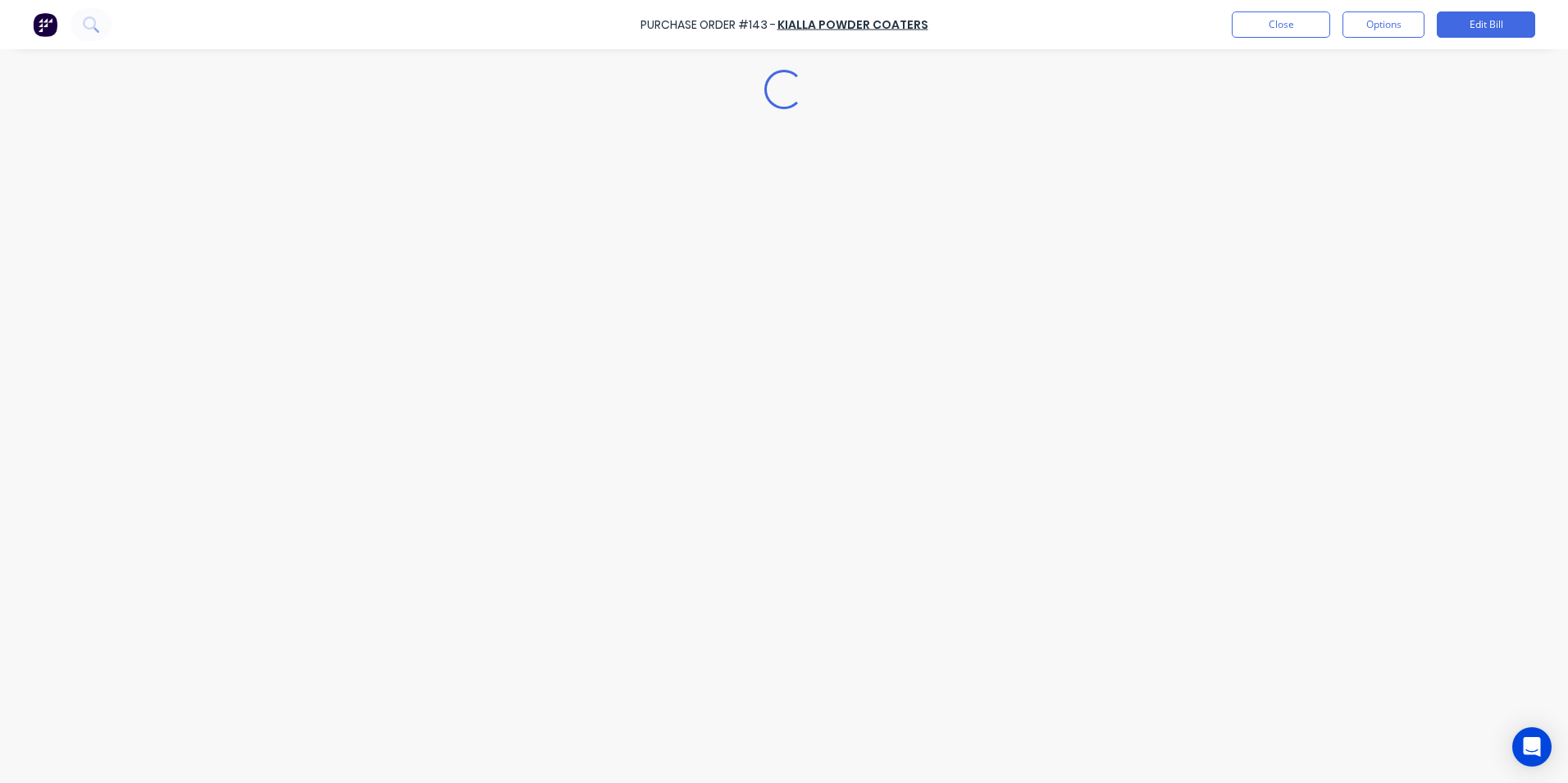
type textarea "x"
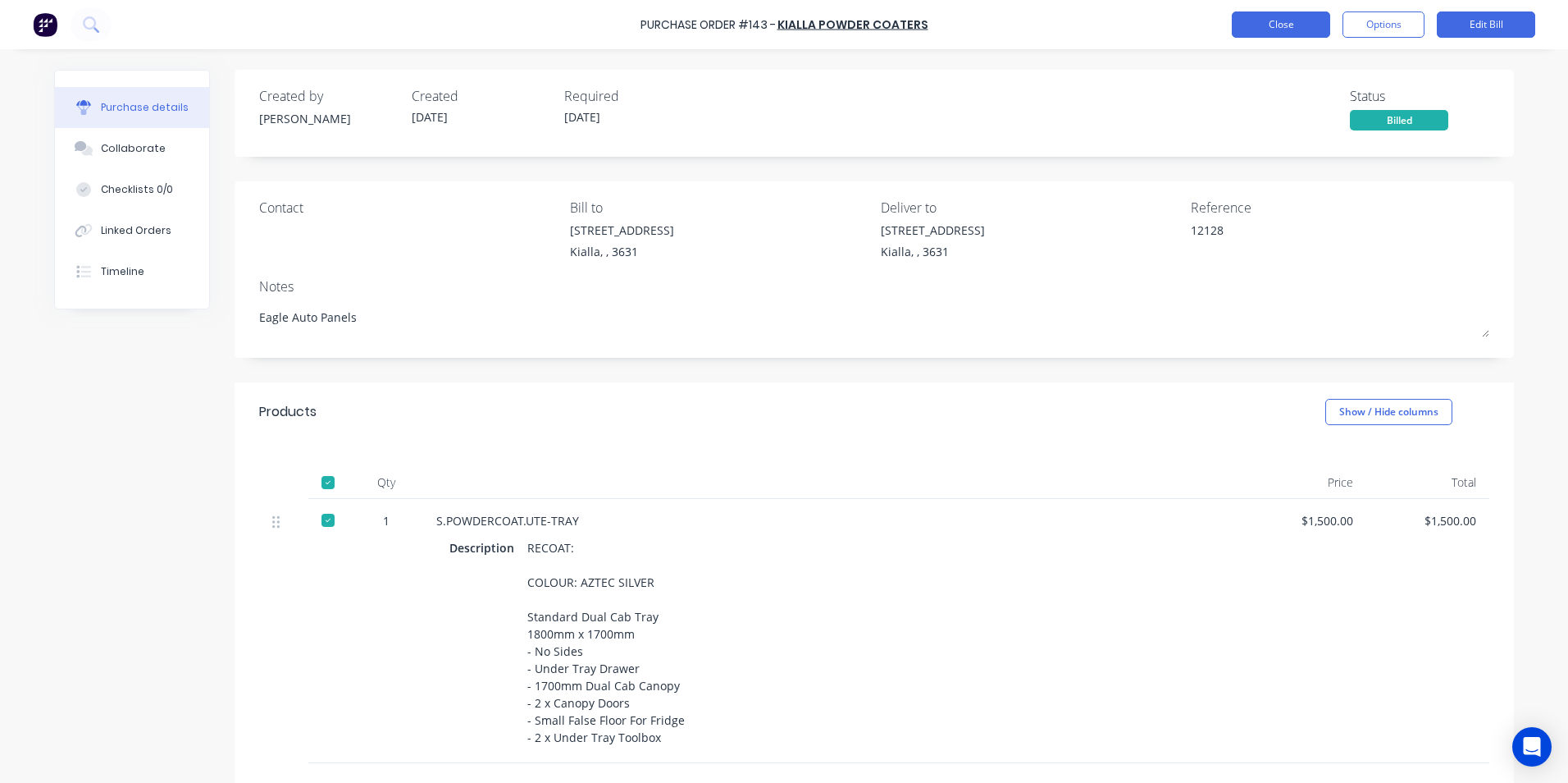
click at [1266, 23] on button "Close" at bounding box center [1280, 24] width 99 height 26
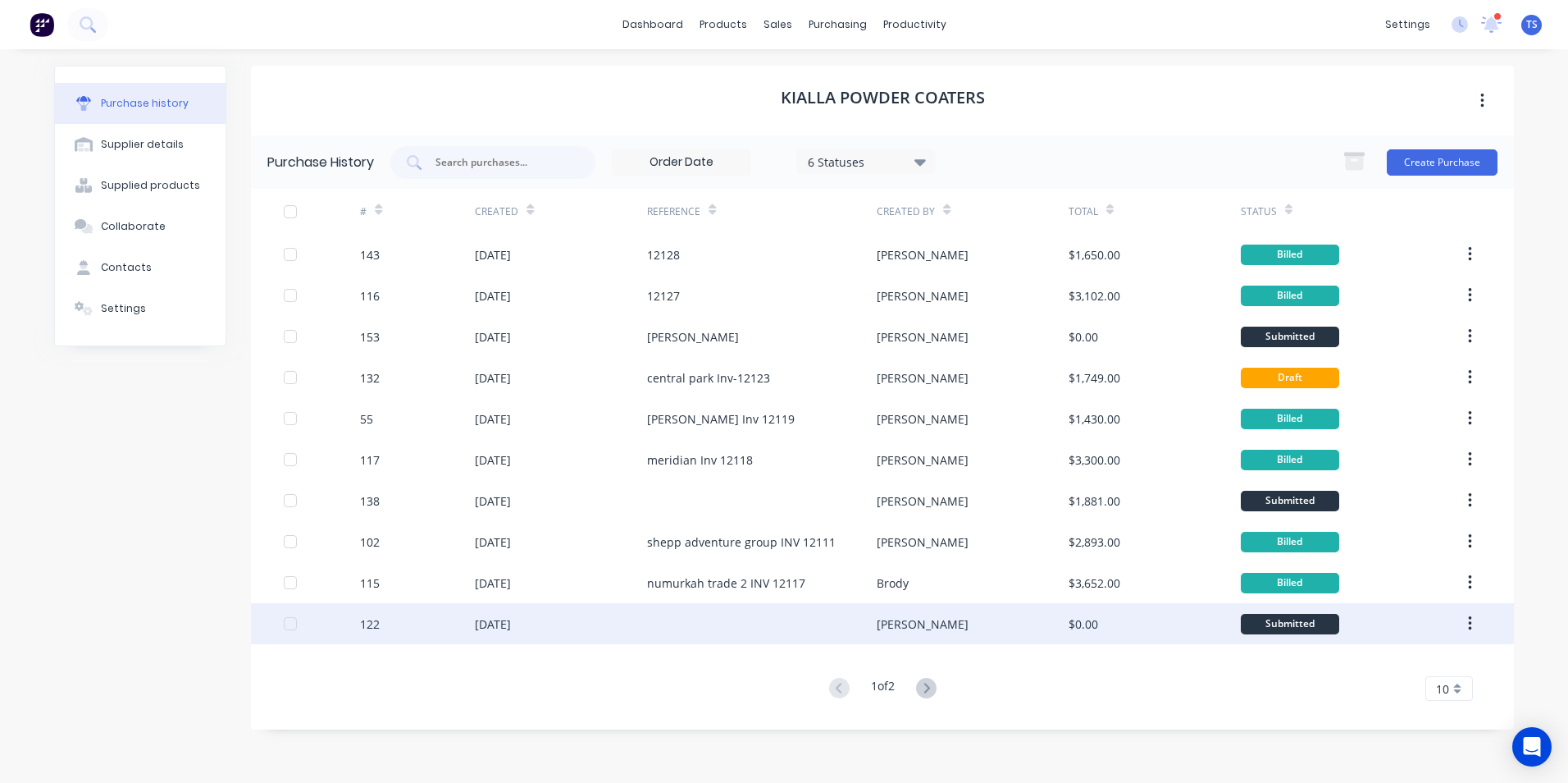
click at [386, 619] on div "122" at bounding box center [418, 624] width 115 height 41
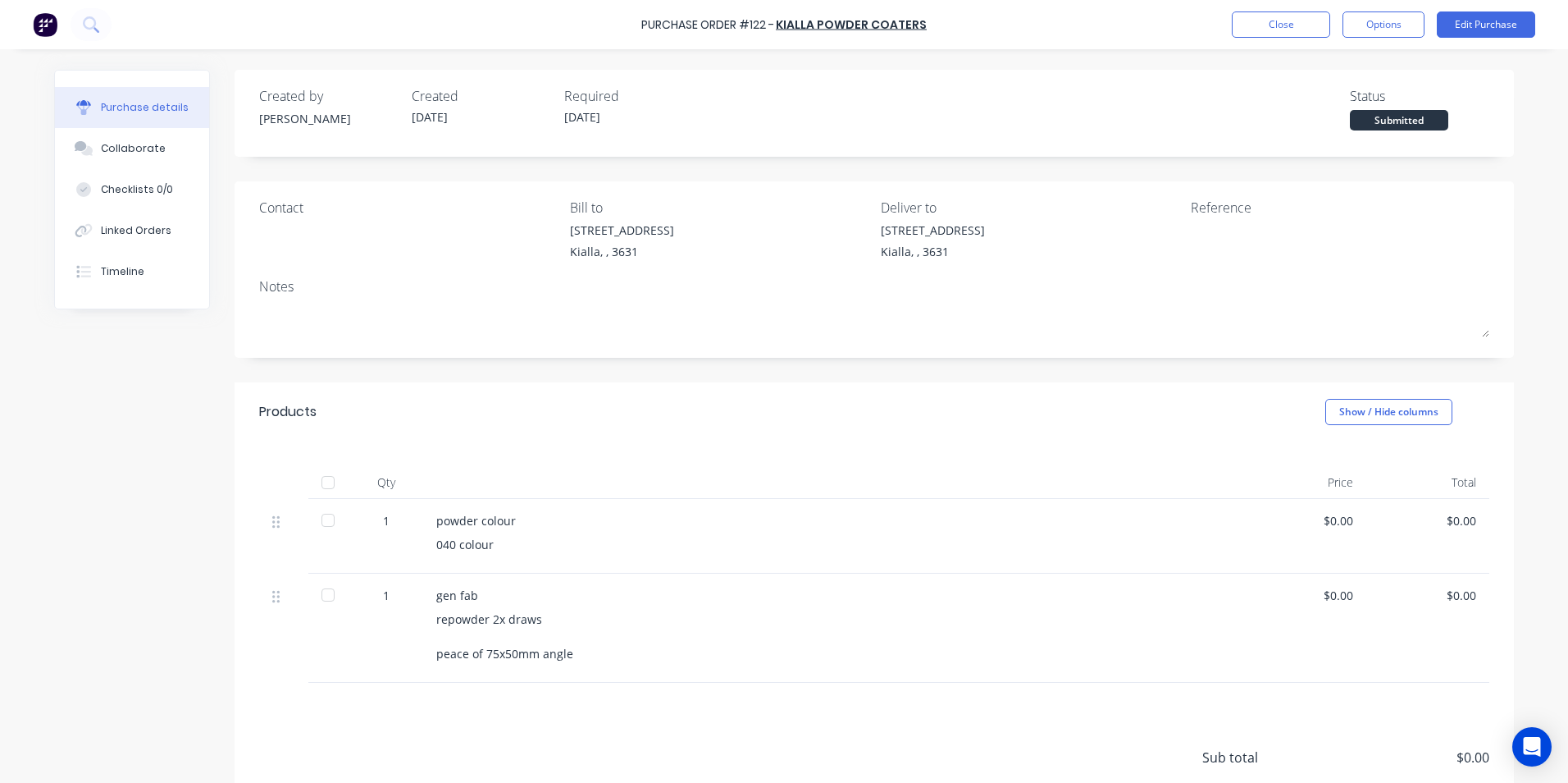
click at [320, 480] on div at bounding box center [328, 482] width 33 height 33
click at [1487, 22] on button "Edit Purchase" at bounding box center [1485, 24] width 99 height 26
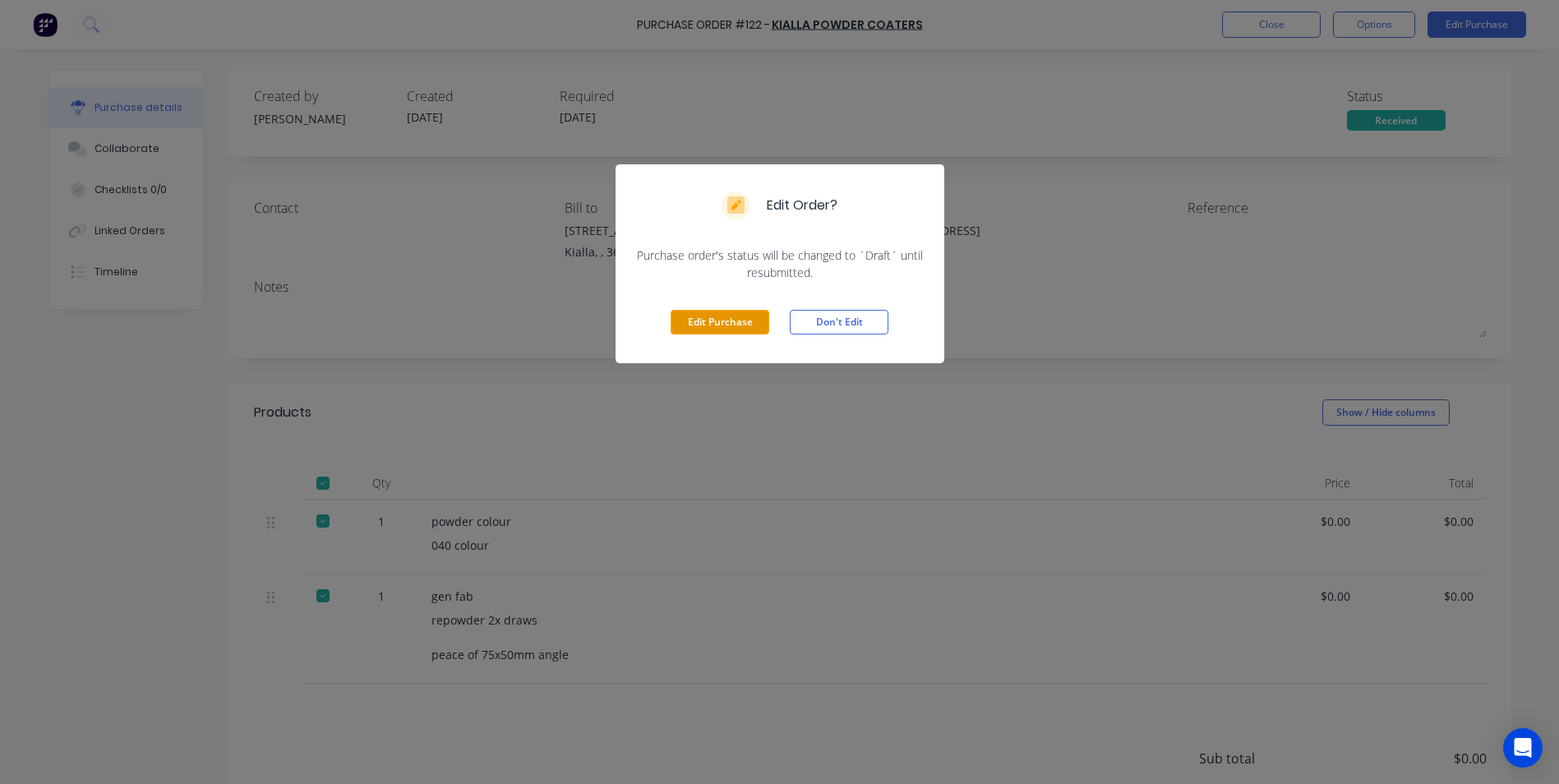
click at [740, 323] on button "Edit Purchase" at bounding box center [720, 322] width 99 height 24
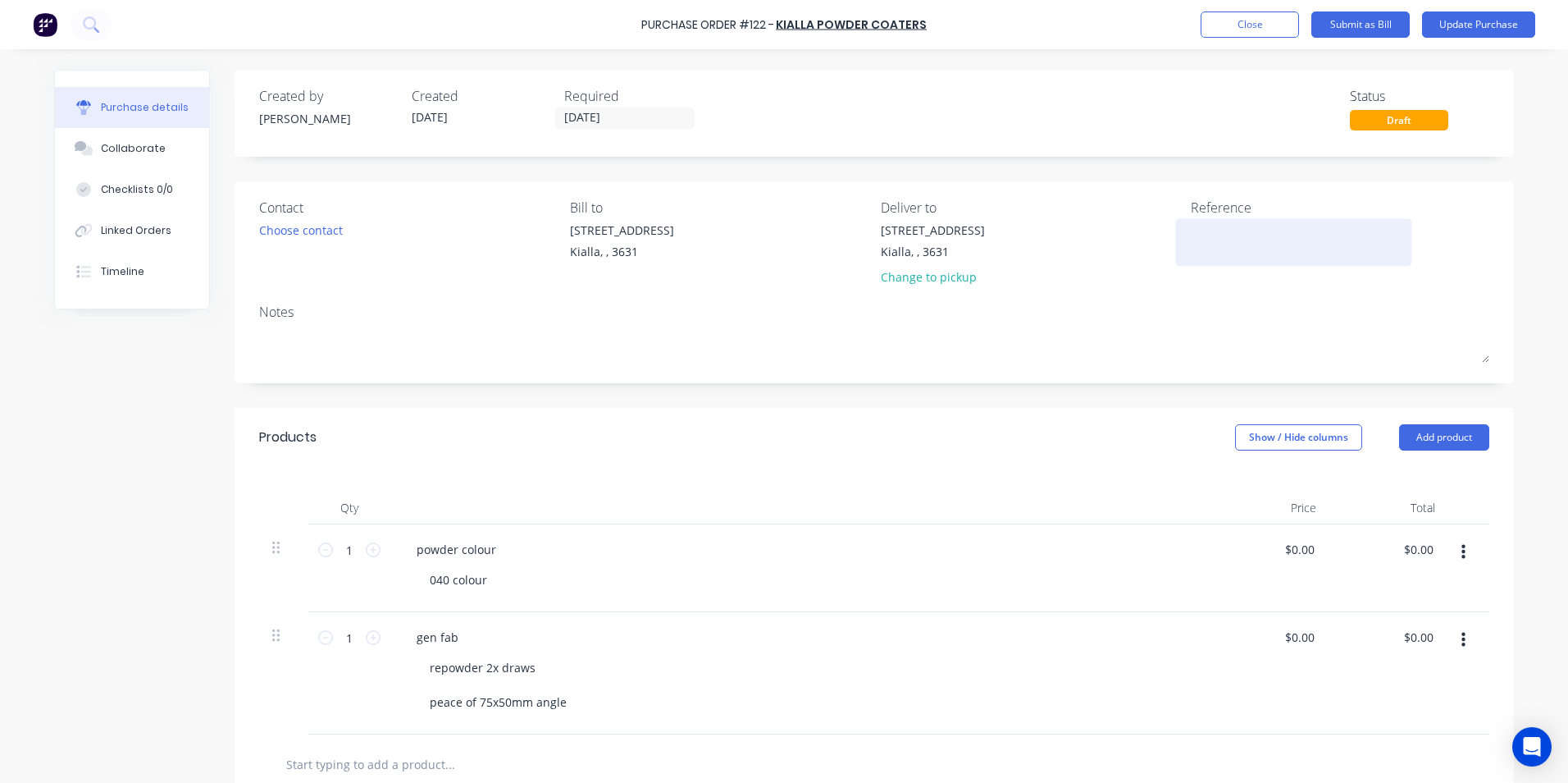
click at [1190, 234] on textarea at bounding box center [1293, 240] width 205 height 37
type textarea "12129"
type textarea "x"
type textarea "12129"
click at [614, 118] on input "19/08/25" at bounding box center [624, 118] width 138 height 21
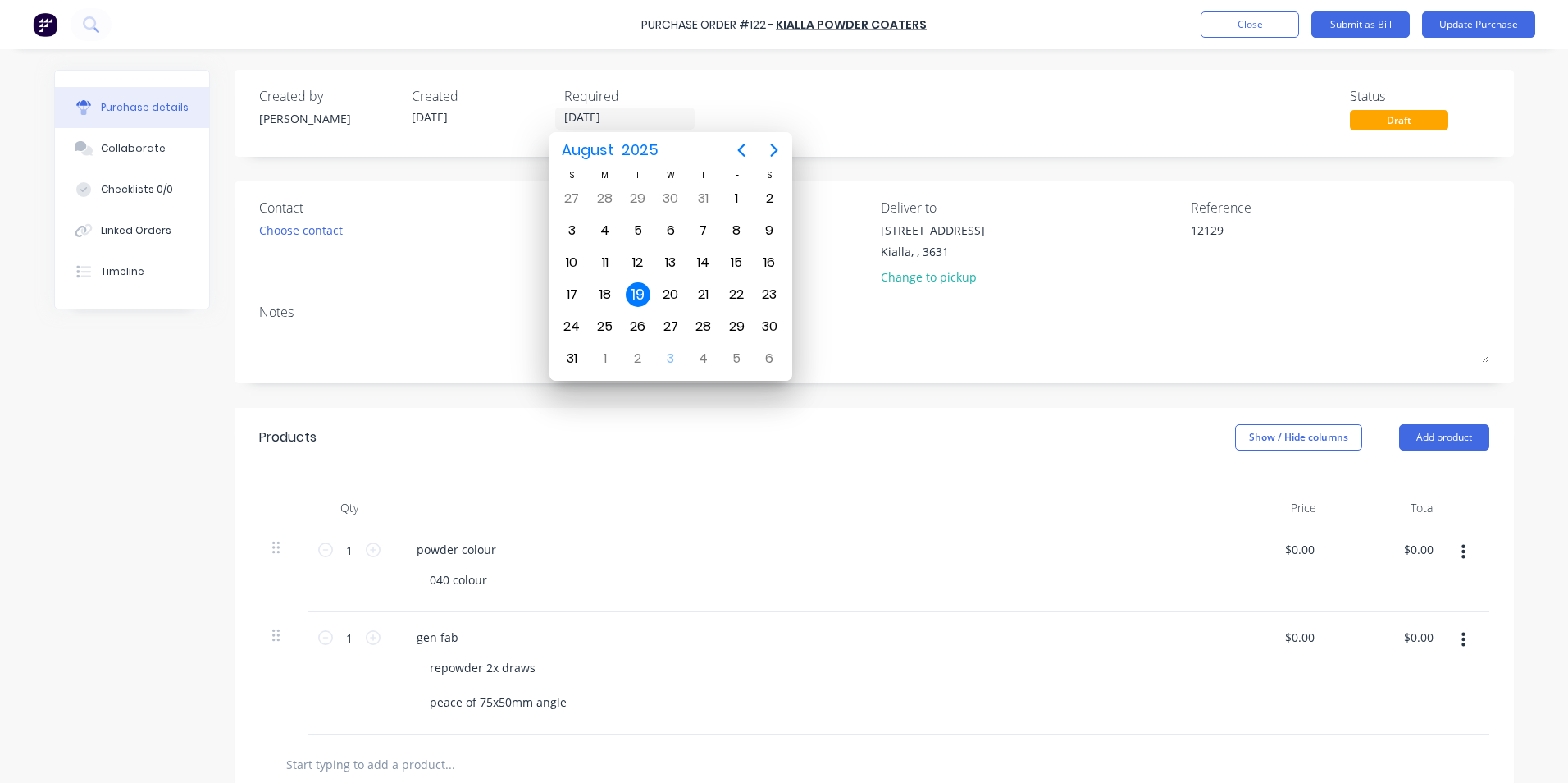
type textarea "x"
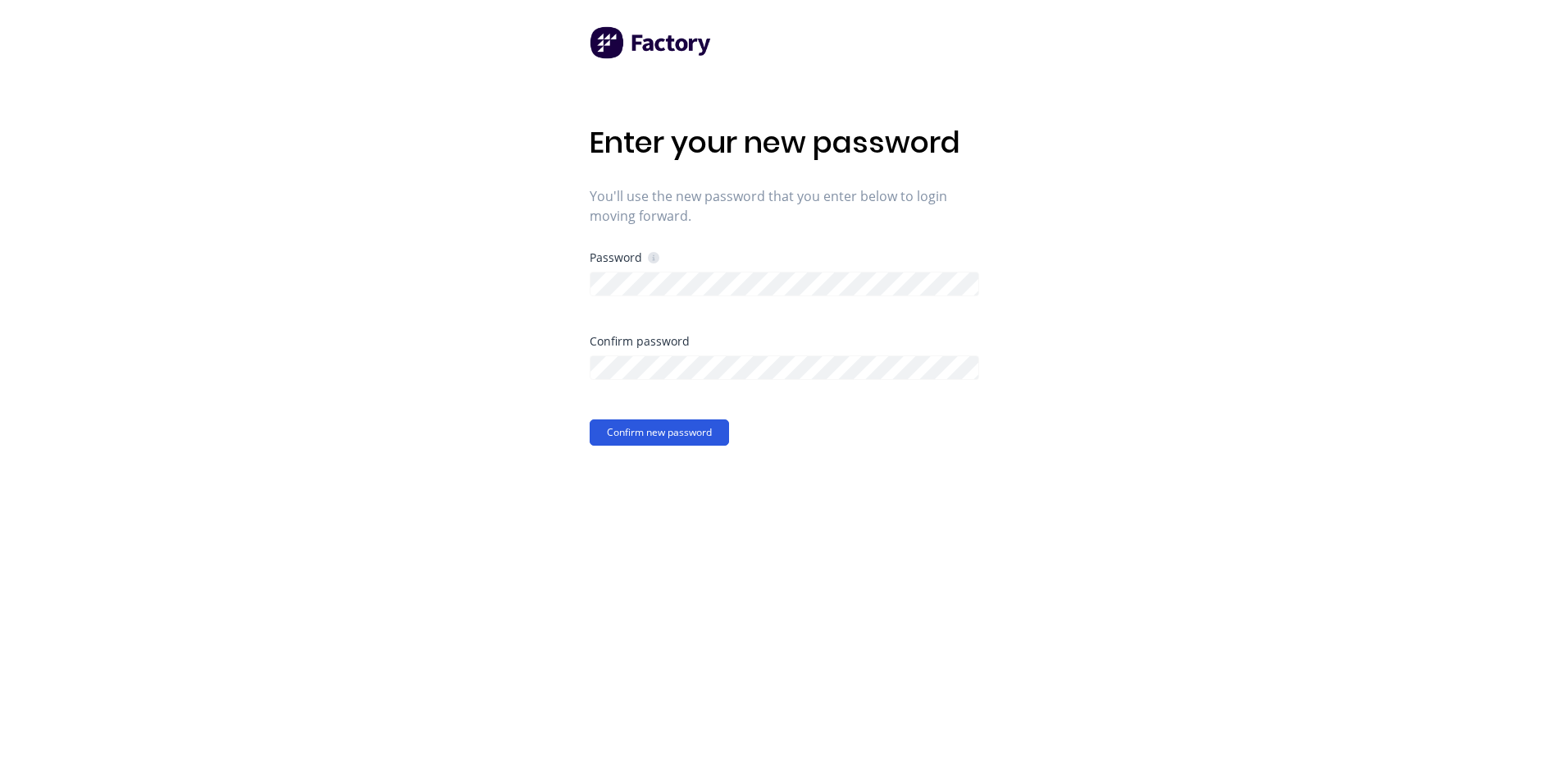
click at [599, 435] on button "Confirm new password" at bounding box center [659, 432] width 140 height 26
